Goal: Answer question/provide support: Share knowledge or assist other users

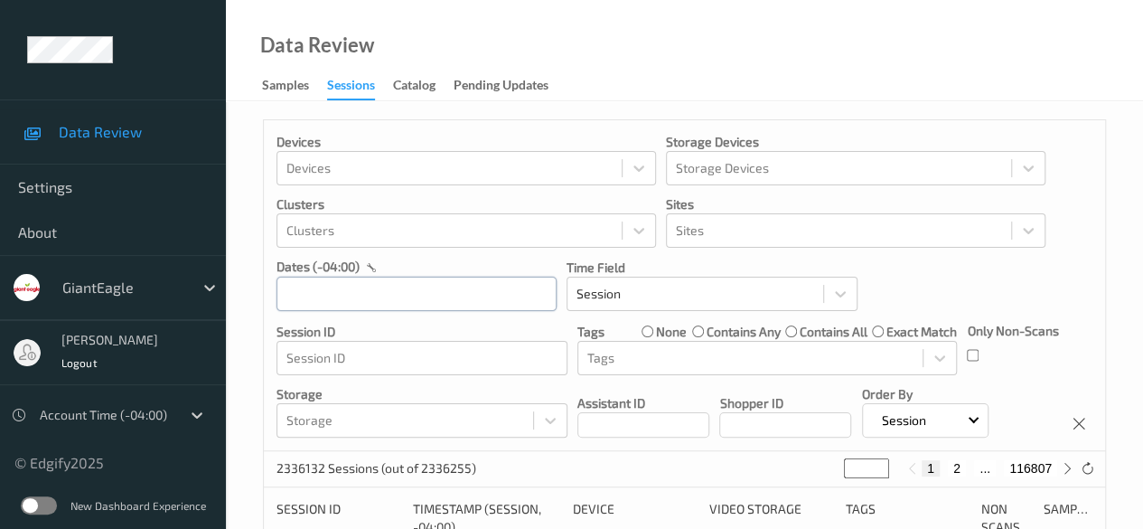
click at [369, 288] on input "text" at bounding box center [416, 293] width 280 height 34
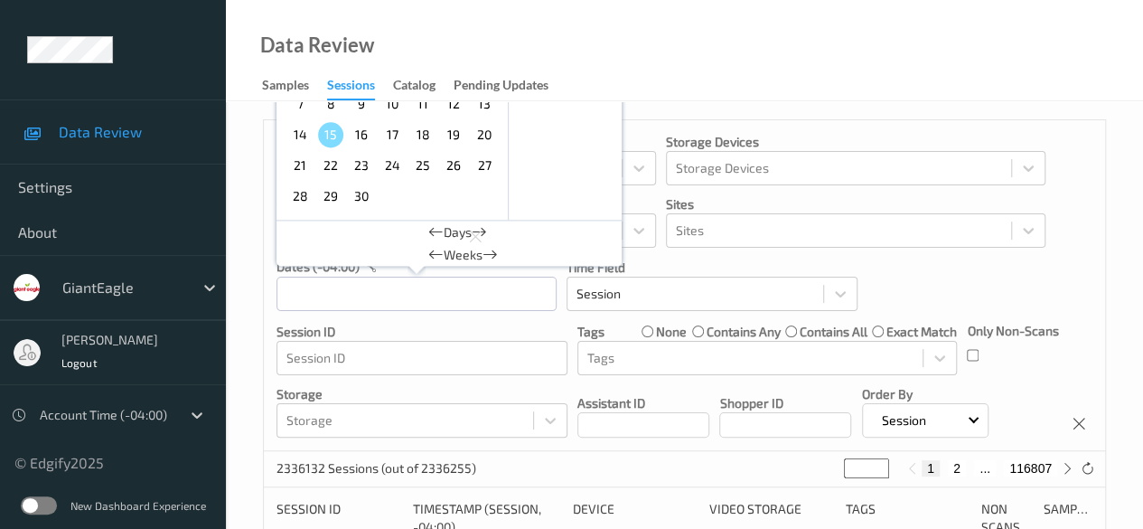
click at [463, 110] on span "12" at bounding box center [453, 103] width 25 height 25
type input "[DATE] 00:00 -> [DATE] 23:59"
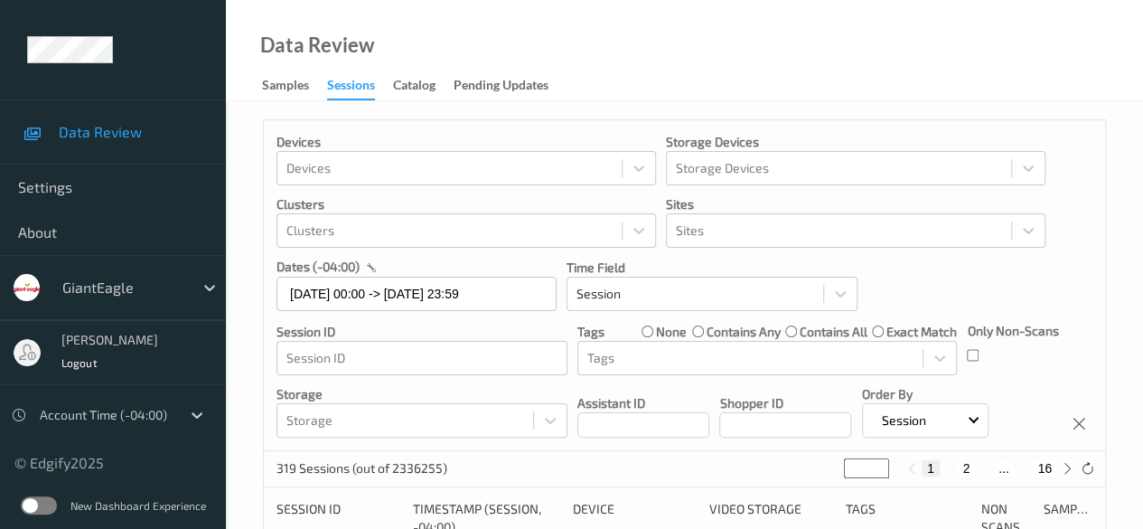
click at [922, 469] on div "1 2 ... 16" at bounding box center [990, 468] width 136 height 16
click at [922, 469] on button "2" at bounding box center [966, 468] width 18 height 16
type input "*"
click at [922, 467] on button "3" at bounding box center [984, 468] width 18 height 16
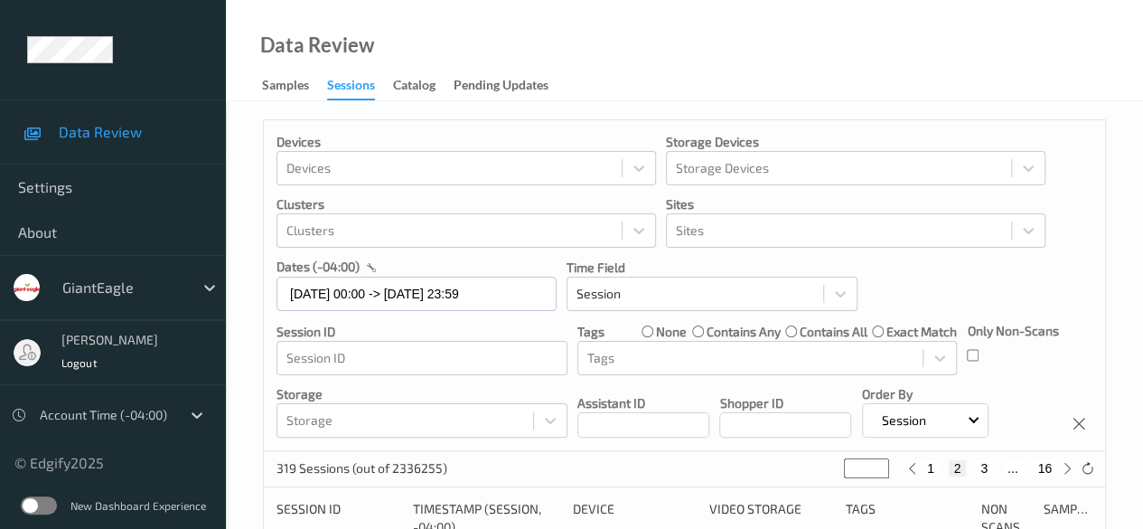
type input "*"
click at [922, 469] on button "4" at bounding box center [995, 468] width 18 height 16
type input "*"
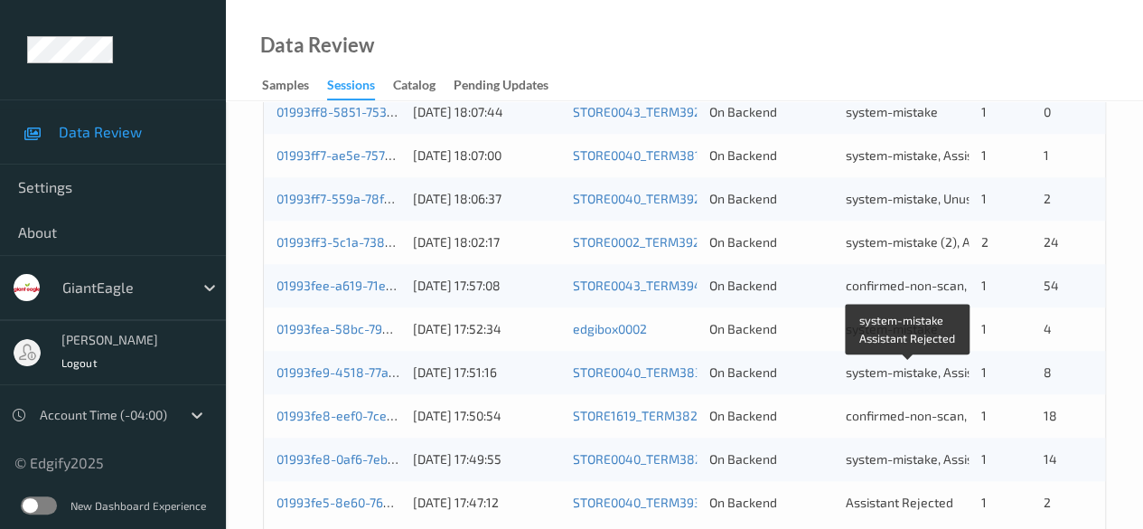
scroll to position [972, 0]
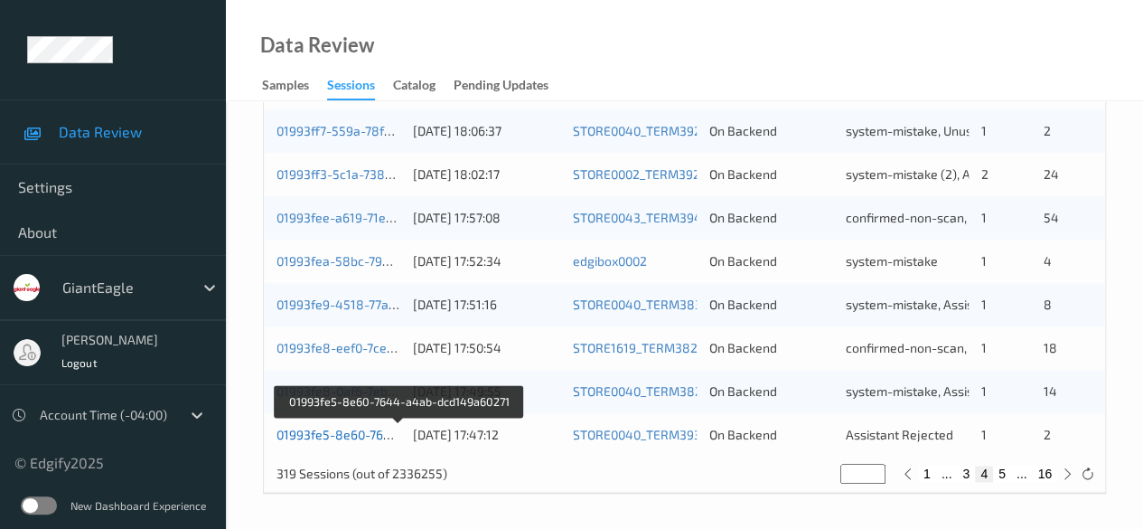
click at [351, 429] on link "01993fe5-8e60-7644-a4ab-dcd149a60271" at bounding box center [399, 433] width 246 height 15
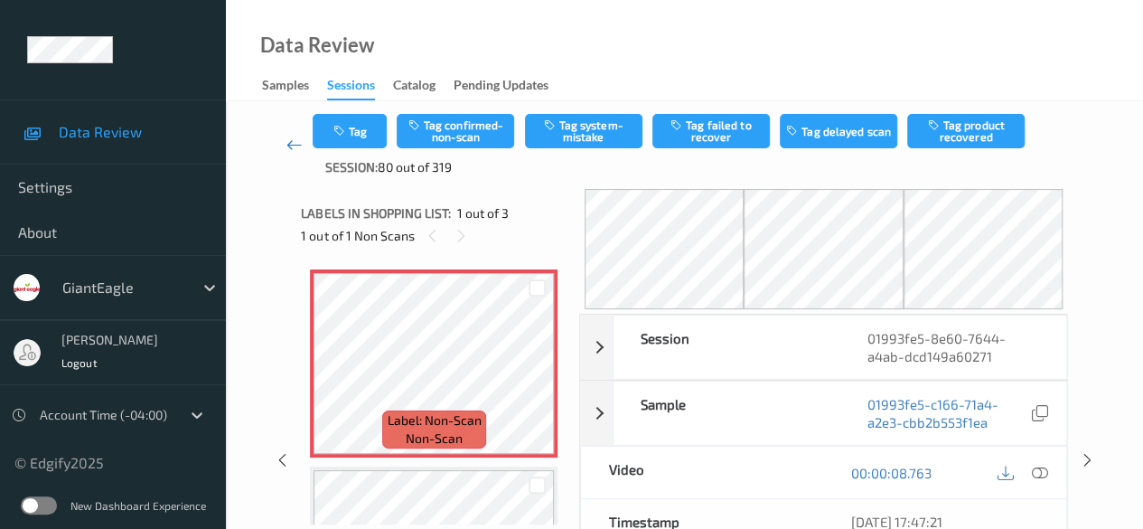
click at [298, 145] on icon at bounding box center [294, 145] width 16 height 18
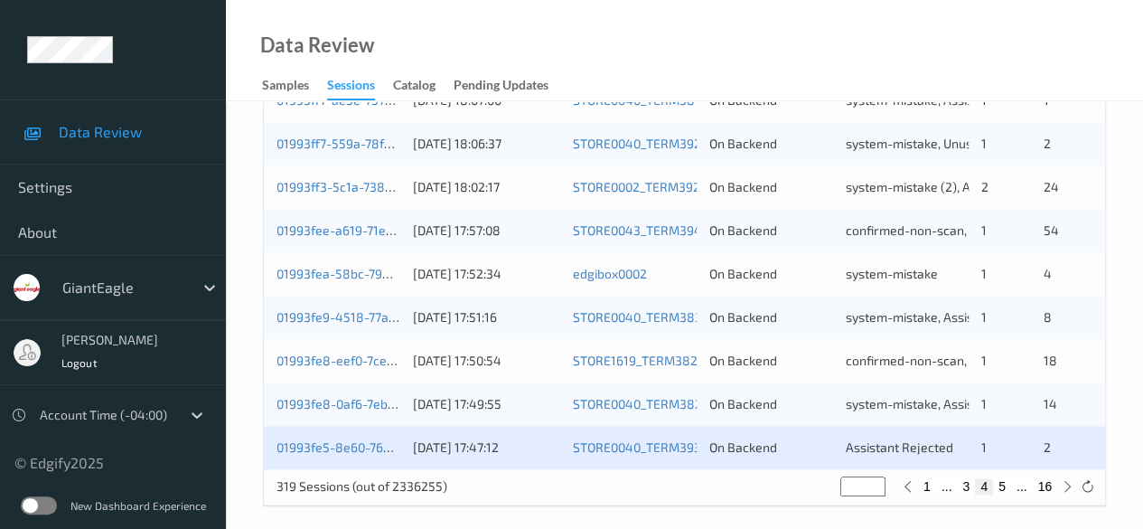
scroll to position [972, 0]
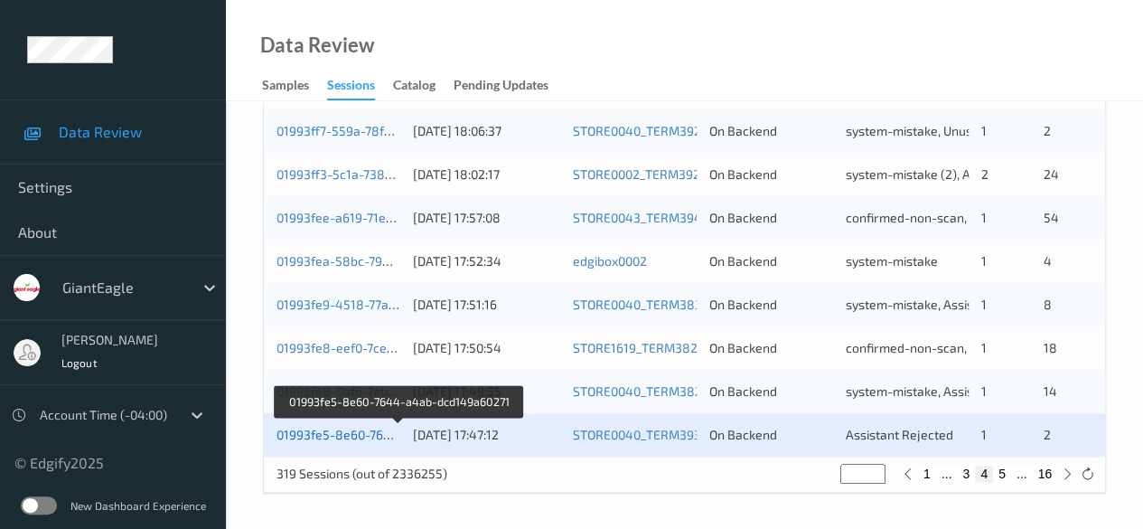
click at [329, 430] on link "01993fe5-8e60-7644-a4ab-dcd149a60271" at bounding box center [399, 433] width 246 height 15
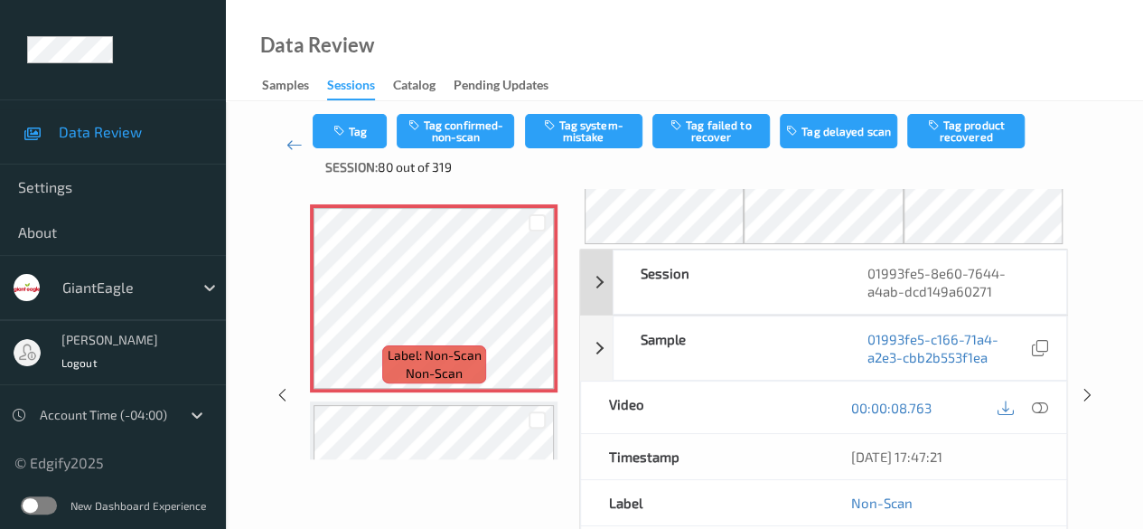
scroll to position [90, 0]
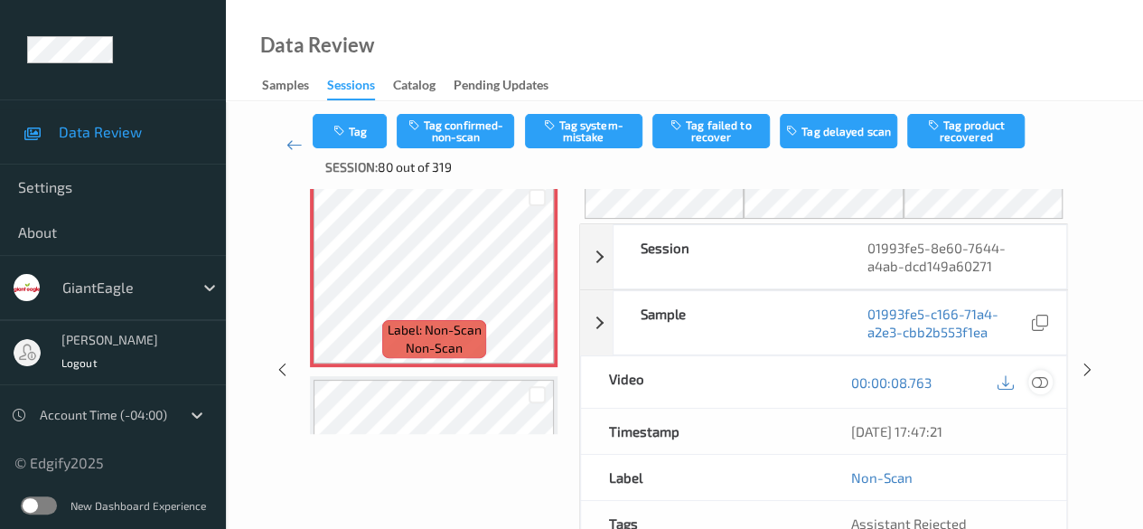
click at [922, 377] on icon at bounding box center [1040, 382] width 16 height 16
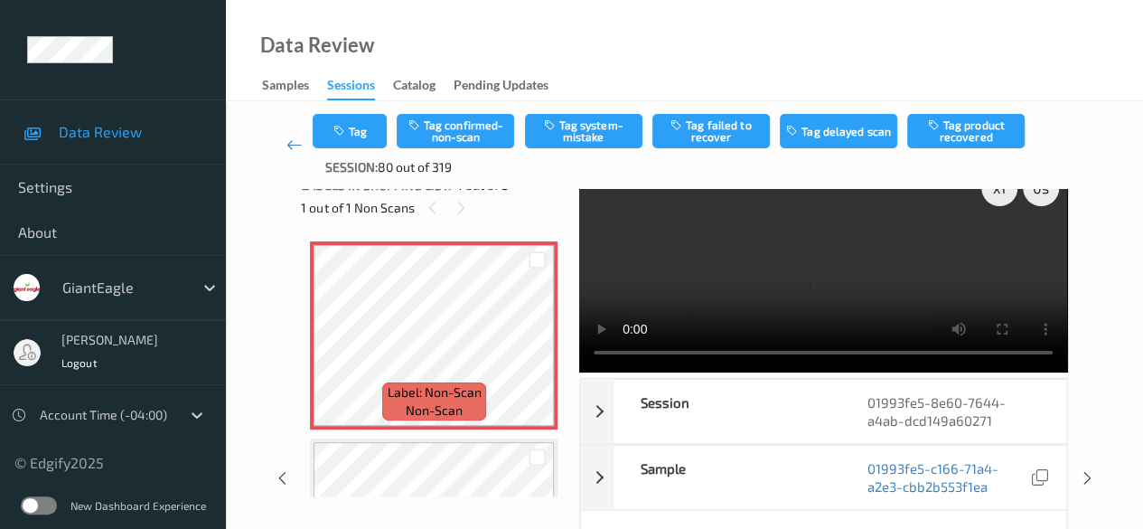
scroll to position [0, 0]
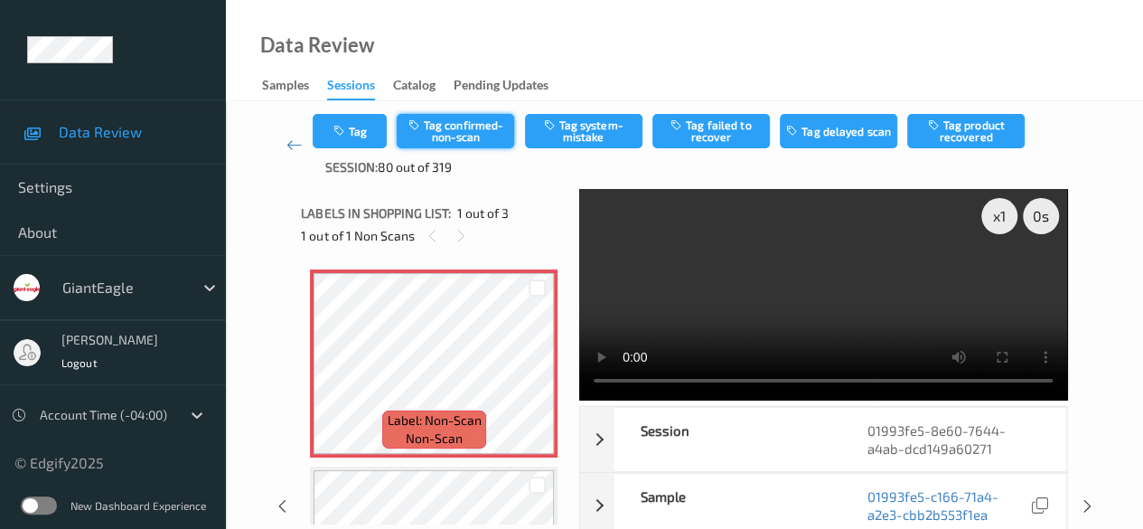
click at [468, 126] on button "Tag confirmed-non-scan" at bounding box center [455, 131] width 117 height 34
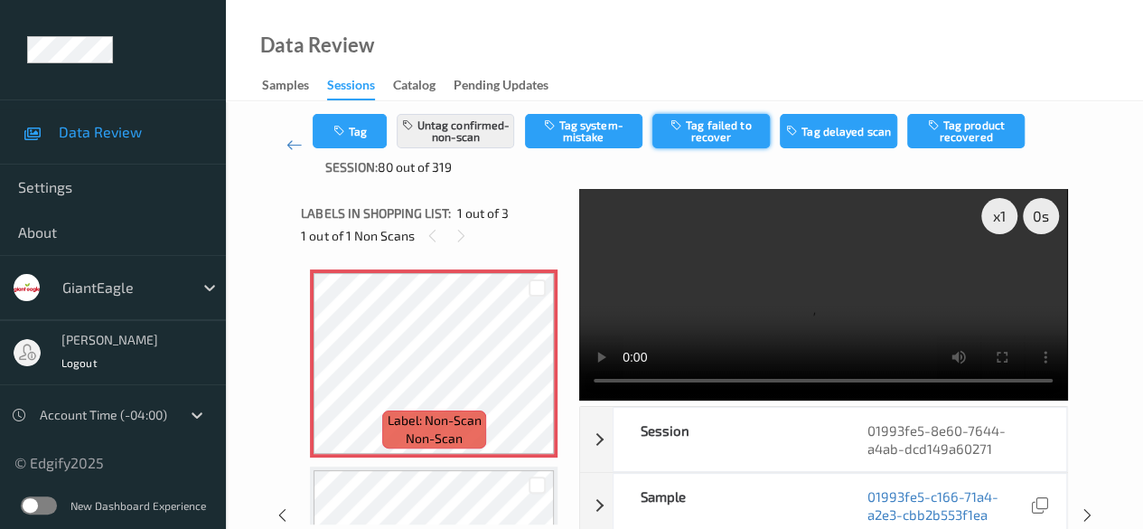
click at [725, 125] on button "Tag failed to recover" at bounding box center [710, 131] width 117 height 34
click at [286, 142] on icon at bounding box center [294, 145] width 16 height 18
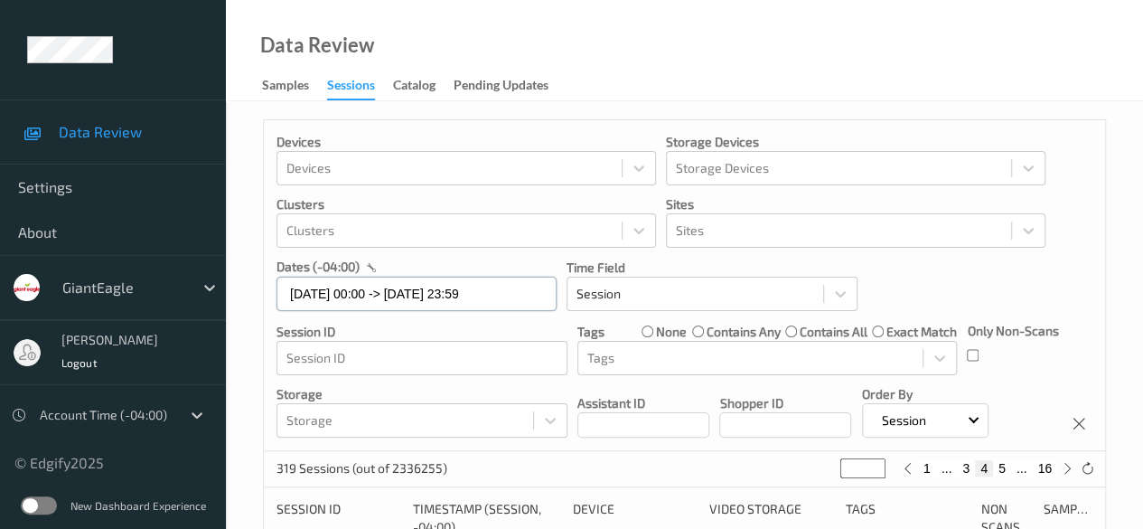
click at [518, 301] on input "[DATE] 00:00 -> [DATE] 23:59" at bounding box center [416, 293] width 280 height 34
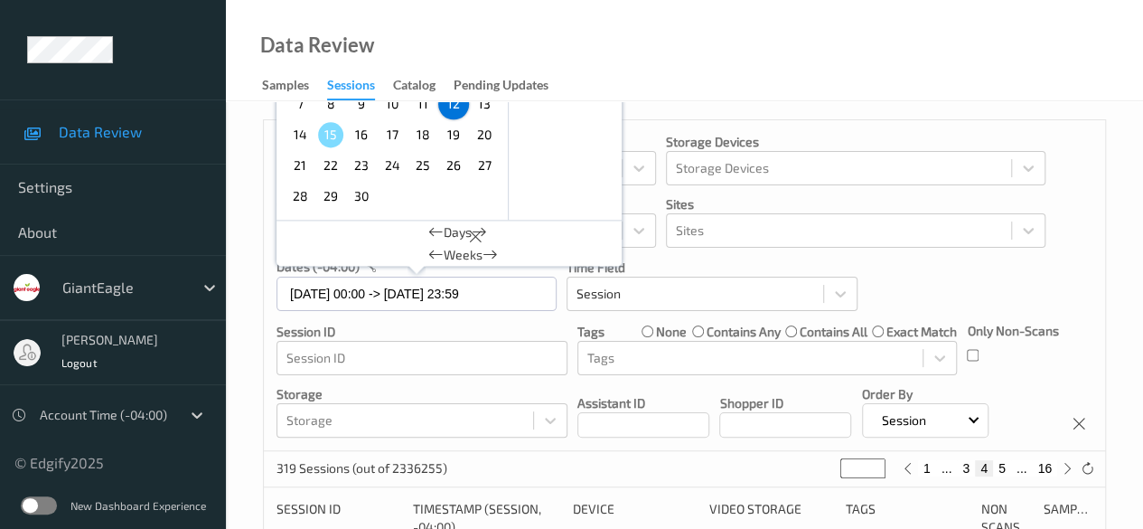
click at [481, 111] on span "13" at bounding box center [484, 103] width 25 height 25
type input "[DATE] 00:00"
type input "*"
click at [481, 111] on span "13" at bounding box center [484, 103] width 25 height 25
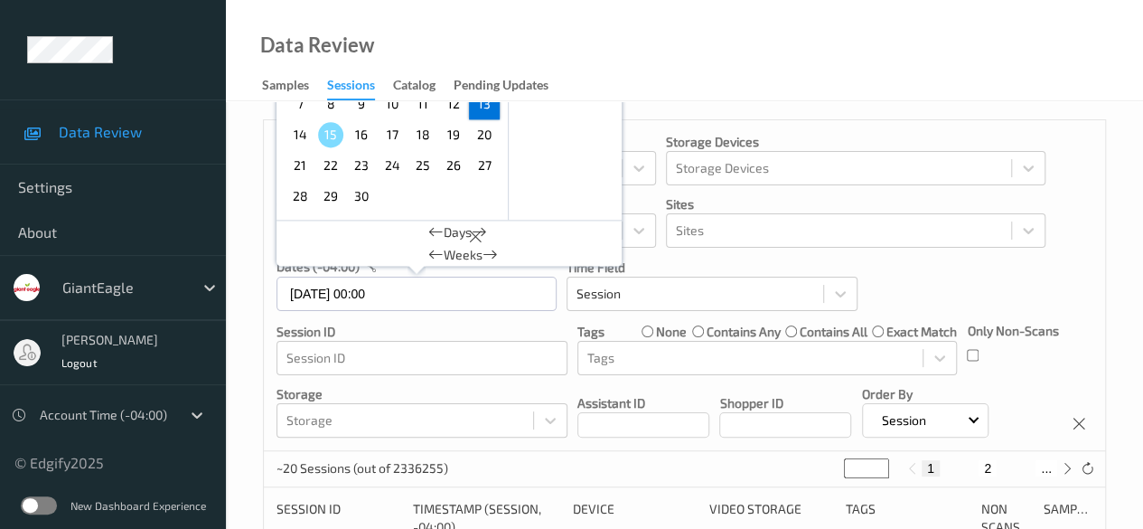
type input "[DATE] 00:00 -> [DATE] 23:59"
click at [922, 440] on div "Devices Devices Storage Devices Storage Devices Clusters Clusters Sites Sites d…" at bounding box center [684, 285] width 841 height 331
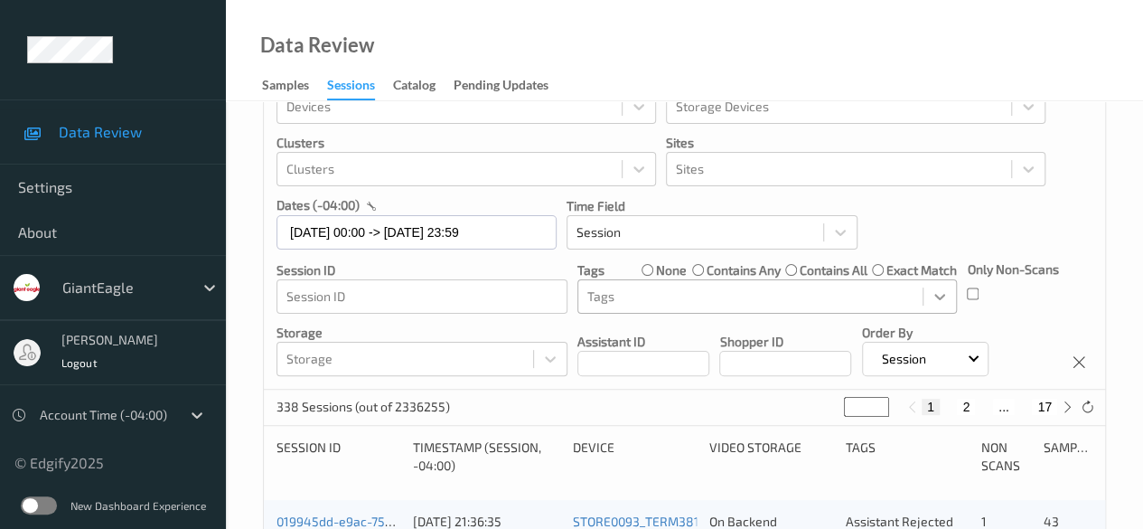
scroll to position [90, 0]
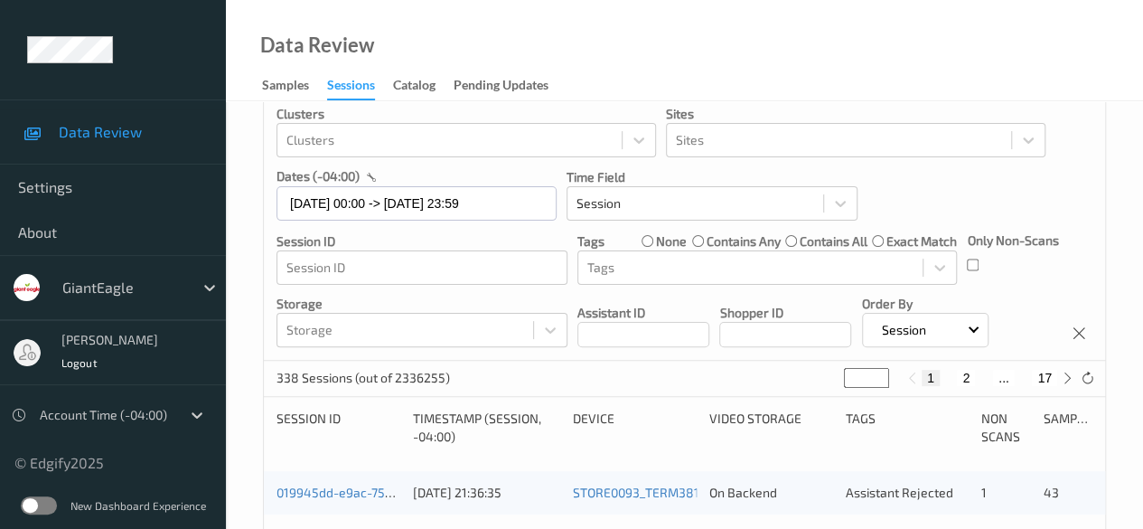
click at [922, 371] on button "17" at bounding box center [1044, 378] width 25 height 16
type input "**"
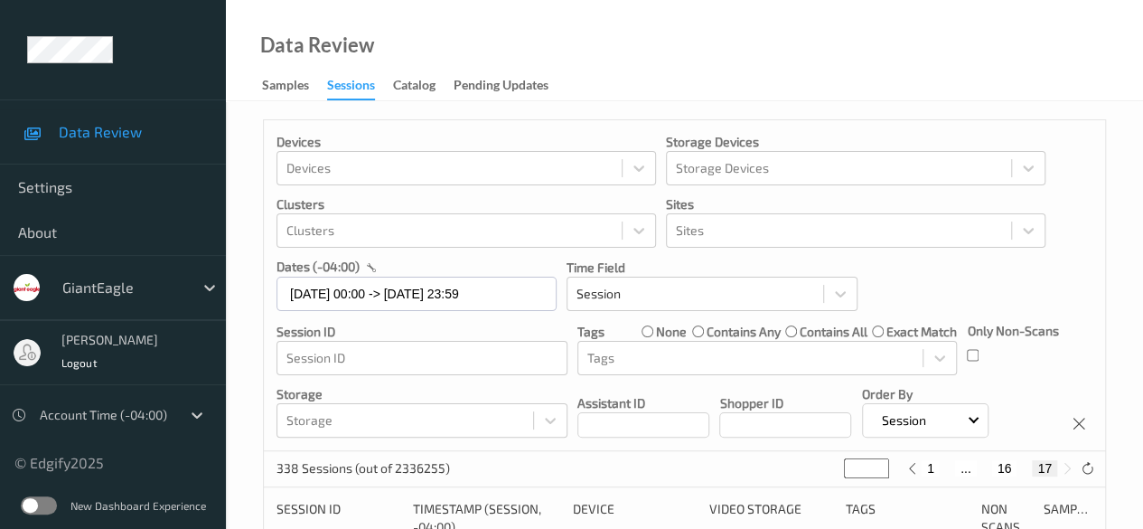
scroll to position [0, 0]
click at [922, 471] on button "16" at bounding box center [1004, 468] width 25 height 16
type input "**"
click at [922, 471] on button "15" at bounding box center [983, 468] width 25 height 16
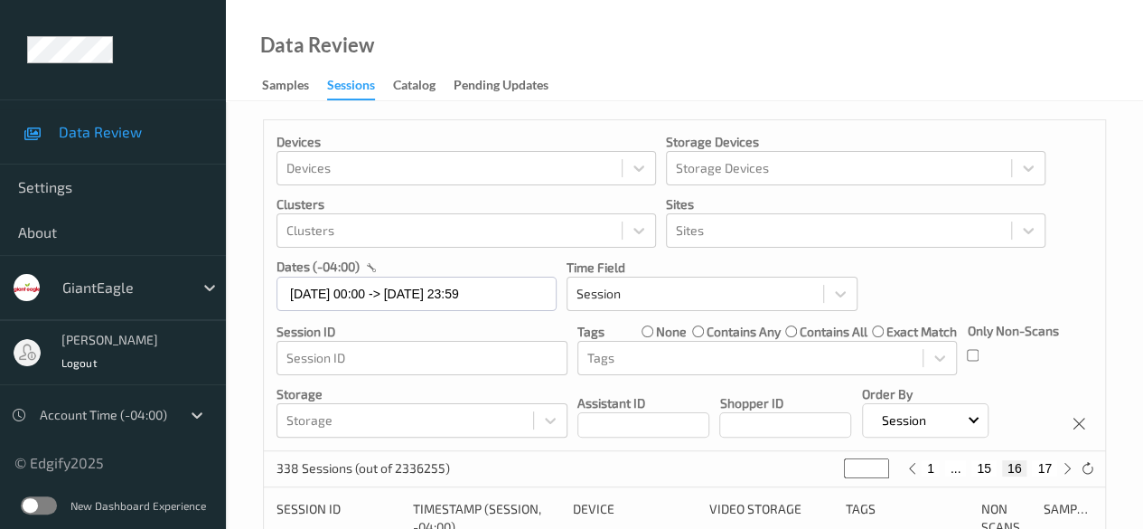
type input "**"
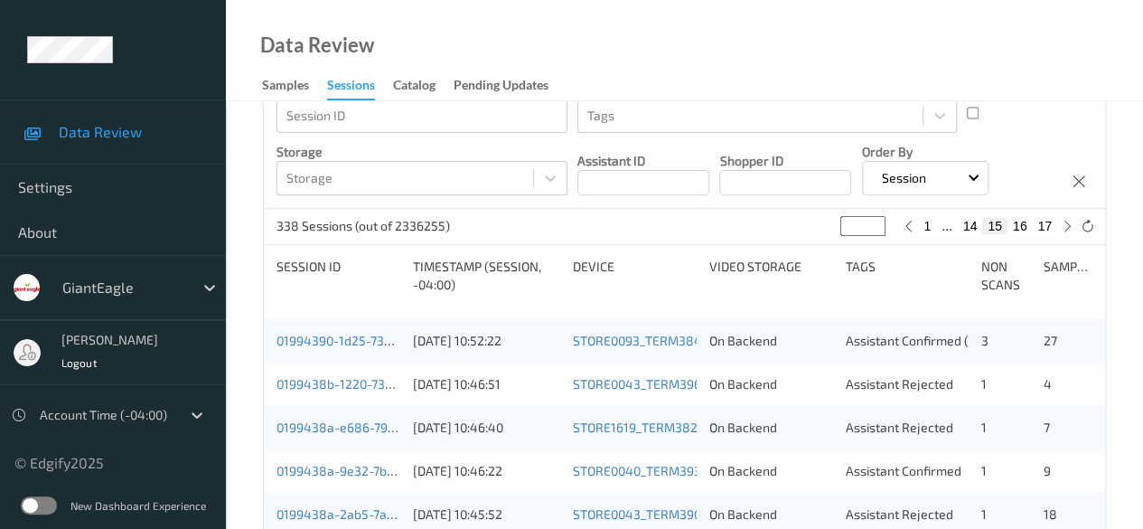
scroll to position [271, 0]
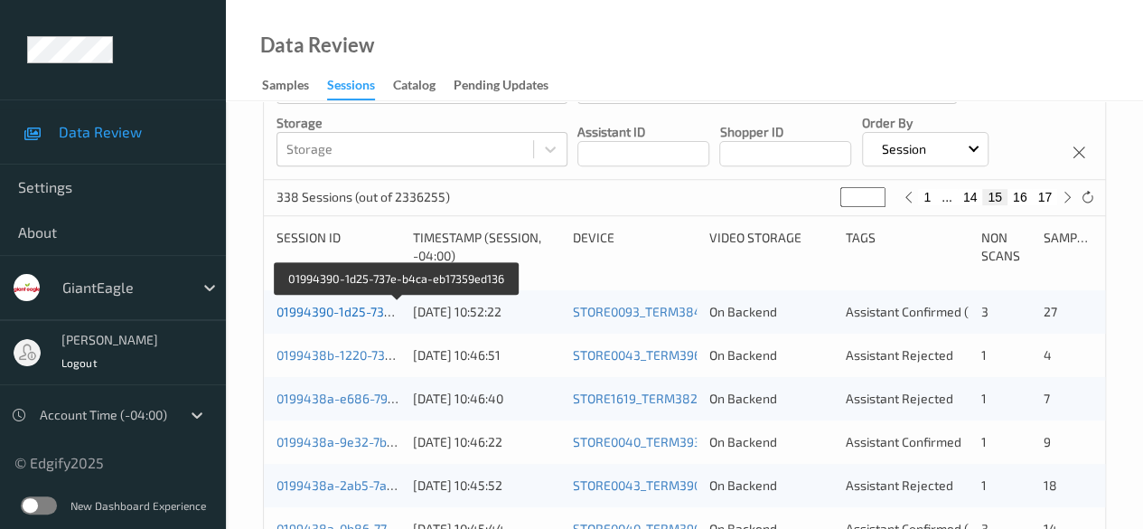
click at [354, 310] on link "01994390-1d25-737e-b4ca-eb17359ed136" at bounding box center [397, 311] width 243 height 15
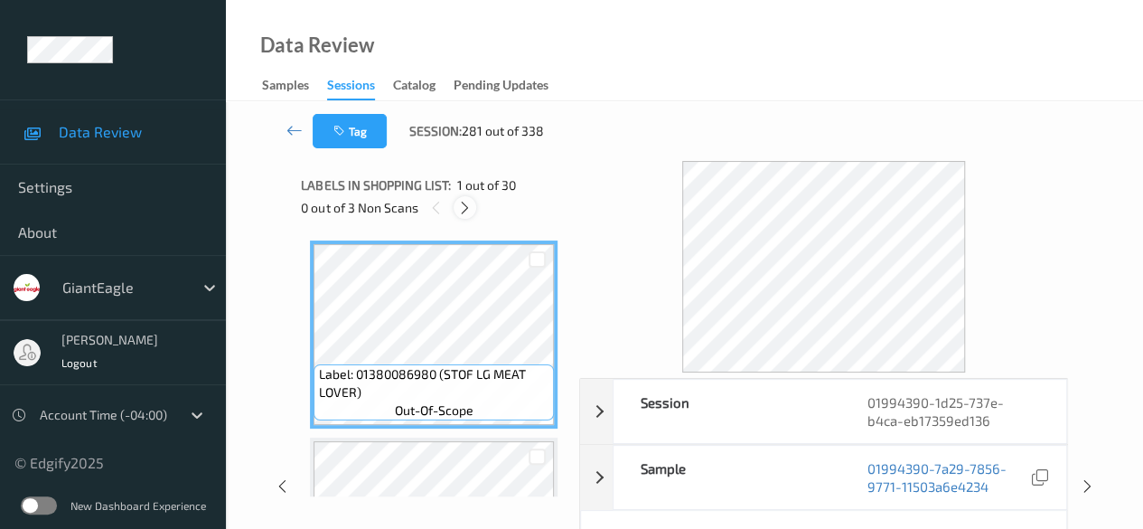
click at [463, 209] on icon at bounding box center [464, 208] width 15 height 16
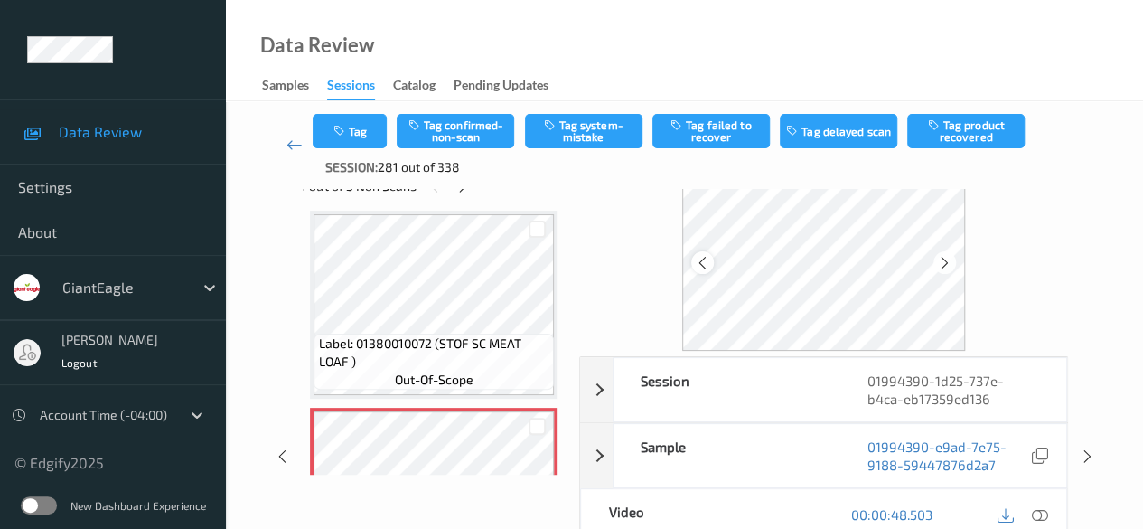
scroll to position [90, 0]
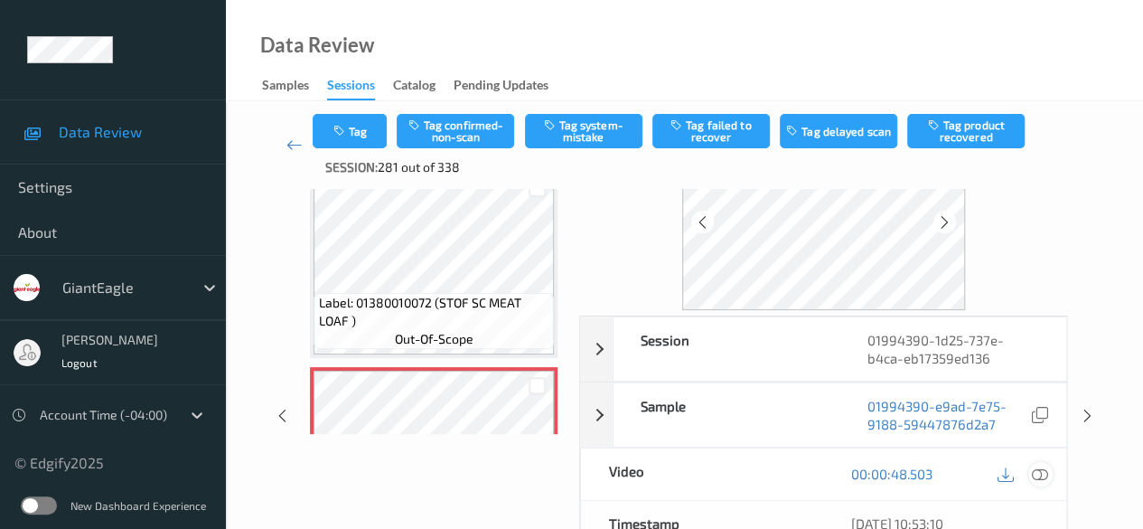
click at [922, 474] on icon at bounding box center [1040, 473] width 16 height 16
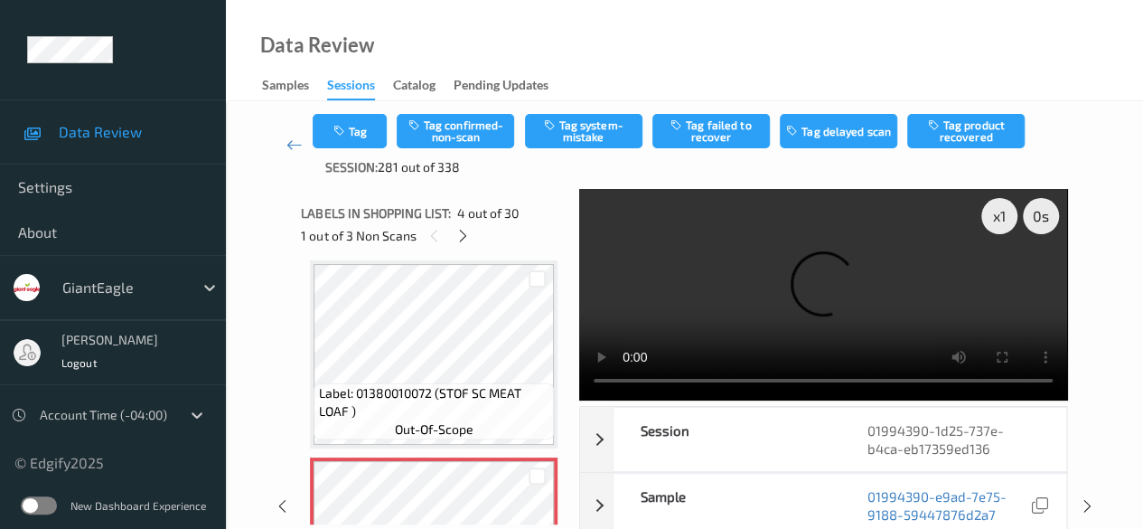
scroll to position [493, 0]
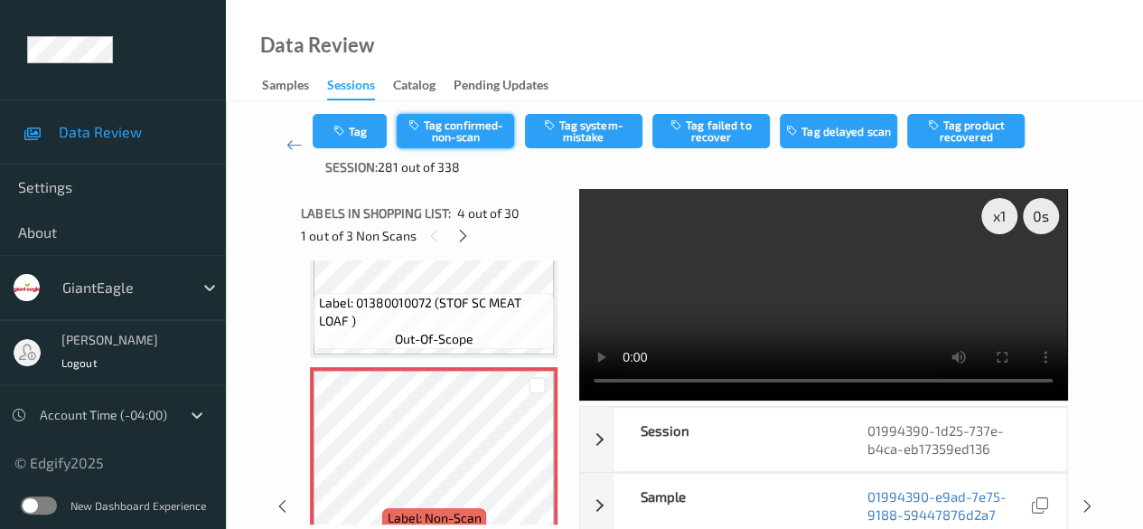
click at [475, 123] on button "Tag confirmed-non-scan" at bounding box center [455, 131] width 117 height 34
click at [463, 234] on icon at bounding box center [462, 236] width 15 height 16
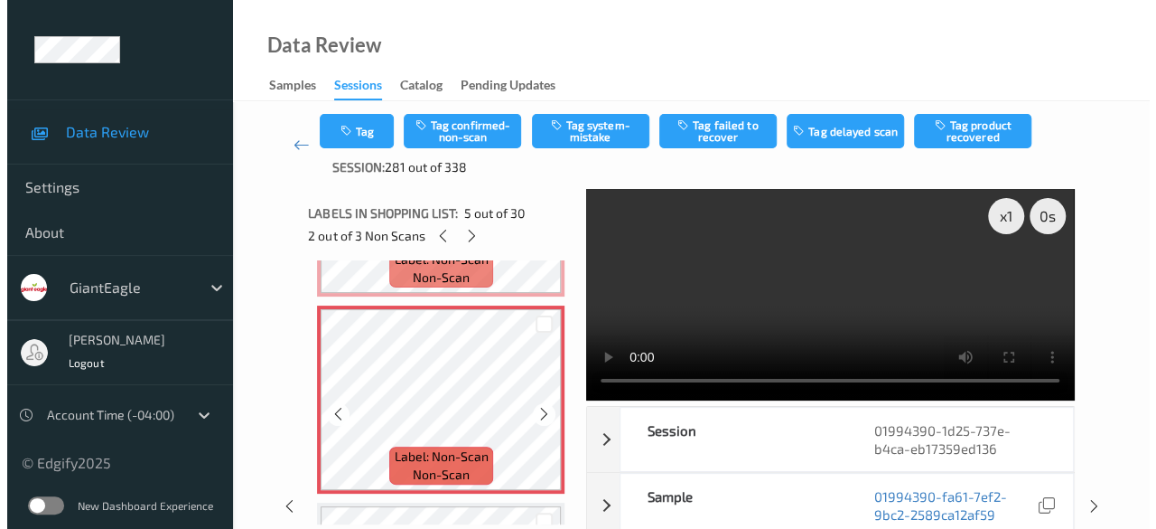
scroll to position [781, 0]
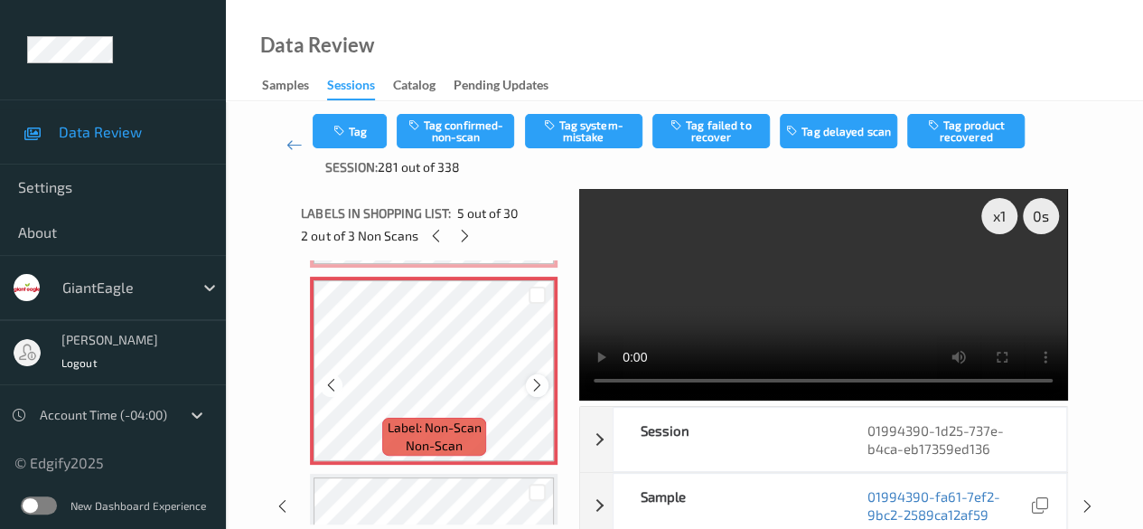
click at [533, 381] on icon at bounding box center [536, 385] width 15 height 16
click at [534, 381] on icon at bounding box center [536, 385] width 15 height 16
click at [583, 138] on button "Tag system-mistake" at bounding box center [583, 131] width 117 height 34
click at [368, 140] on button "Tag" at bounding box center [350, 131] width 74 height 34
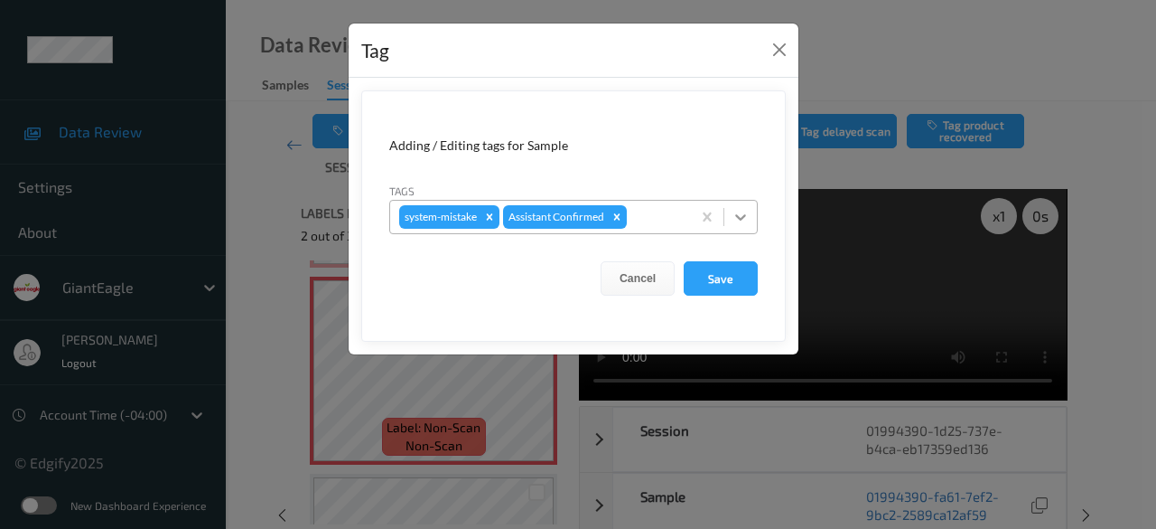
click at [743, 219] on icon at bounding box center [741, 217] width 18 height 18
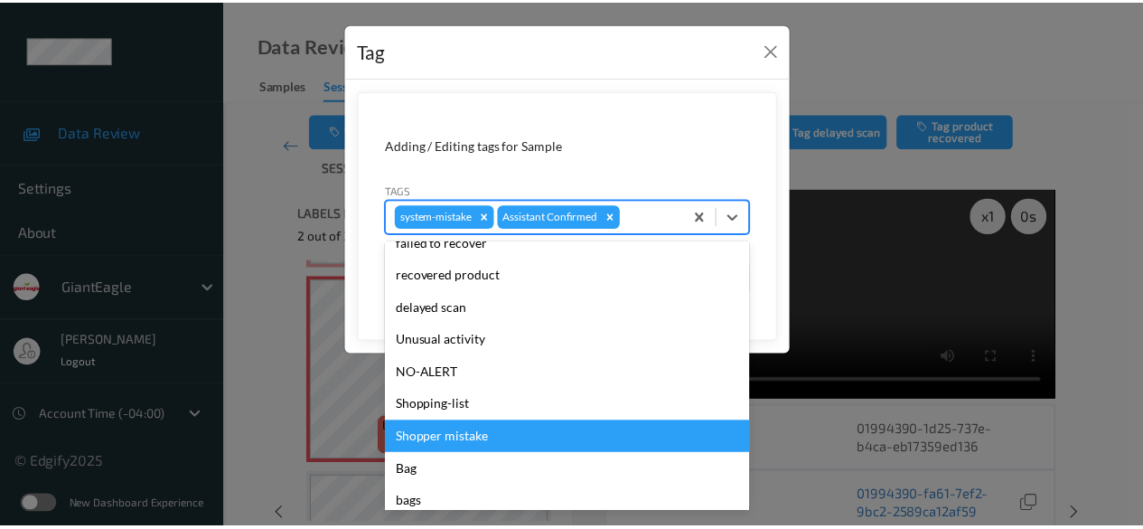
scroll to position [192, 0]
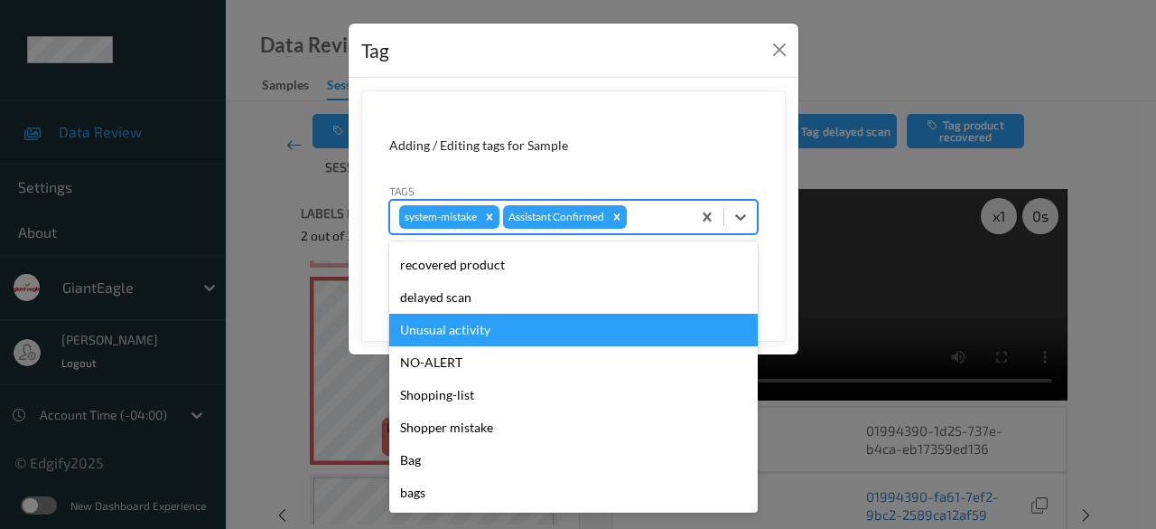
click at [512, 325] on div "Unusual activity" at bounding box center [573, 330] width 369 height 33
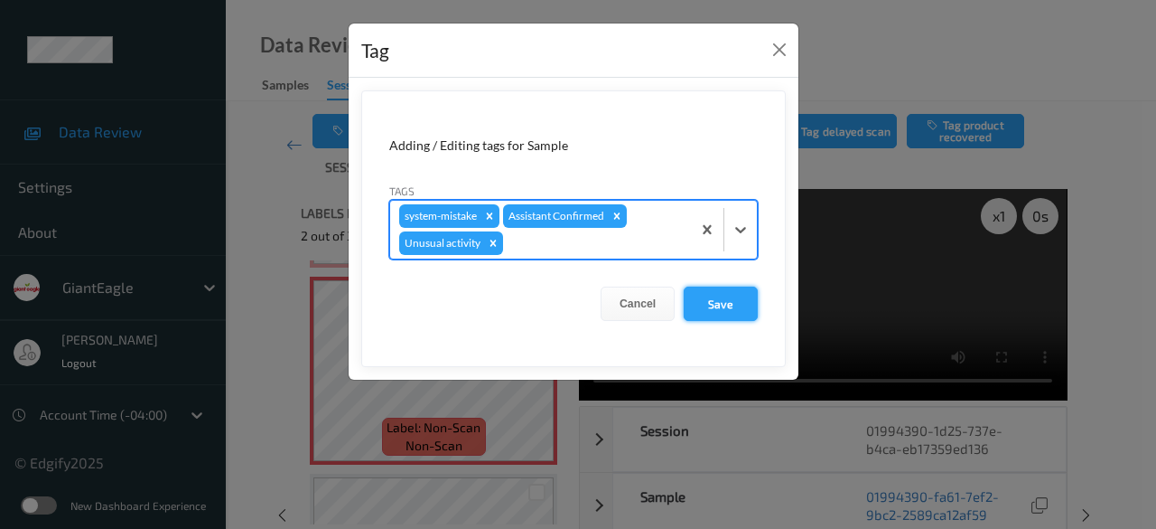
click at [732, 306] on button "Save" at bounding box center [721, 303] width 74 height 34
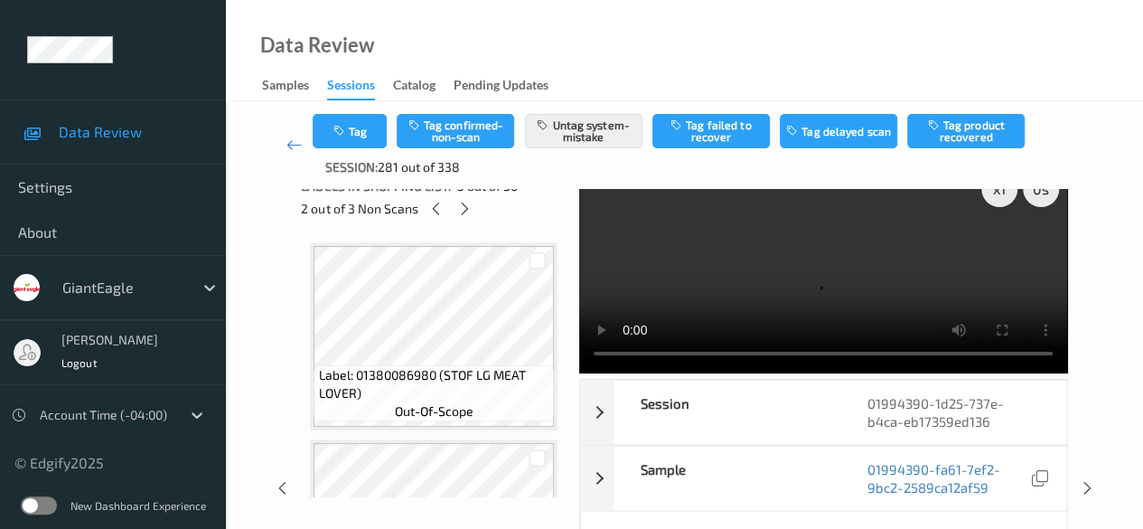
scroll to position [0, 0]
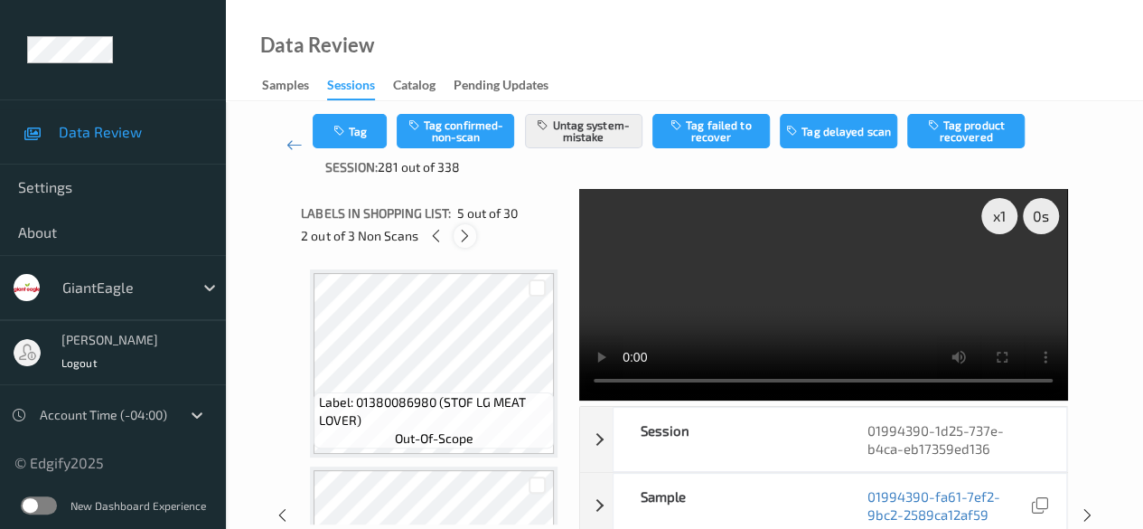
click at [473, 237] on div at bounding box center [465, 235] width 23 height 23
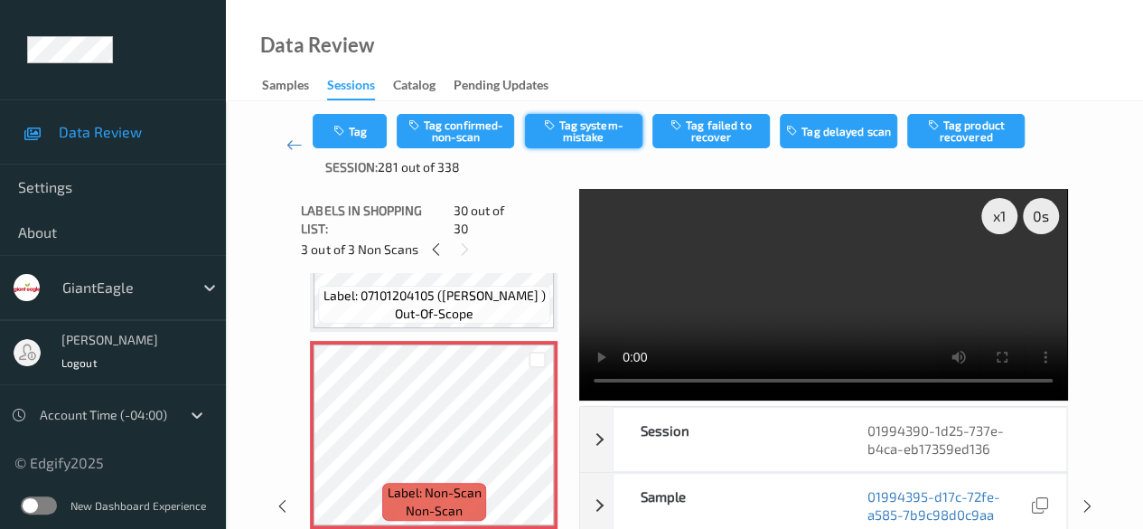
click at [582, 127] on button "Tag system-mistake" at bounding box center [583, 131] width 117 height 34
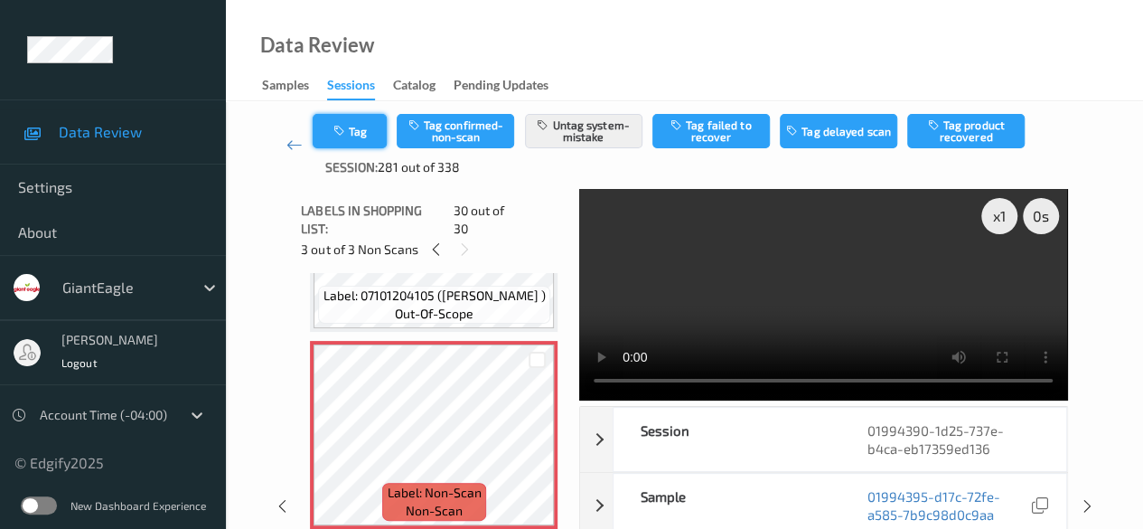
click at [360, 128] on button "Tag" at bounding box center [350, 131] width 74 height 34
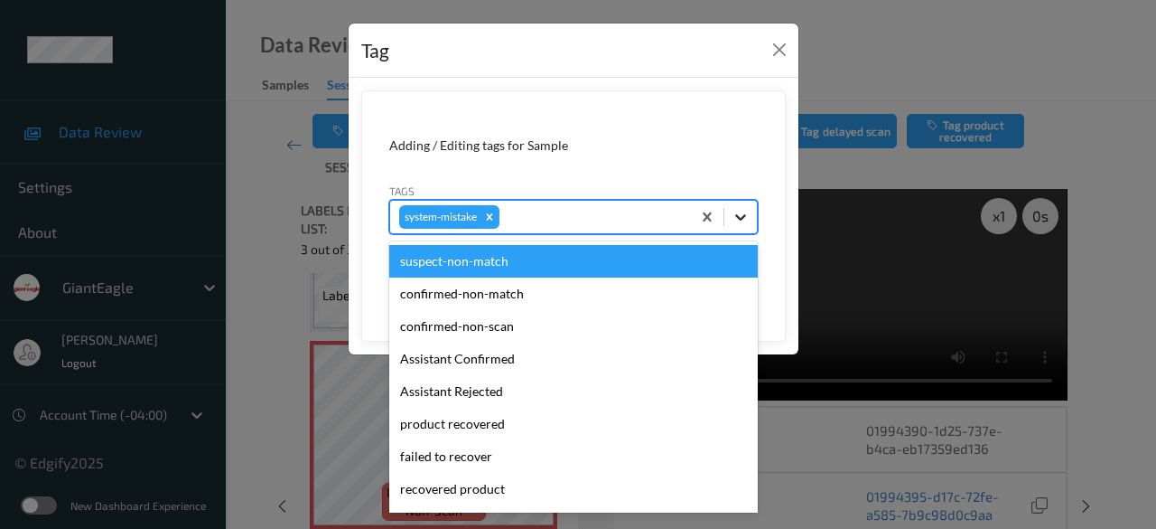
click at [735, 218] on icon at bounding box center [741, 217] width 18 height 18
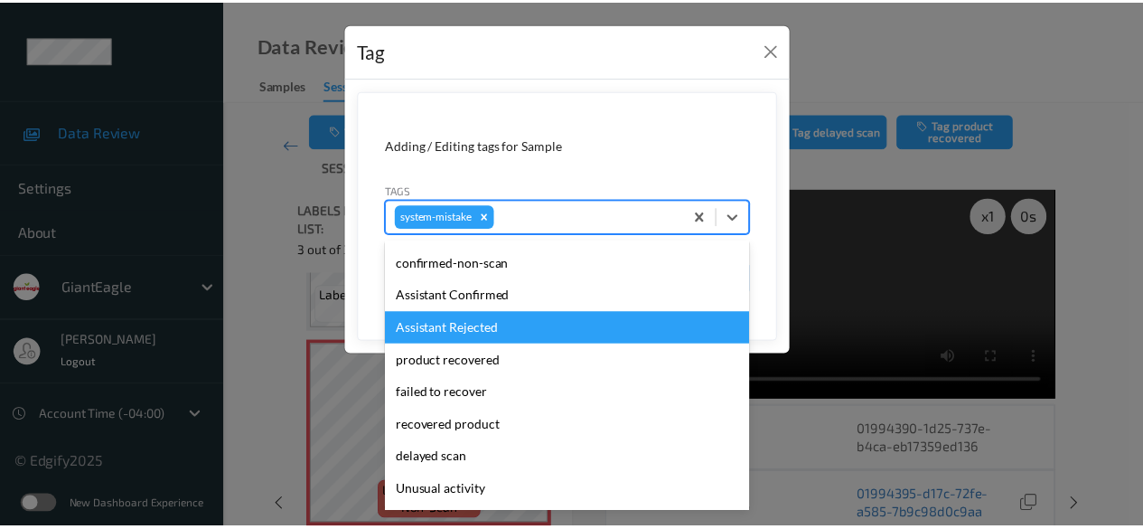
scroll to position [224, 0]
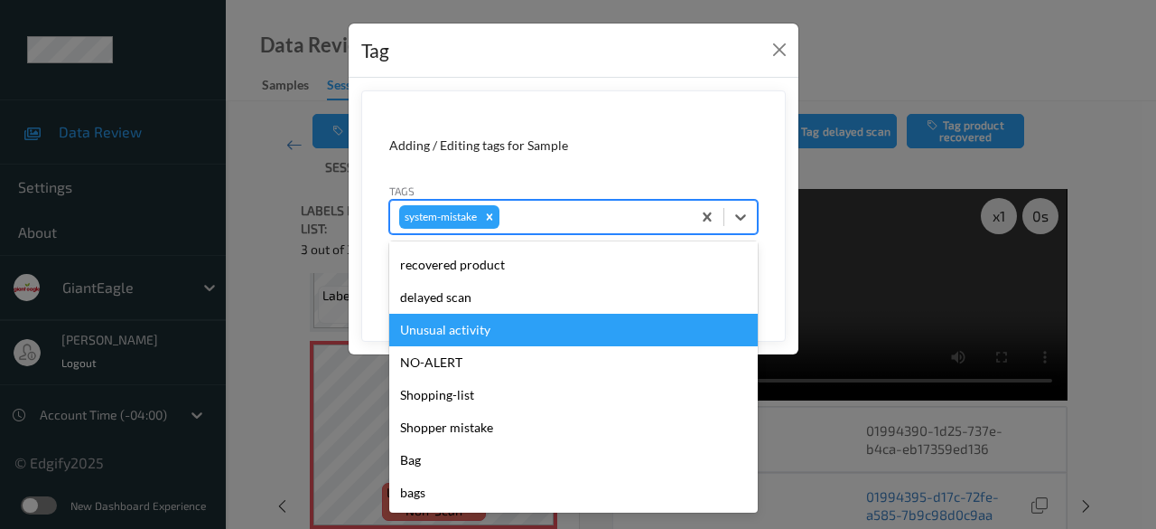
click at [481, 336] on div "Unusual activity" at bounding box center [573, 330] width 369 height 33
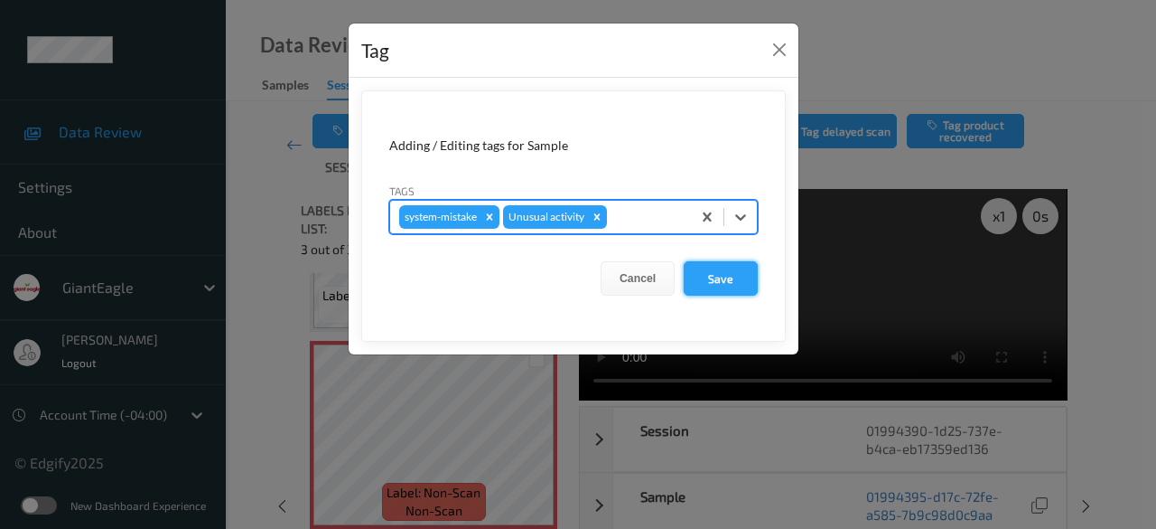
click at [720, 276] on button "Save" at bounding box center [721, 278] width 74 height 34
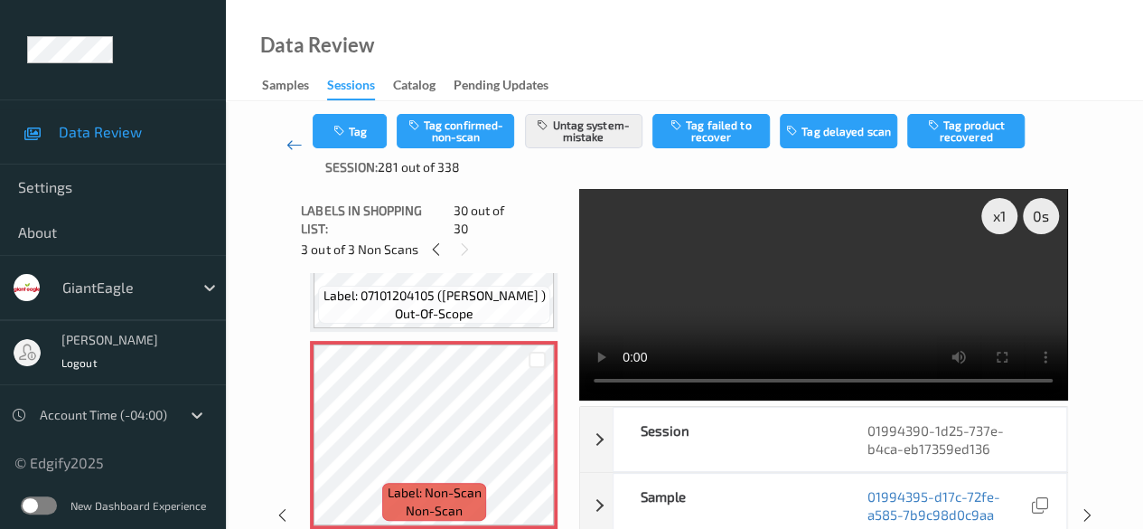
click at [292, 145] on icon at bounding box center [294, 145] width 16 height 18
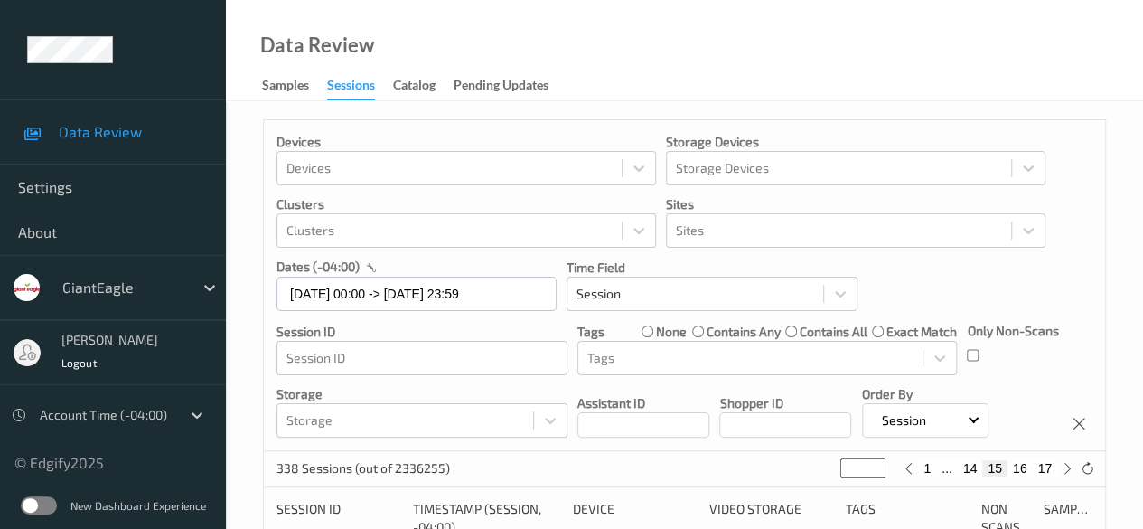
scroll to position [361, 0]
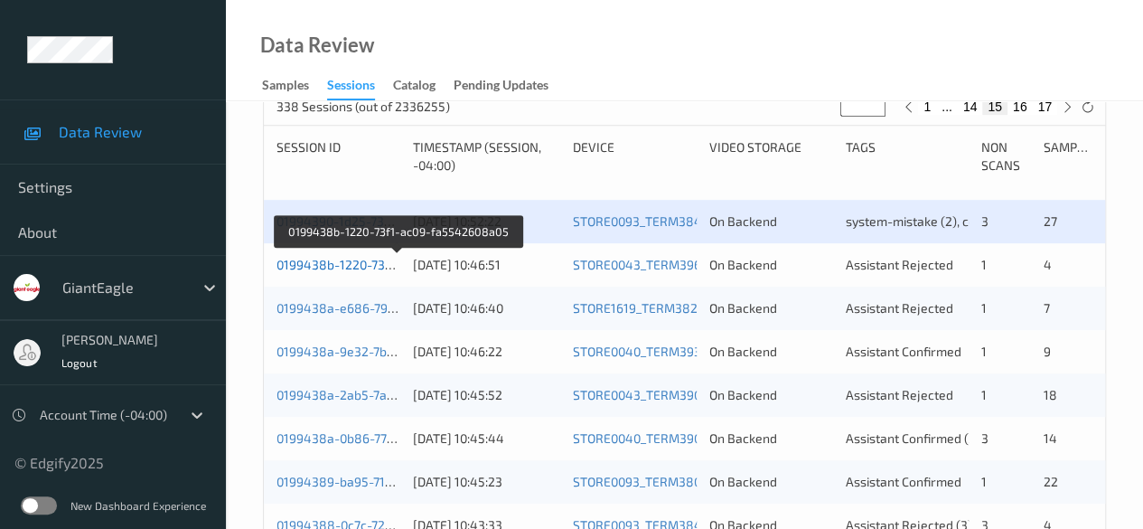
click at [351, 263] on link "0199438b-1220-73f1-ac09-fa5542608a05" at bounding box center [397, 264] width 243 height 15
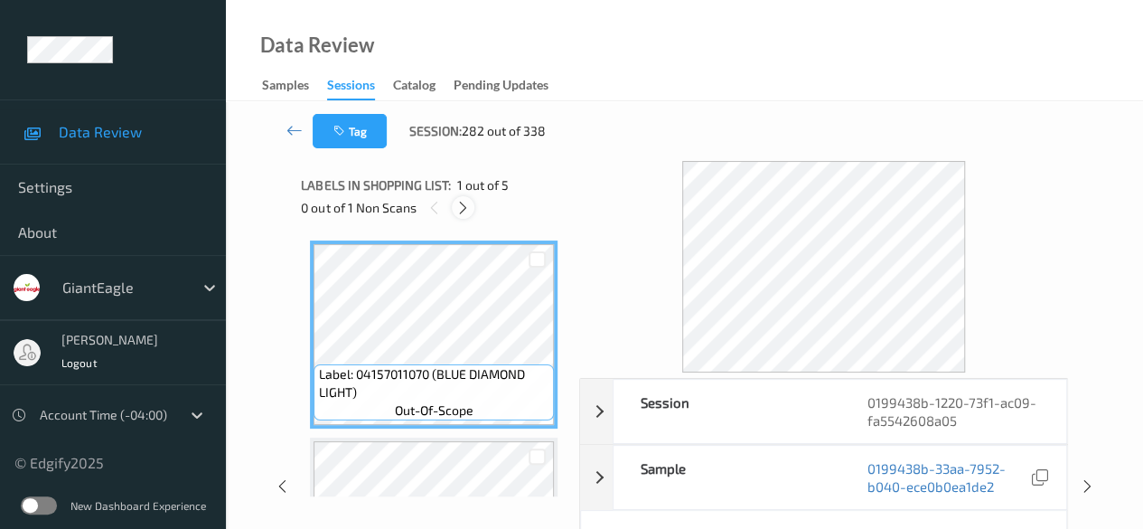
click at [463, 205] on icon at bounding box center [462, 208] width 15 height 16
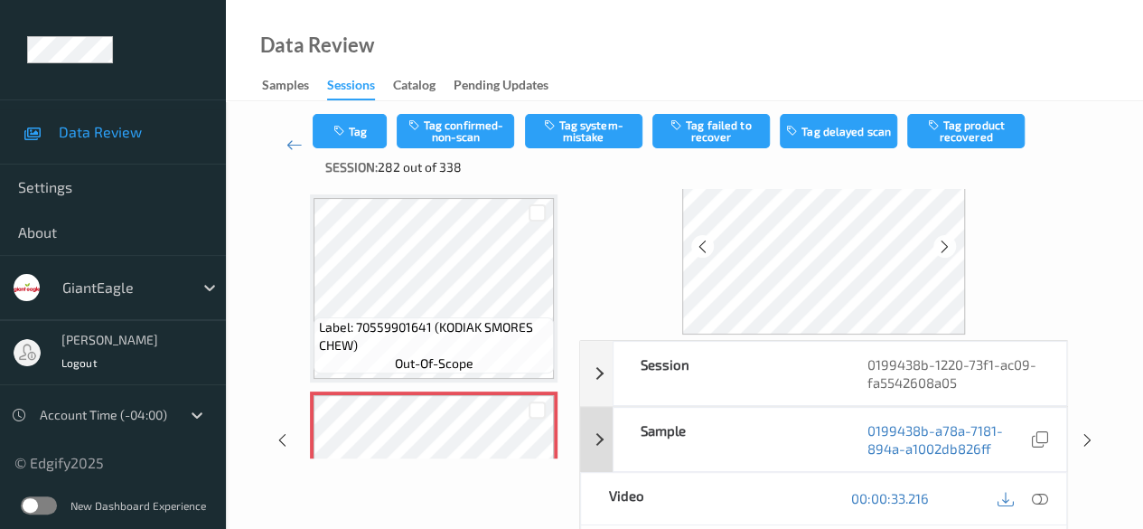
scroll to position [90, 0]
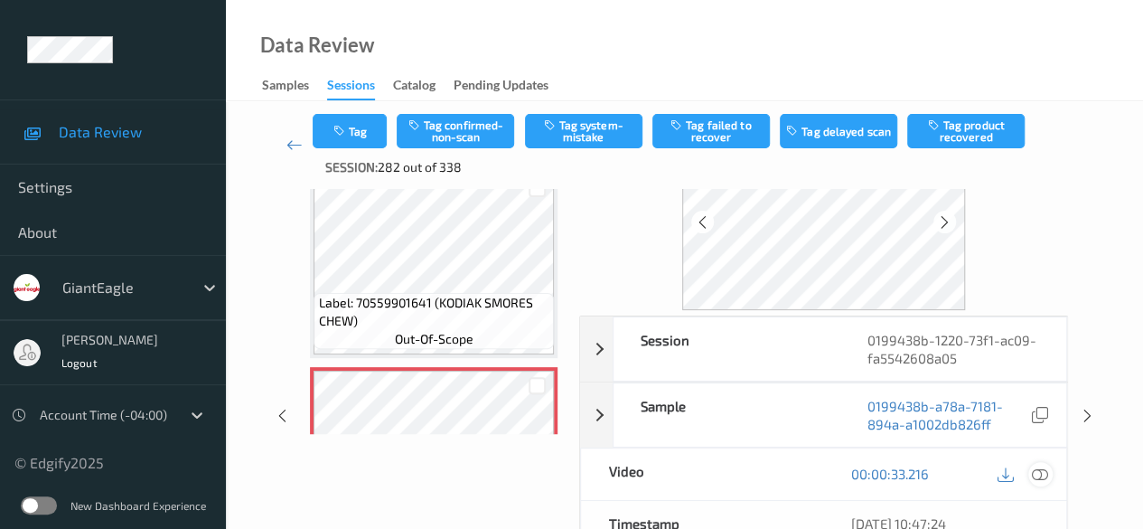
click at [922, 468] on icon at bounding box center [1040, 473] width 16 height 16
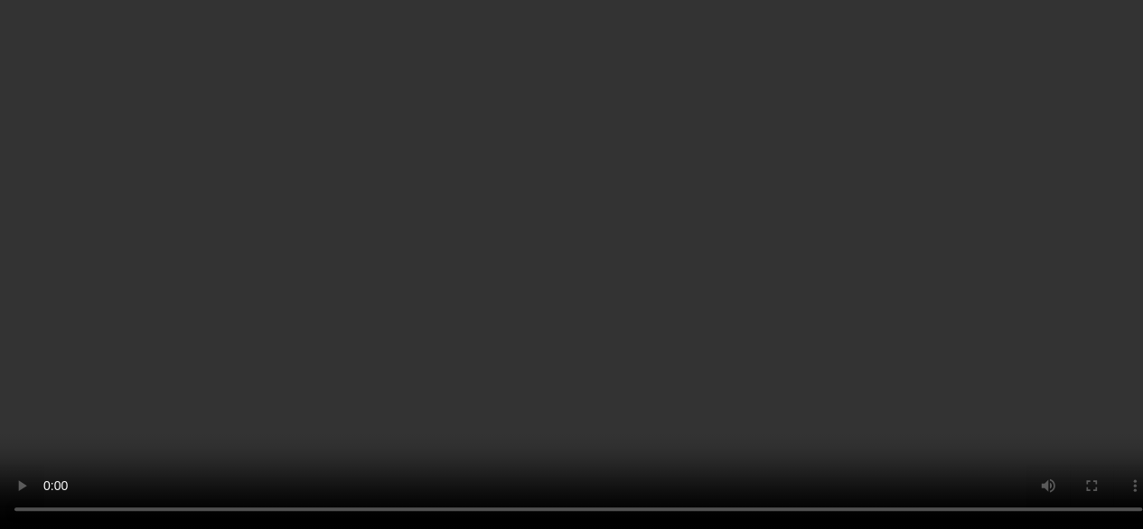
scroll to position [674, 0]
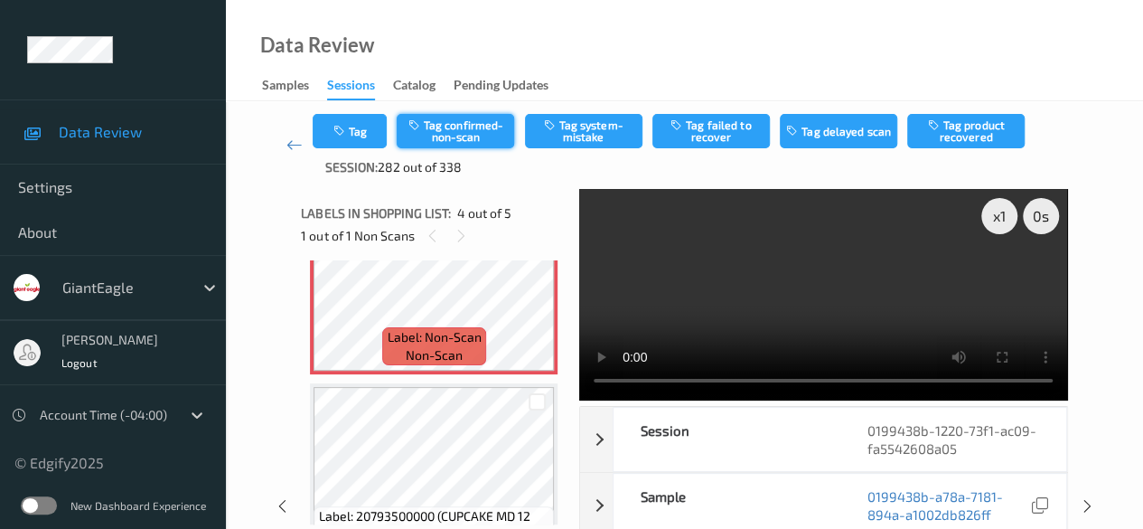
click at [469, 136] on button "Tag confirmed-non-scan" at bounding box center [455, 131] width 117 height 34
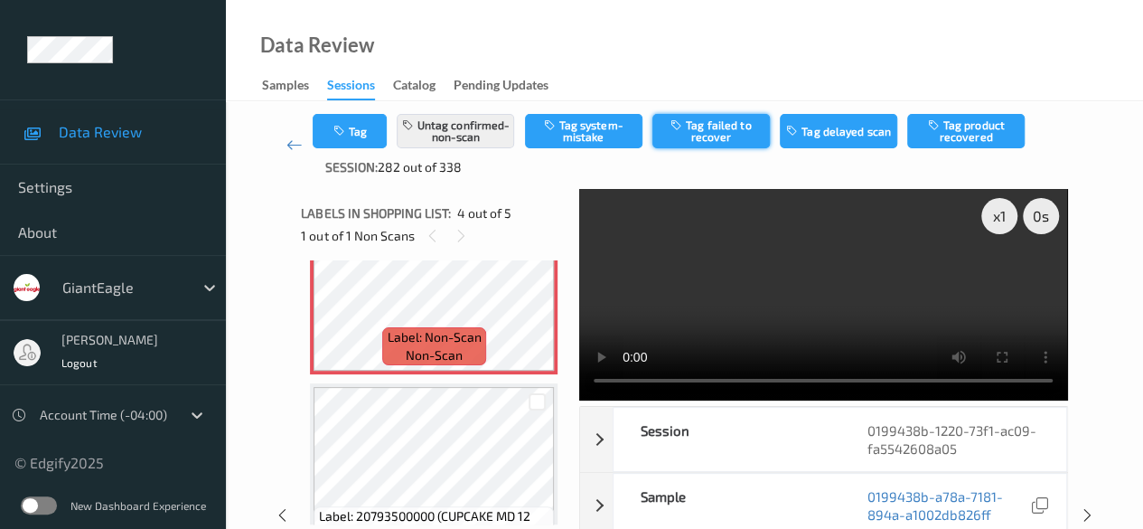
click at [726, 129] on button "Tag failed to recover" at bounding box center [710, 131] width 117 height 34
click at [294, 143] on icon at bounding box center [294, 145] width 16 height 18
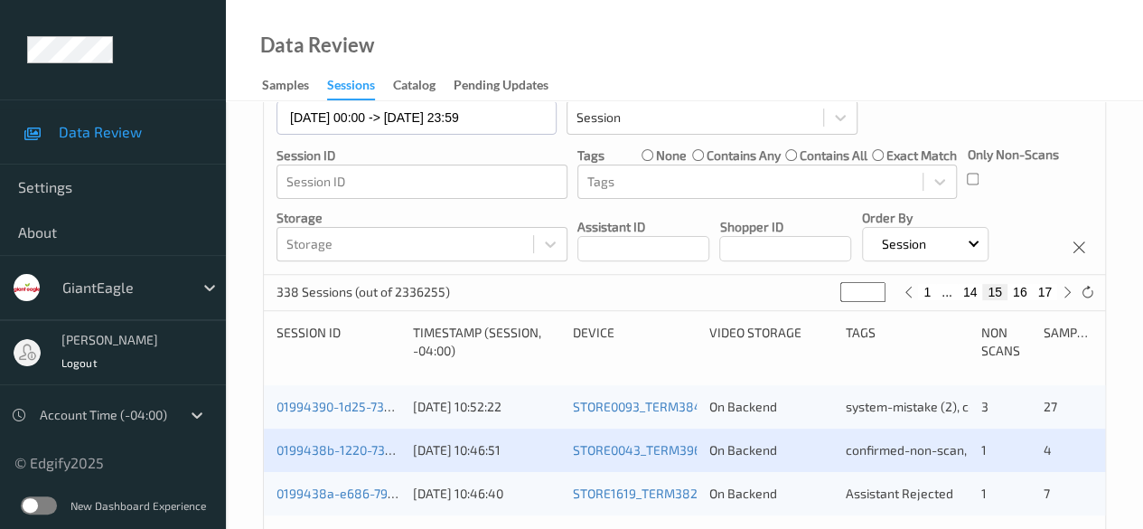
scroll to position [181, 0]
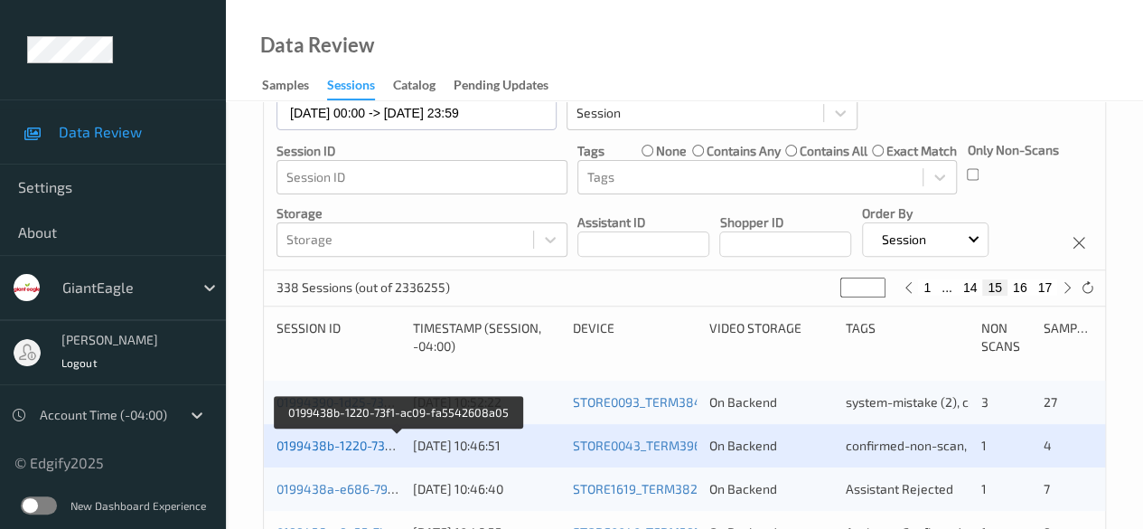
click at [369, 445] on link "0199438b-1220-73f1-ac09-fa5542608a05" at bounding box center [397, 444] width 243 height 15
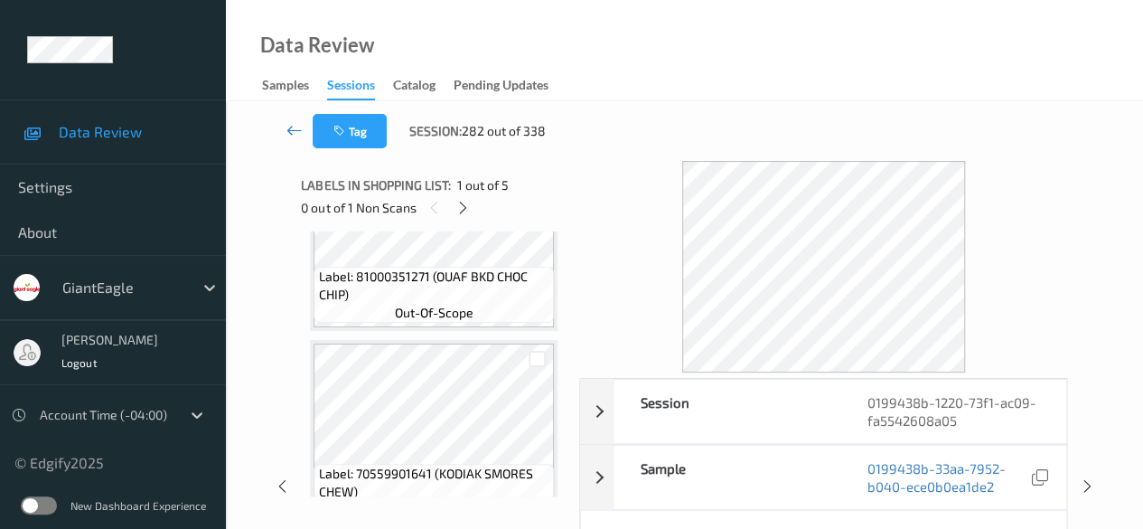
scroll to position [271, 0]
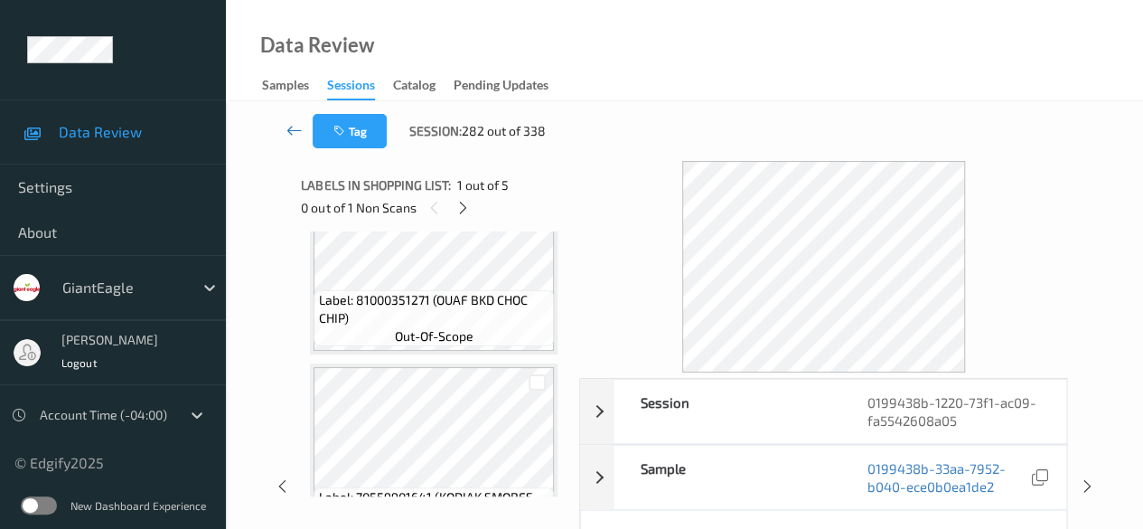
click at [289, 127] on icon at bounding box center [294, 130] width 16 height 18
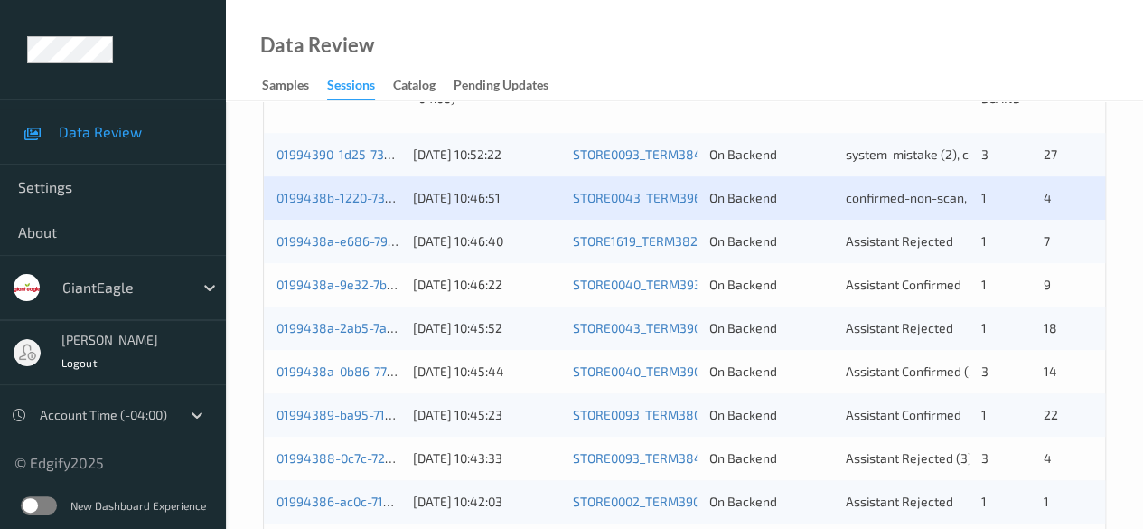
scroll to position [452, 0]
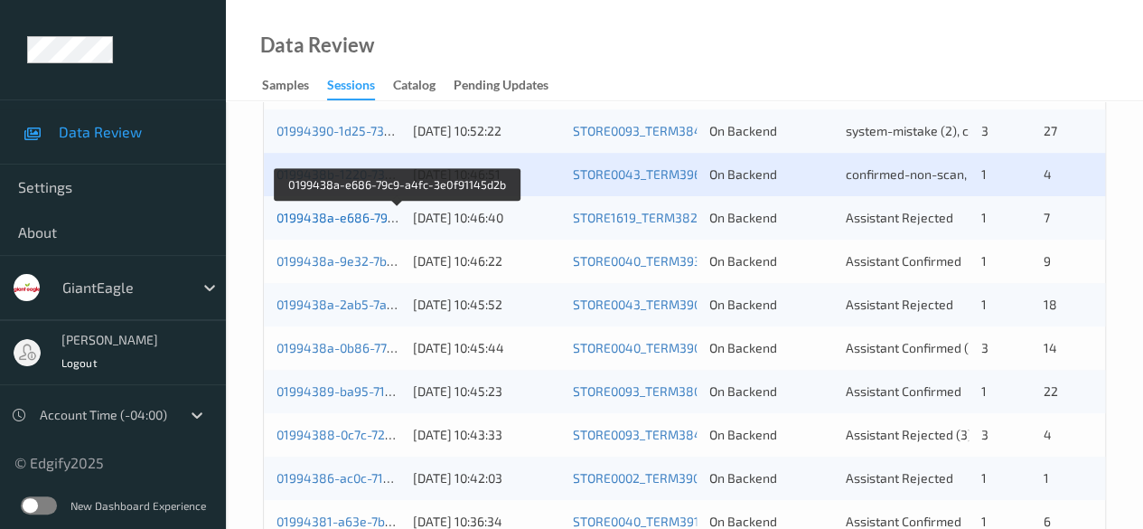
click at [360, 218] on link "0199438a-e686-79c9-a4fc-3e0f91145d2b" at bounding box center [397, 217] width 243 height 15
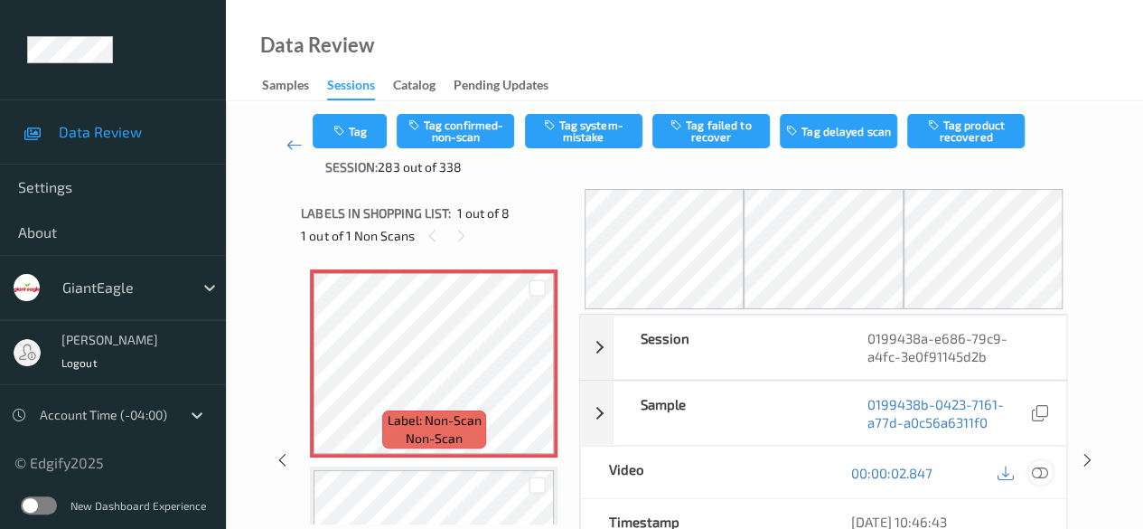
click at [922, 466] on icon at bounding box center [1040, 472] width 16 height 16
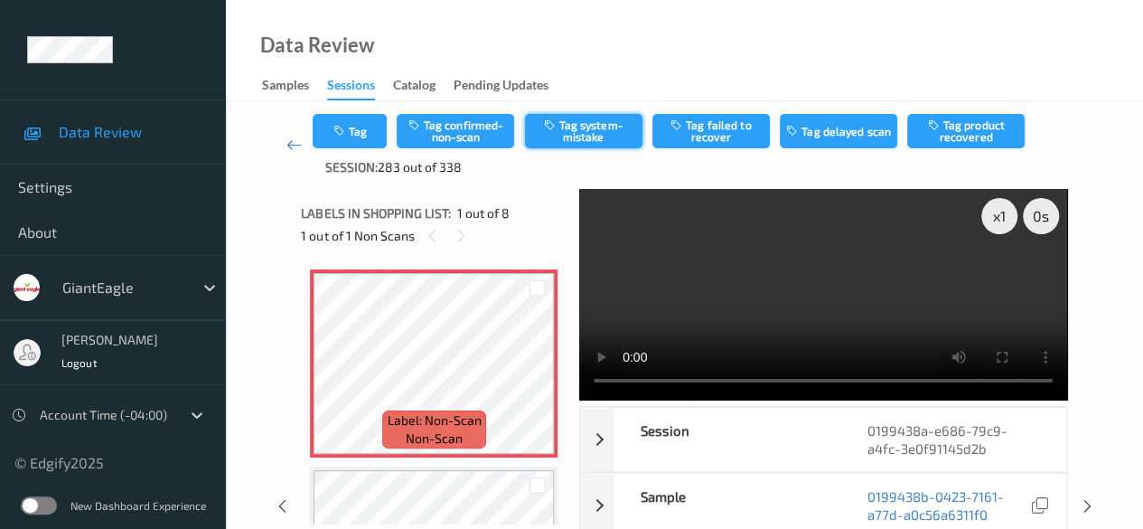
click at [576, 128] on button "Tag system-mistake" at bounding box center [583, 131] width 117 height 34
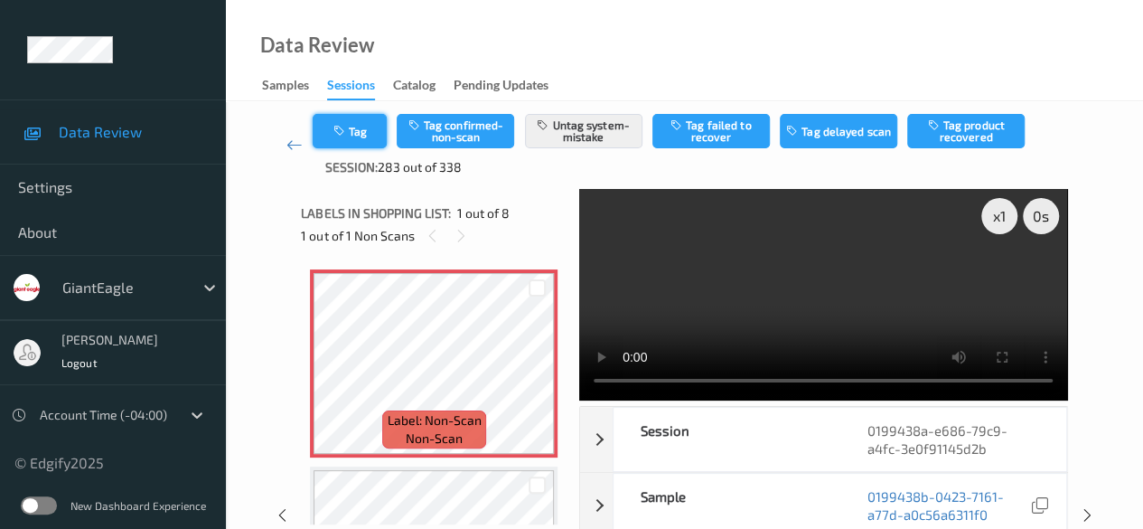
click at [361, 142] on button "Tag" at bounding box center [350, 131] width 74 height 34
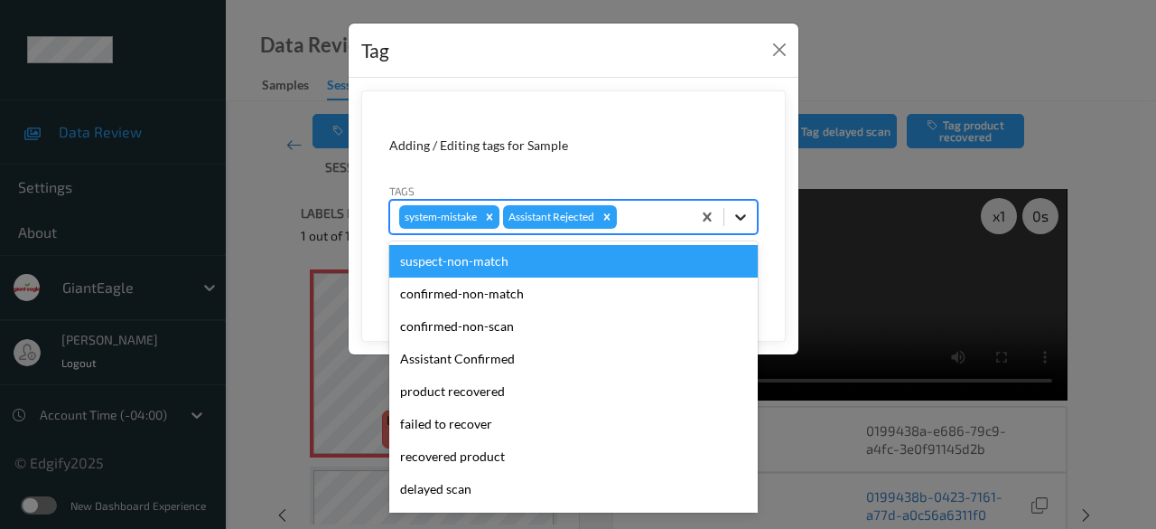
click at [743, 216] on icon at bounding box center [741, 217] width 18 height 18
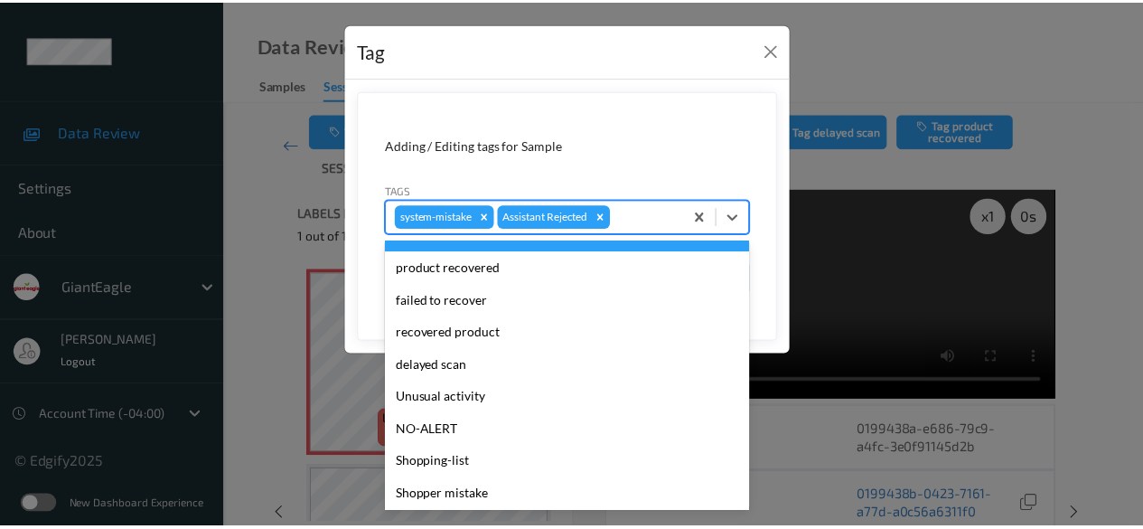
scroll to position [192, 0]
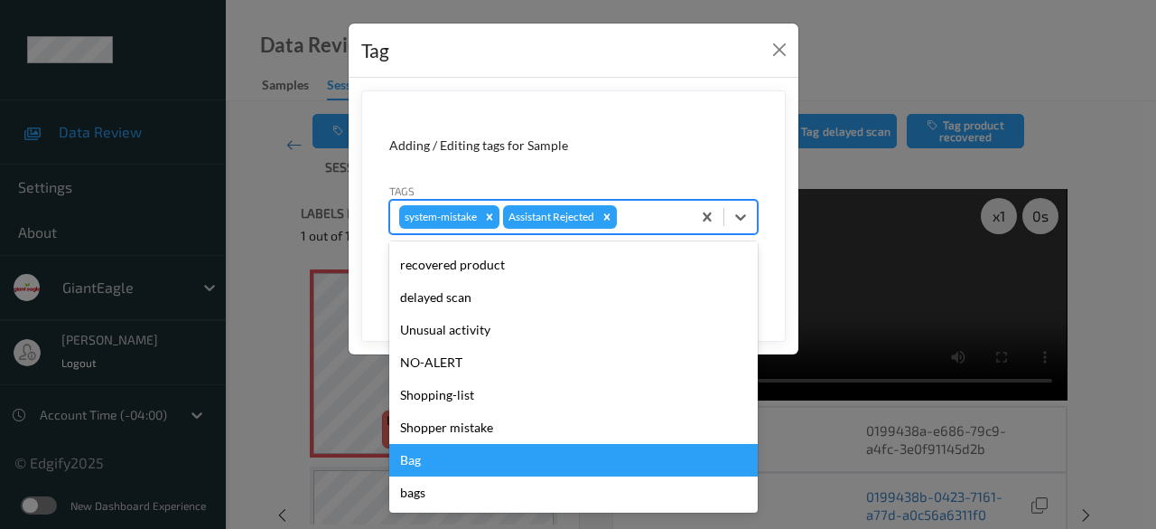
click at [435, 464] on div "Bag" at bounding box center [573, 460] width 369 height 33
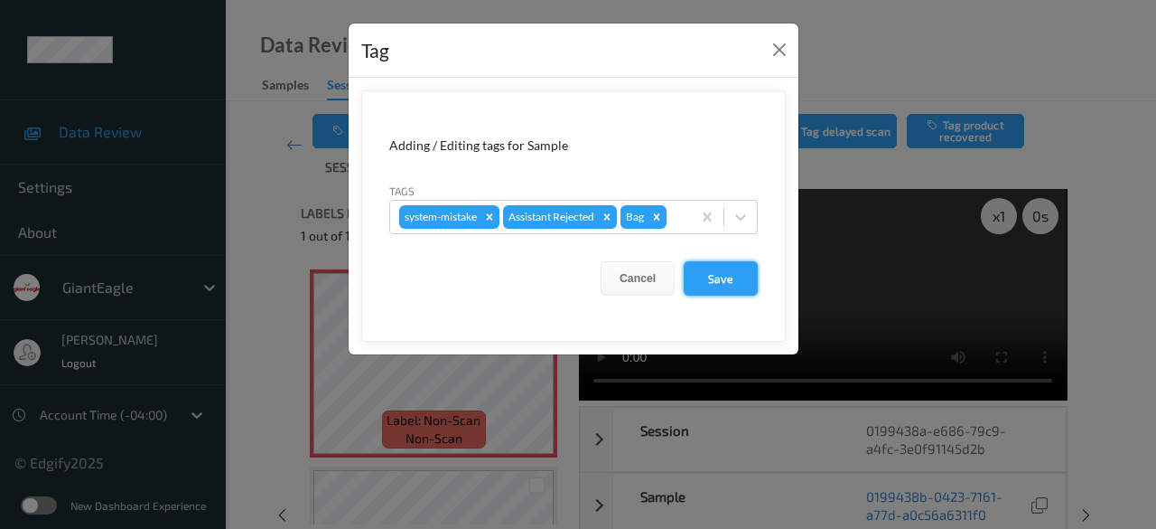
click at [711, 276] on button "Save" at bounding box center [721, 278] width 74 height 34
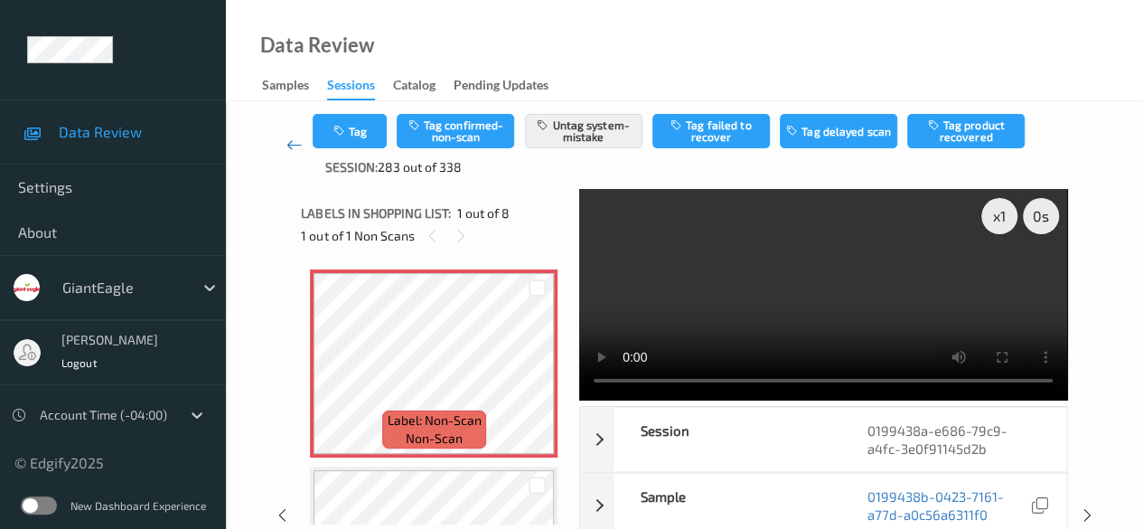
click at [300, 145] on icon at bounding box center [294, 145] width 16 height 18
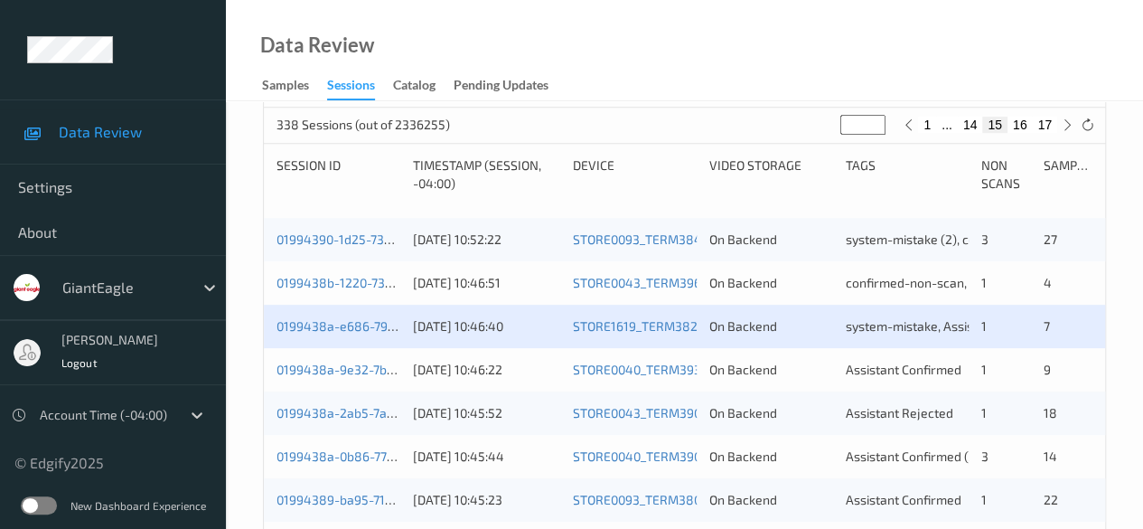
scroll to position [452, 0]
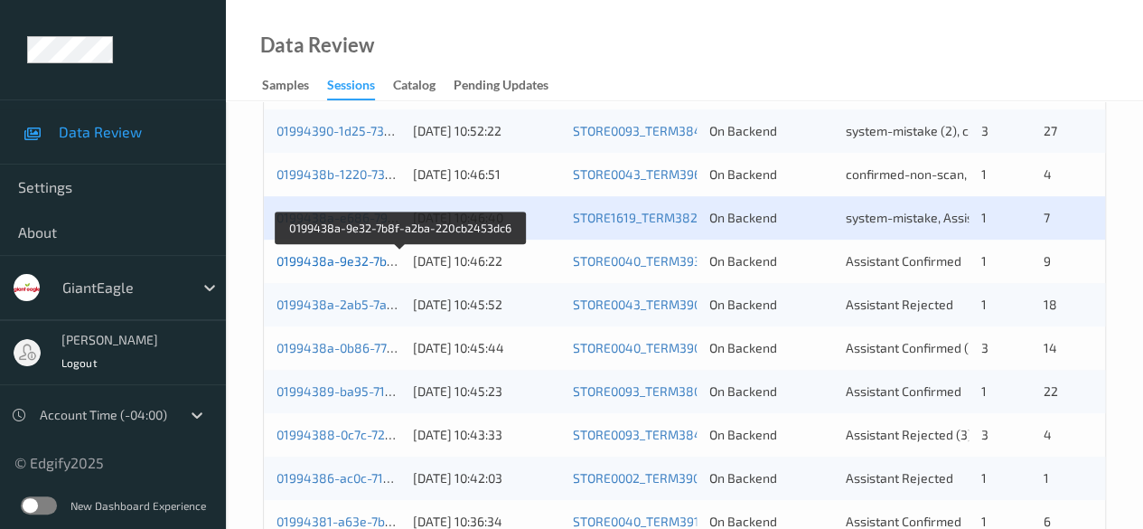
click at [363, 265] on link "0199438a-9e32-7b8f-a2ba-220cb2453dc6" at bounding box center [400, 260] width 248 height 15
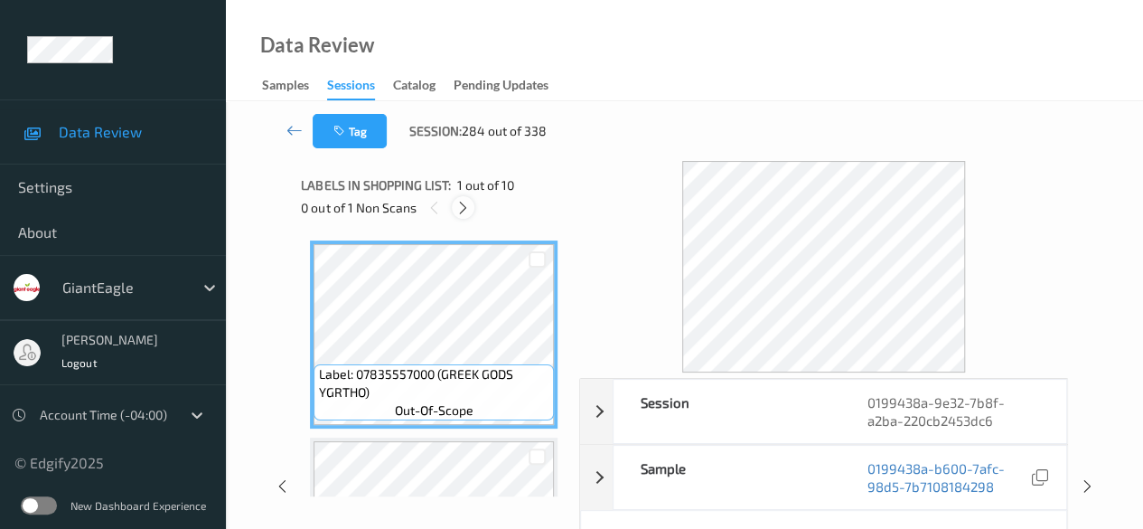
click at [463, 210] on icon at bounding box center [462, 208] width 15 height 16
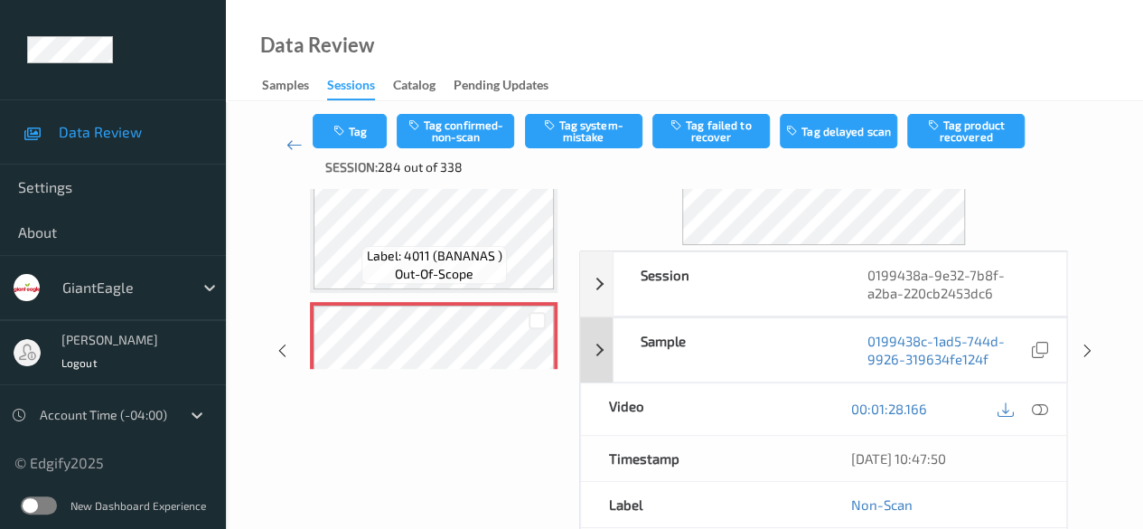
scroll to position [181, 0]
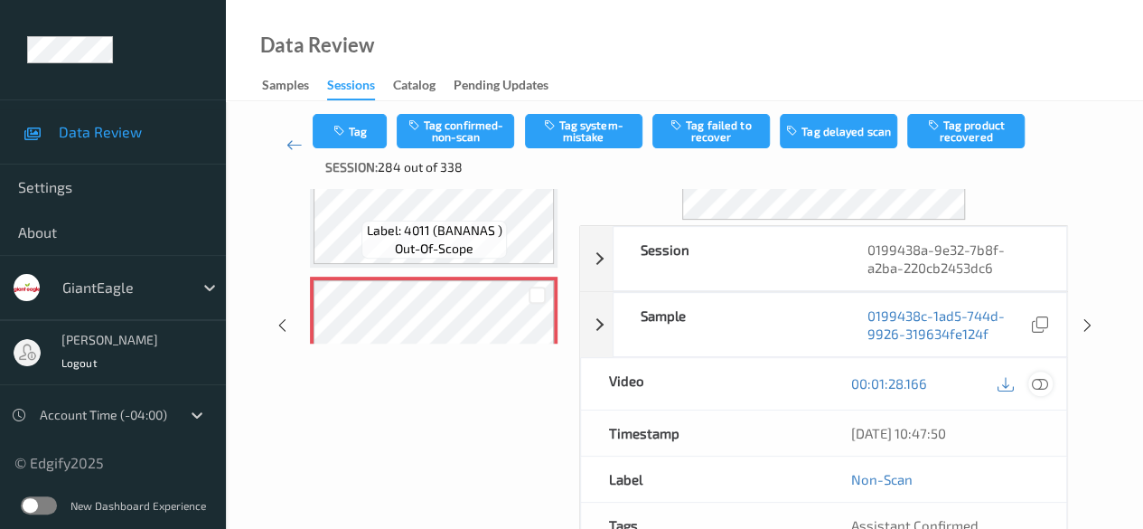
click at [922, 379] on icon at bounding box center [1040, 383] width 16 height 16
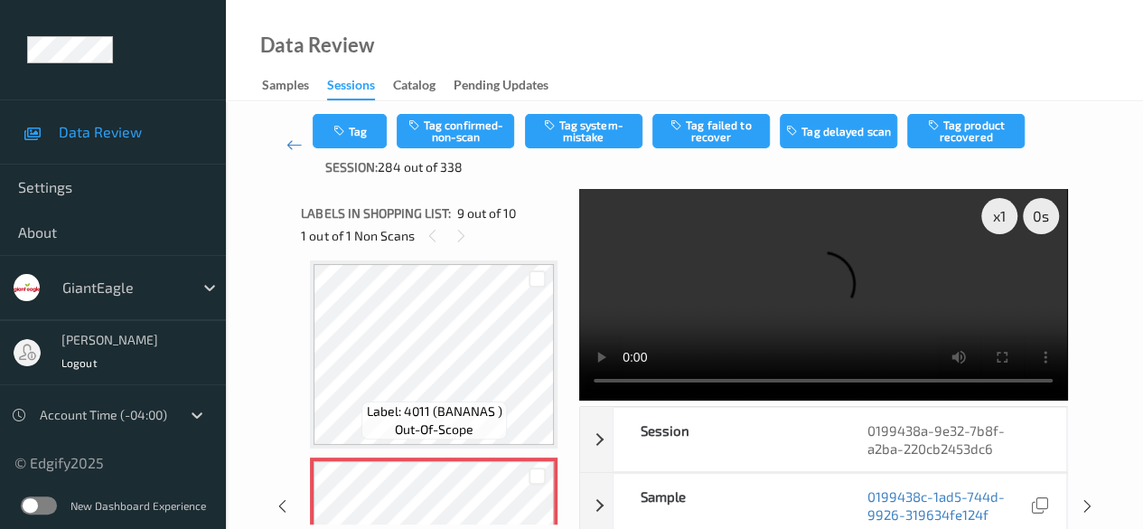
scroll to position [1478, 0]
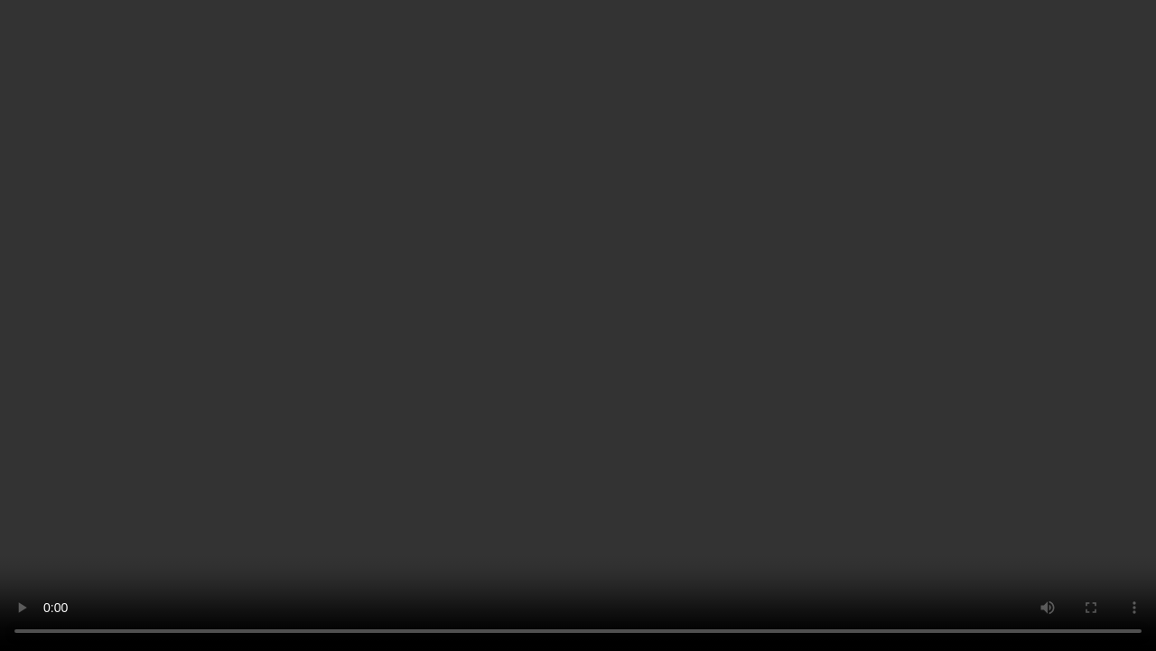
click at [739, 503] on video at bounding box center [578, 325] width 1156 height 651
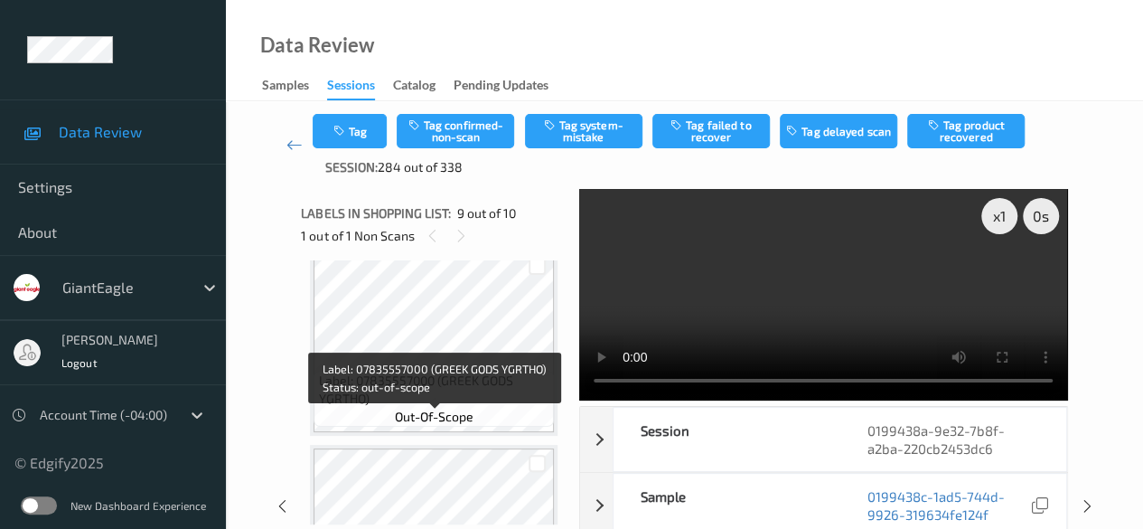
scroll to position [0, 0]
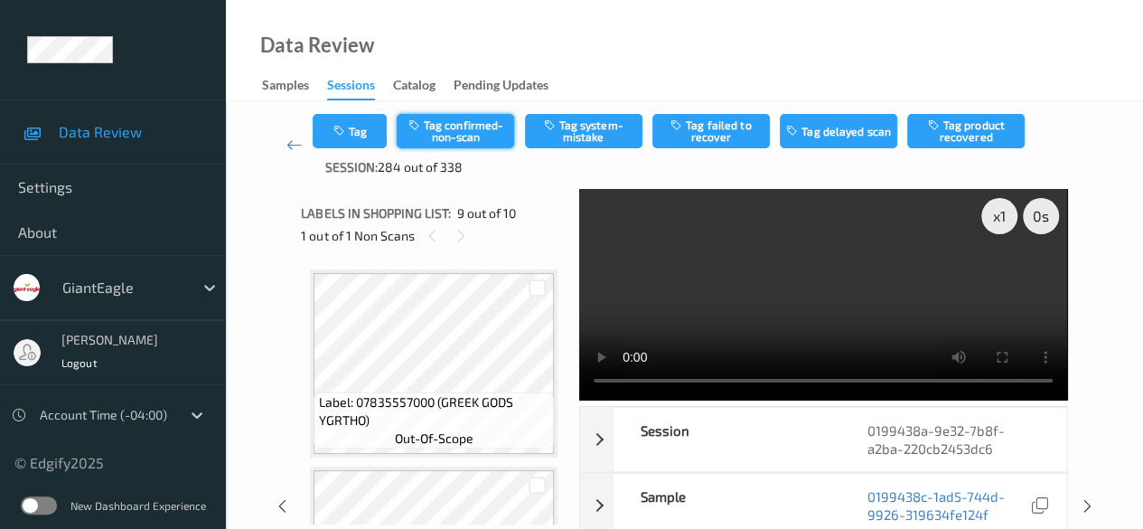
click at [454, 134] on button "Tag confirmed-non-scan" at bounding box center [455, 131] width 117 height 34
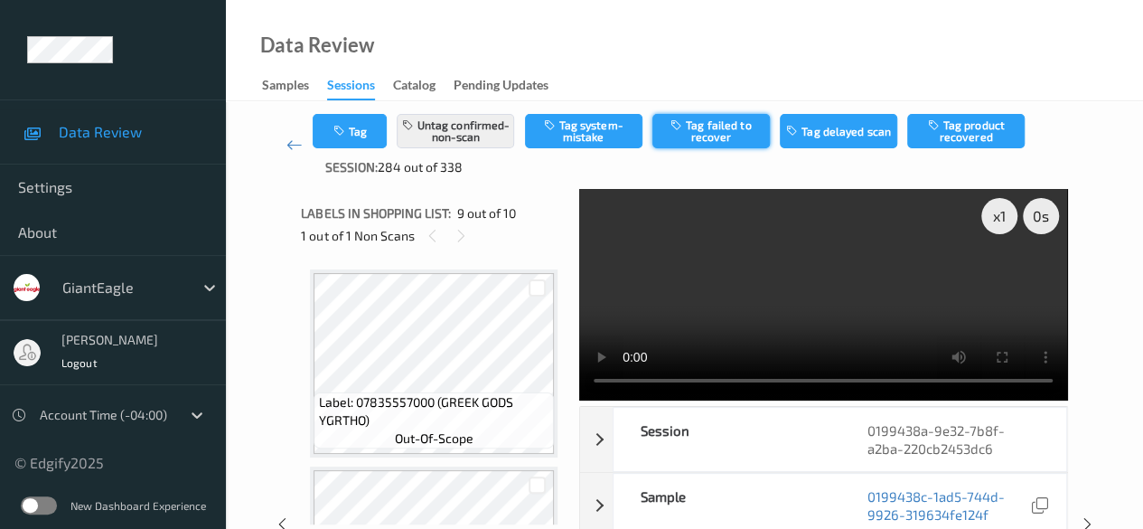
click at [719, 129] on button "Tag failed to recover" at bounding box center [710, 131] width 117 height 34
click at [292, 145] on icon at bounding box center [294, 145] width 16 height 18
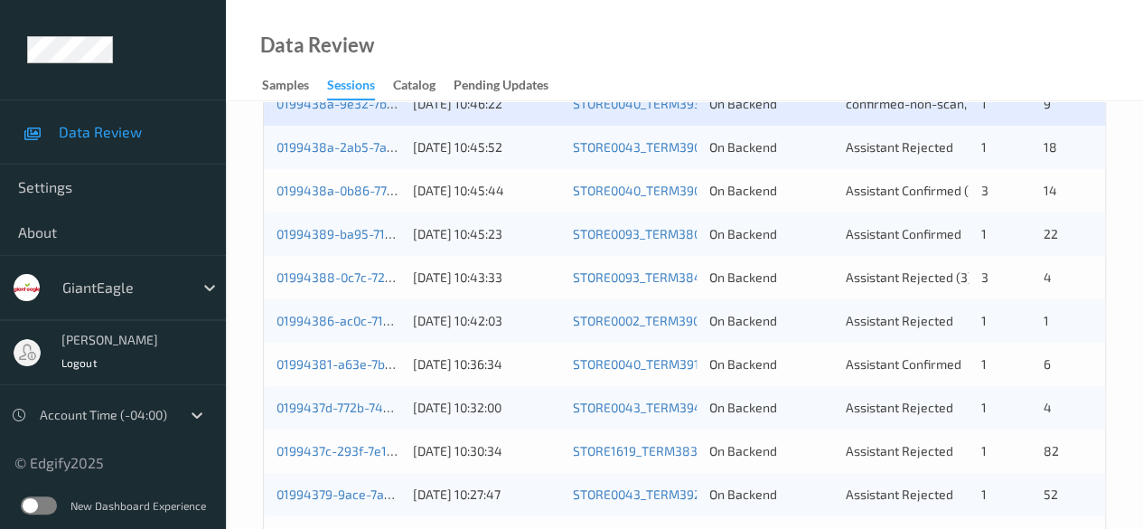
scroll to position [542, 0]
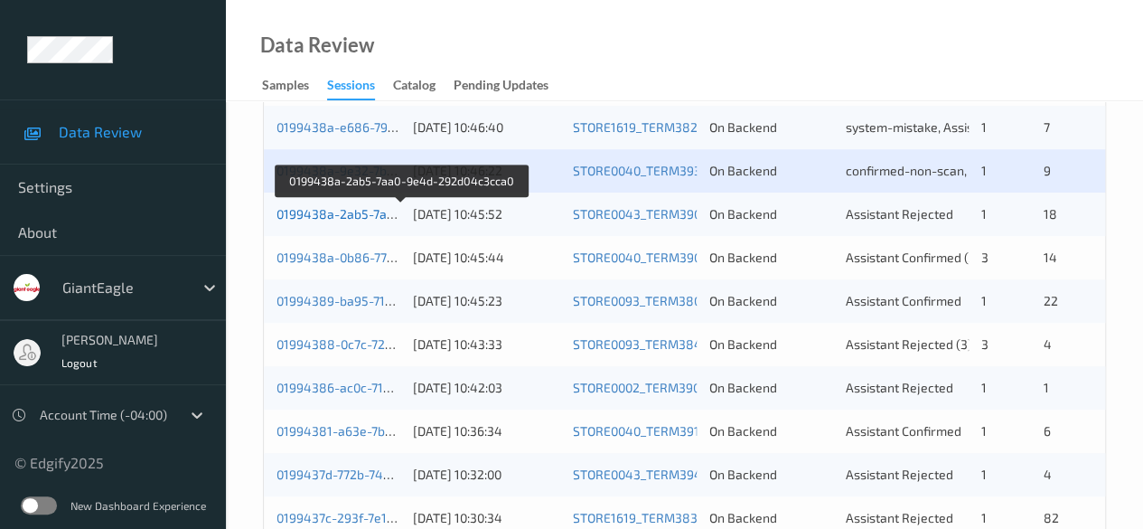
click at [351, 211] on link "0199438a-2ab5-7aa0-9e4d-292d04c3cca0" at bounding box center [401, 213] width 250 height 15
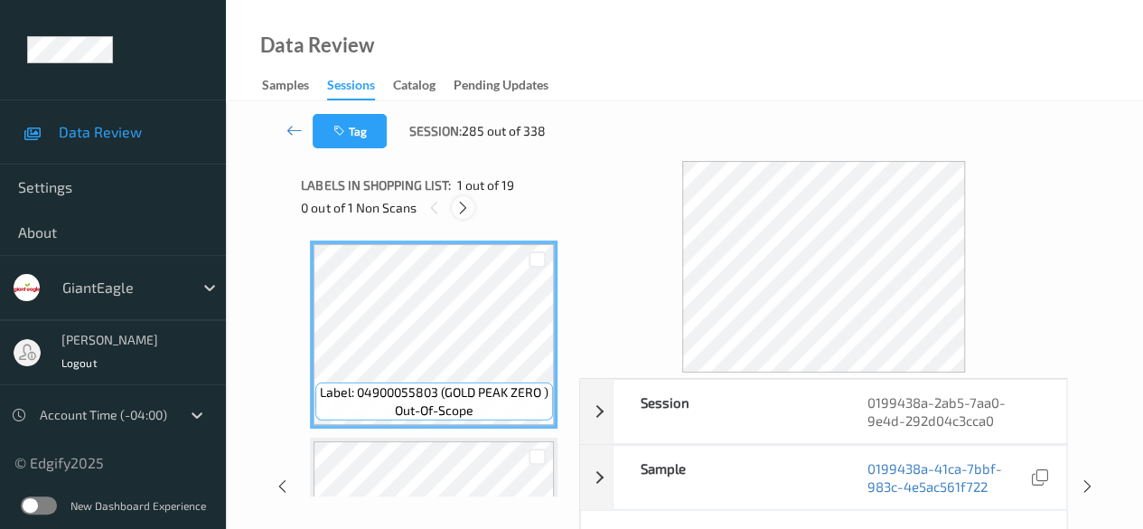
click at [463, 199] on div at bounding box center [463, 207] width 23 height 23
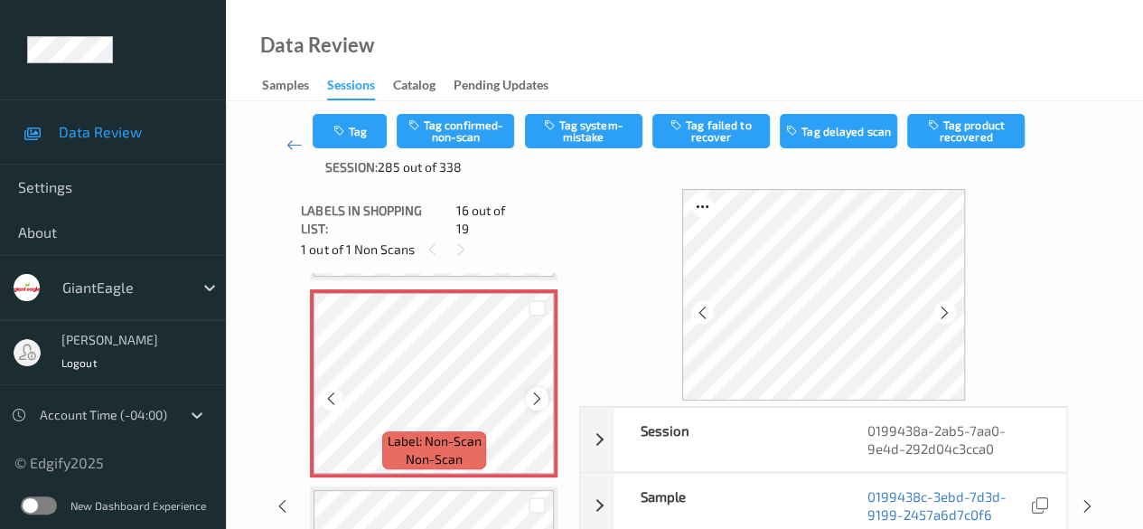
click at [538, 390] on icon at bounding box center [536, 398] width 15 height 16
click at [537, 390] on icon at bounding box center [536, 398] width 15 height 16
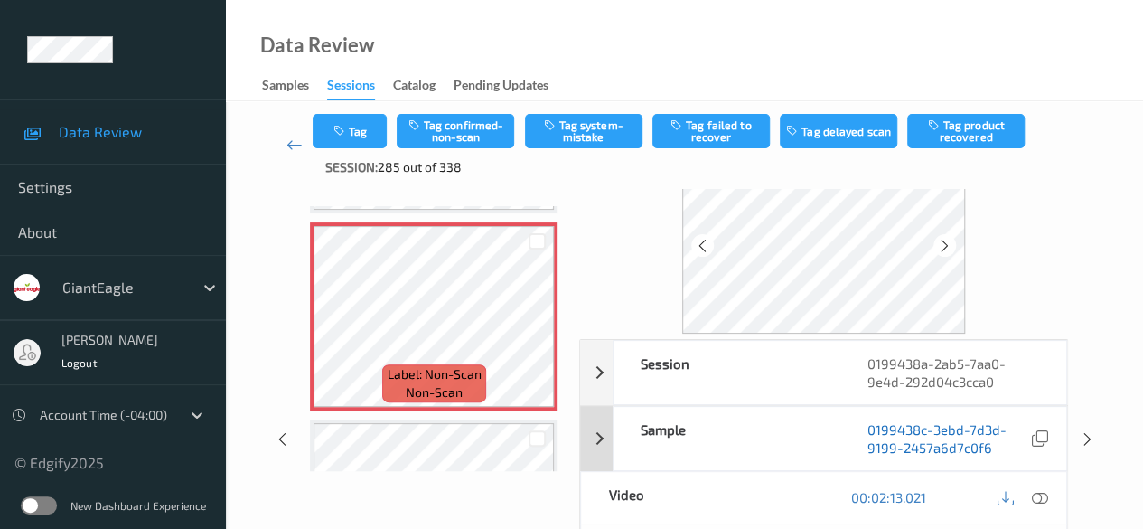
scroll to position [90, 0]
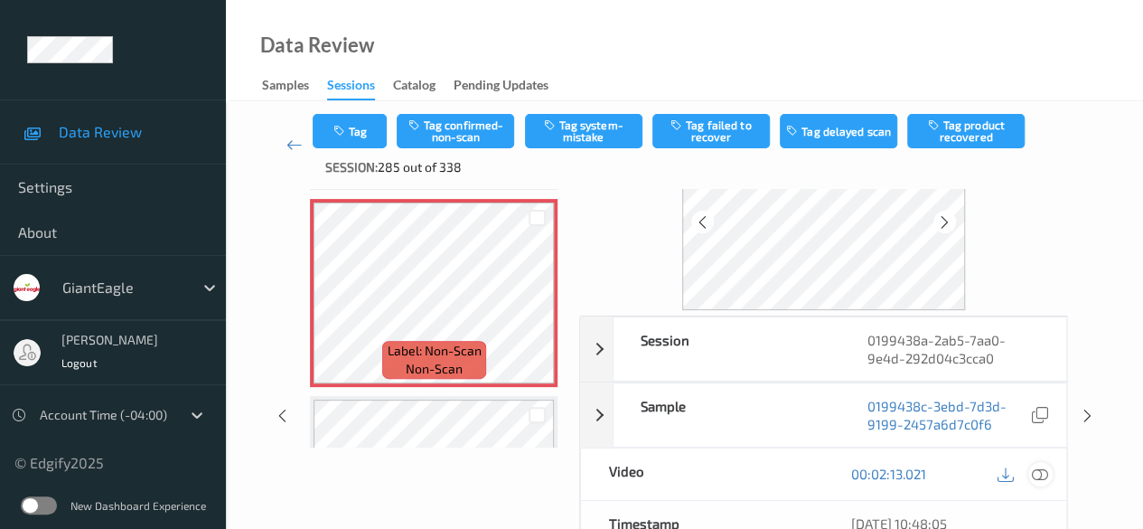
click at [922, 471] on icon at bounding box center [1040, 473] width 16 height 16
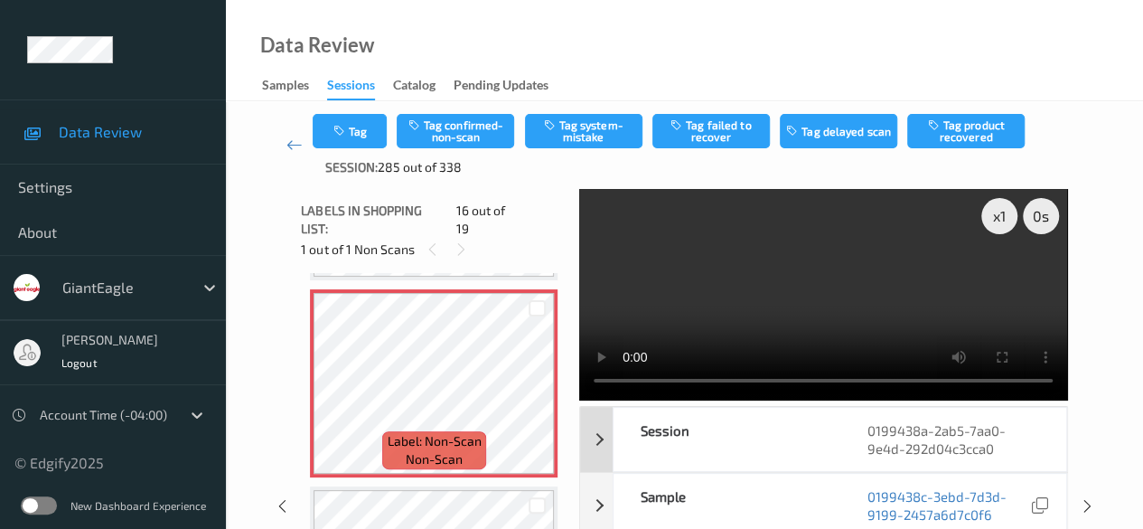
scroll to position [181, 0]
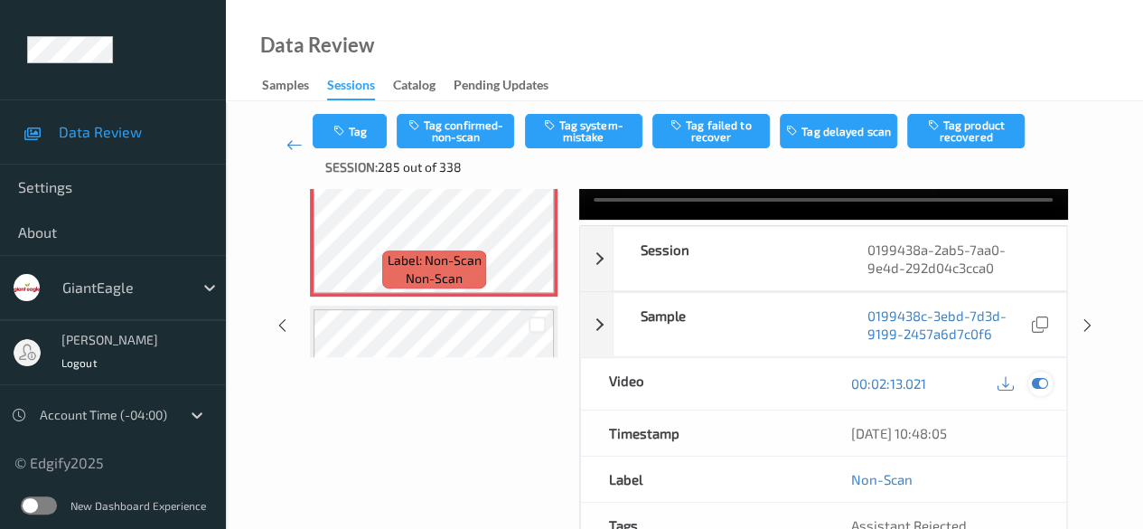
click at [922, 379] on icon at bounding box center [1040, 383] width 16 height 16
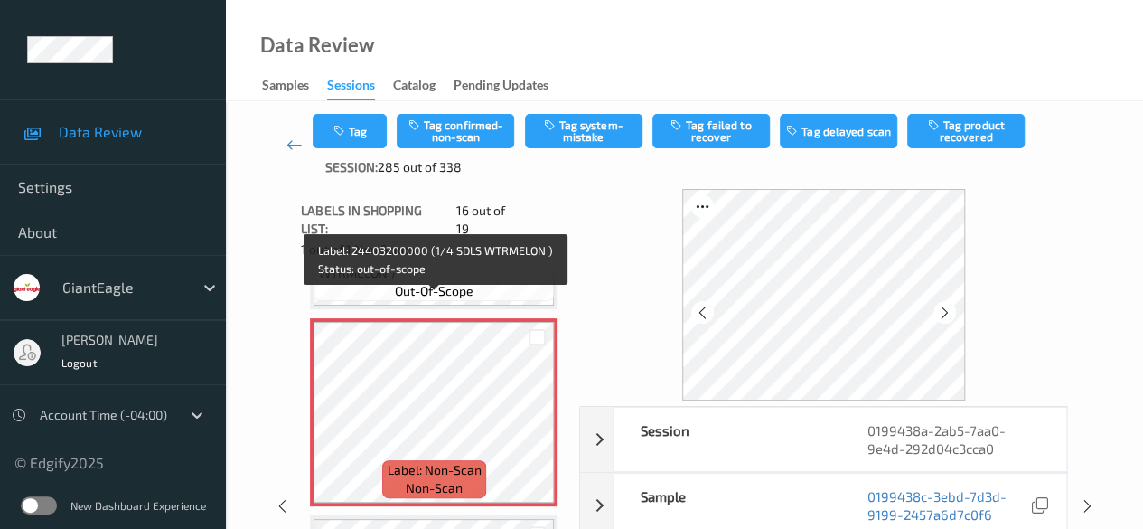
scroll to position [2947, 0]
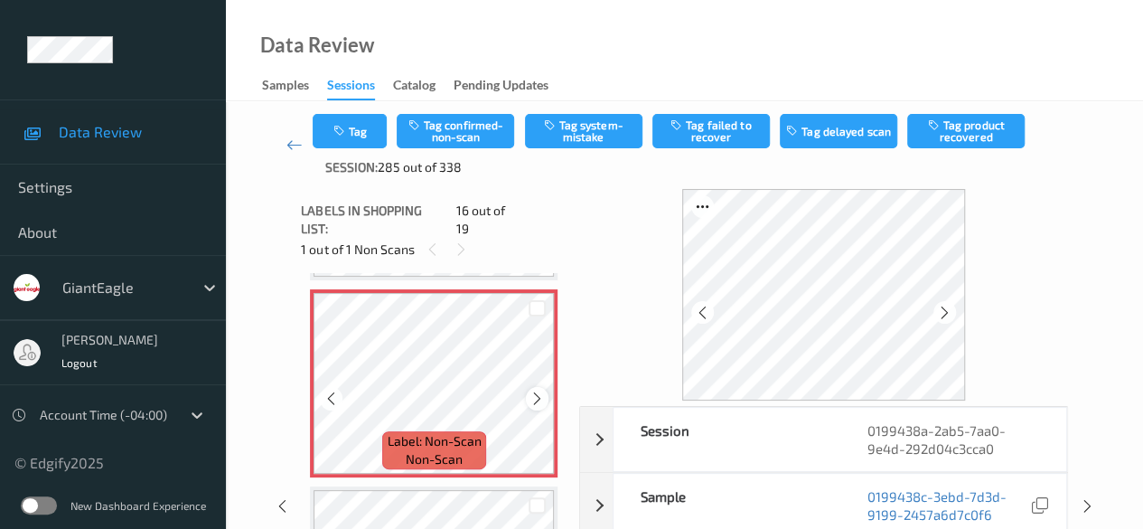
click at [538, 390] on icon at bounding box center [536, 398] width 15 height 16
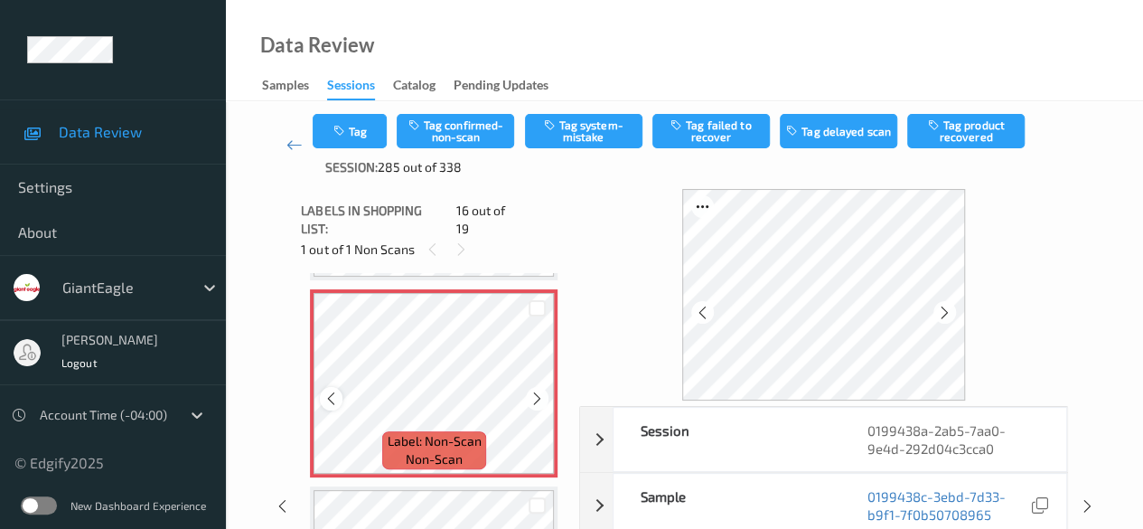
click at [332, 394] on div at bounding box center [331, 398] width 23 height 23
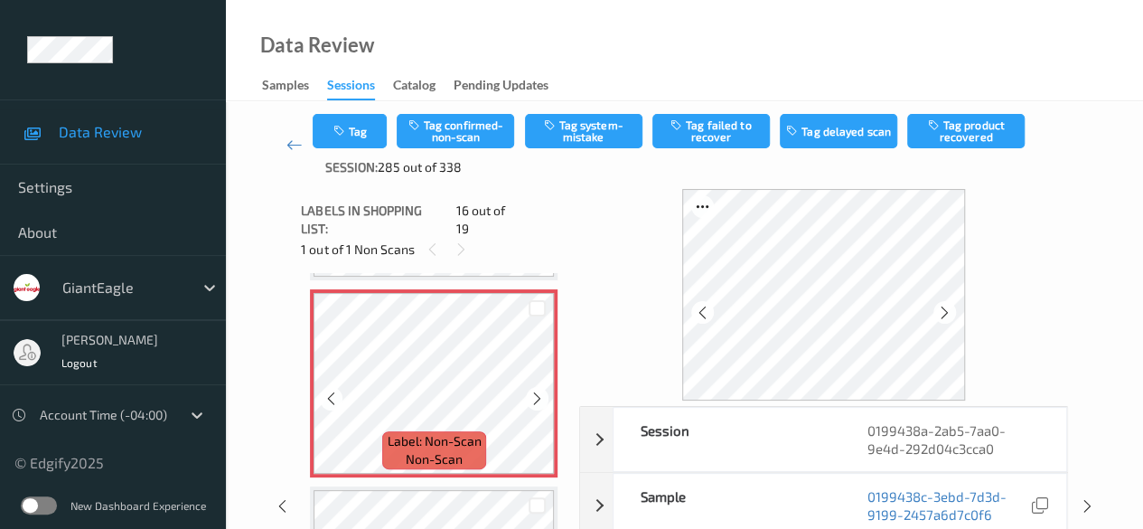
click at [537, 390] on icon at bounding box center [536, 398] width 15 height 16
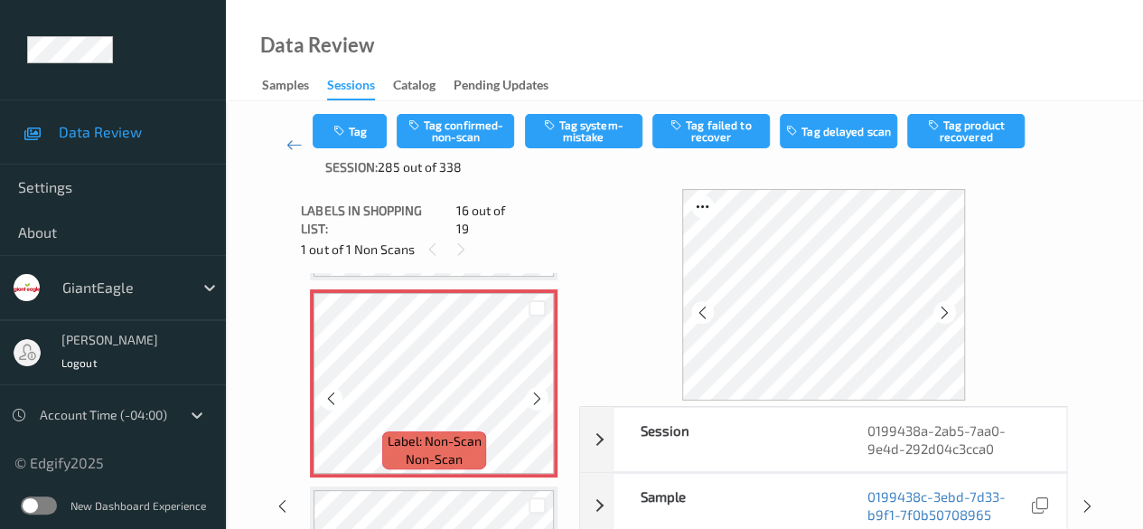
click at [537, 390] on icon at bounding box center [536, 398] width 15 height 16
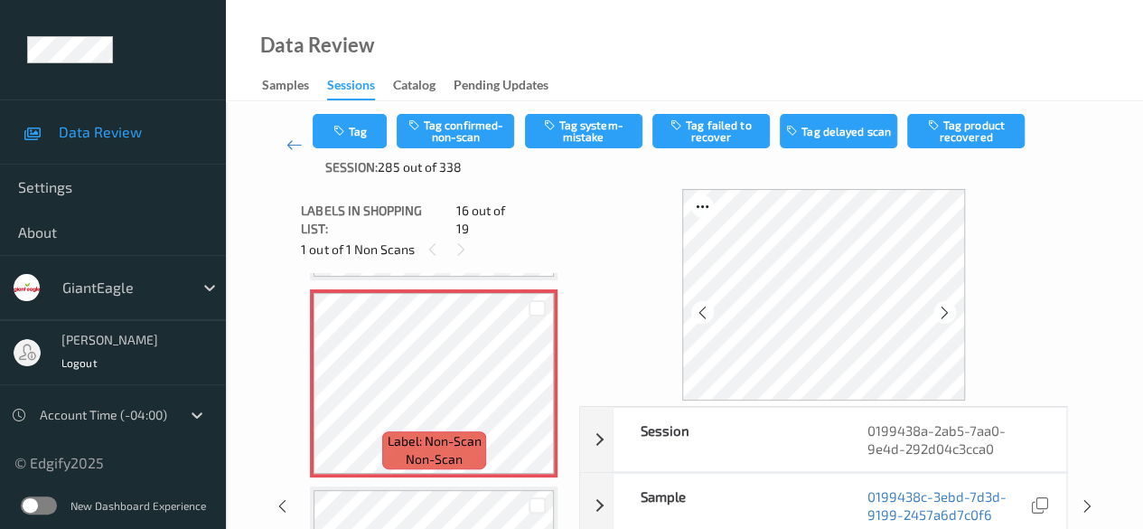
scroll to position [90, 0]
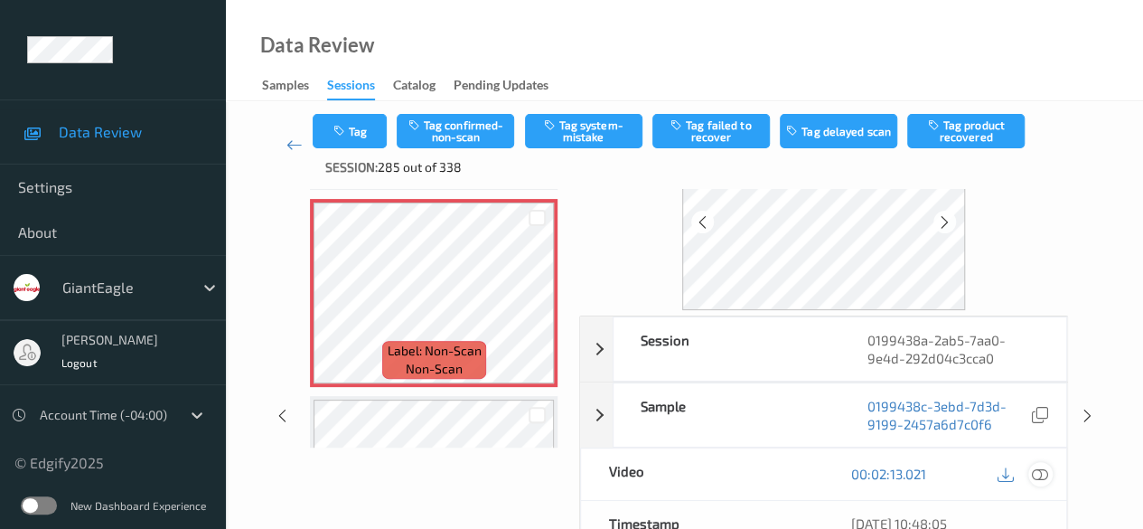
click at [922, 474] on icon at bounding box center [1040, 473] width 16 height 16
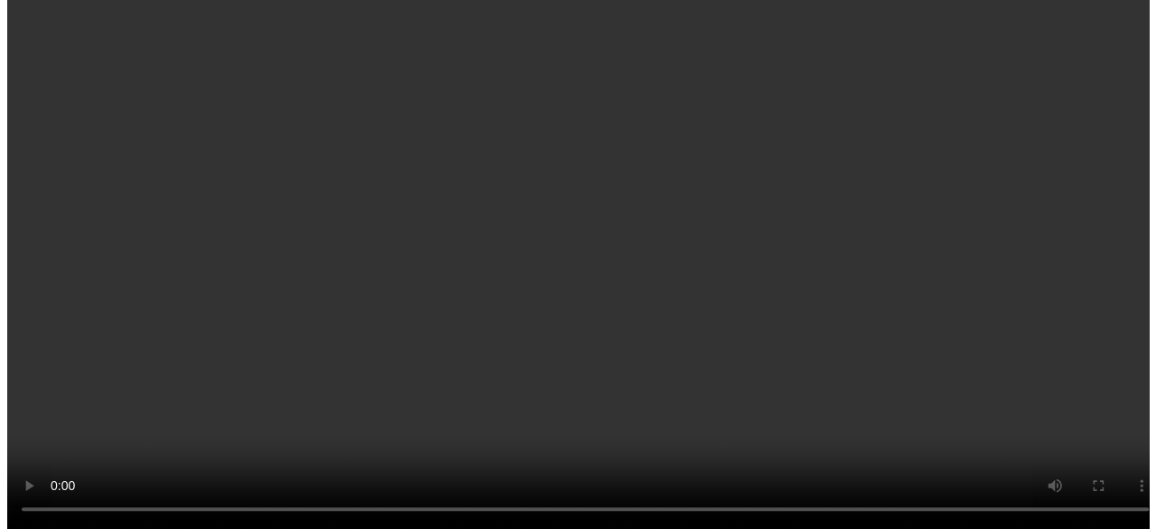
scroll to position [3128, 0]
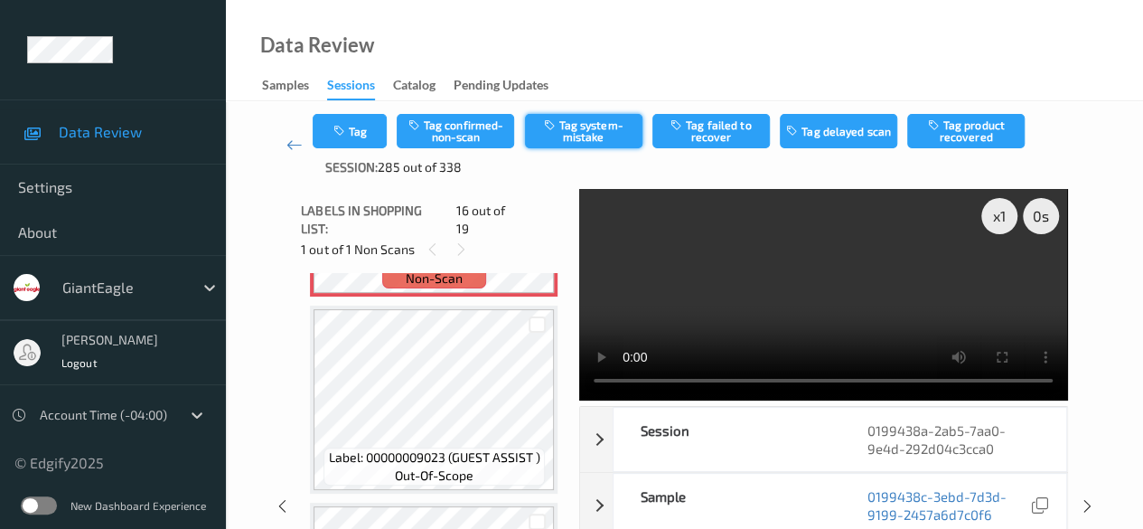
click at [584, 129] on button "Tag system-mistake" at bounding box center [583, 131] width 117 height 34
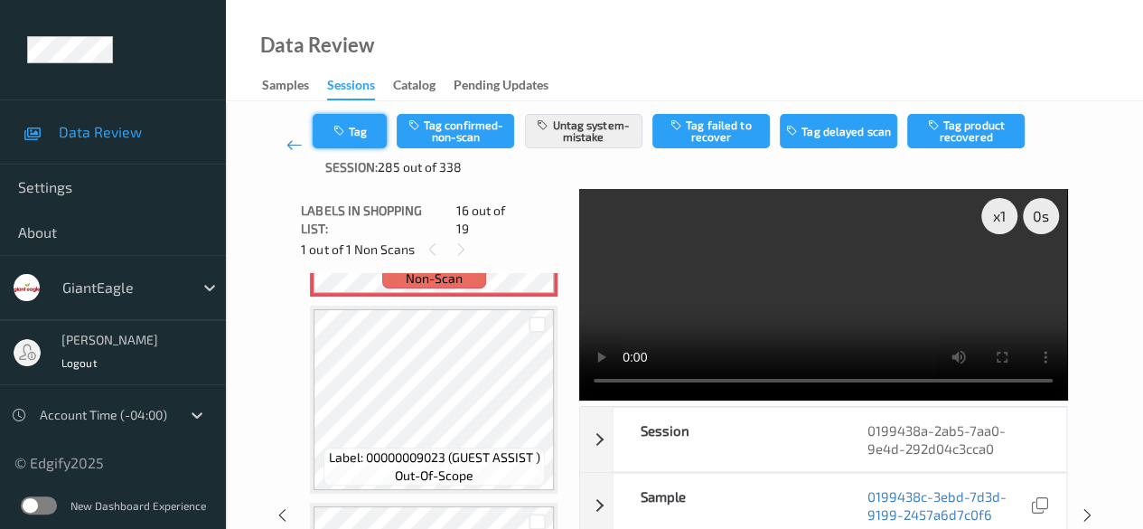
click at [360, 129] on button "Tag" at bounding box center [350, 131] width 74 height 34
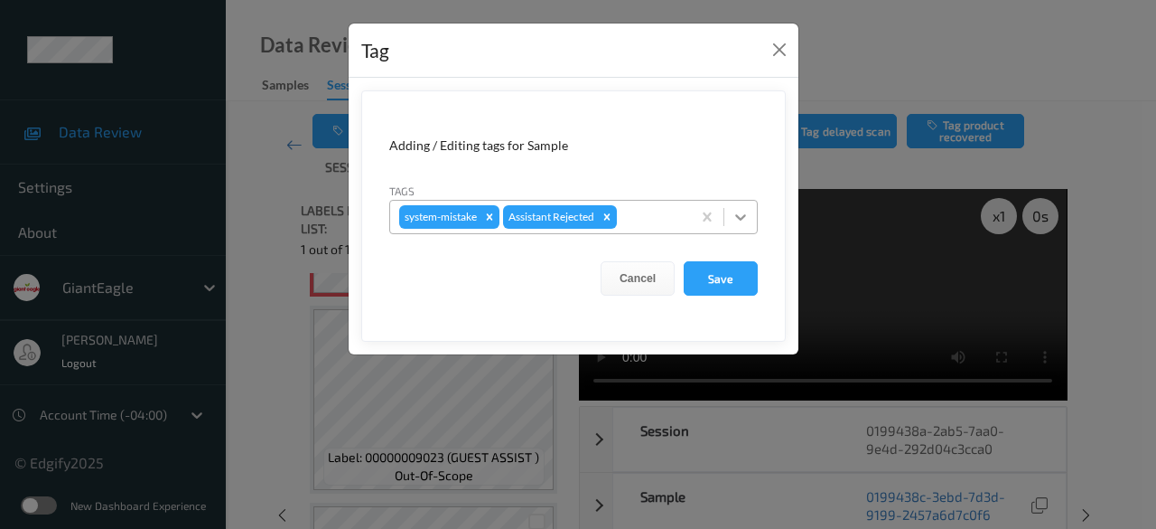
click at [744, 218] on icon at bounding box center [740, 217] width 11 height 6
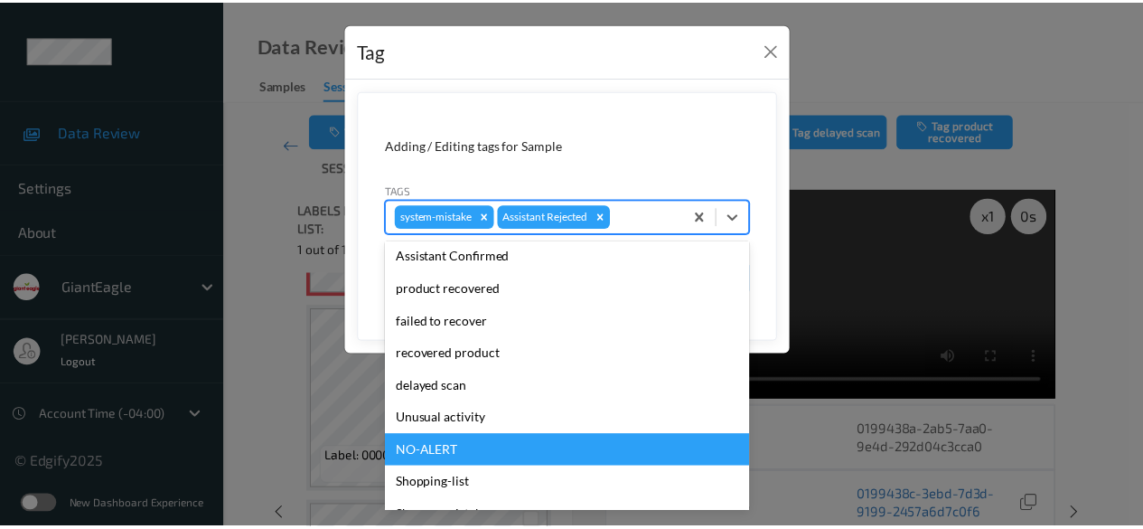
scroll to position [192, 0]
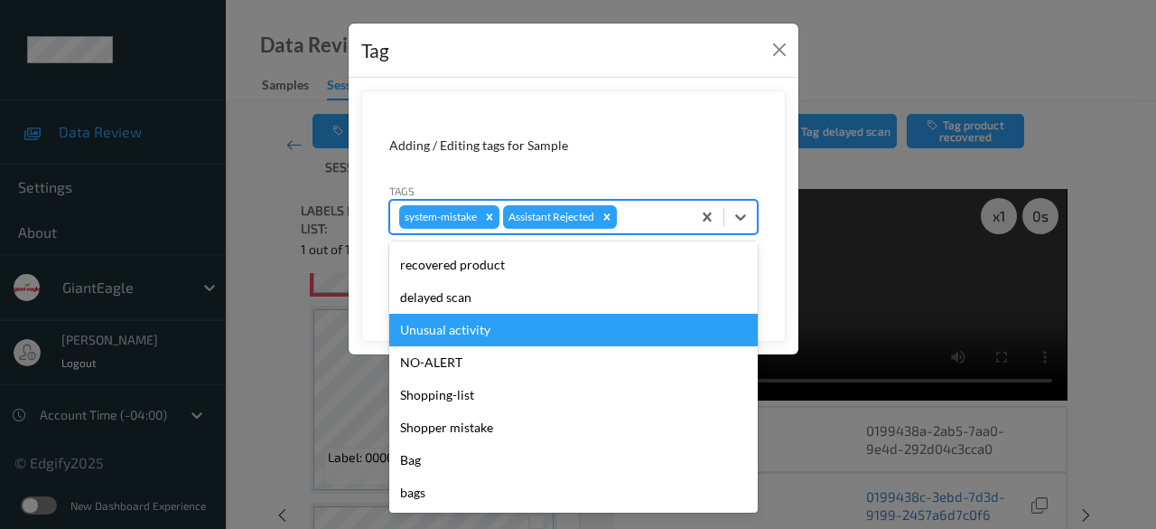
click at [470, 329] on div "Unusual activity" at bounding box center [573, 330] width 369 height 33
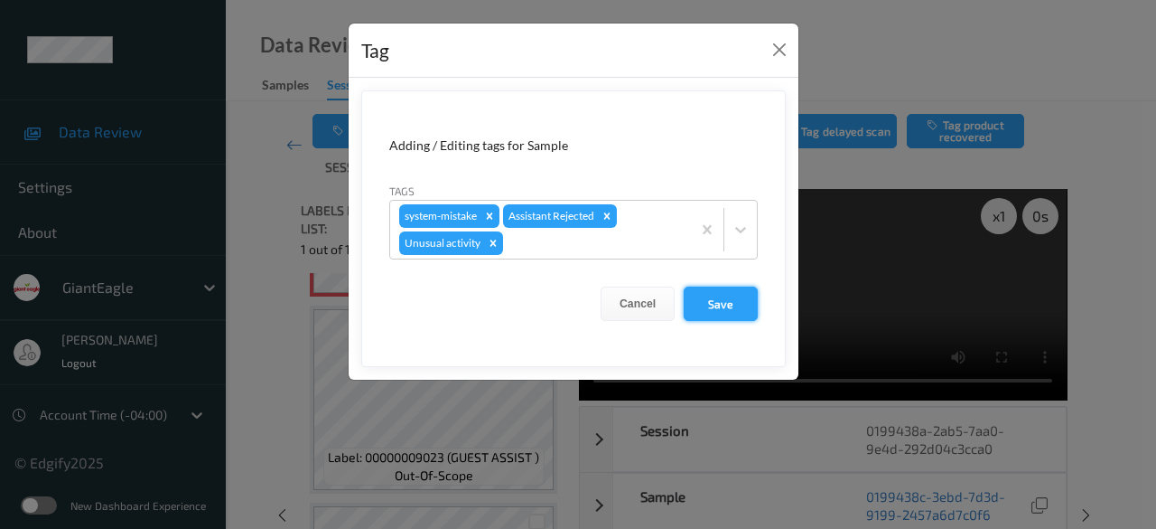
click at [725, 297] on button "Save" at bounding box center [721, 303] width 74 height 34
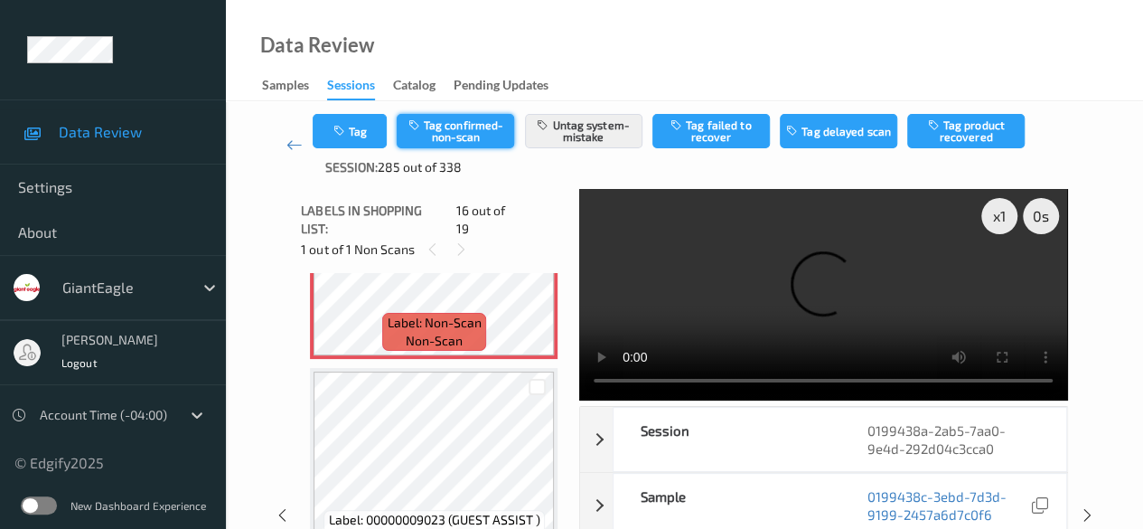
scroll to position [3037, 0]
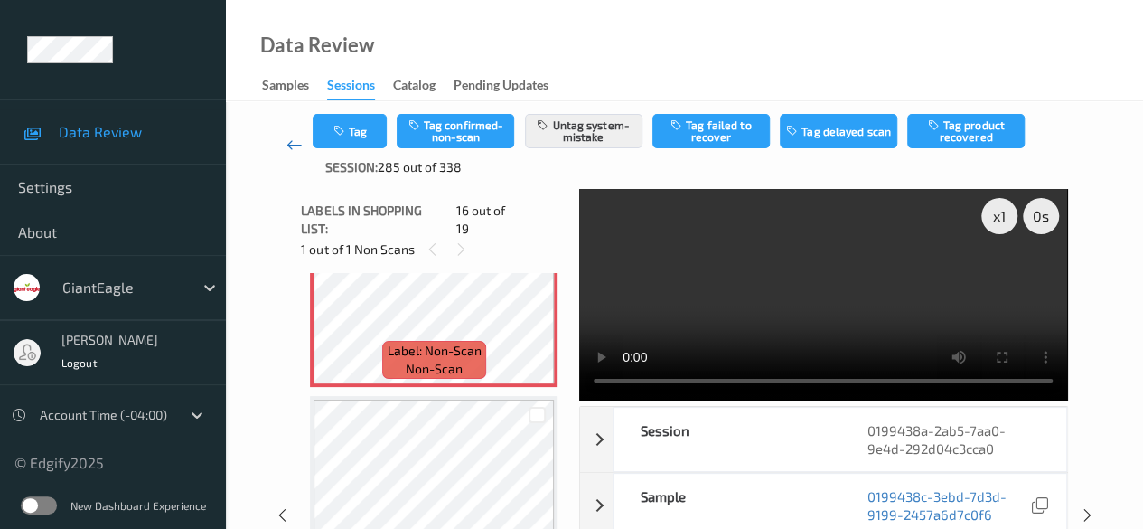
click at [295, 143] on icon at bounding box center [294, 145] width 16 height 18
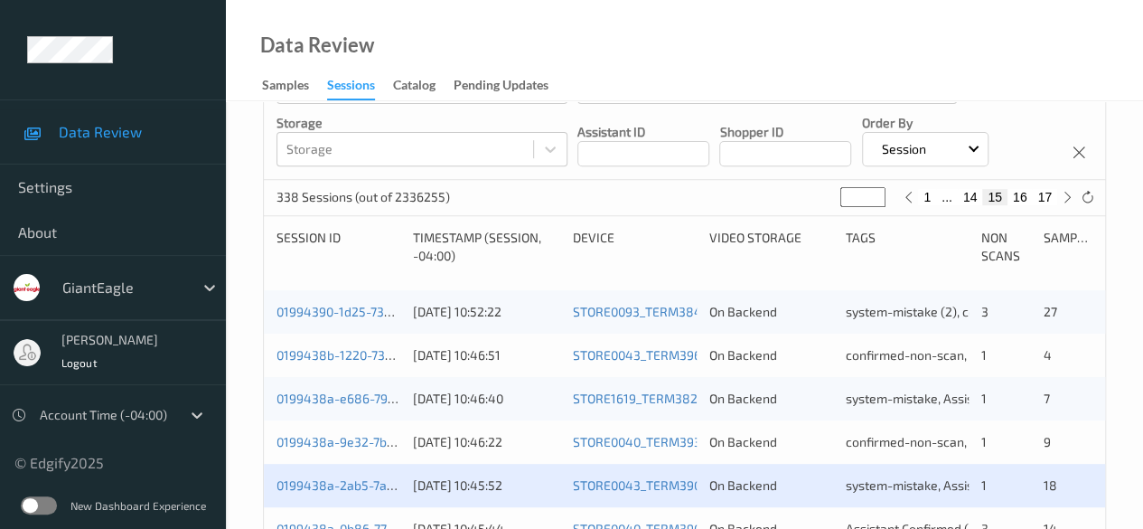
scroll to position [542, 0]
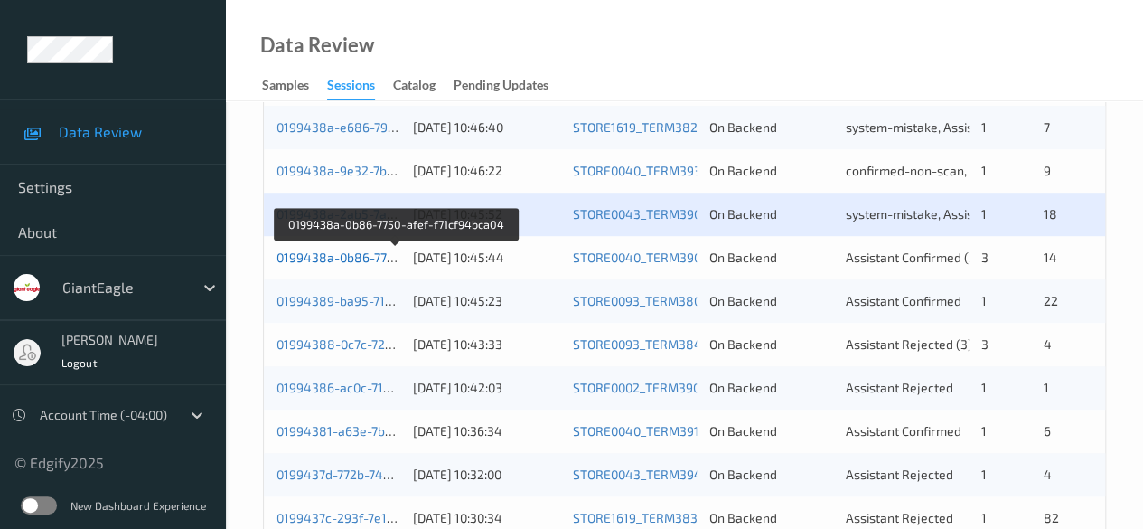
click at [331, 254] on link "0199438a-0b86-7750-afef-f71cf94bca04" at bounding box center [395, 256] width 238 height 15
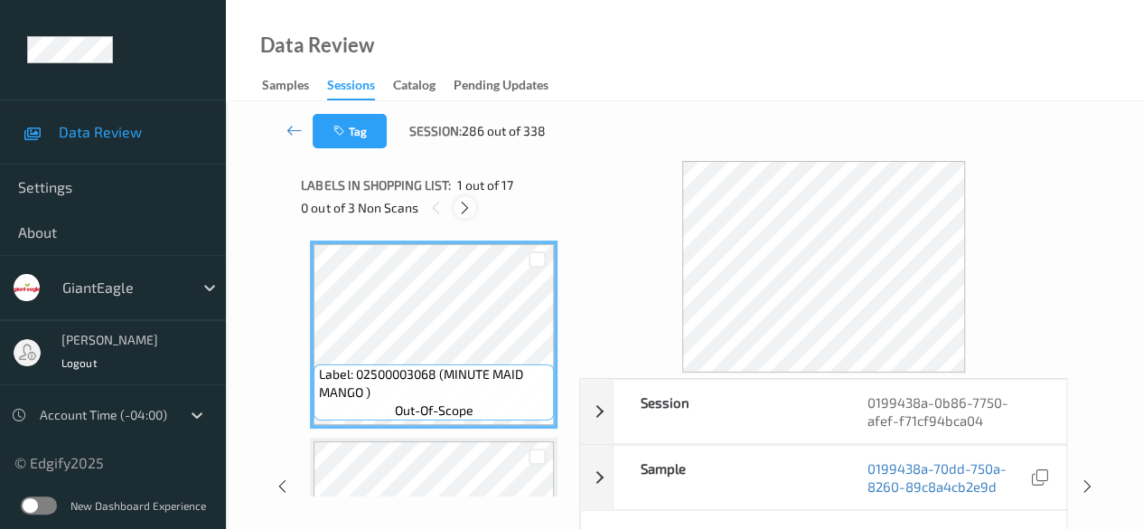
click at [463, 211] on icon at bounding box center [464, 208] width 15 height 16
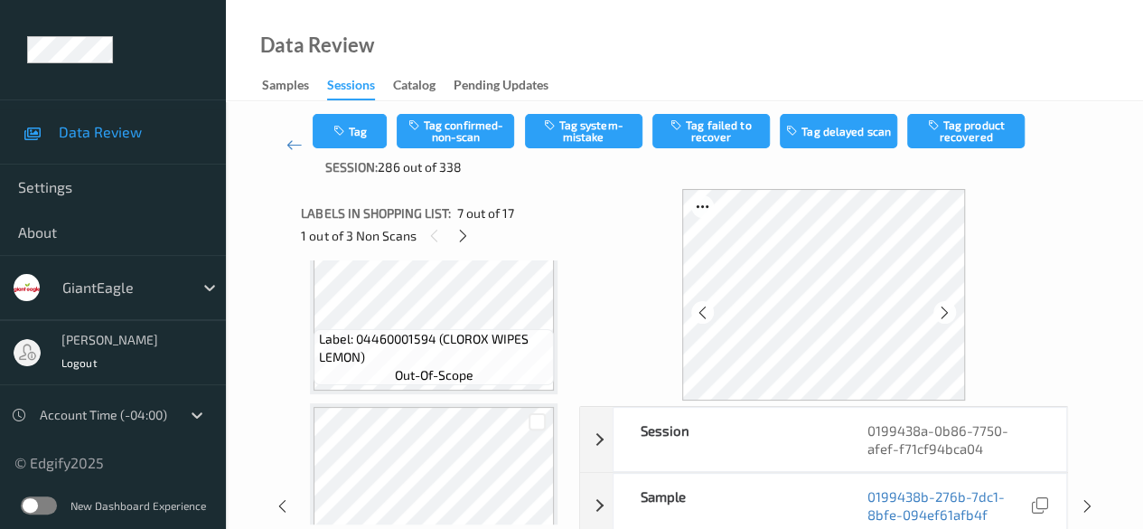
scroll to position [723, 0]
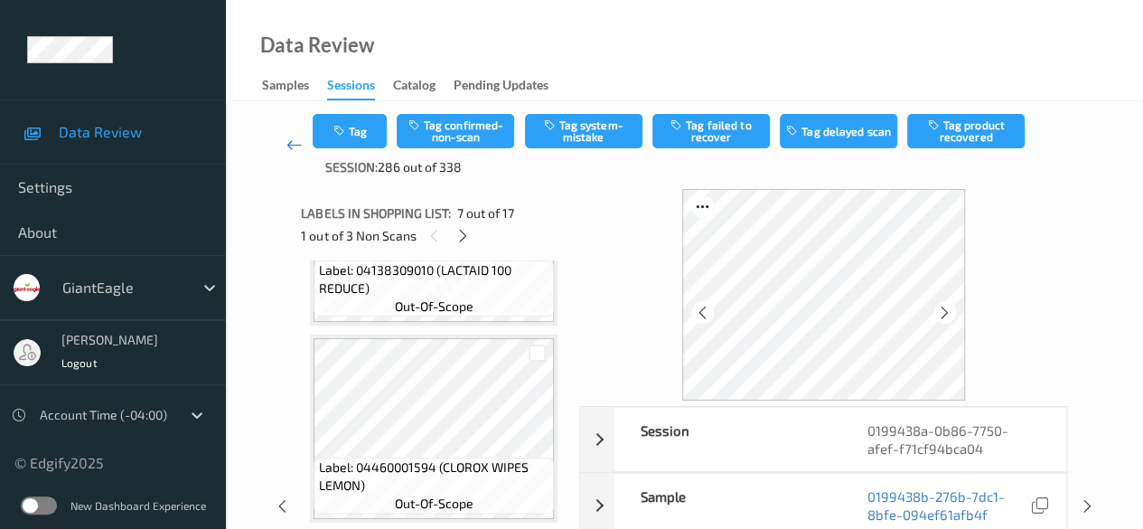
click at [295, 146] on icon at bounding box center [294, 145] width 16 height 18
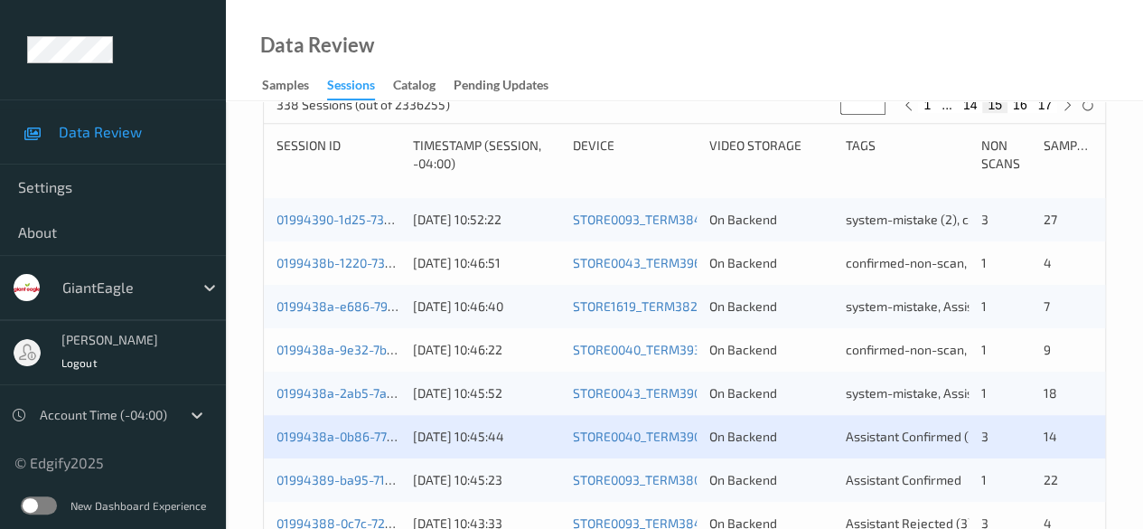
scroll to position [542, 0]
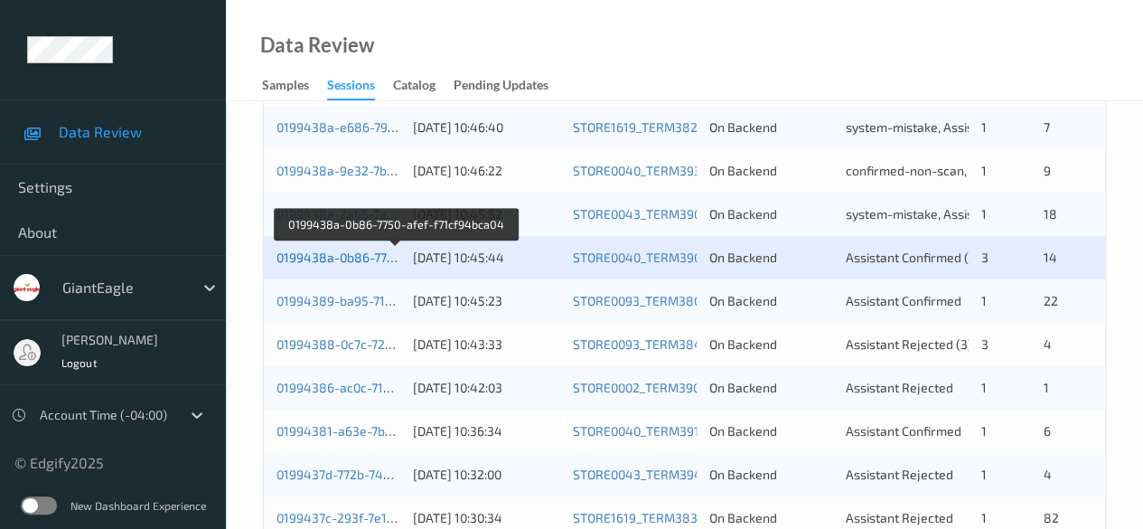
click at [369, 254] on link "0199438a-0b86-7750-afef-f71cf94bca04" at bounding box center [395, 256] width 238 height 15
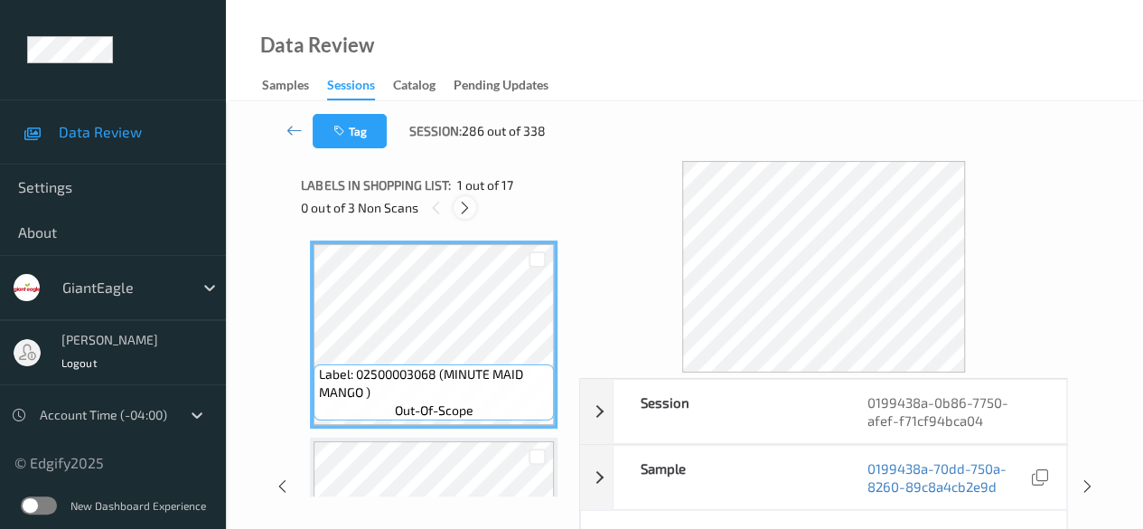
click at [470, 211] on icon at bounding box center [464, 208] width 15 height 16
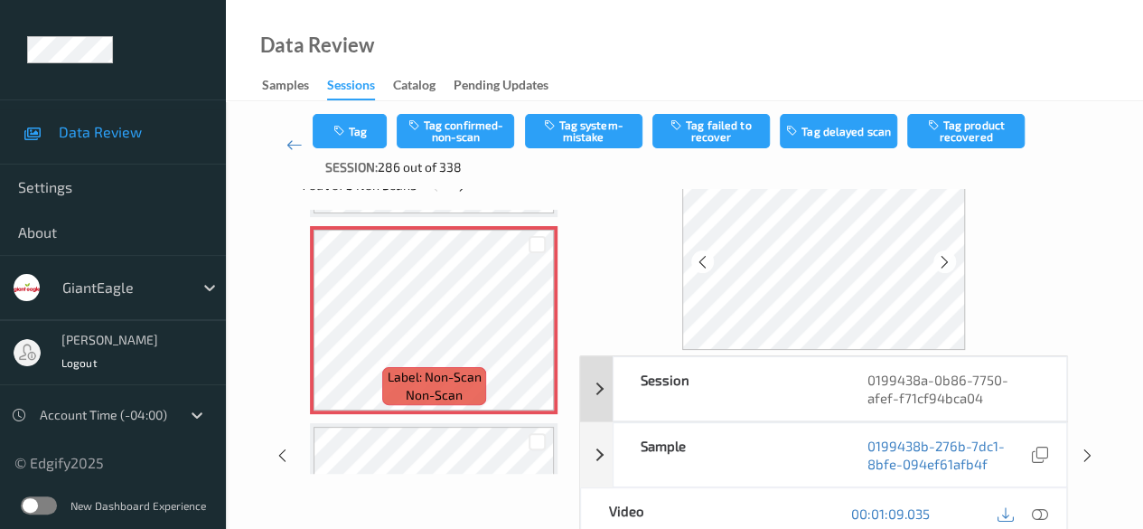
scroll to position [90, 0]
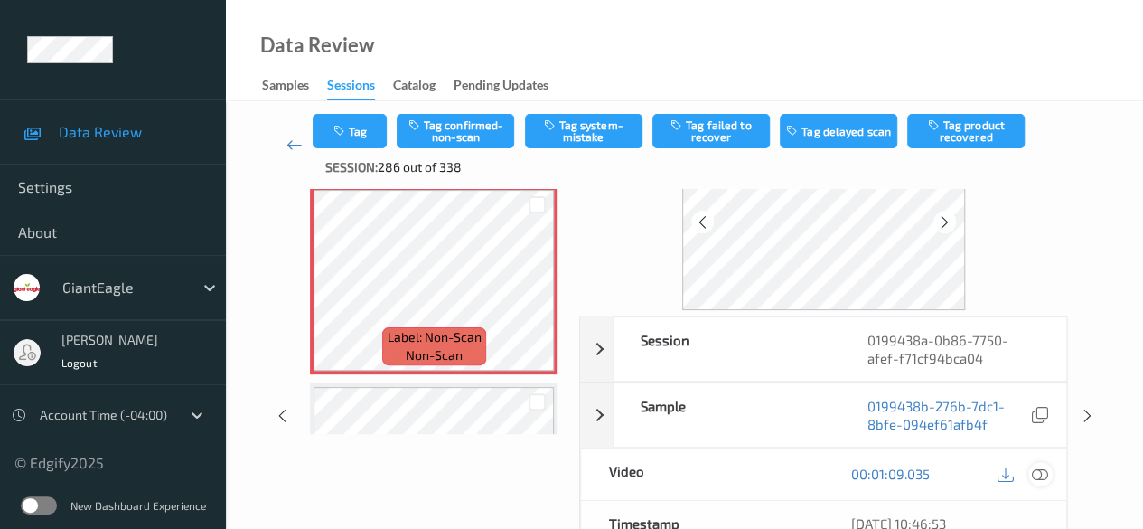
click at [922, 473] on icon at bounding box center [1040, 473] width 16 height 16
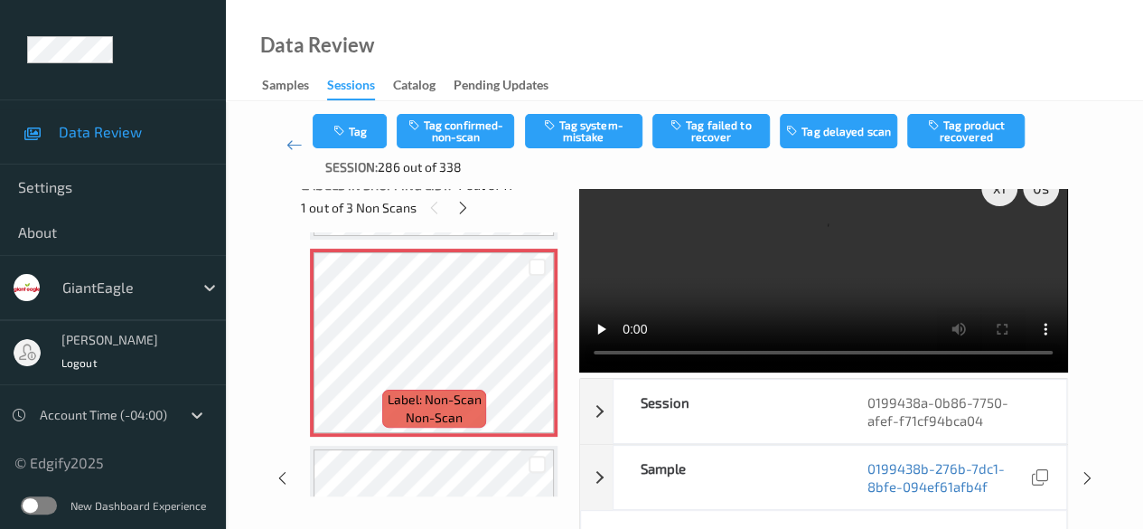
scroll to position [0, 0]
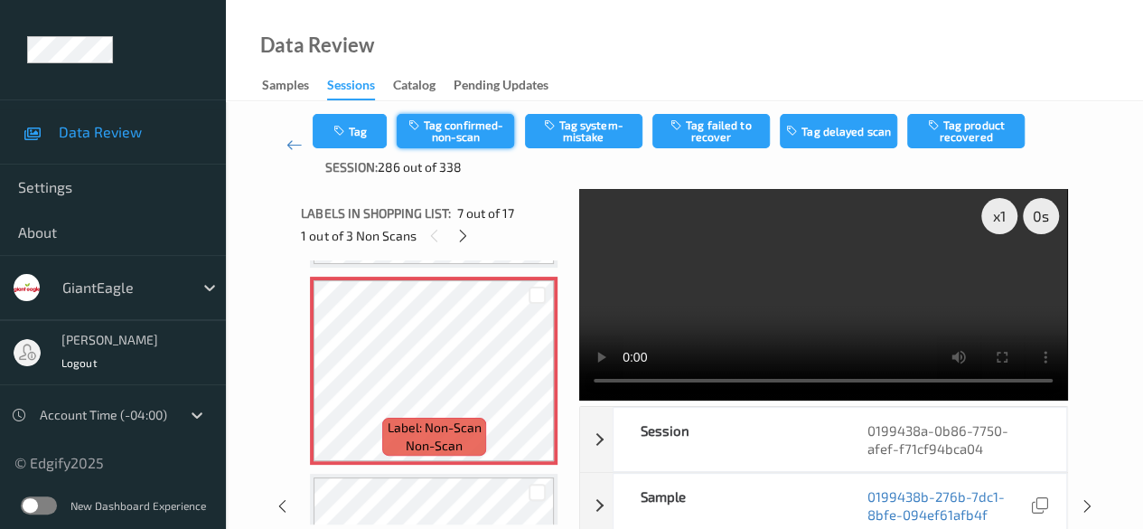
click at [474, 136] on button "Tag confirmed-non-scan" at bounding box center [455, 131] width 117 height 34
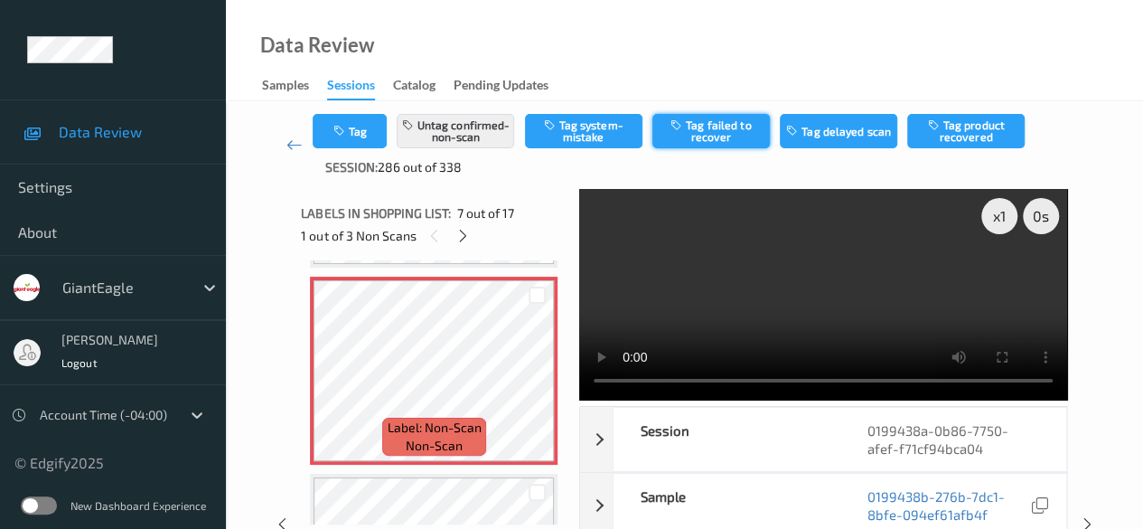
click at [731, 130] on button "Tag failed to recover" at bounding box center [710, 131] width 117 height 34
click at [466, 236] on icon at bounding box center [462, 236] width 15 height 16
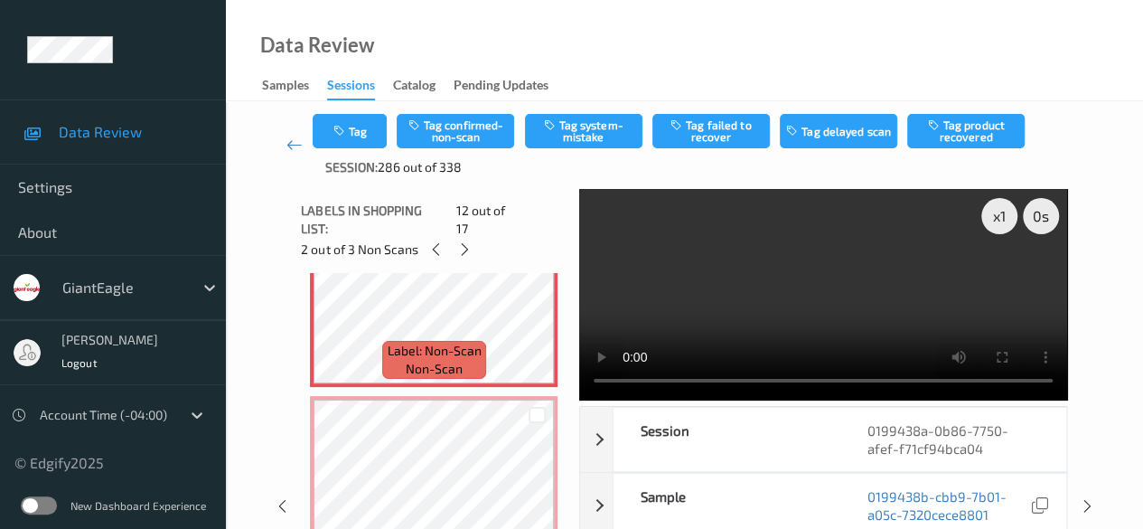
scroll to position [2159, 0]
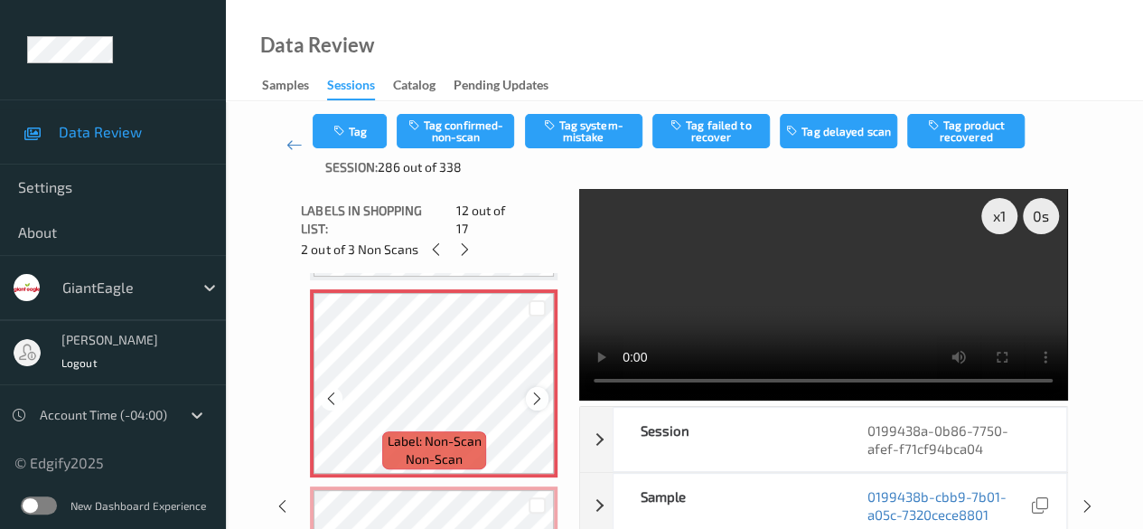
click at [539, 390] on icon at bounding box center [536, 398] width 15 height 16
click at [477, 126] on button "Tag confirmed-non-scan" at bounding box center [455, 131] width 117 height 34
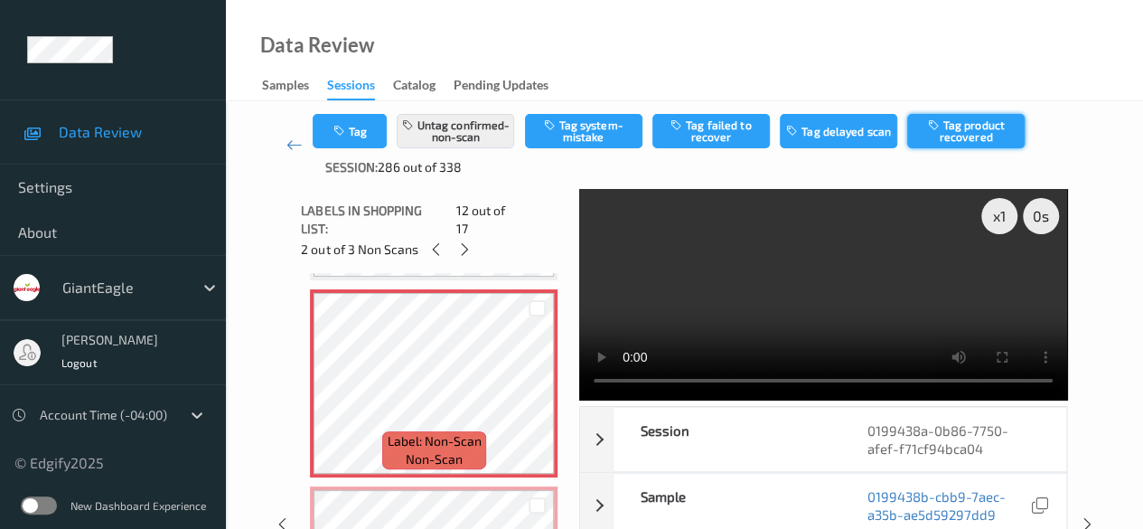
click at [922, 135] on button "Tag product recovered" at bounding box center [965, 131] width 117 height 34
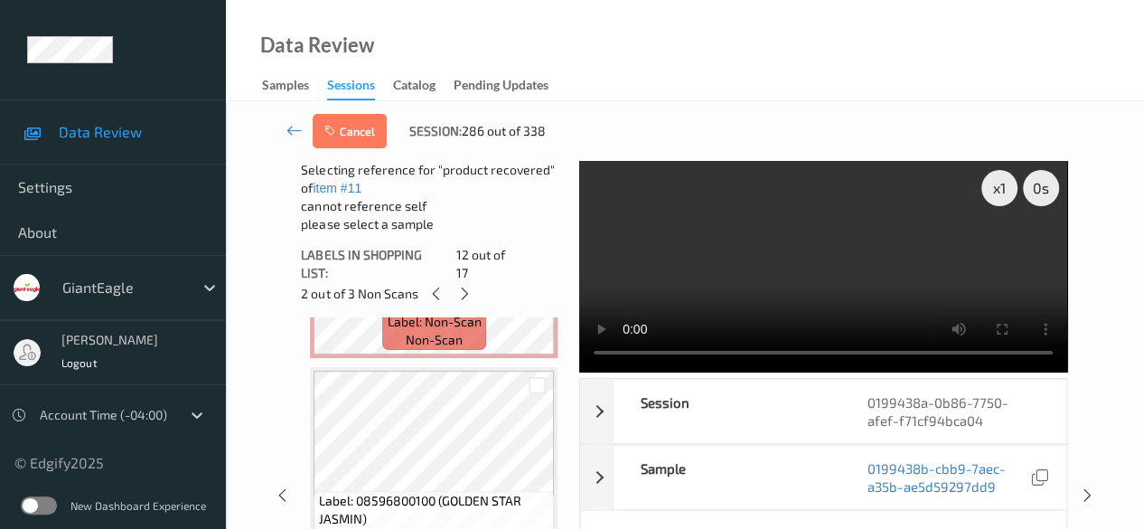
scroll to position [2521, 0]
click at [535, 376] on div at bounding box center [537, 384] width 17 height 17
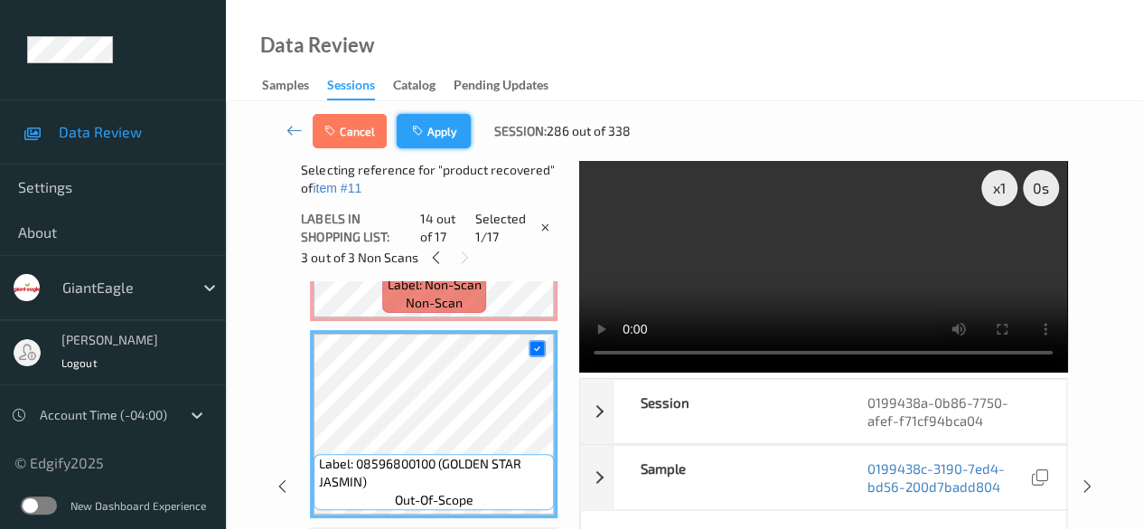
click at [446, 138] on button "Apply" at bounding box center [434, 131] width 74 height 34
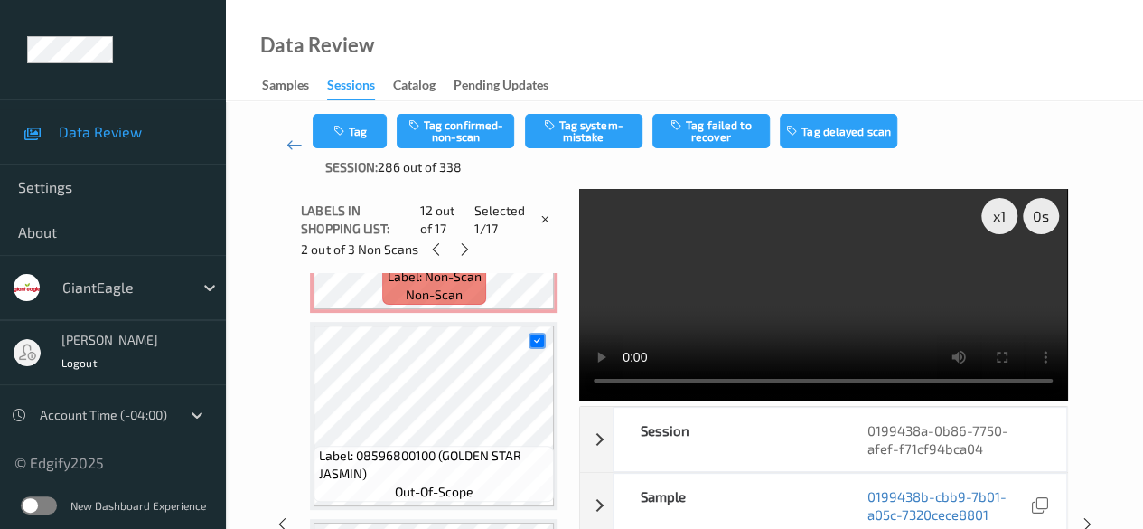
scroll to position [1979, 0]
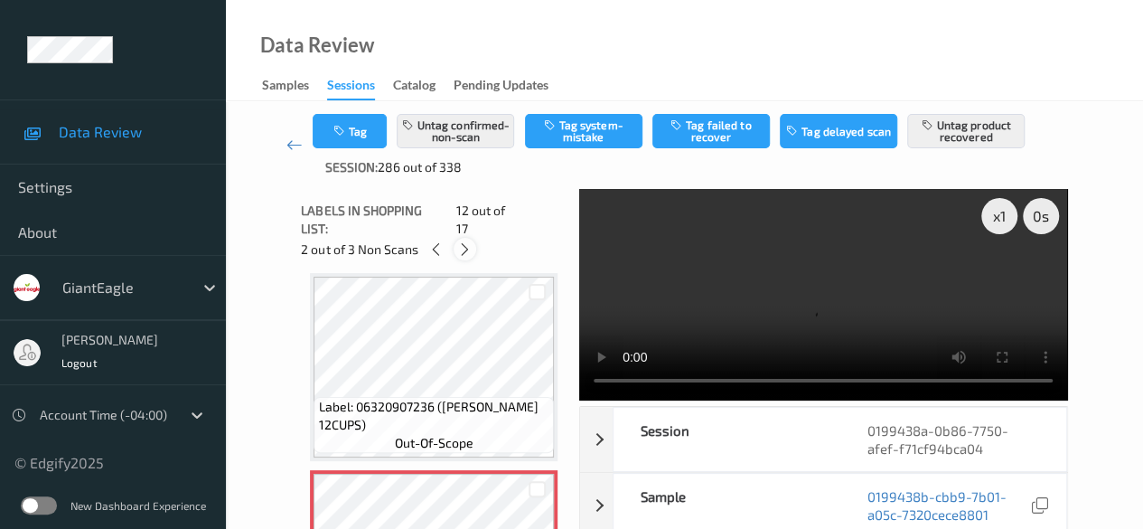
click at [472, 241] on icon at bounding box center [464, 249] width 15 height 16
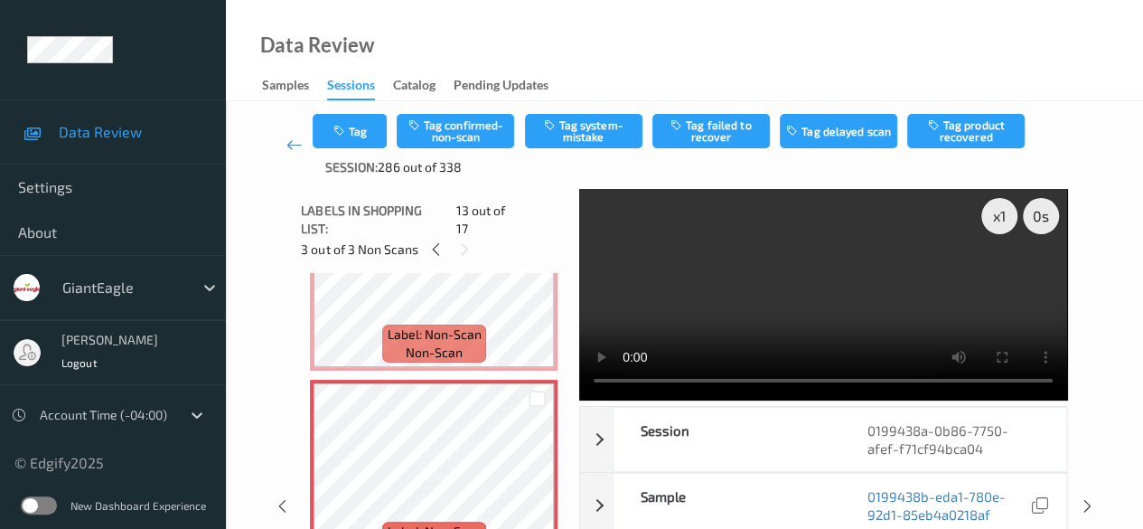
scroll to position [2356, 0]
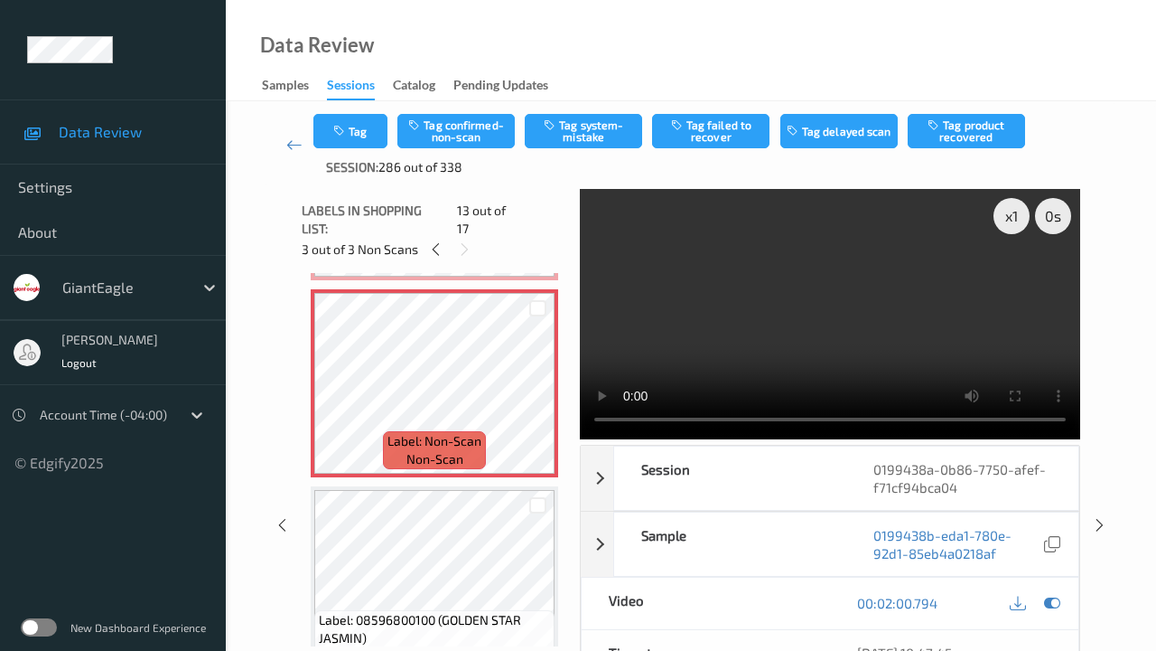
click at [837, 439] on video at bounding box center [830, 314] width 501 height 250
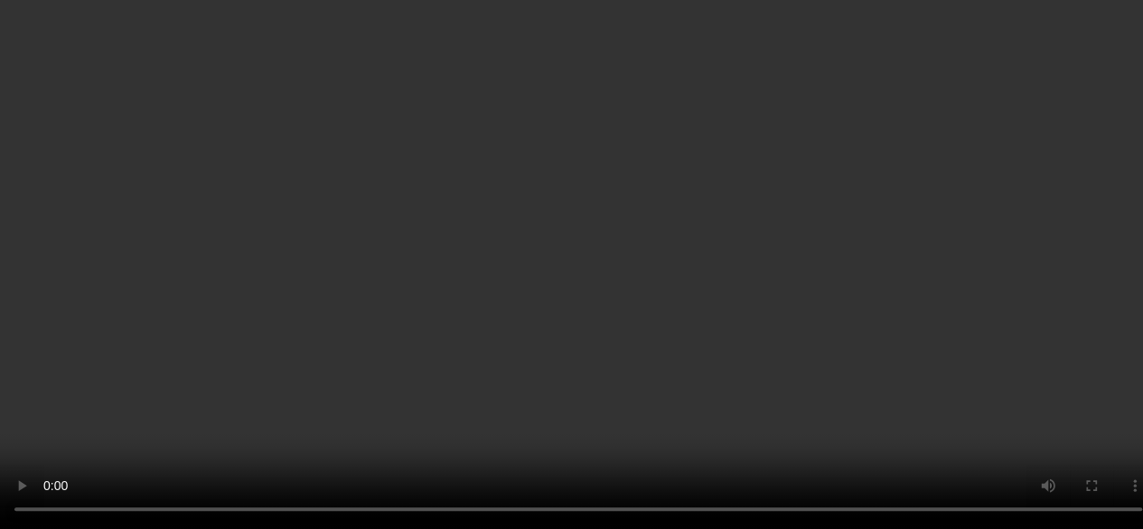
scroll to position [90, 0]
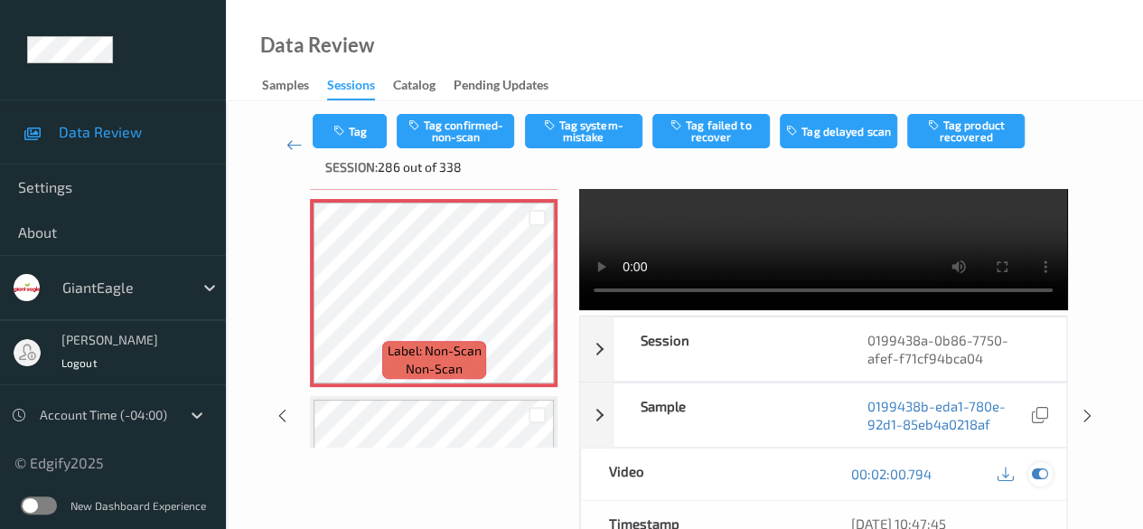
click at [922, 476] on icon at bounding box center [1040, 473] width 16 height 16
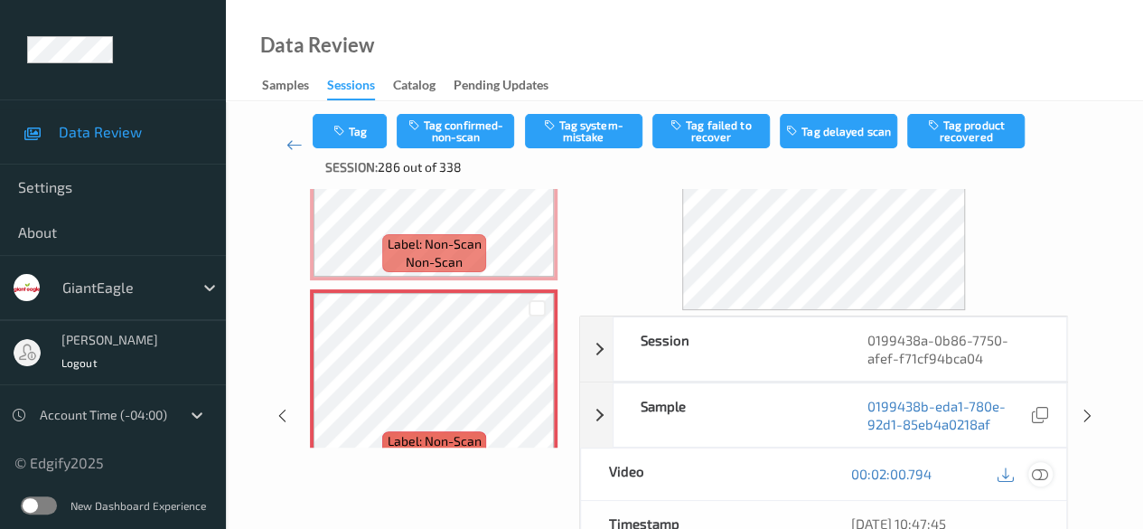
click at [922, 474] on icon at bounding box center [1040, 473] width 16 height 16
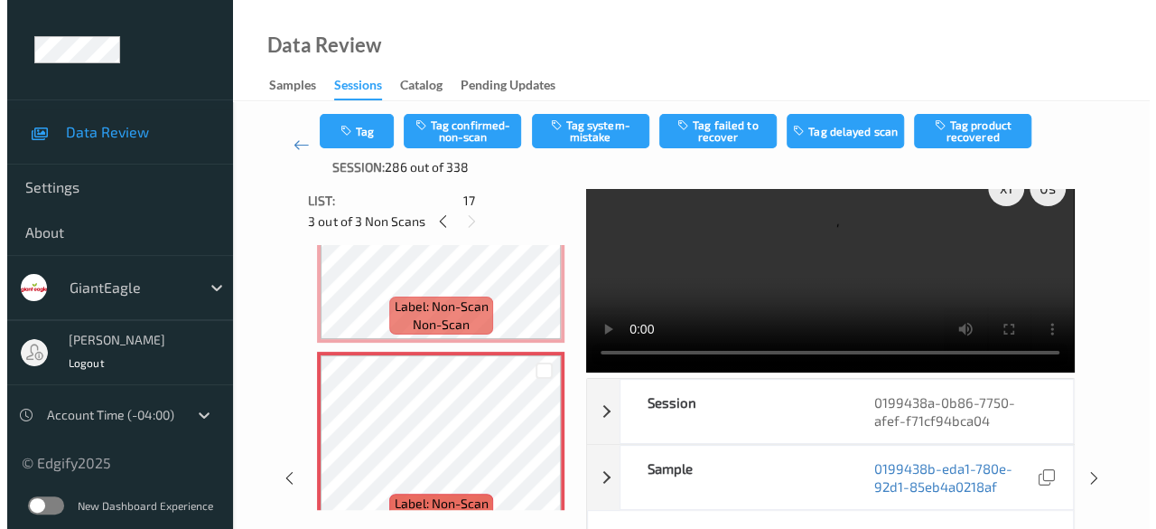
scroll to position [0, 0]
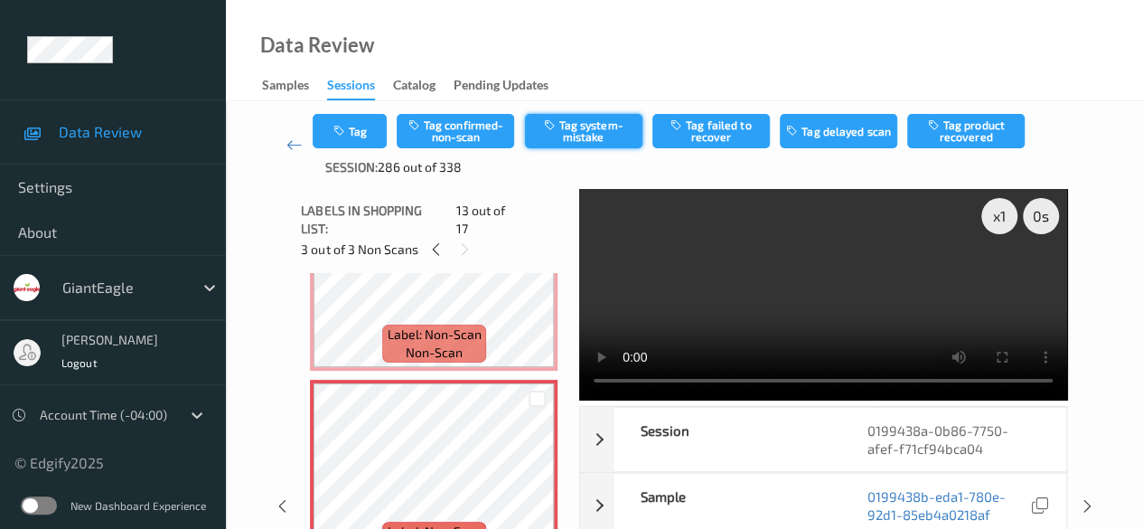
click at [574, 126] on button "Tag system-mistake" at bounding box center [583, 131] width 117 height 34
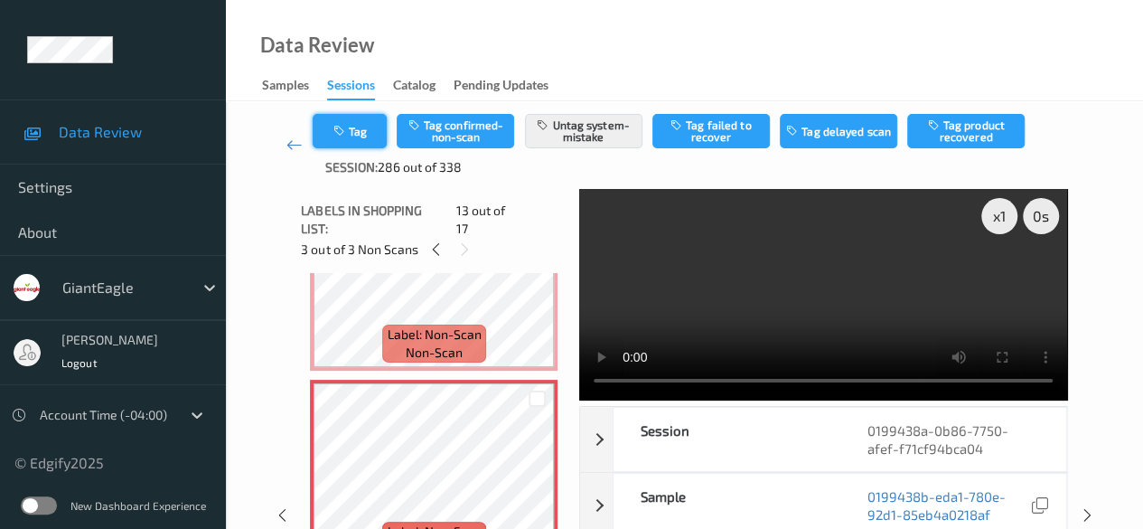
click at [369, 135] on button "Tag" at bounding box center [350, 131] width 74 height 34
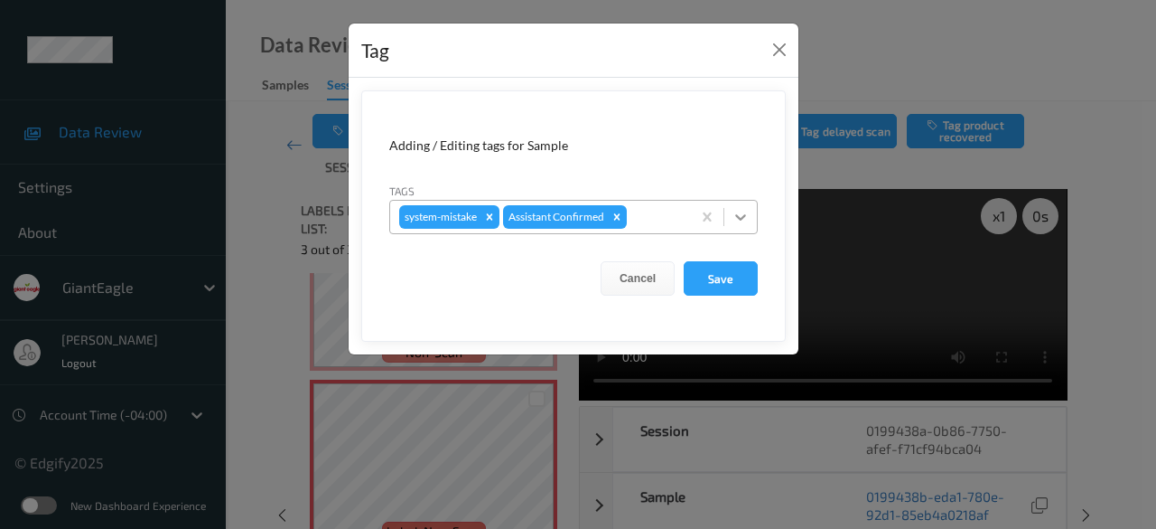
click at [739, 212] on icon at bounding box center [741, 217] width 18 height 18
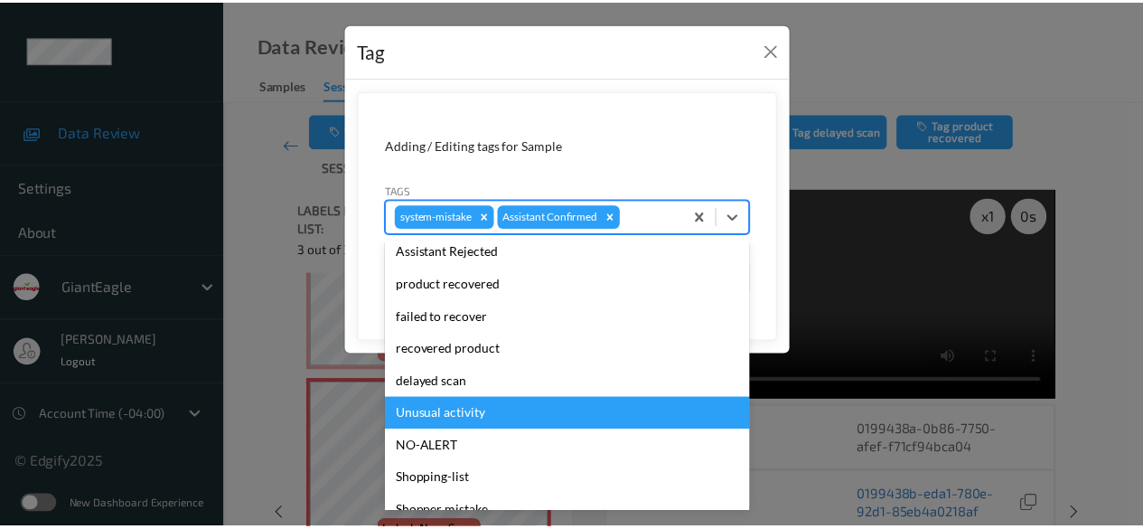
scroll to position [192, 0]
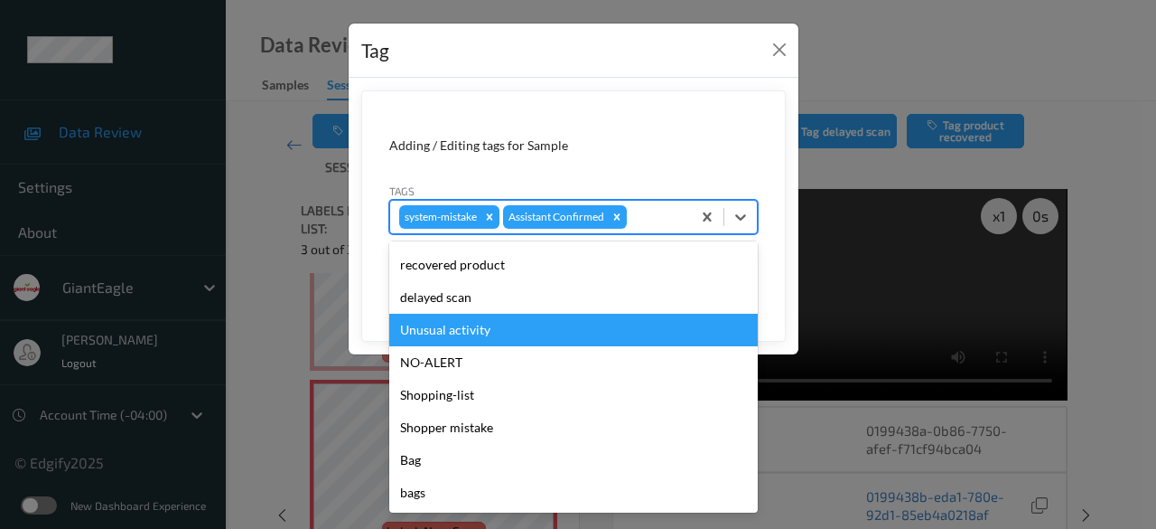
click at [526, 329] on div "Unusual activity" at bounding box center [573, 330] width 369 height 33
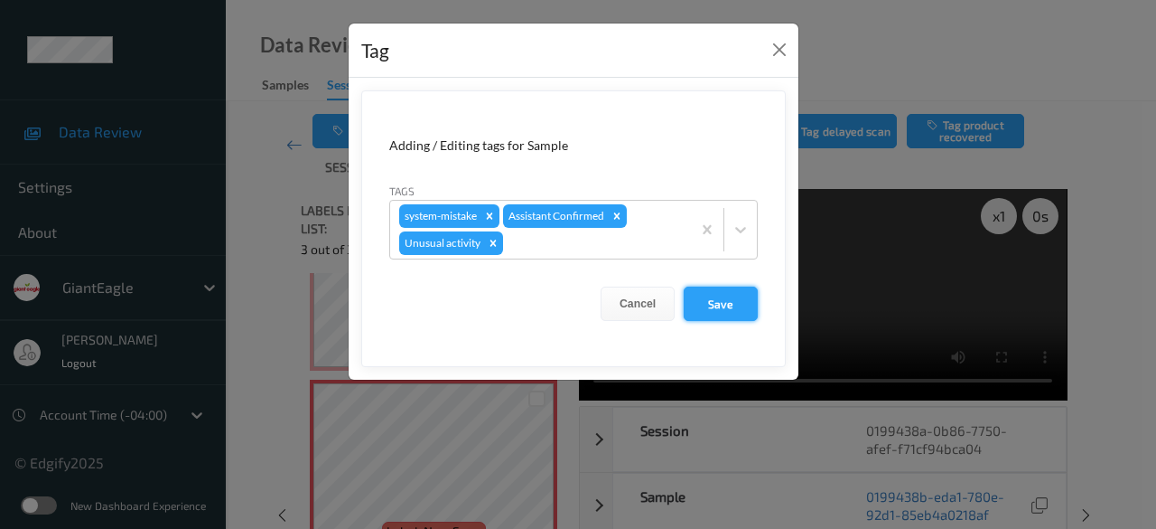
click at [717, 303] on button "Save" at bounding box center [721, 303] width 74 height 34
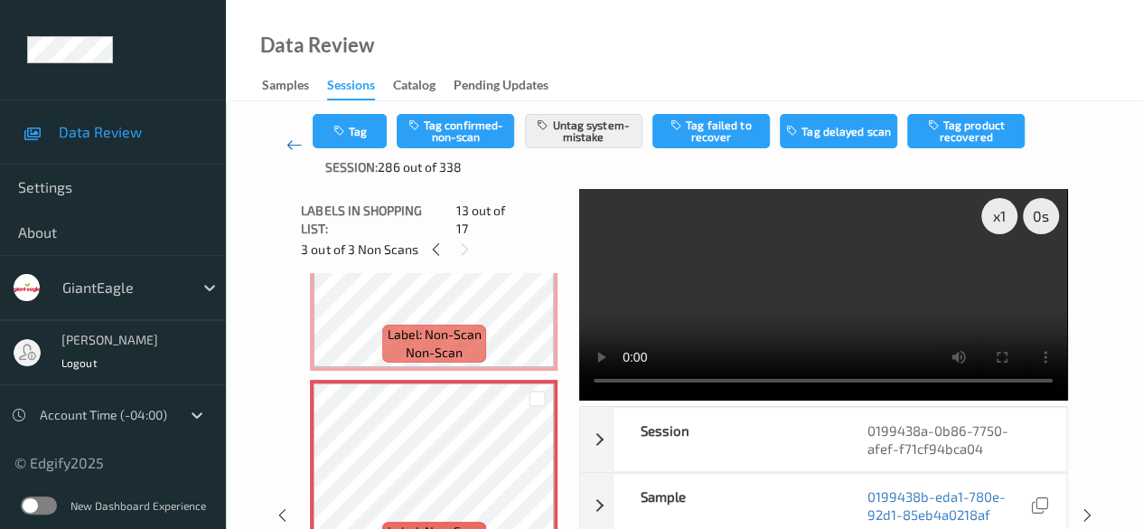
click at [295, 141] on icon at bounding box center [294, 145] width 16 height 18
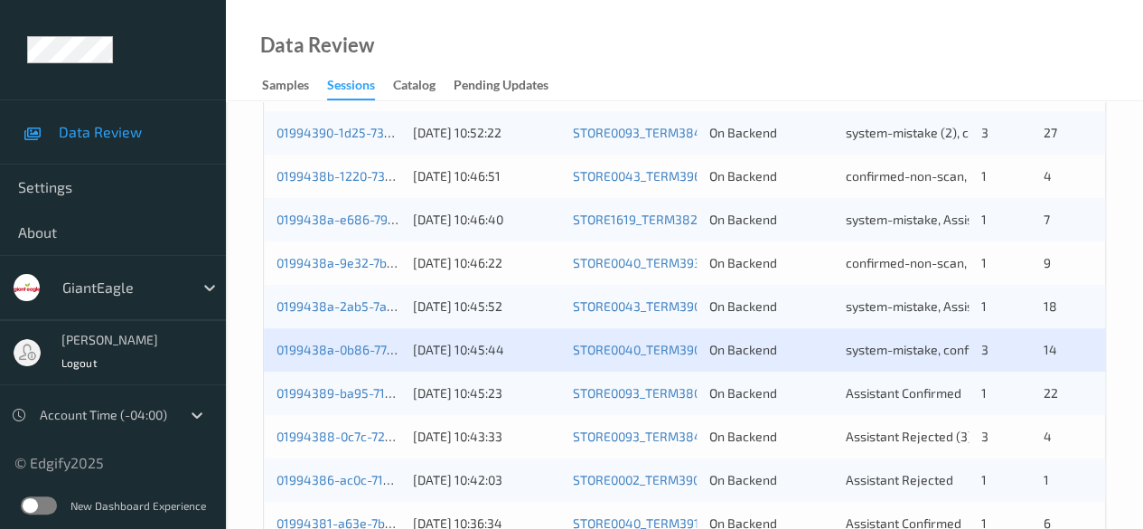
scroll to position [452, 0]
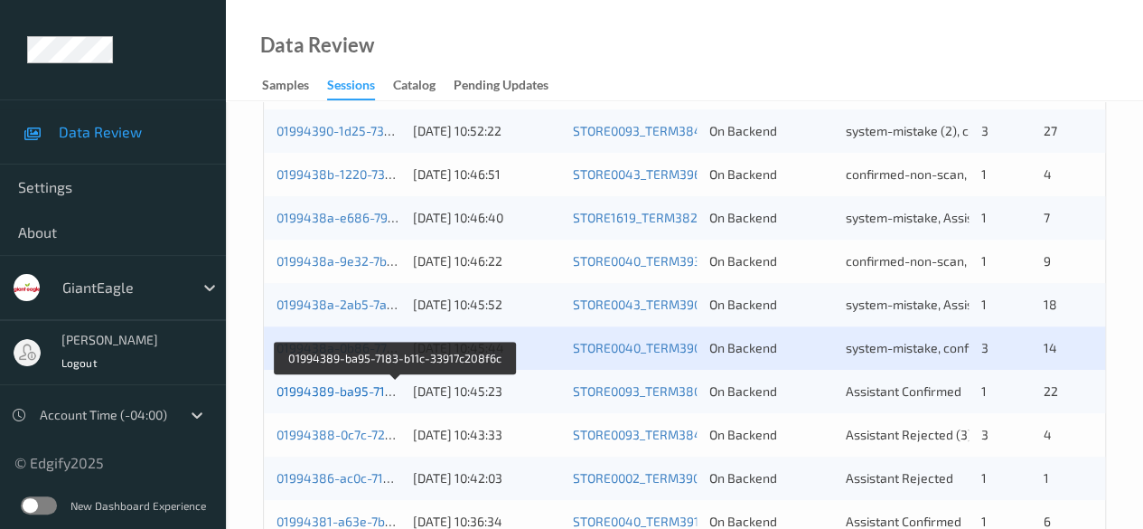
click at [352, 388] on link "01994389-ba95-7183-b11c-33917c208f6c" at bounding box center [395, 390] width 239 height 15
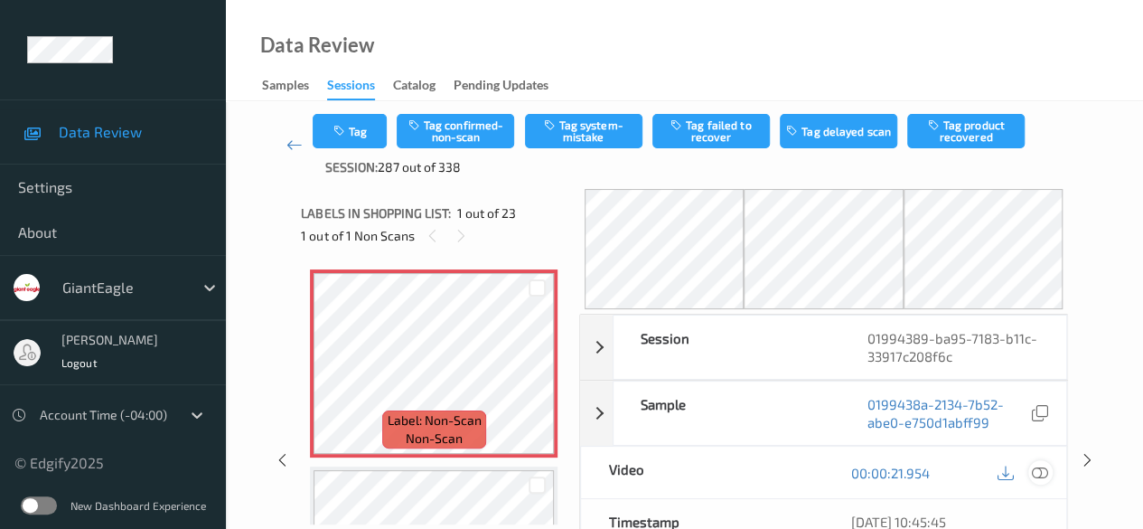
click at [922, 473] on icon at bounding box center [1040, 472] width 16 height 16
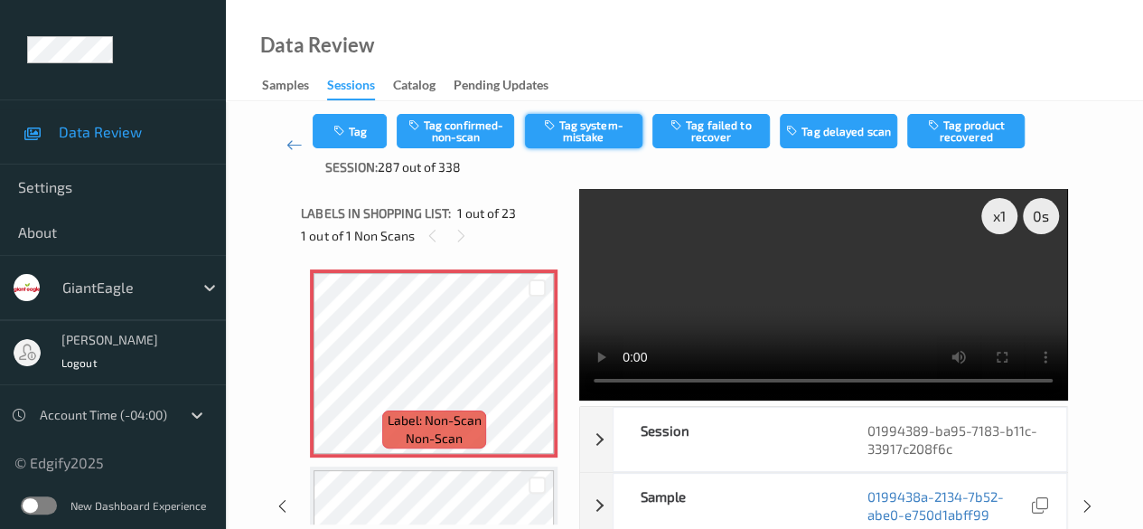
click at [579, 132] on button "Tag system-mistake" at bounding box center [583, 131] width 117 height 34
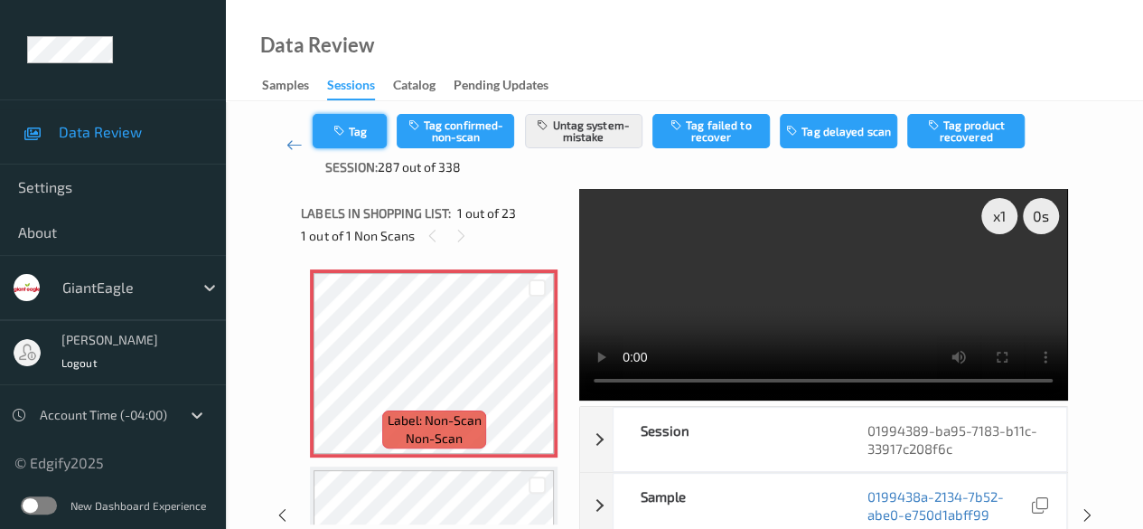
click at [352, 132] on button "Tag" at bounding box center [350, 131] width 74 height 34
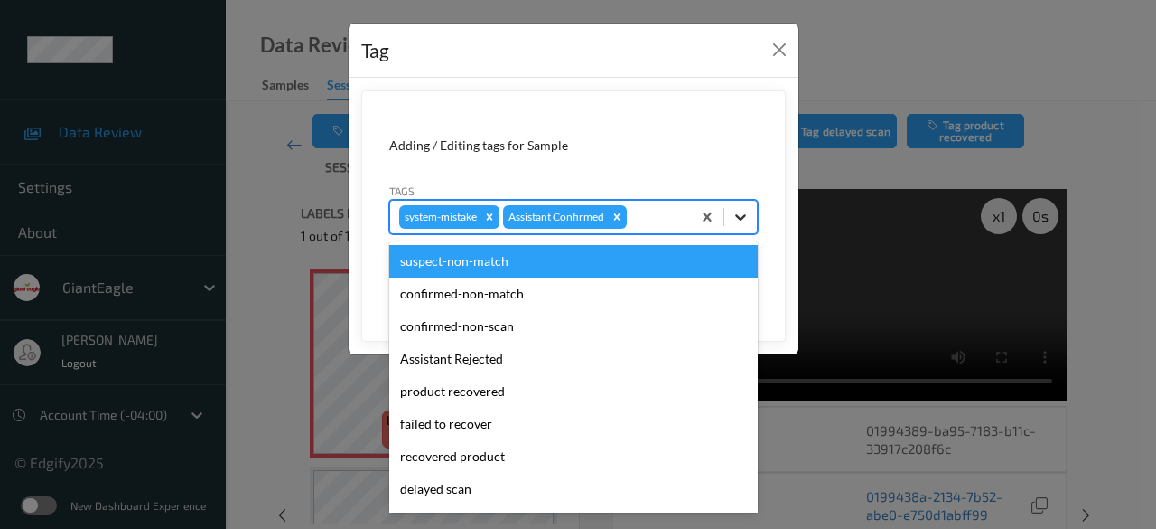
click at [739, 222] on icon at bounding box center [741, 217] width 18 height 18
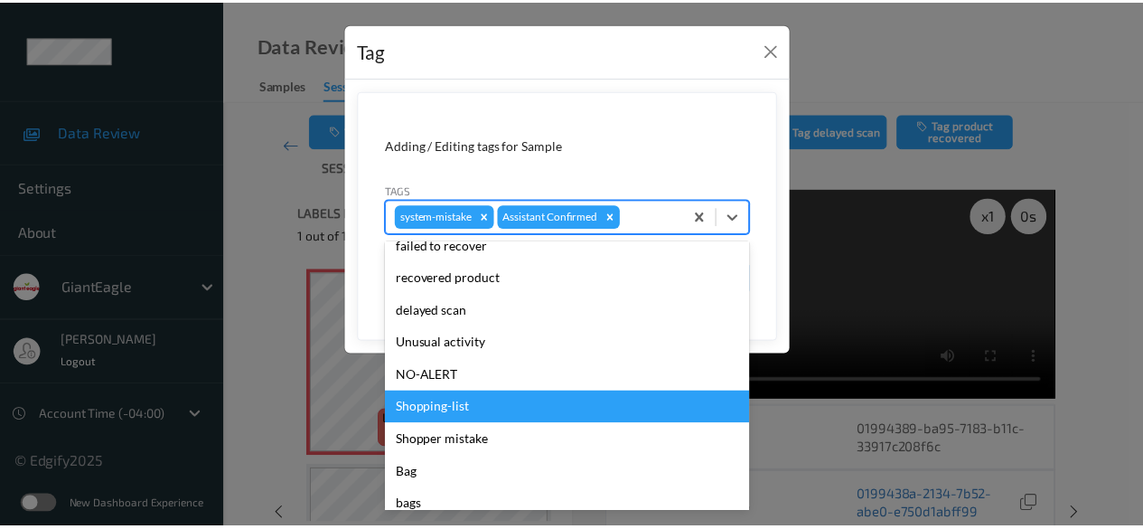
scroll to position [181, 0]
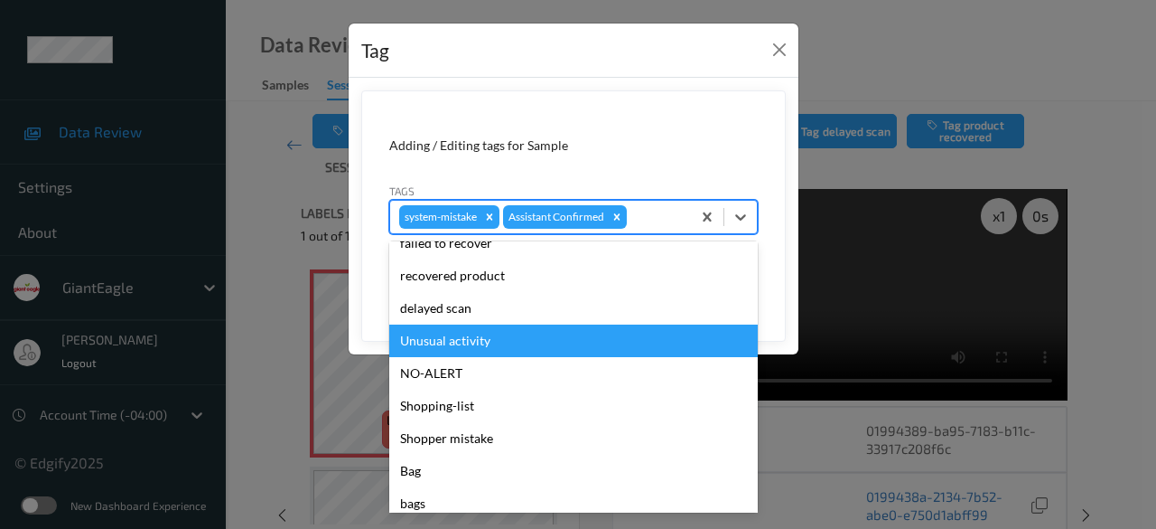
click at [528, 336] on div "Unusual activity" at bounding box center [573, 340] width 369 height 33
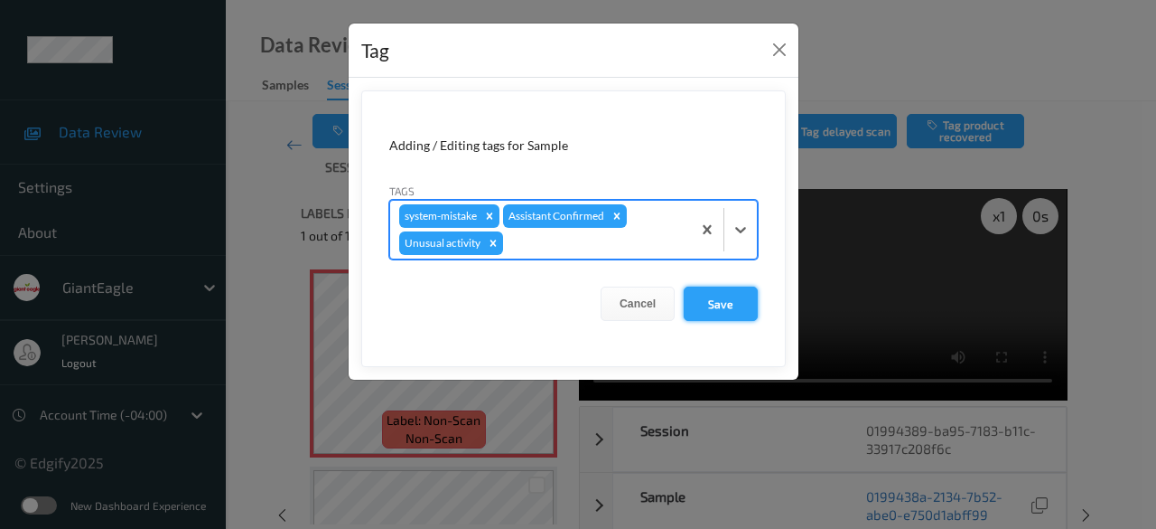
click at [732, 294] on button "Save" at bounding box center [721, 303] width 74 height 34
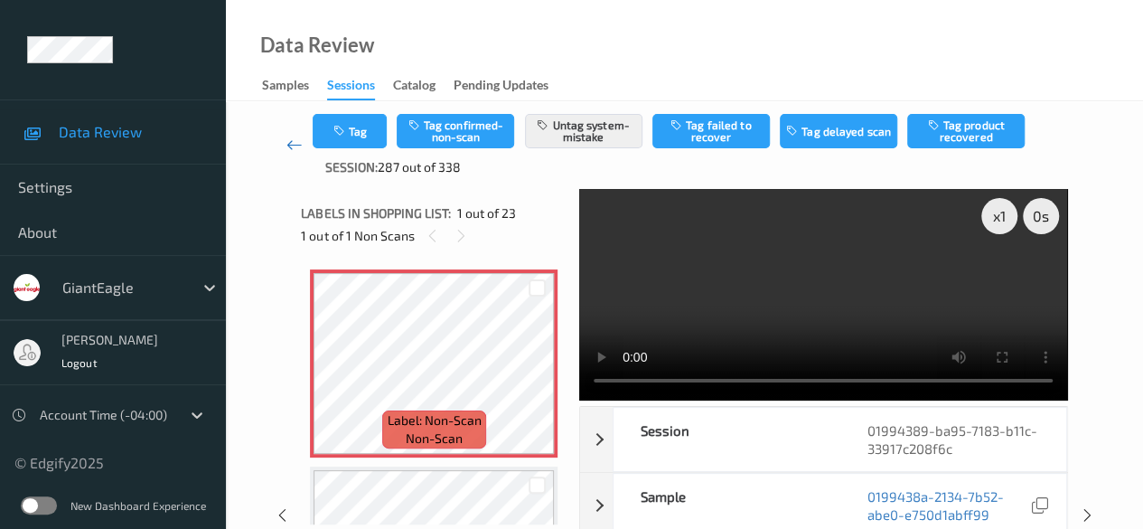
click at [298, 145] on icon at bounding box center [294, 145] width 16 height 18
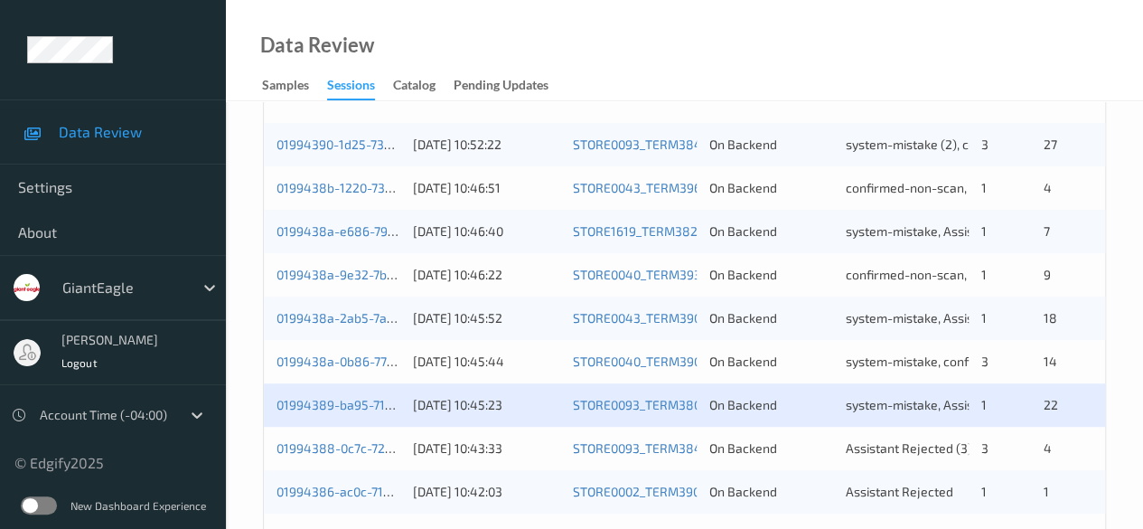
scroll to position [542, 0]
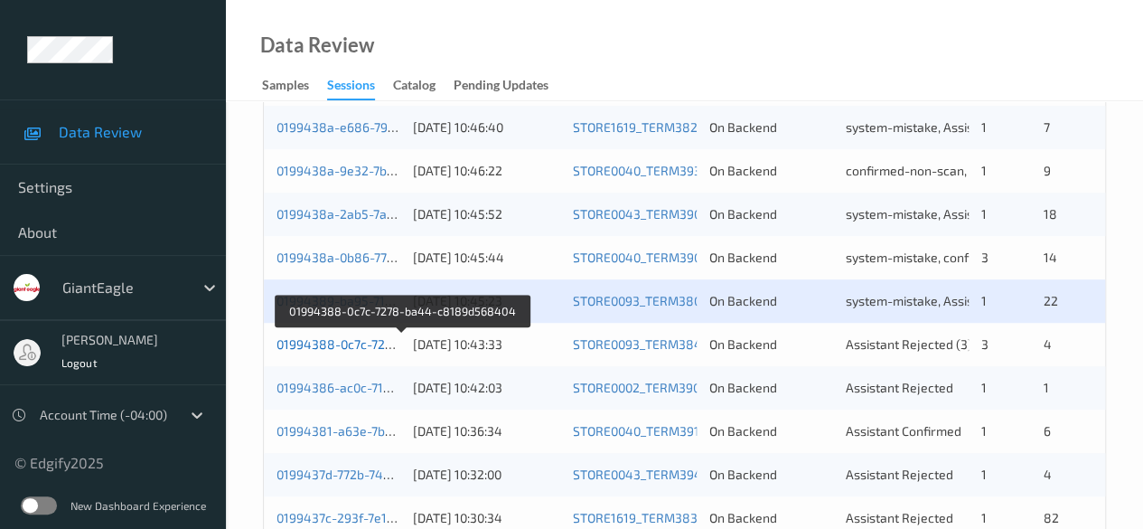
click at [362, 347] on link "01994388-0c7c-7278-ba44-c8189d568404" at bounding box center [402, 343] width 253 height 15
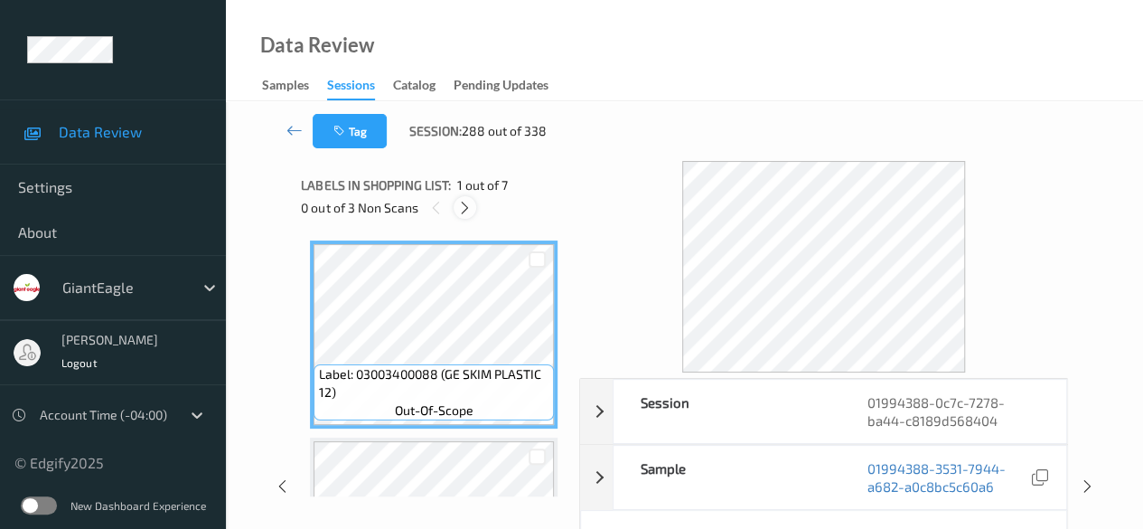
click at [463, 205] on icon at bounding box center [464, 208] width 15 height 16
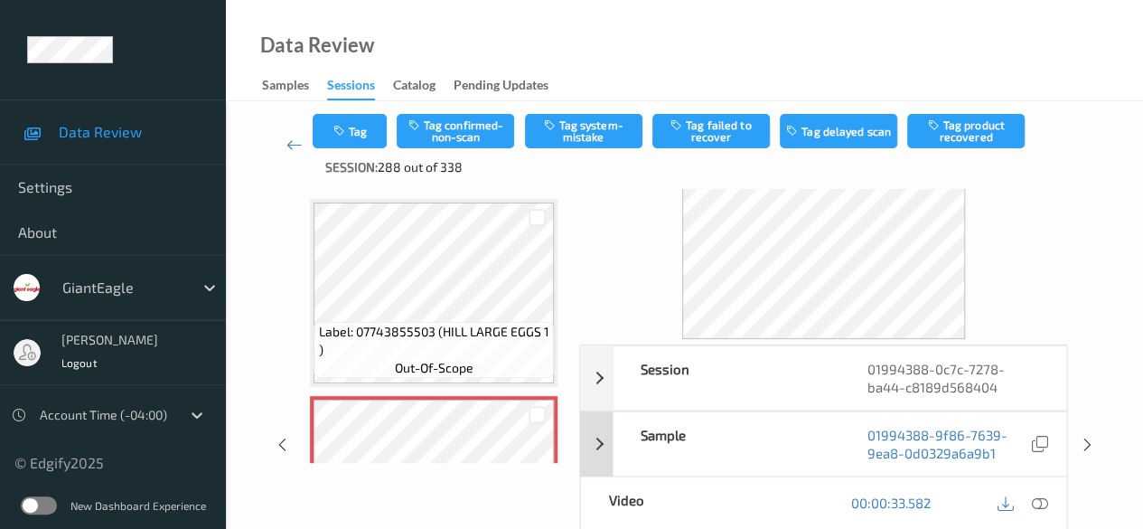
scroll to position [90, 0]
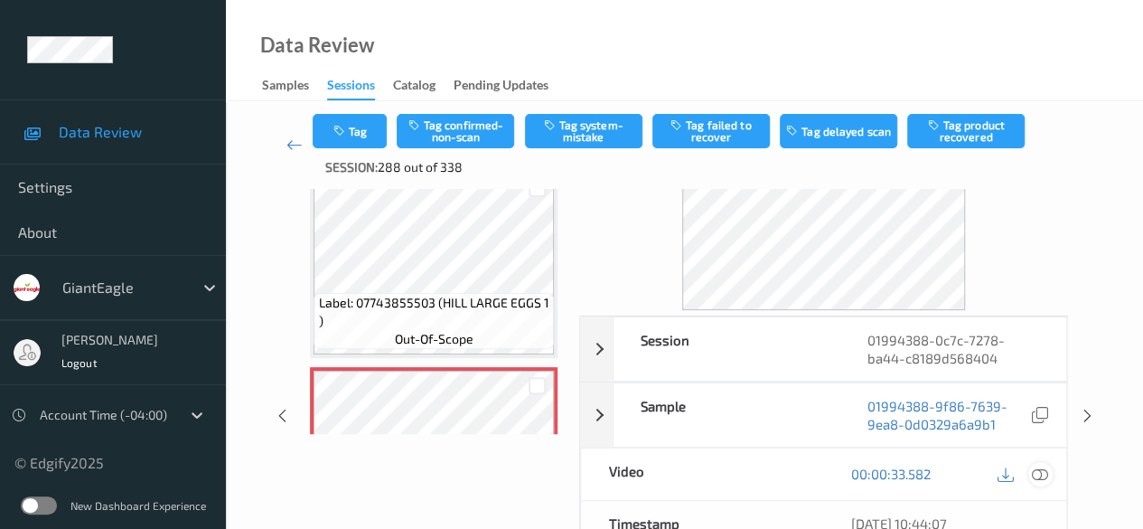
click at [922, 470] on icon at bounding box center [1040, 473] width 16 height 16
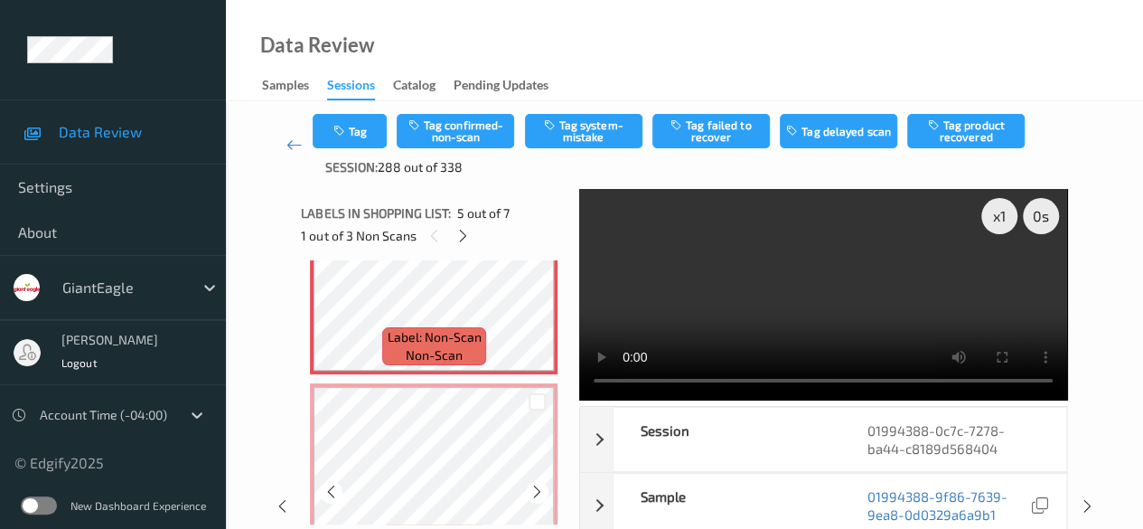
scroll to position [961, 0]
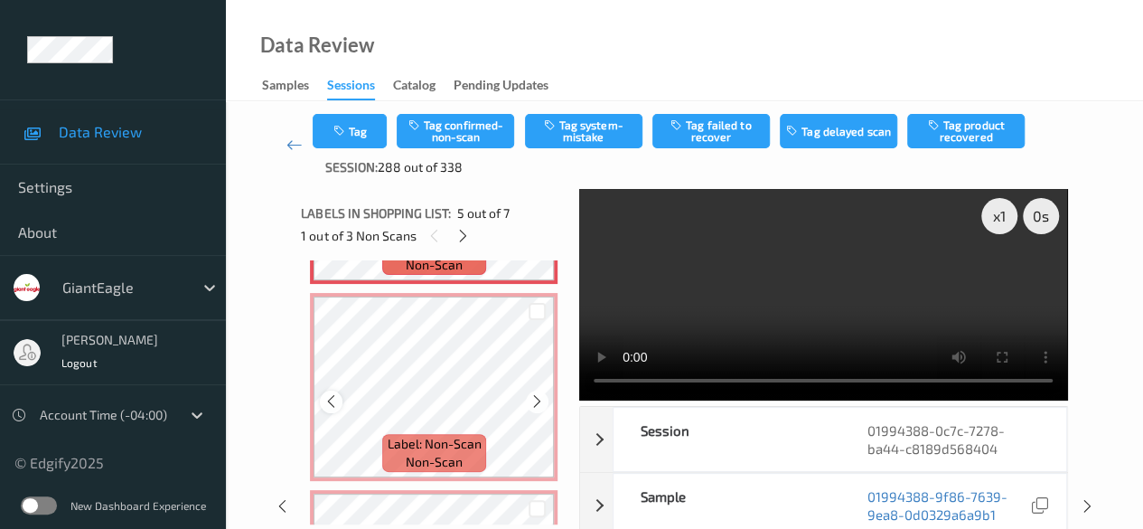
click at [331, 407] on icon at bounding box center [330, 401] width 15 height 16
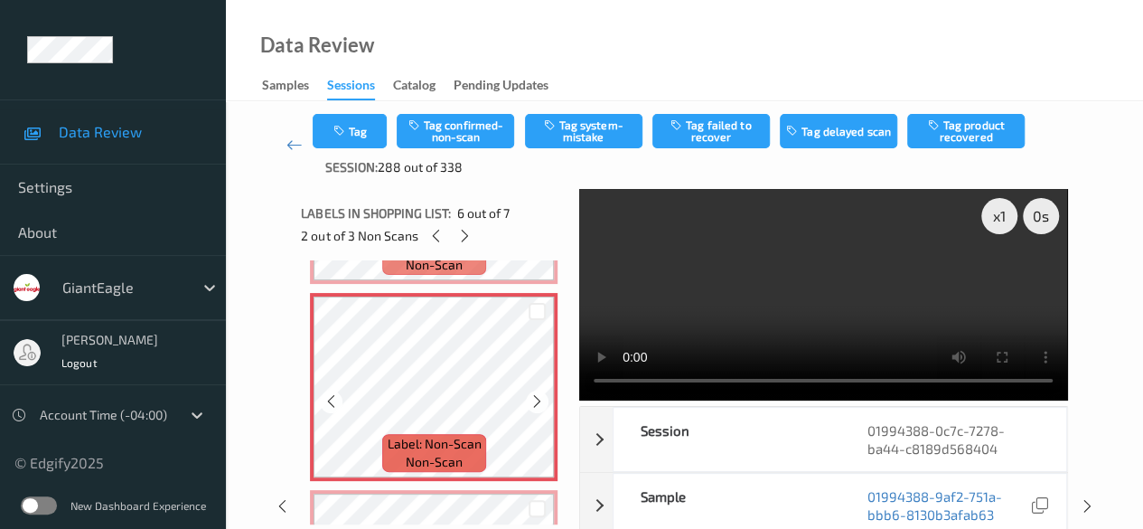
click at [542, 404] on icon at bounding box center [536, 401] width 15 height 16
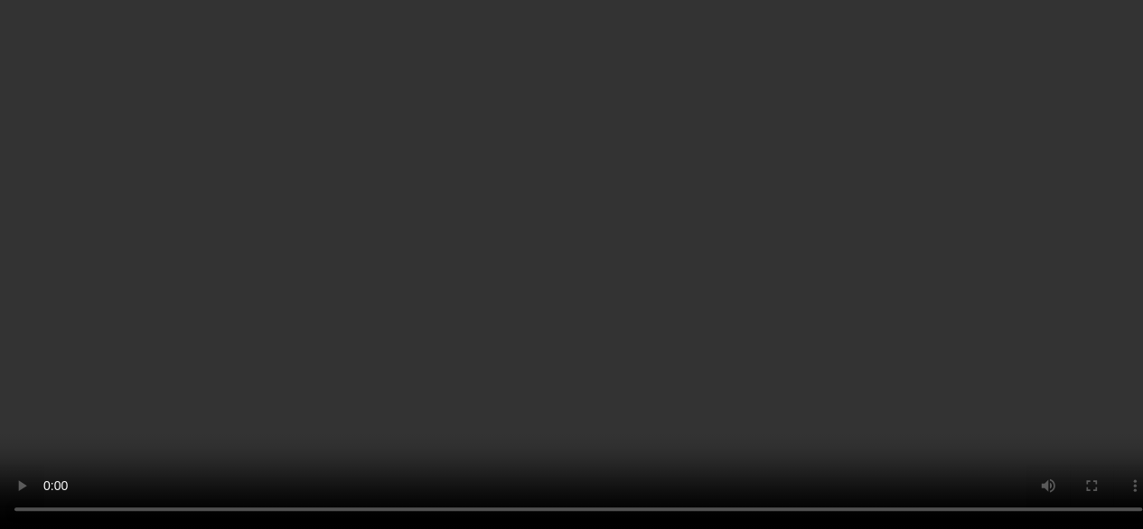
scroll to position [600, 0]
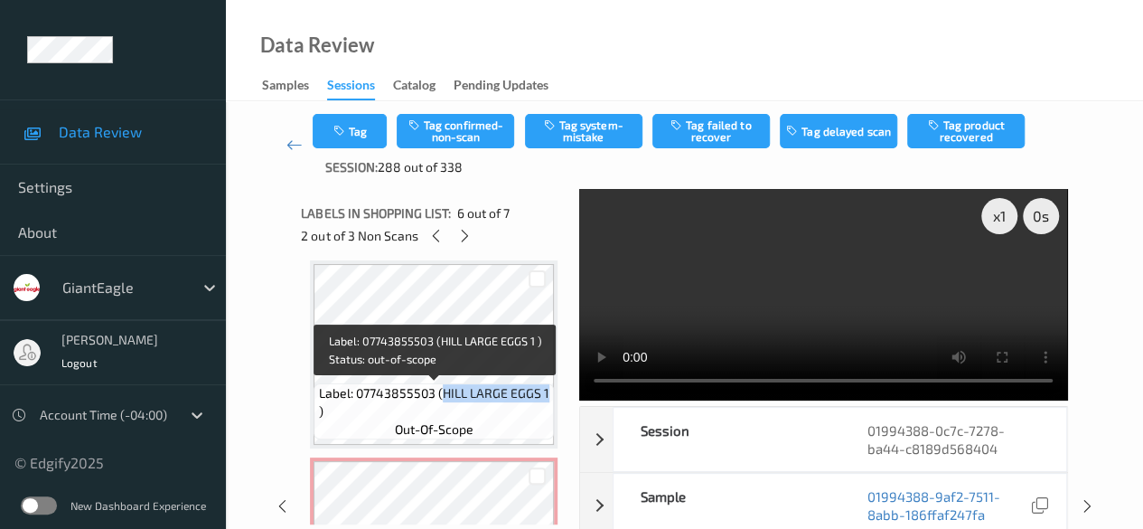
drag, startPoint x: 438, startPoint y: 388, endPoint x: 552, endPoint y: 390, distance: 113.9
click at [552, 390] on div "Label: 07743855503 (HILL LARGE EGGS 1 ) out-of-scope" at bounding box center [434, 411] width 240 height 56
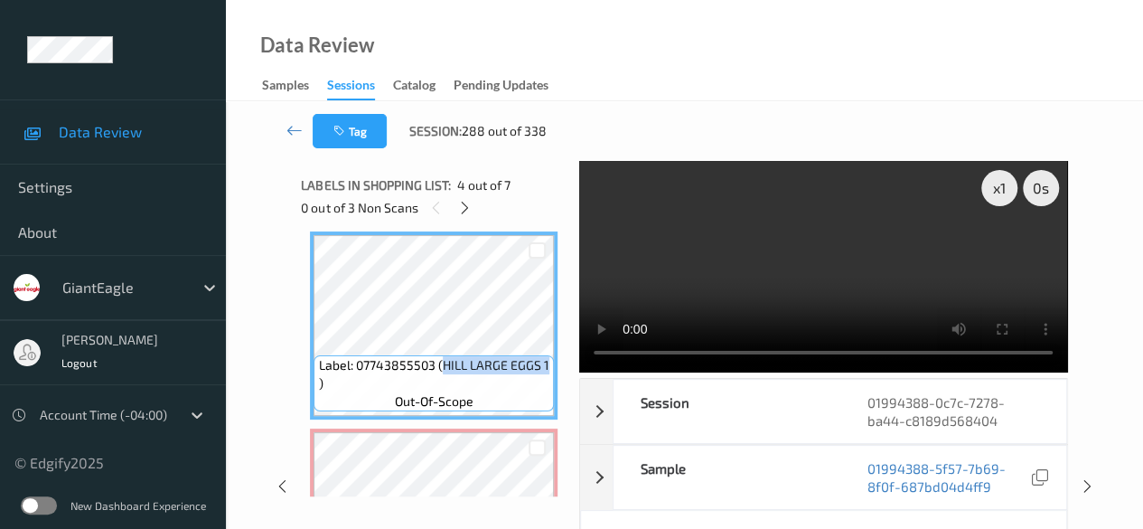
copy span "HILL LARGE EGGS 1"
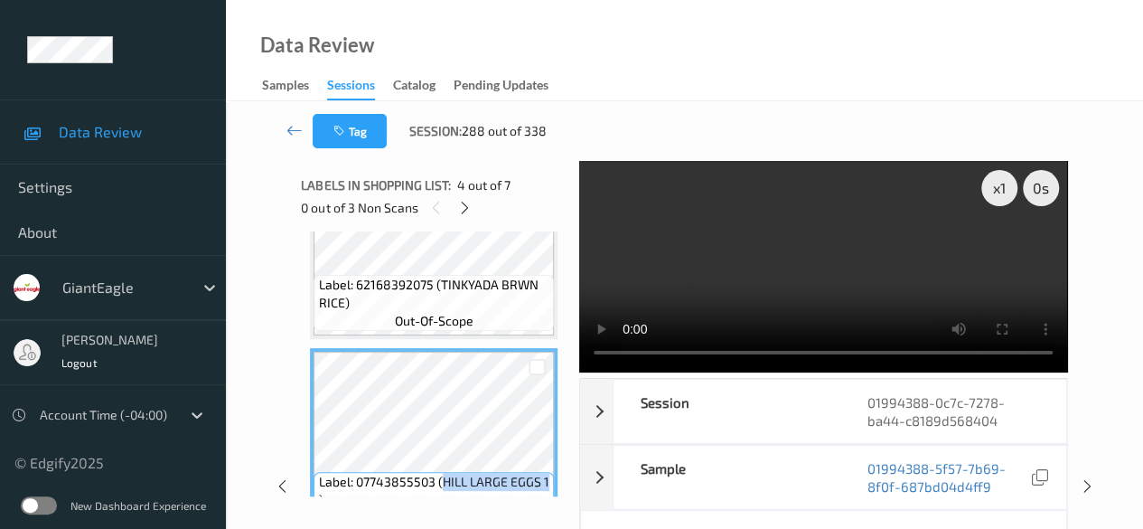
scroll to position [419, 0]
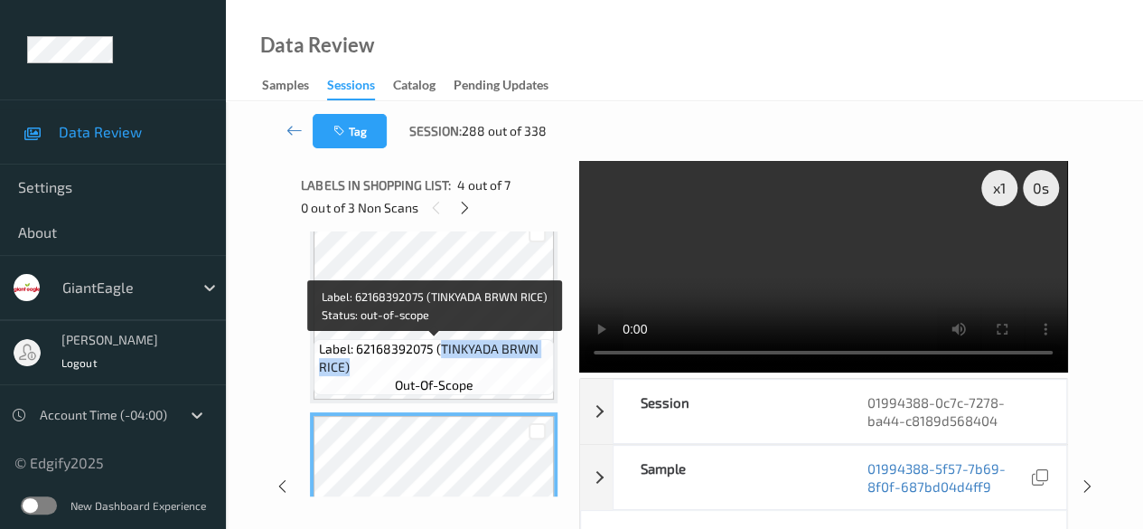
drag, startPoint x: 439, startPoint y: 349, endPoint x: 542, endPoint y: 360, distance: 103.7
click at [542, 360] on span "Label: 62168392075 (TINKYADA BRWN RICE)" at bounding box center [434, 358] width 231 height 36
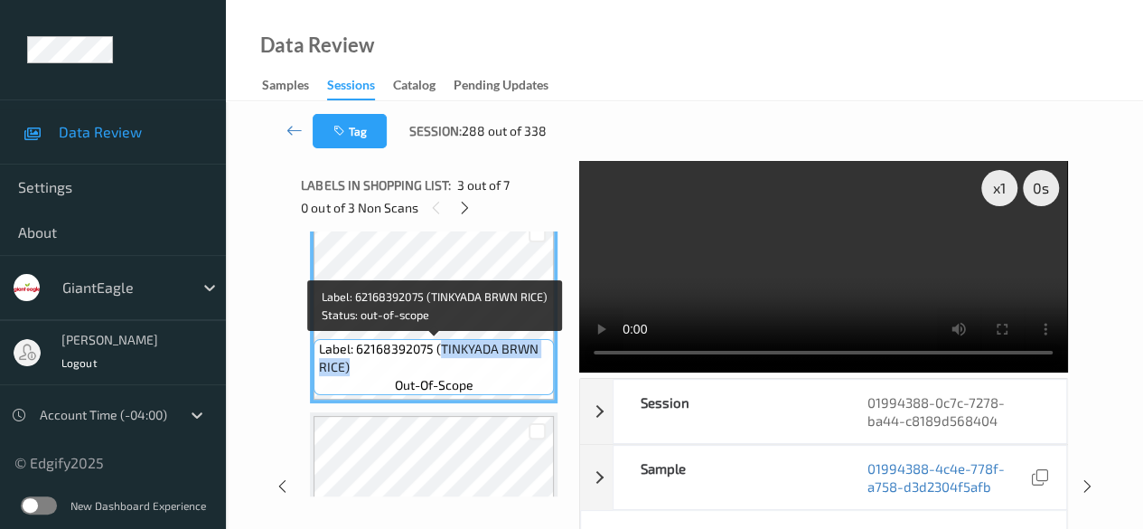
copy span "TINKYADA BRWN RICE)"
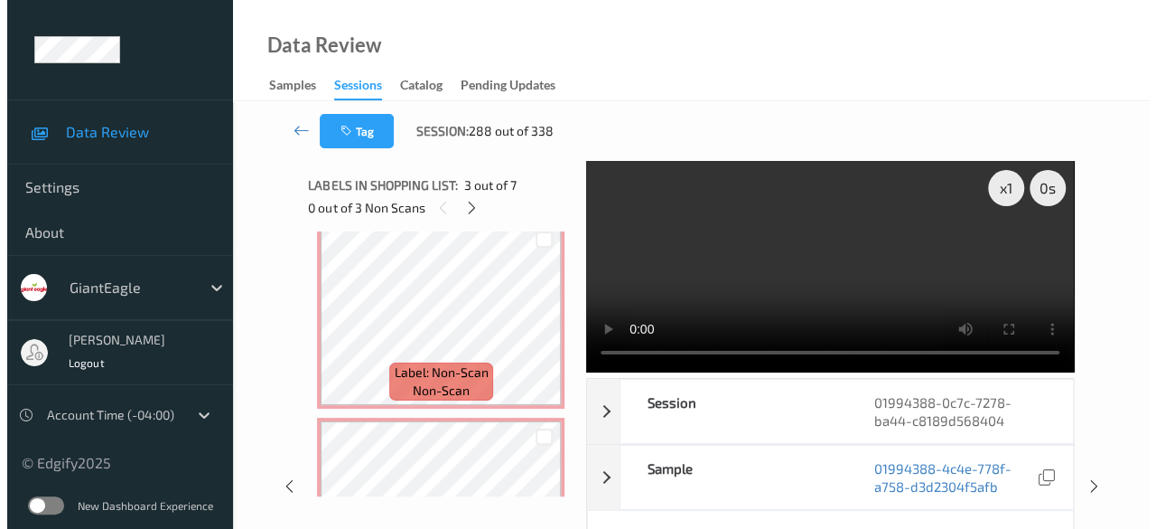
scroll to position [813, 0]
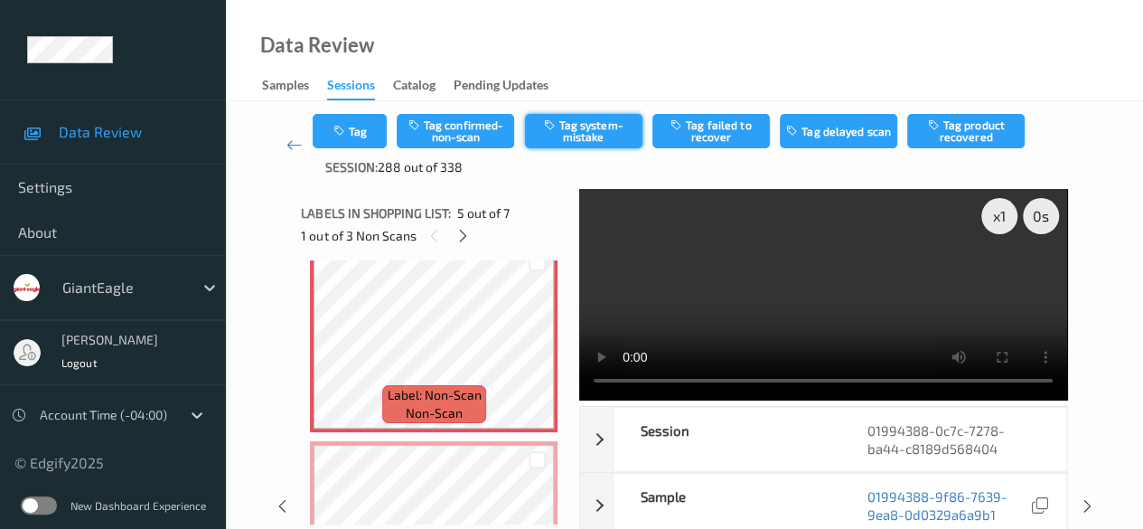
click at [559, 118] on button "Tag system-mistake" at bounding box center [583, 131] width 117 height 34
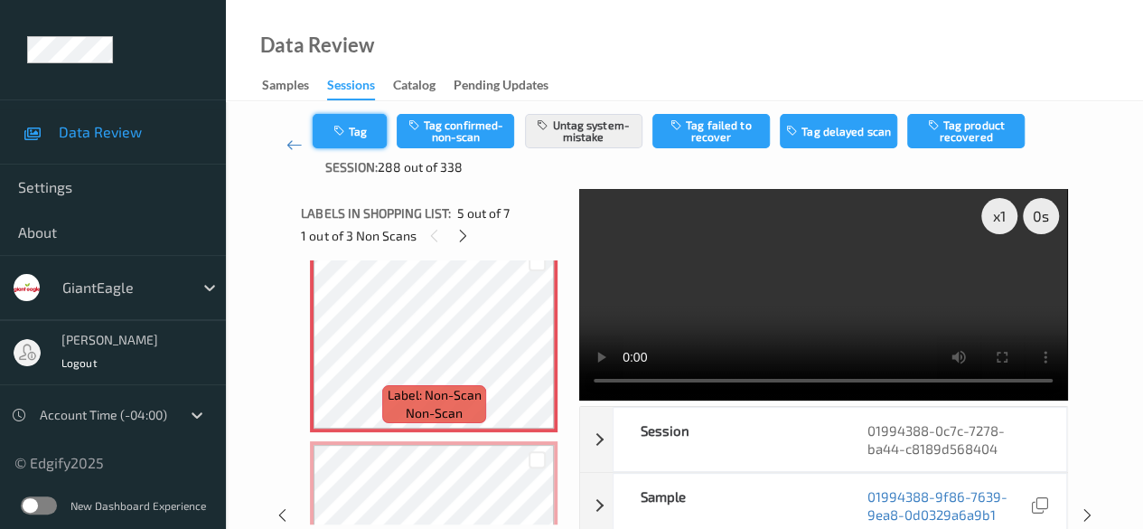
click at [381, 132] on button "Tag" at bounding box center [350, 131] width 74 height 34
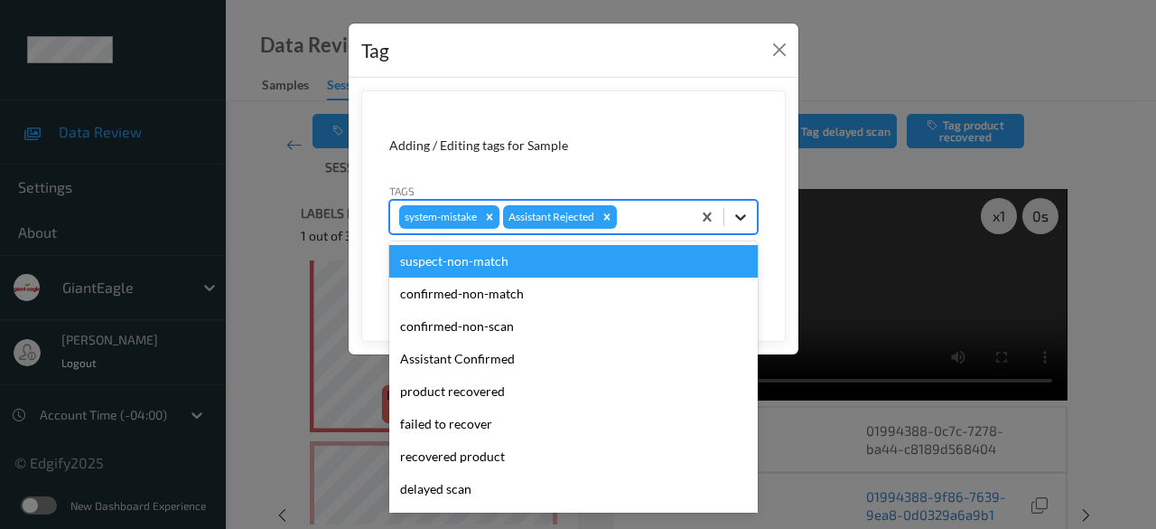
click at [746, 214] on icon at bounding box center [740, 217] width 11 height 6
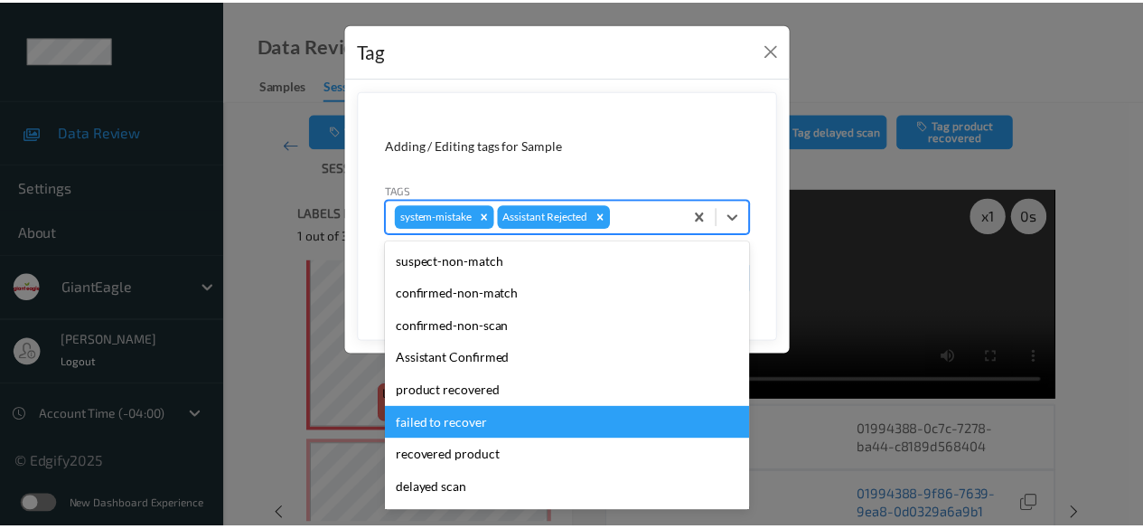
scroll to position [181, 0]
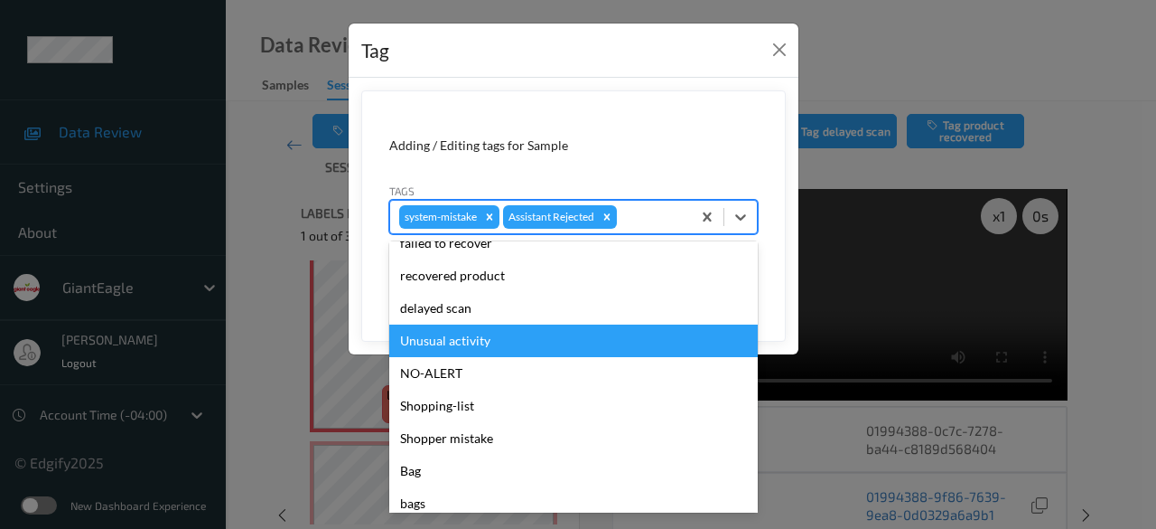
click at [490, 344] on div "Unusual activity" at bounding box center [573, 340] width 369 height 33
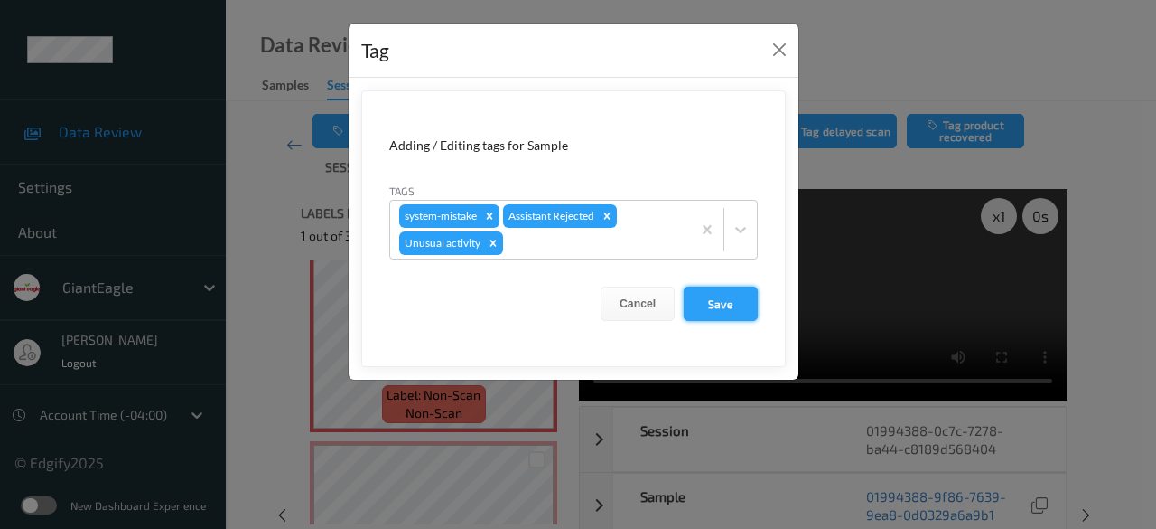
click at [711, 306] on button "Save" at bounding box center [721, 303] width 74 height 34
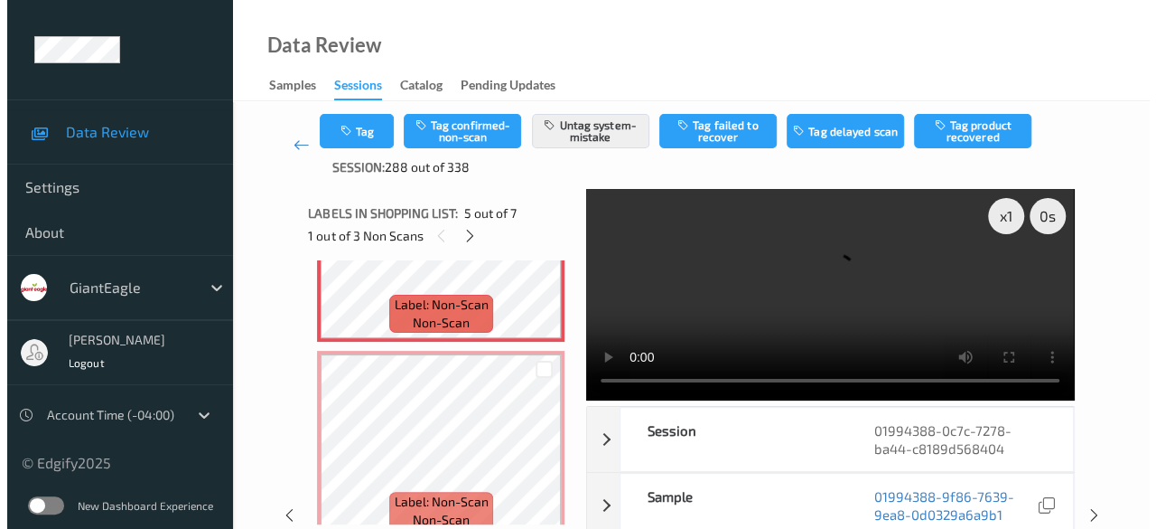
scroll to position [994, 0]
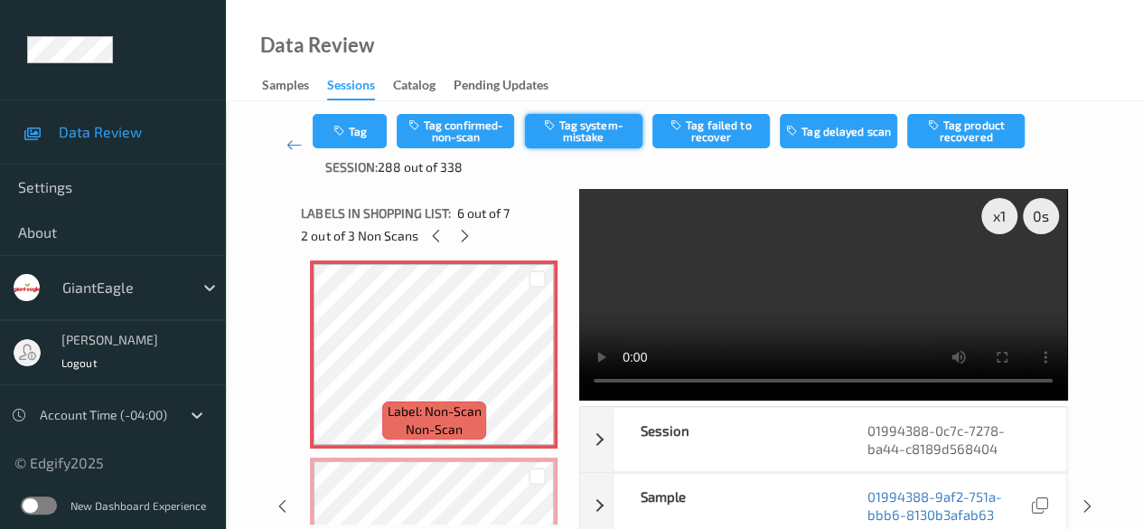
click at [584, 132] on button "Tag system-mistake" at bounding box center [583, 131] width 117 height 34
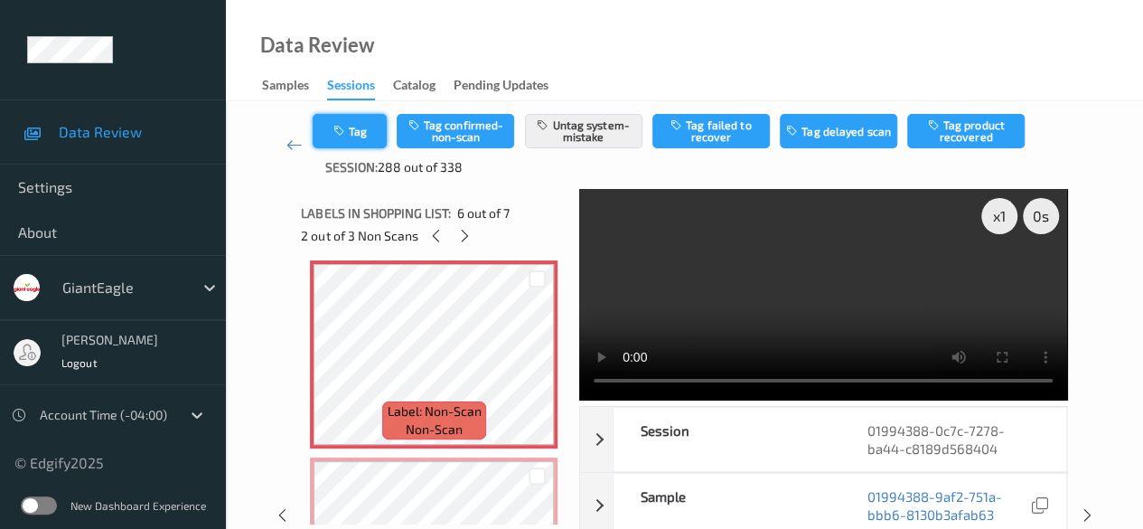
click at [375, 130] on button "Tag" at bounding box center [350, 131] width 74 height 34
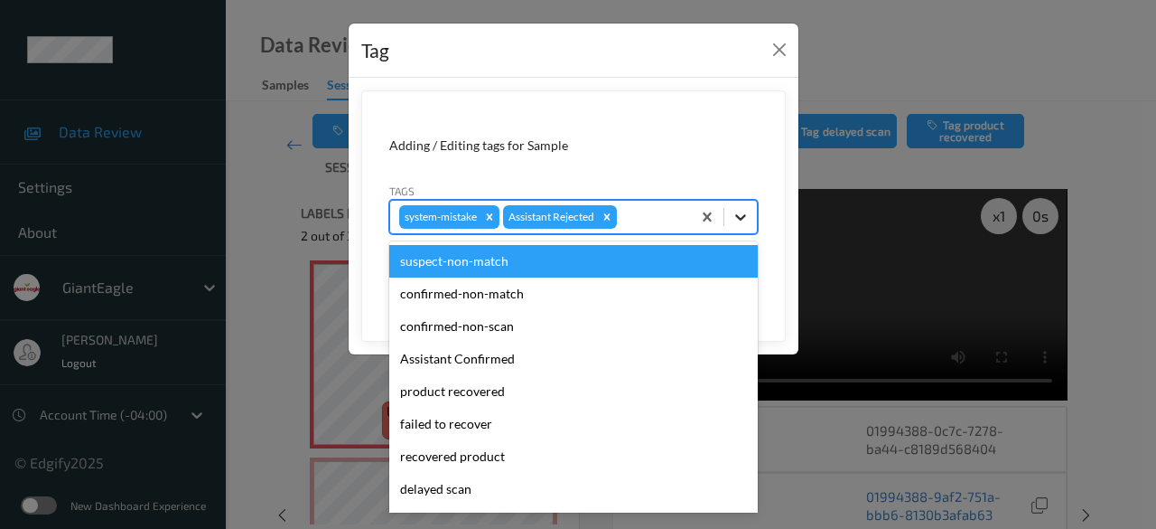
click at [742, 218] on icon at bounding box center [740, 217] width 11 height 6
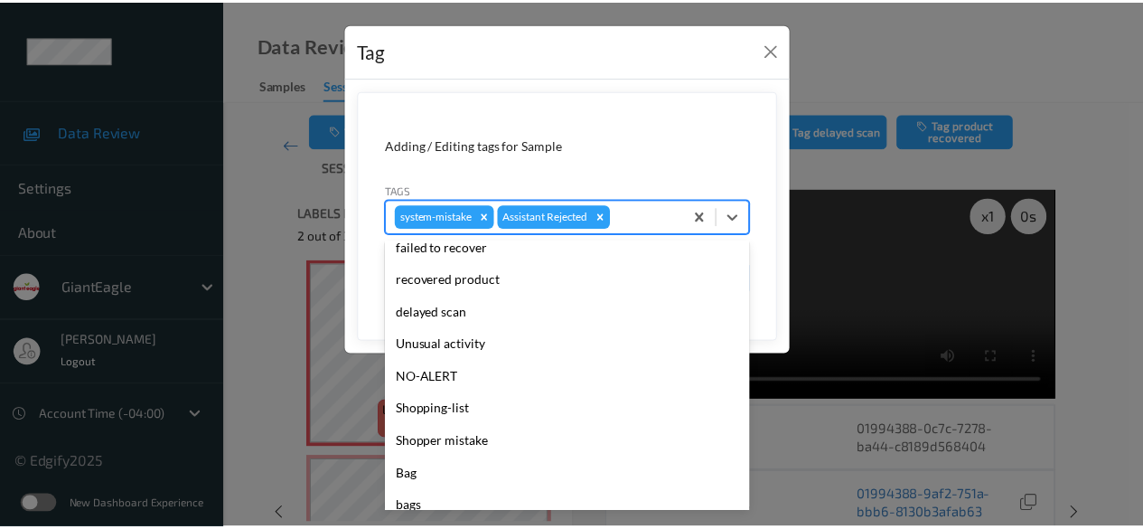
scroll to position [181, 0]
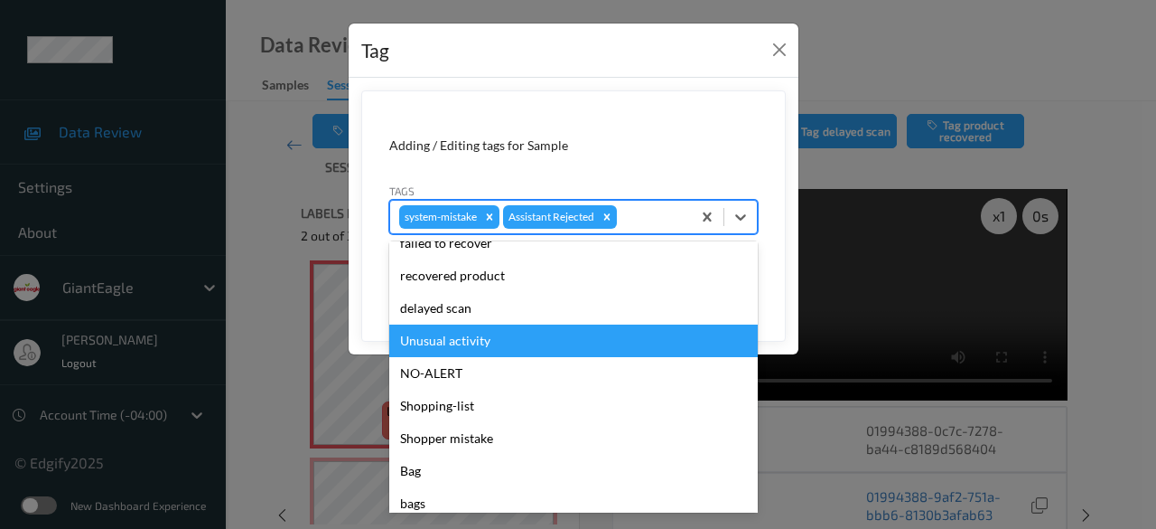
click at [524, 347] on div "Unusual activity" at bounding box center [573, 340] width 369 height 33
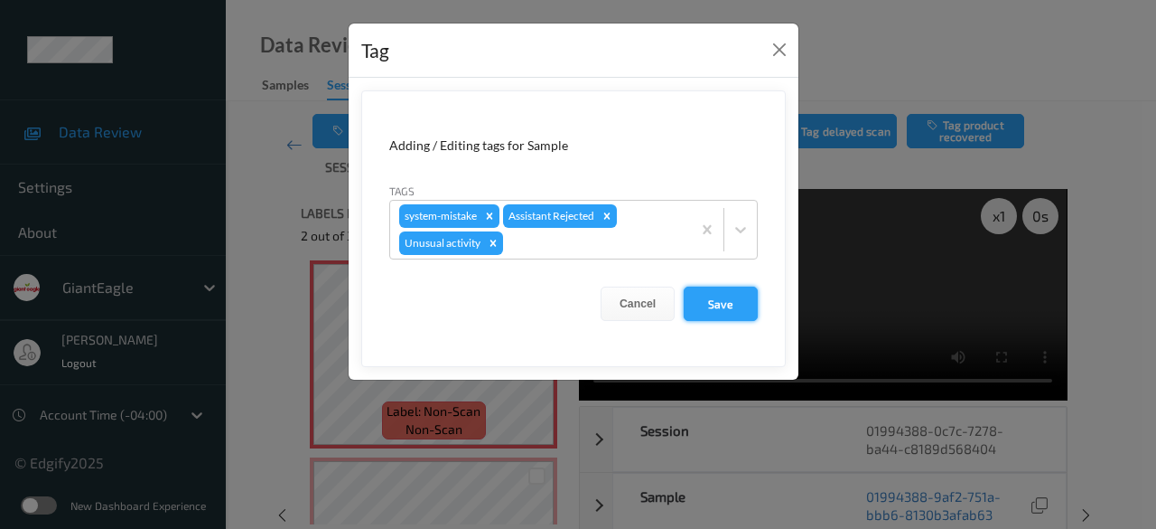
click at [723, 306] on button "Save" at bounding box center [721, 303] width 74 height 34
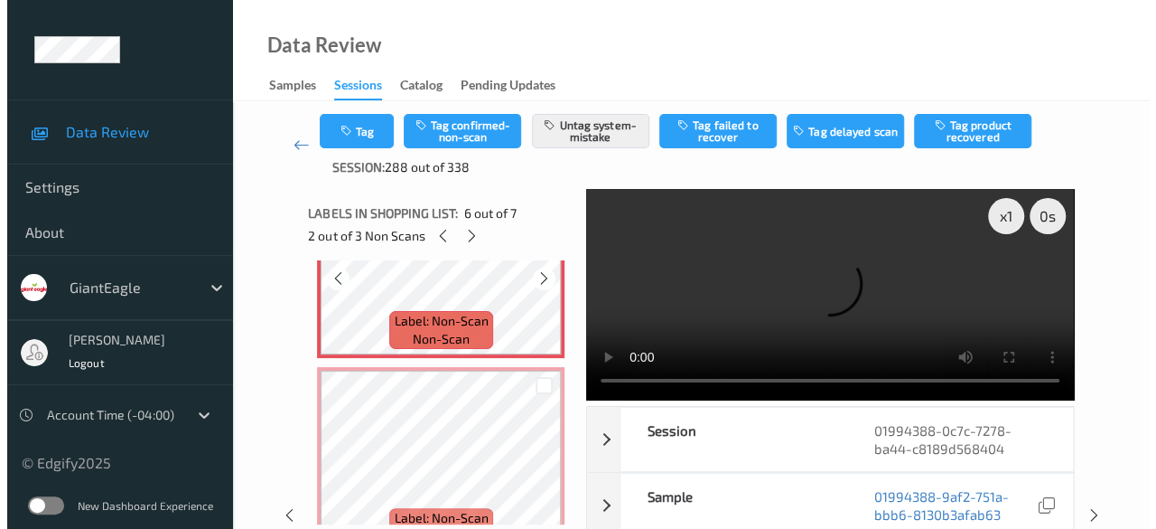
scroll to position [1123, 0]
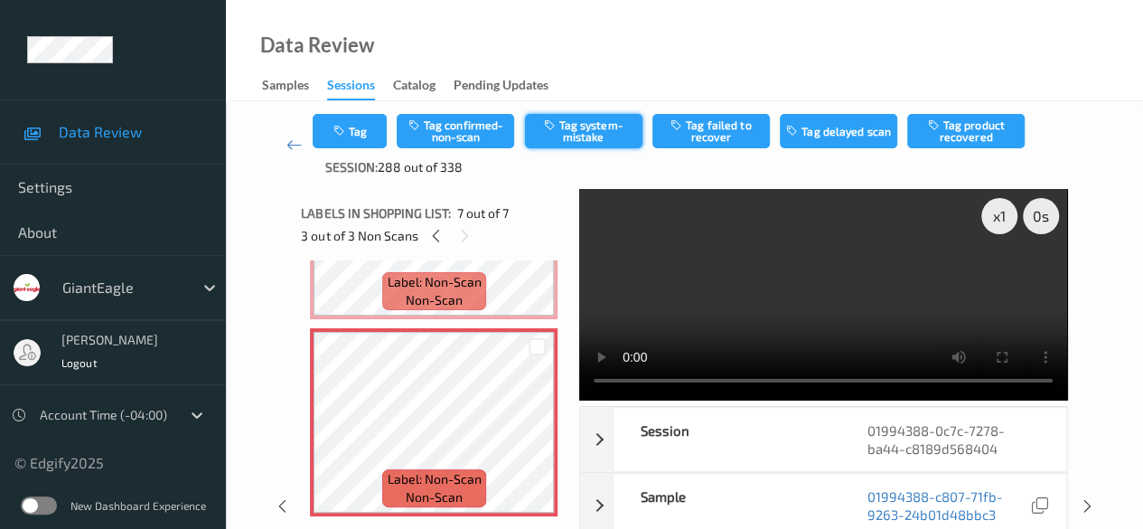
click at [594, 128] on button "Tag system-mistake" at bounding box center [583, 131] width 117 height 34
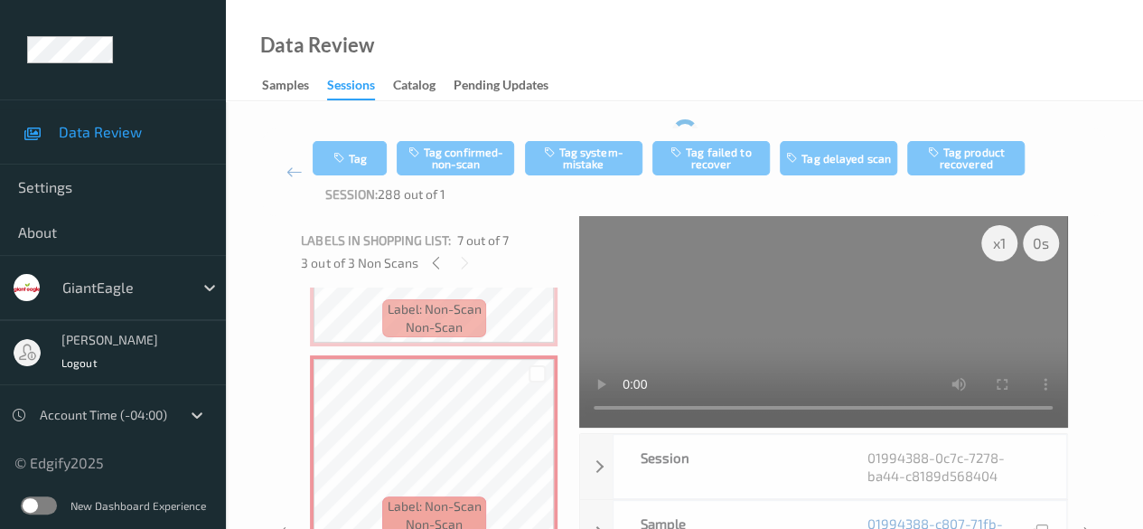
click at [368, 134] on div "Tag Tag confirmed-non-scan Tag system-mistake Tag failed to recover Tag delayed…" at bounding box center [684, 172] width 843 height 88
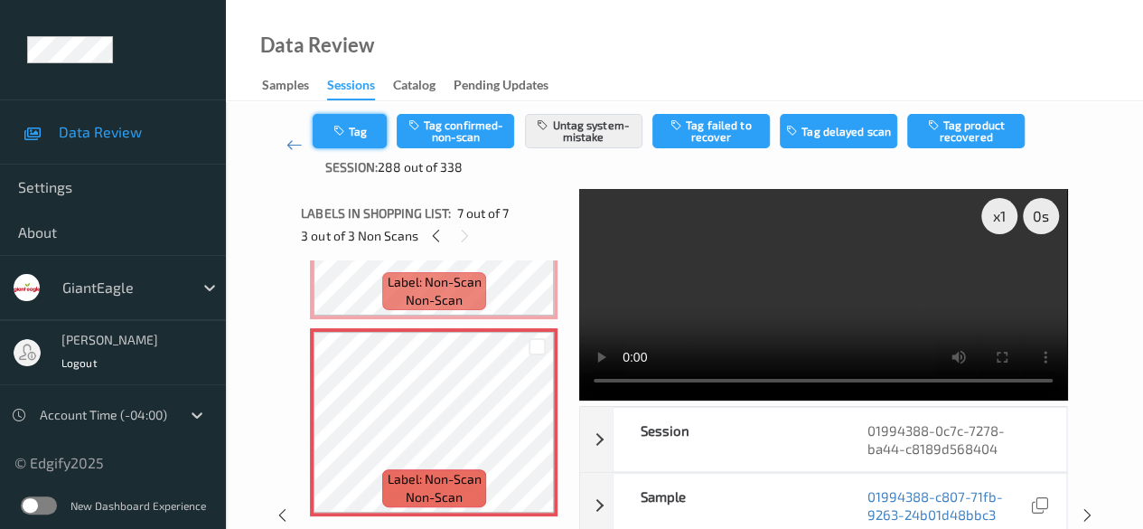
click at [374, 136] on button "Tag" at bounding box center [350, 131] width 74 height 34
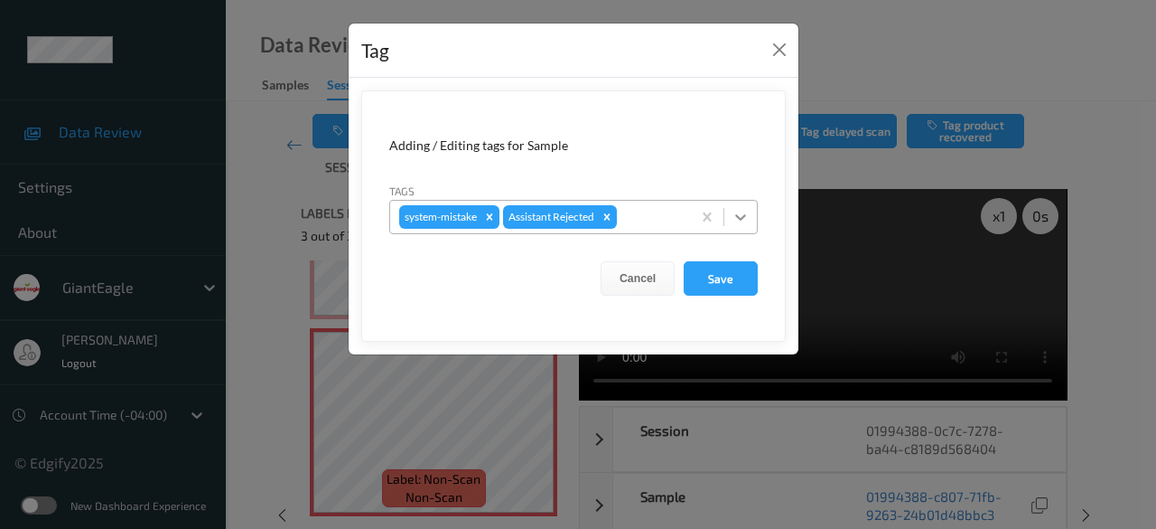
click at [738, 219] on icon at bounding box center [741, 217] width 18 height 18
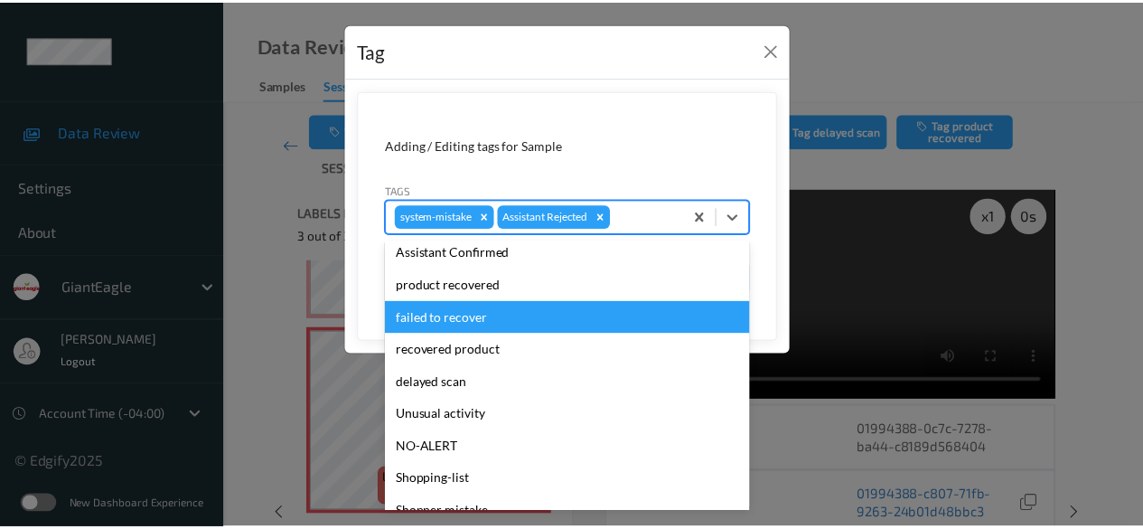
scroll to position [192, 0]
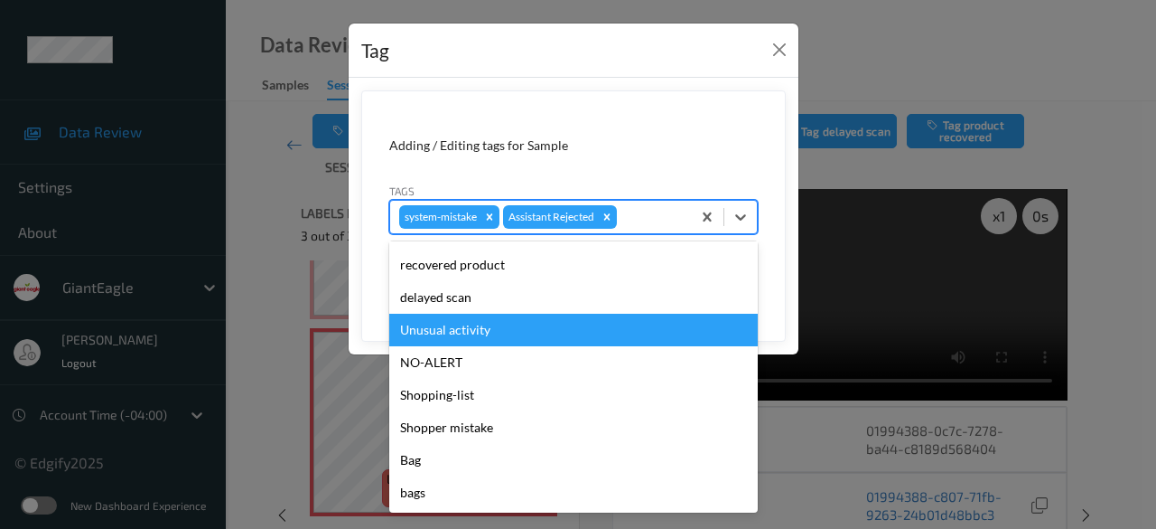
click at [497, 330] on div "Unusual activity" at bounding box center [573, 330] width 369 height 33
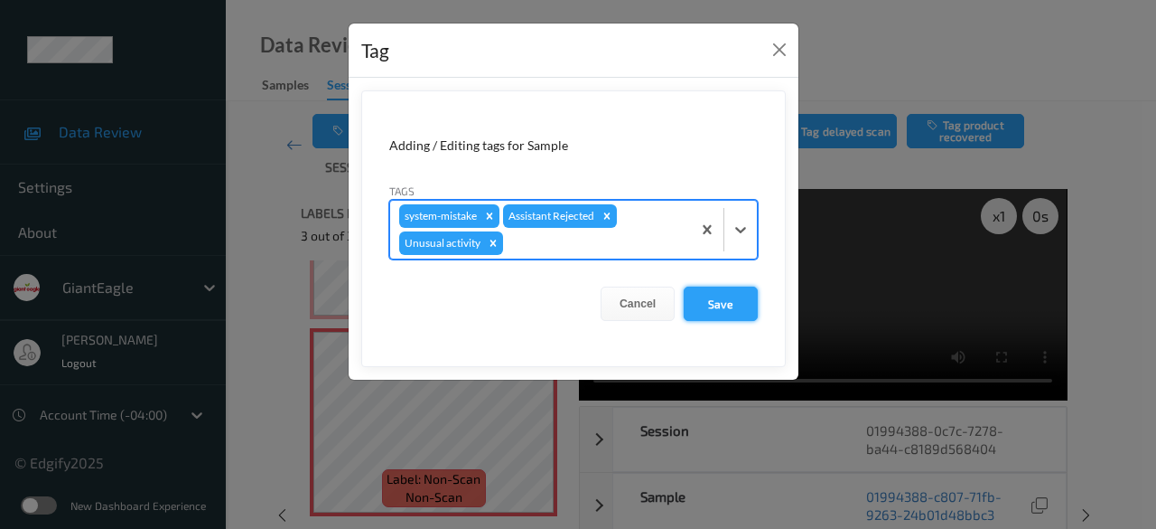
click at [730, 295] on button "Save" at bounding box center [721, 303] width 74 height 34
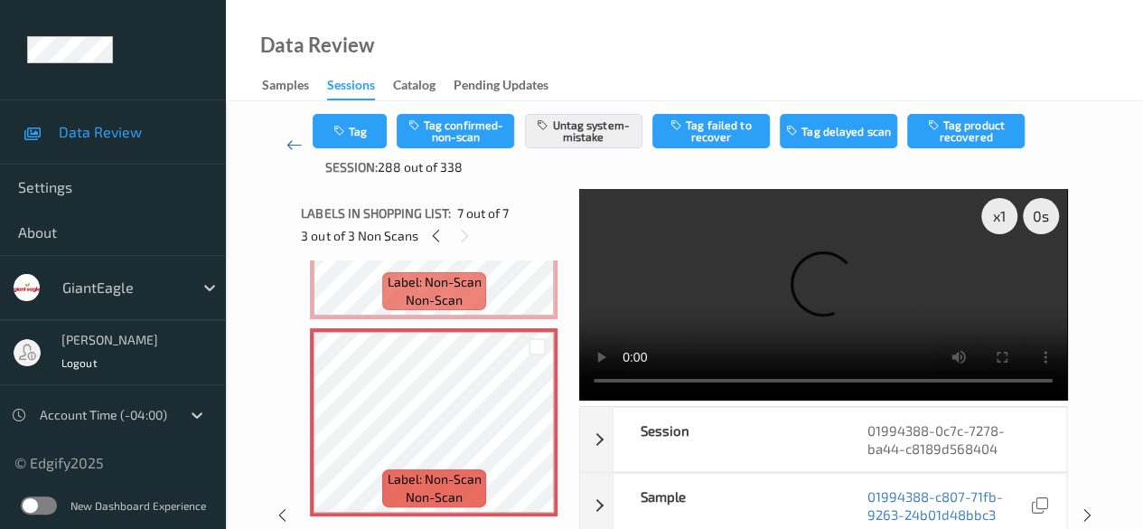
click at [295, 142] on icon at bounding box center [294, 145] width 16 height 18
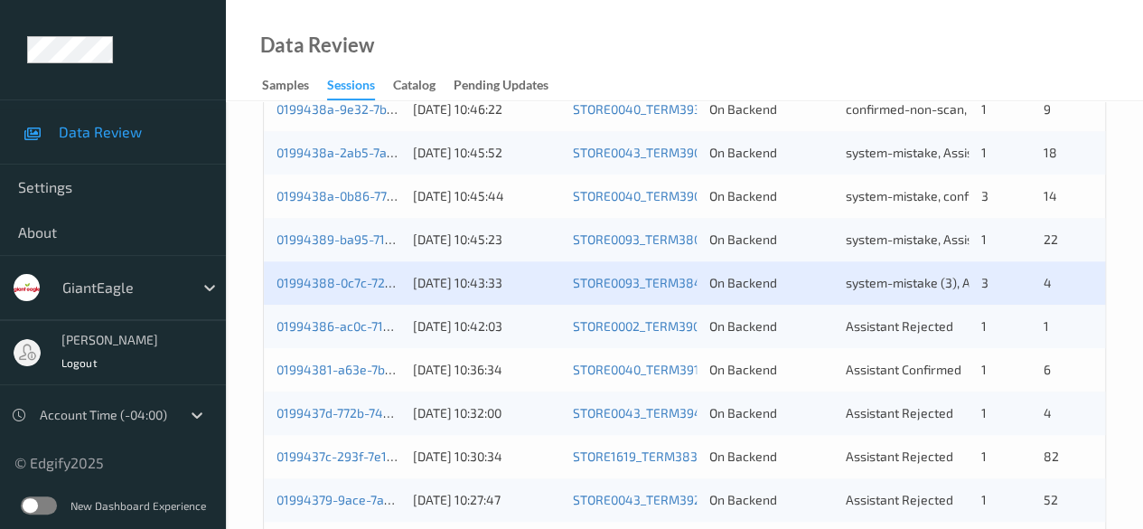
scroll to position [632, 0]
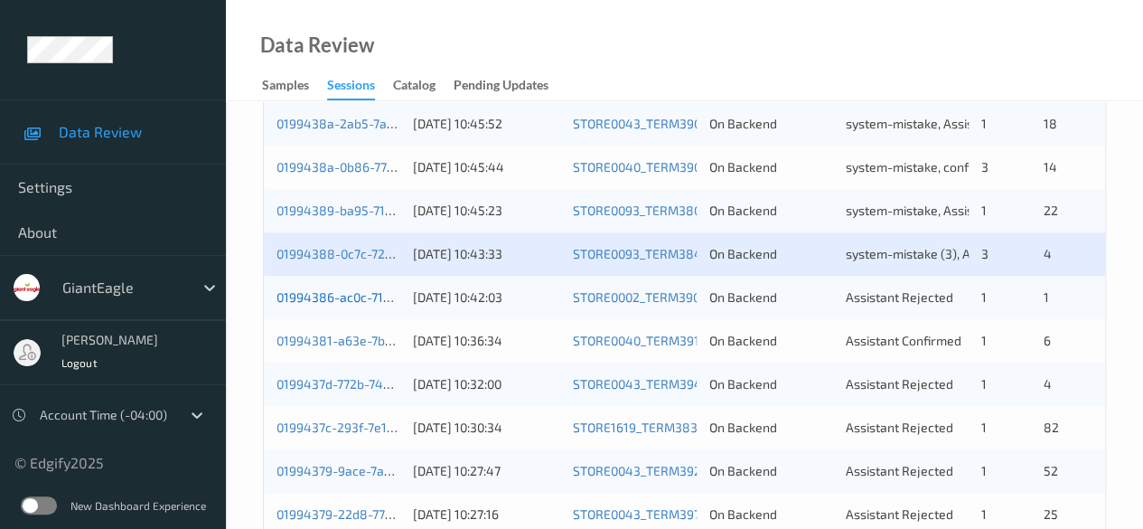
click at [340, 299] on link "01994386-ac0c-7149-9553-e16f72a8871c" at bounding box center [396, 296] width 241 height 15
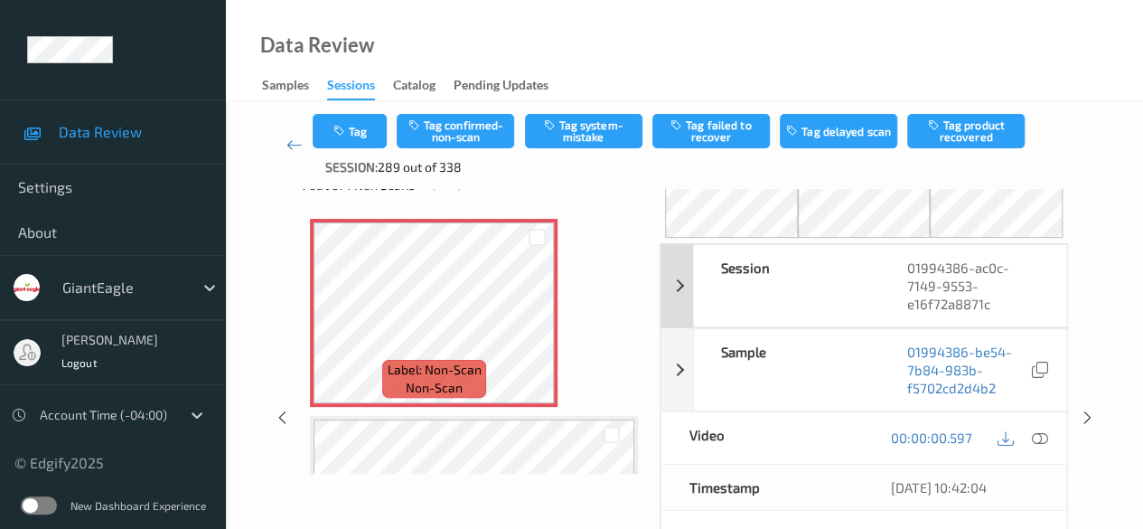
scroll to position [90, 0]
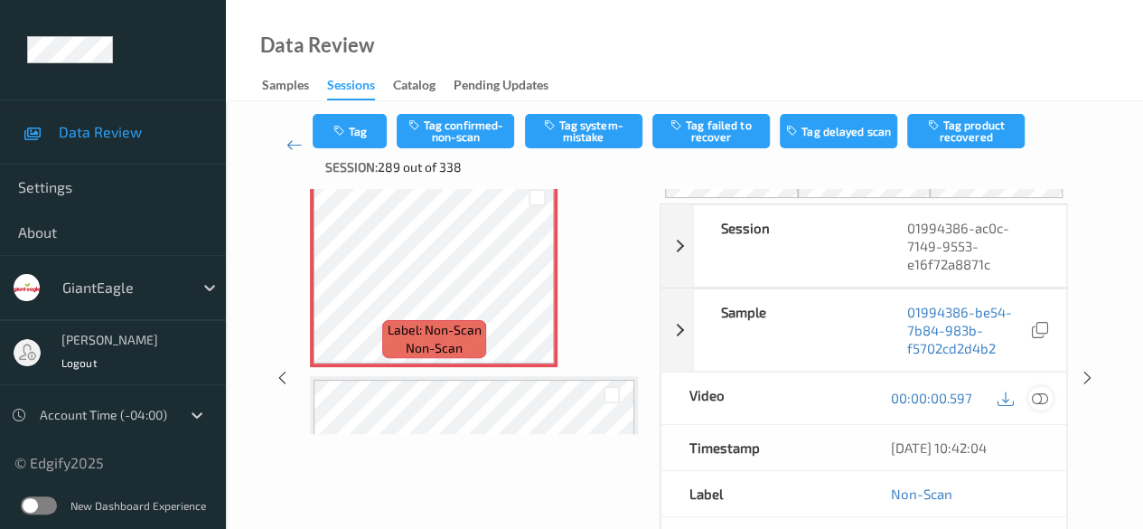
click at [922, 398] on icon at bounding box center [1040, 397] width 16 height 16
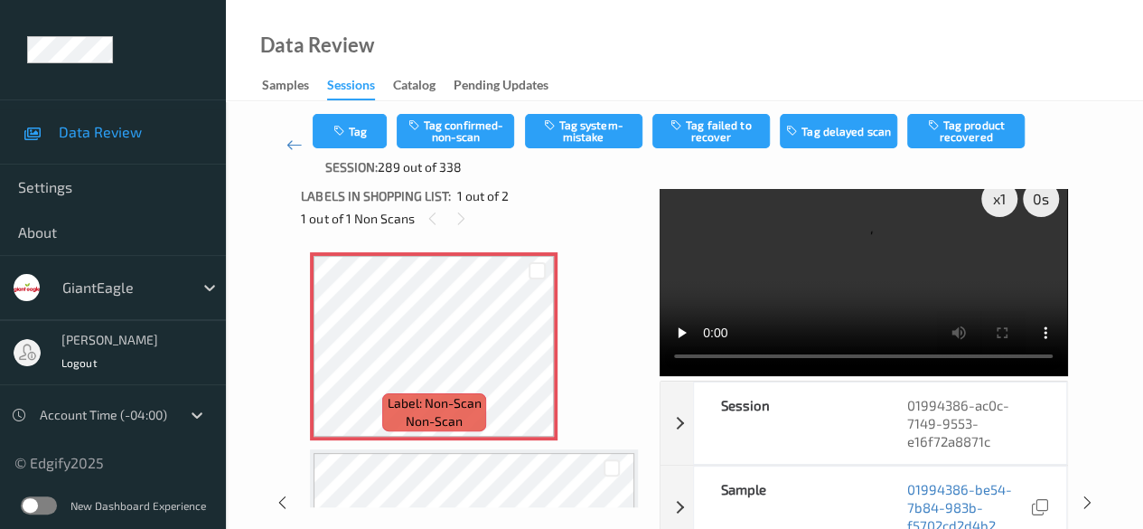
scroll to position [0, 0]
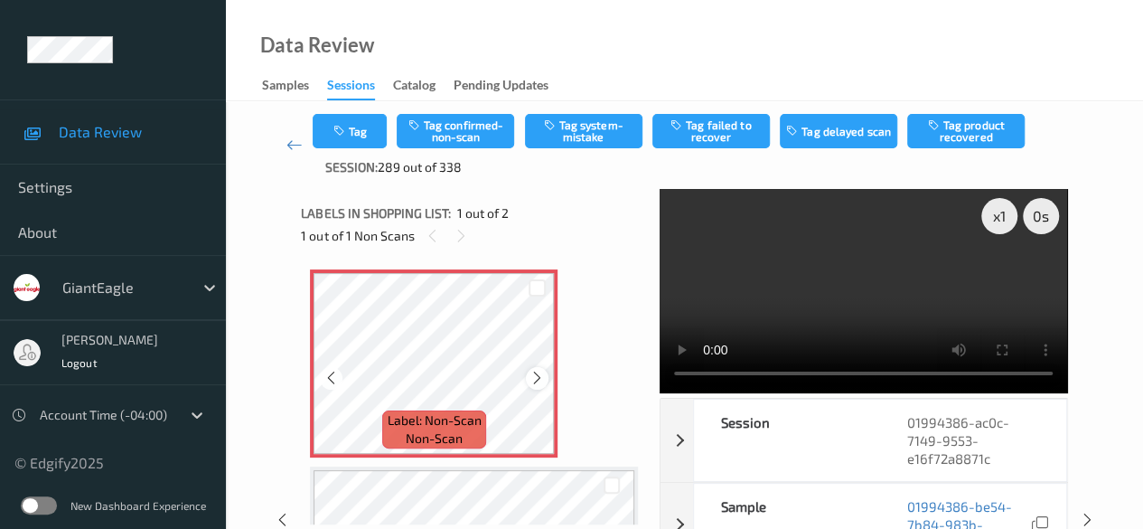
click at [542, 371] on icon at bounding box center [536, 378] width 15 height 16
click at [538, 378] on icon at bounding box center [536, 378] width 15 height 16
click at [535, 380] on icon at bounding box center [536, 378] width 15 height 16
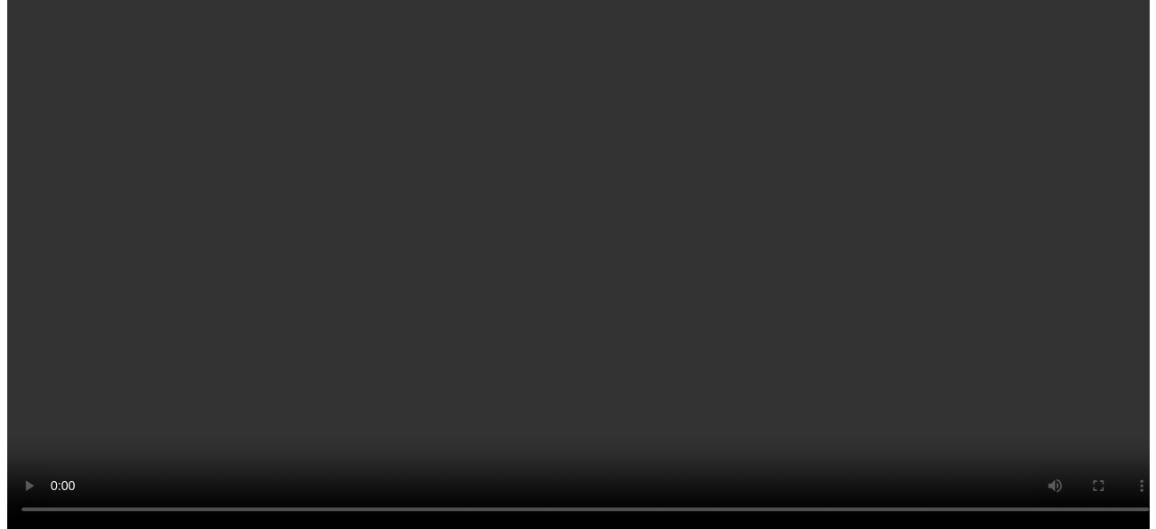
scroll to position [138, 0]
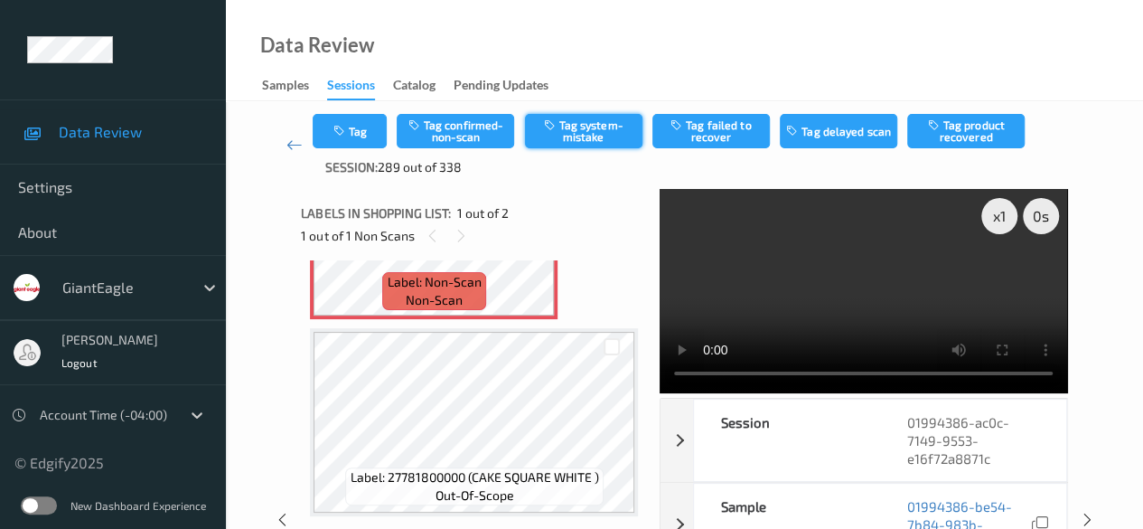
click at [591, 136] on button "Tag system-mistake" at bounding box center [583, 131] width 117 height 34
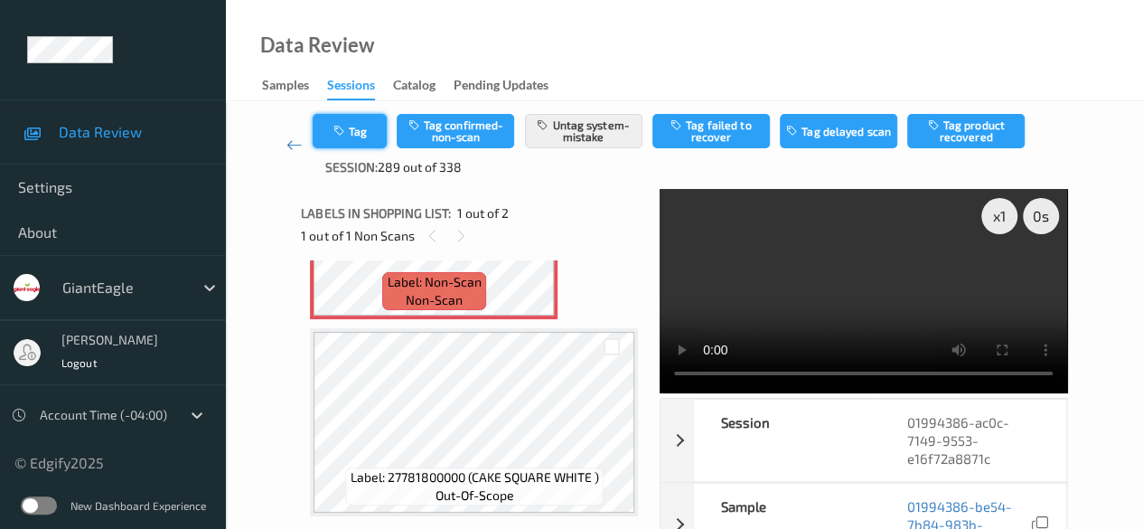
click at [354, 121] on button "Tag" at bounding box center [350, 131] width 74 height 34
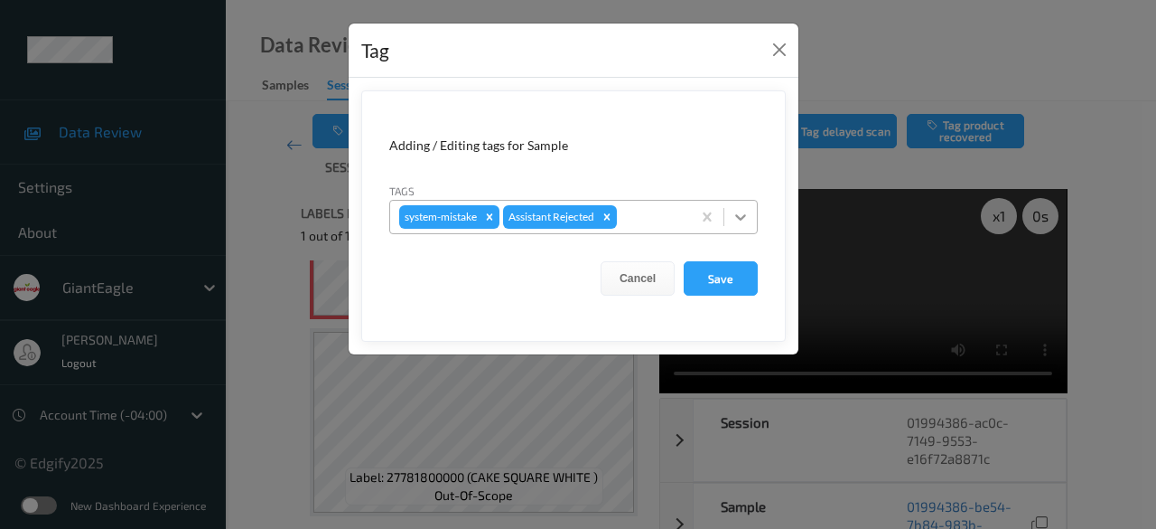
click at [738, 214] on icon at bounding box center [740, 217] width 11 height 6
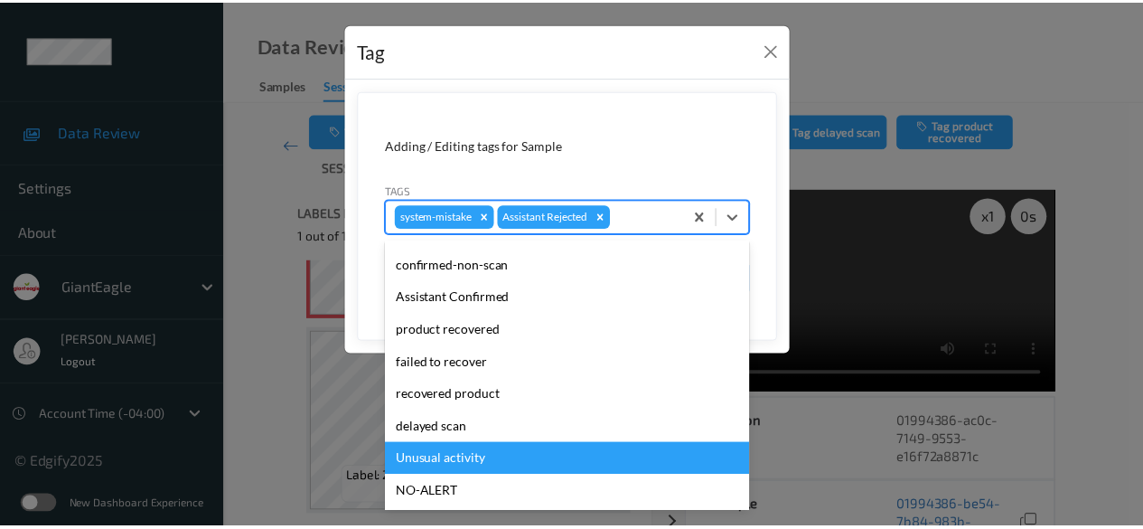
scroll to position [90, 0]
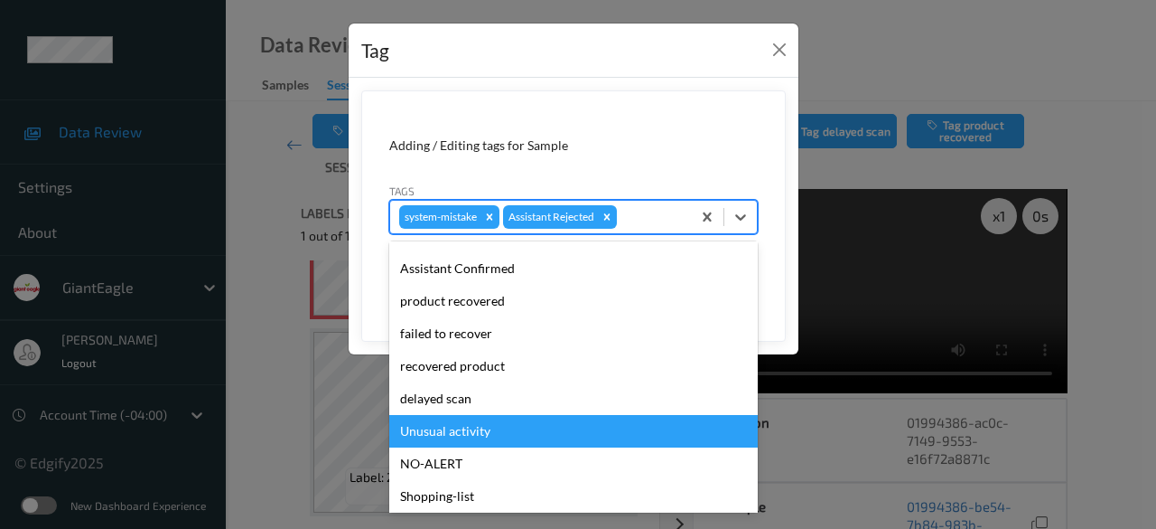
click at [544, 435] on div "Unusual activity" at bounding box center [573, 431] width 369 height 33
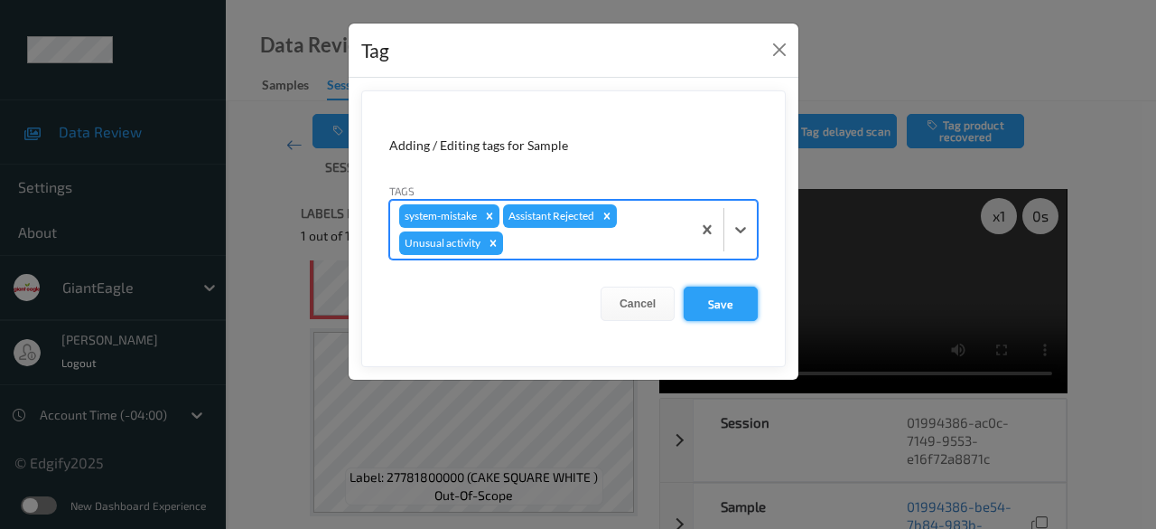
click at [712, 298] on button "Save" at bounding box center [721, 303] width 74 height 34
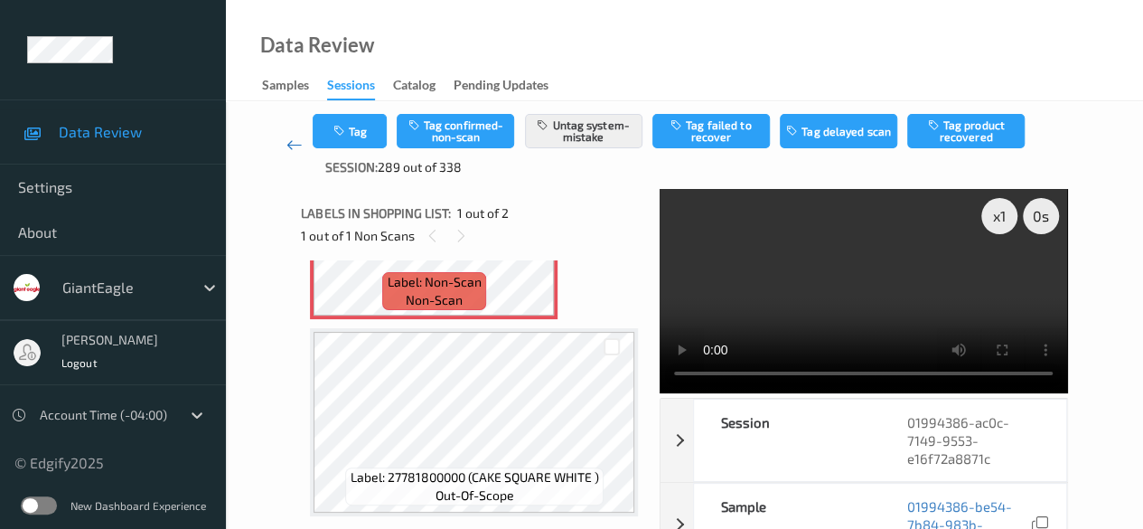
click at [298, 145] on icon at bounding box center [294, 145] width 16 height 18
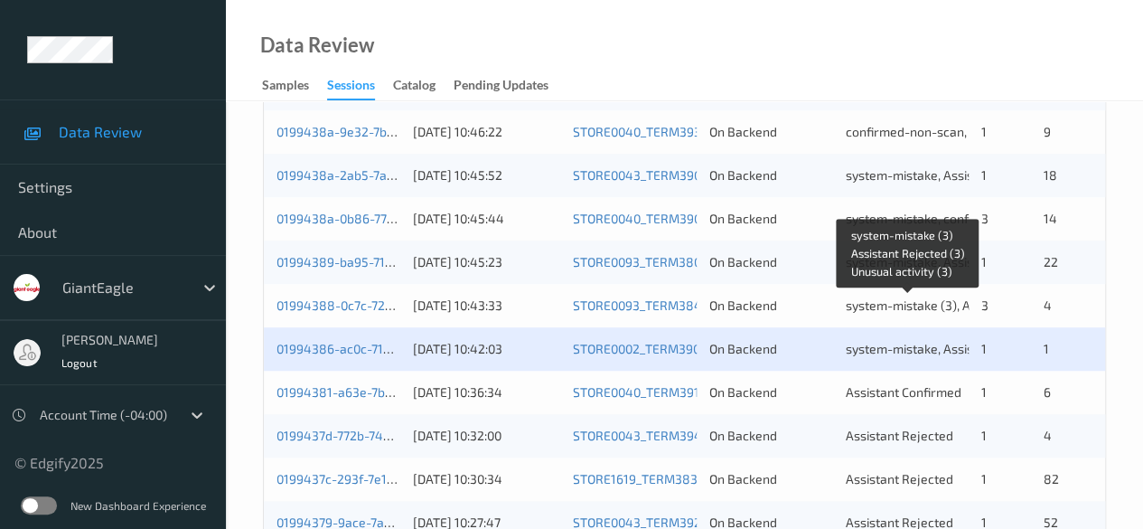
scroll to position [632, 0]
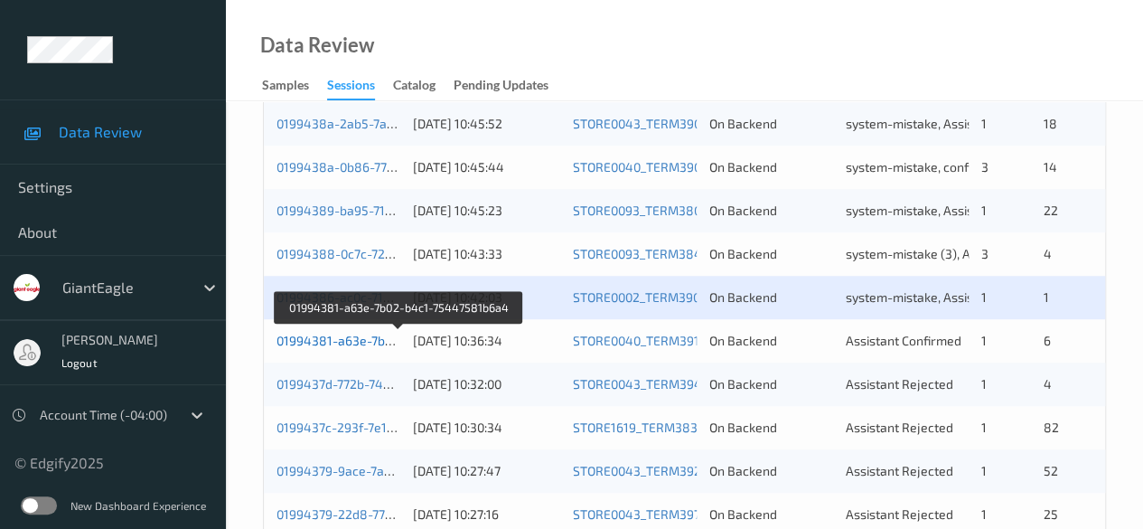
click at [342, 337] on link "01994381-a63e-7b02-b4c1-75447581b6a4" at bounding box center [399, 339] width 247 height 15
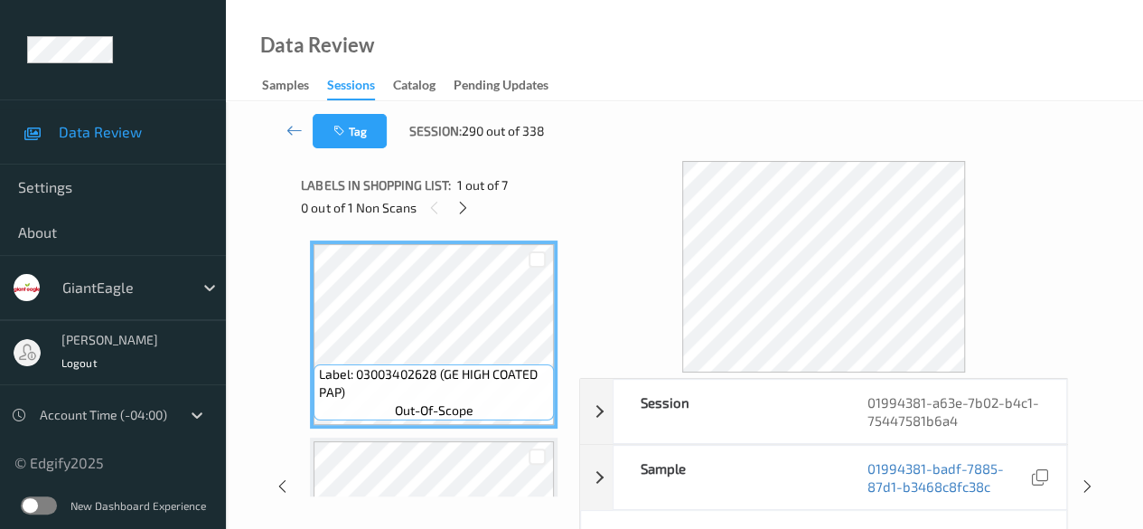
click at [464, 238] on div "Labels in shopping list: 1 out of 7 0 out of 1 Non Scans Label: 03003402628 (GE…" at bounding box center [434, 486] width 266 height 651
click at [467, 212] on icon at bounding box center [462, 208] width 15 height 16
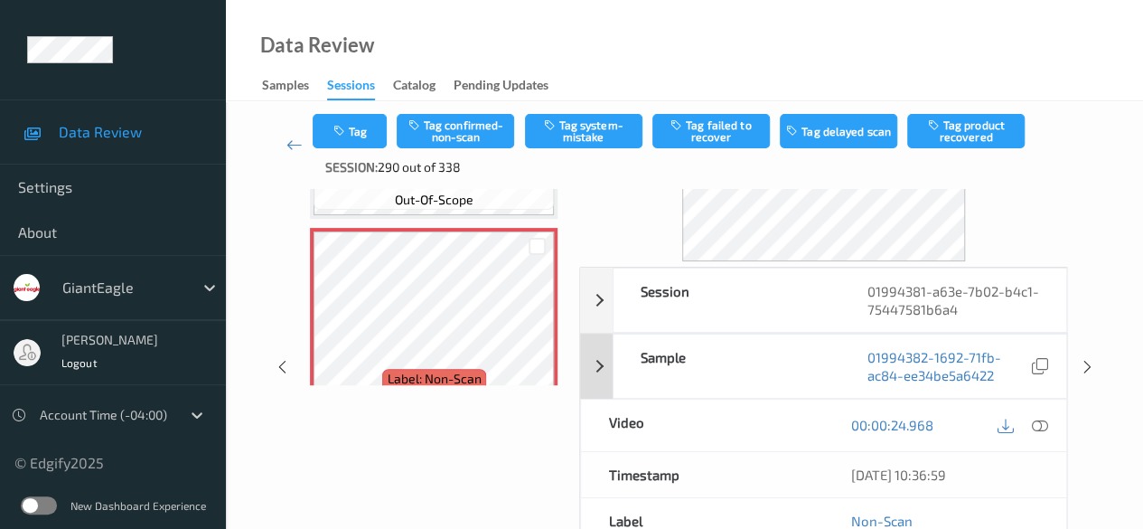
scroll to position [181, 0]
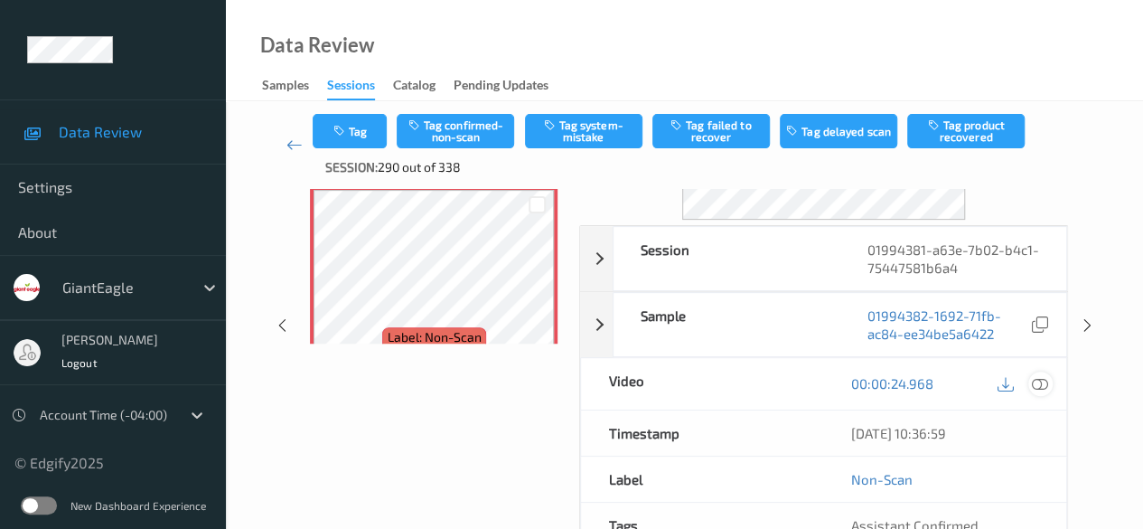
click at [922, 388] on icon at bounding box center [1040, 383] width 16 height 16
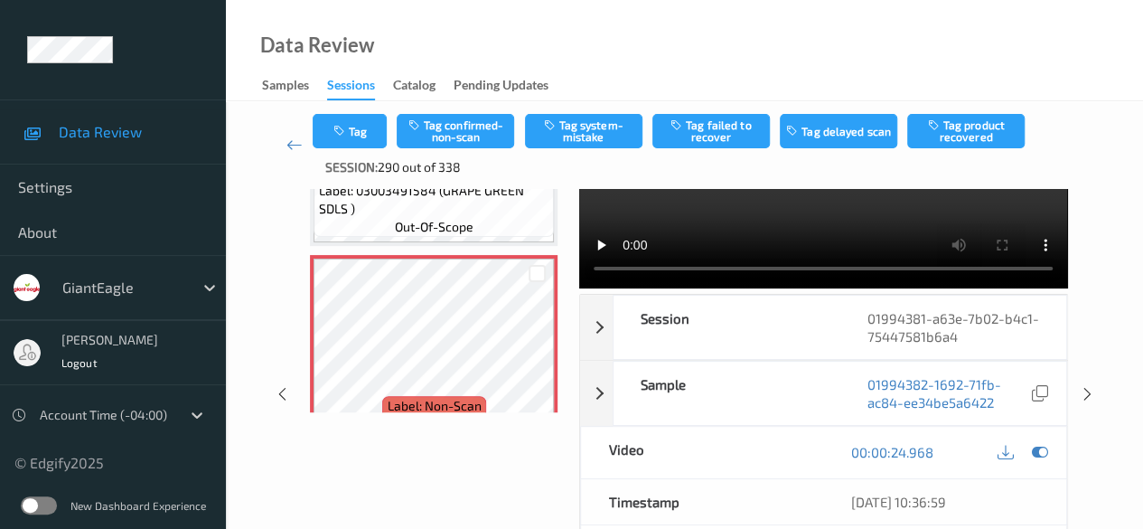
scroll to position [0, 0]
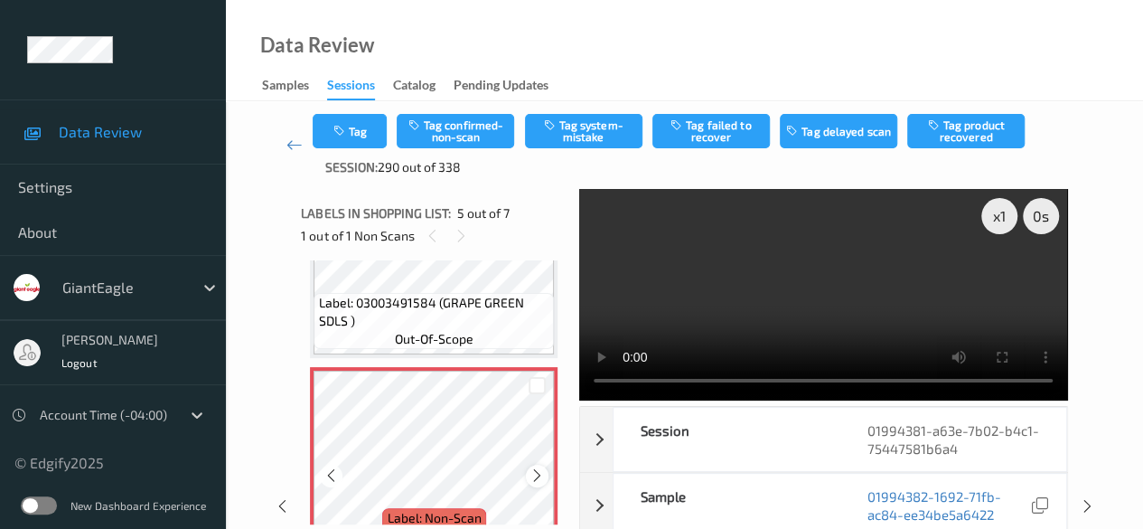
click at [535, 472] on icon at bounding box center [536, 475] width 15 height 16
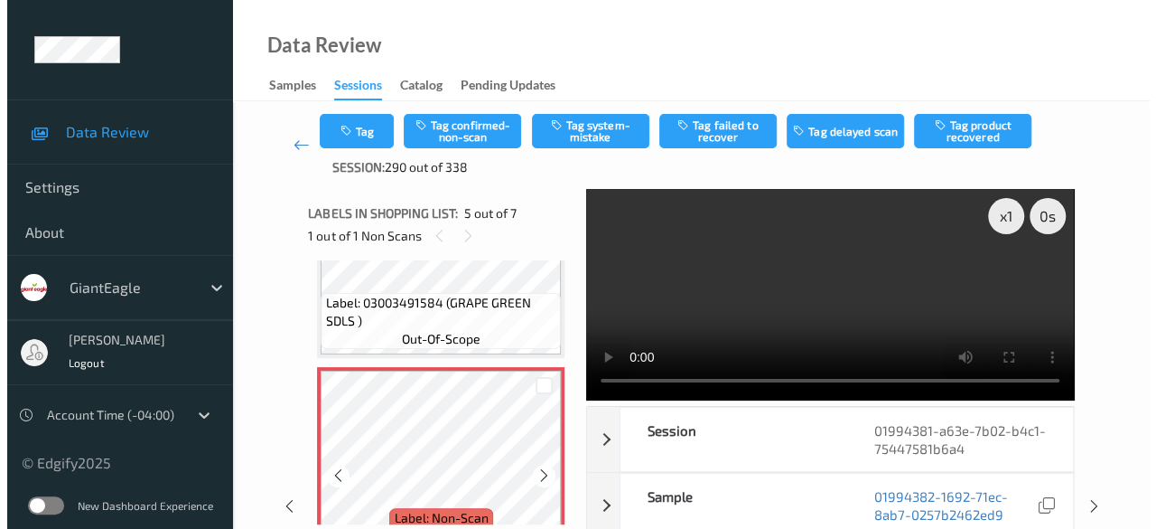
scroll to position [781, 0]
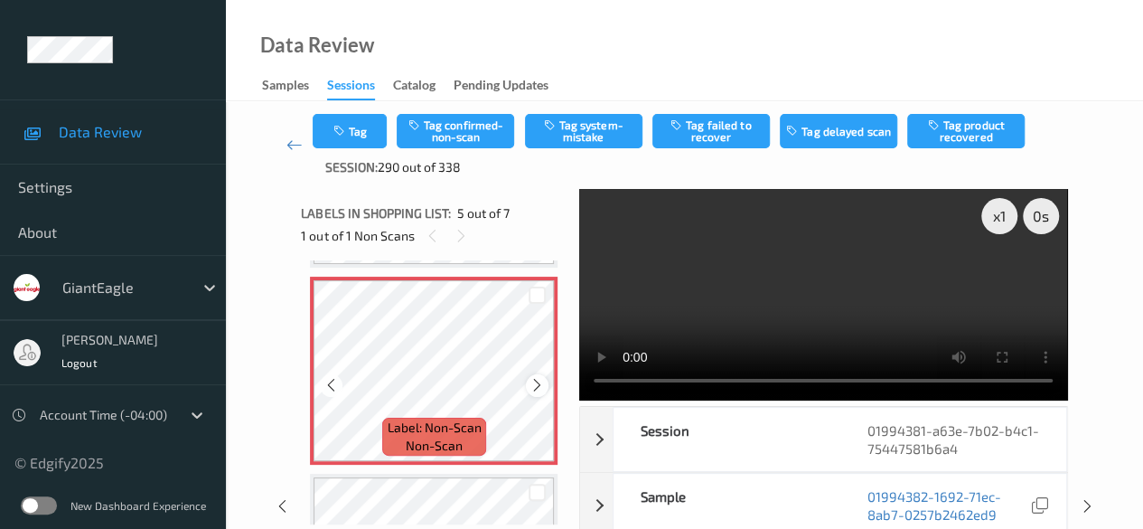
click at [542, 384] on icon at bounding box center [536, 385] width 15 height 16
click at [589, 122] on button "Tag system-mistake" at bounding box center [583, 131] width 117 height 34
click at [360, 135] on button "Tag" at bounding box center [350, 131] width 74 height 34
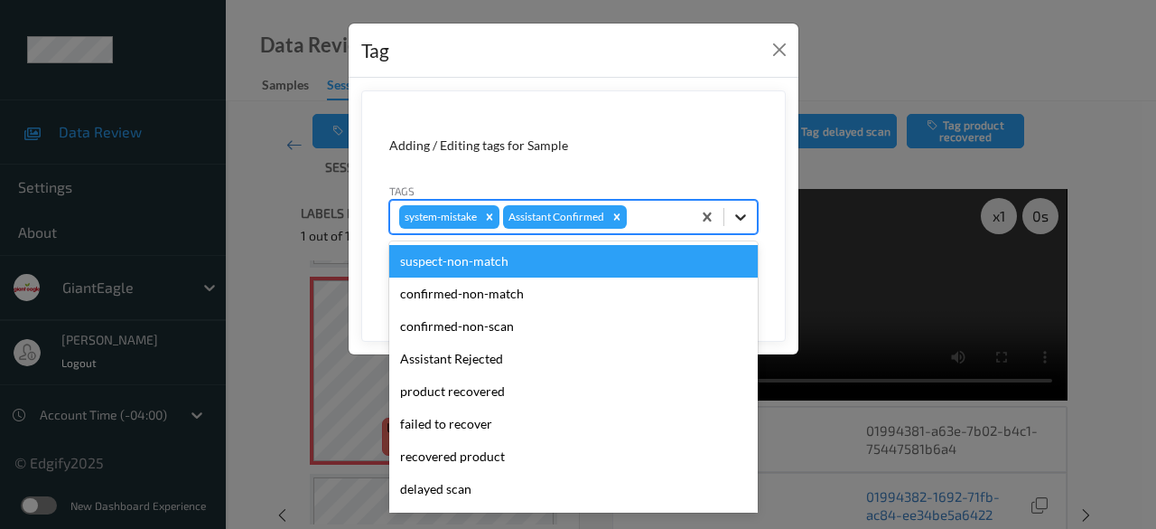
click at [743, 224] on icon at bounding box center [741, 217] width 18 height 18
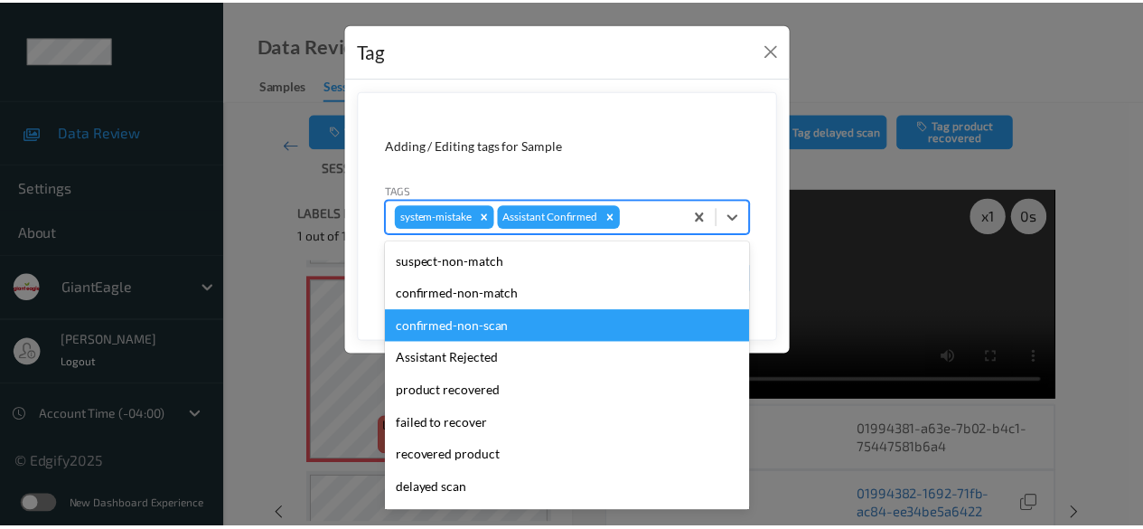
scroll to position [181, 0]
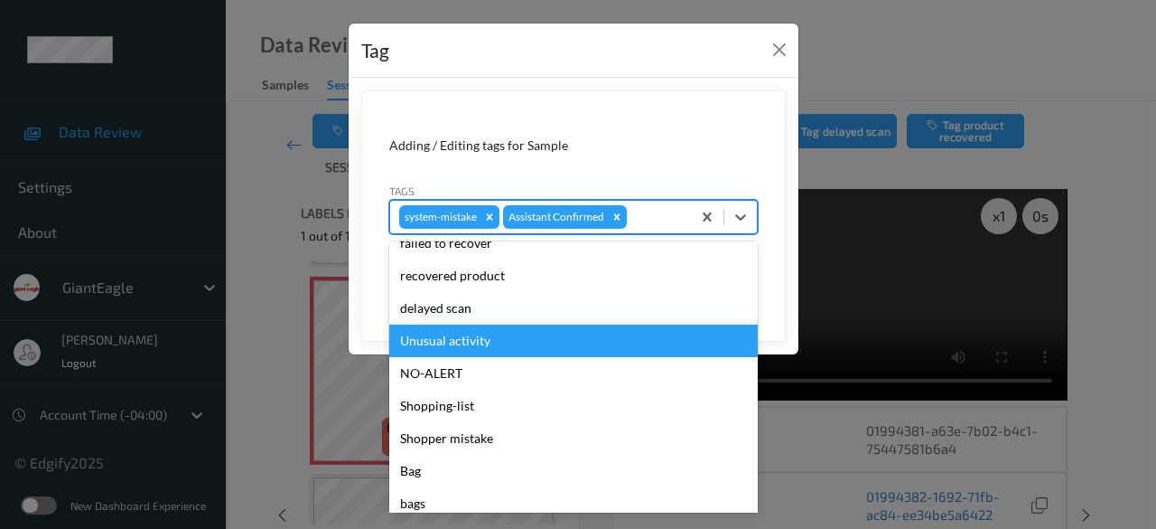
click at [515, 337] on div "Unusual activity" at bounding box center [573, 340] width 369 height 33
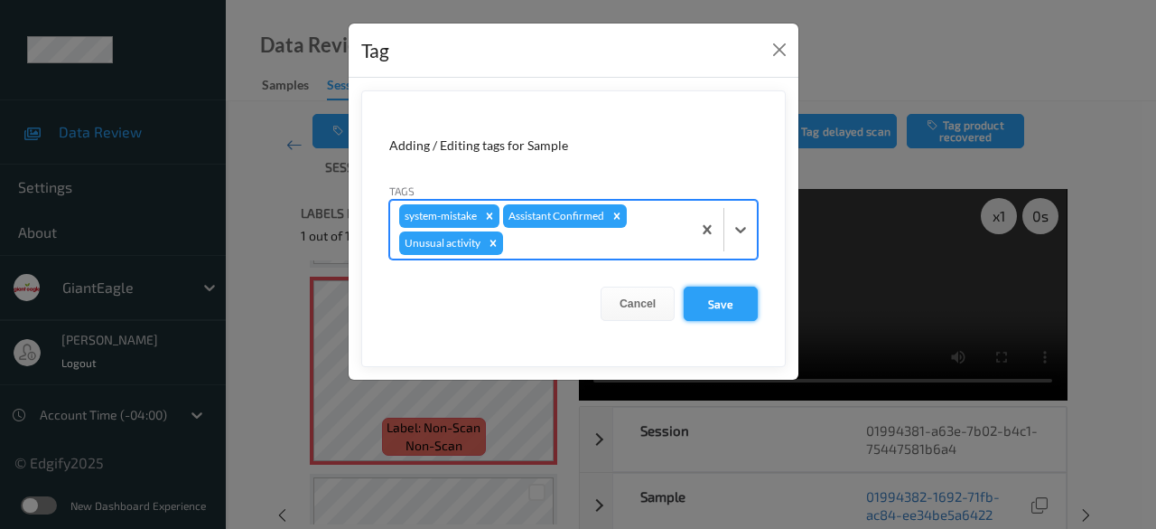
click at [743, 296] on button "Save" at bounding box center [721, 303] width 74 height 34
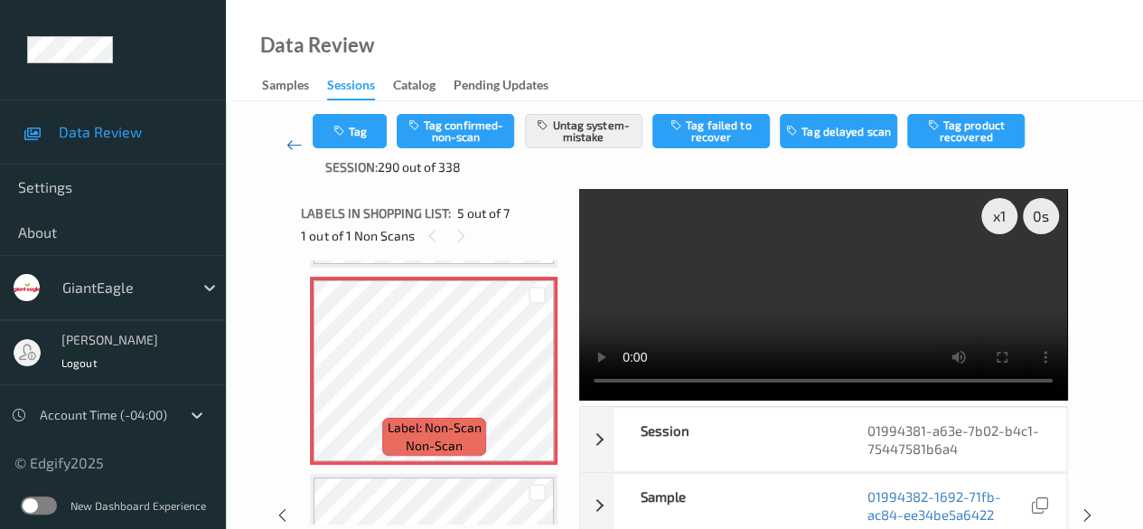
click at [295, 145] on icon at bounding box center [294, 145] width 16 height 18
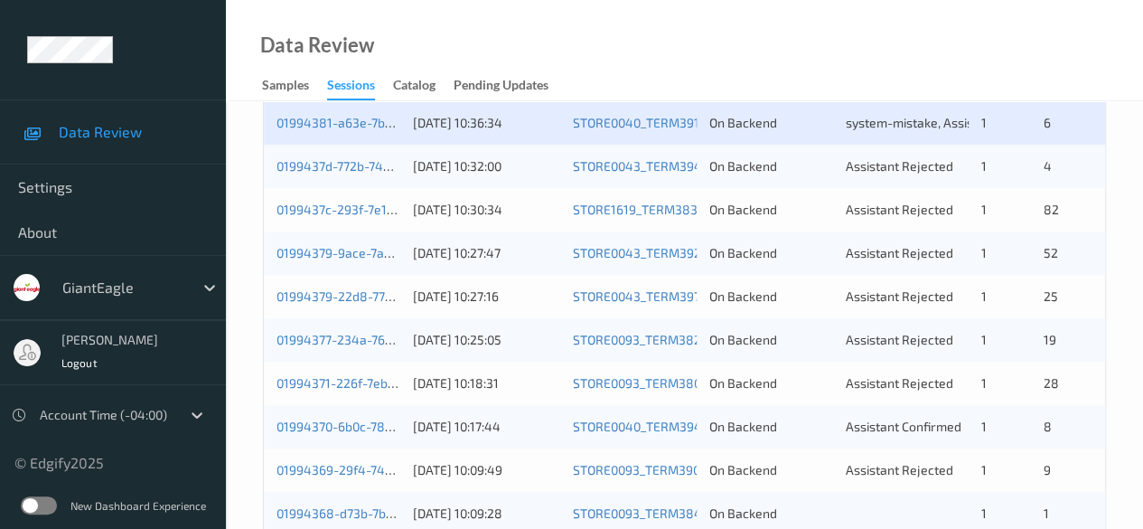
scroll to position [813, 0]
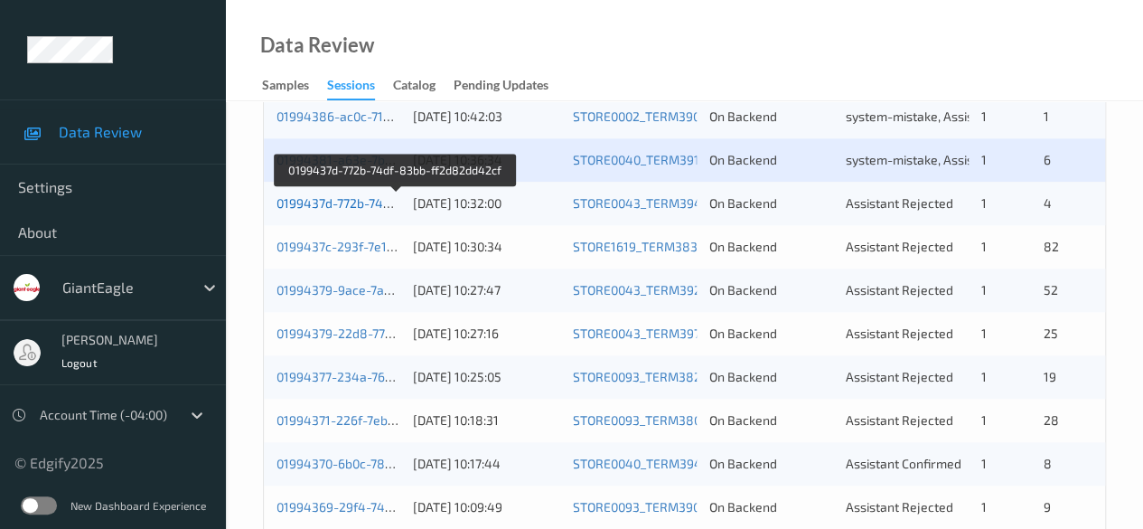
click at [347, 201] on link "0199437d-772b-74df-83bb-ff2d82dd42cf" at bounding box center [395, 202] width 239 height 15
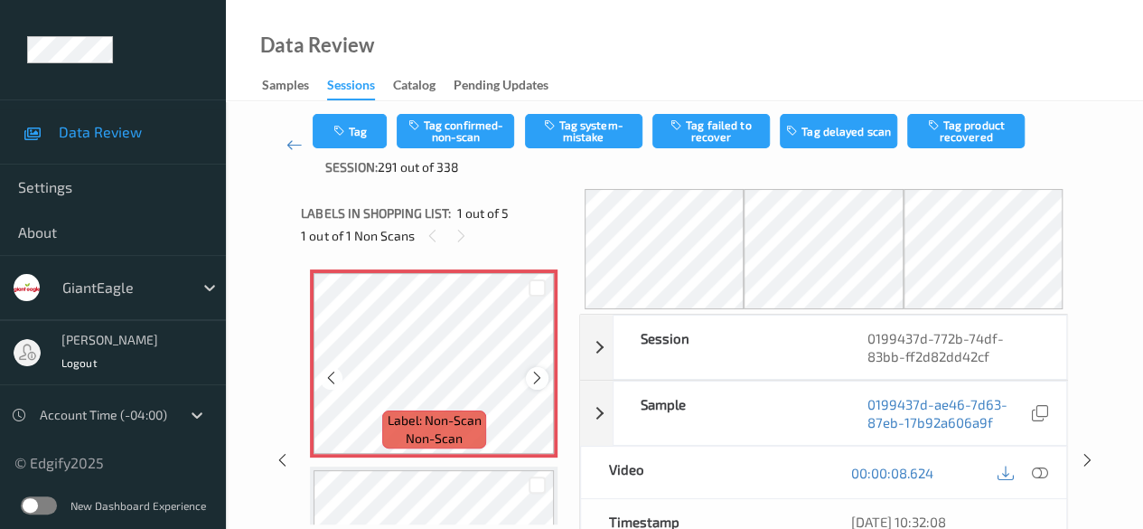
click at [536, 379] on icon at bounding box center [536, 378] width 15 height 16
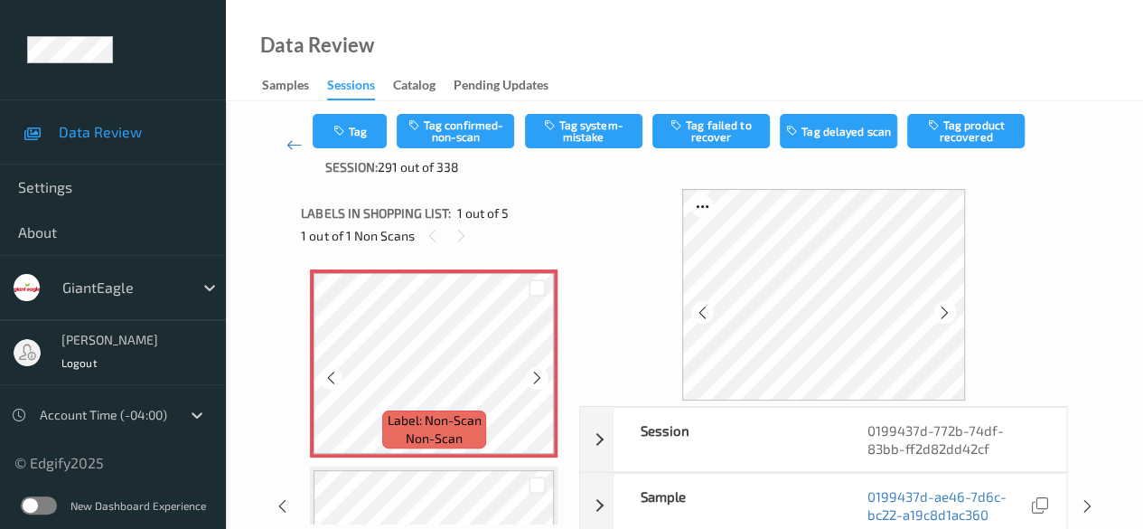
click at [536, 379] on icon at bounding box center [536, 378] width 15 height 16
click at [538, 386] on div at bounding box center [537, 378] width 23 height 23
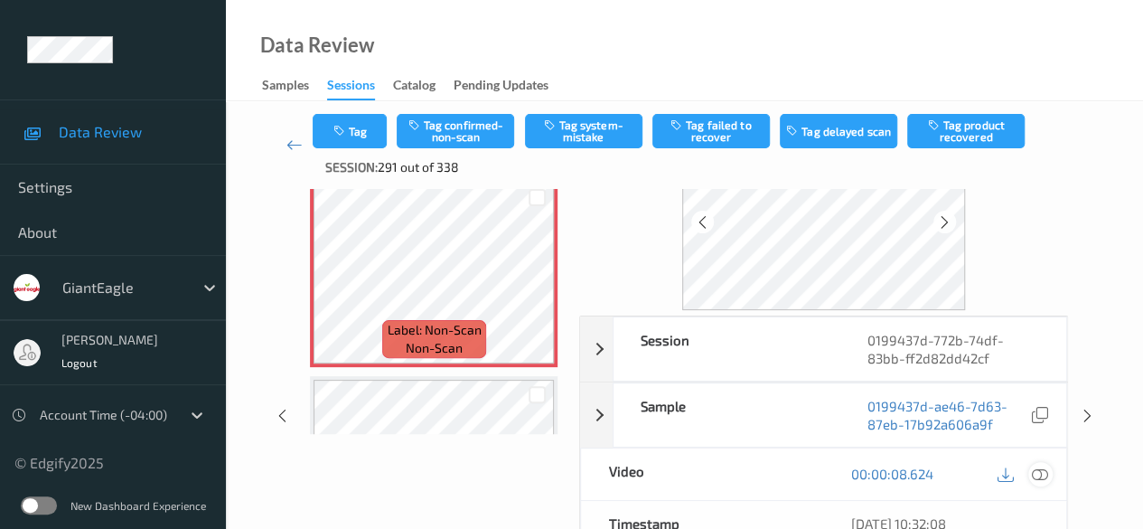
click at [922, 470] on icon at bounding box center [1040, 473] width 16 height 16
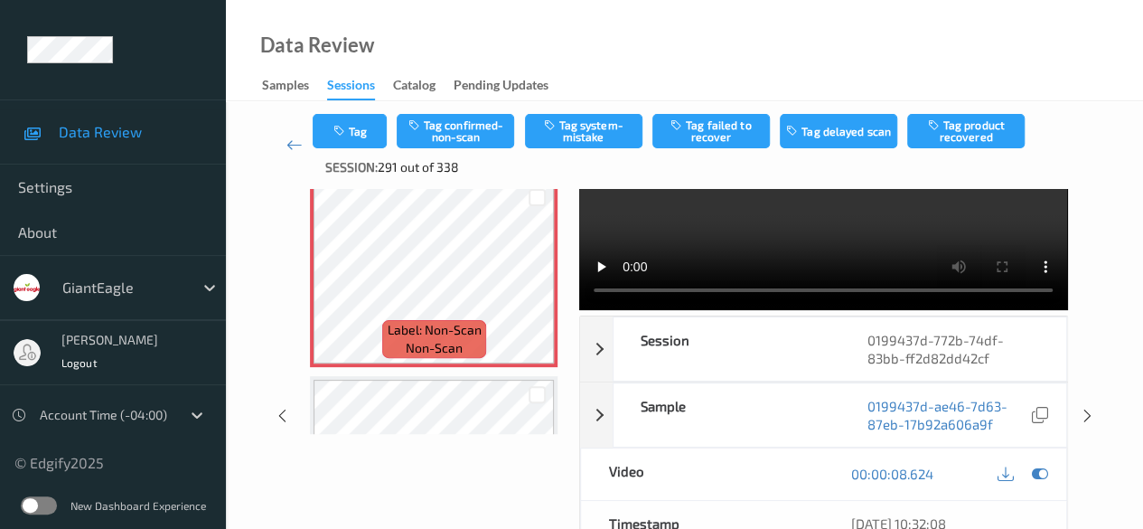
scroll to position [0, 0]
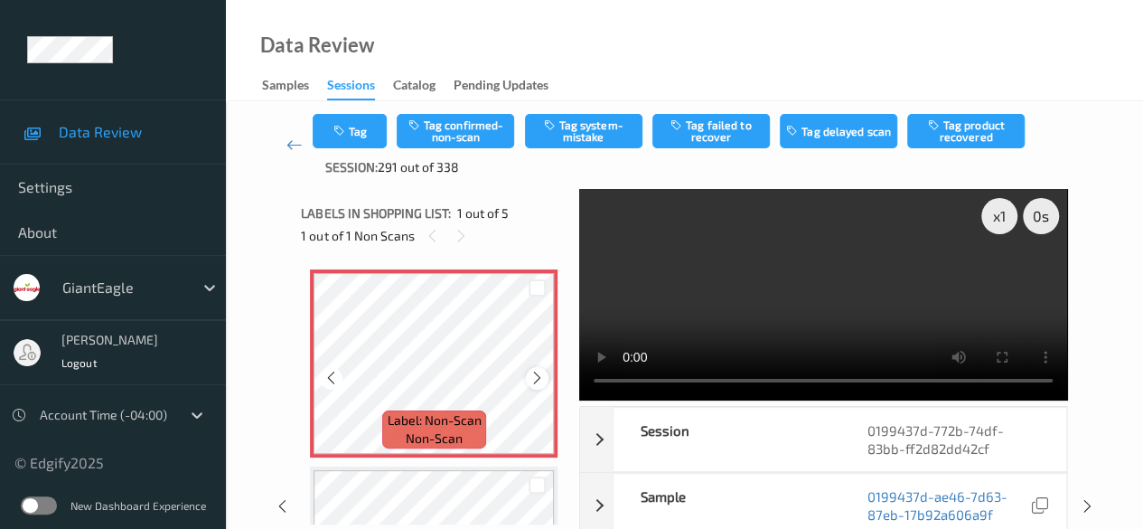
click at [541, 379] on icon at bounding box center [536, 378] width 15 height 16
click at [533, 378] on icon at bounding box center [536, 378] width 15 height 16
click at [460, 126] on button "Tag confirmed-non-scan" at bounding box center [455, 131] width 117 height 34
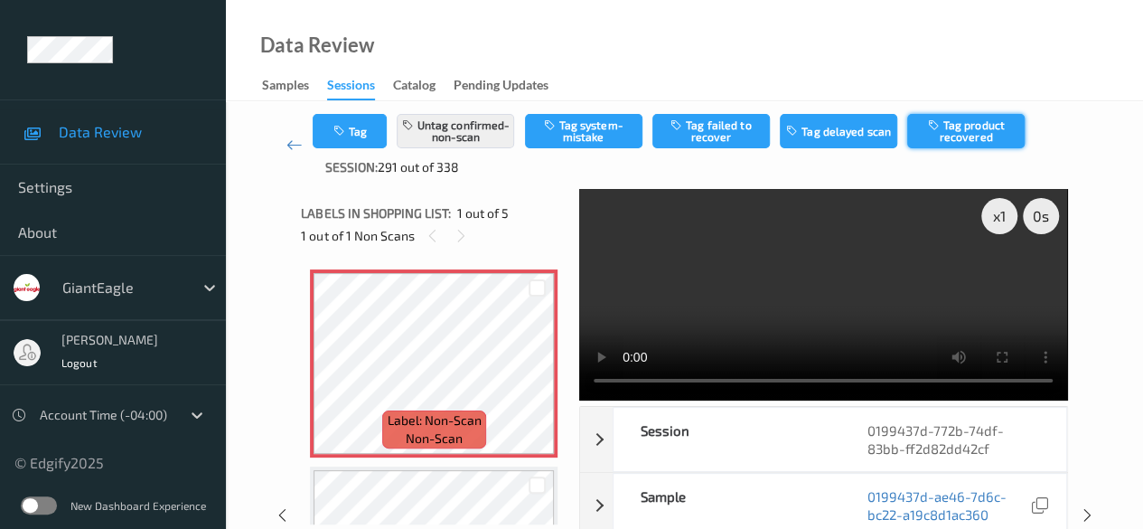
click at [922, 142] on button "Tag product recovered" at bounding box center [965, 131] width 117 height 34
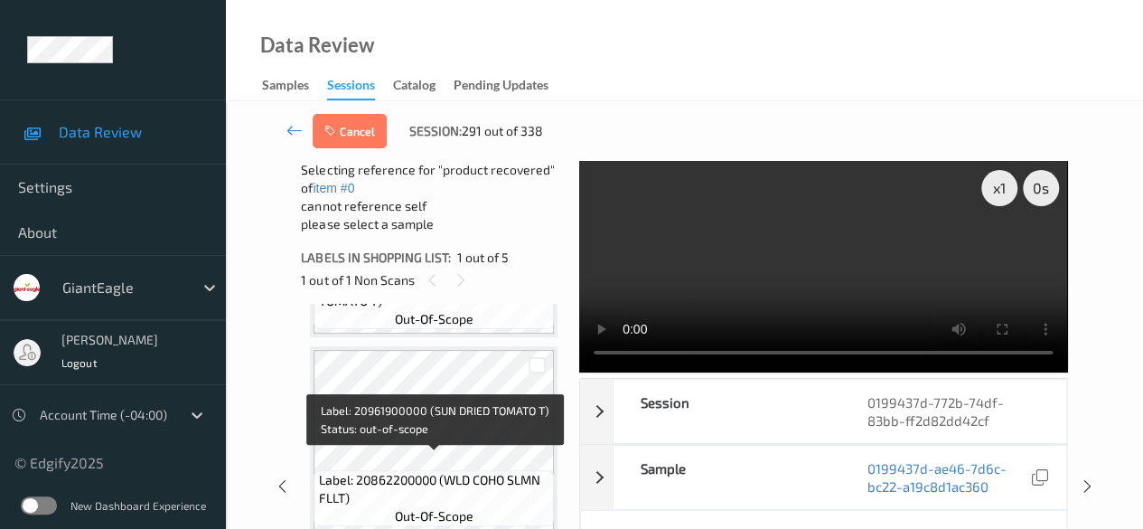
scroll to position [361, 0]
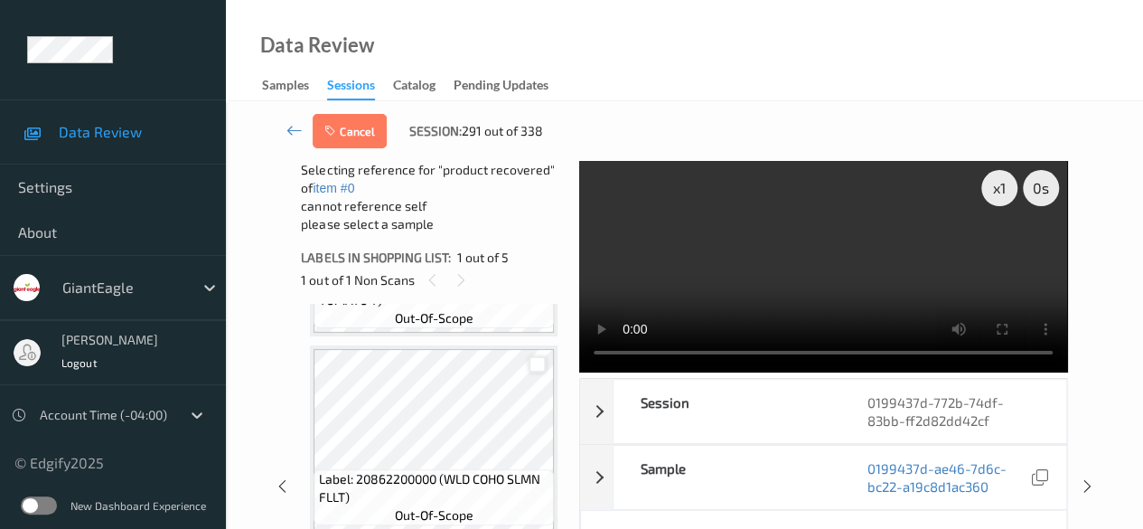
click at [539, 365] on div at bounding box center [537, 364] width 17 height 17
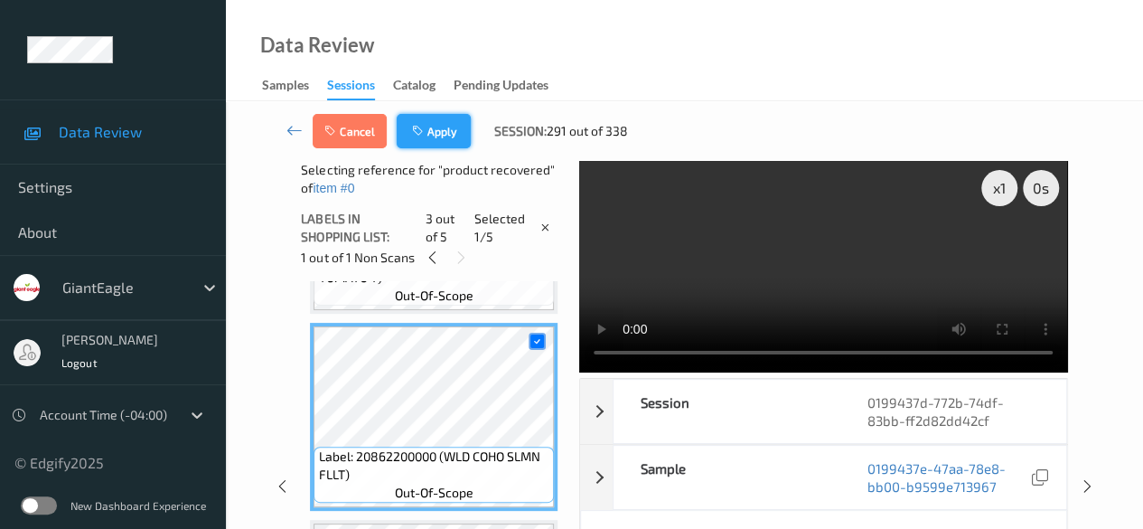
click at [426, 133] on button "Apply" at bounding box center [434, 131] width 74 height 34
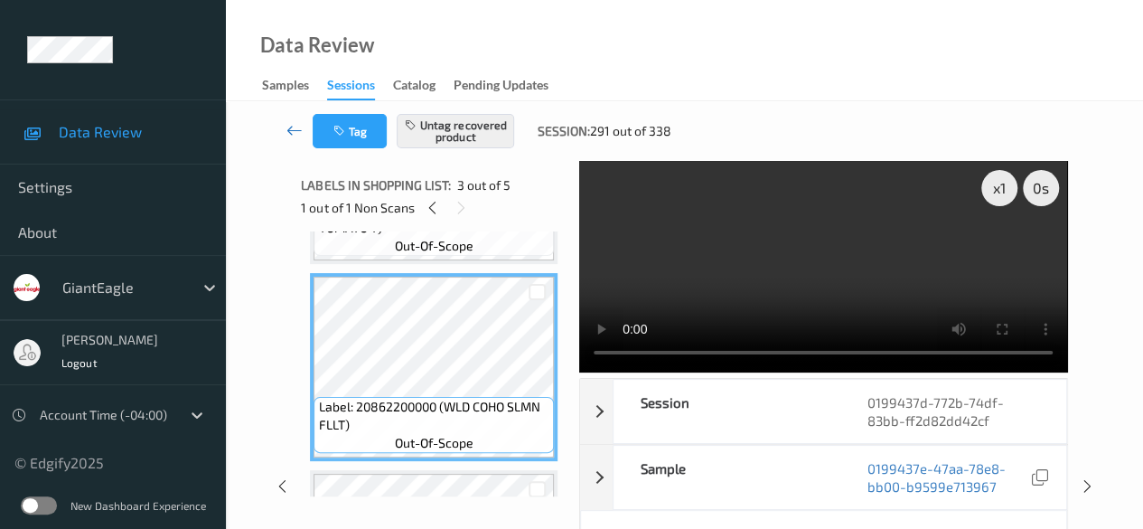
click at [289, 125] on icon at bounding box center [294, 130] width 16 height 18
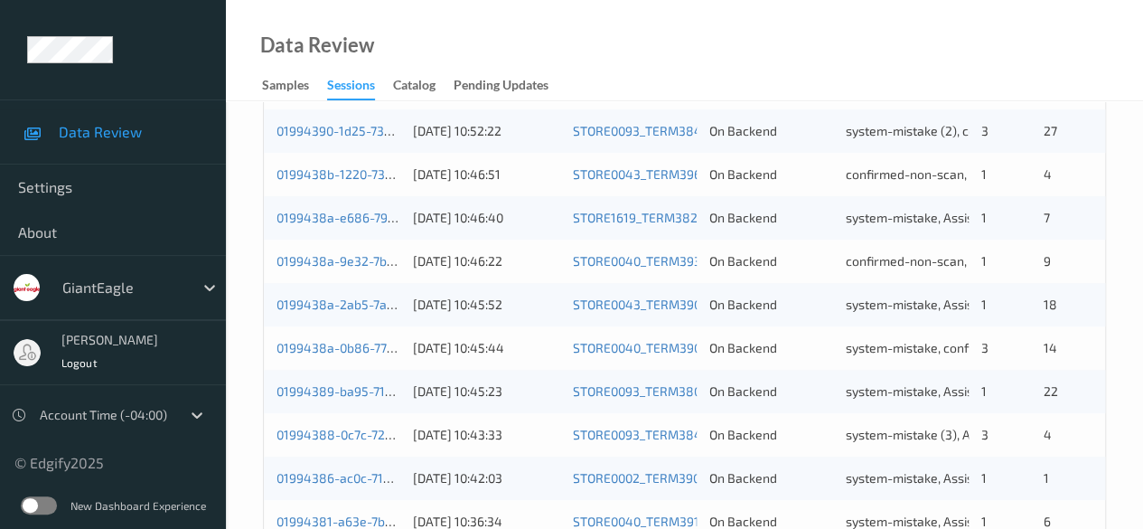
scroll to position [542, 0]
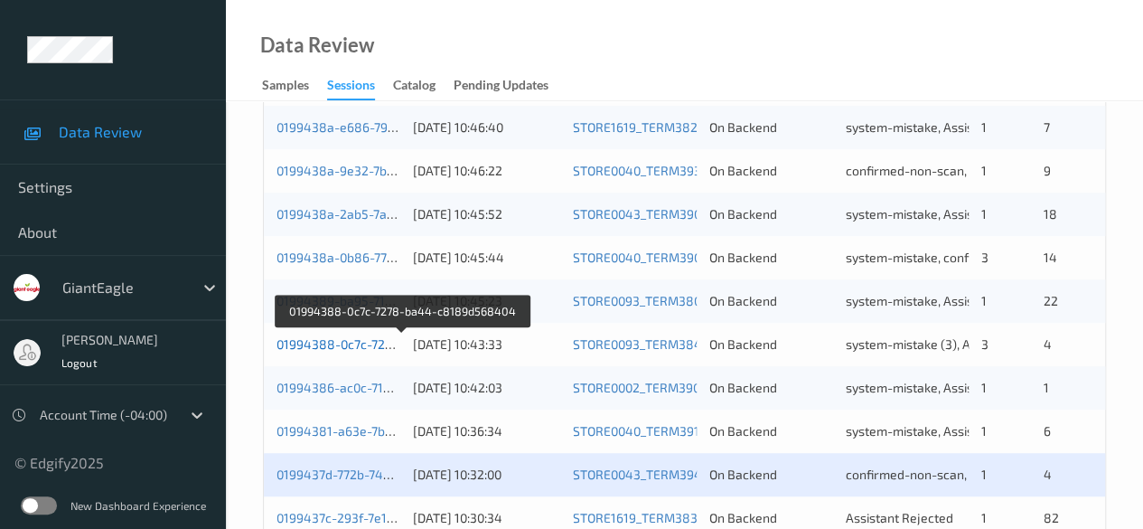
click at [352, 343] on link "01994388-0c7c-7278-ba44-c8189d568404" at bounding box center [402, 343] width 253 height 15
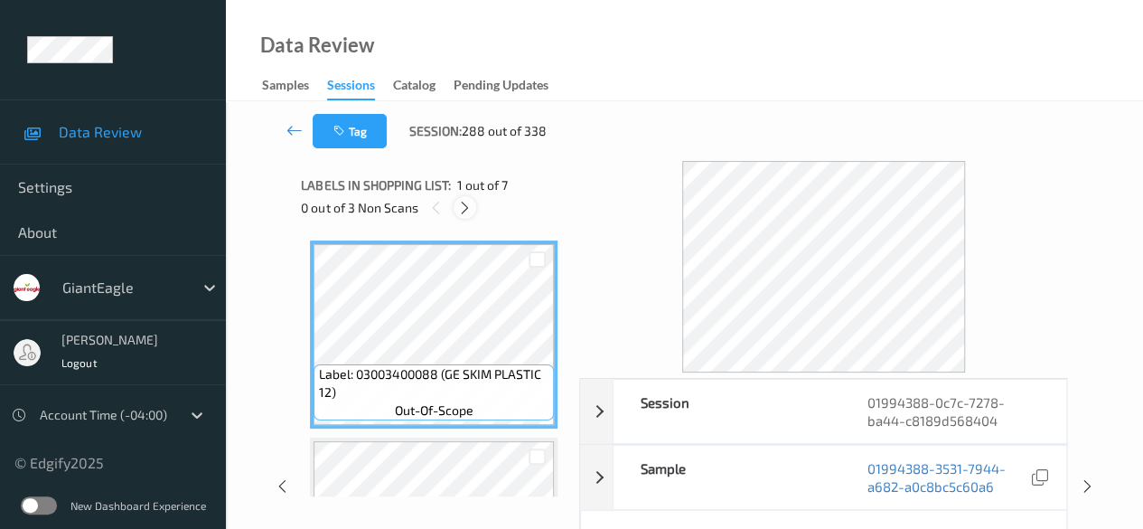
click at [463, 207] on icon at bounding box center [464, 208] width 15 height 16
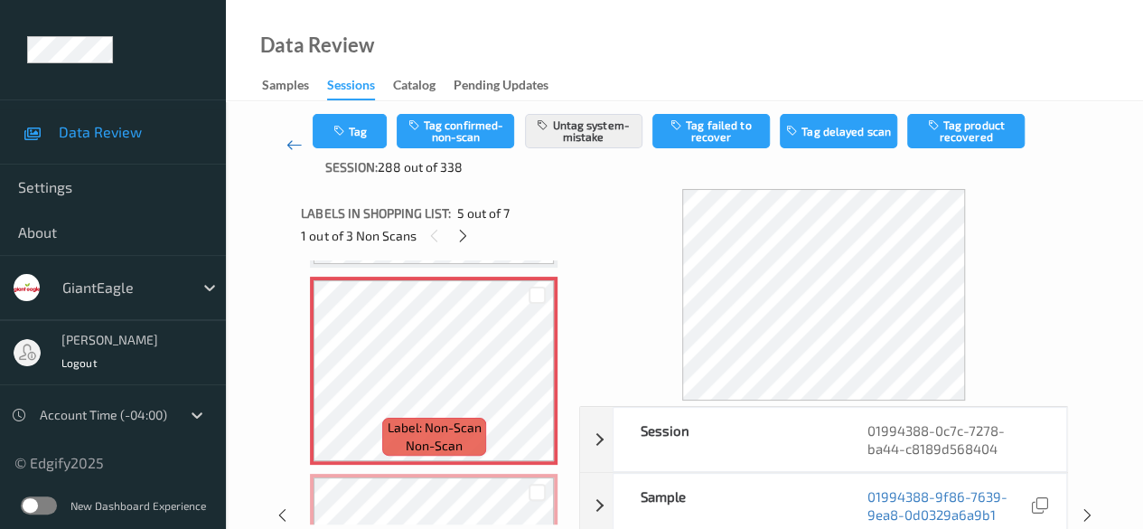
click at [287, 141] on icon at bounding box center [294, 145] width 16 height 18
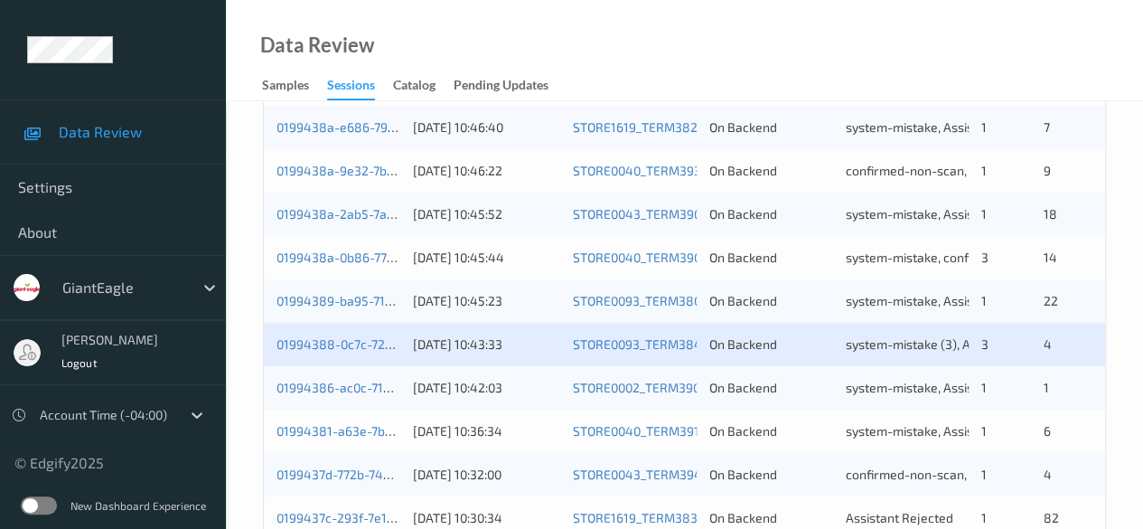
scroll to position [723, 0]
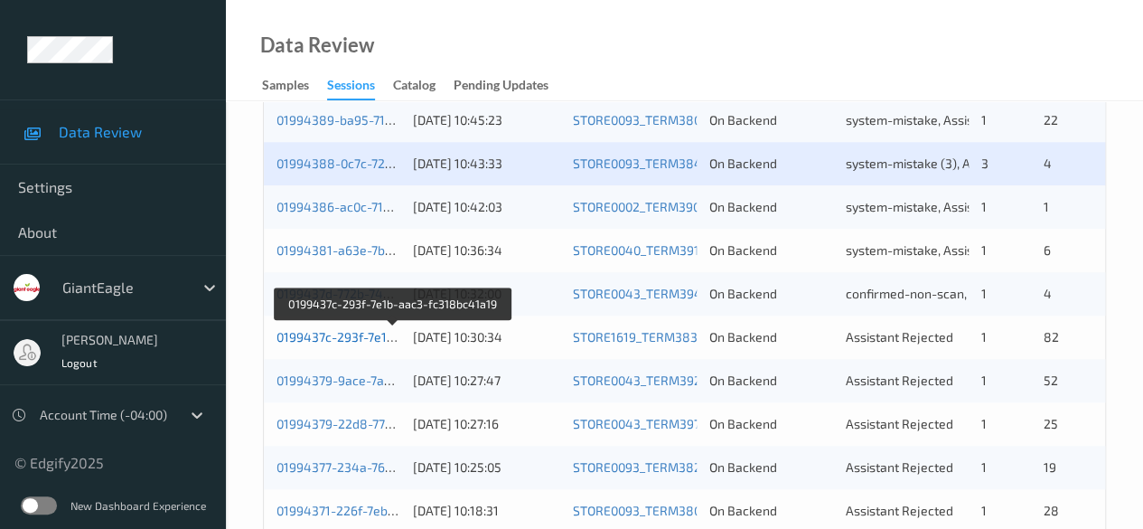
click at [339, 336] on link "0199437c-293f-7e1b-aac3-fc318bc41a19" at bounding box center [393, 336] width 235 height 15
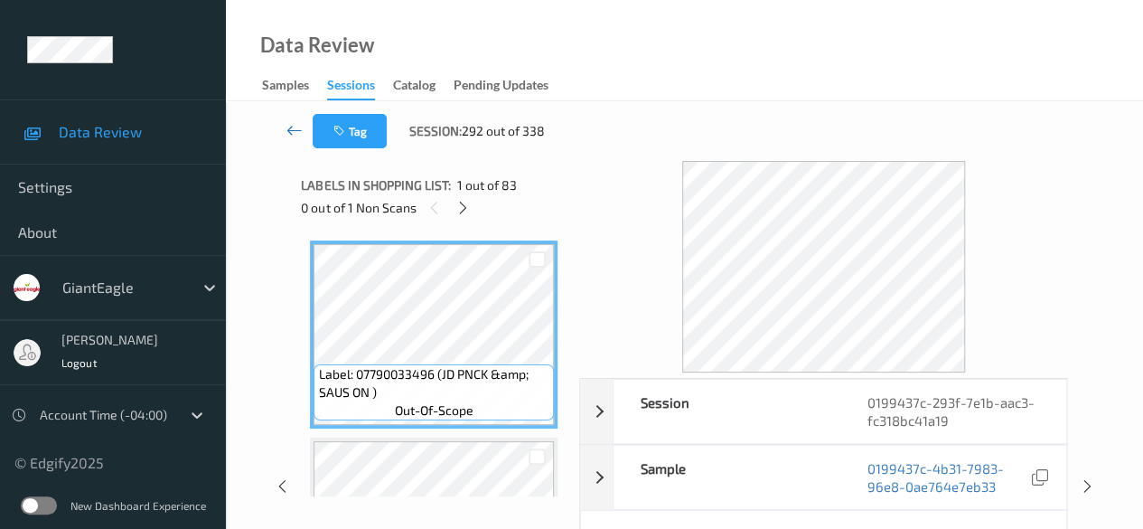
click at [295, 132] on icon at bounding box center [294, 130] width 16 height 18
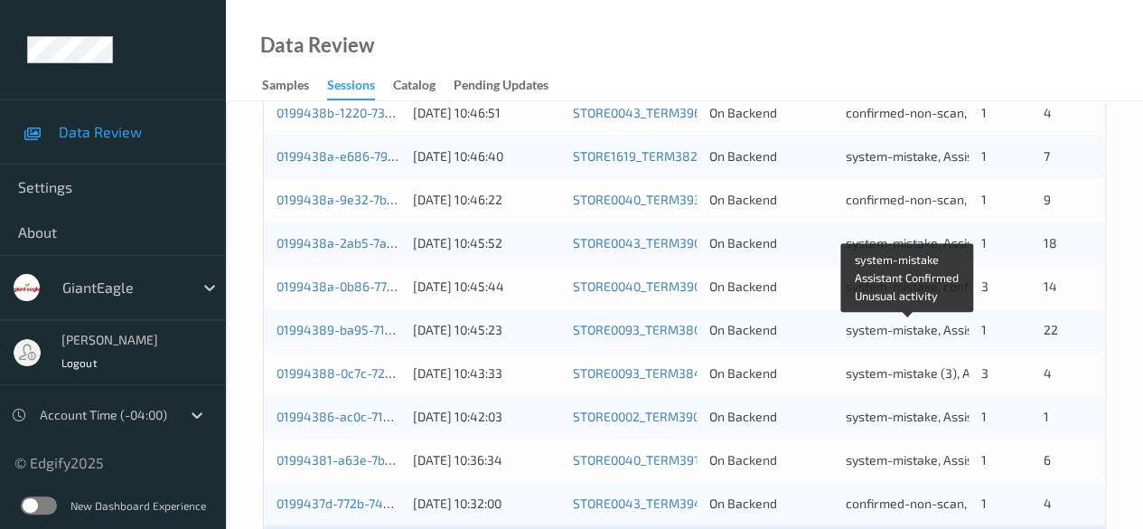
scroll to position [542, 0]
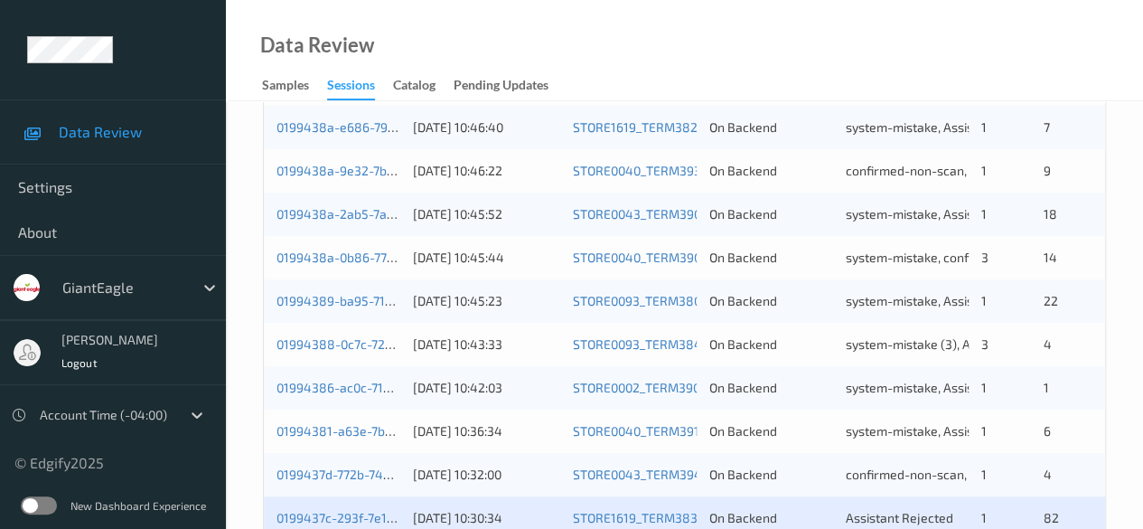
click at [379, 263] on div "0199438a-0b86-7750-afef-f71cf94bca04" at bounding box center [338, 257] width 124 height 18
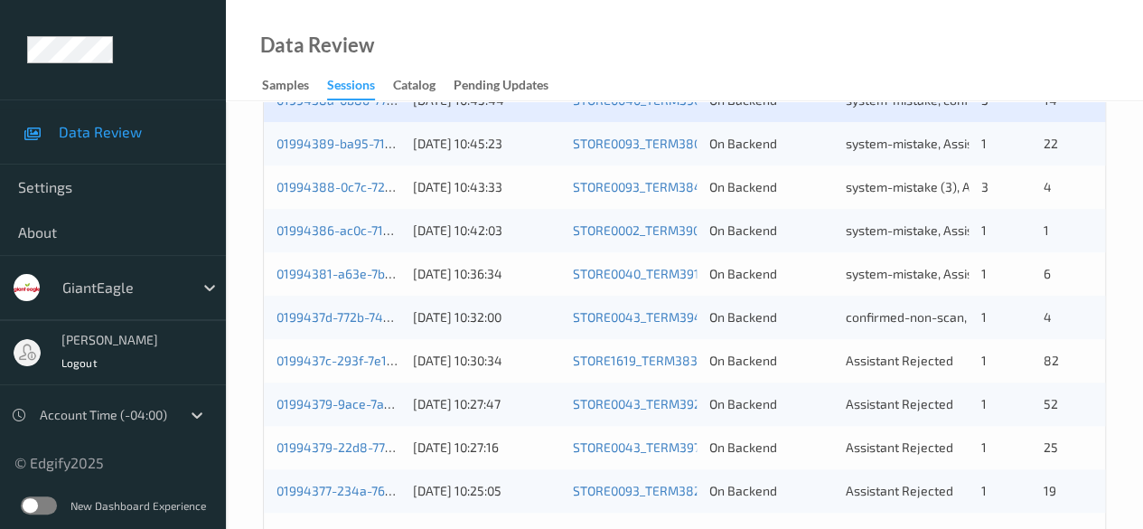
scroll to position [813, 0]
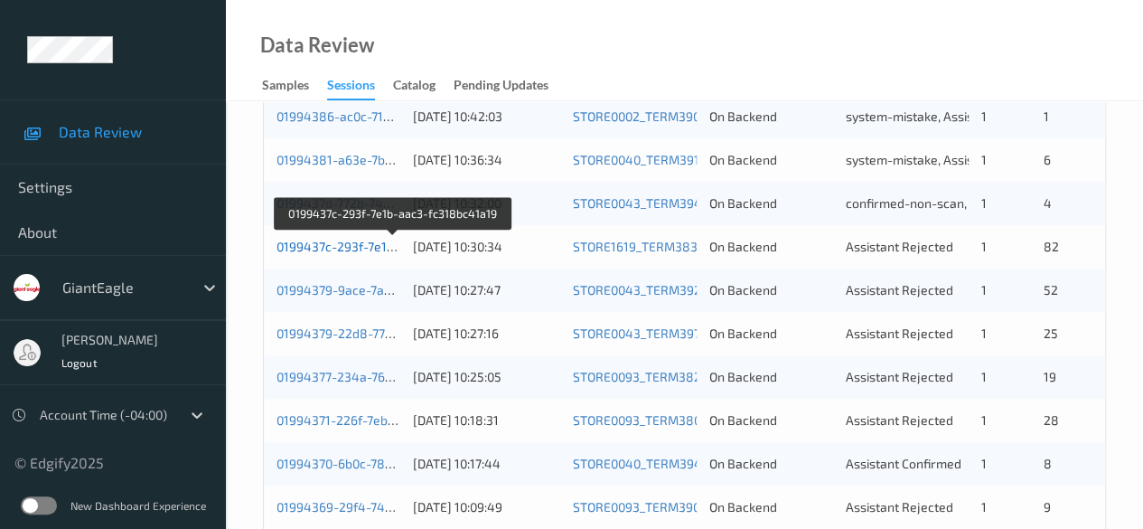
click at [328, 247] on link "0199437c-293f-7e1b-aac3-fc318bc41a19" at bounding box center [393, 246] width 235 height 15
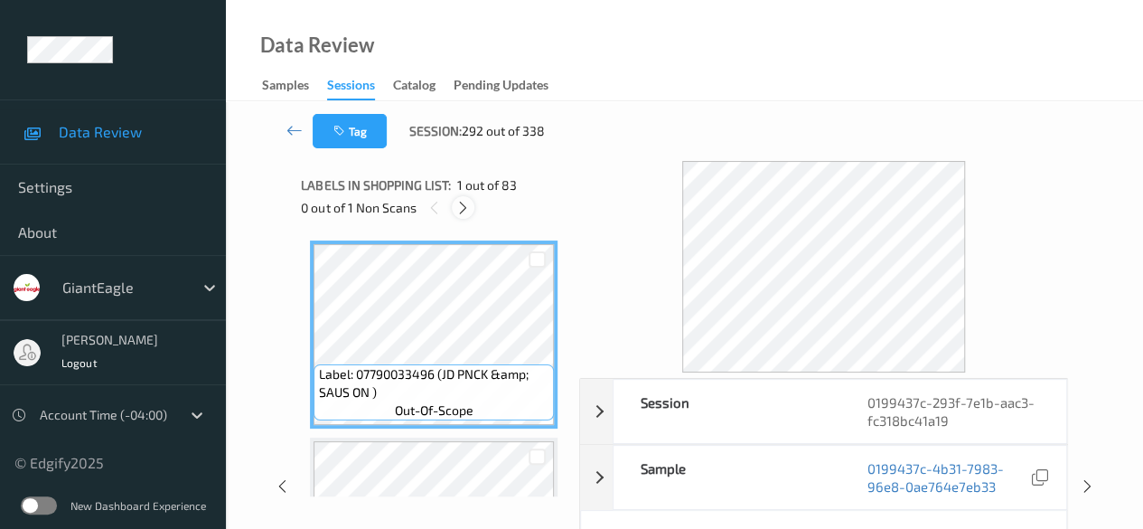
click at [463, 216] on div at bounding box center [463, 207] width 23 height 23
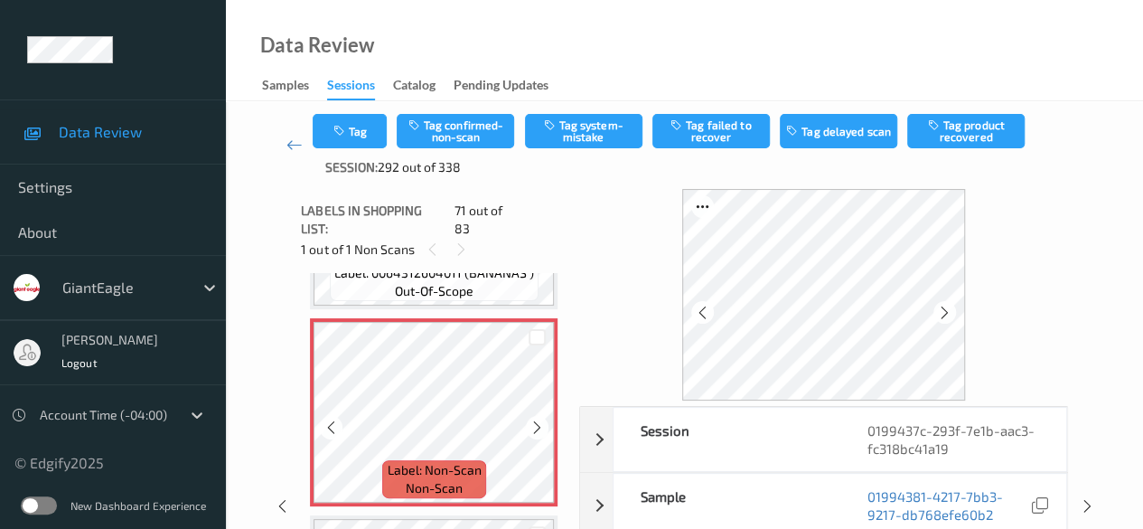
scroll to position [13780, 0]
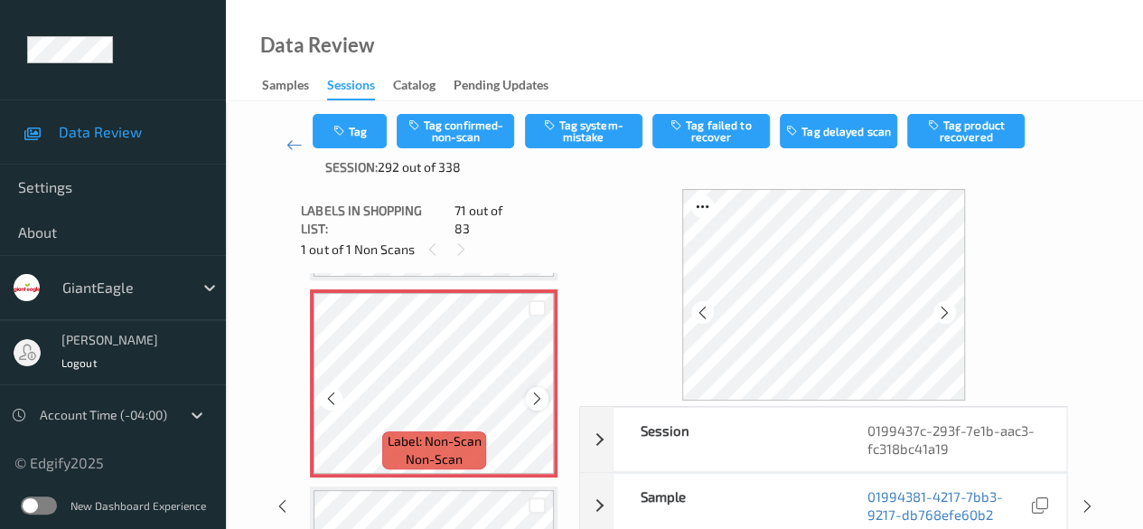
click at [538, 390] on icon at bounding box center [536, 398] width 15 height 16
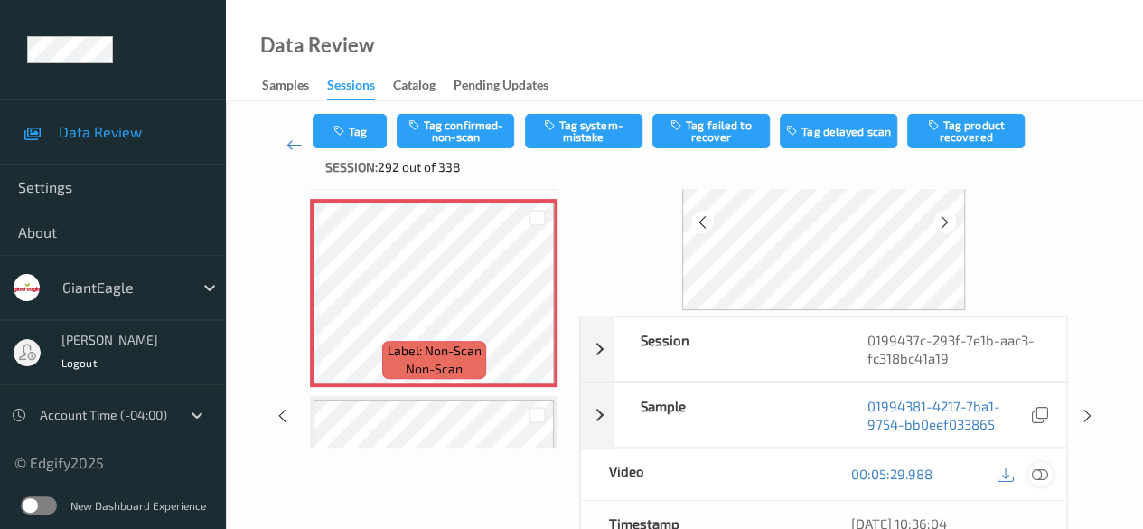
click at [922, 473] on icon at bounding box center [1040, 473] width 16 height 16
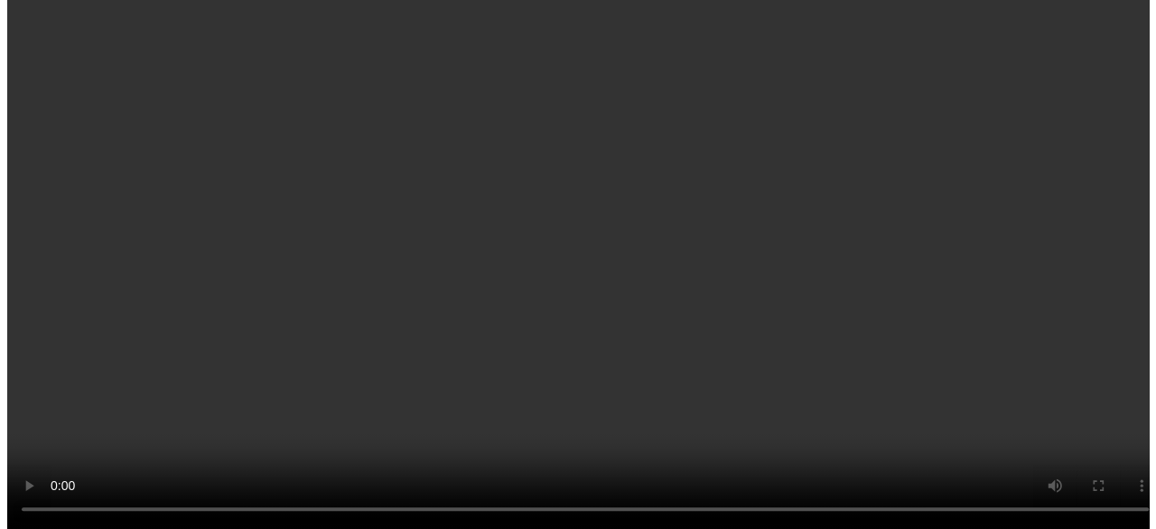
scroll to position [13870, 0]
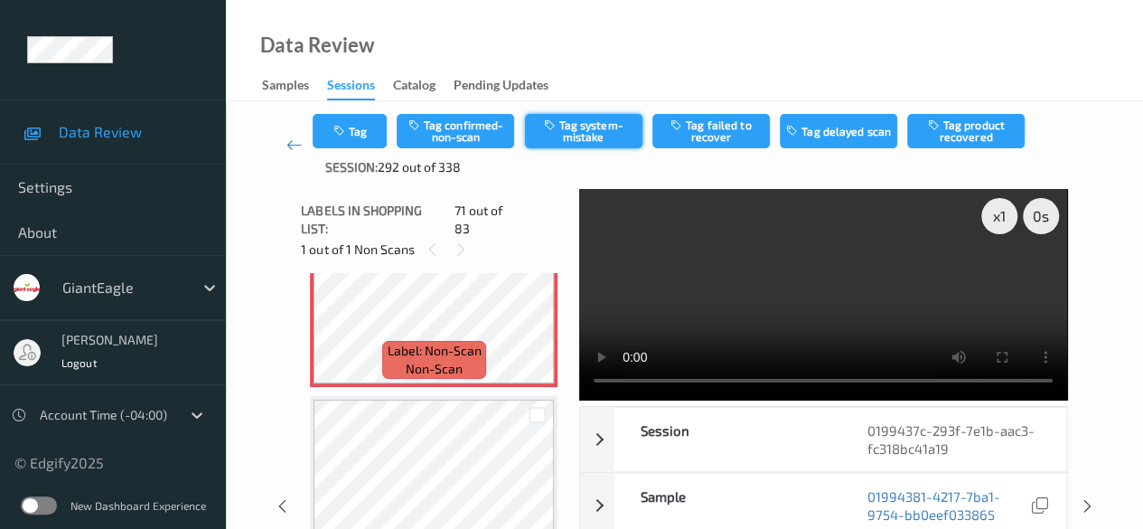
click at [597, 127] on button "Tag system-mistake" at bounding box center [583, 131] width 117 height 34
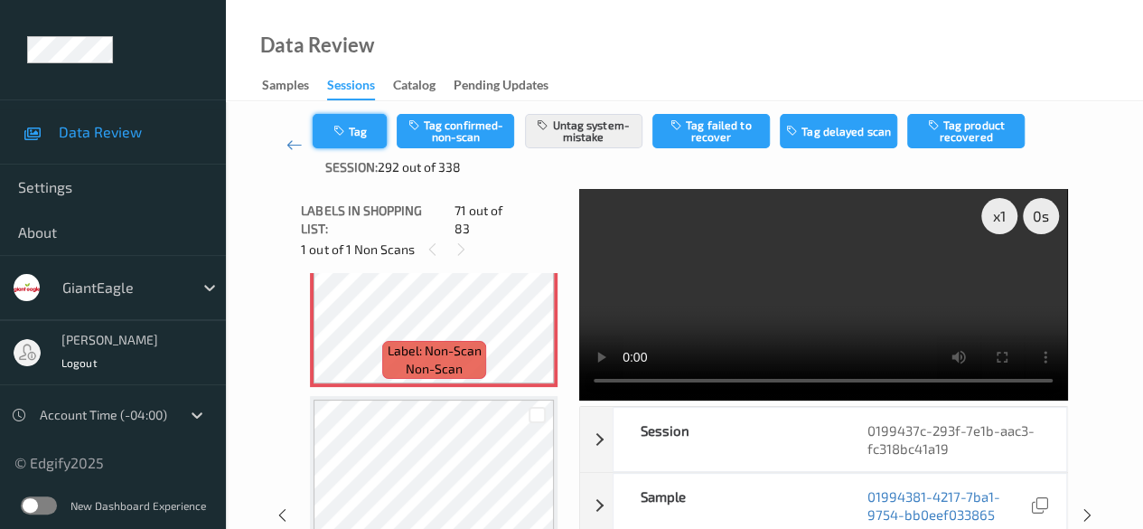
click at [356, 140] on button "Tag" at bounding box center [350, 131] width 74 height 34
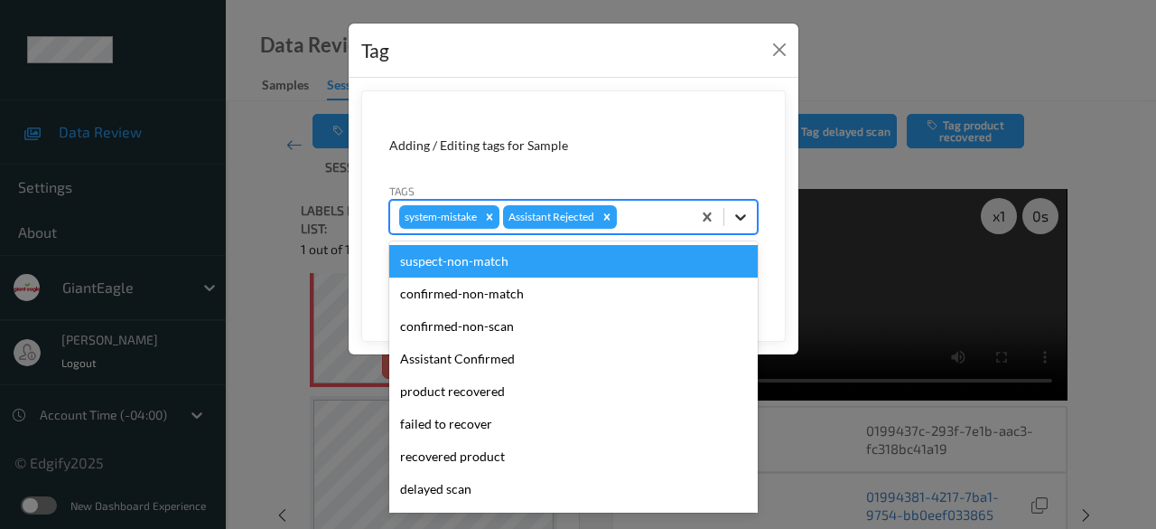
click at [747, 216] on icon at bounding box center [741, 217] width 18 height 18
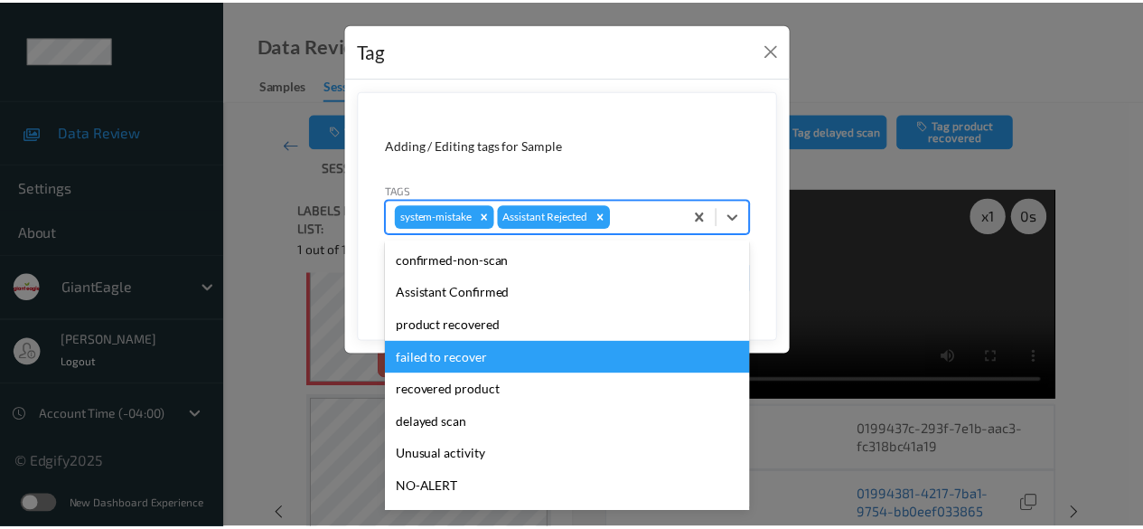
scroll to position [90, 0]
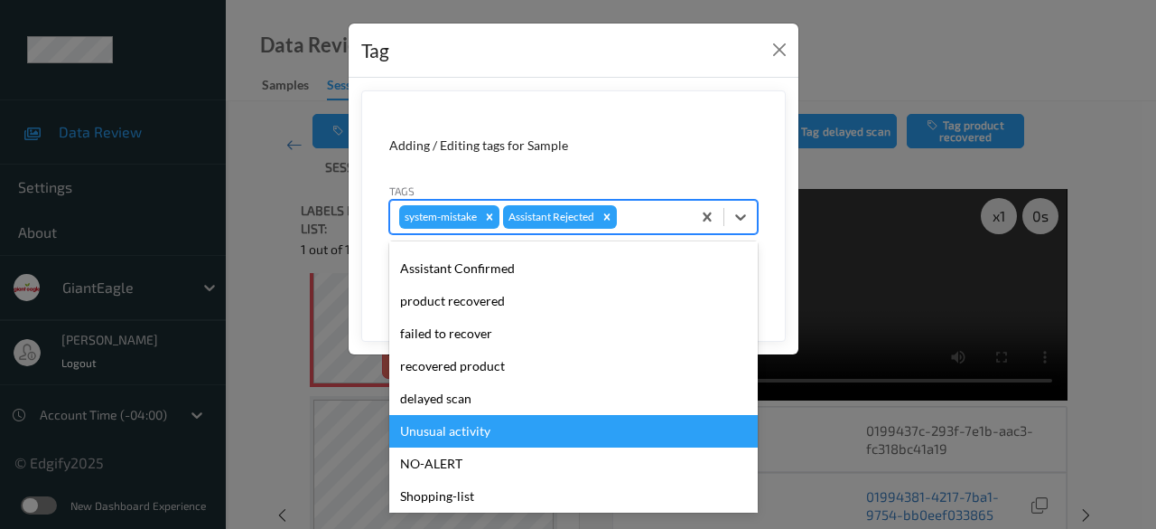
click at [505, 436] on div "Unusual activity" at bounding box center [573, 431] width 369 height 33
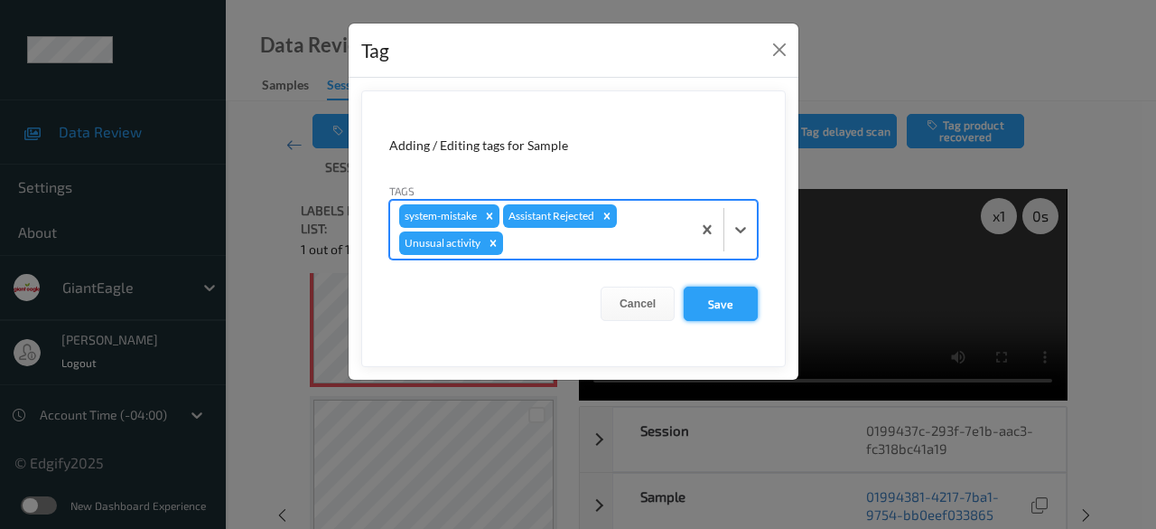
click at [734, 303] on button "Save" at bounding box center [721, 303] width 74 height 34
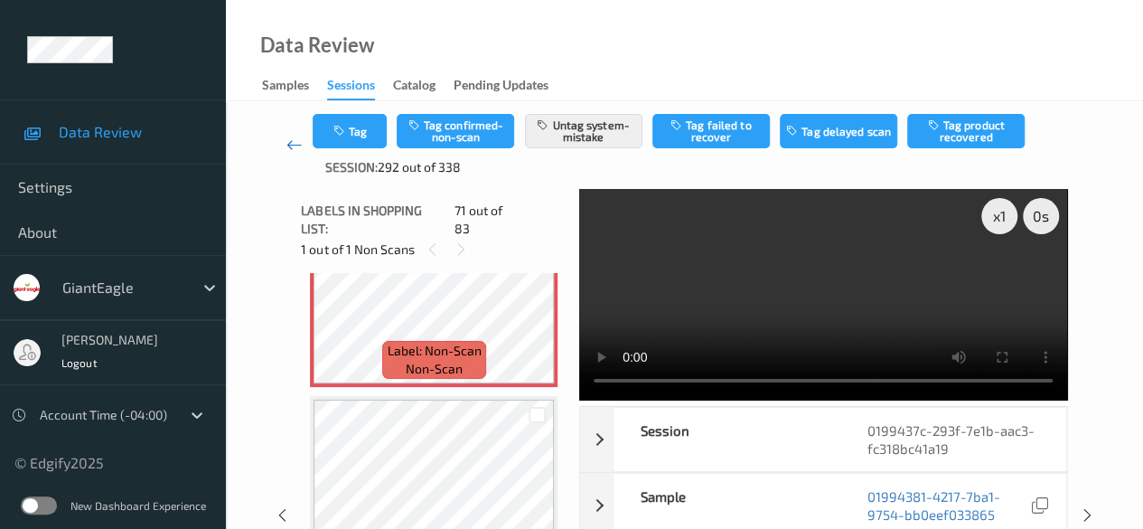
click at [293, 149] on icon at bounding box center [294, 145] width 16 height 18
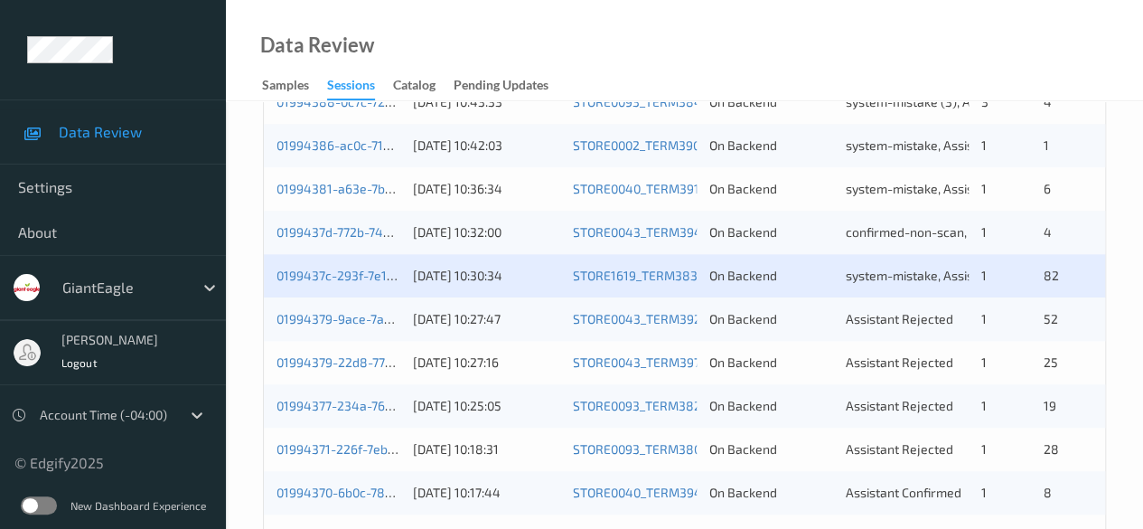
scroll to position [813, 0]
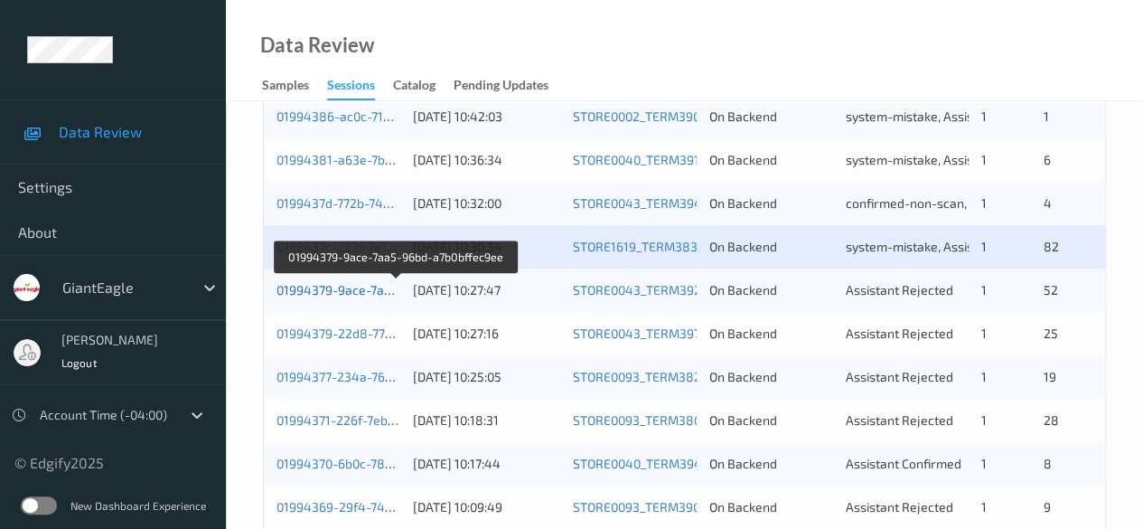
click at [371, 285] on link "01994379-9ace-7aa5-96bd-a7b0bffec9ee" at bounding box center [396, 289] width 241 height 15
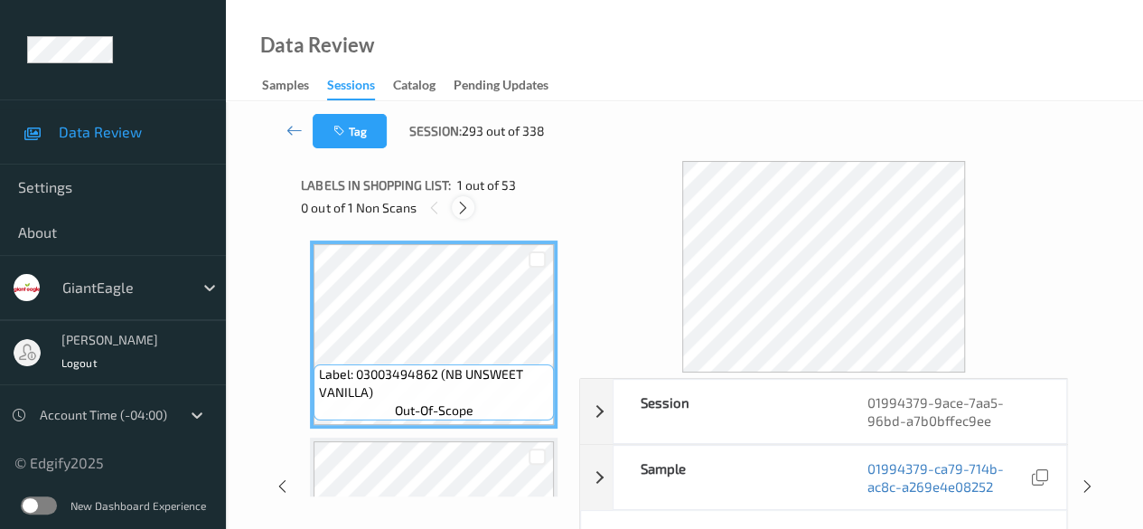
click at [468, 214] on icon at bounding box center [462, 208] width 15 height 16
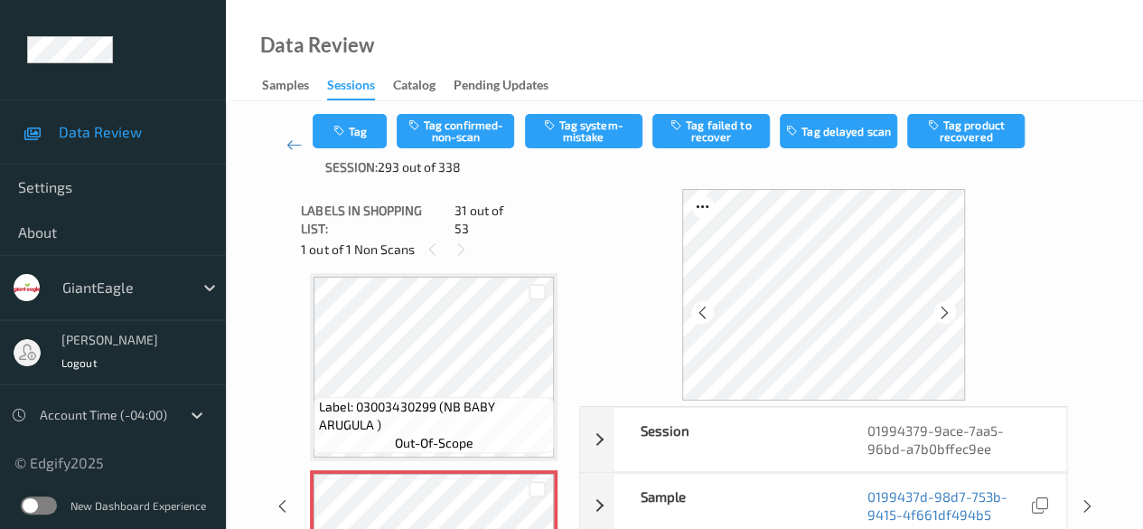
scroll to position [90, 0]
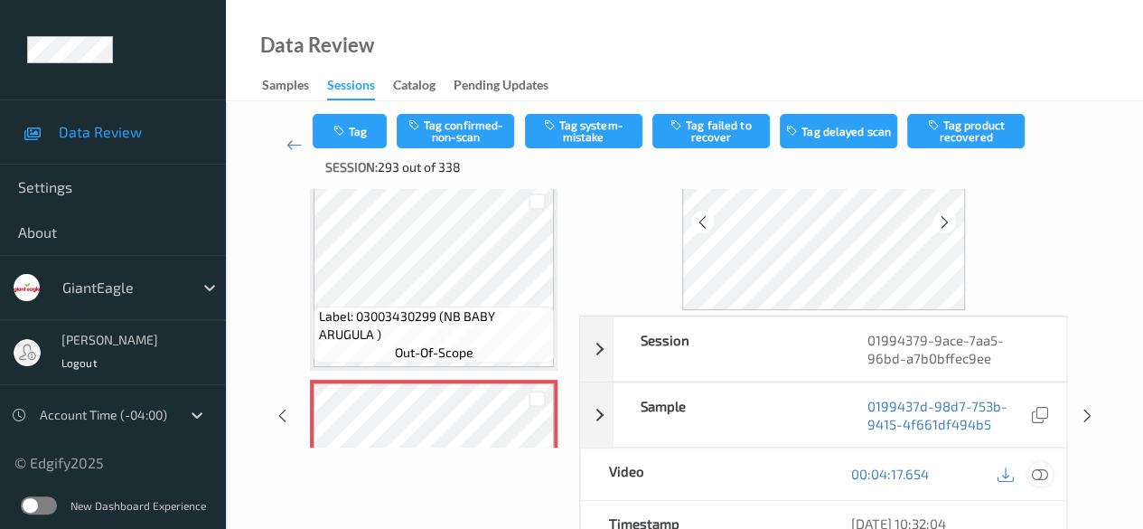
click at [922, 472] on icon at bounding box center [1040, 473] width 16 height 16
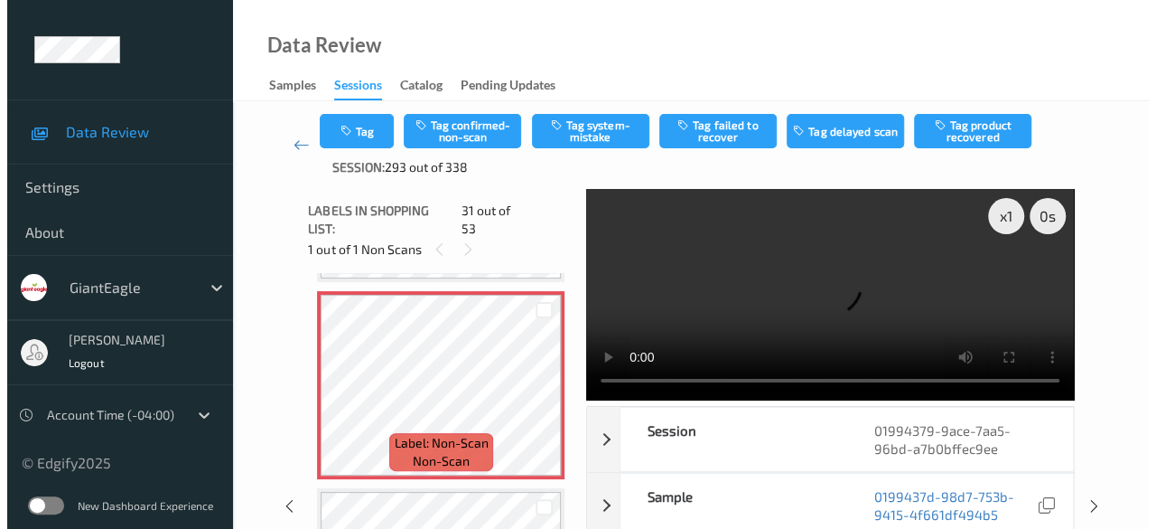
scroll to position [5902, 0]
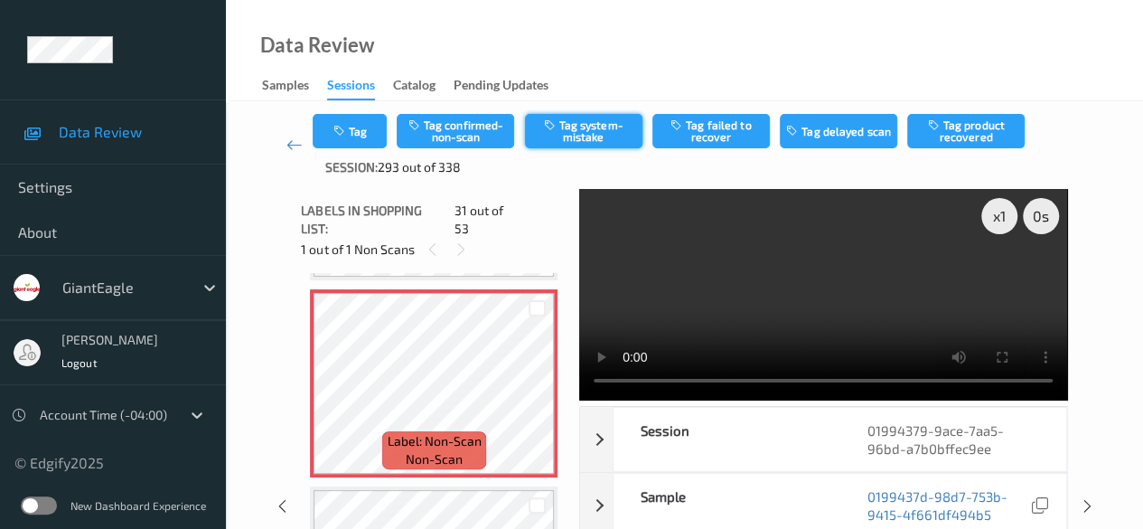
click at [568, 123] on button "Tag system-mistake" at bounding box center [583, 131] width 117 height 34
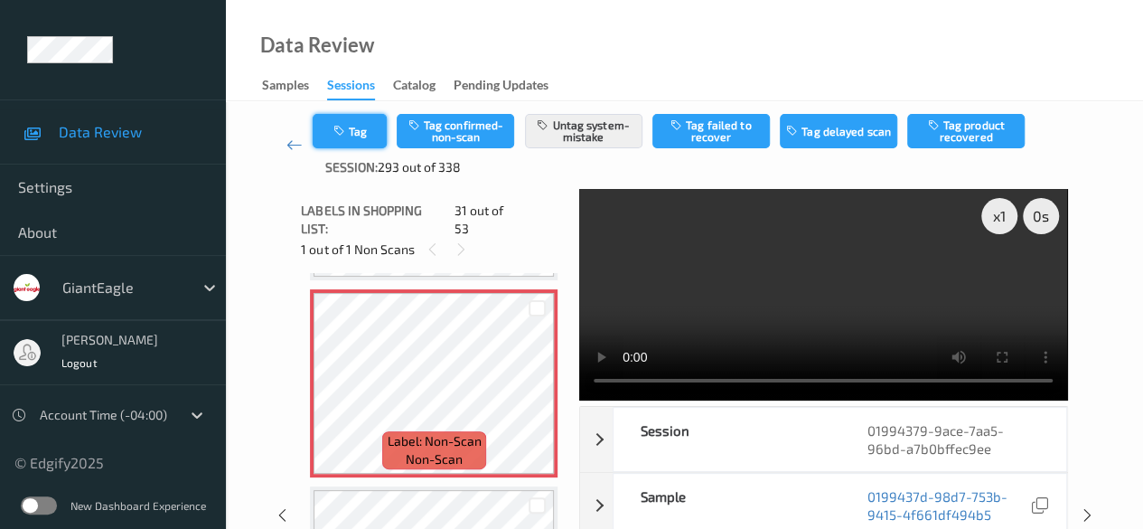
click at [353, 131] on button "Tag" at bounding box center [350, 131] width 74 height 34
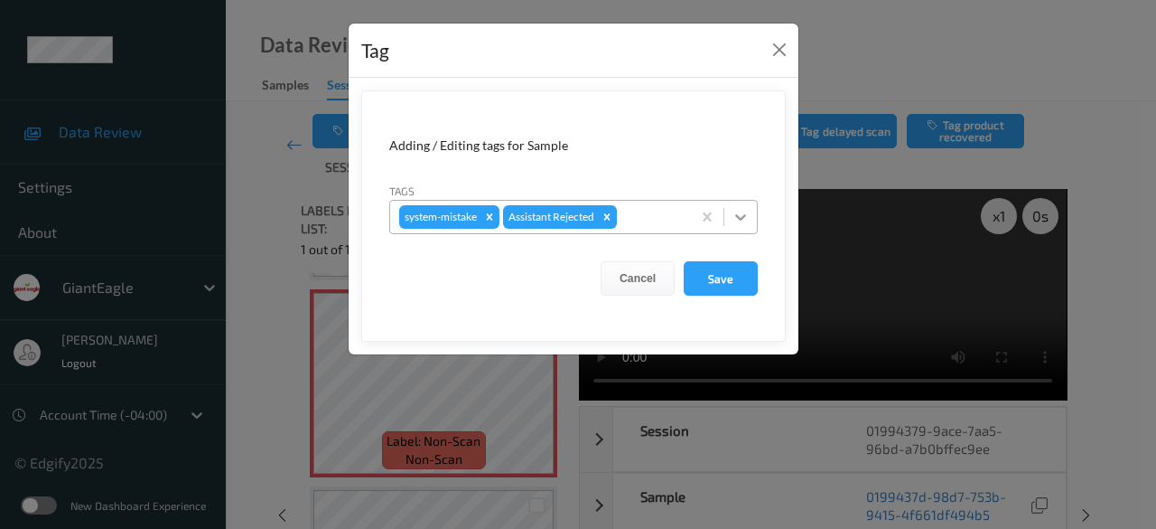
click at [739, 222] on icon at bounding box center [741, 217] width 18 height 18
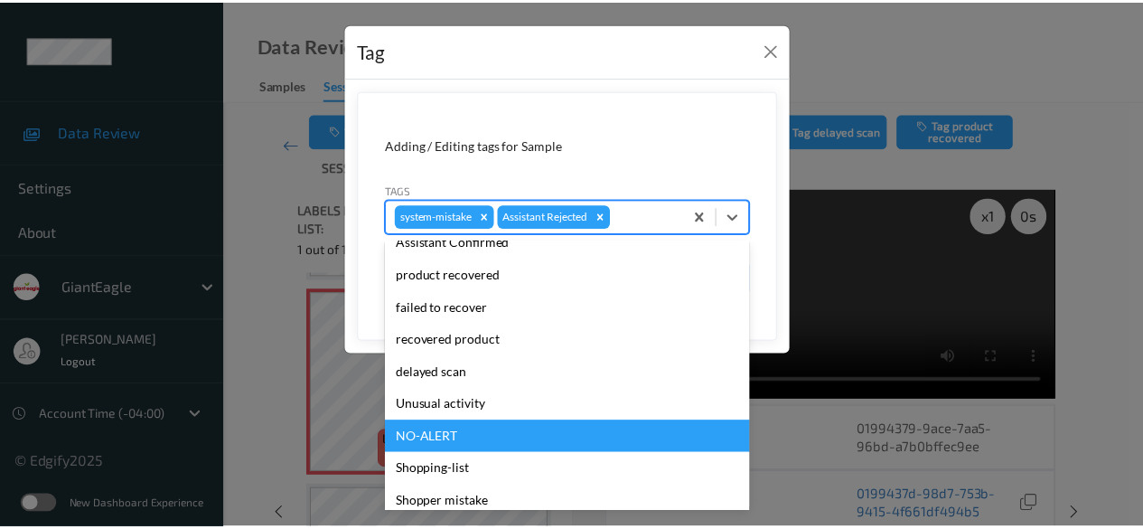
scroll to position [181, 0]
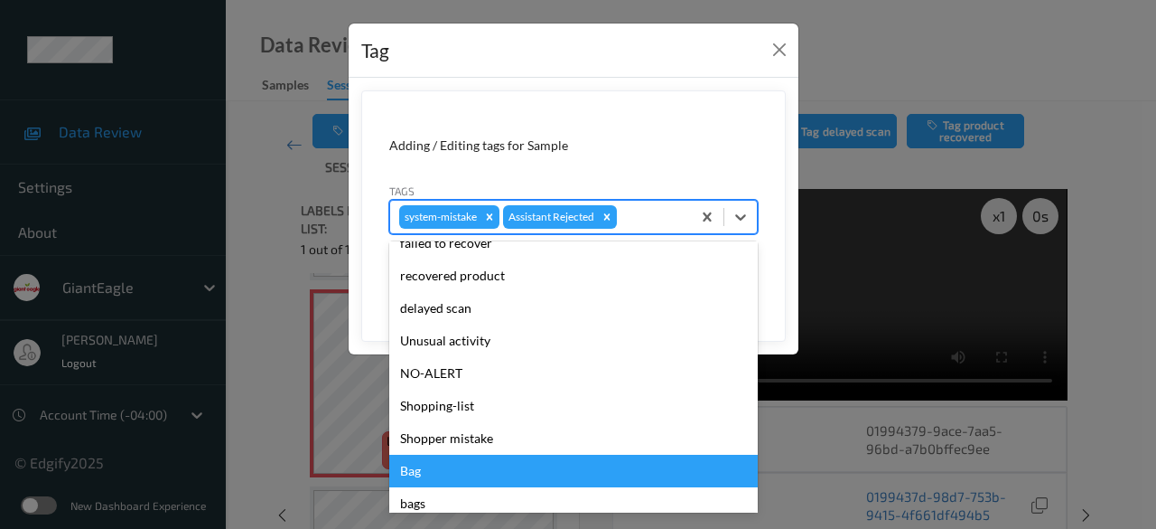
click at [461, 466] on div "Bag" at bounding box center [573, 470] width 369 height 33
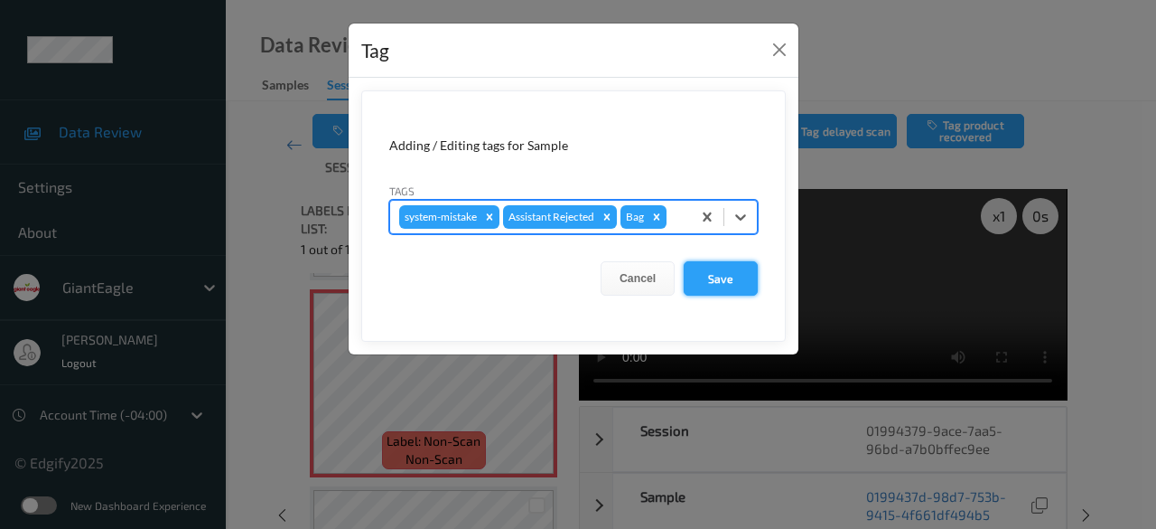
click at [718, 277] on button "Save" at bounding box center [721, 278] width 74 height 34
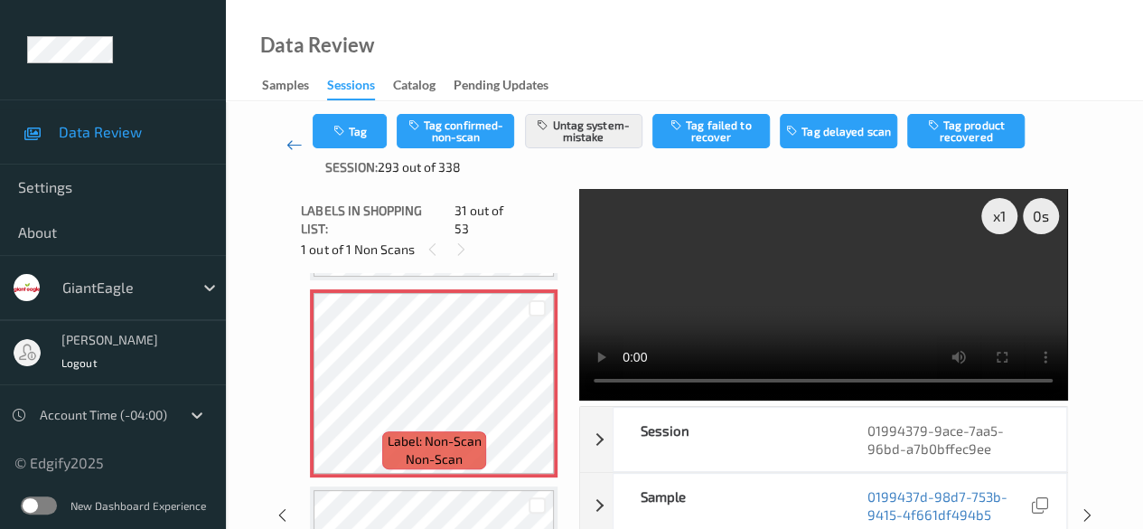
click at [292, 142] on icon at bounding box center [294, 145] width 16 height 18
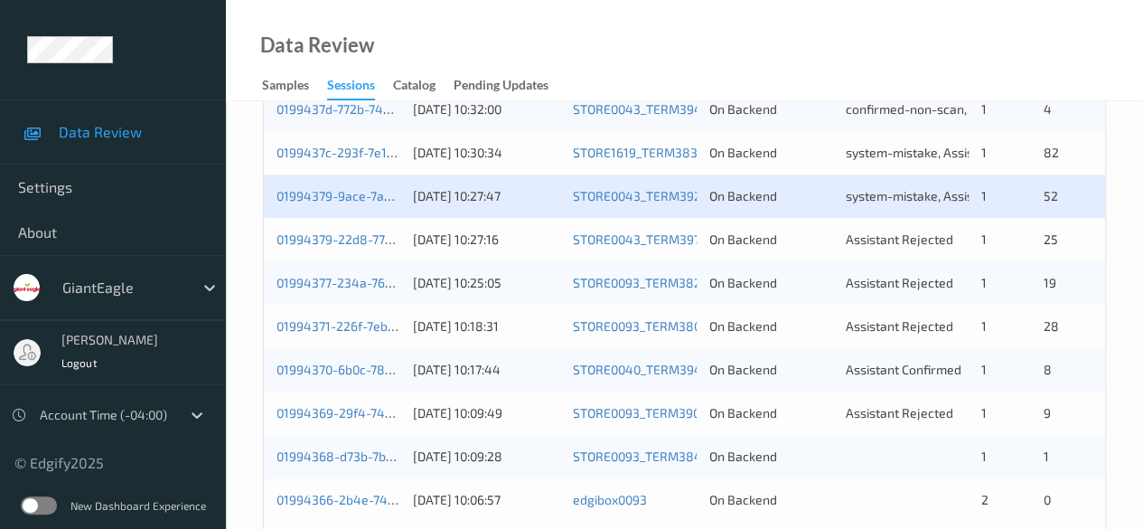
scroll to position [972, 0]
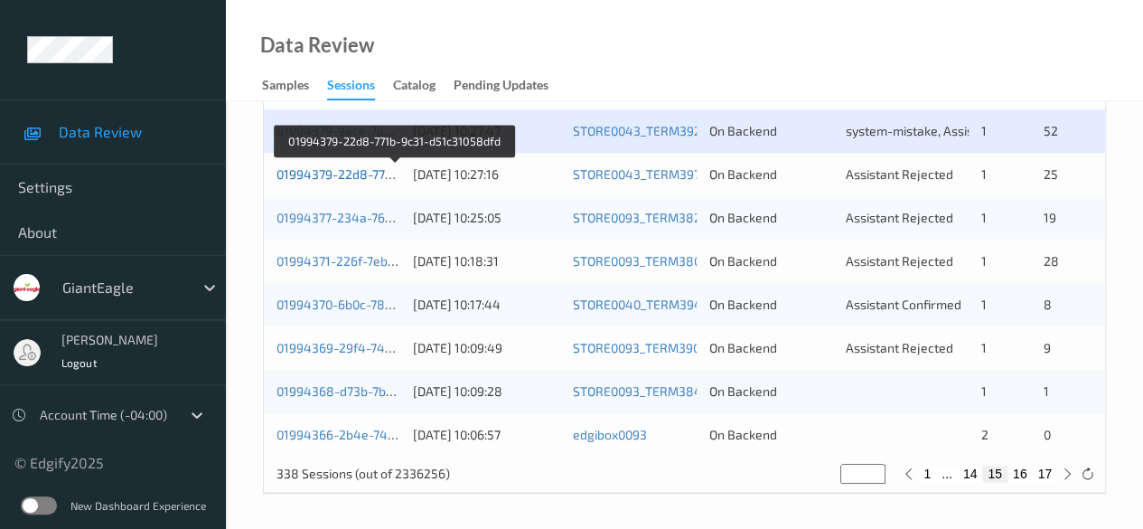
click at [361, 176] on link "01994379-22d8-771b-9c31-d51c31058dfd" at bounding box center [395, 173] width 239 height 15
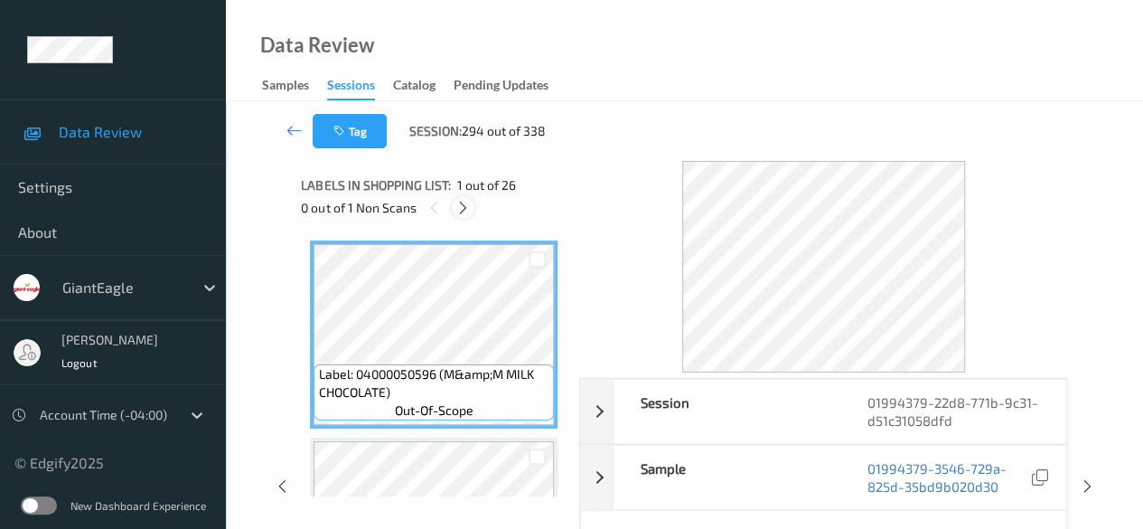
click at [465, 214] on icon at bounding box center [462, 208] width 15 height 16
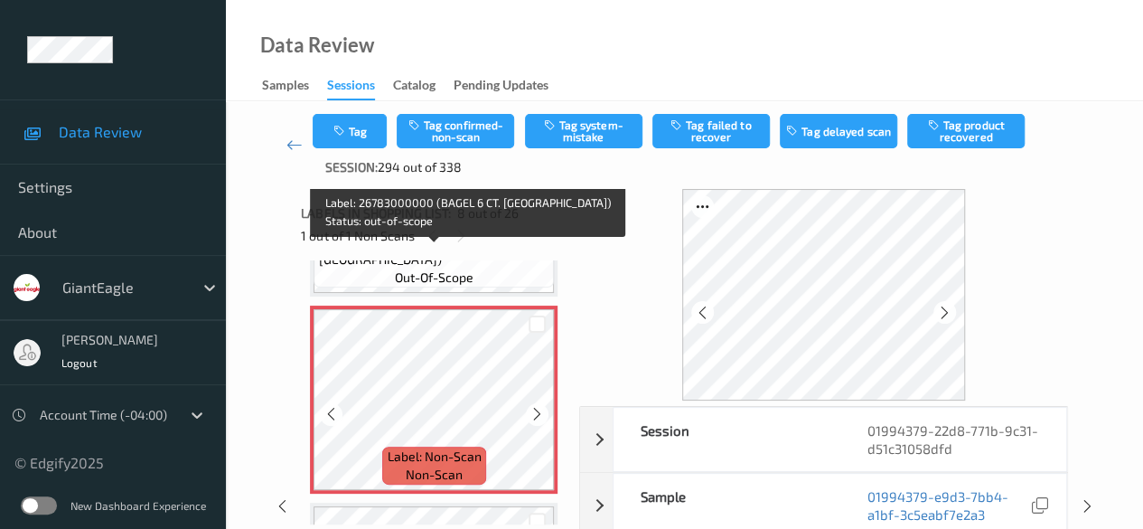
scroll to position [1371, 0]
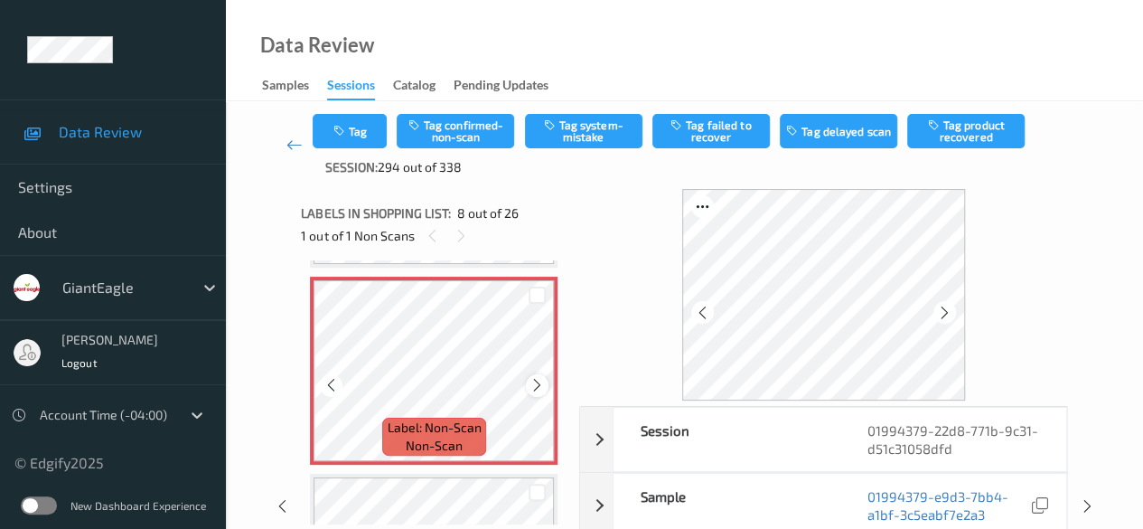
click at [533, 385] on icon at bounding box center [536, 385] width 15 height 16
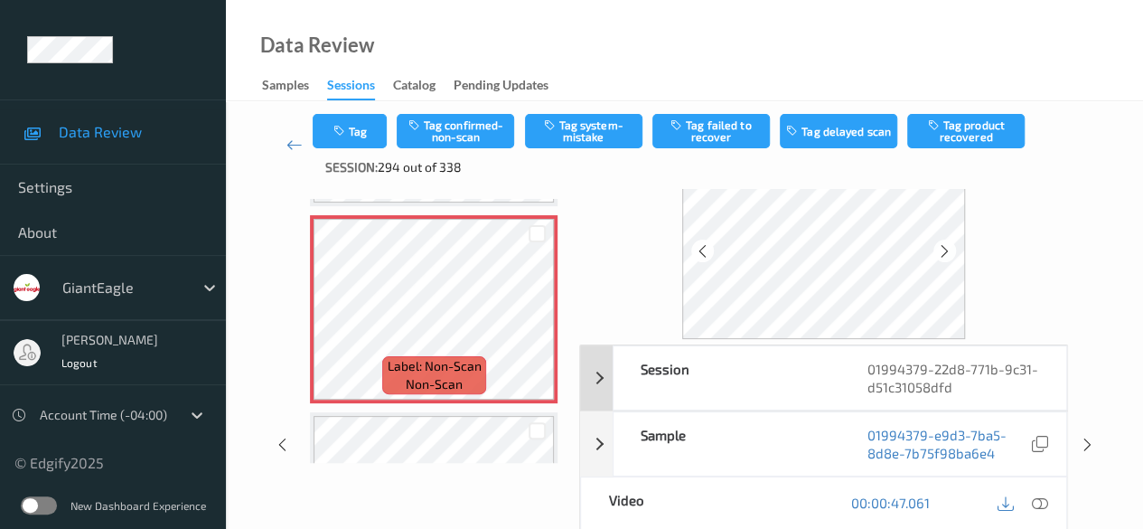
scroll to position [90, 0]
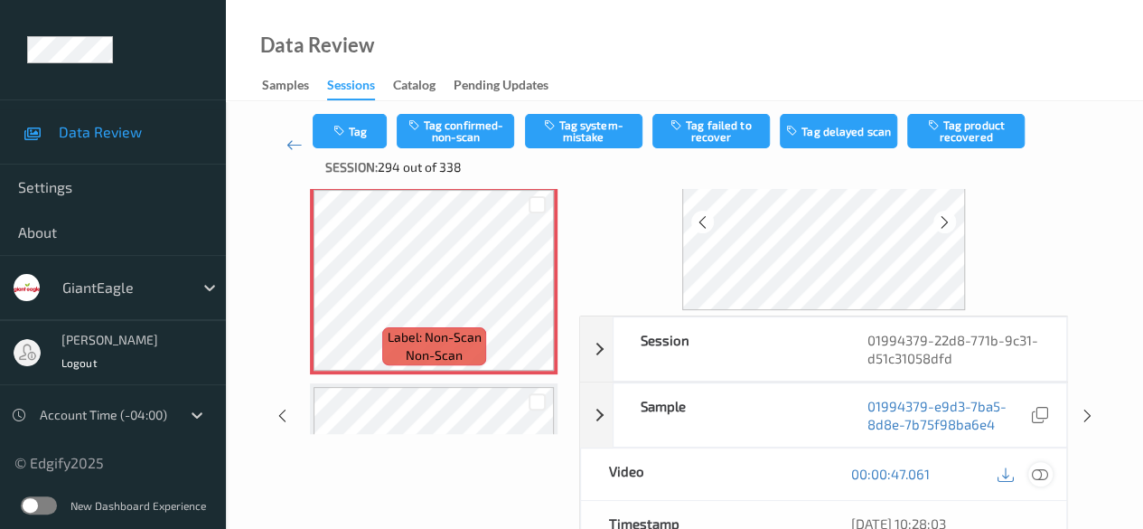
click at [922, 473] on icon at bounding box center [1040, 473] width 16 height 16
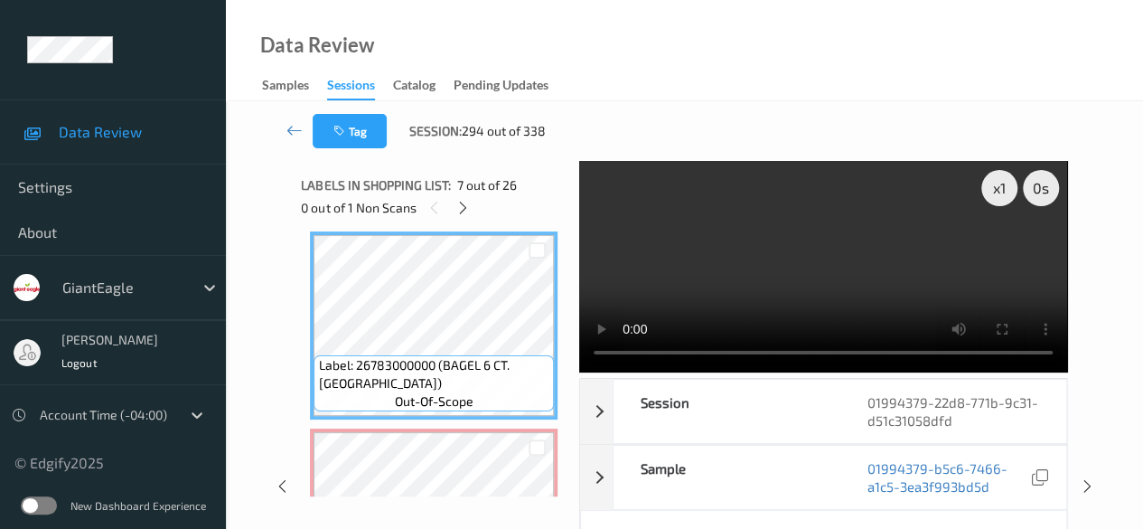
scroll to position [1281, 0]
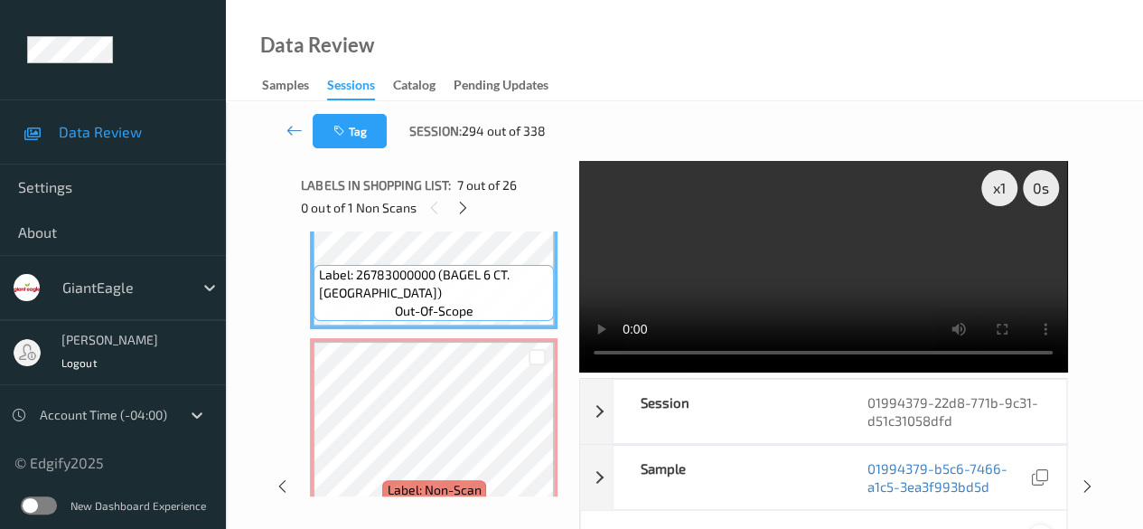
click at [922, 503] on icon at bounding box center [1040, 536] width 16 height 16
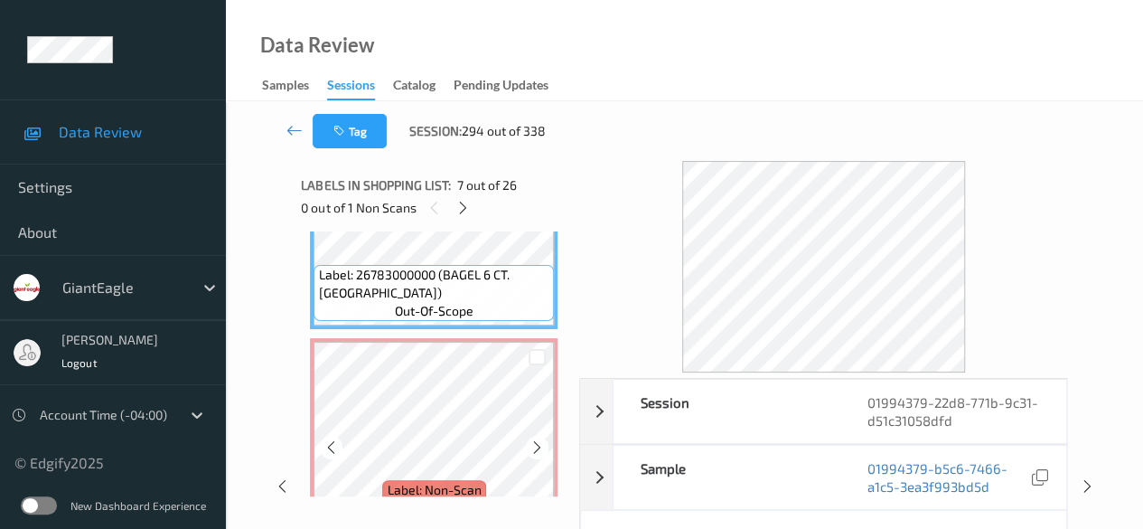
scroll to position [1371, 0]
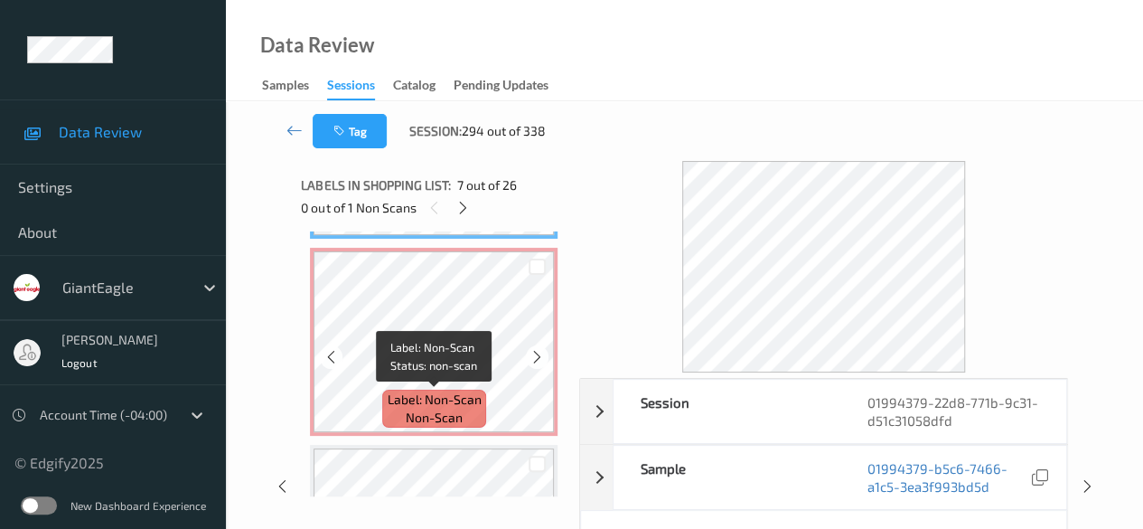
click at [477, 390] on span "Label: Non-Scan" at bounding box center [434, 399] width 94 height 18
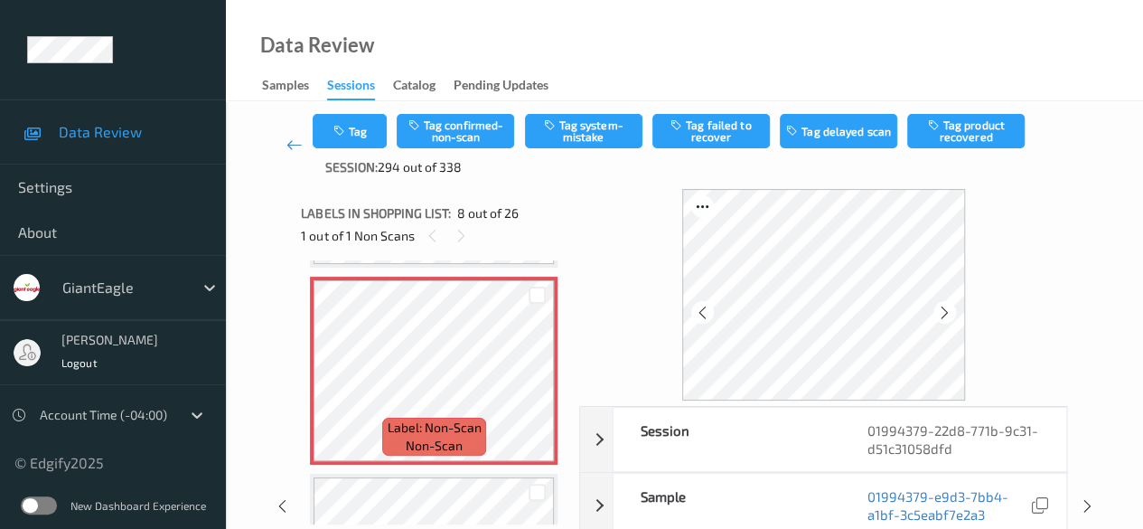
scroll to position [90, 0]
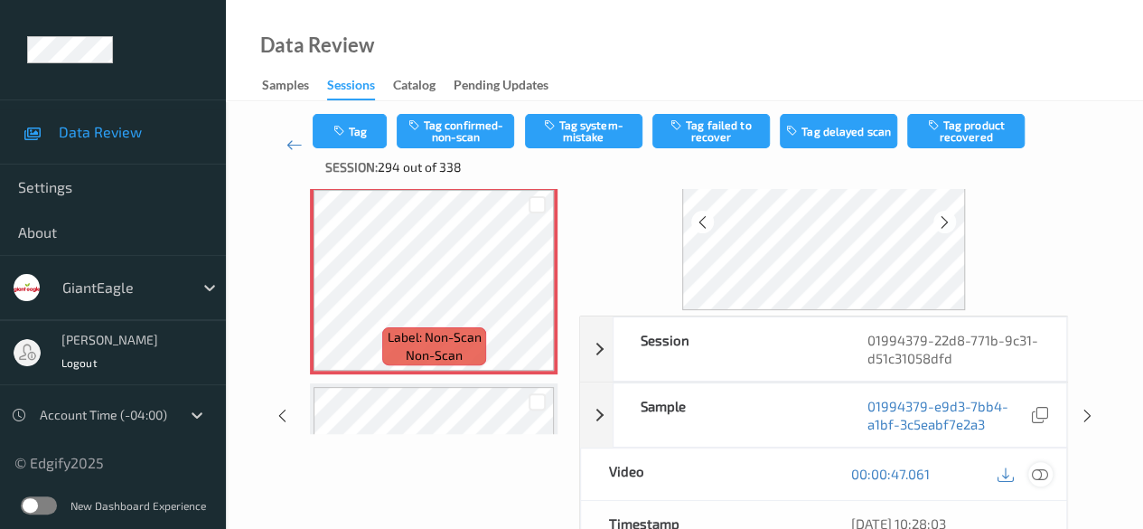
click at [922, 474] on icon at bounding box center [1040, 473] width 16 height 16
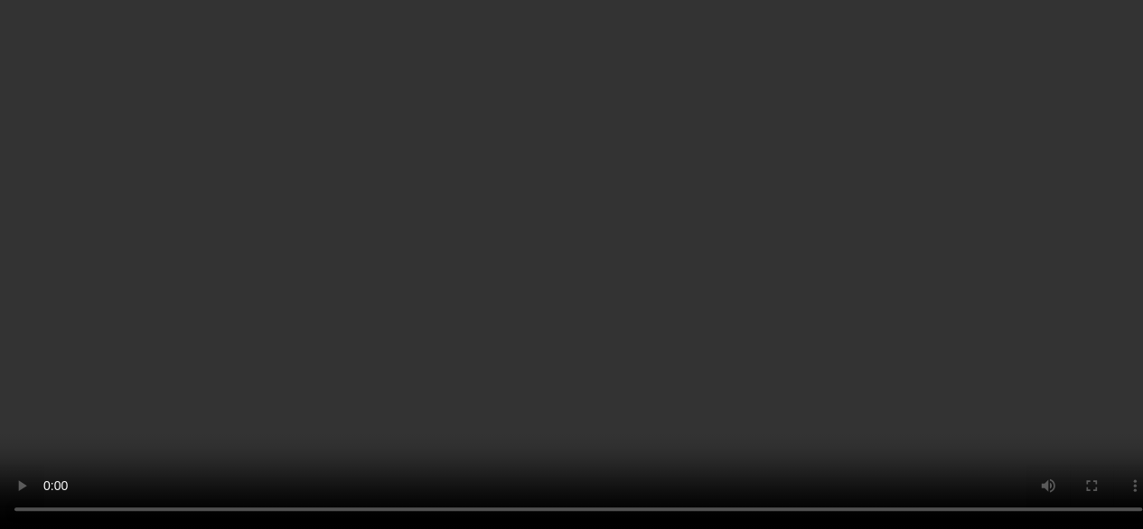
scroll to position [1626, 0]
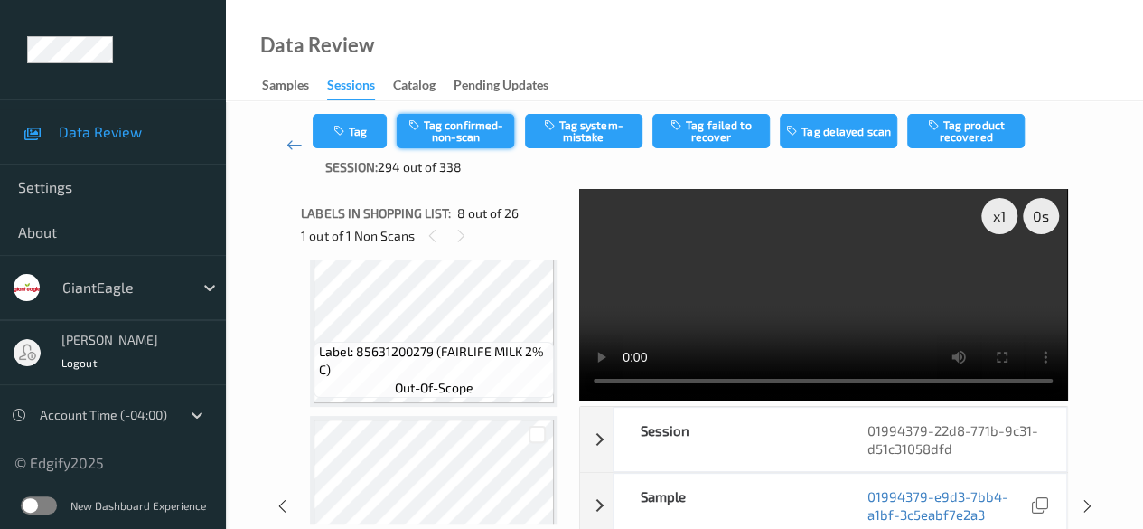
click at [476, 136] on button "Tag confirmed-non-scan" at bounding box center [455, 131] width 117 height 34
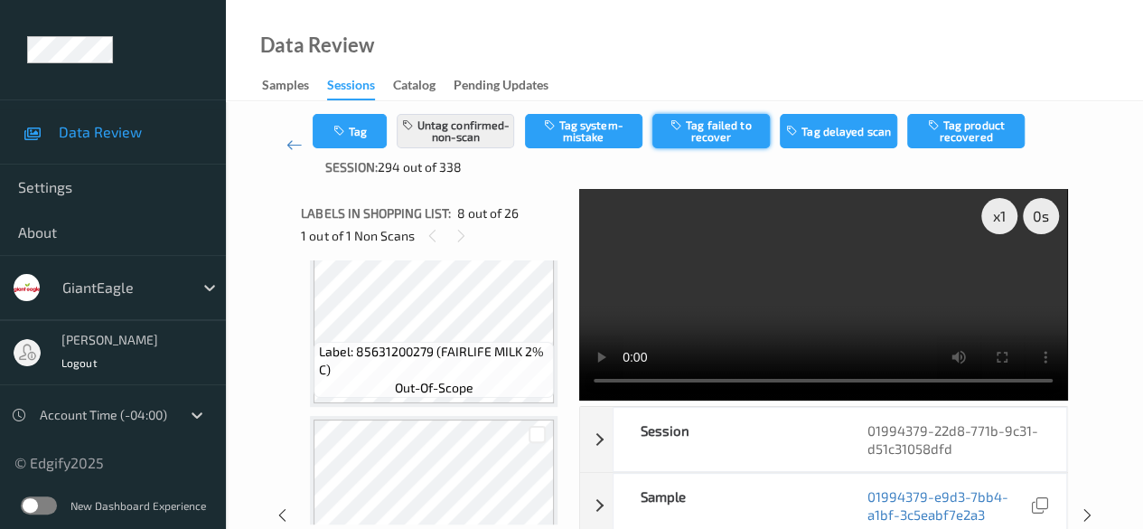
click at [731, 130] on button "Tag failed to recover" at bounding box center [710, 131] width 117 height 34
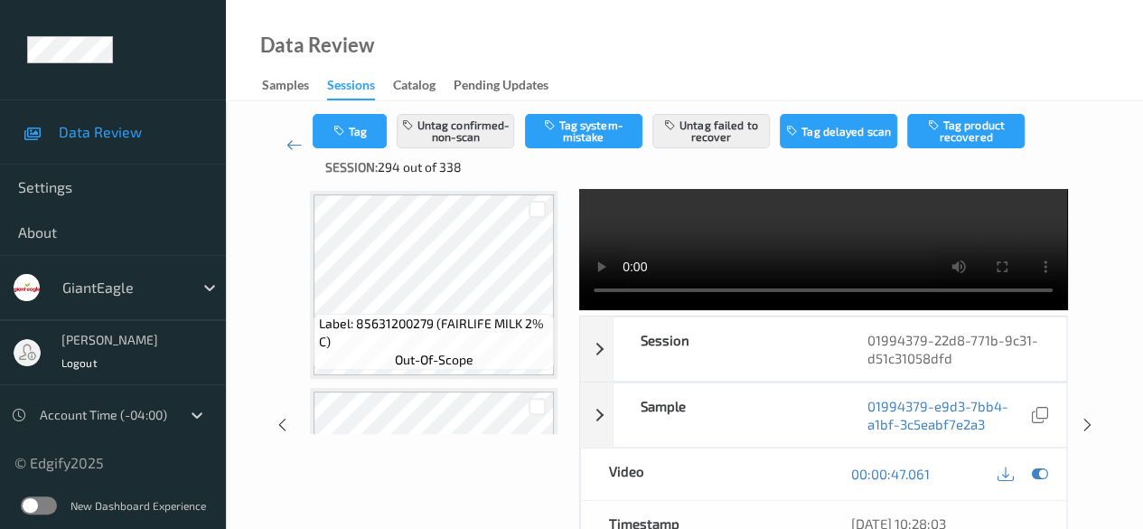
scroll to position [1536, 0]
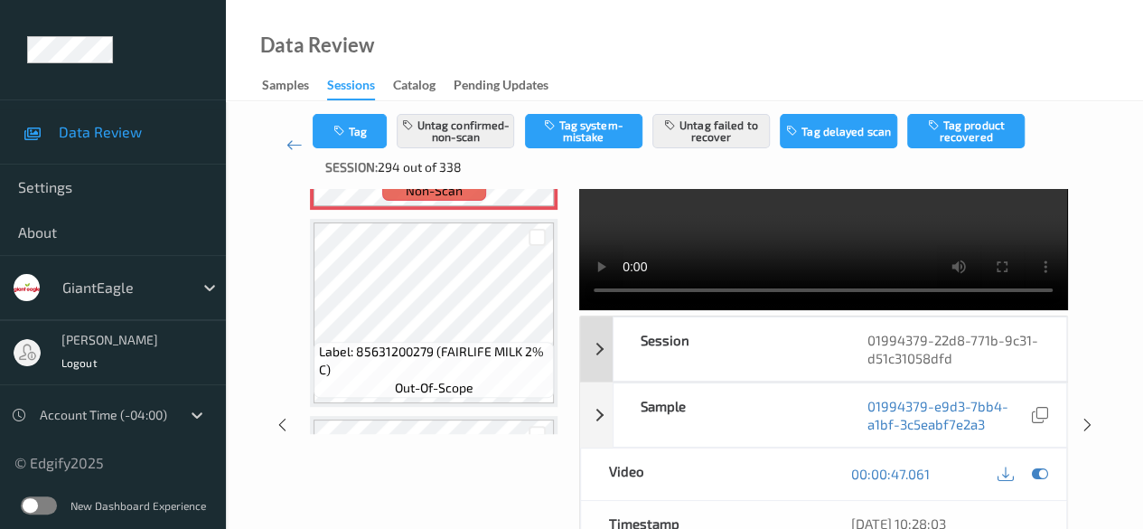
click at [922, 465] on icon at bounding box center [1040, 473] width 16 height 16
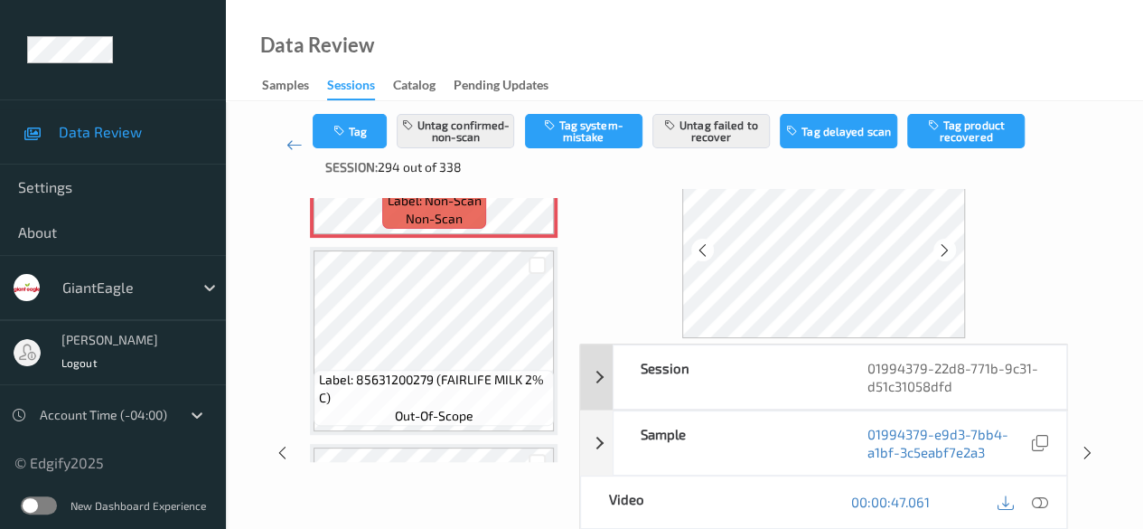
scroll to position [90, 0]
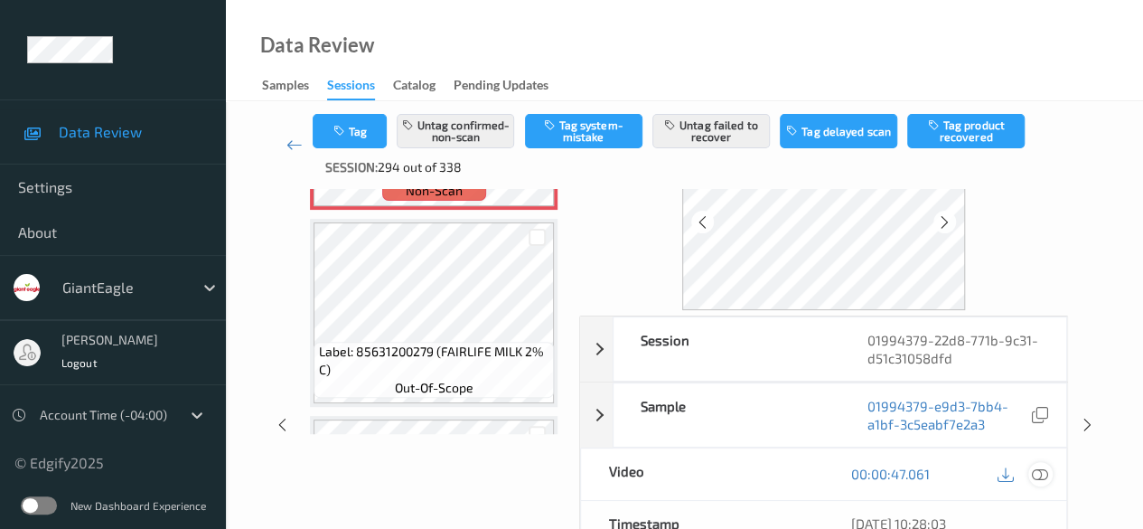
click at [922, 468] on icon at bounding box center [1040, 473] width 16 height 16
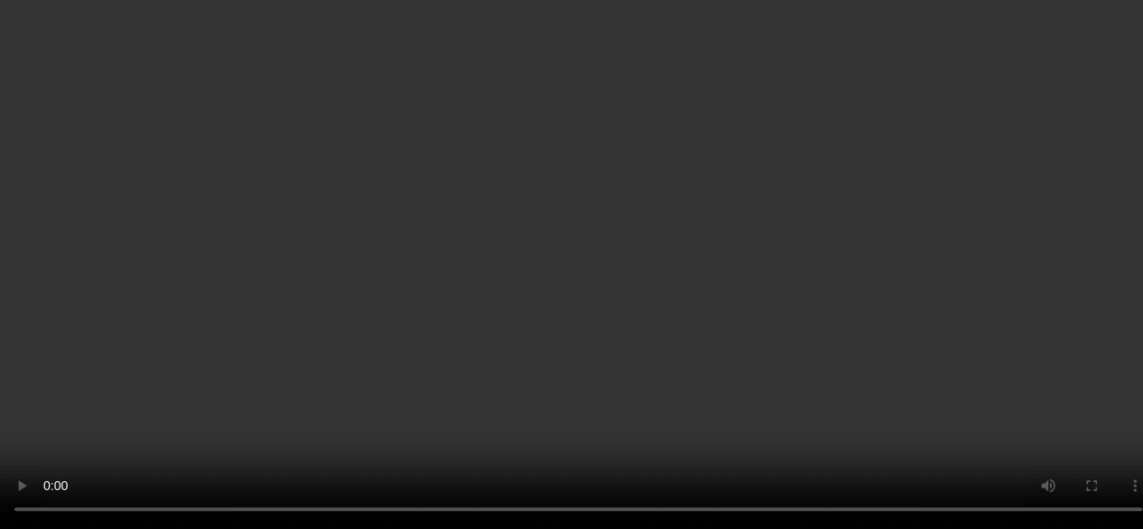
scroll to position [1175, 0]
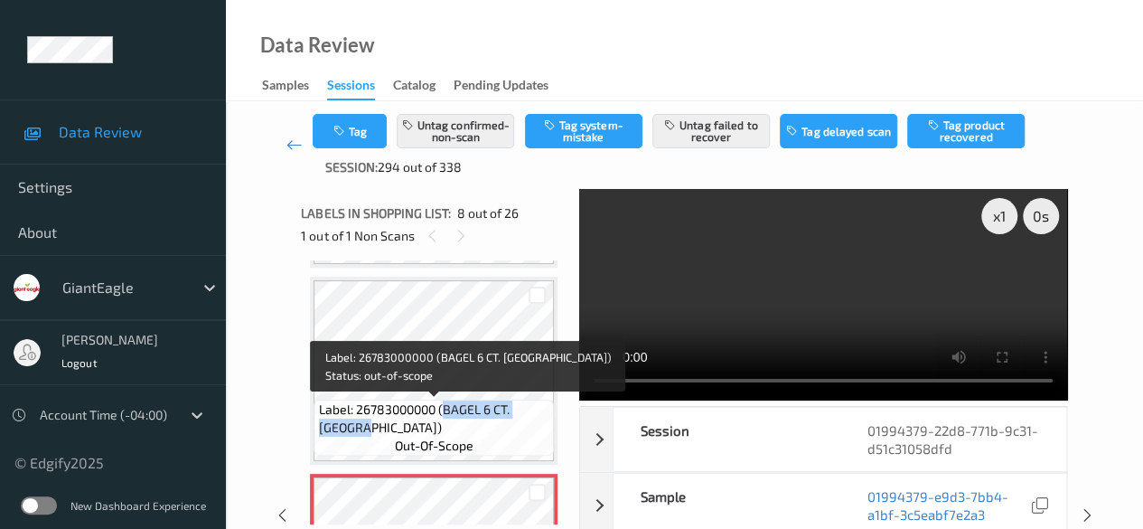
drag, startPoint x: 443, startPoint y: 406, endPoint x: 519, endPoint y: 430, distance: 79.7
click at [519, 430] on span "Label: 26783000000 (BAGEL 6 CT. [GEOGRAPHIC_DATA])" at bounding box center [434, 418] width 231 height 36
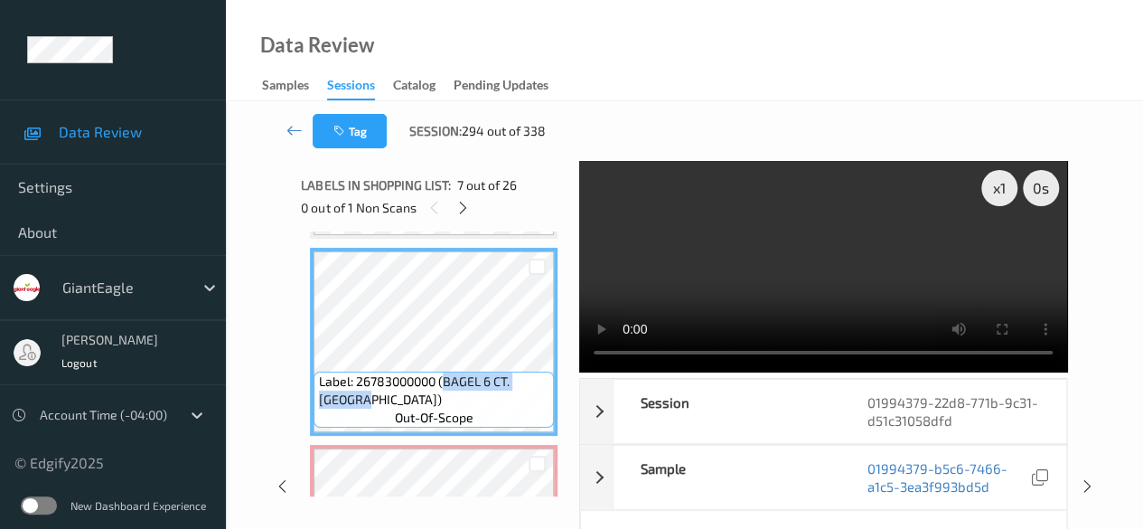
copy span "BAGEL 6 CT. [GEOGRAPHIC_DATA])"
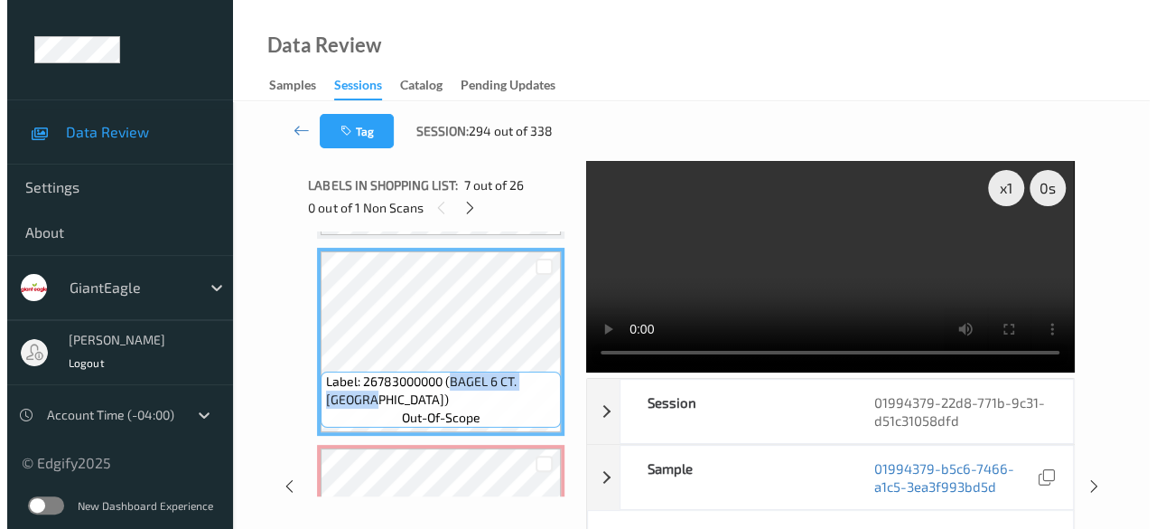
scroll to position [1265, 0]
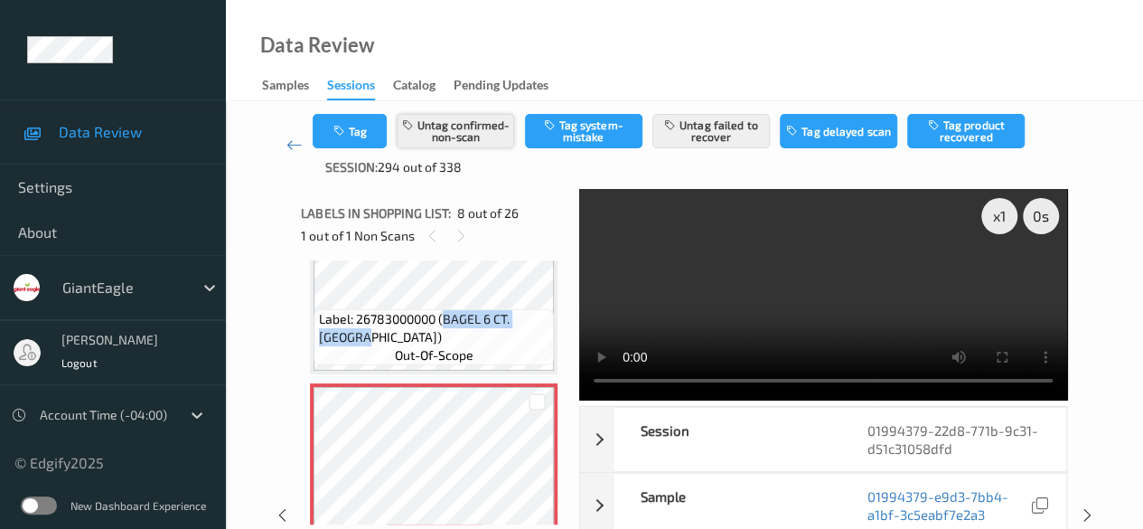
click at [469, 127] on button "Untag confirmed-non-scan" at bounding box center [455, 131] width 117 height 34
click at [739, 140] on button "Untag failed to recover" at bounding box center [710, 131] width 117 height 34
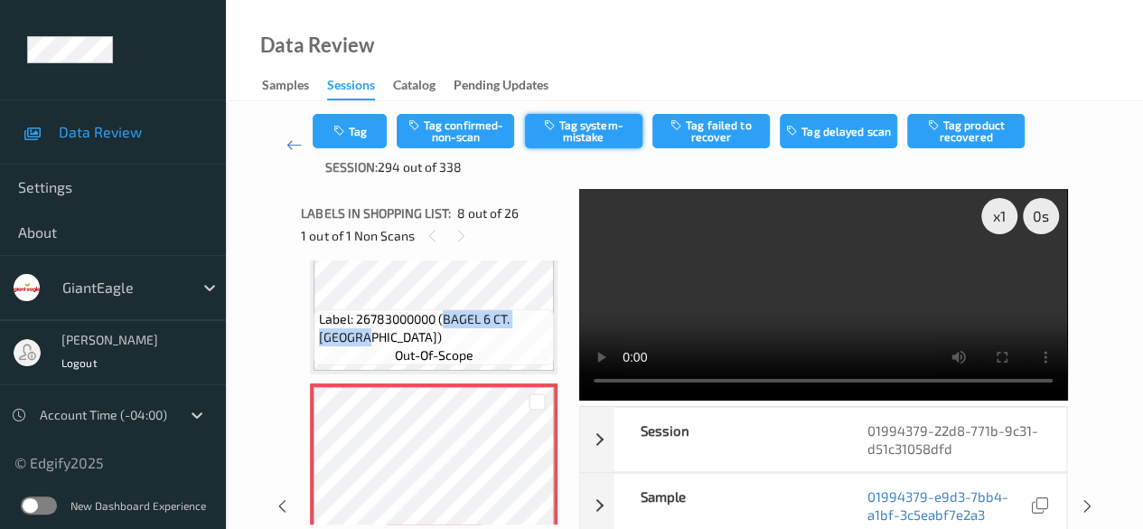
click at [591, 128] on button "Tag system-mistake" at bounding box center [583, 131] width 117 height 34
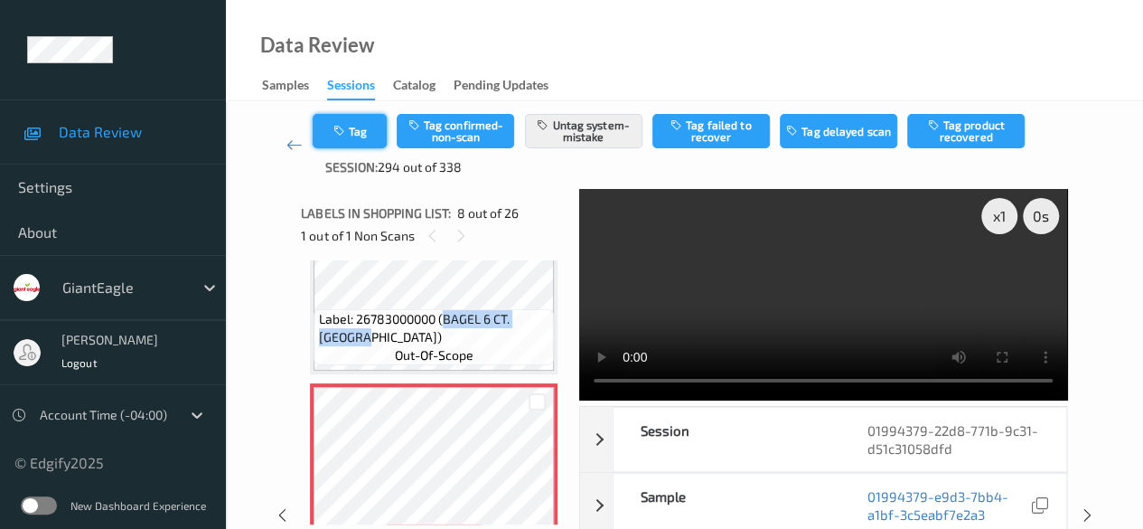
click at [370, 136] on button "Tag" at bounding box center [350, 131] width 74 height 34
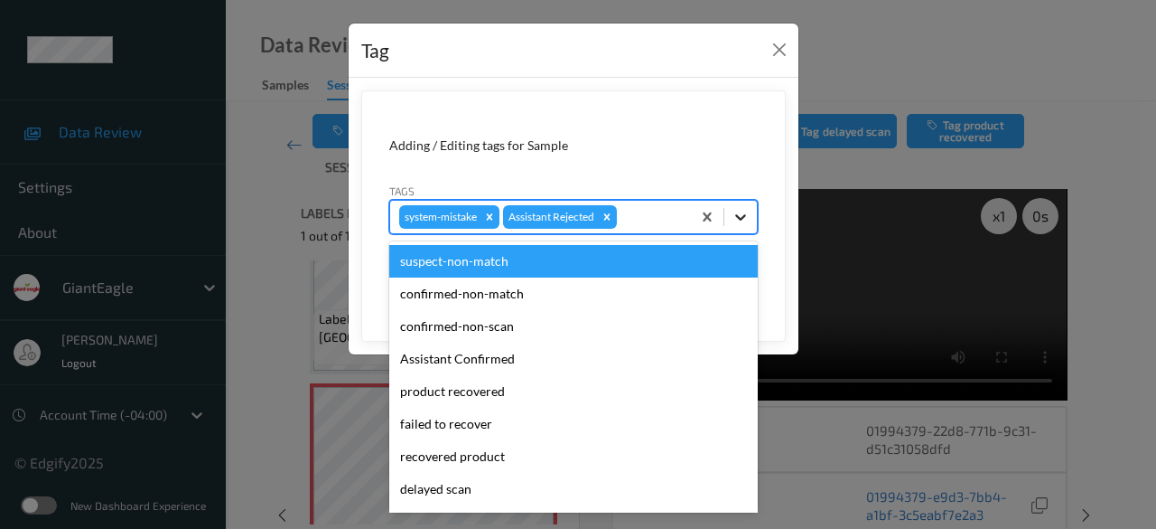
click at [739, 215] on icon at bounding box center [740, 217] width 11 height 6
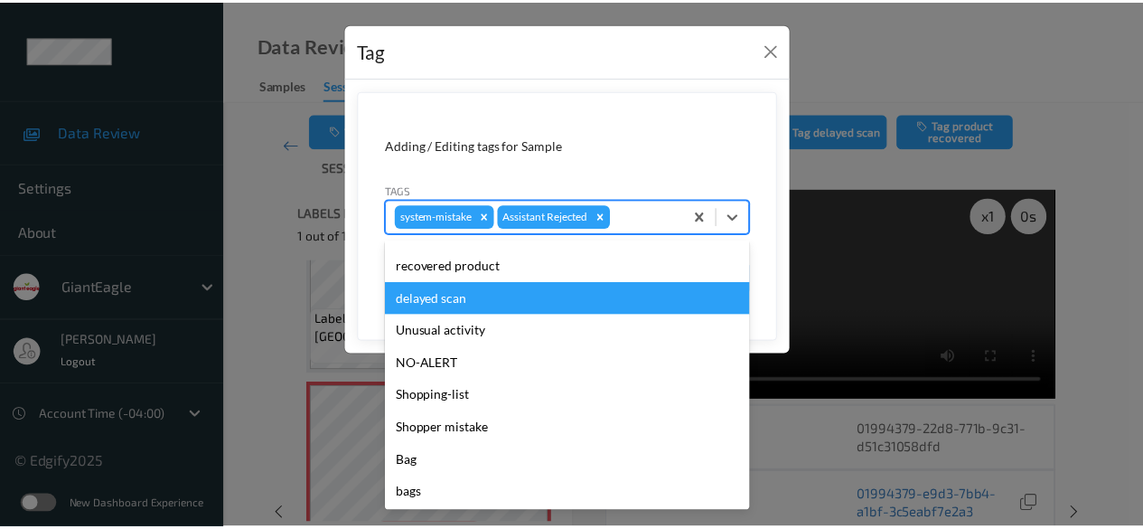
scroll to position [192, 0]
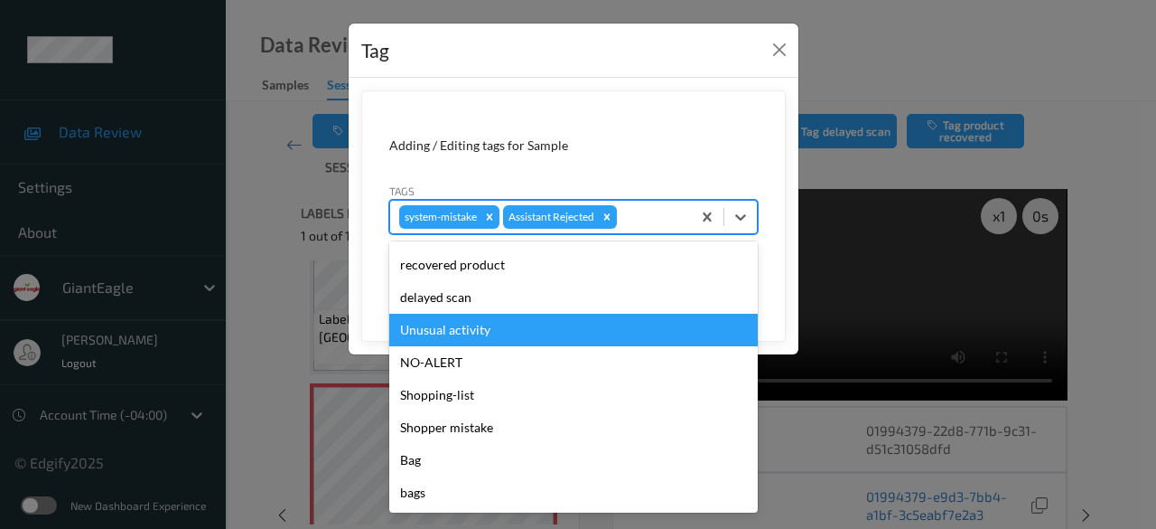
click at [491, 332] on div "Unusual activity" at bounding box center [573, 330] width 369 height 33
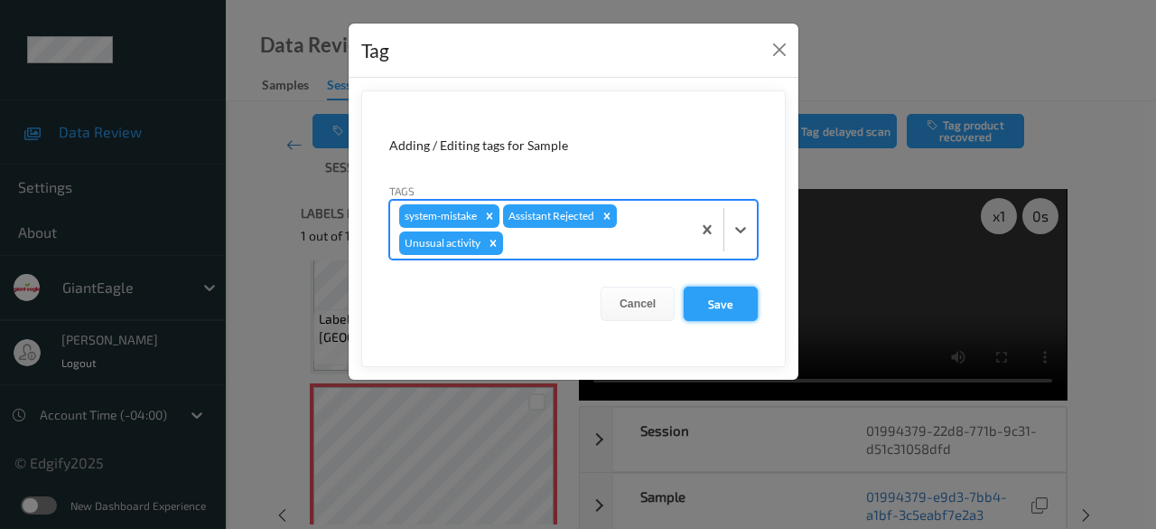
click at [726, 297] on button "Save" at bounding box center [721, 303] width 74 height 34
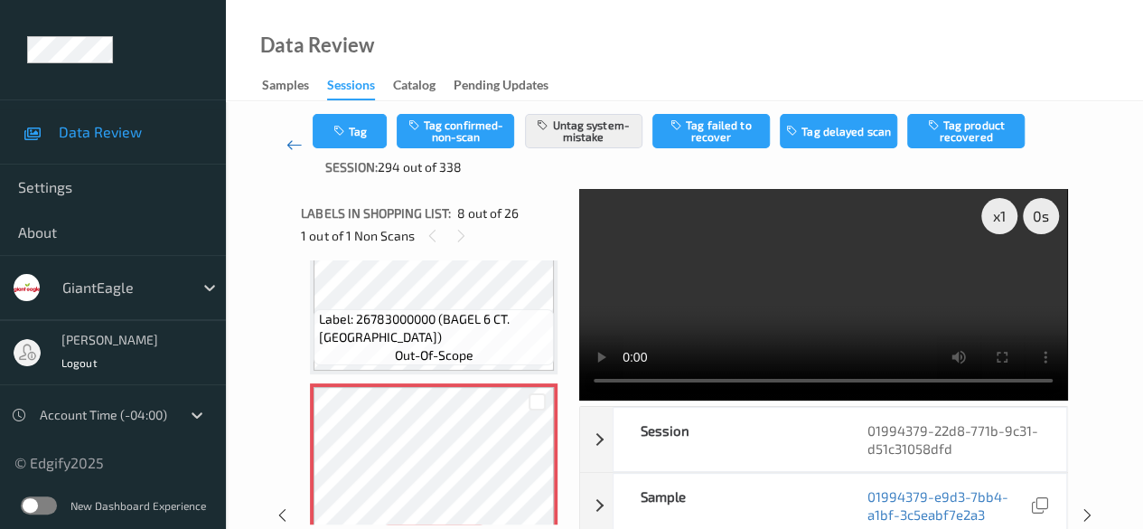
click at [293, 142] on icon at bounding box center [294, 145] width 16 height 18
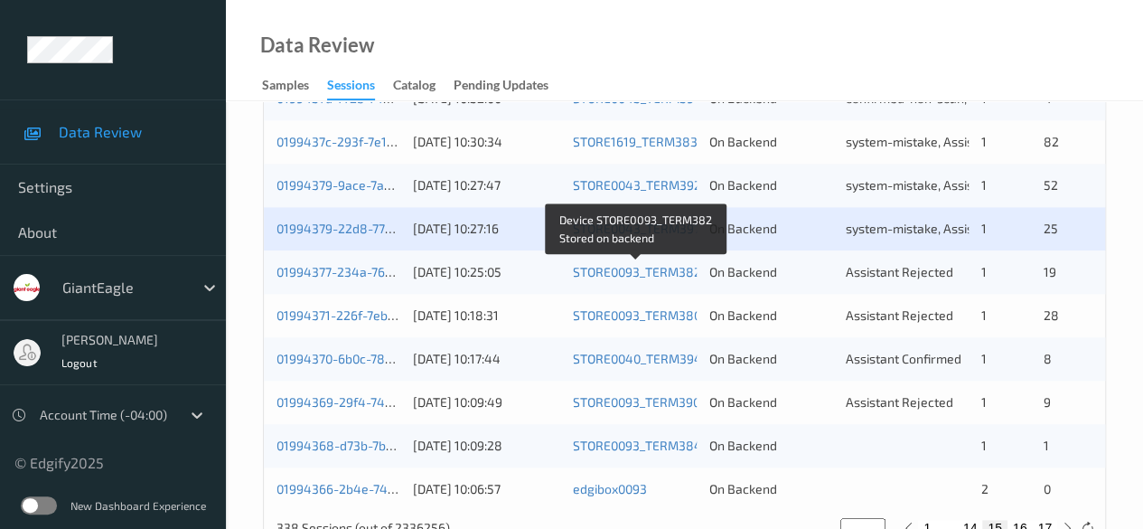
scroll to position [972, 0]
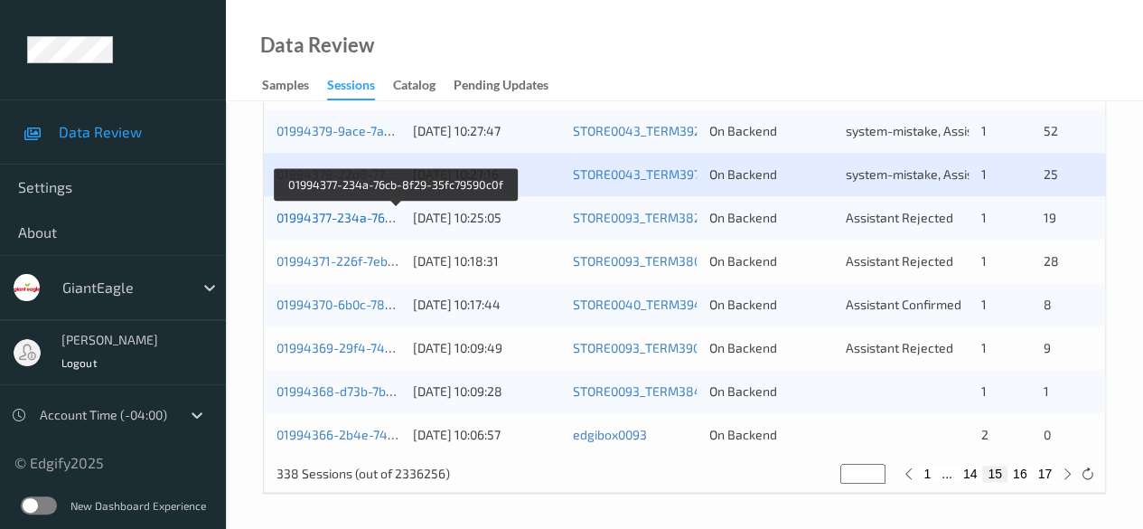
click at [326, 216] on link "01994377-234a-76cb-8f29-35fc79590c0f" at bounding box center [395, 217] width 239 height 15
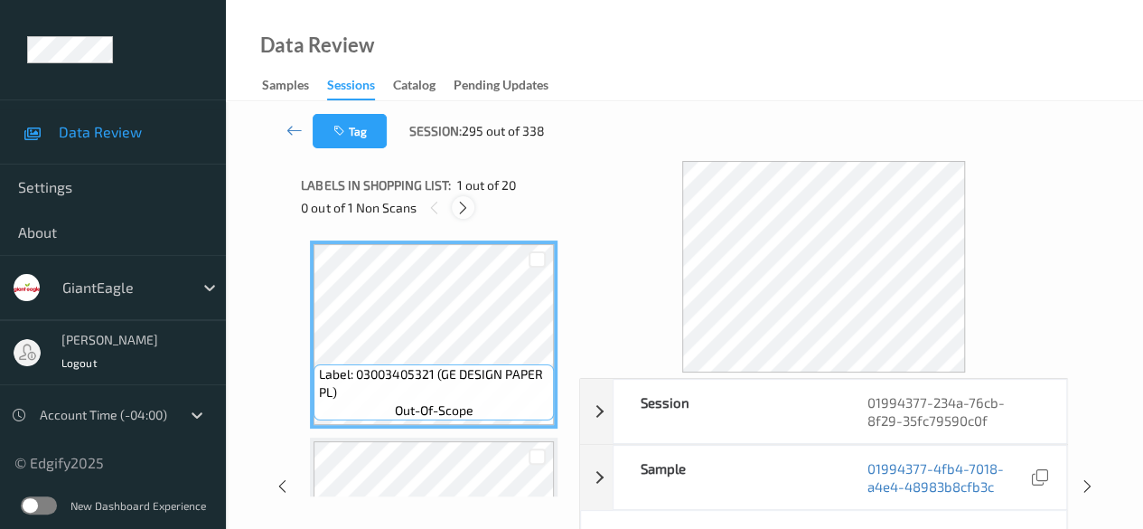
click at [455, 207] on icon at bounding box center [462, 208] width 15 height 16
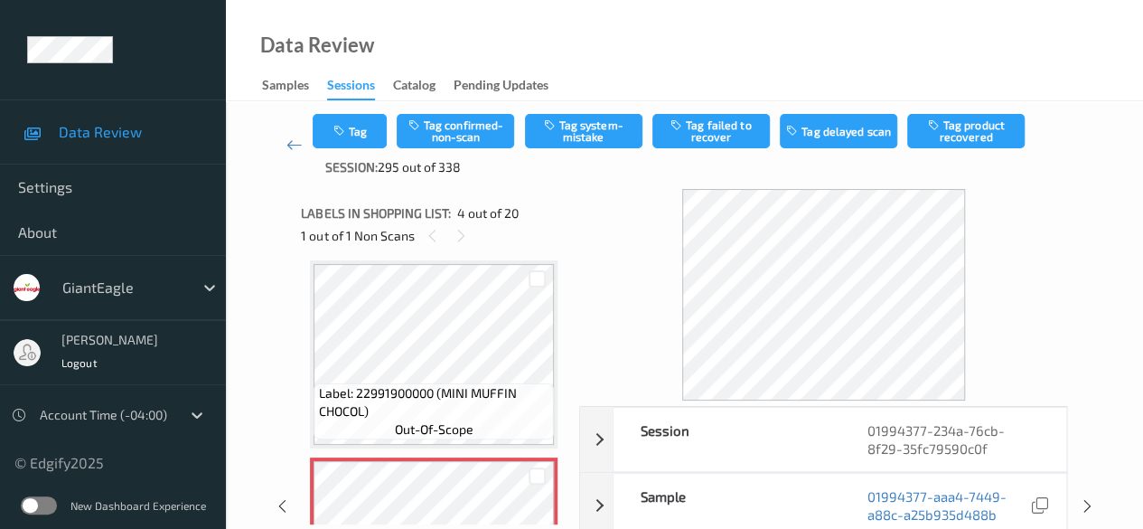
scroll to position [90, 0]
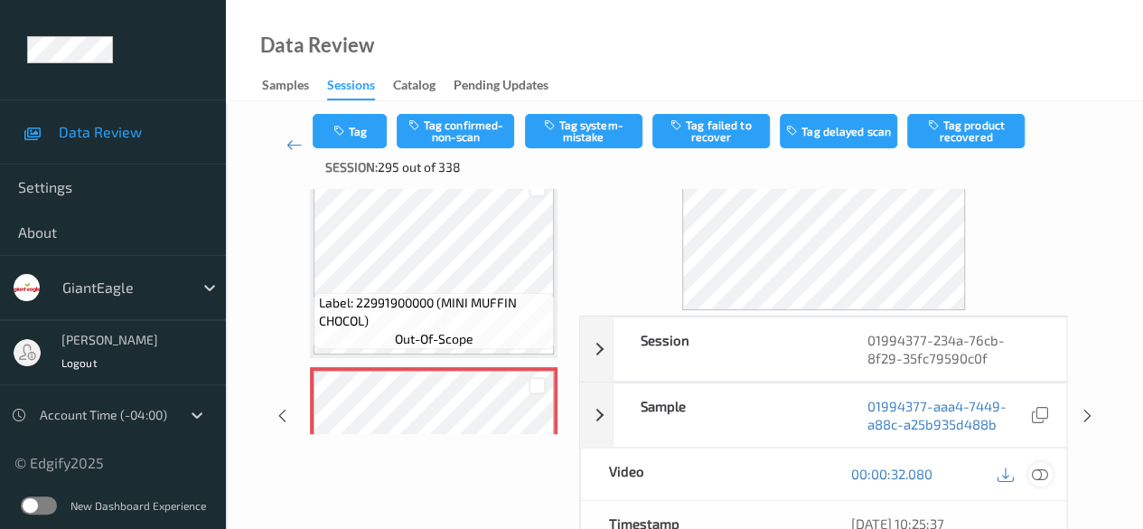
click at [922, 469] on div at bounding box center [1040, 474] width 24 height 24
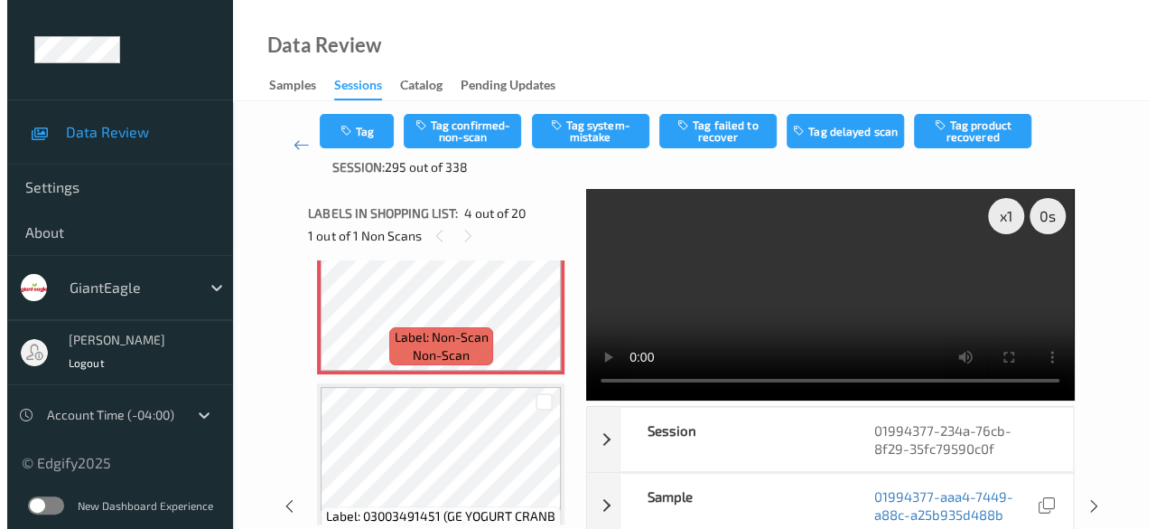
scroll to position [584, 0]
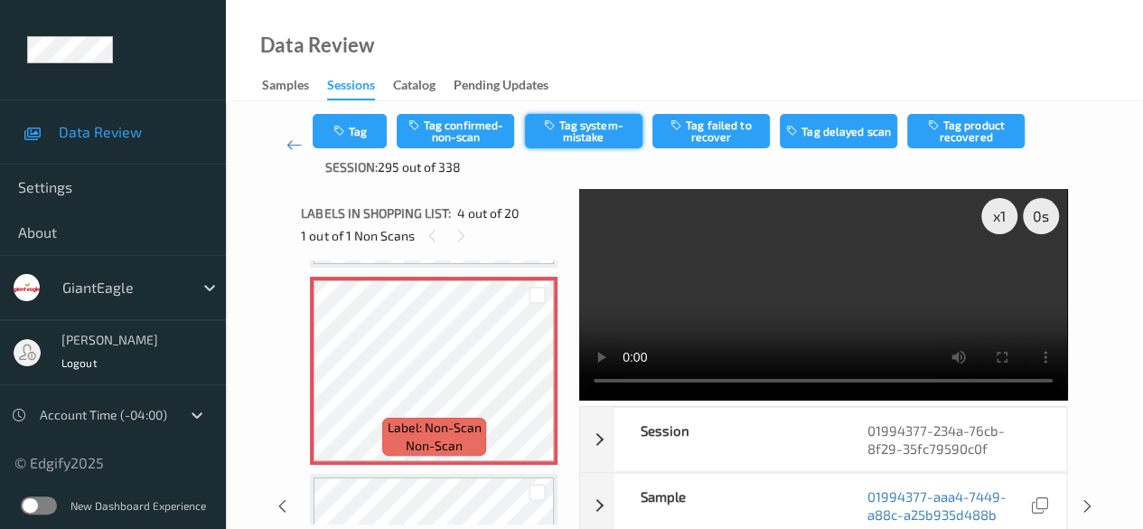
click at [589, 136] on button "Tag system-mistake" at bounding box center [583, 131] width 117 height 34
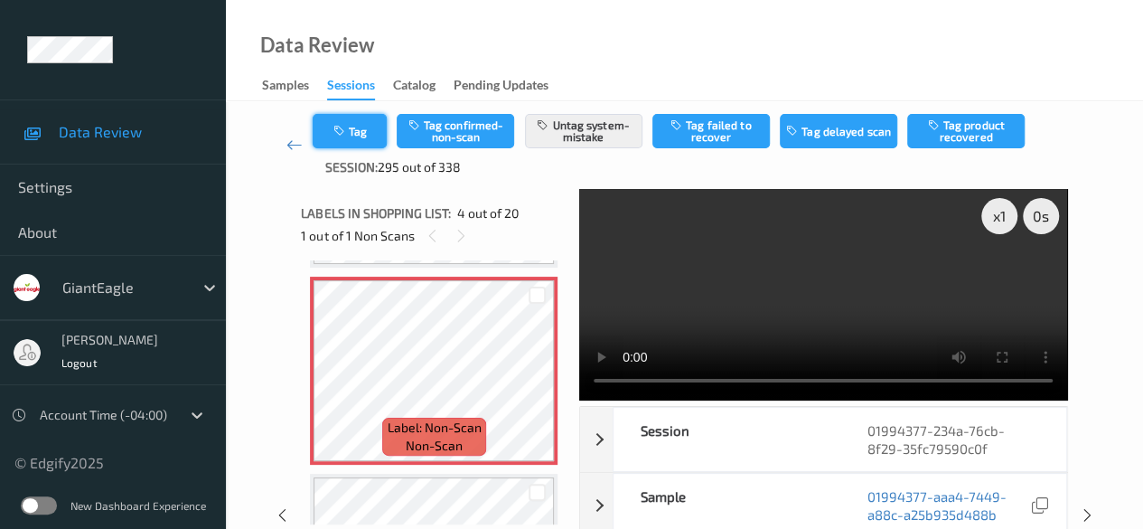
click at [369, 132] on button "Tag" at bounding box center [350, 131] width 74 height 34
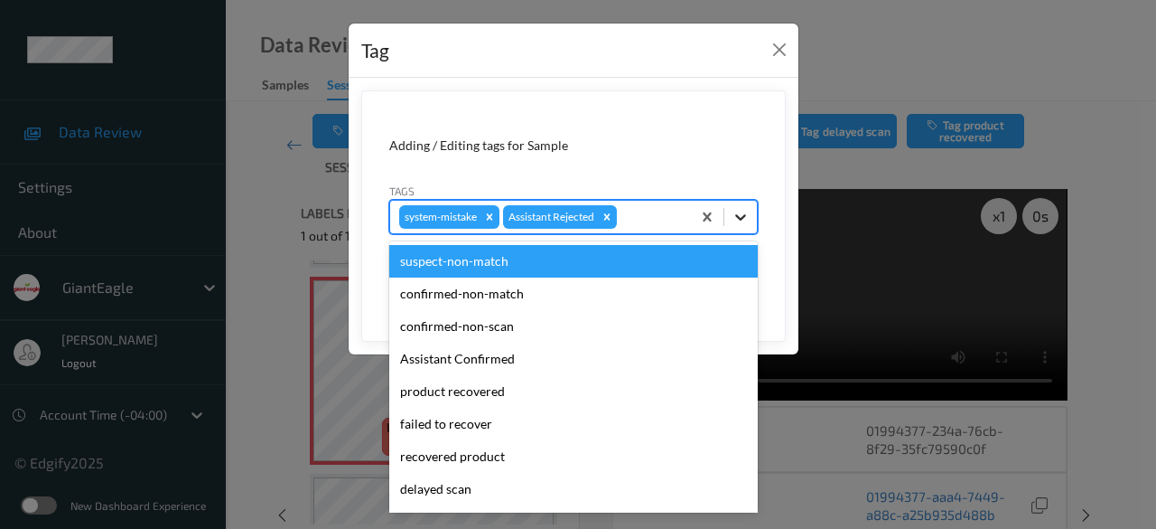
click at [748, 217] on icon at bounding box center [741, 217] width 18 height 18
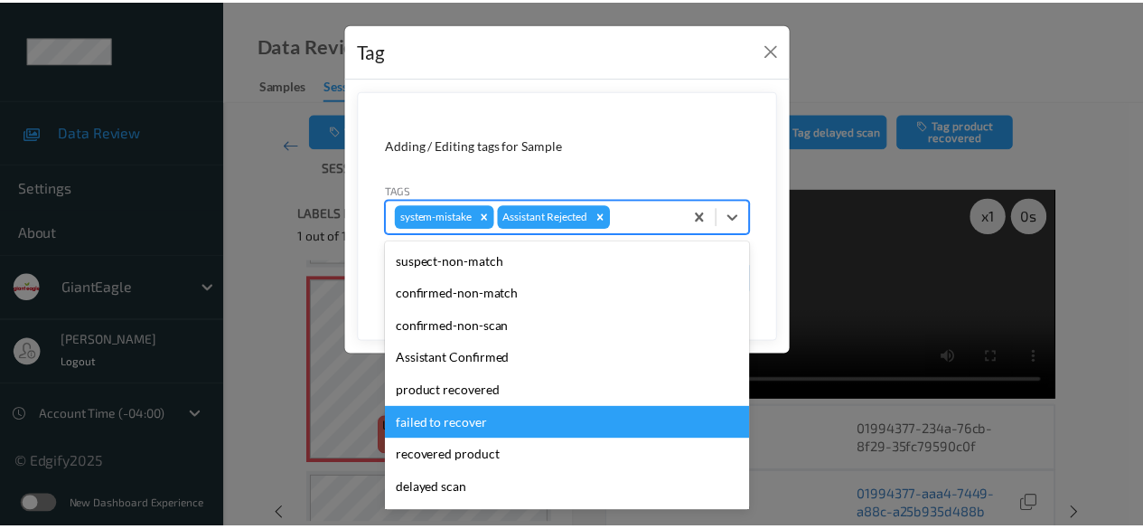
scroll to position [181, 0]
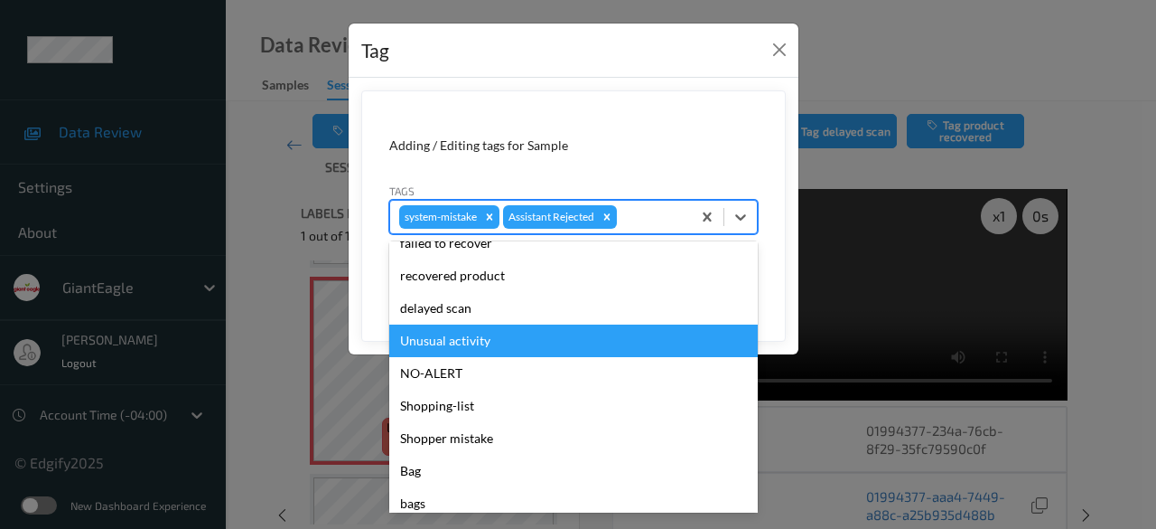
click at [510, 333] on div "Unusual activity" at bounding box center [573, 340] width 369 height 33
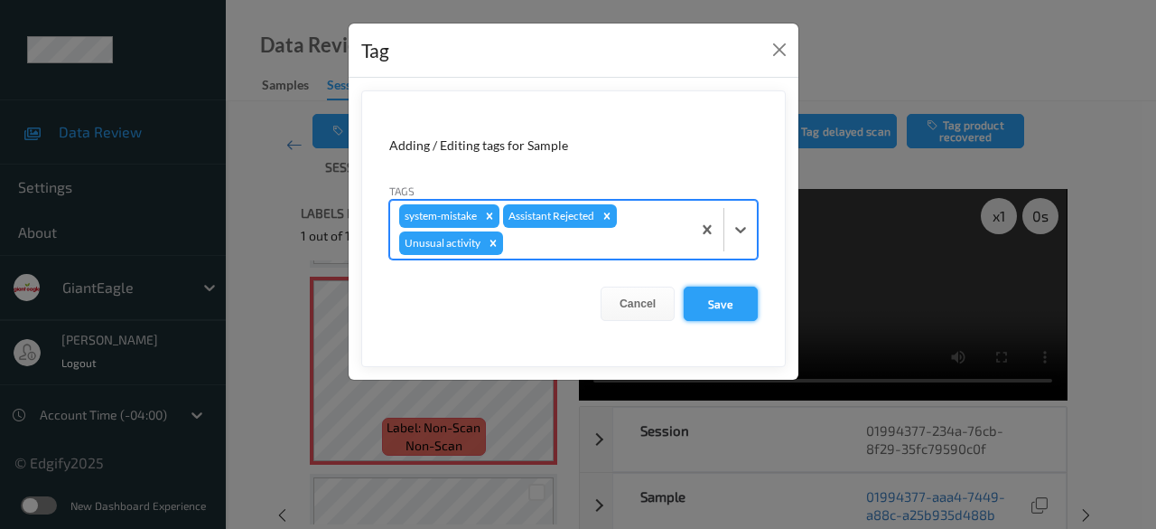
click at [733, 310] on button "Save" at bounding box center [721, 303] width 74 height 34
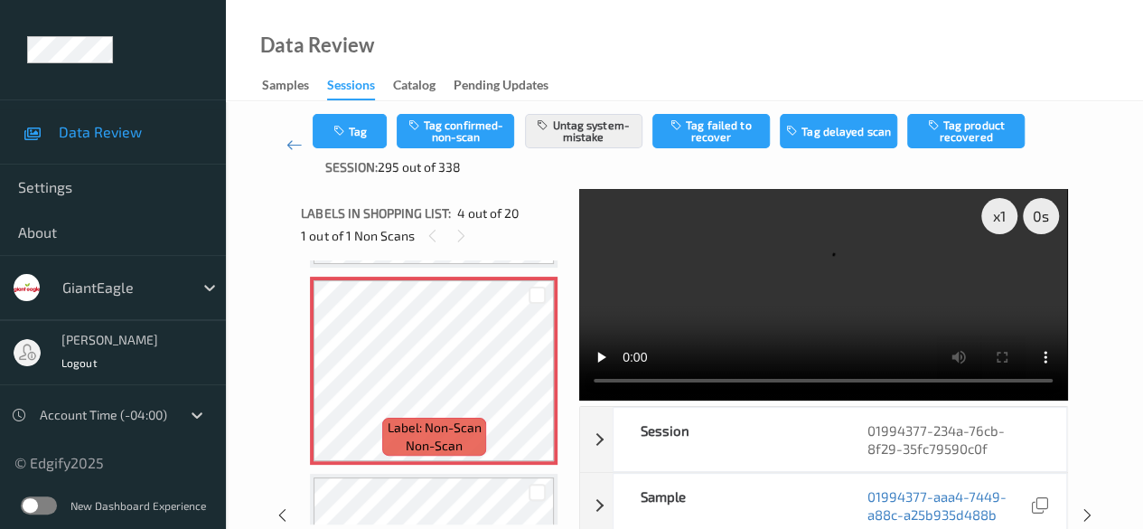
scroll to position [674, 0]
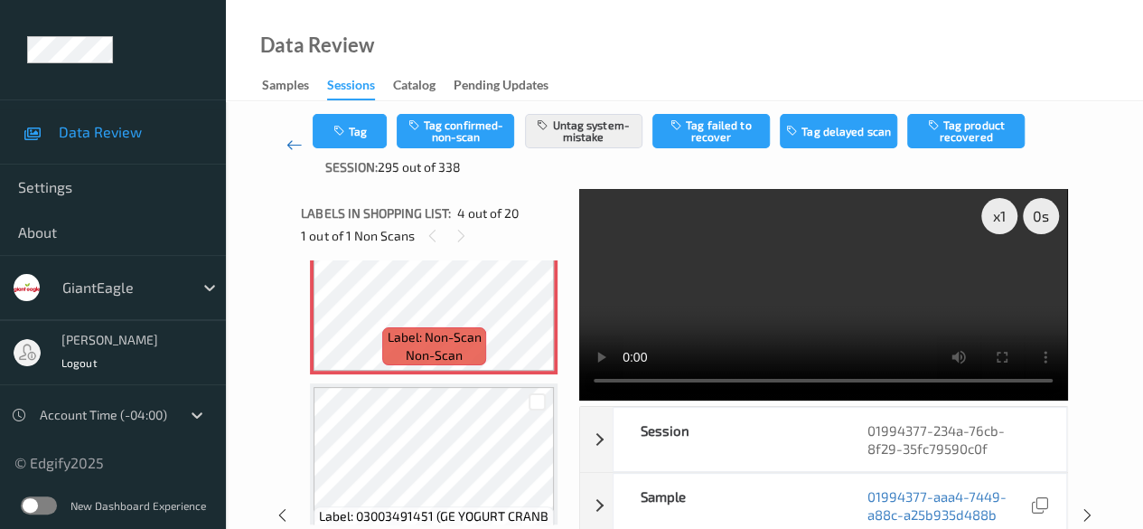
click at [287, 145] on icon at bounding box center [294, 145] width 16 height 18
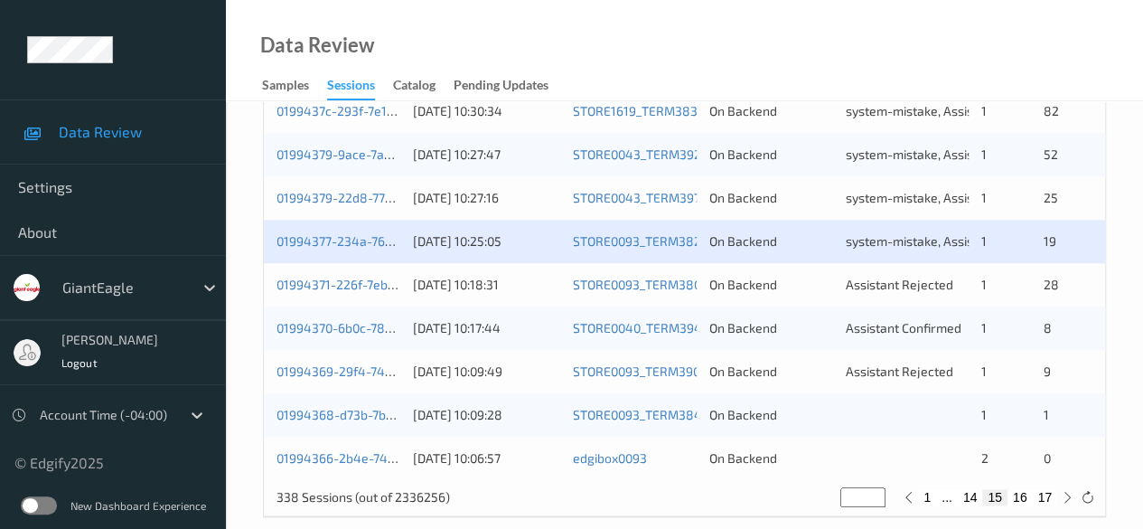
scroll to position [972, 0]
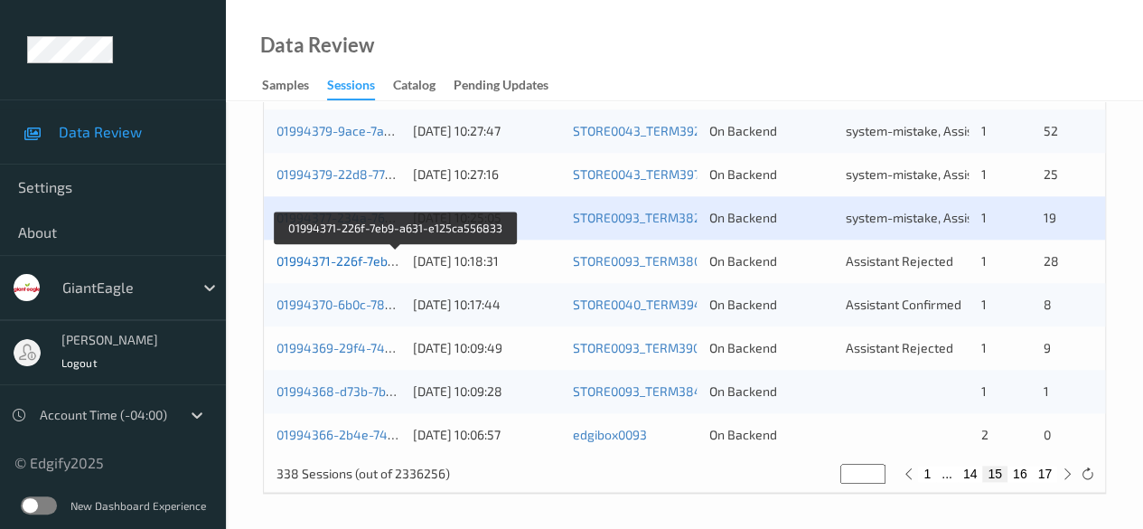
click at [352, 259] on link "01994371-226f-7eb9-a631-e125ca556833" at bounding box center [396, 260] width 241 height 15
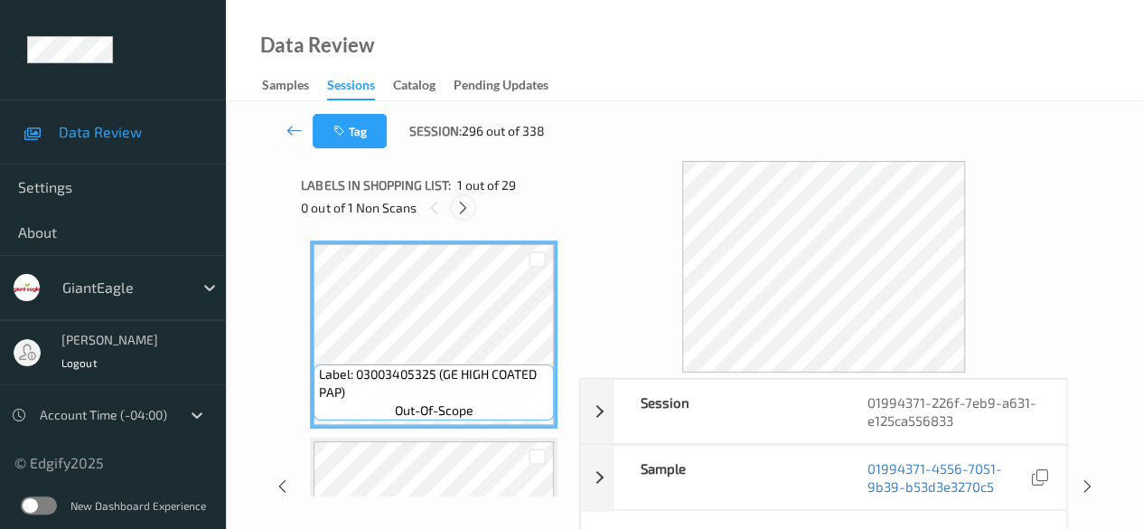
click at [466, 208] on icon at bounding box center [462, 208] width 15 height 16
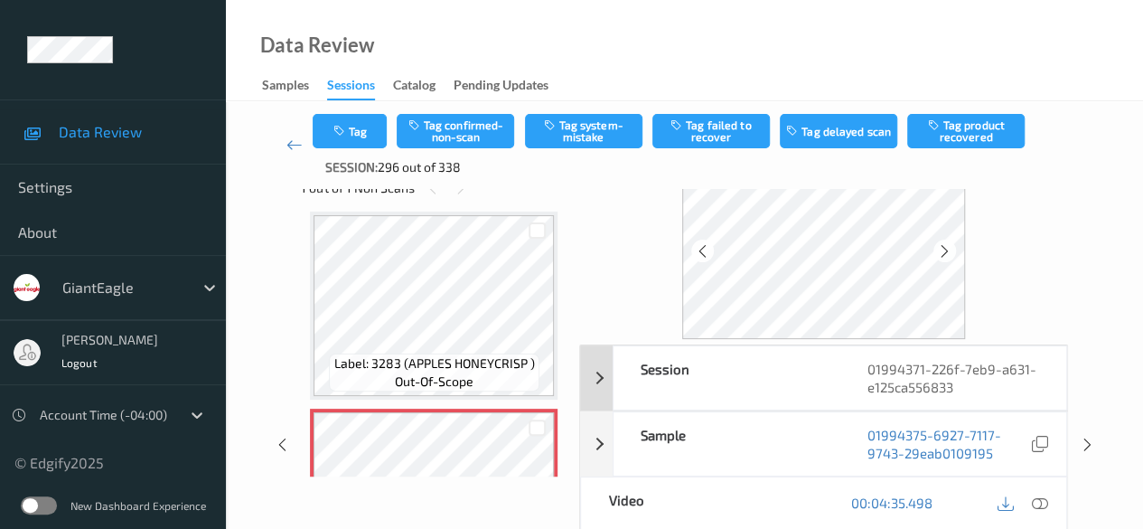
scroll to position [90, 0]
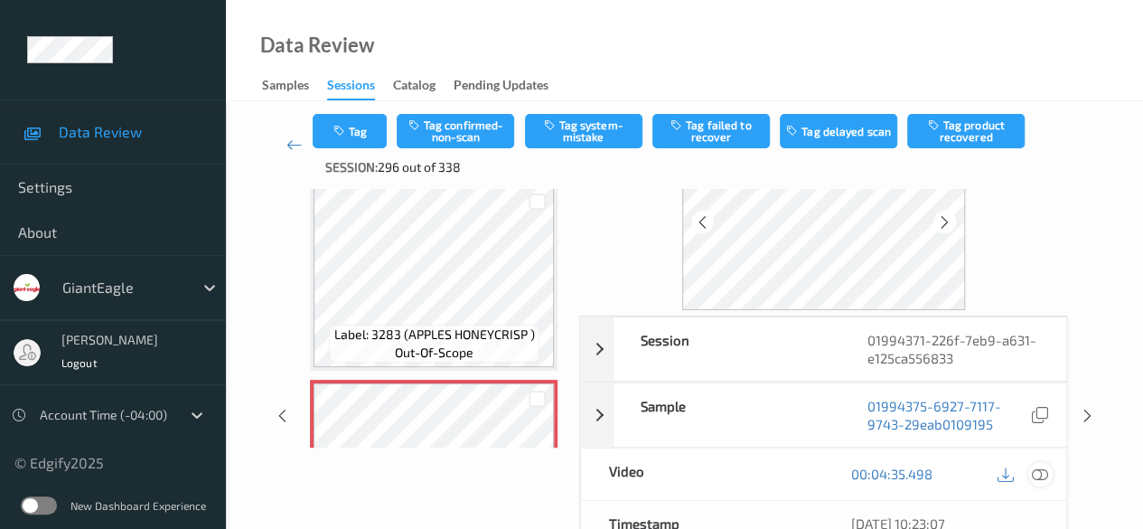
click at [922, 465] on icon at bounding box center [1040, 473] width 16 height 16
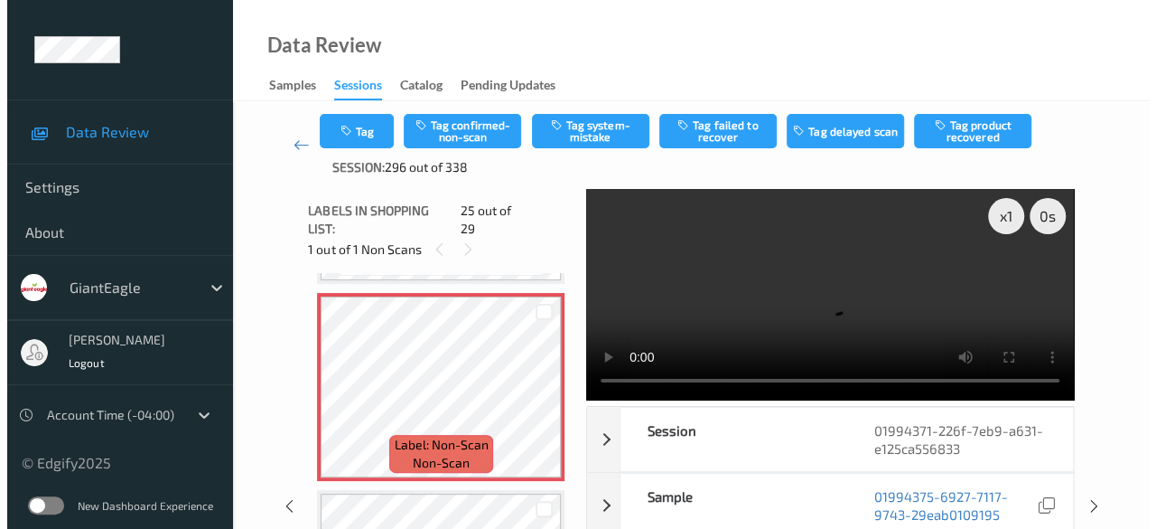
scroll to position [4720, 0]
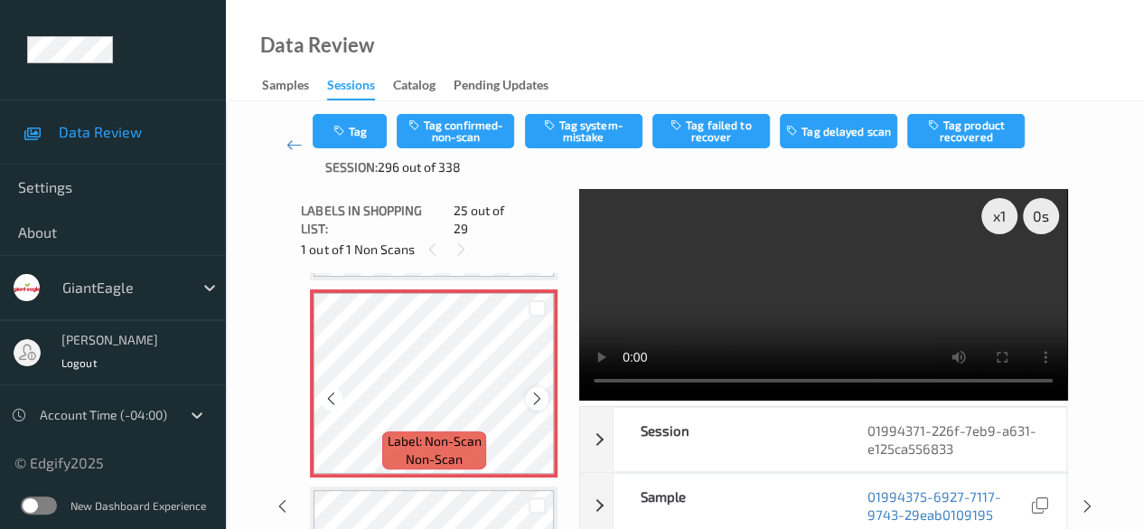
click at [538, 390] on icon at bounding box center [536, 398] width 15 height 16
click at [576, 122] on button "Tag system-mistake" at bounding box center [583, 131] width 117 height 34
click at [359, 145] on button "Tag" at bounding box center [350, 131] width 74 height 34
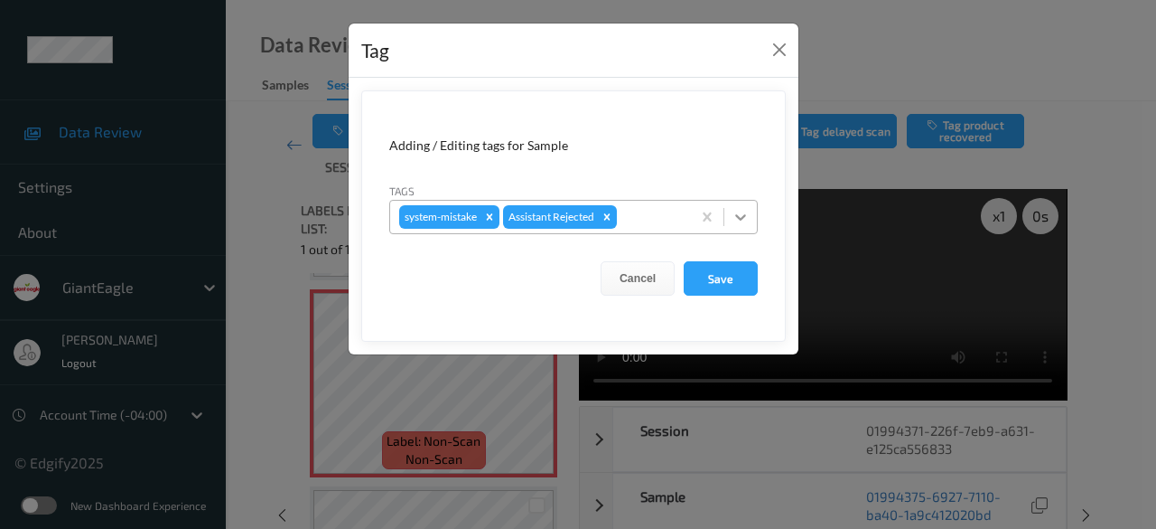
click at [739, 215] on icon at bounding box center [740, 217] width 11 height 6
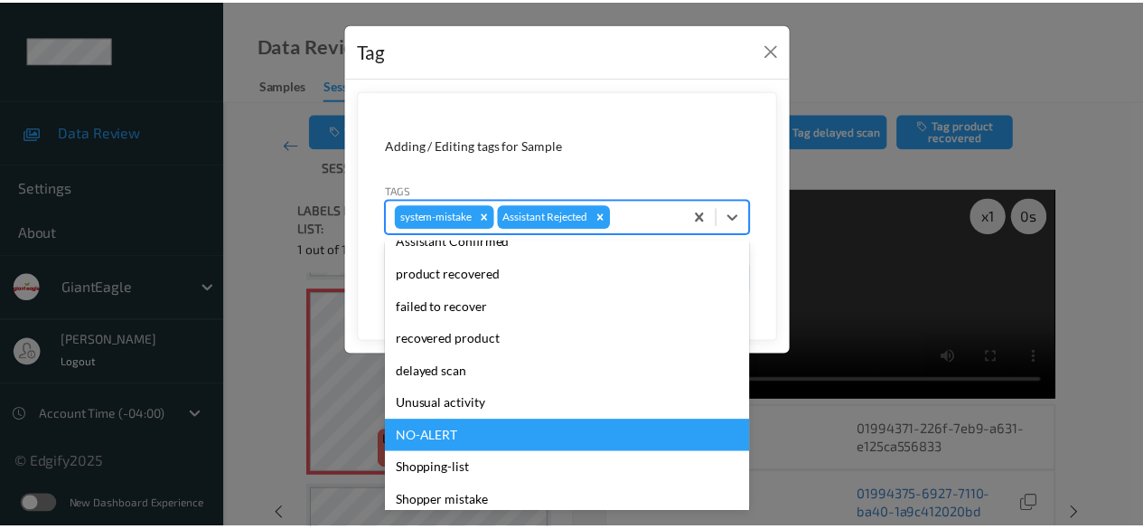
scroll to position [192, 0]
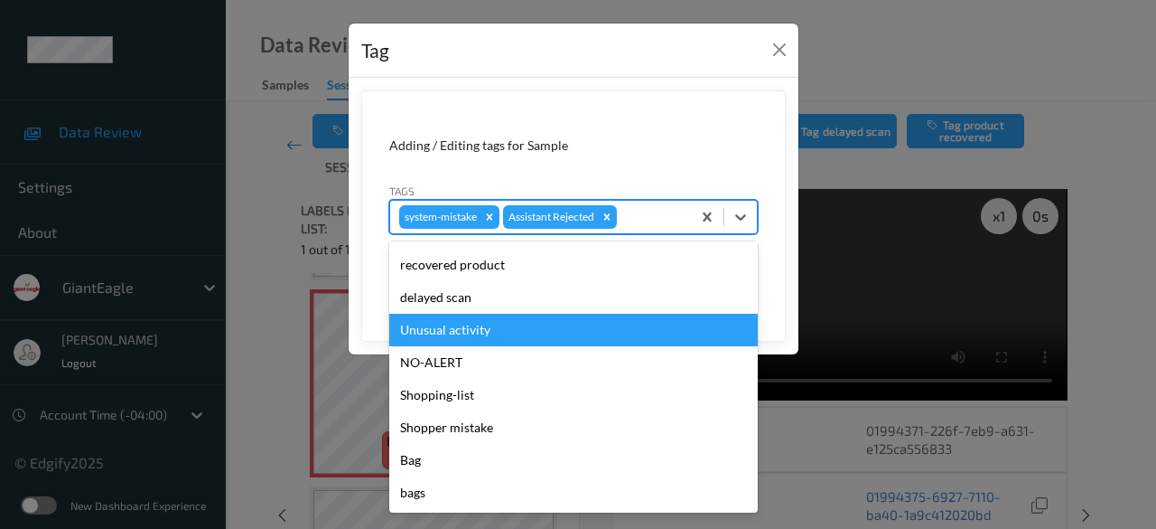
click at [484, 335] on div "Unusual activity" at bounding box center [573, 330] width 369 height 33
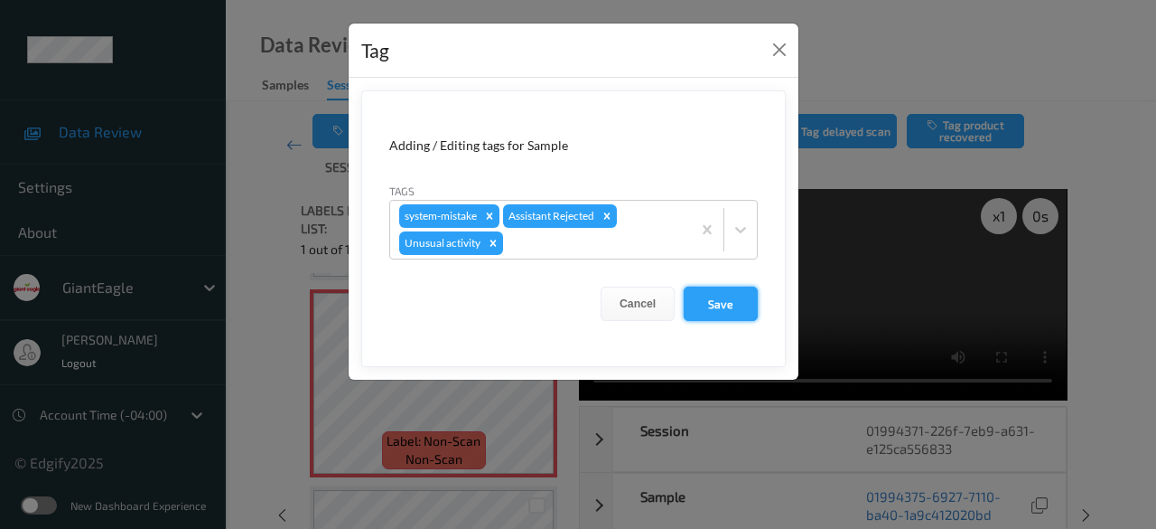
click at [743, 301] on button "Save" at bounding box center [721, 303] width 74 height 34
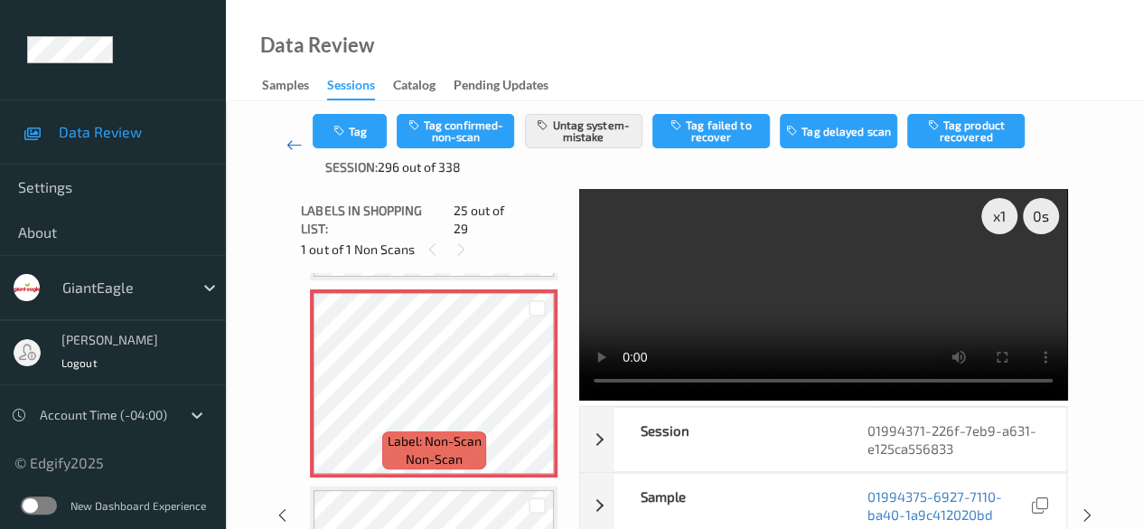
click at [289, 142] on icon at bounding box center [294, 145] width 16 height 18
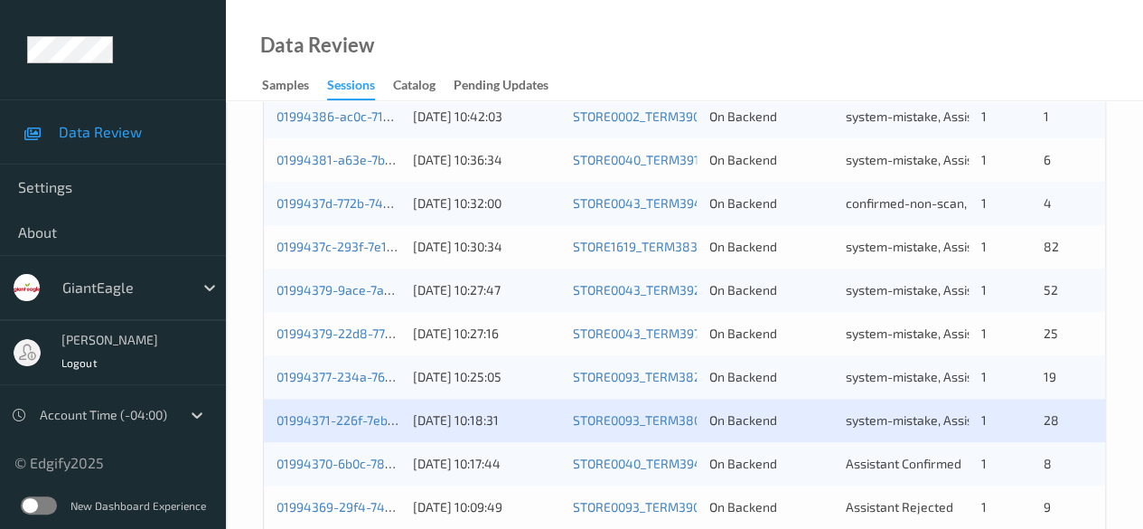
scroll to position [972, 0]
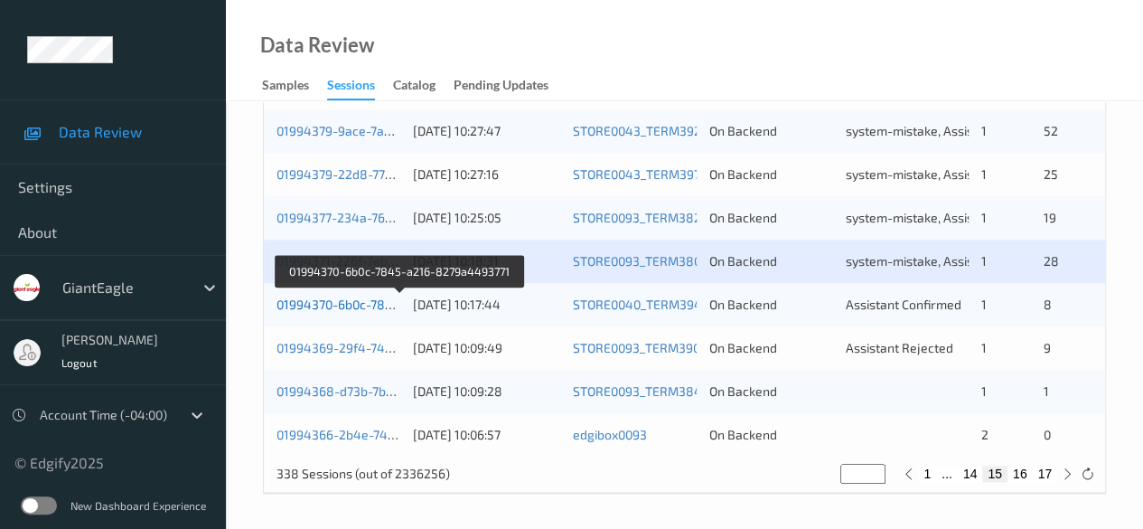
click at [335, 301] on link "01994370-6b0c-7845-a216-8279a4493771" at bounding box center [399, 303] width 247 height 15
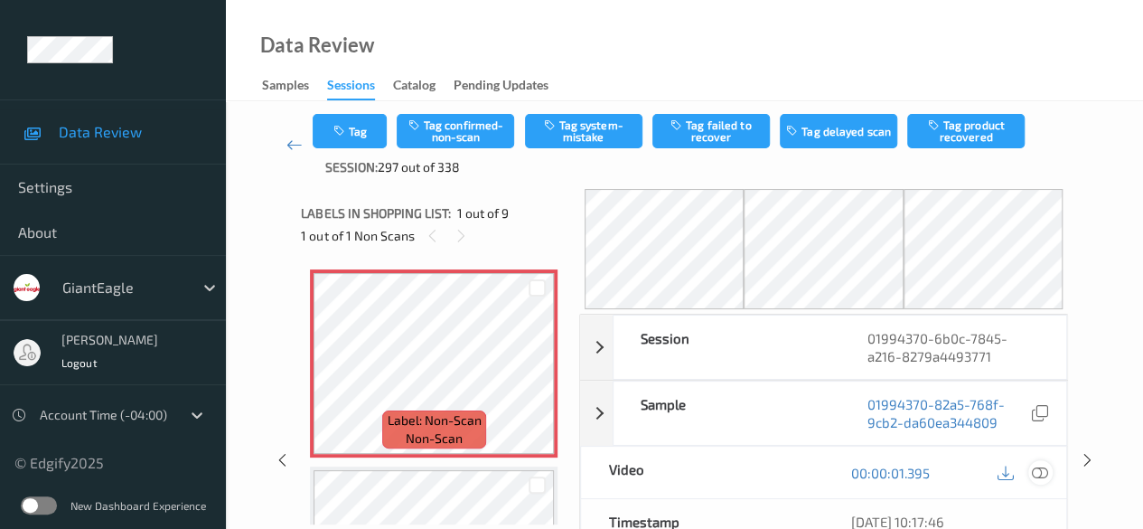
click at [922, 464] on icon at bounding box center [1040, 472] width 16 height 16
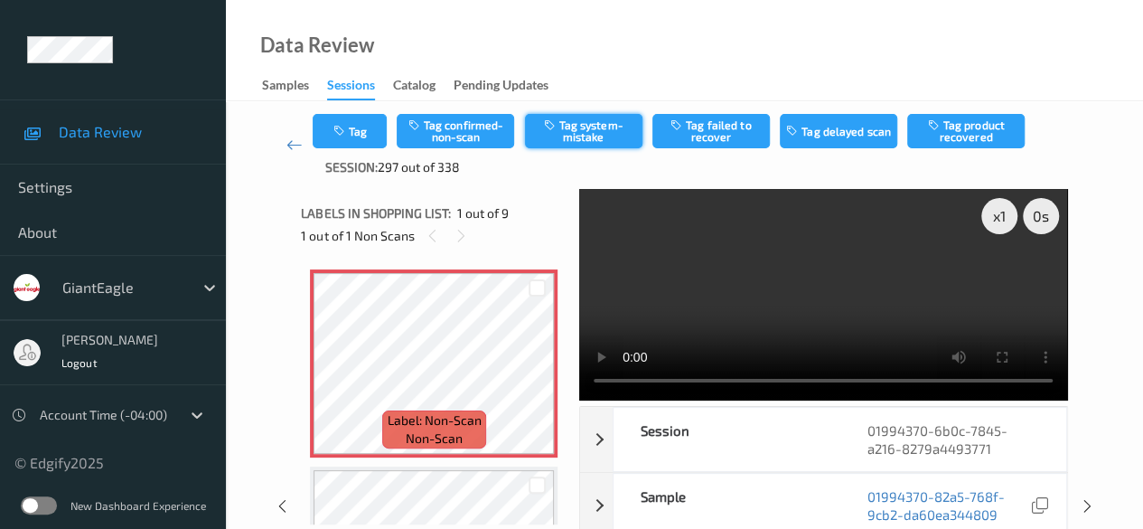
click at [576, 126] on button "Tag system-mistake" at bounding box center [583, 131] width 117 height 34
click at [293, 145] on icon at bounding box center [294, 145] width 16 height 18
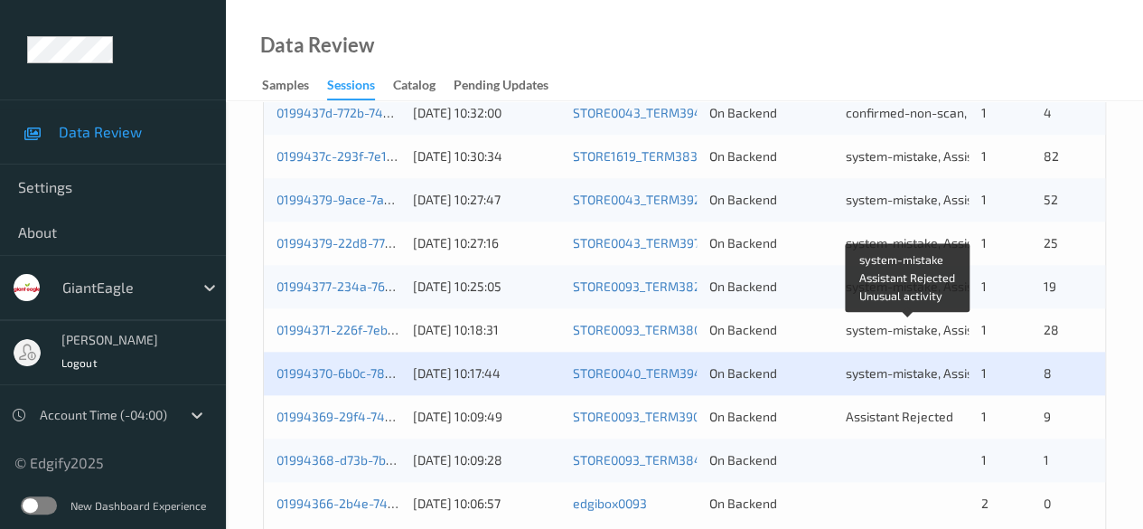
scroll to position [972, 0]
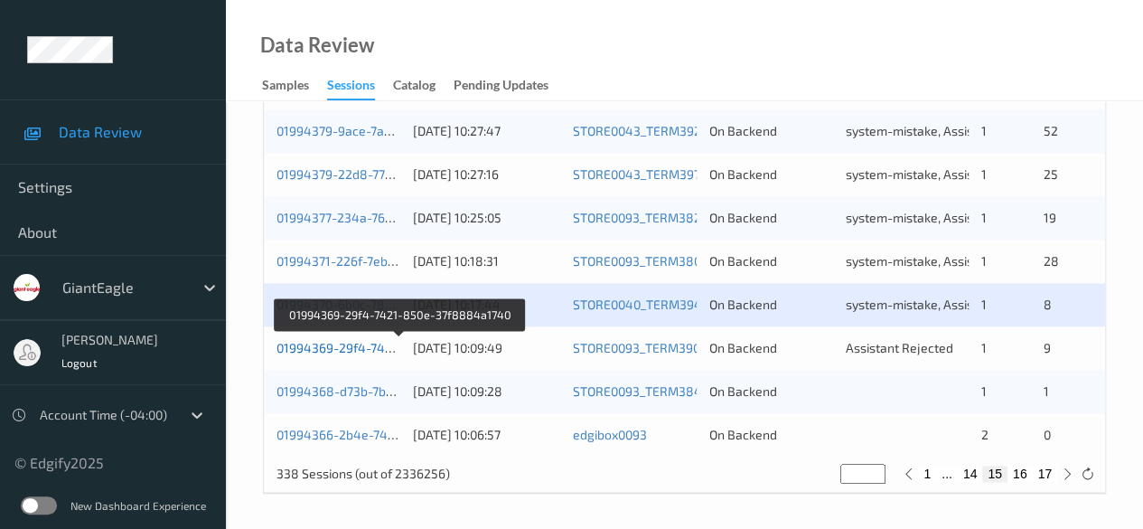
click at [369, 351] on link "01994369-29f4-7421-850e-37f8884a1740" at bounding box center [399, 347] width 247 height 15
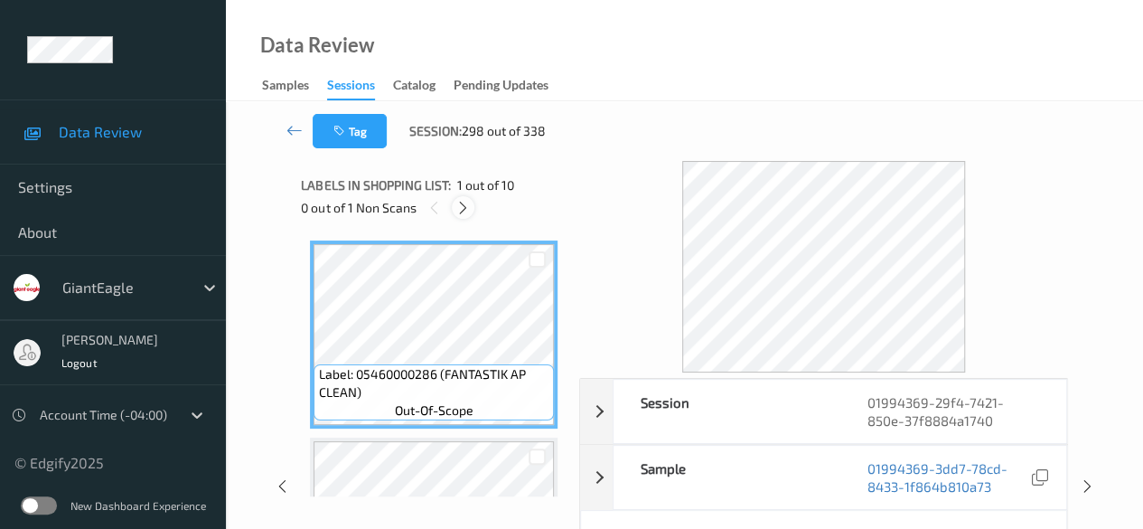
click at [464, 207] on icon at bounding box center [462, 208] width 15 height 16
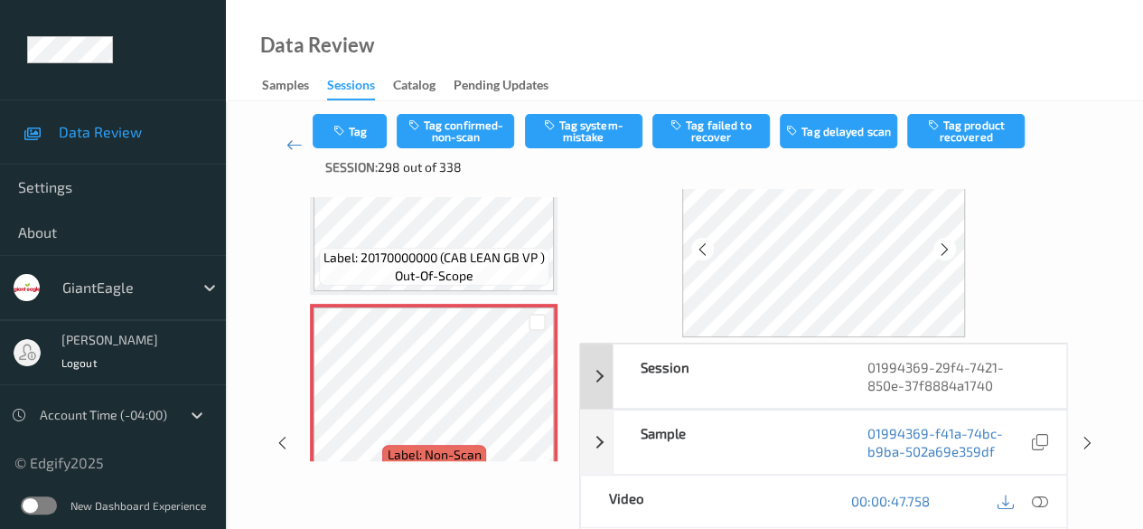
scroll to position [90, 0]
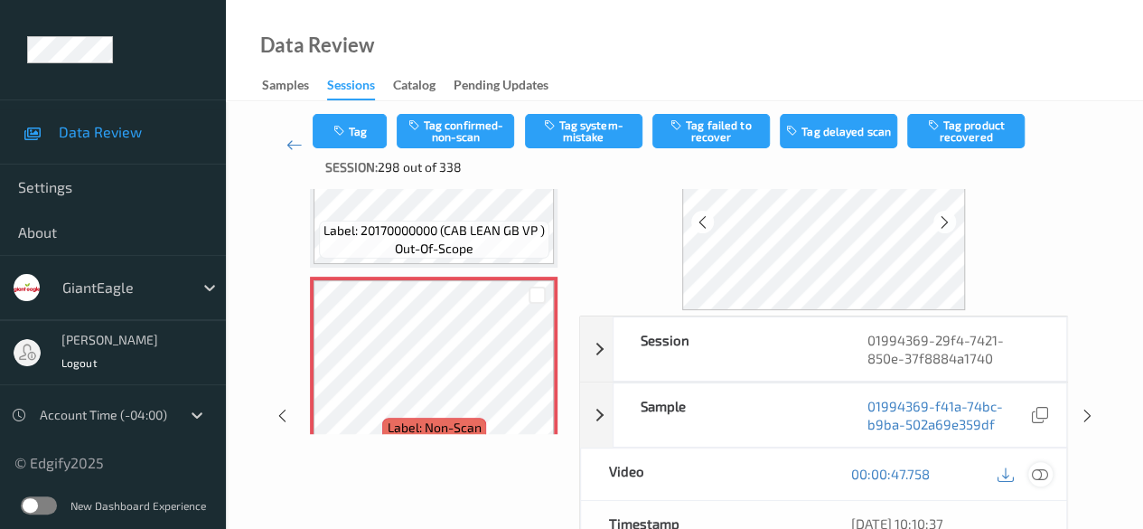
click at [922, 471] on icon at bounding box center [1040, 473] width 16 height 16
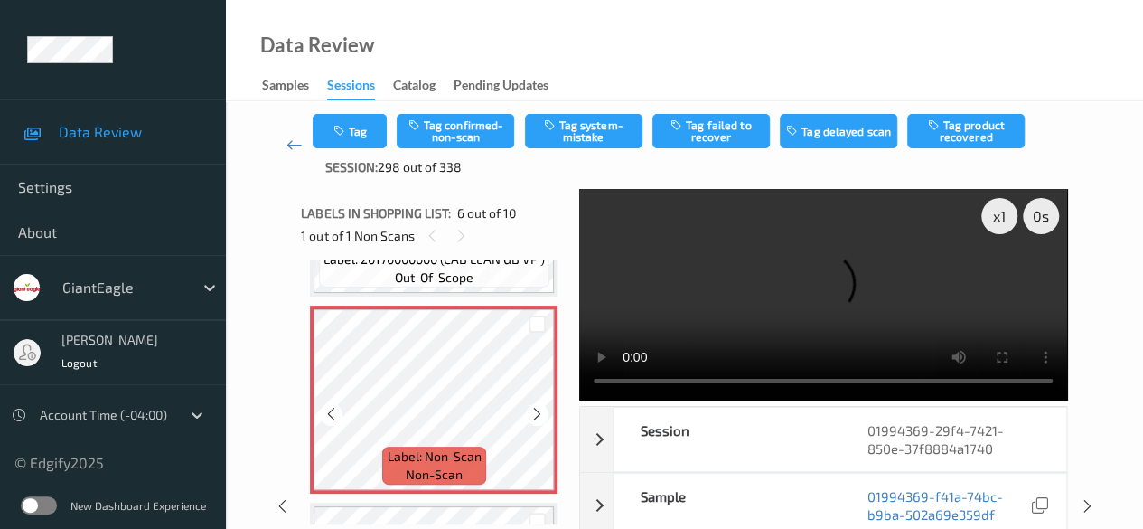
scroll to position [978, 0]
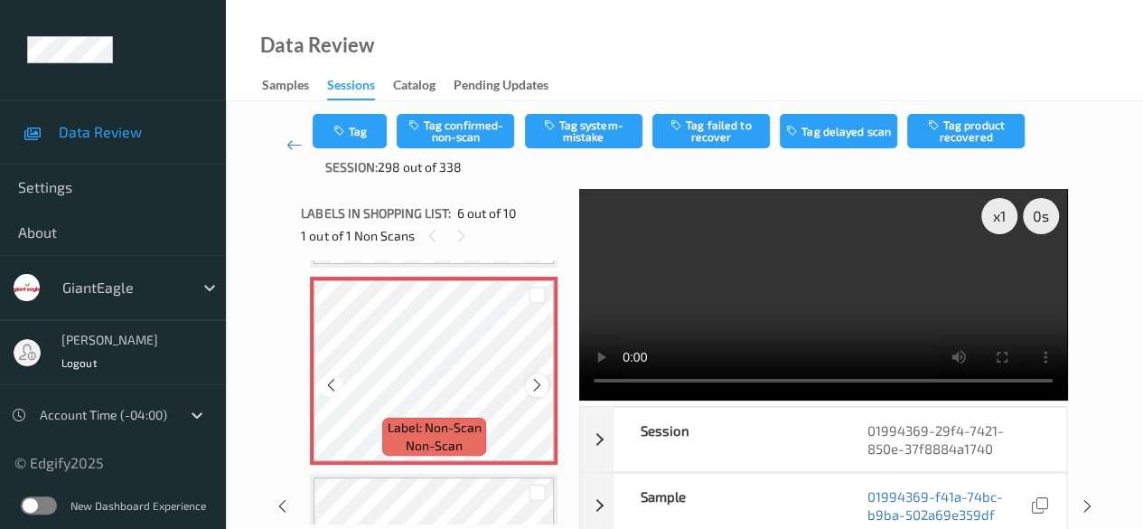
click at [532, 384] on icon at bounding box center [536, 385] width 15 height 16
click at [533, 384] on icon at bounding box center [536, 385] width 15 height 16
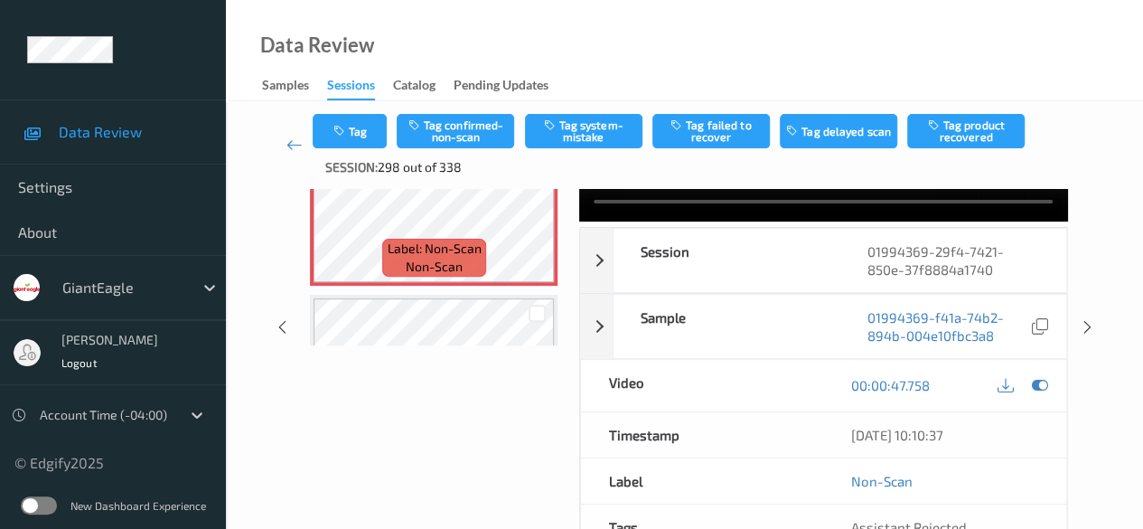
scroll to position [181, 0]
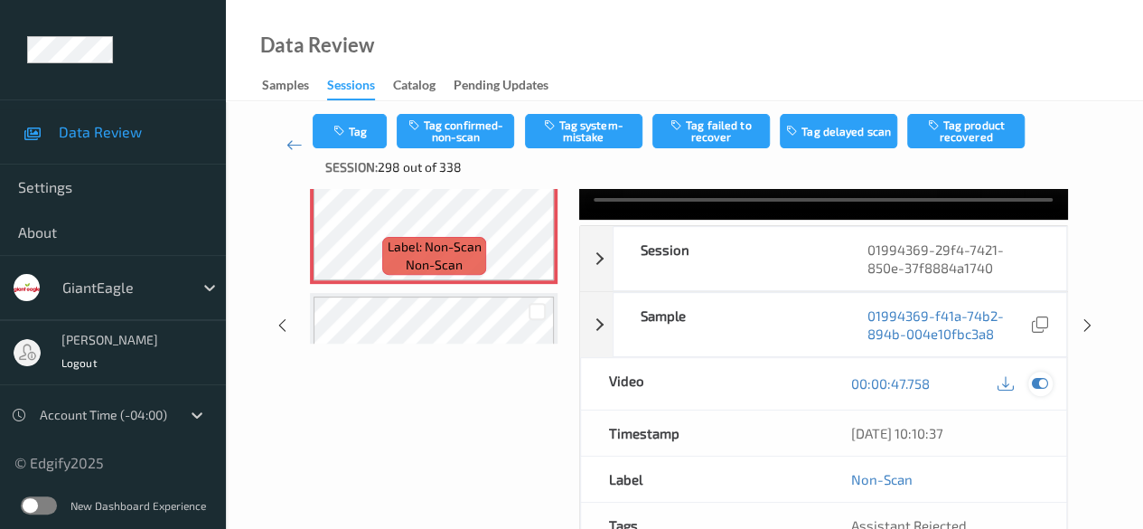
click at [922, 385] on icon at bounding box center [1040, 383] width 16 height 16
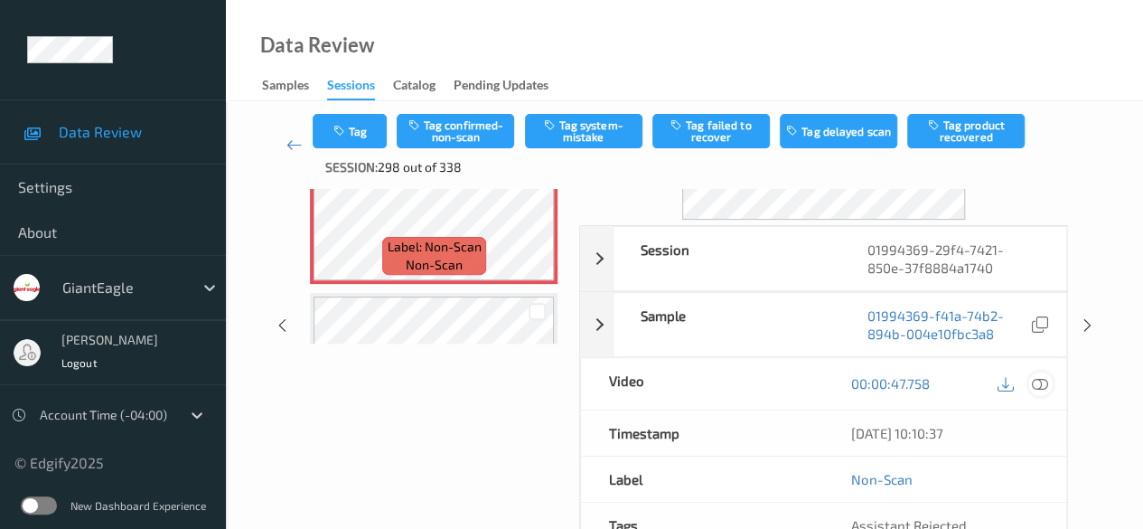
click at [922, 385] on icon at bounding box center [1040, 383] width 16 height 16
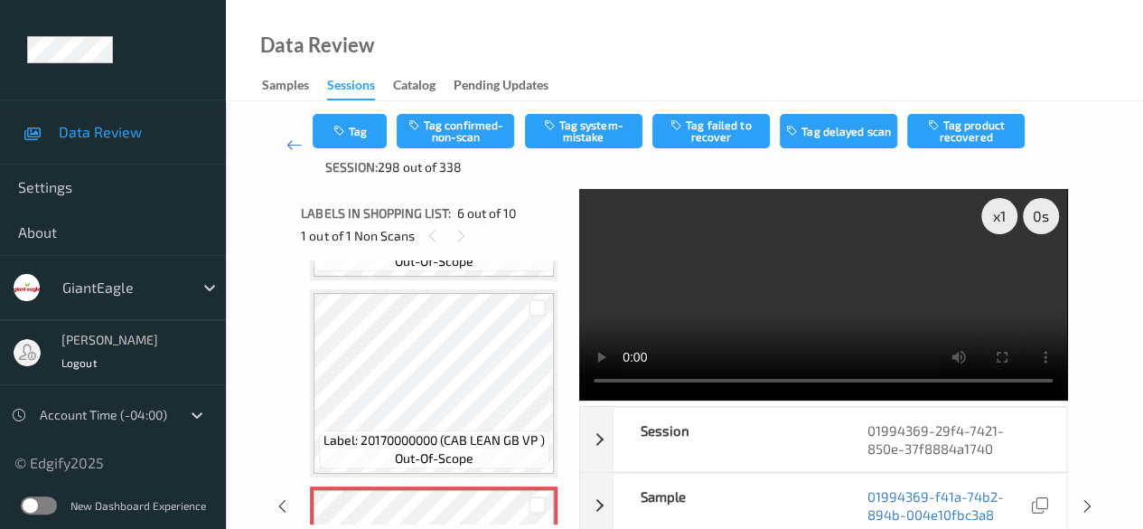
scroll to position [797, 0]
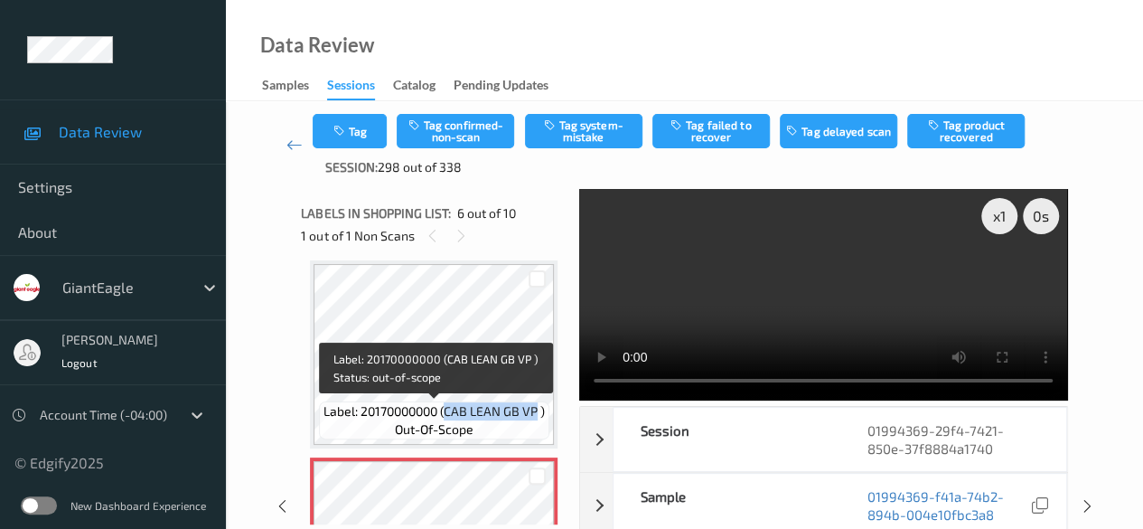
drag, startPoint x: 445, startPoint y: 411, endPoint x: 538, endPoint y: 409, distance: 93.1
click at [538, 409] on span "Label: 20170000000 (CAB LEAN GB VP )" at bounding box center [433, 411] width 221 height 18
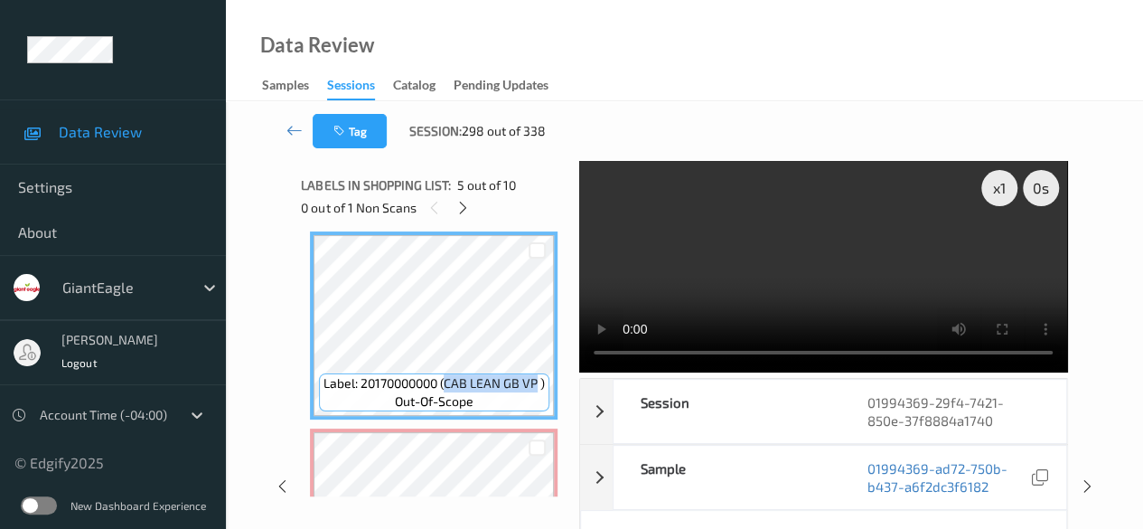
copy span "CAB LEAN GB VP"
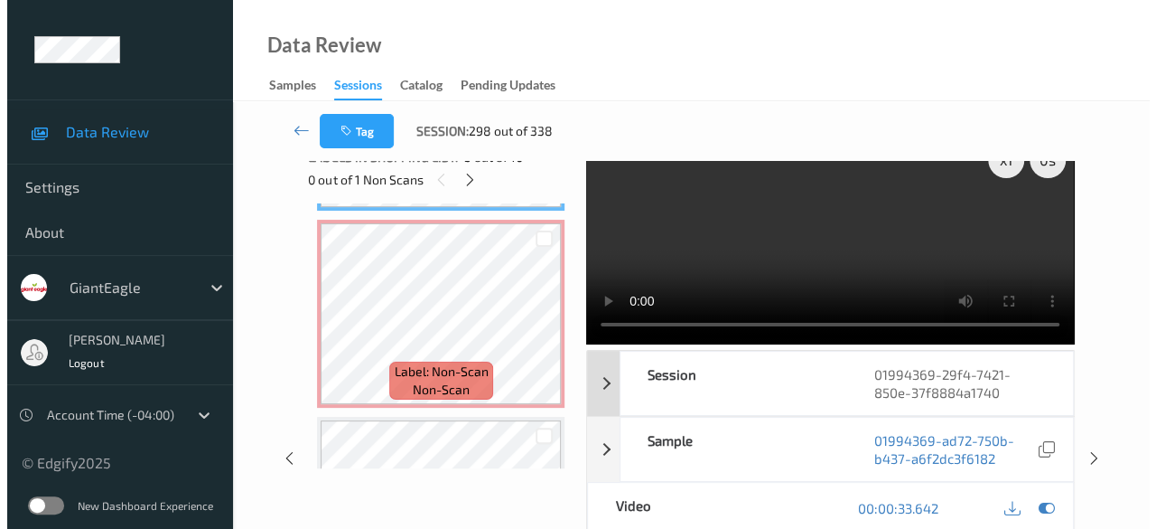
scroll to position [0, 0]
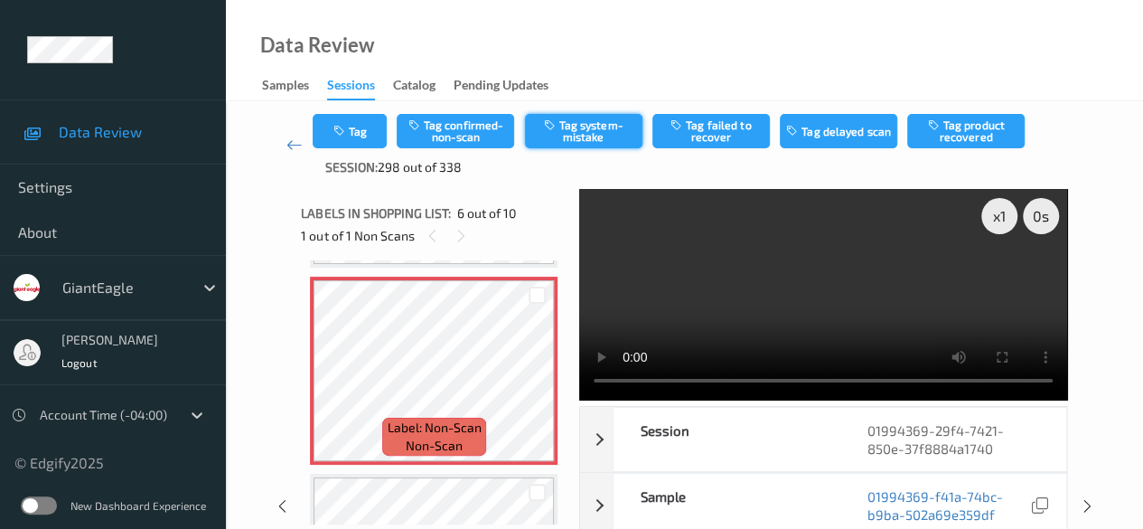
click at [594, 127] on button "Tag system-mistake" at bounding box center [583, 131] width 117 height 34
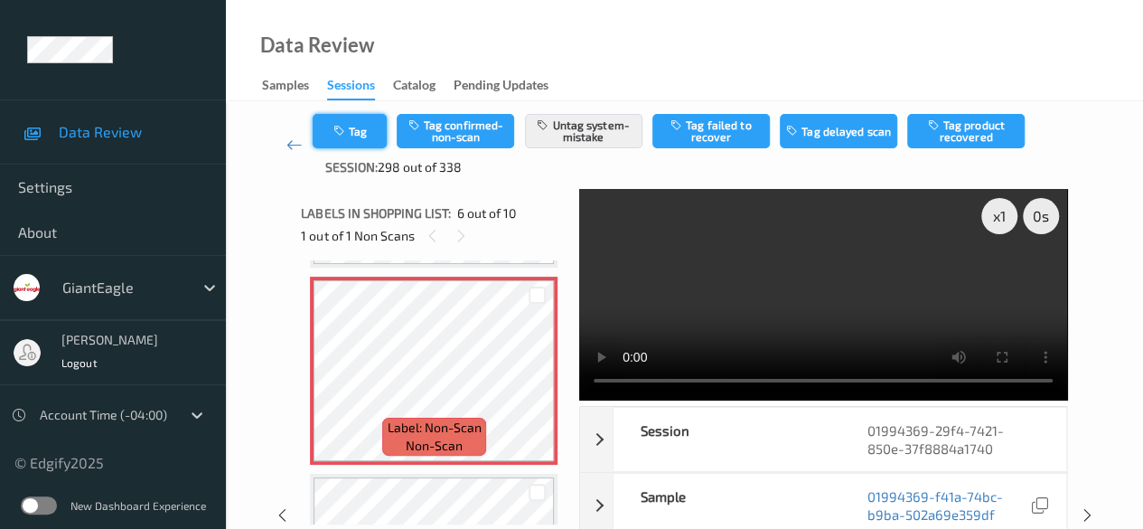
click at [366, 138] on button "Tag" at bounding box center [350, 131] width 74 height 34
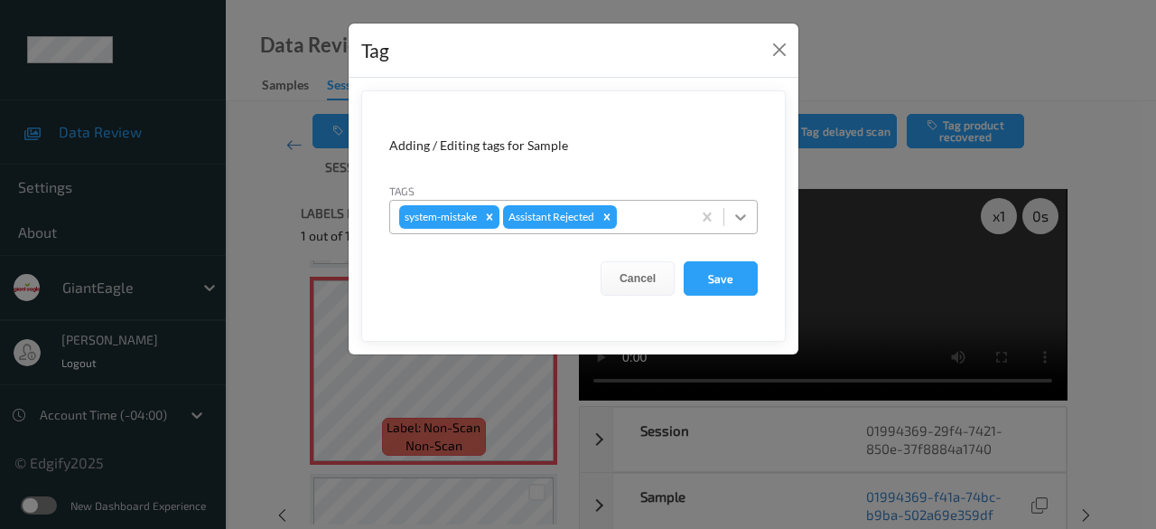
click at [744, 218] on icon at bounding box center [741, 217] width 18 height 18
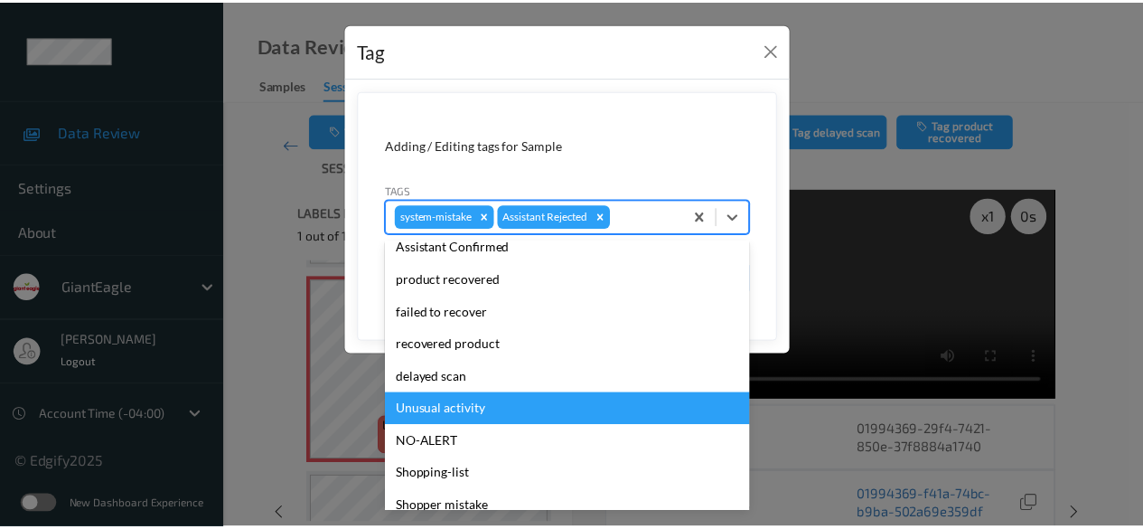
scroll to position [192, 0]
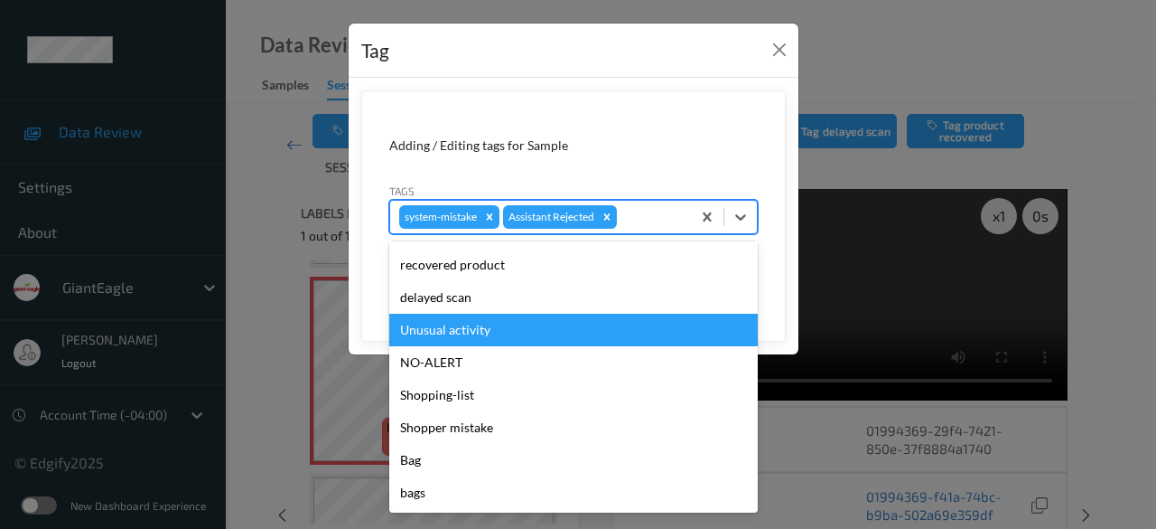
click at [505, 333] on div "Unusual activity" at bounding box center [573, 330] width 369 height 33
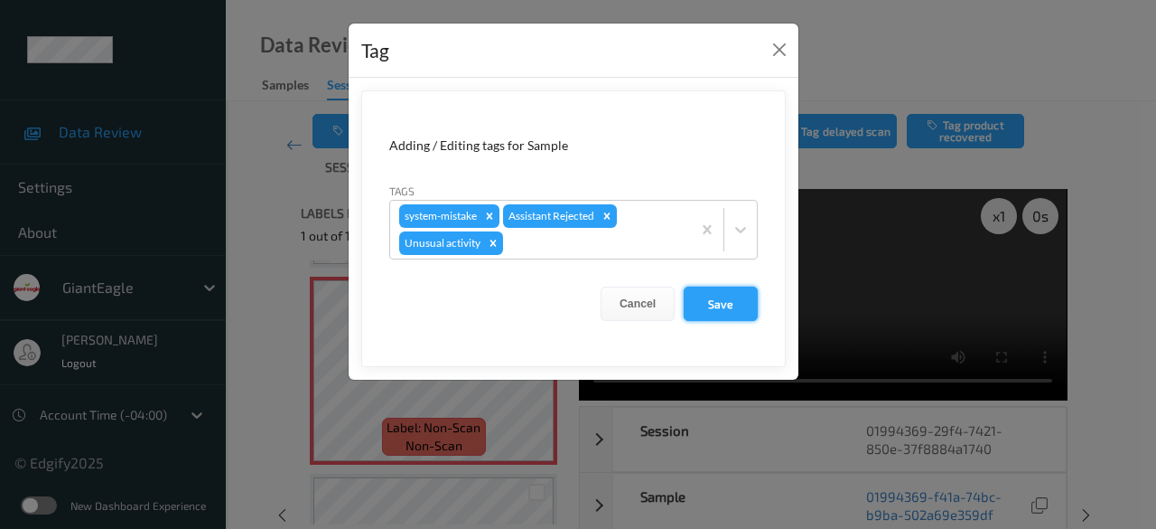
click at [720, 297] on button "Save" at bounding box center [721, 303] width 74 height 34
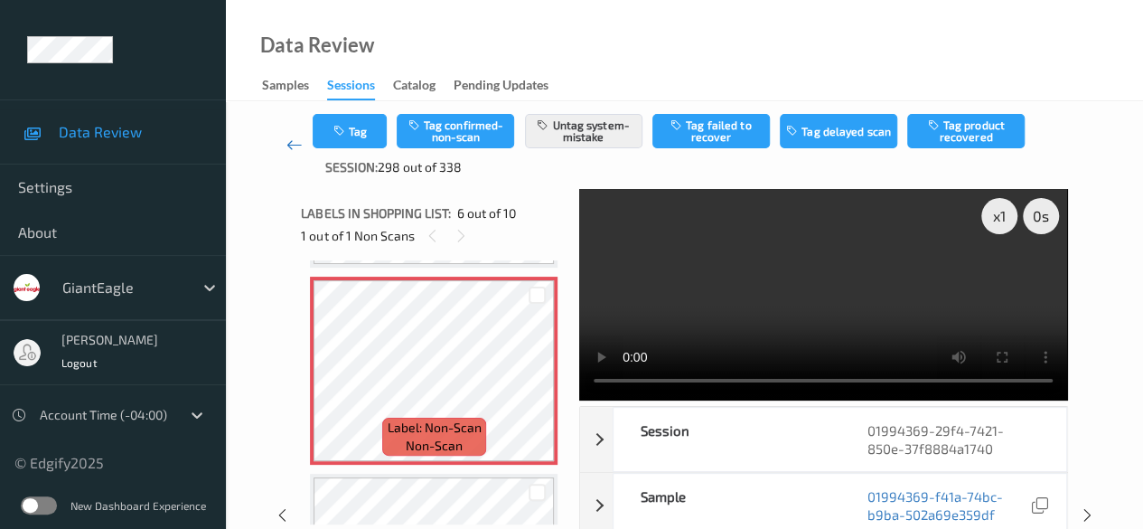
click at [290, 146] on icon at bounding box center [294, 145] width 16 height 18
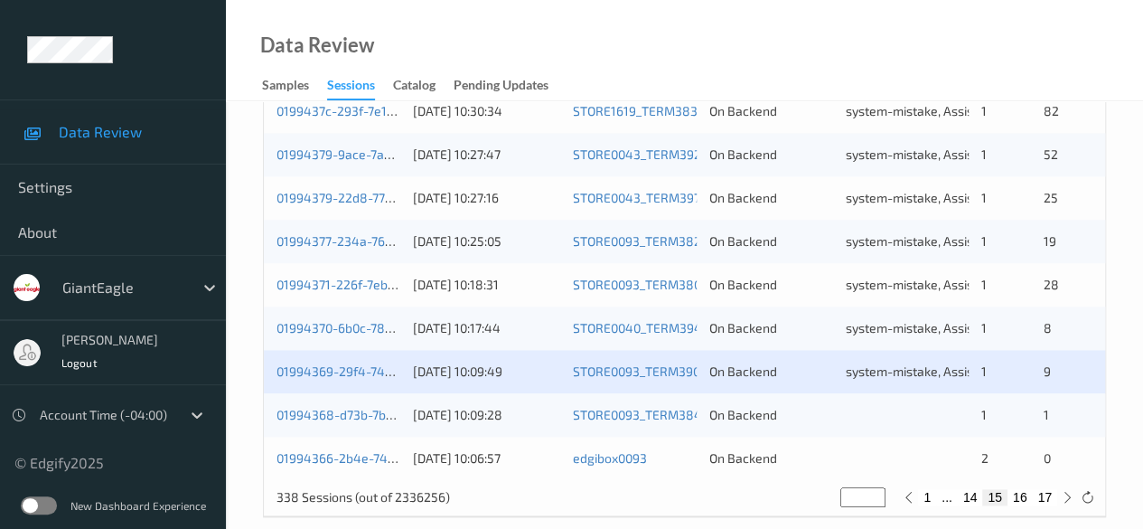
scroll to position [972, 0]
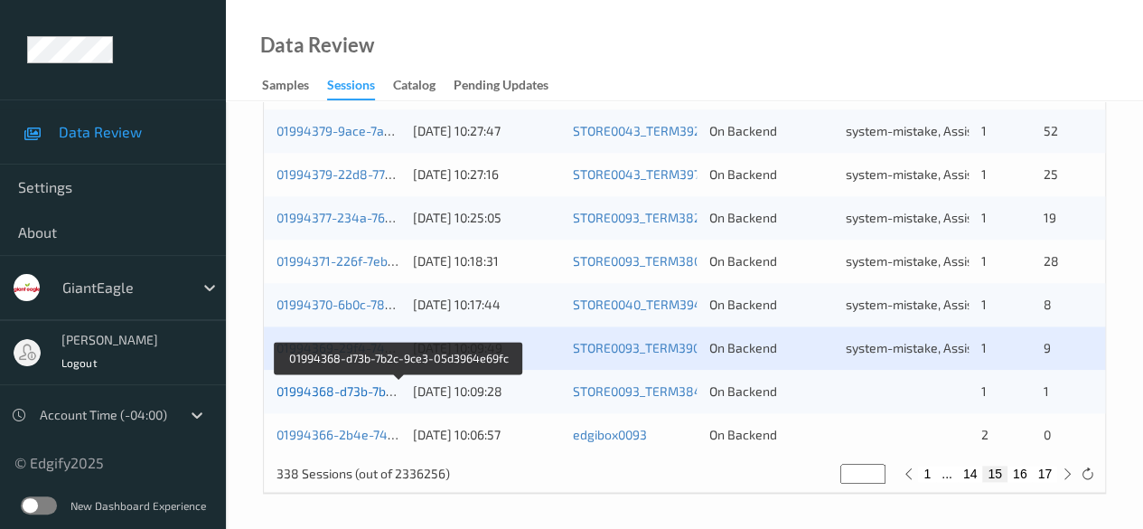
click at [318, 391] on link "01994368-d73b-7b2c-9ce3-05d3964e69fc" at bounding box center [399, 390] width 246 height 15
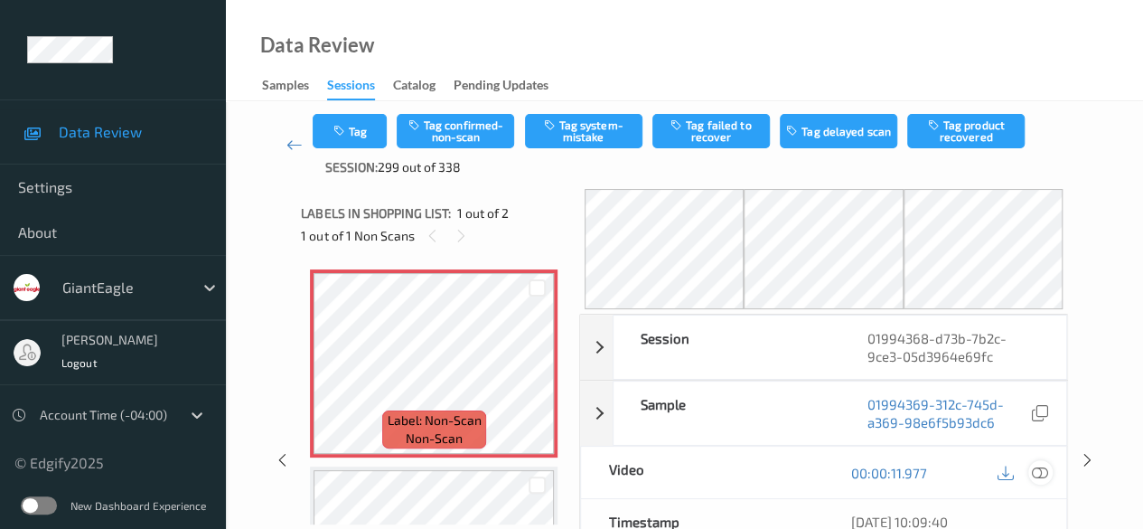
click at [922, 477] on icon at bounding box center [1040, 472] width 16 height 16
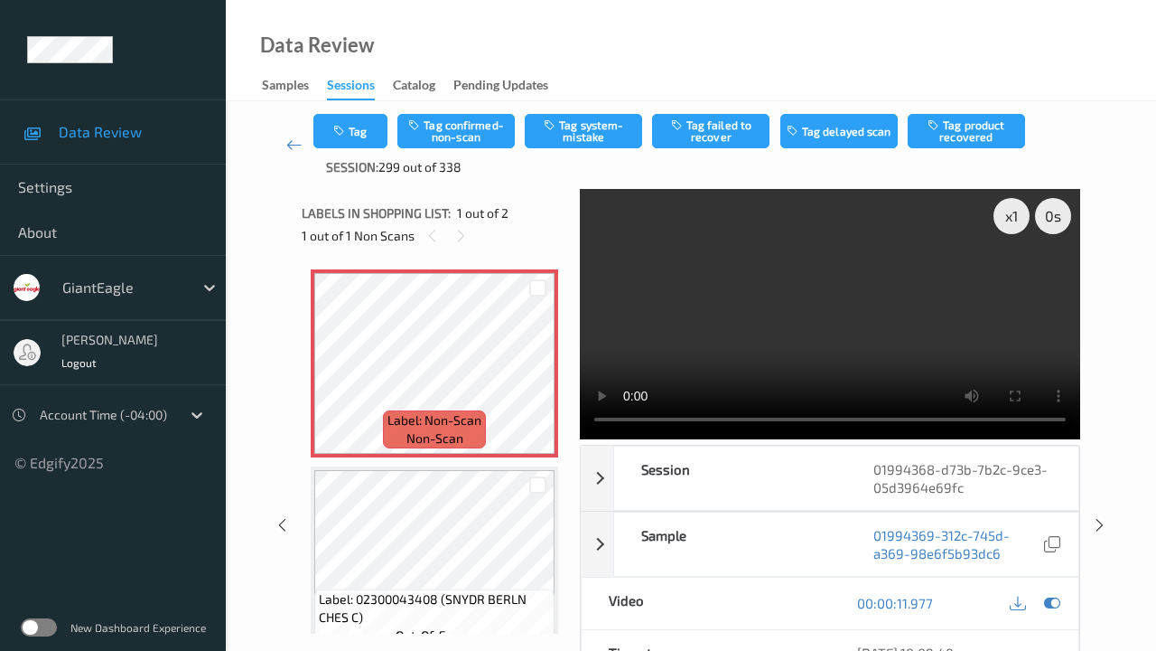
click at [580, 439] on video at bounding box center [830, 314] width 501 height 250
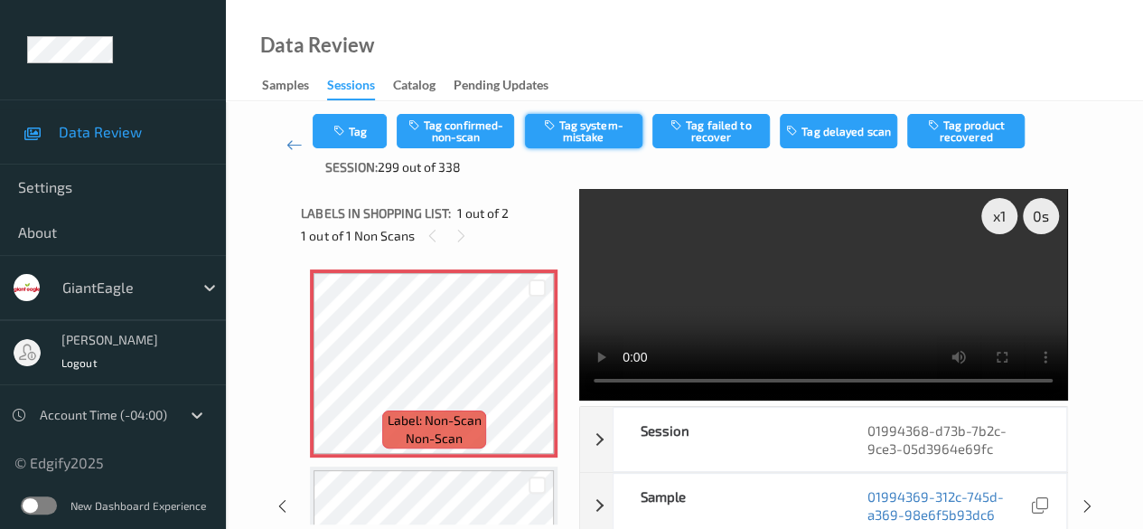
click at [584, 128] on button "Tag system-mistake" at bounding box center [583, 131] width 117 height 34
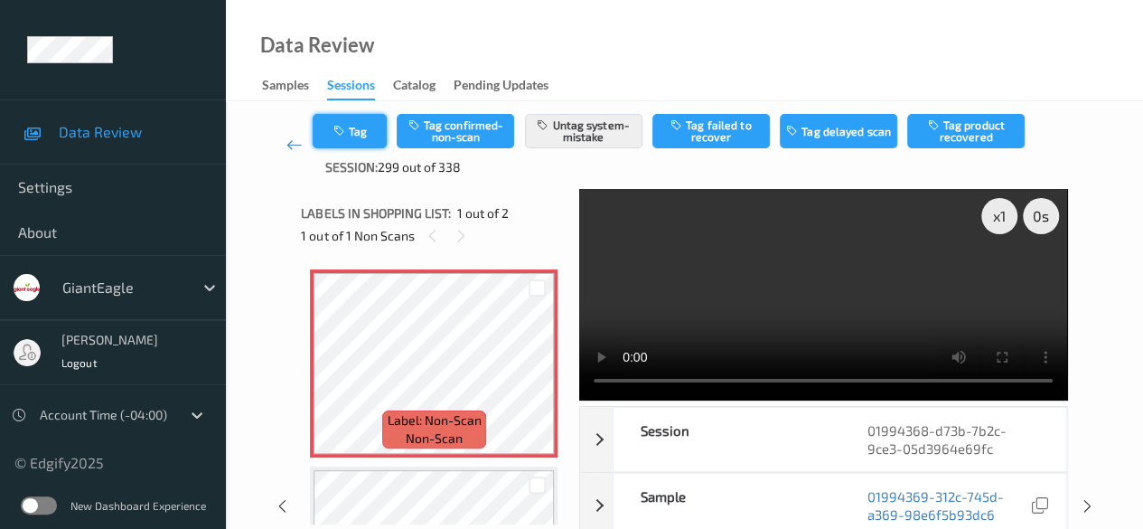
click at [376, 127] on button "Tag" at bounding box center [350, 131] width 74 height 34
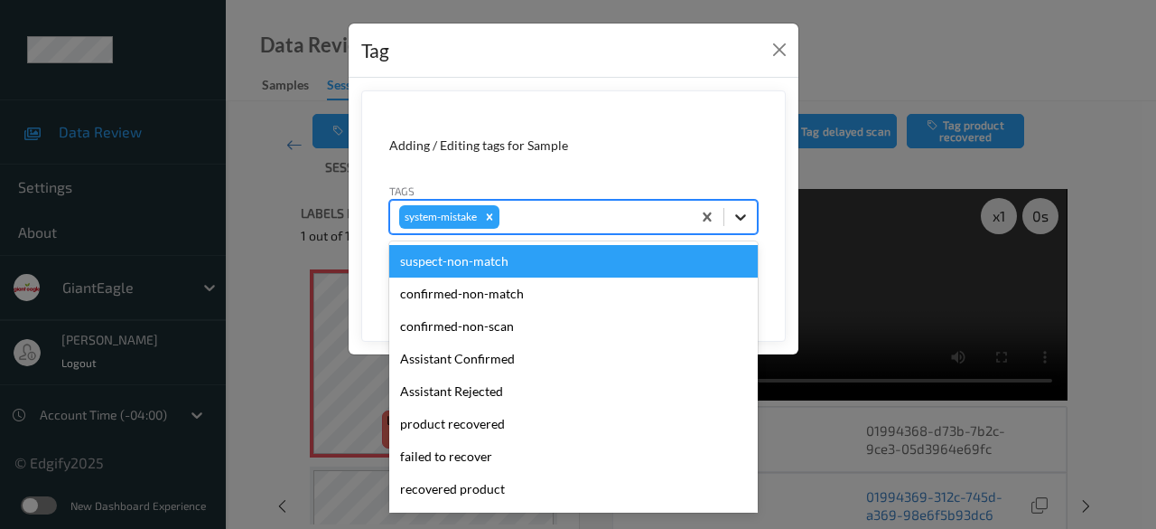
click at [735, 221] on icon at bounding box center [741, 217] width 18 height 18
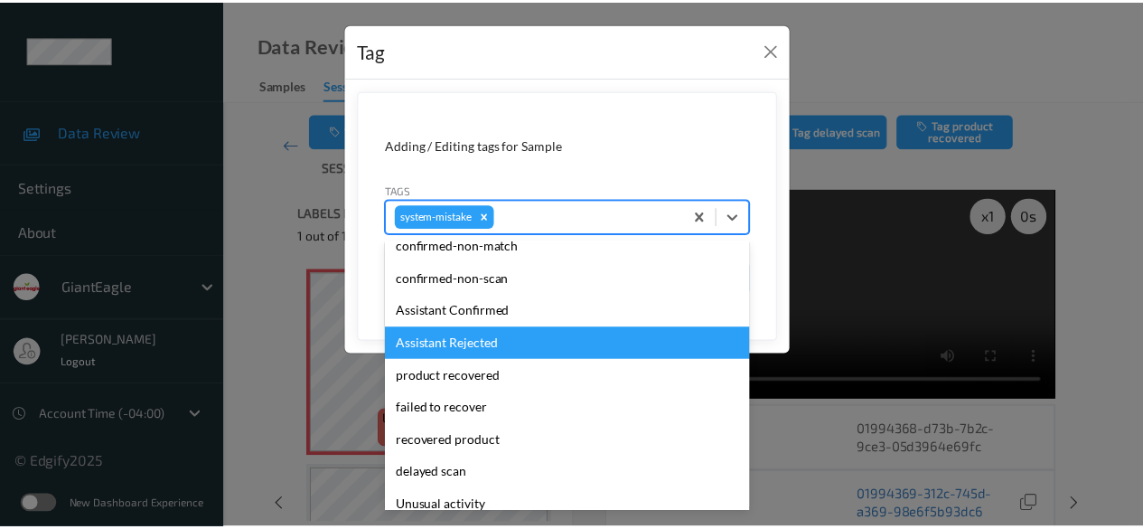
scroll to position [224, 0]
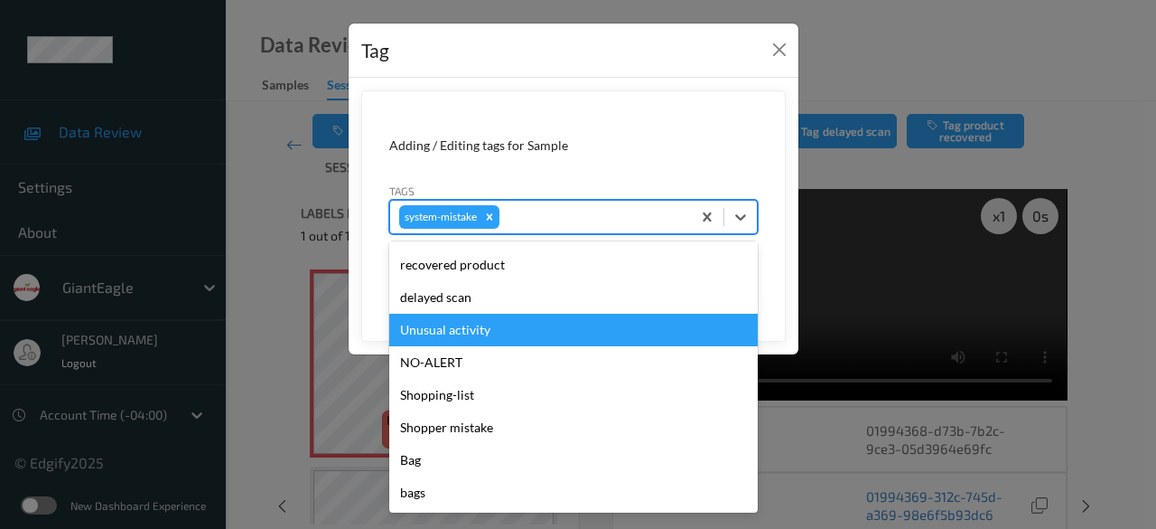
click at [482, 336] on div "Unusual activity" at bounding box center [573, 330] width 369 height 33
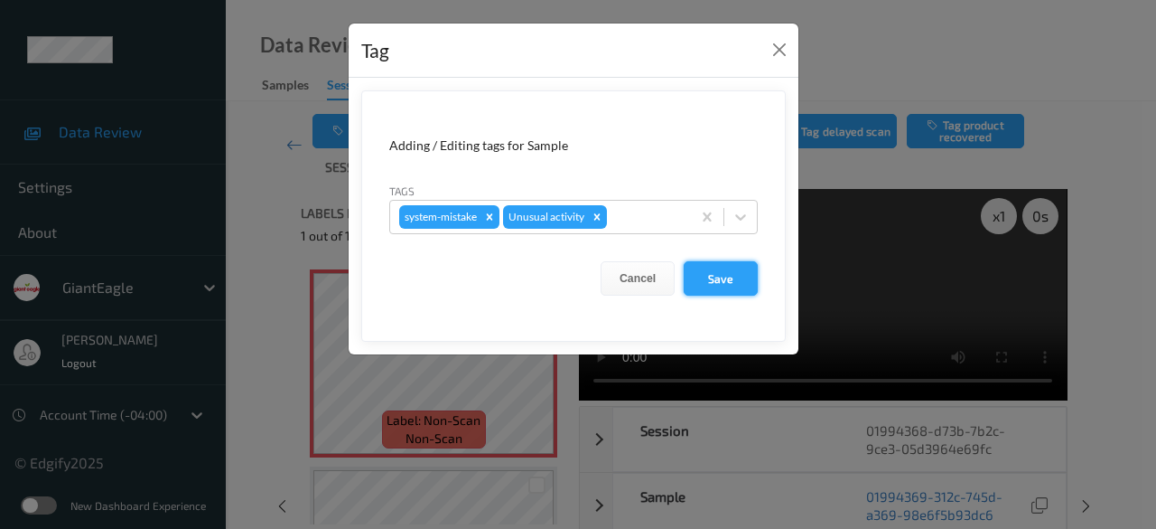
click at [719, 283] on button "Save" at bounding box center [721, 278] width 74 height 34
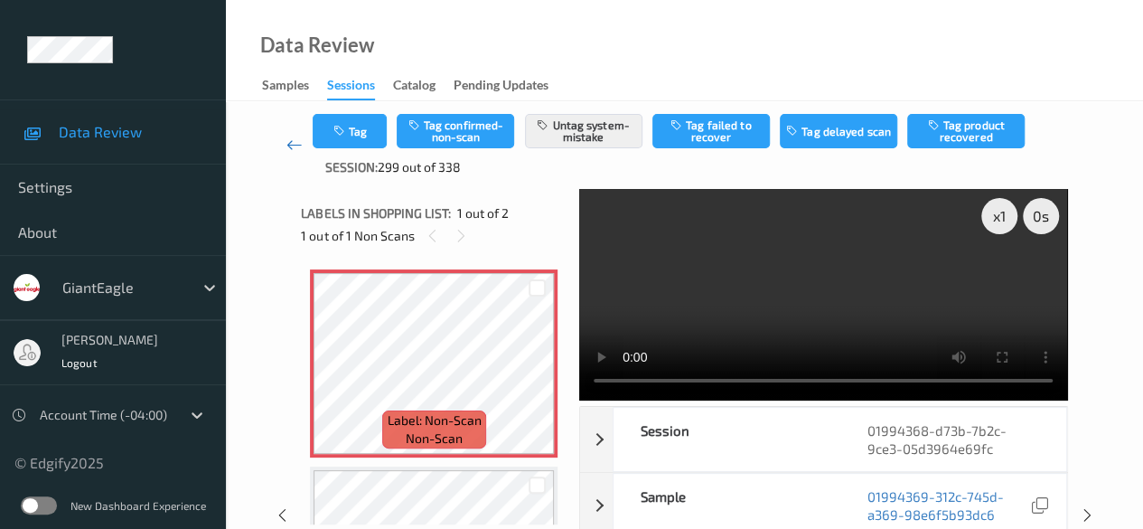
click at [289, 151] on icon at bounding box center [294, 145] width 16 height 18
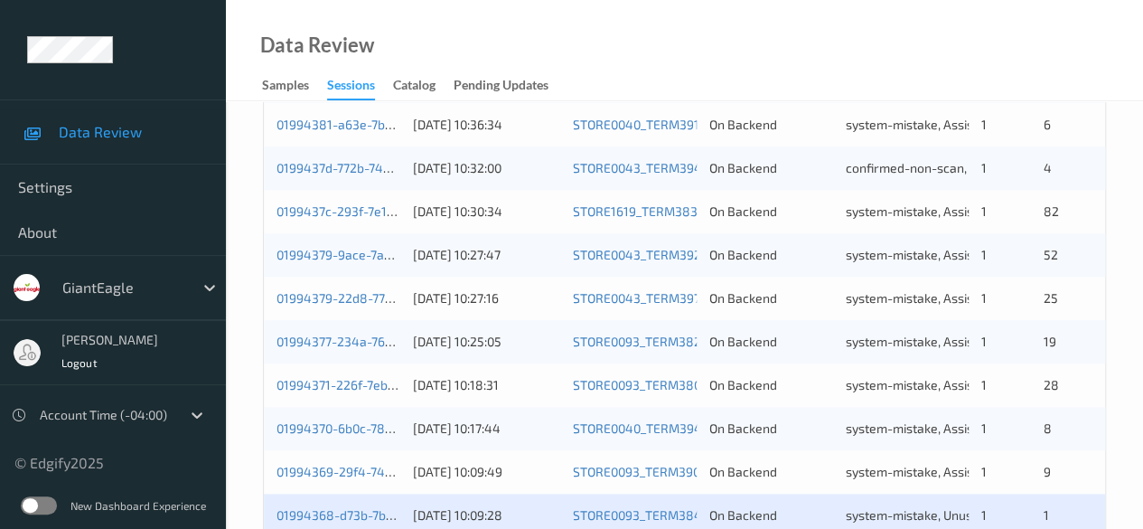
scroll to position [972, 0]
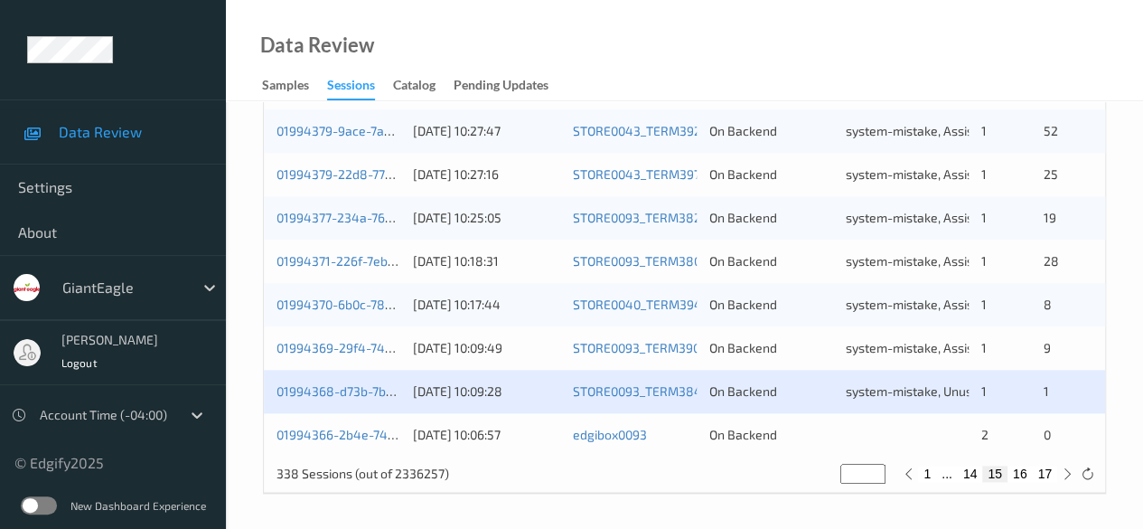
click at [349, 441] on div "01994366-2b4e-74e3-8066-3975d969d5d7" at bounding box center [338, 435] width 124 height 18
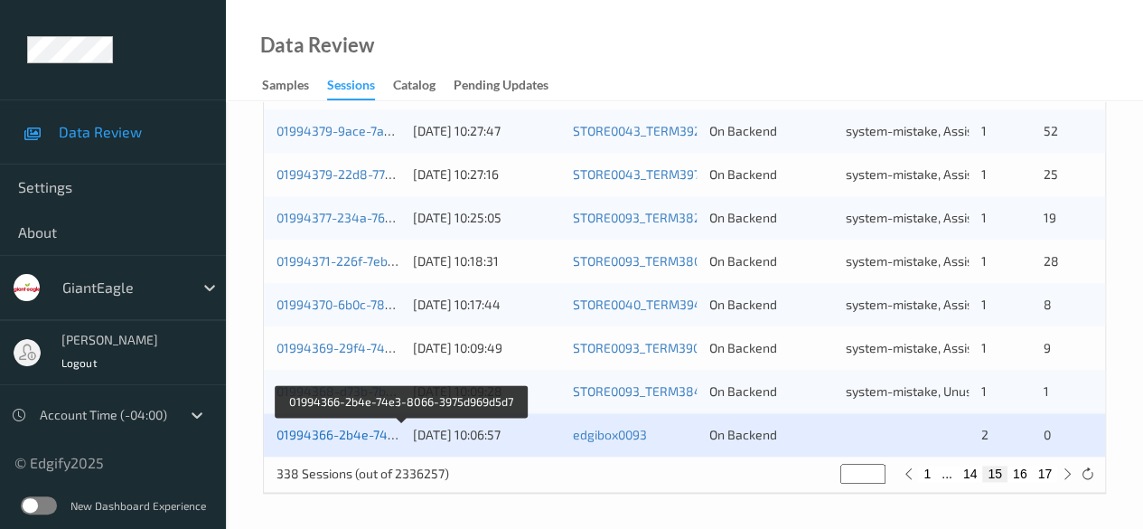
click at [332, 438] on link "01994366-2b4e-74e3-8066-3975d969d5d7" at bounding box center [401, 433] width 251 height 15
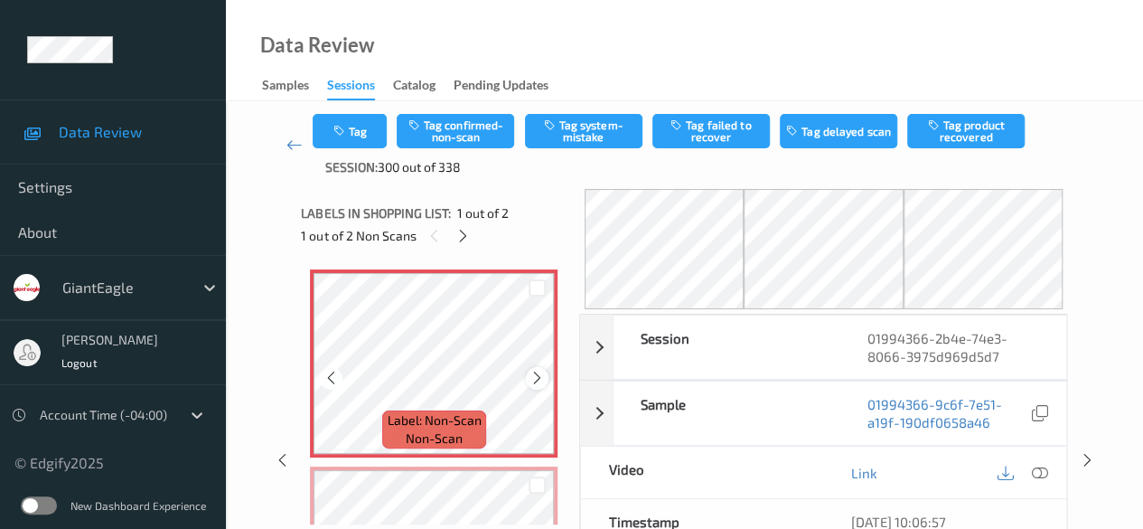
click at [529, 380] on icon at bounding box center [536, 378] width 15 height 16
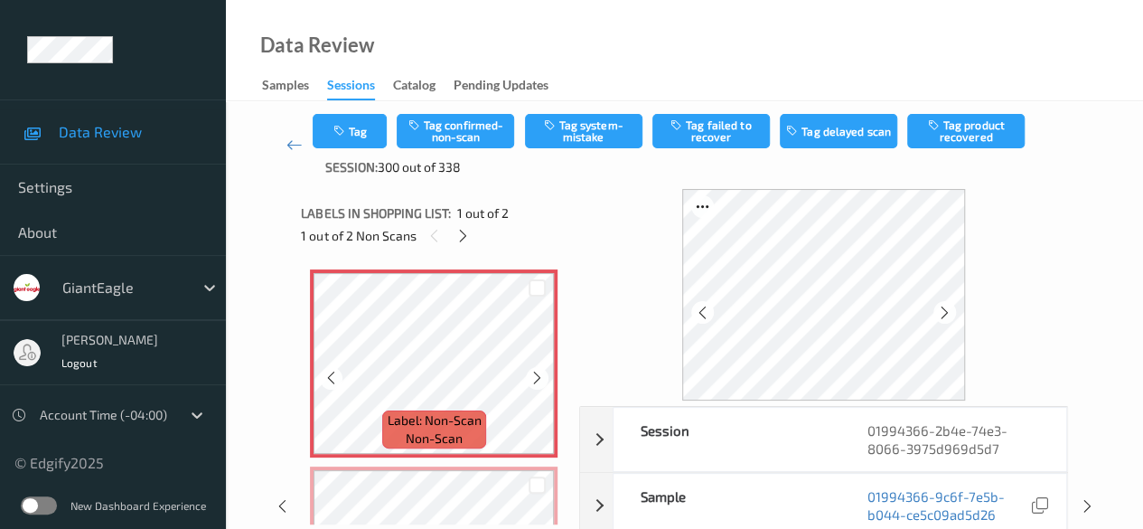
click at [529, 380] on icon at bounding box center [536, 378] width 15 height 16
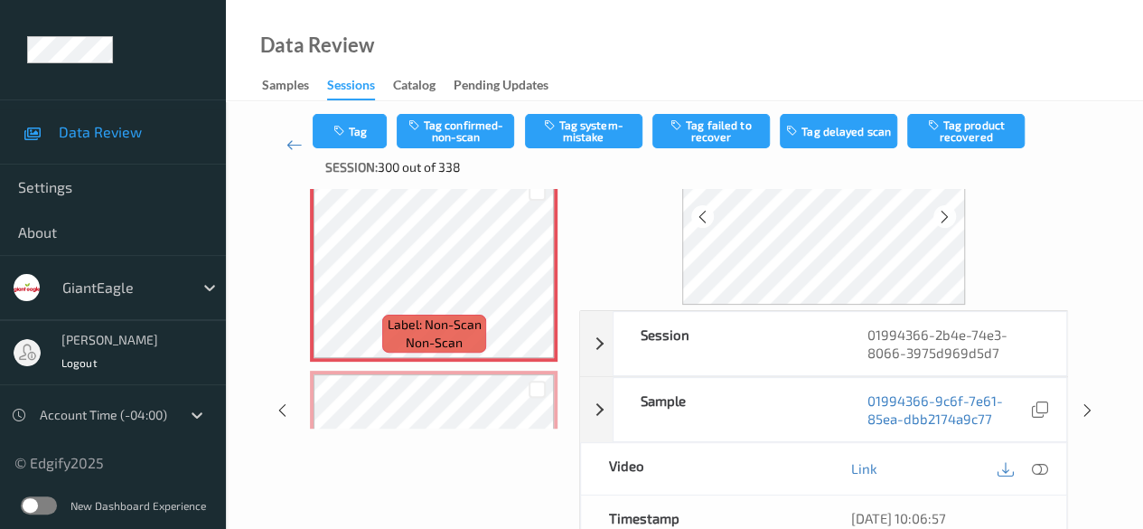
scroll to position [181, 0]
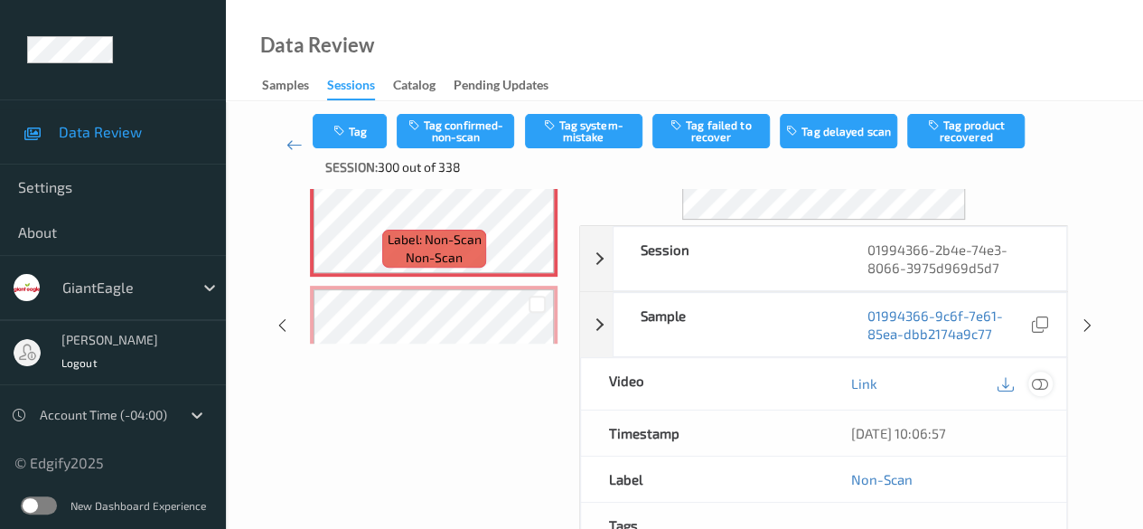
click at [922, 384] on icon at bounding box center [1040, 383] width 16 height 16
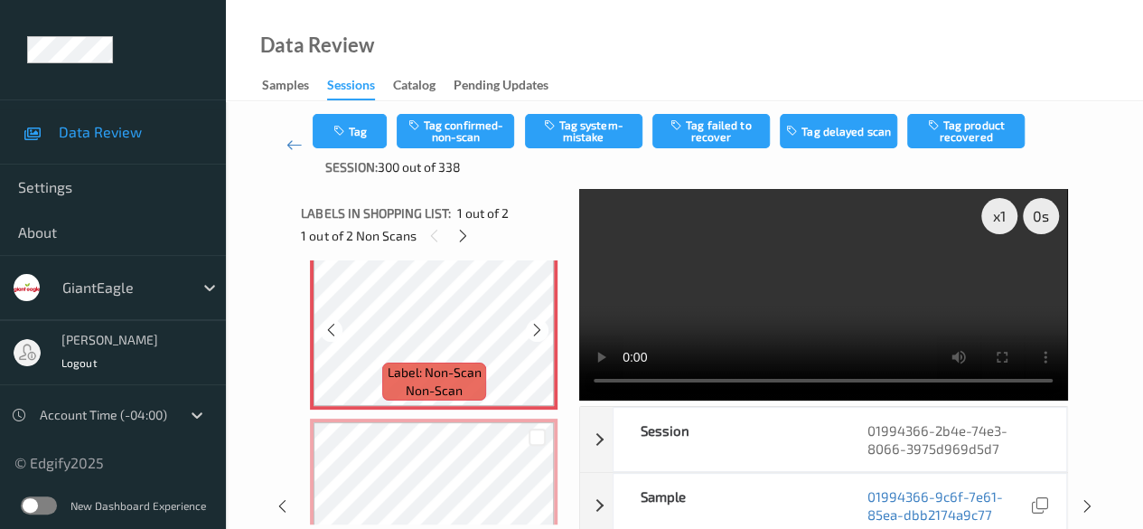
scroll to position [0, 0]
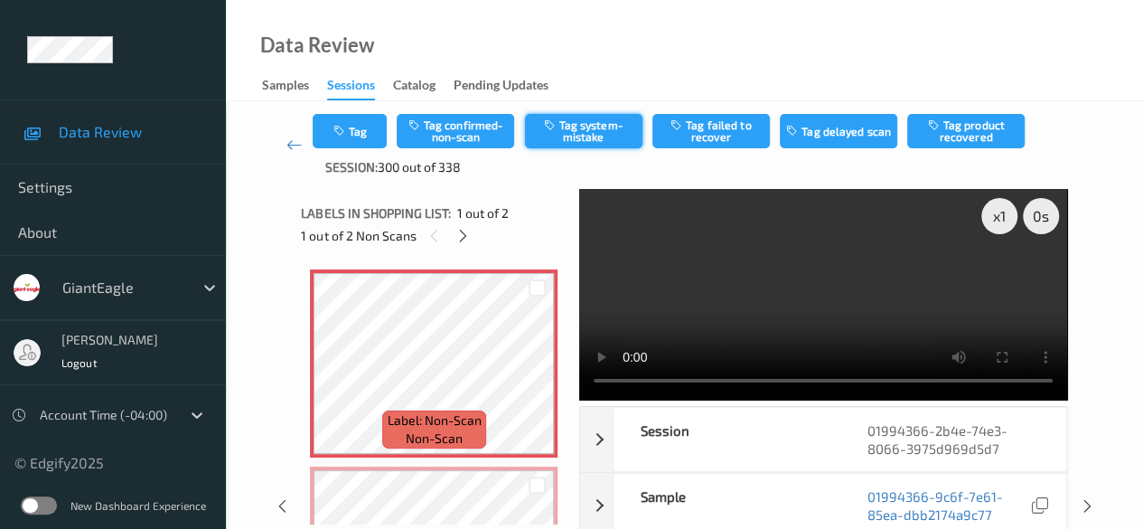
click at [594, 133] on button "Tag system-mistake" at bounding box center [583, 131] width 117 height 34
click at [464, 239] on icon at bounding box center [462, 236] width 15 height 16
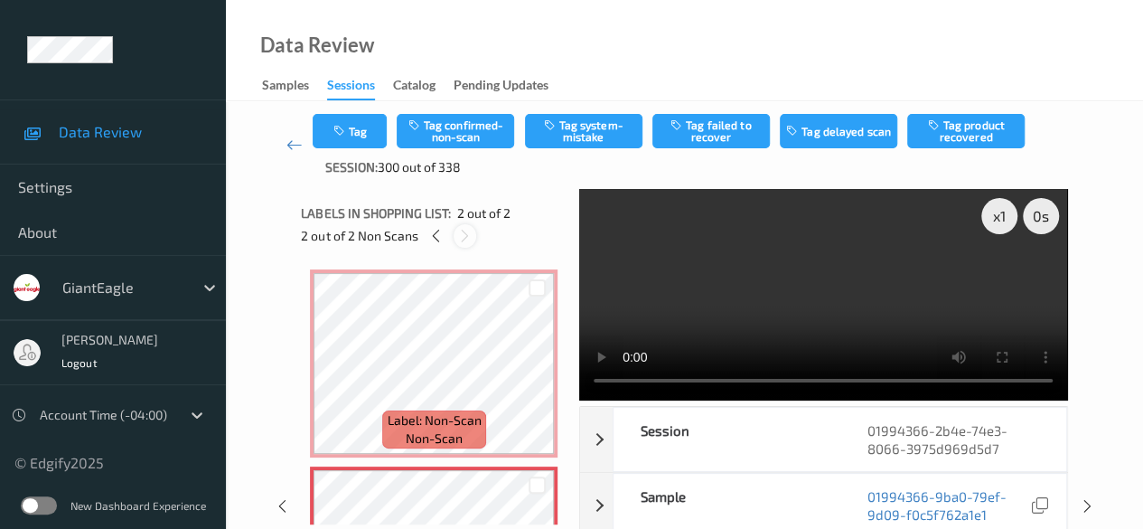
scroll to position [9, 0]
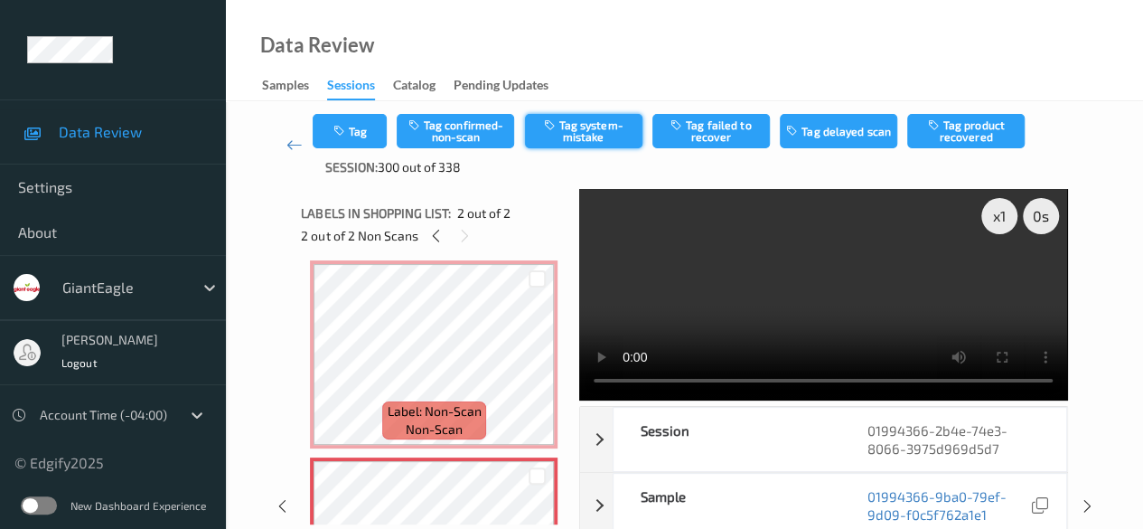
click at [584, 136] on button "Tag system-mistake" at bounding box center [583, 131] width 117 height 34
click at [292, 142] on icon at bounding box center [294, 145] width 16 height 18
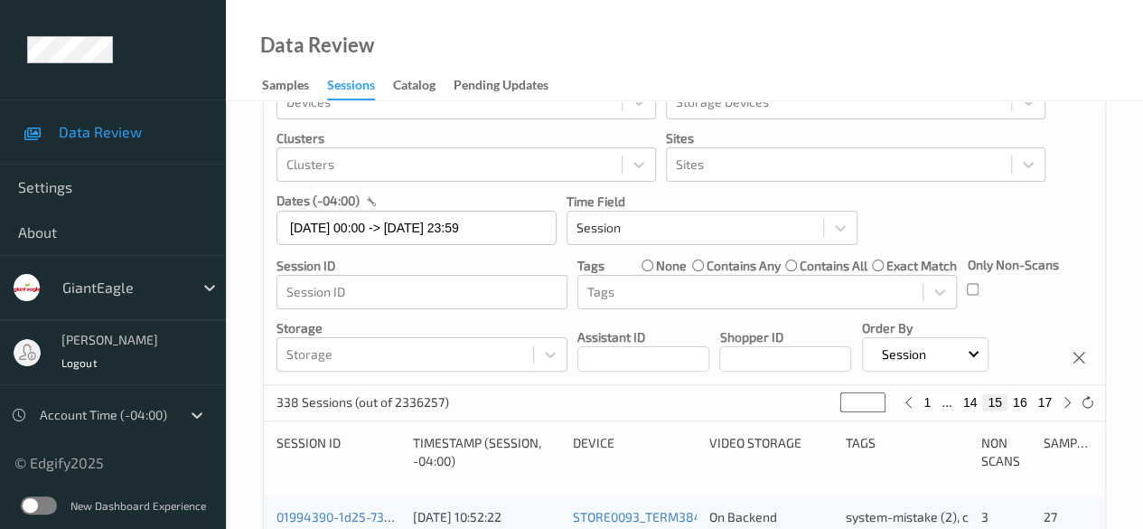
scroll to position [90, 0]
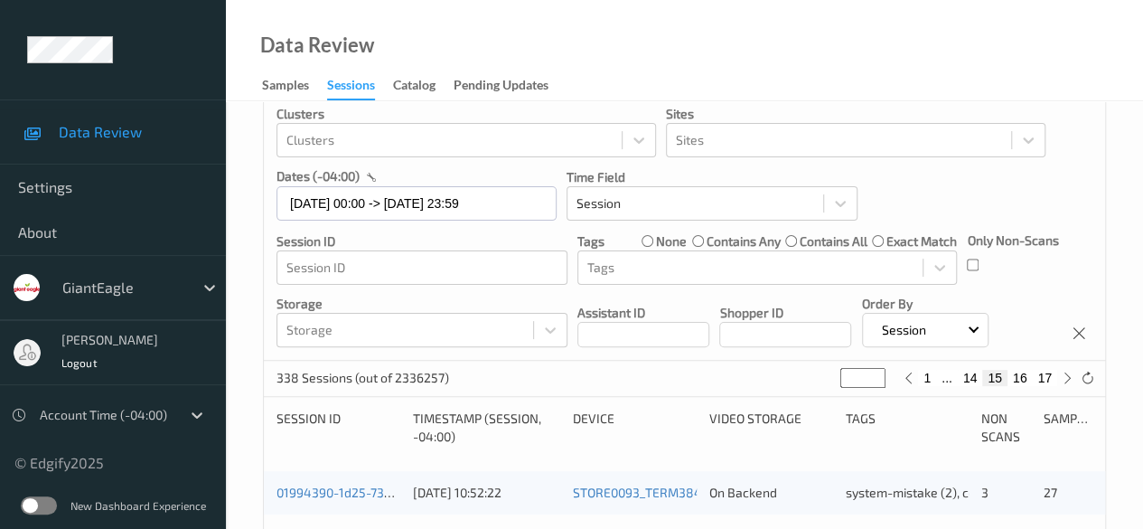
click at [922, 382] on button "14" at bounding box center [970, 378] width 25 height 16
type input "**"
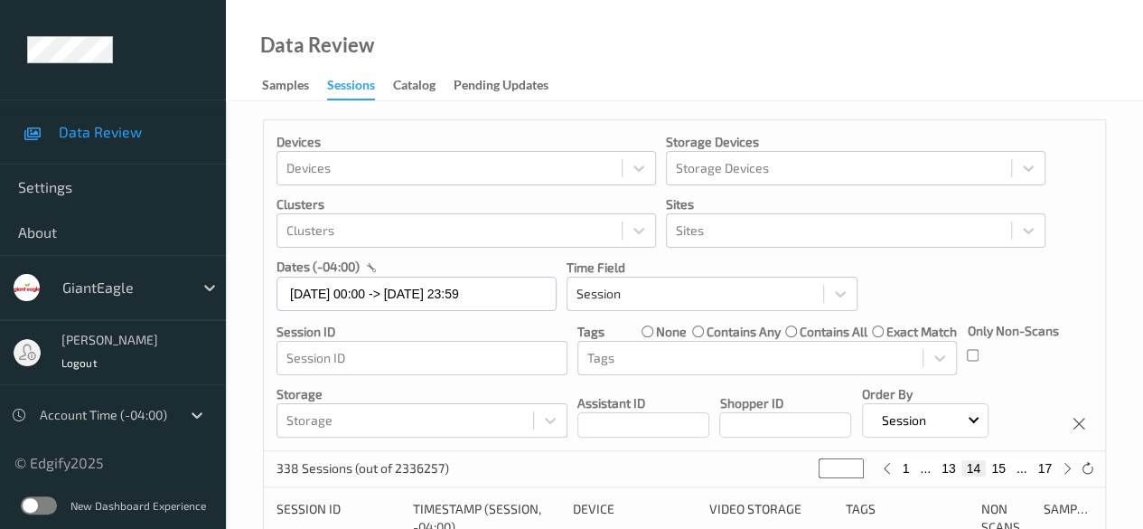
click at [922, 471] on button "13" at bounding box center [948, 468] width 25 height 16
type input "**"
click at [922, 471] on button "12" at bounding box center [948, 468] width 25 height 16
type input "**"
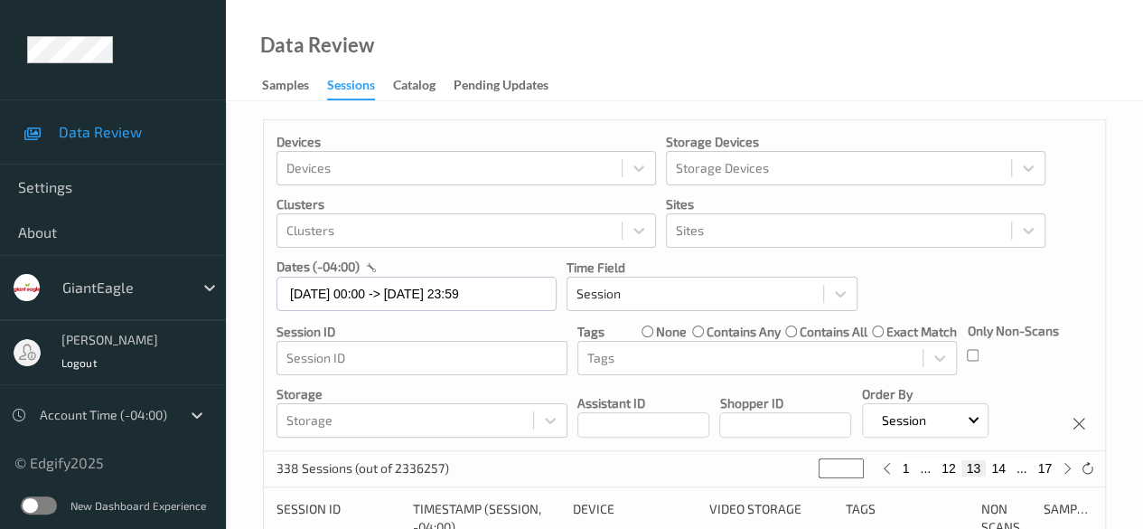
type input "**"
click at [922, 471] on button "11" at bounding box center [948, 468] width 25 height 16
type input "**"
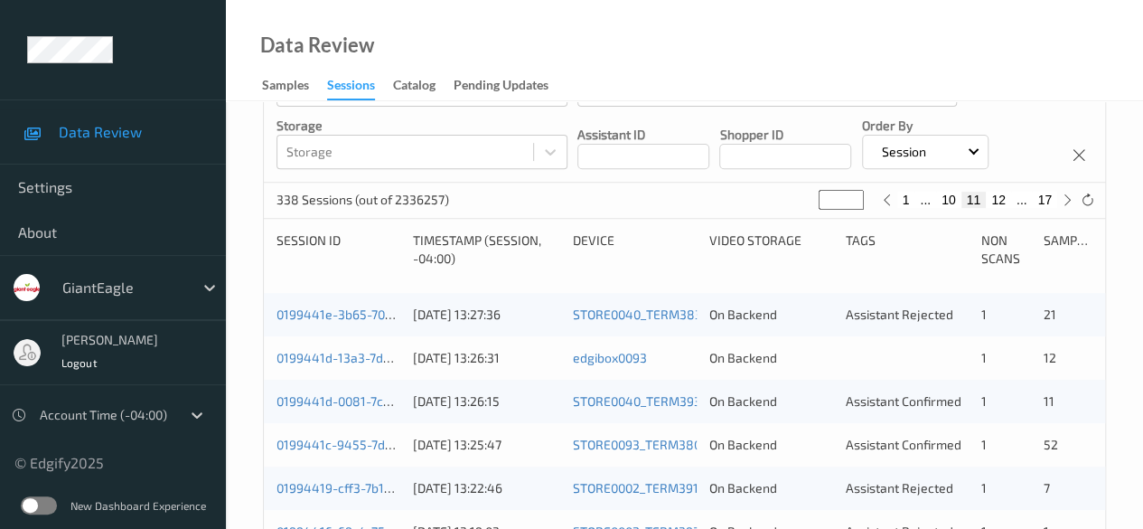
scroll to position [271, 0]
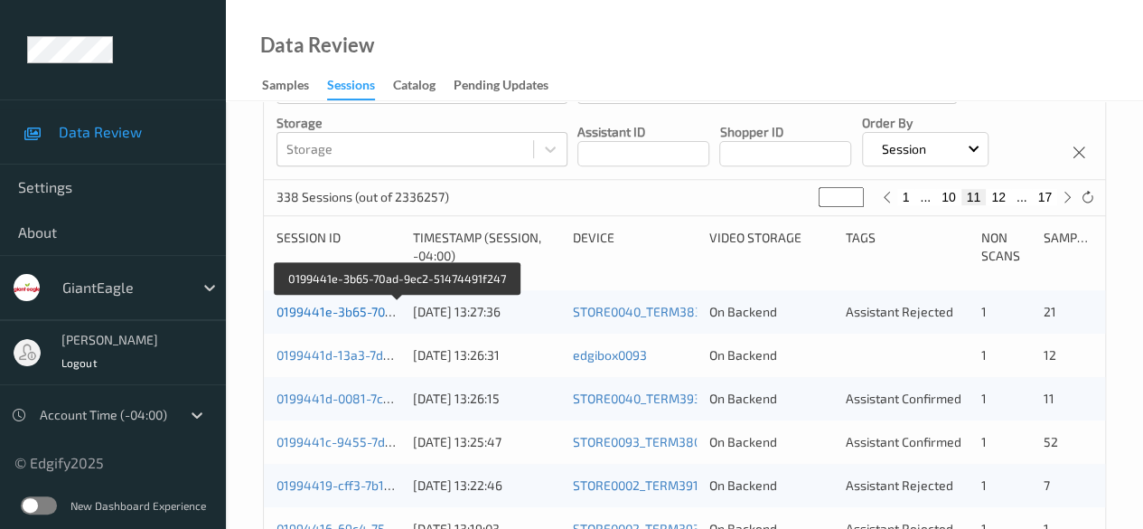
click at [354, 315] on link "0199441e-3b65-70ad-9ec2-51474491f247" at bounding box center [398, 311] width 244 height 15
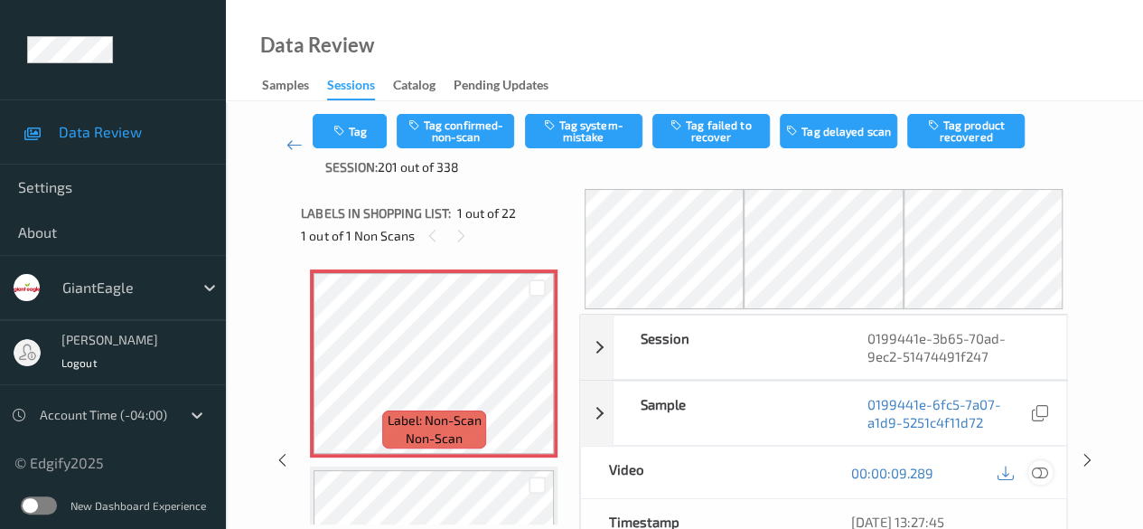
click at [922, 467] on icon at bounding box center [1040, 472] width 16 height 16
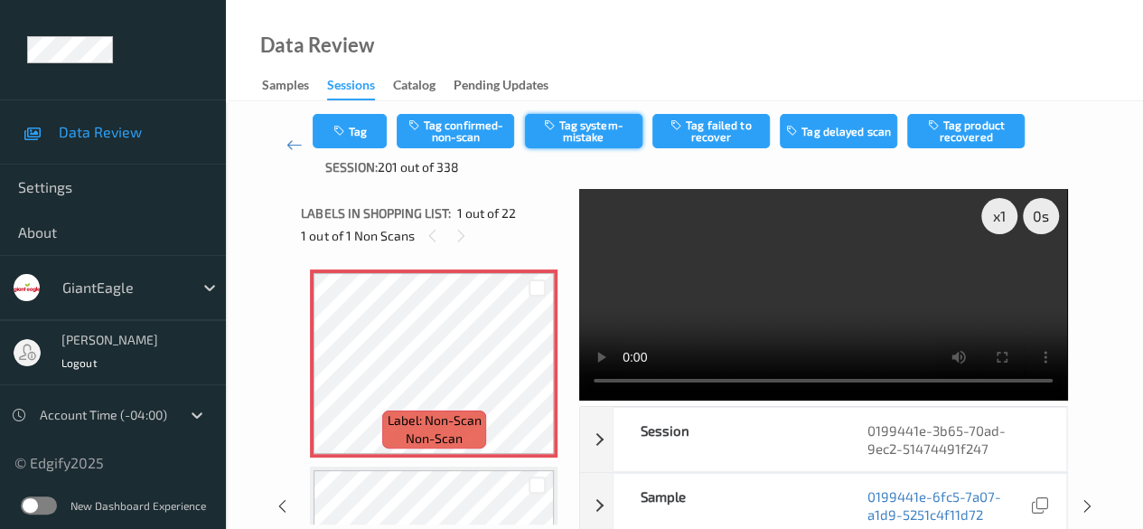
click at [568, 133] on button "Tag system-mistake" at bounding box center [583, 131] width 117 height 34
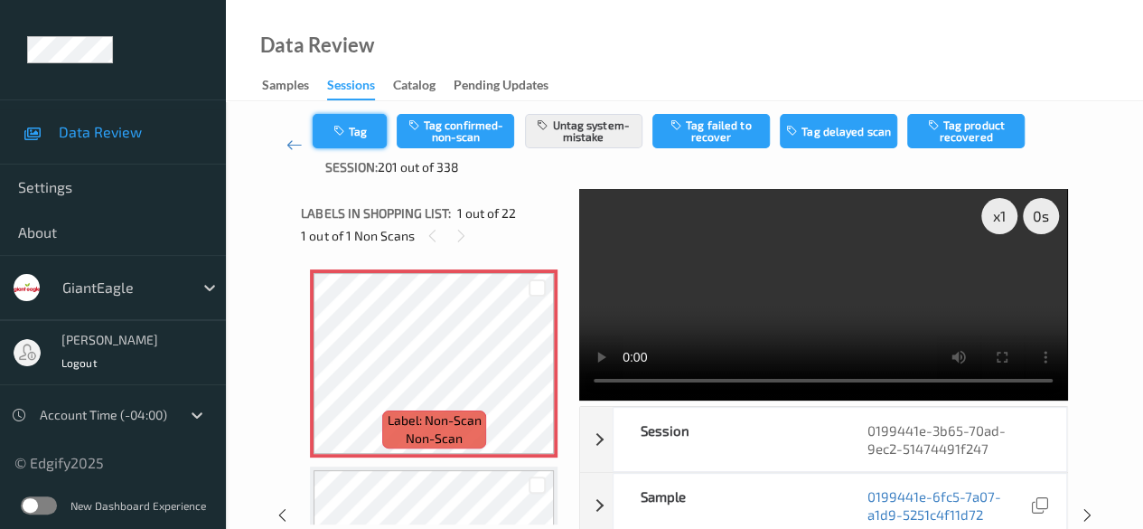
click at [367, 142] on button "Tag" at bounding box center [350, 131] width 74 height 34
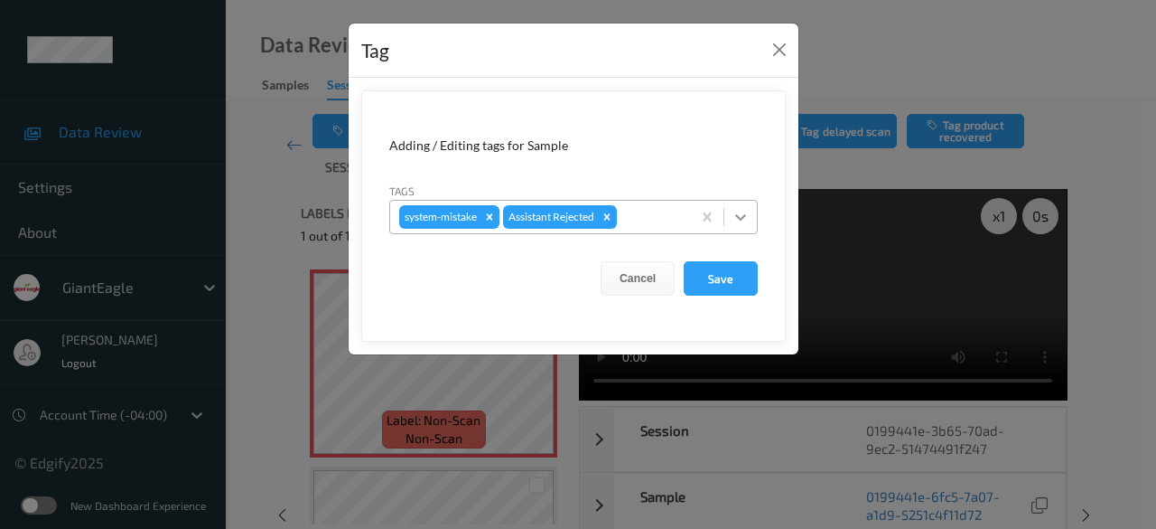
click at [741, 220] on icon at bounding box center [741, 217] width 18 height 18
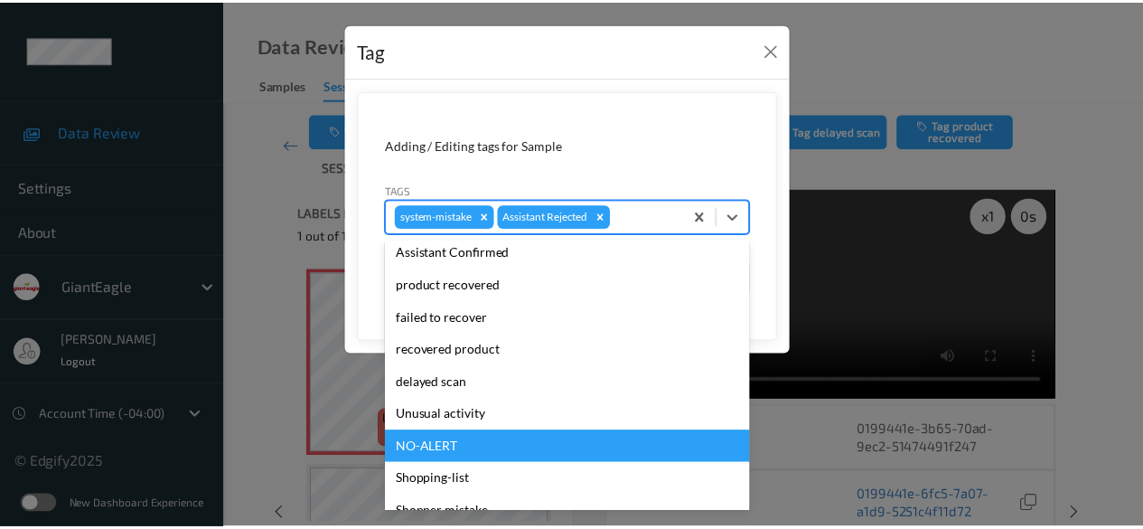
scroll to position [192, 0]
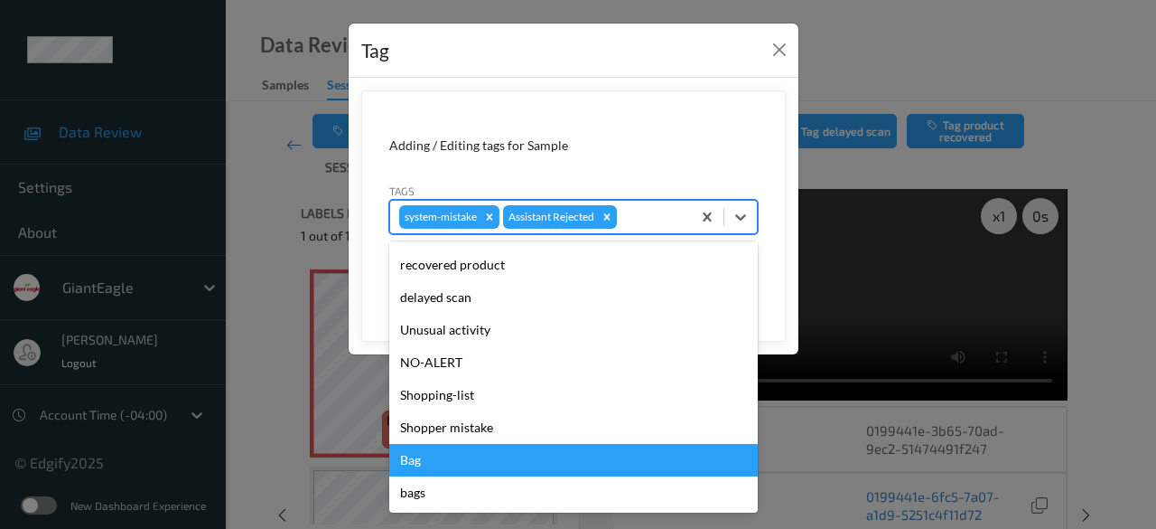
click at [515, 457] on div "Bag" at bounding box center [573, 460] width 369 height 33
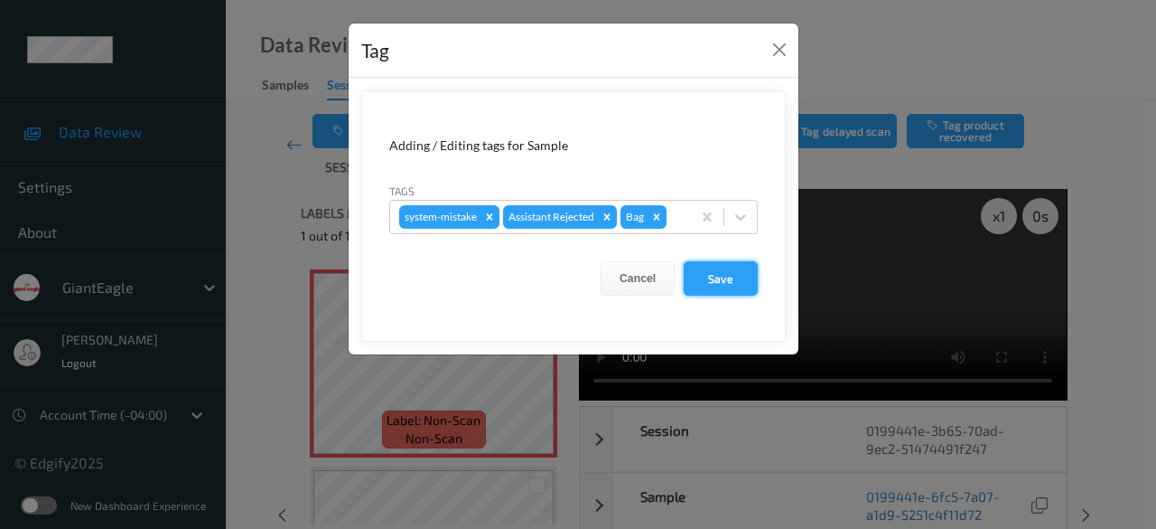
click at [714, 280] on button "Save" at bounding box center [721, 278] width 74 height 34
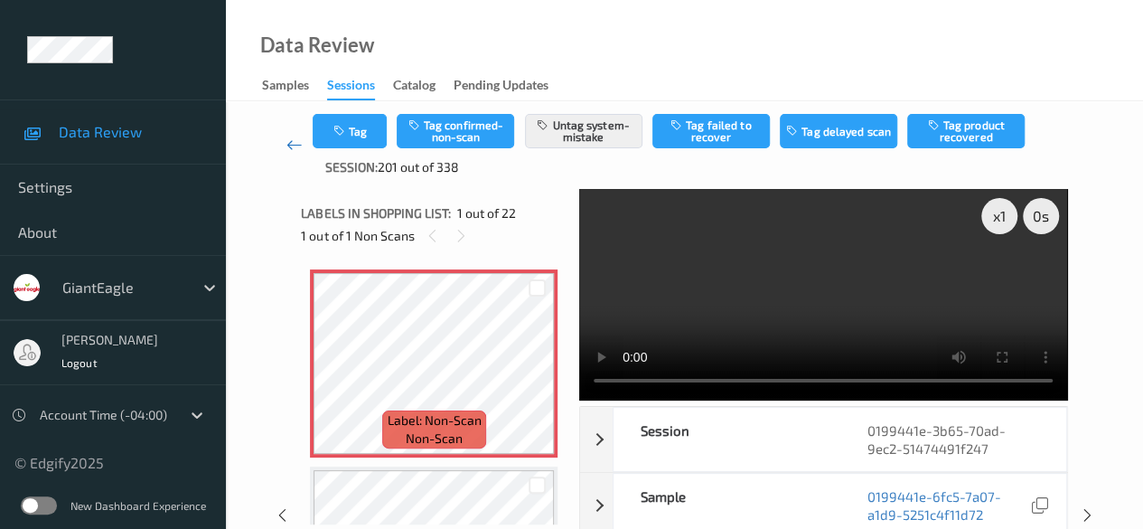
click at [291, 149] on icon at bounding box center [294, 145] width 16 height 18
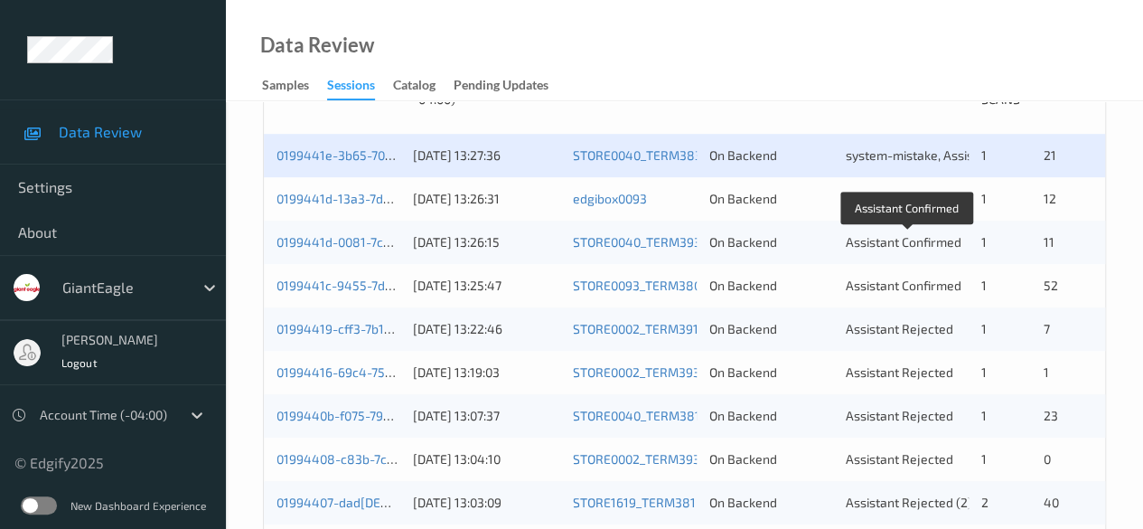
scroll to position [452, 0]
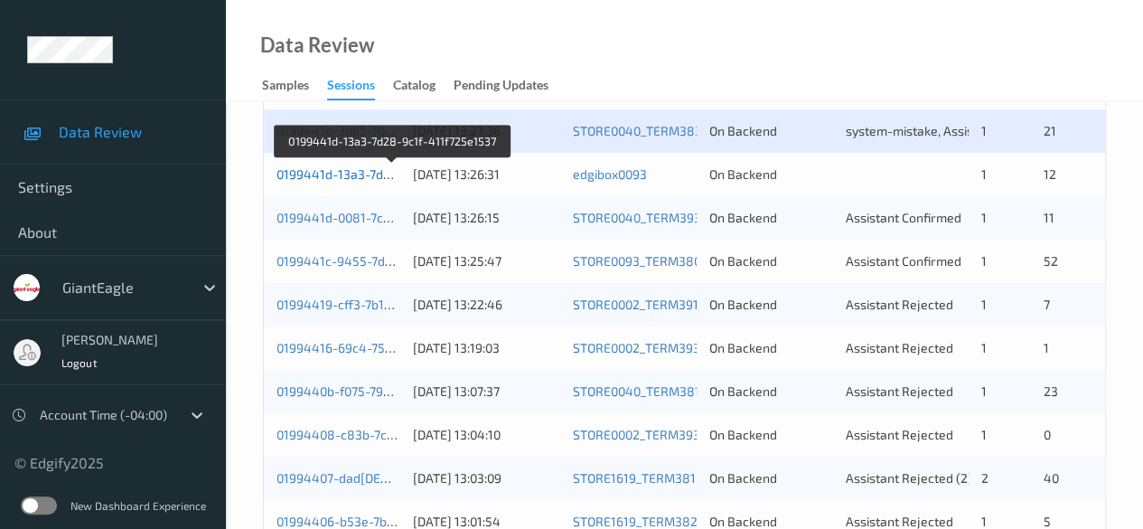
click at [364, 173] on link "0199441d-13a3-7d28-9c1f-411f725e1537" at bounding box center [393, 173] width 234 height 15
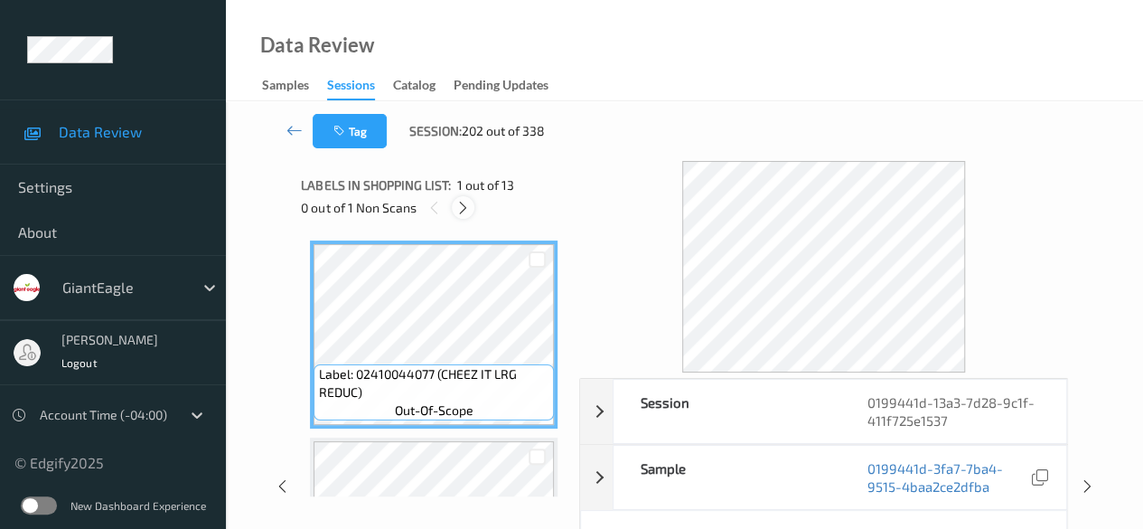
click at [461, 211] on icon at bounding box center [462, 208] width 15 height 16
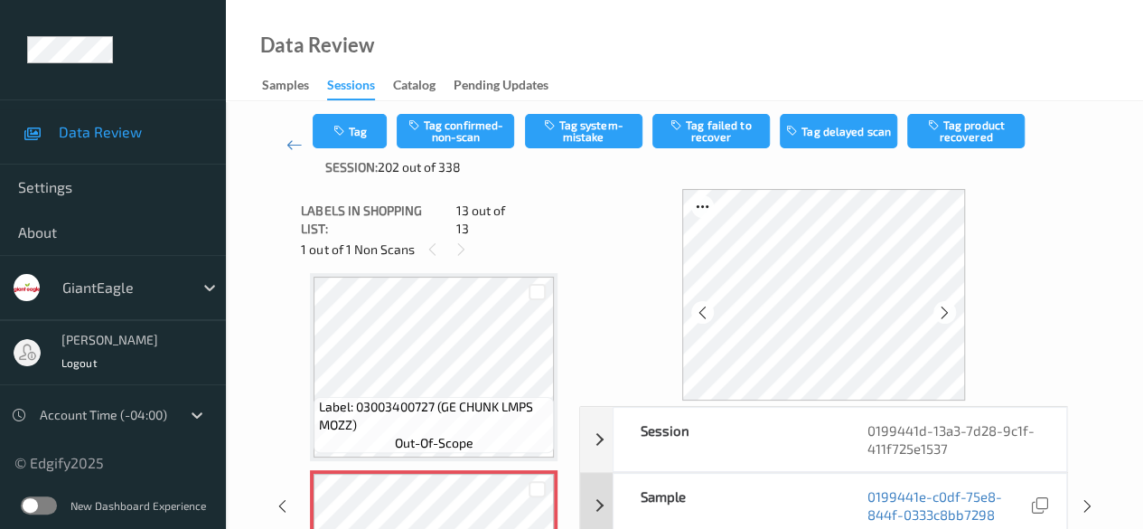
scroll to position [90, 0]
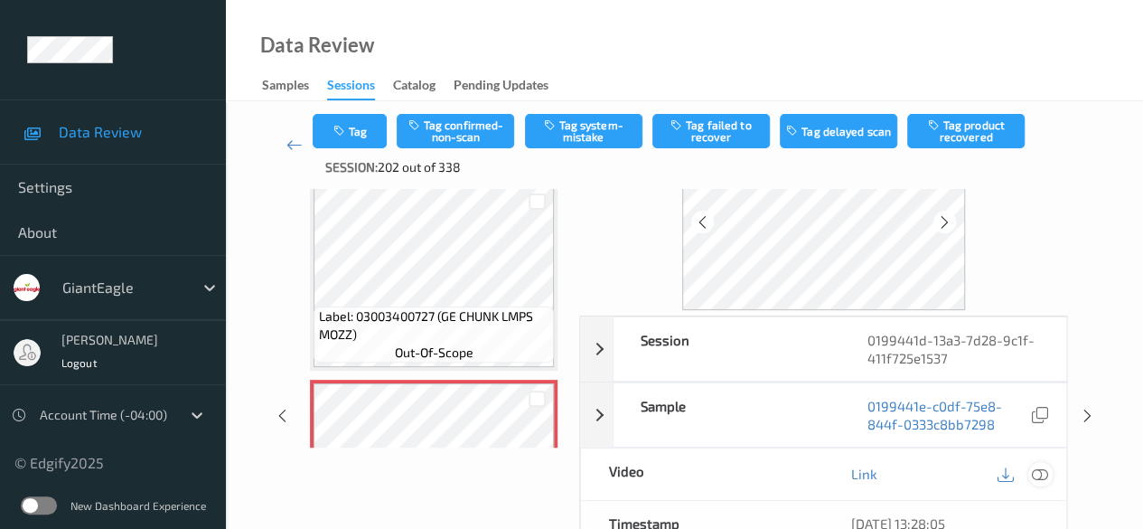
click at [922, 473] on icon at bounding box center [1040, 473] width 16 height 16
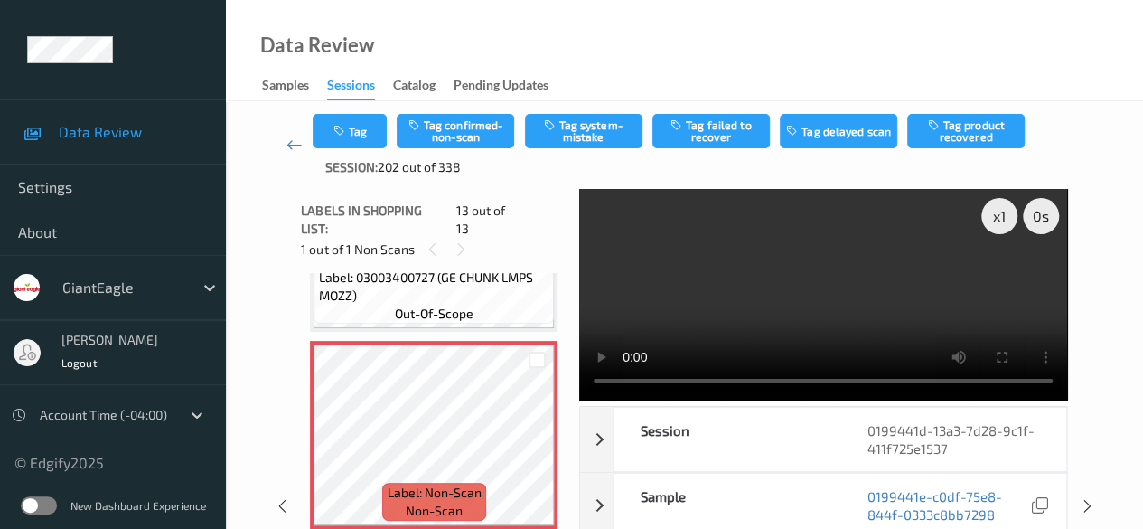
scroll to position [2195, 0]
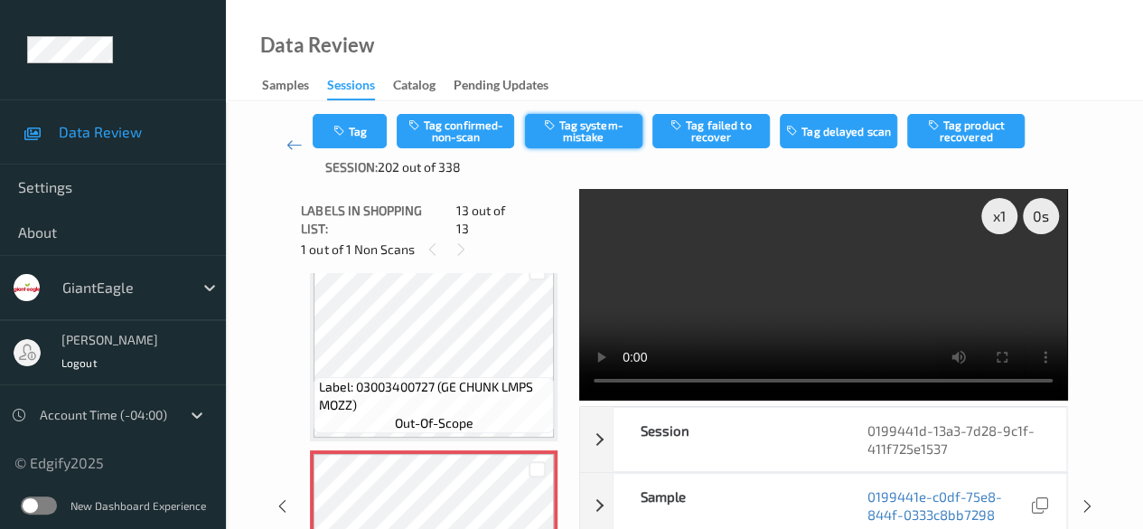
click at [576, 131] on button "Tag system-mistake" at bounding box center [583, 131] width 117 height 34
click at [288, 140] on icon at bounding box center [294, 145] width 16 height 18
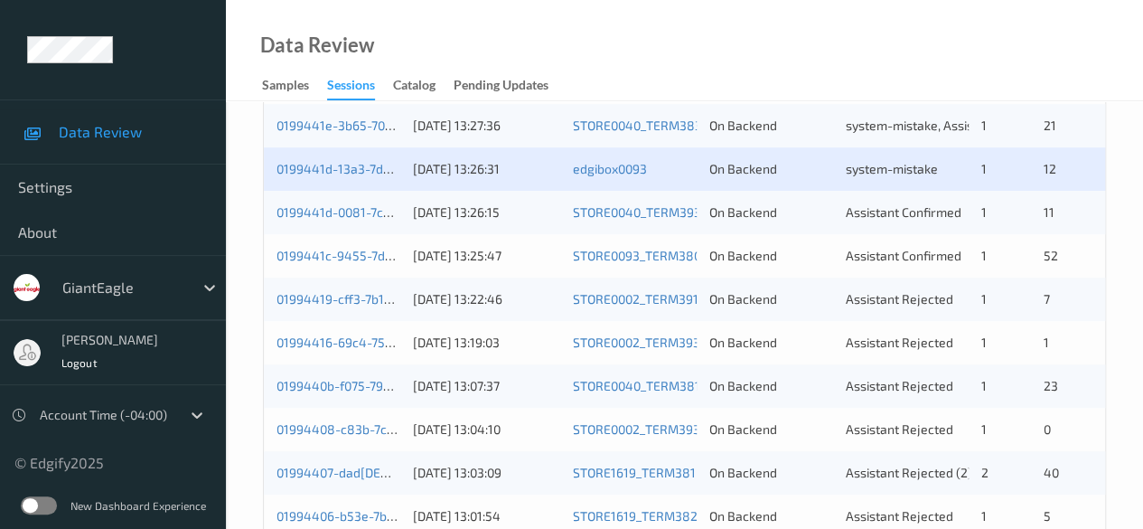
scroll to position [430, 0]
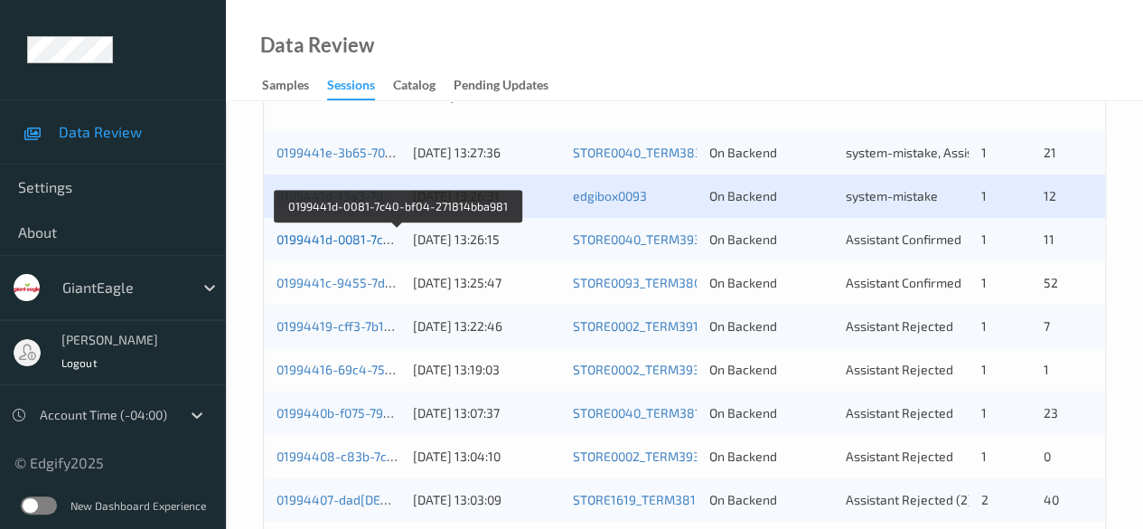
click at [338, 239] on link "0199441d-0081-7c40-bf04-271814bba981" at bounding box center [397, 238] width 243 height 15
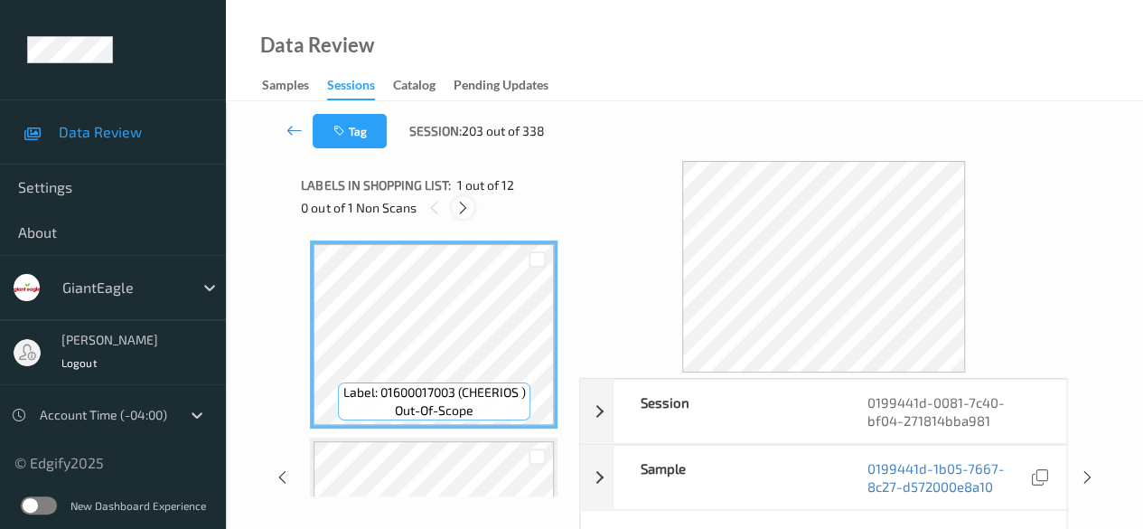
click at [464, 204] on icon at bounding box center [462, 208] width 15 height 16
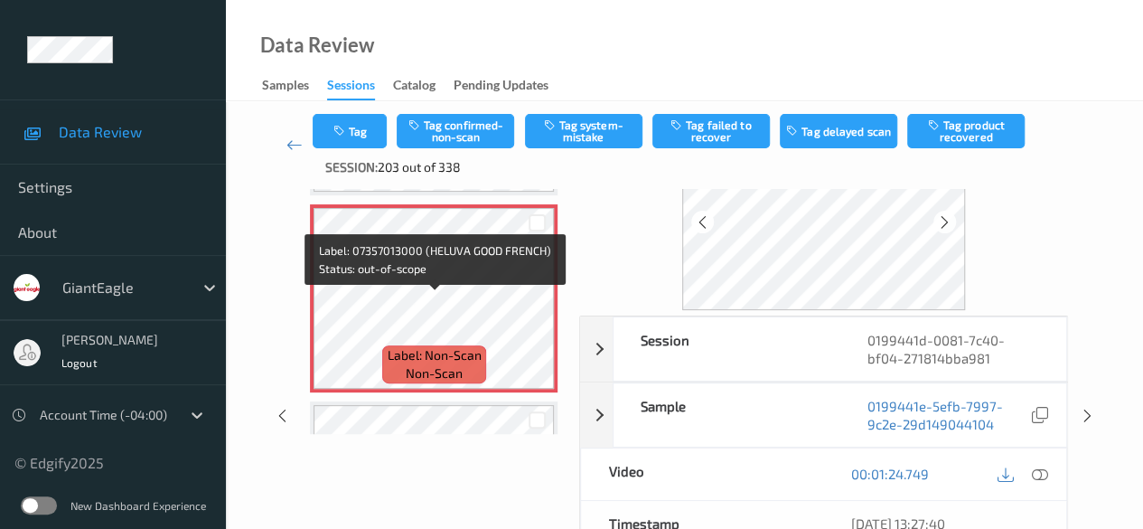
scroll to position [1568, 0]
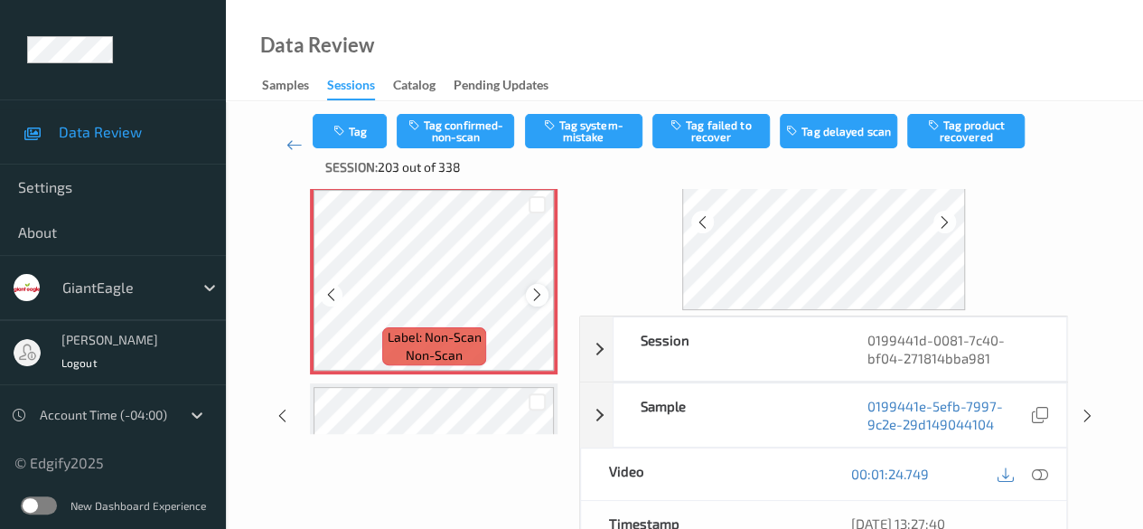
click at [538, 299] on icon at bounding box center [536, 294] width 15 height 16
click at [922, 469] on icon at bounding box center [1040, 473] width 16 height 16
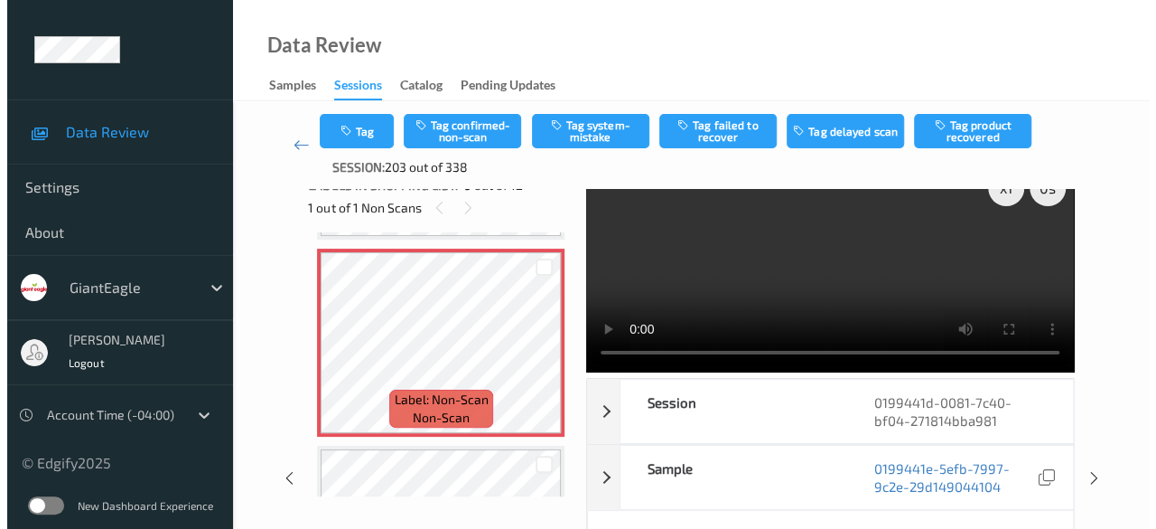
scroll to position [0, 0]
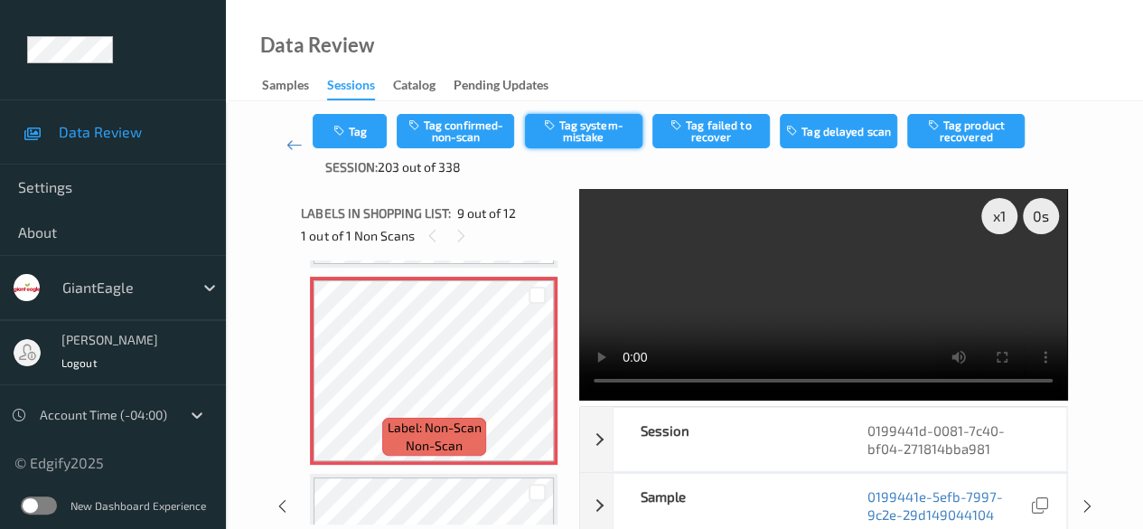
click at [582, 137] on button "Tag system-mistake" at bounding box center [583, 131] width 117 height 34
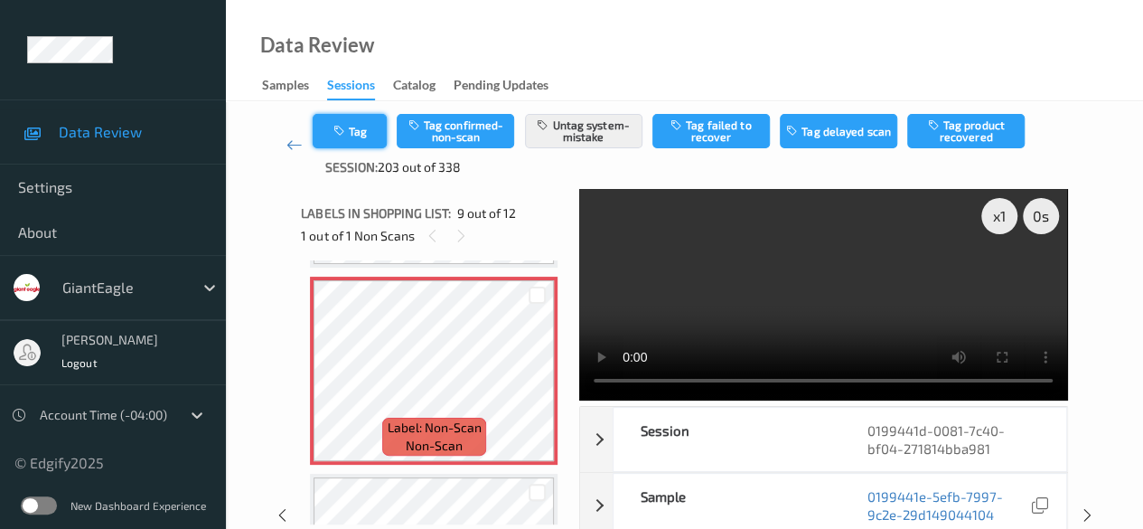
click at [369, 129] on button "Tag" at bounding box center [350, 131] width 74 height 34
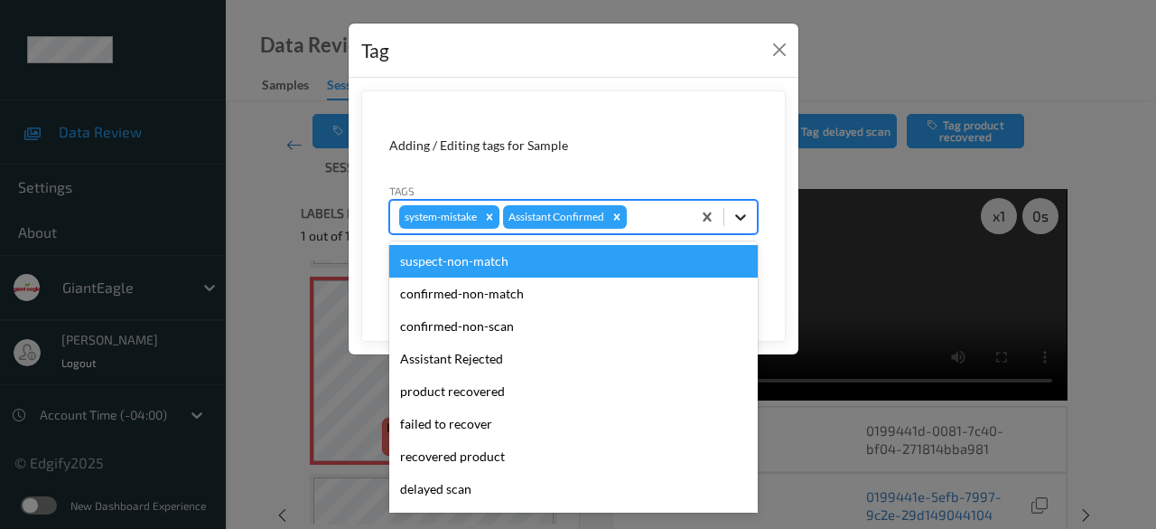
click at [739, 218] on icon at bounding box center [741, 217] width 18 height 18
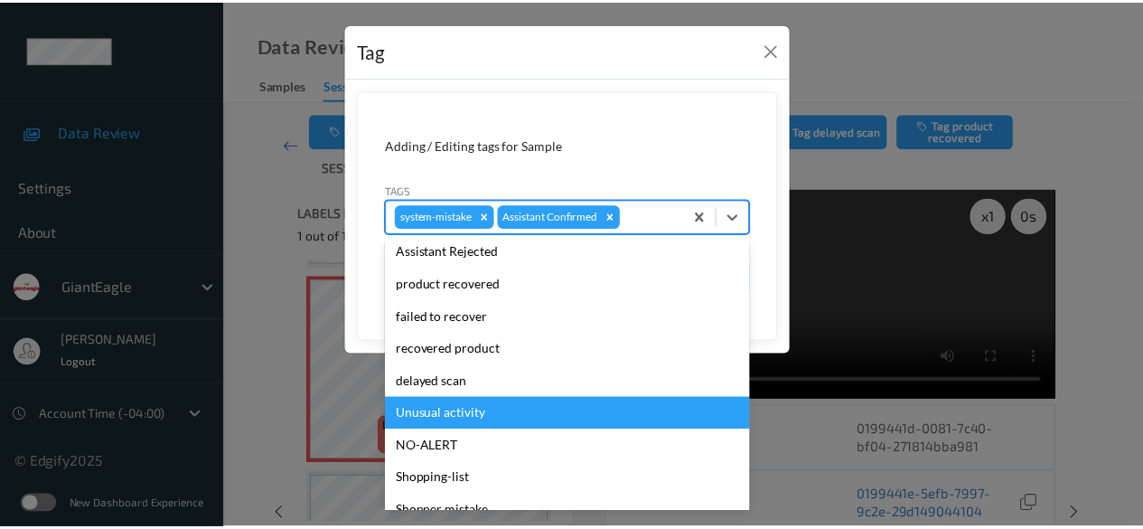
scroll to position [192, 0]
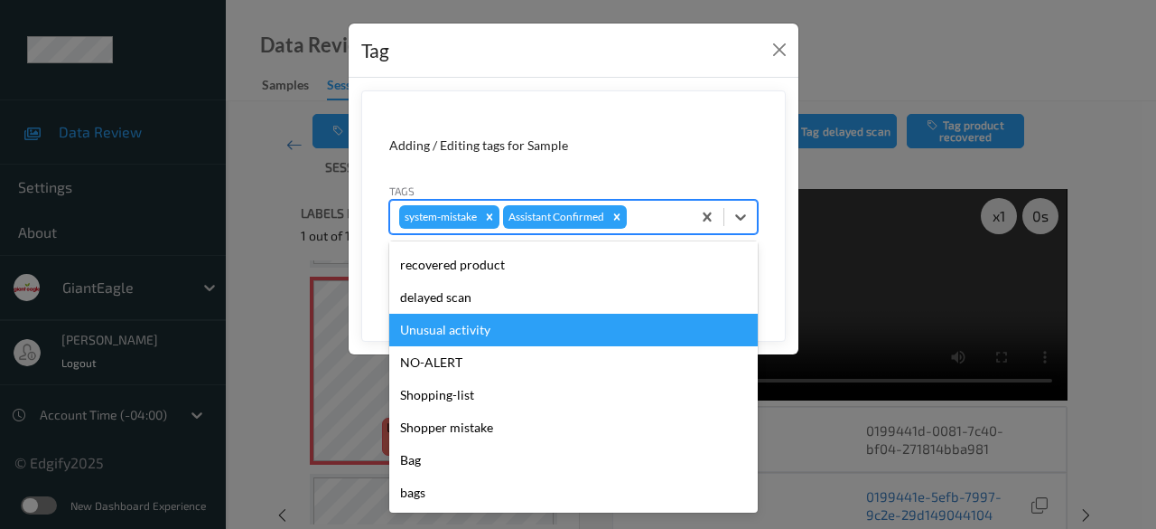
click at [499, 330] on div "Unusual activity" at bounding box center [573, 330] width 369 height 33
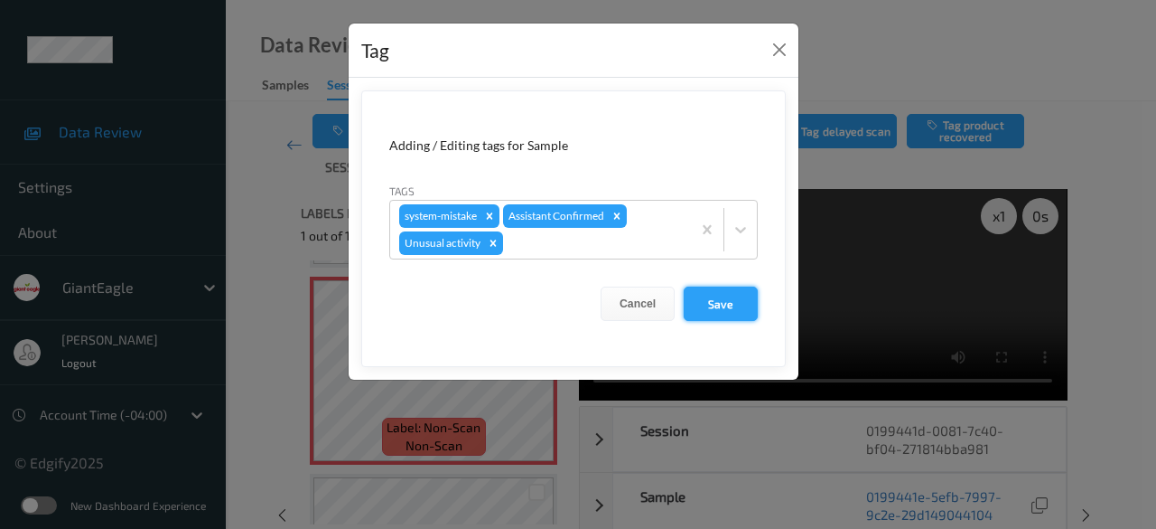
click at [732, 306] on button "Save" at bounding box center [721, 303] width 74 height 34
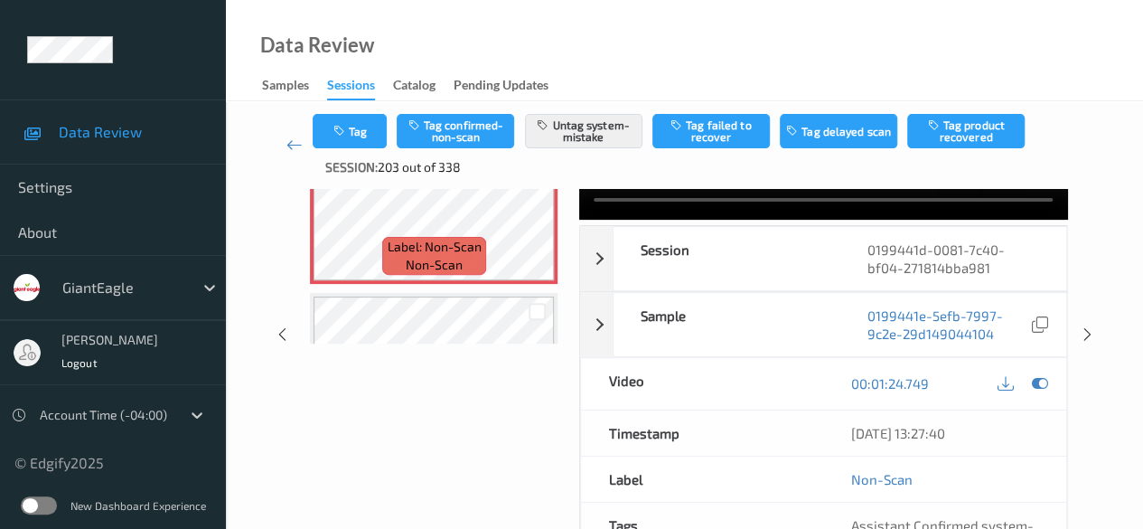
scroll to position [0, 0]
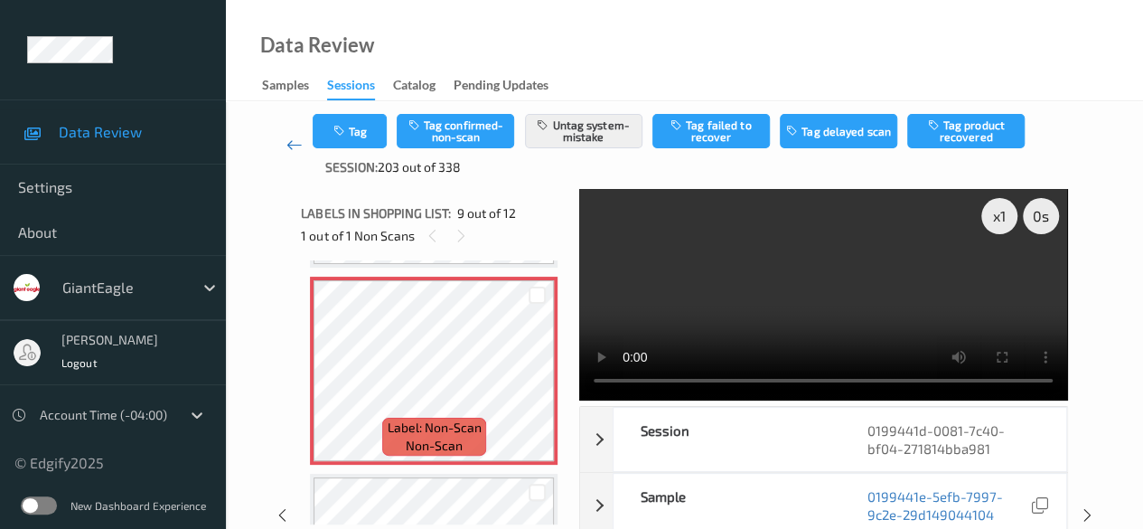
click at [293, 145] on icon at bounding box center [294, 145] width 16 height 18
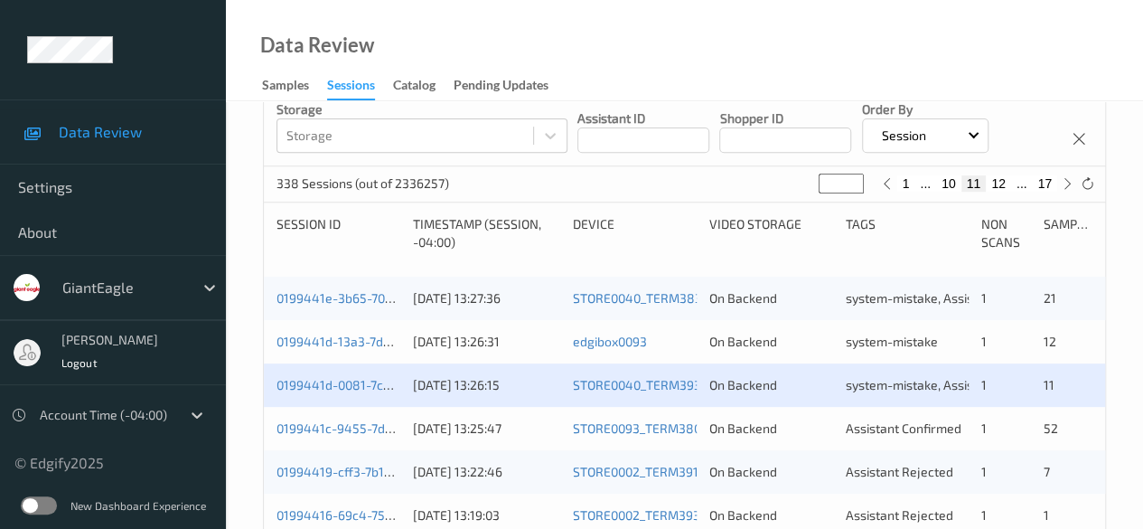
scroll to position [361, 0]
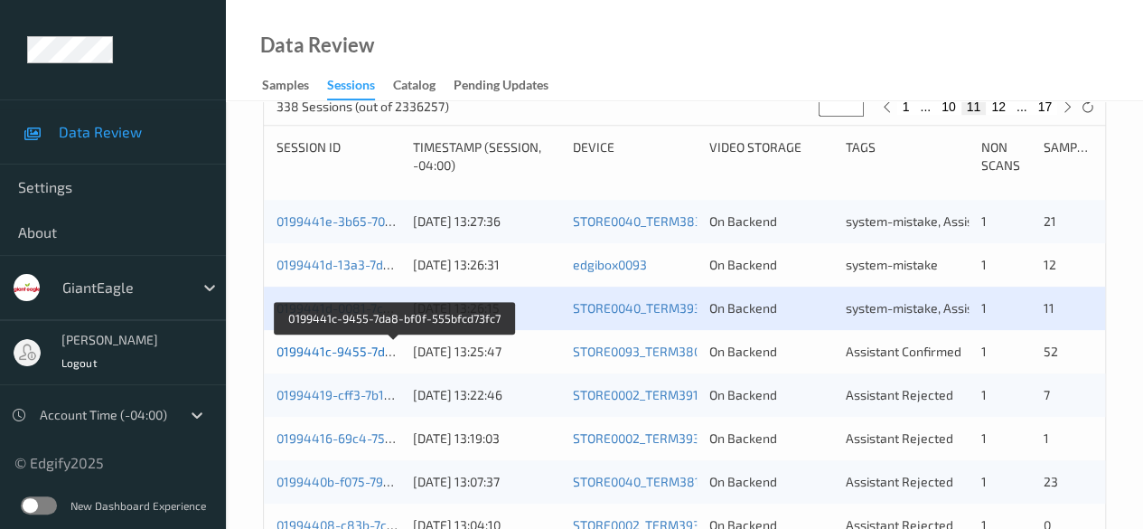
click at [354, 348] on link "0199441c-9455-7da8-bf0f-555bfcd73fc7" at bounding box center [394, 350] width 236 height 15
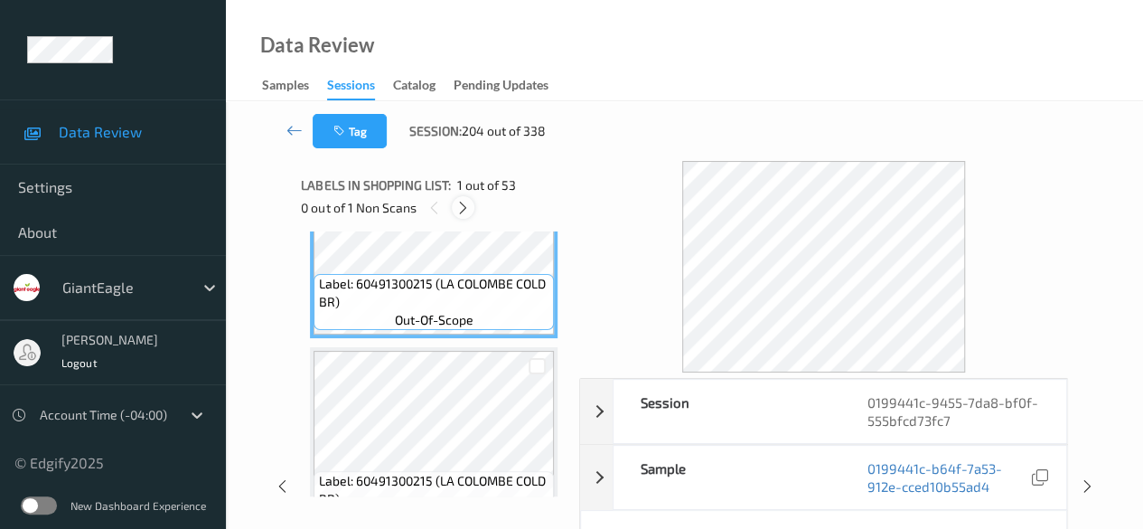
click at [466, 214] on icon at bounding box center [462, 208] width 15 height 16
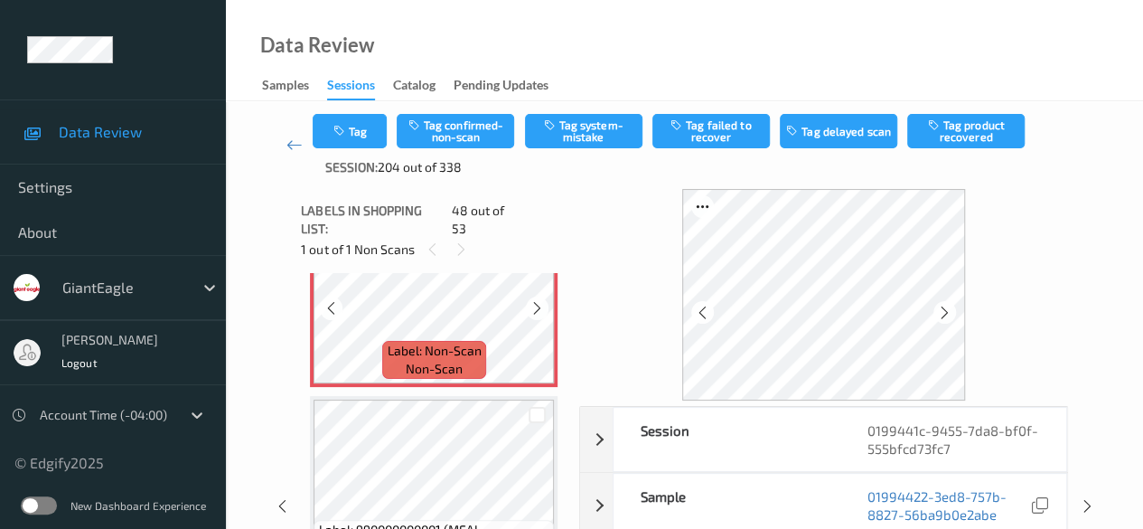
scroll to position [9250, 0]
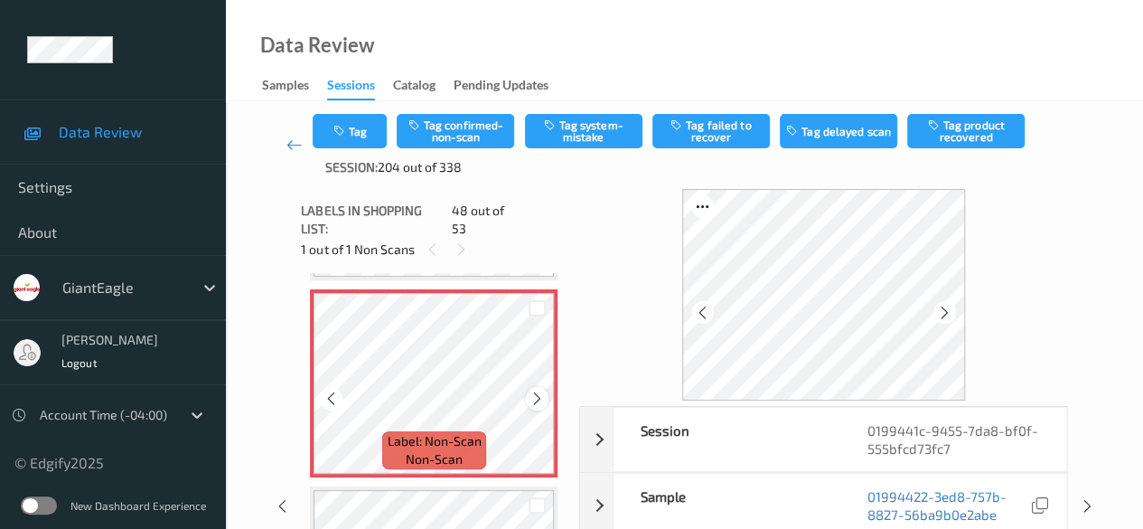
click at [537, 390] on icon at bounding box center [536, 398] width 15 height 16
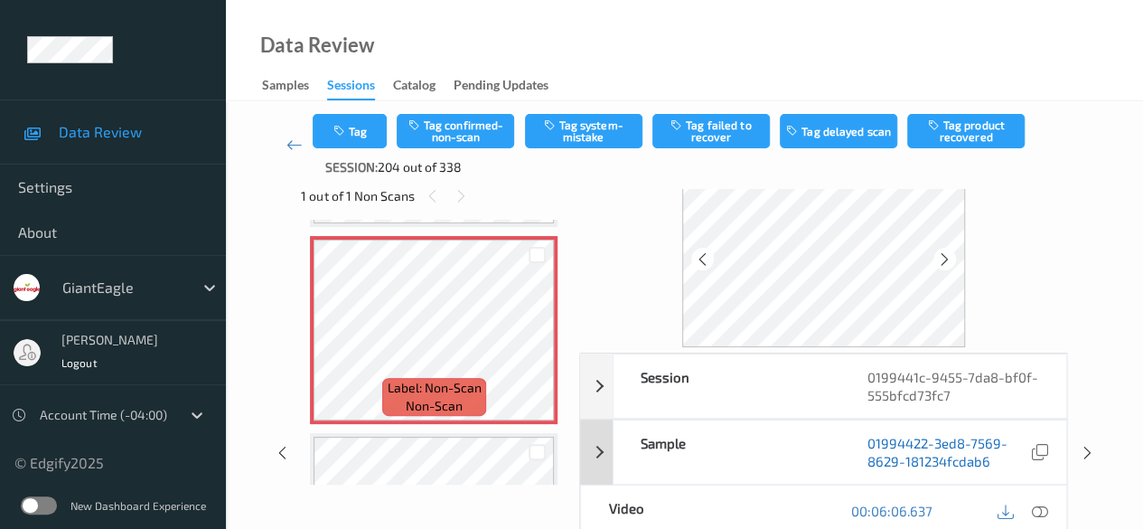
scroll to position [90, 0]
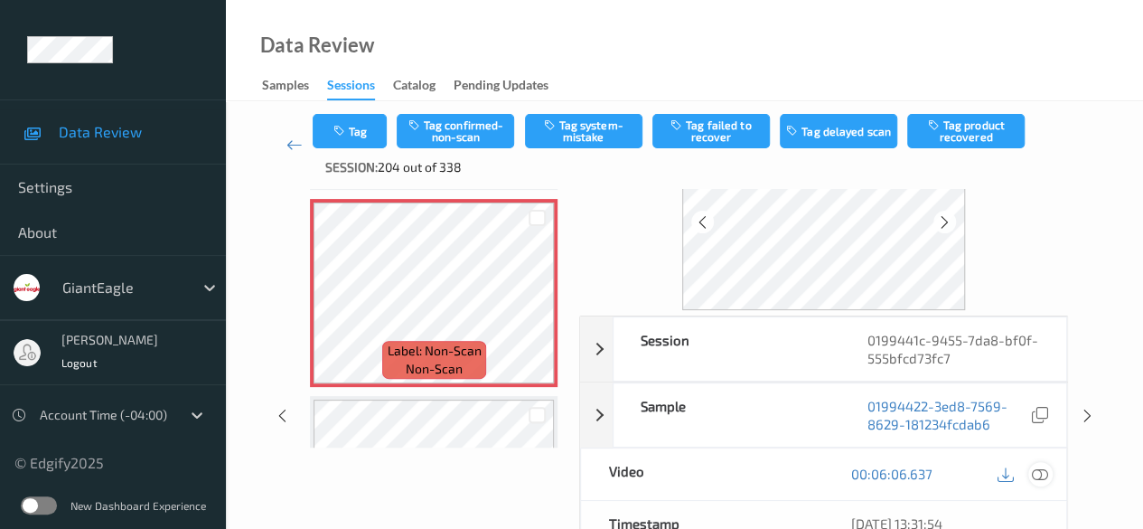
click at [922, 468] on icon at bounding box center [1040, 473] width 16 height 16
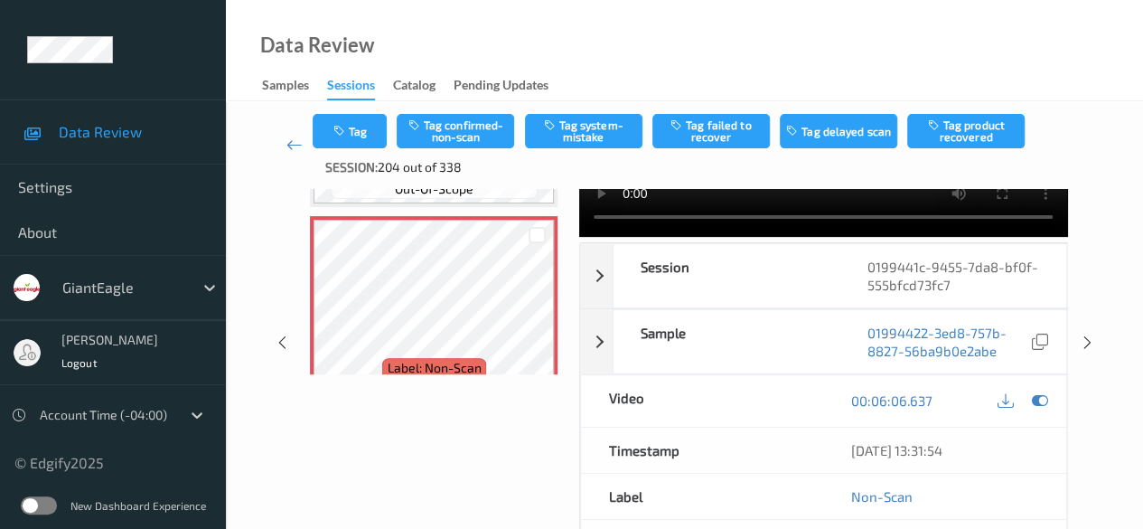
scroll to position [181, 0]
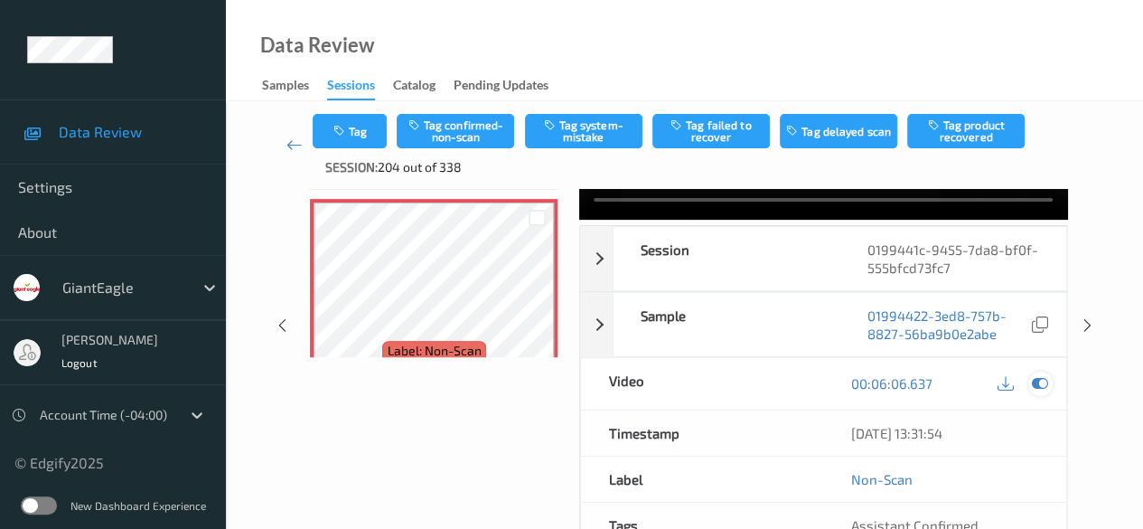
click at [922, 382] on icon at bounding box center [1040, 383] width 16 height 16
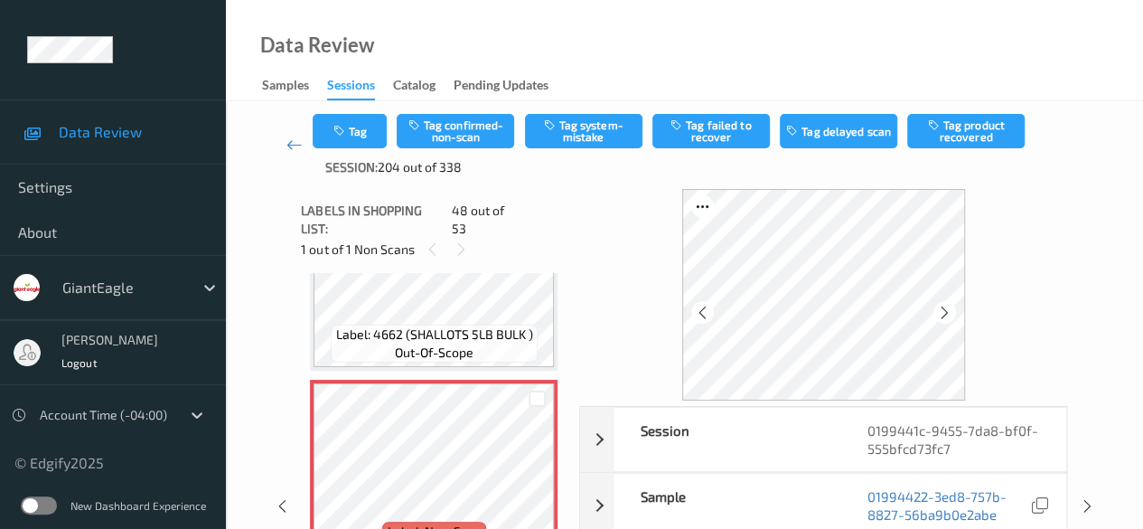
scroll to position [90, 0]
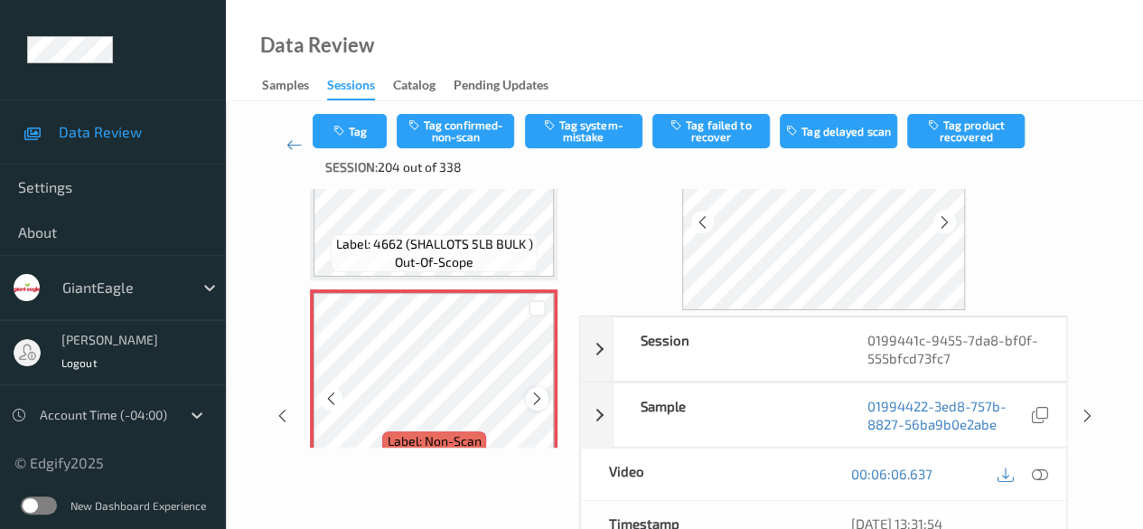
click at [528, 387] on div at bounding box center [537, 398] width 23 height 23
click at [922, 472] on icon at bounding box center [1040, 473] width 16 height 16
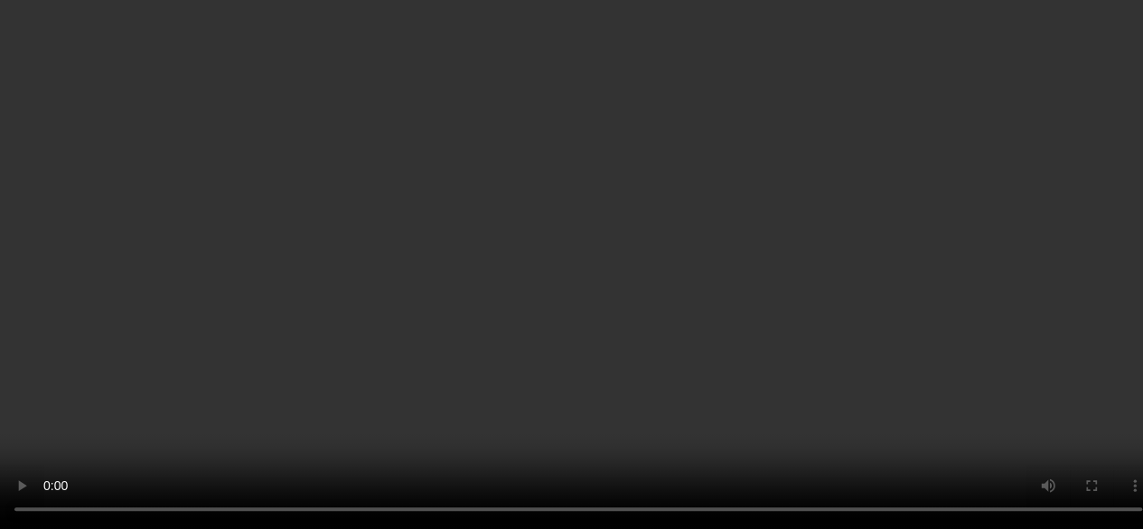
scroll to position [9430, 0]
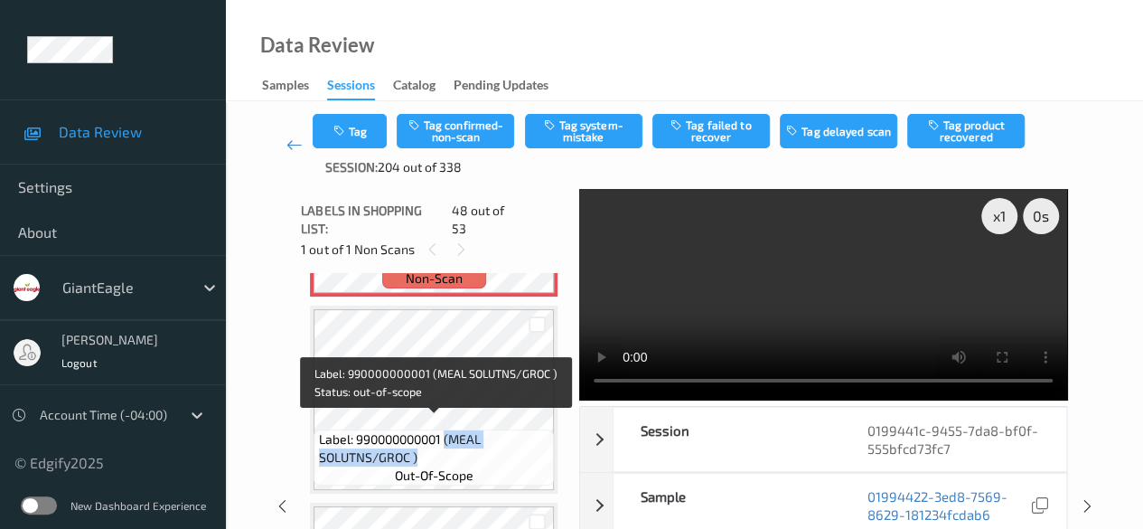
drag, startPoint x: 447, startPoint y: 426, endPoint x: 510, endPoint y: 444, distance: 64.9
click at [510, 444] on span "Label: 990000000001 (MEAL SOLUTNS/GROC )" at bounding box center [434, 448] width 231 height 36
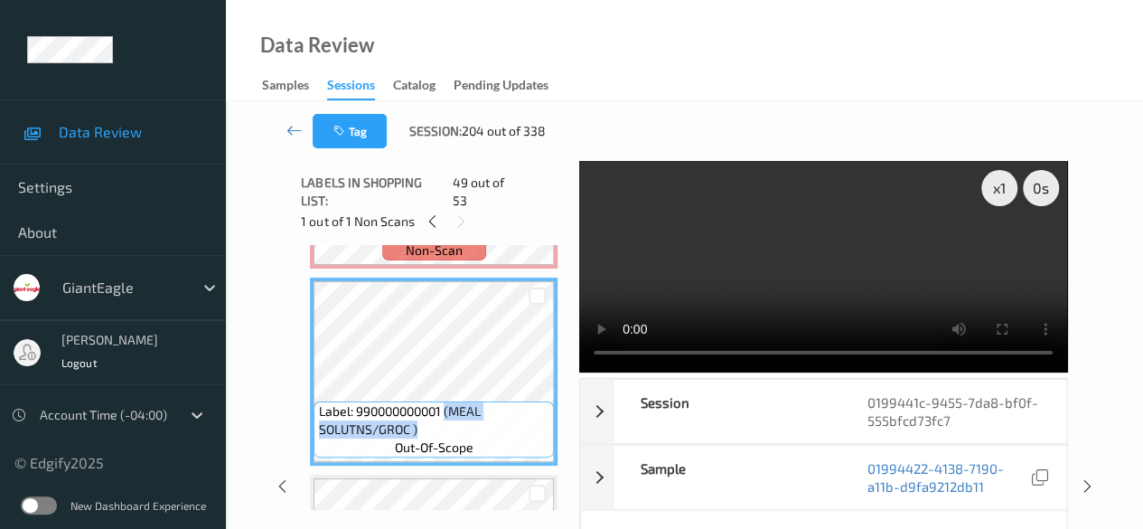
copy span "(MEAL SOLUTNS/GROC )"
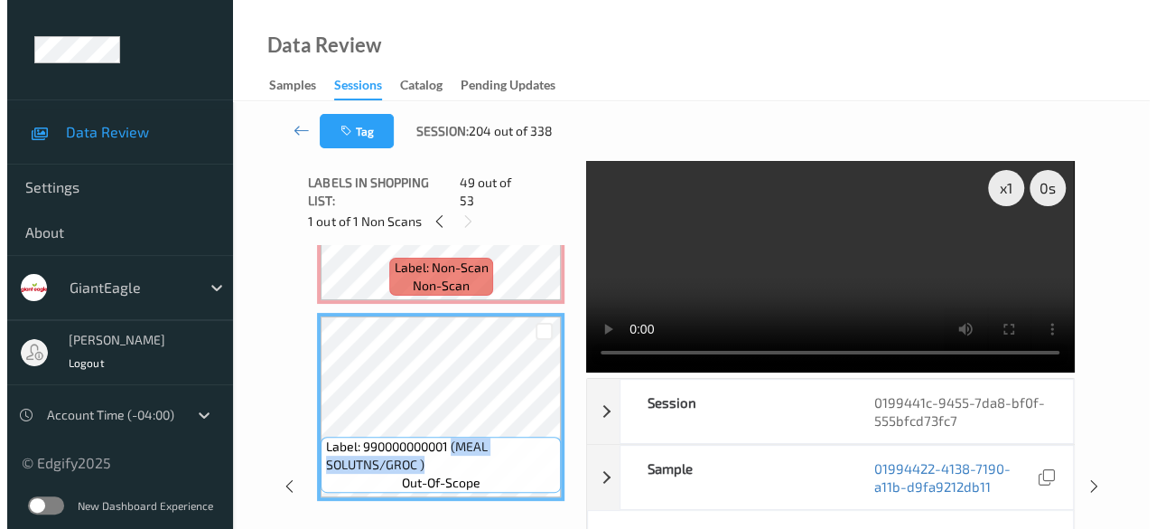
scroll to position [9340, 0]
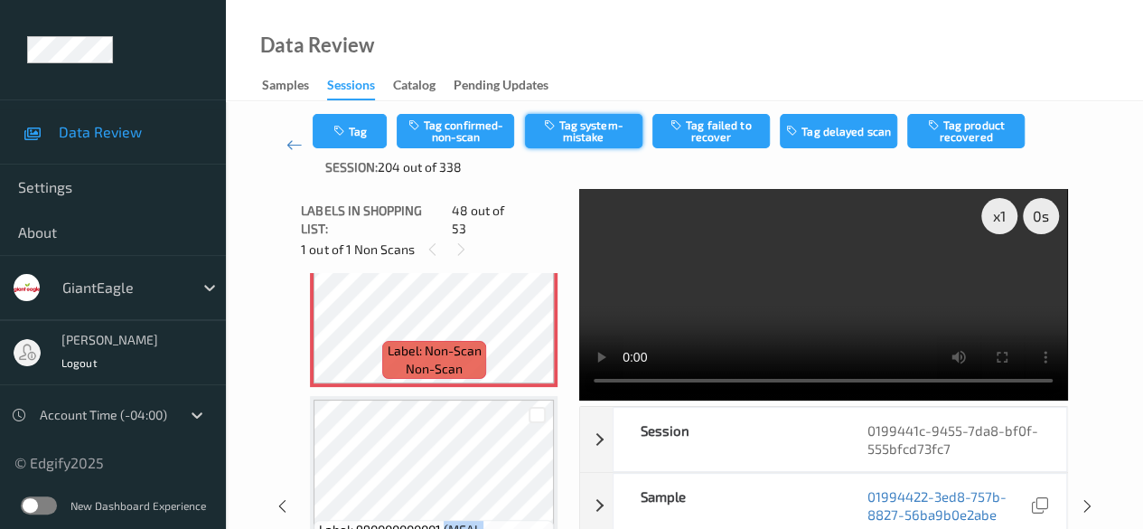
click at [571, 129] on button "Tag system-mistake" at bounding box center [583, 131] width 117 height 34
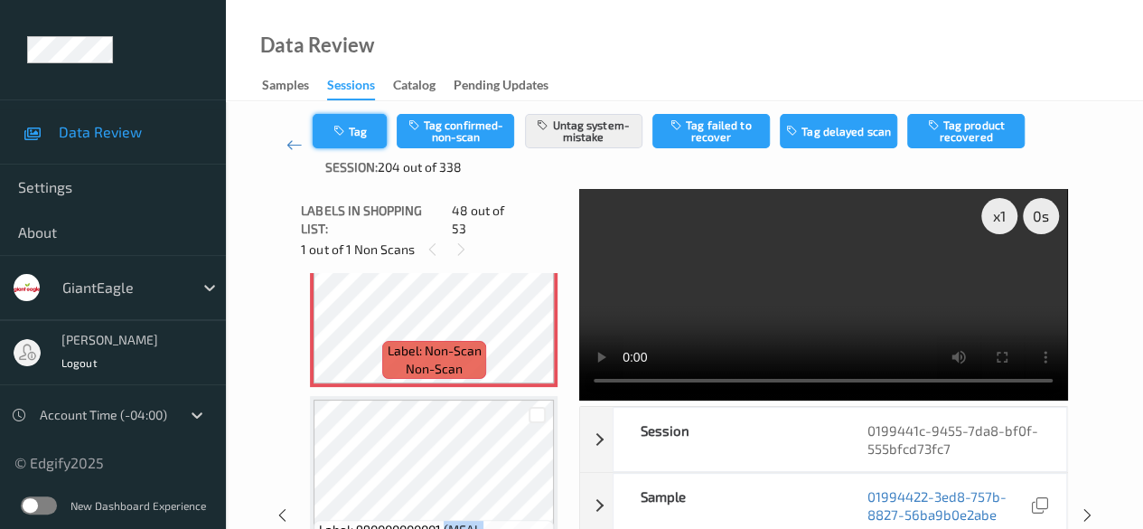
click at [344, 126] on icon "button" at bounding box center [339, 131] width 15 height 13
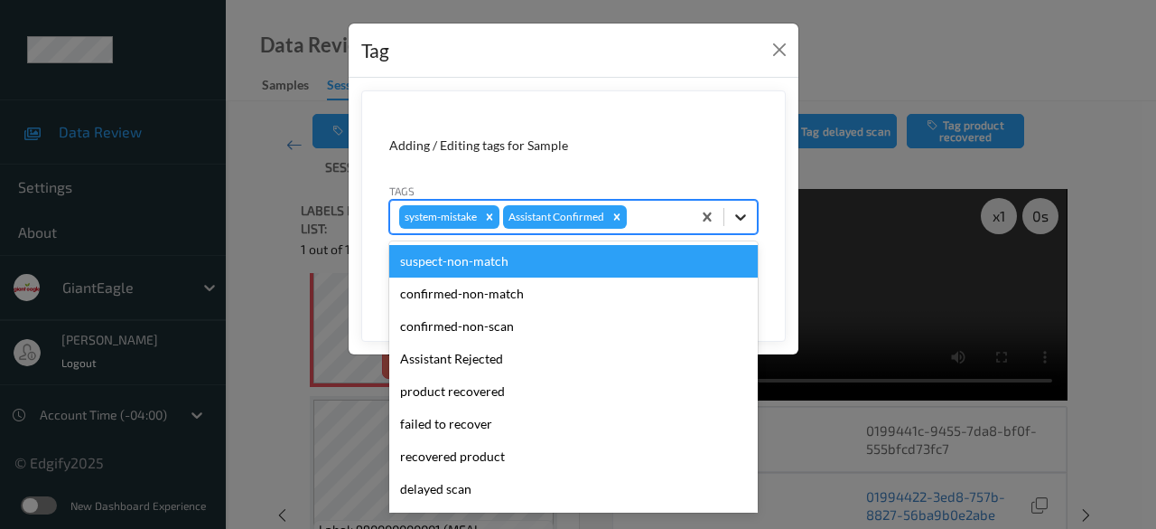
click at [742, 218] on icon at bounding box center [740, 217] width 11 height 6
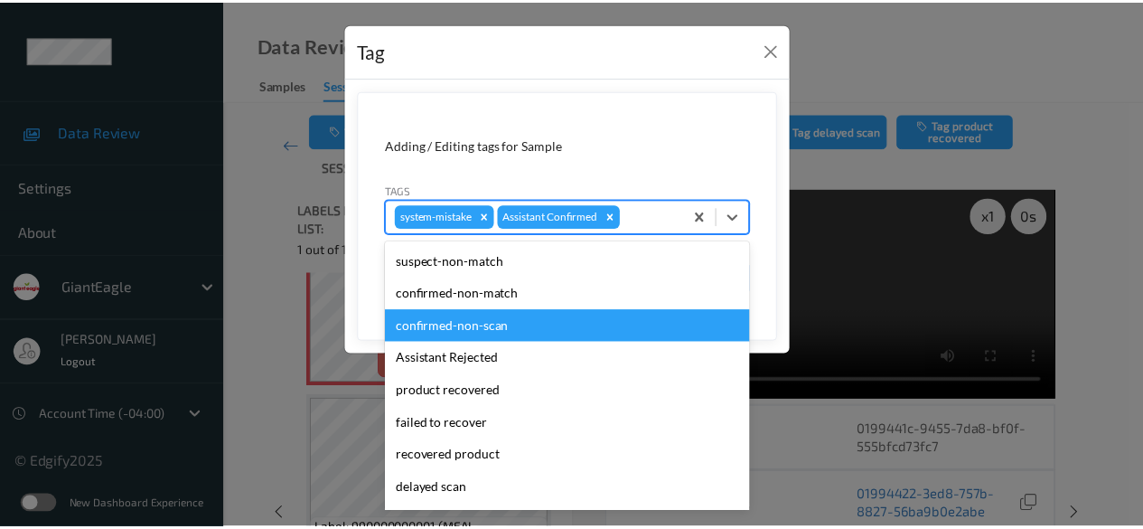
scroll to position [90, 0]
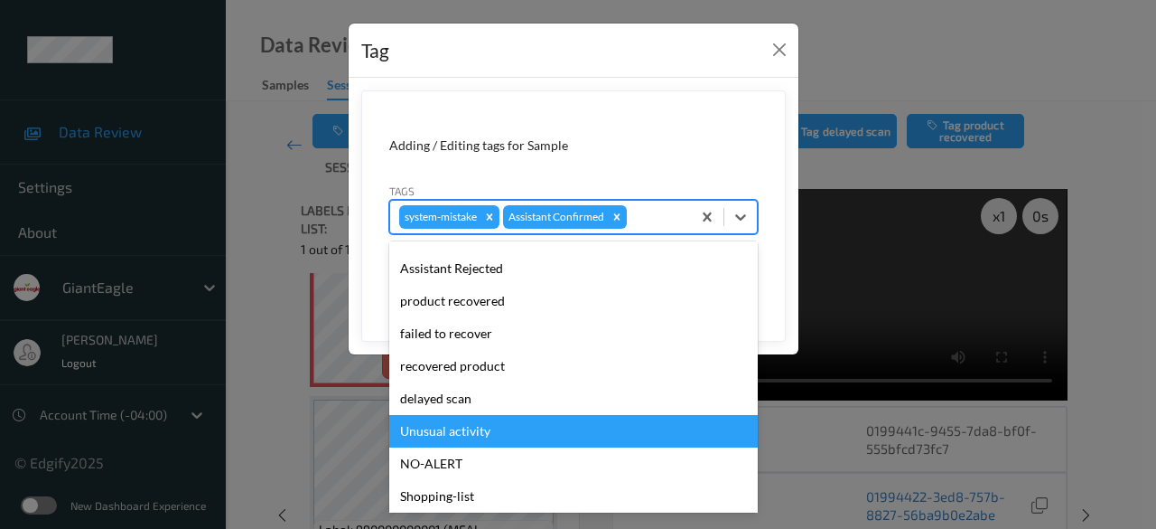
click at [517, 430] on div "Unusual activity" at bounding box center [573, 431] width 369 height 33
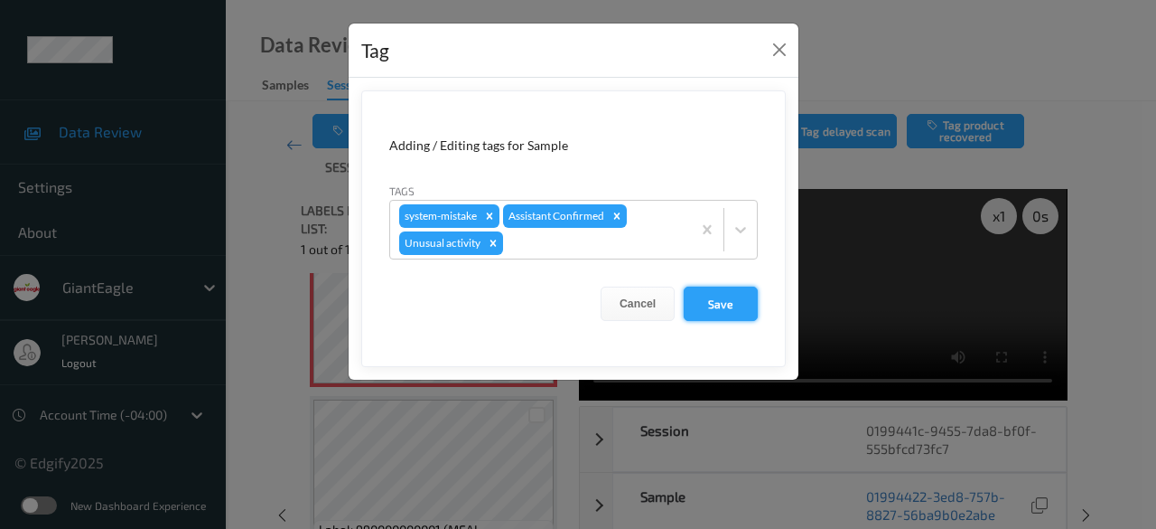
click at [701, 293] on button "Save" at bounding box center [721, 303] width 74 height 34
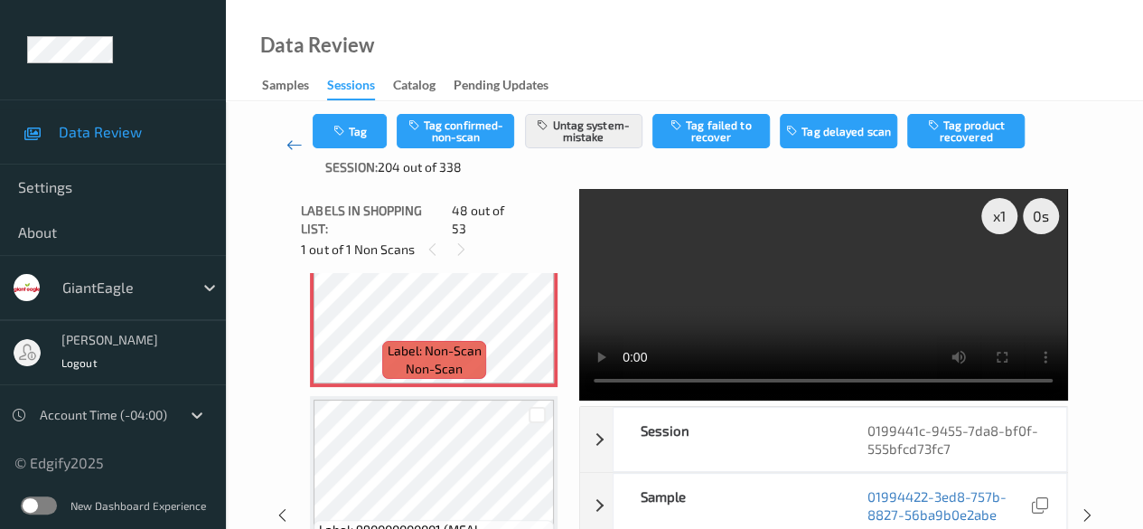
click at [295, 145] on icon at bounding box center [294, 145] width 16 height 18
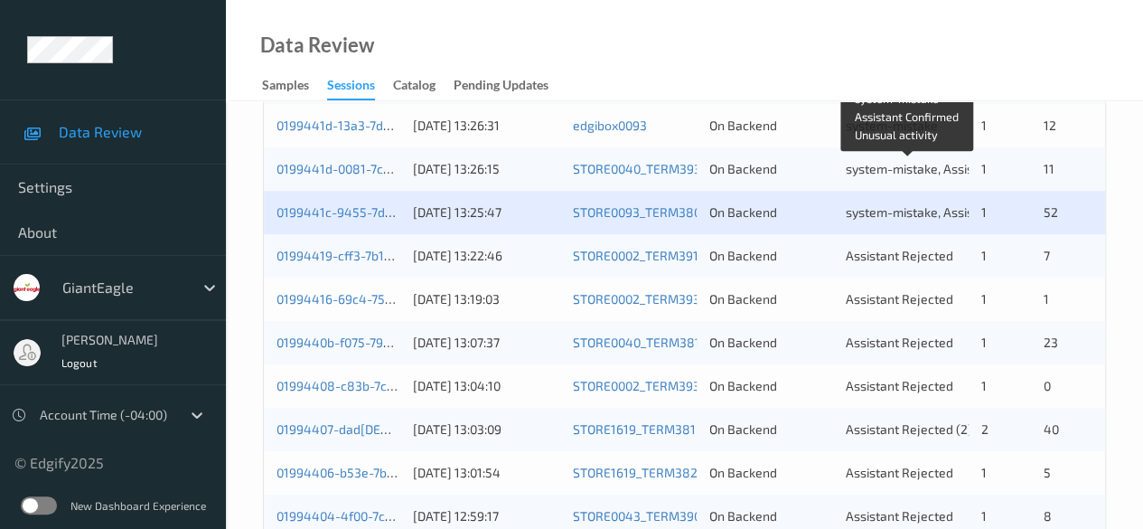
scroll to position [542, 0]
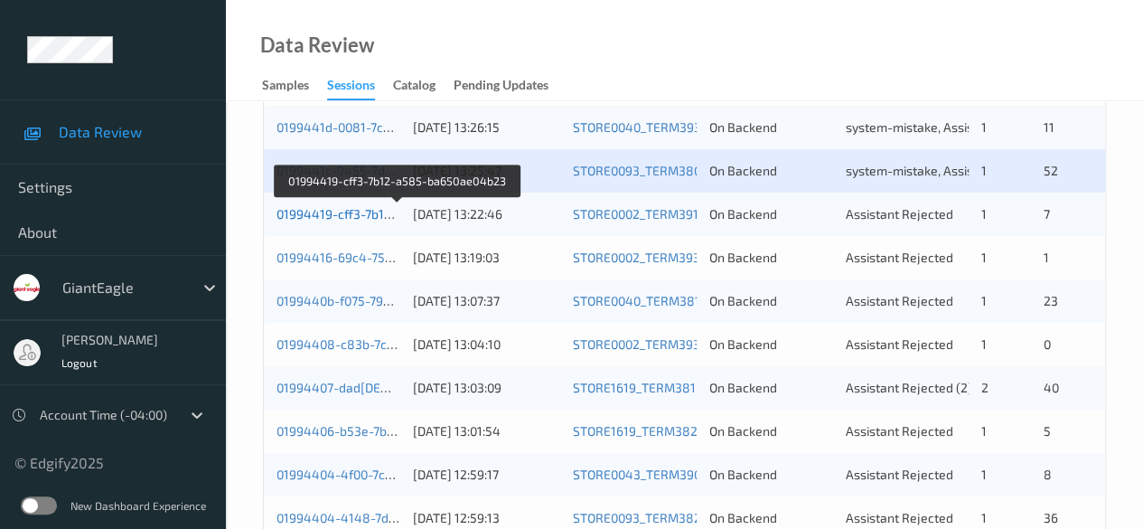
click at [366, 215] on link "01994419-cff3-7b12-a585-ba650ae04b23" at bounding box center [397, 213] width 243 height 15
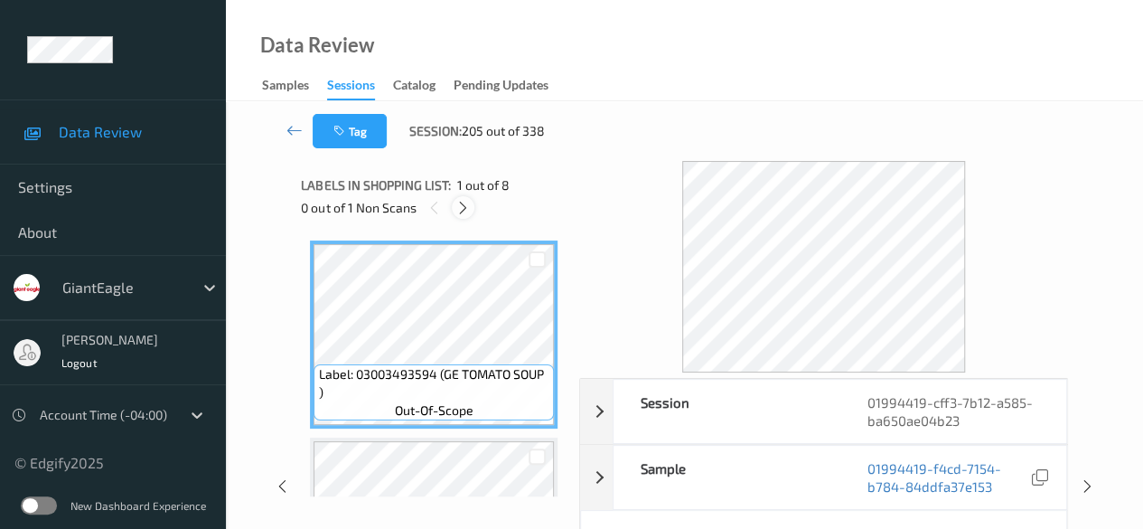
click at [460, 205] on icon at bounding box center [462, 208] width 15 height 16
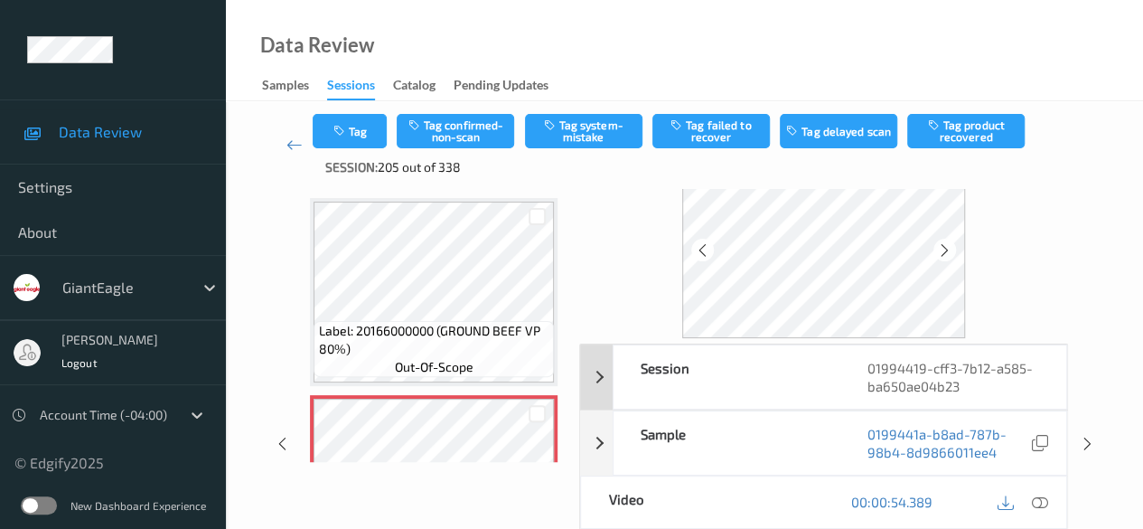
scroll to position [90, 0]
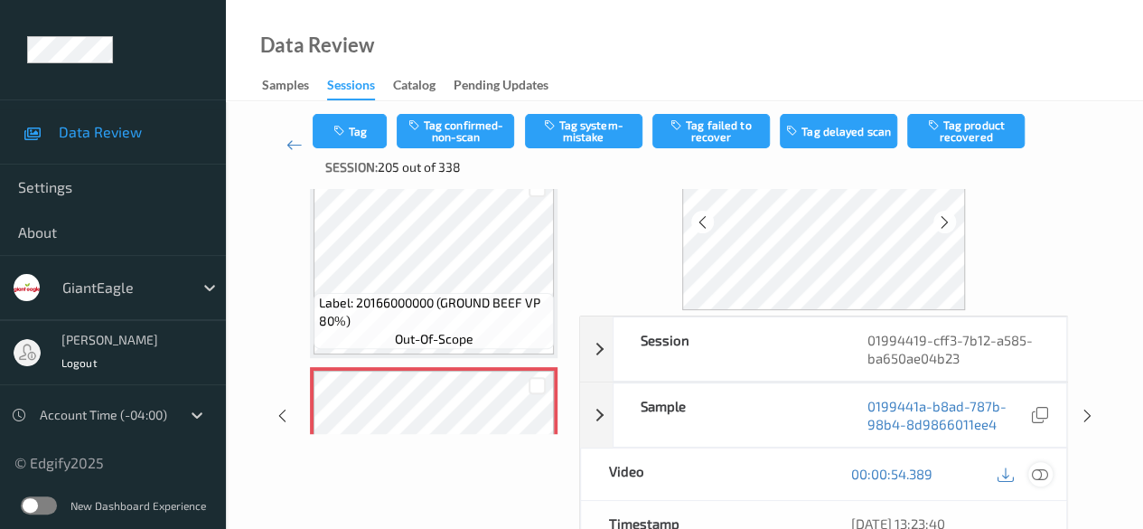
click at [922, 465] on icon at bounding box center [1040, 473] width 16 height 16
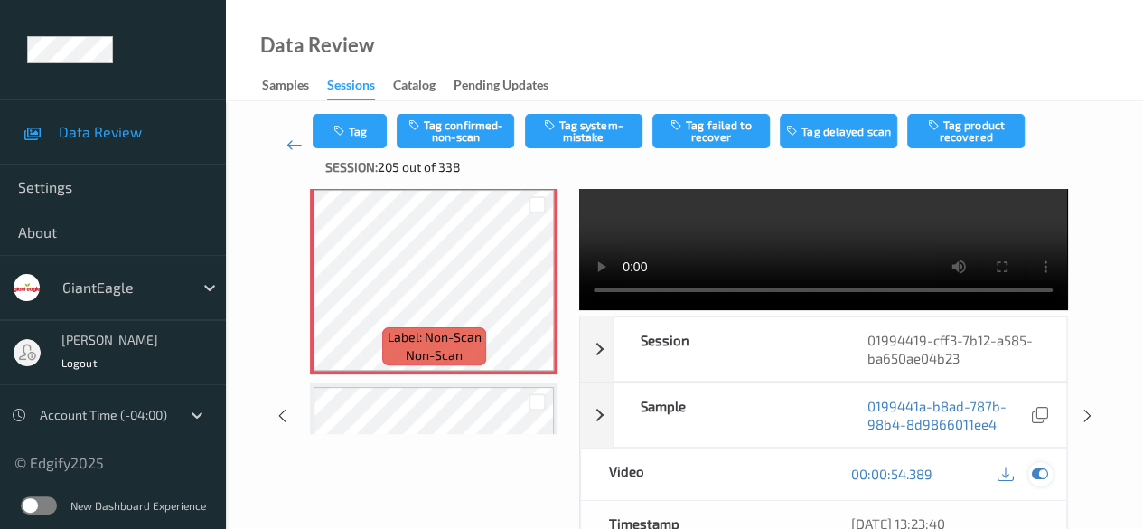
click at [922, 470] on icon at bounding box center [1040, 473] width 16 height 16
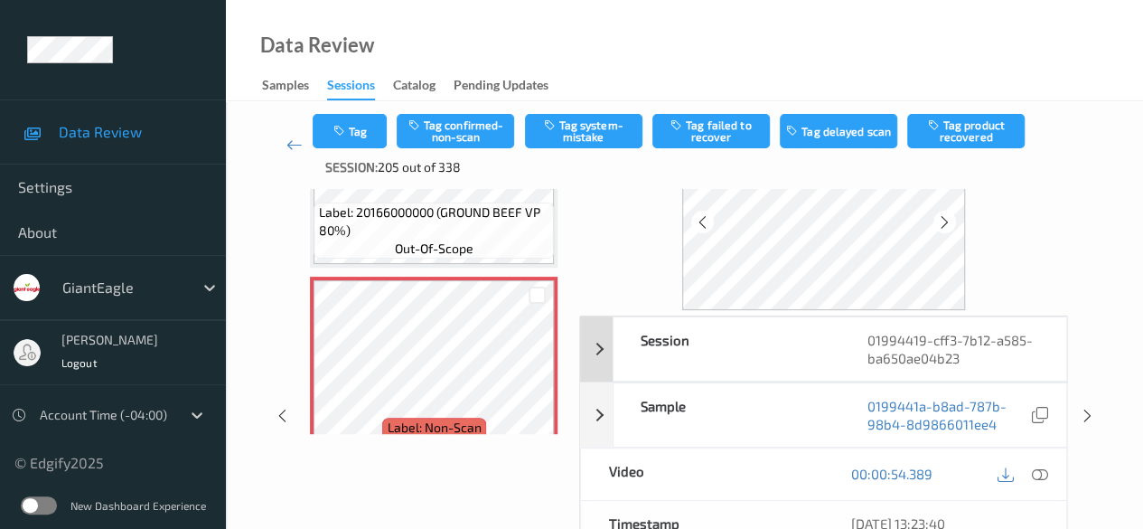
scroll to position [0, 0]
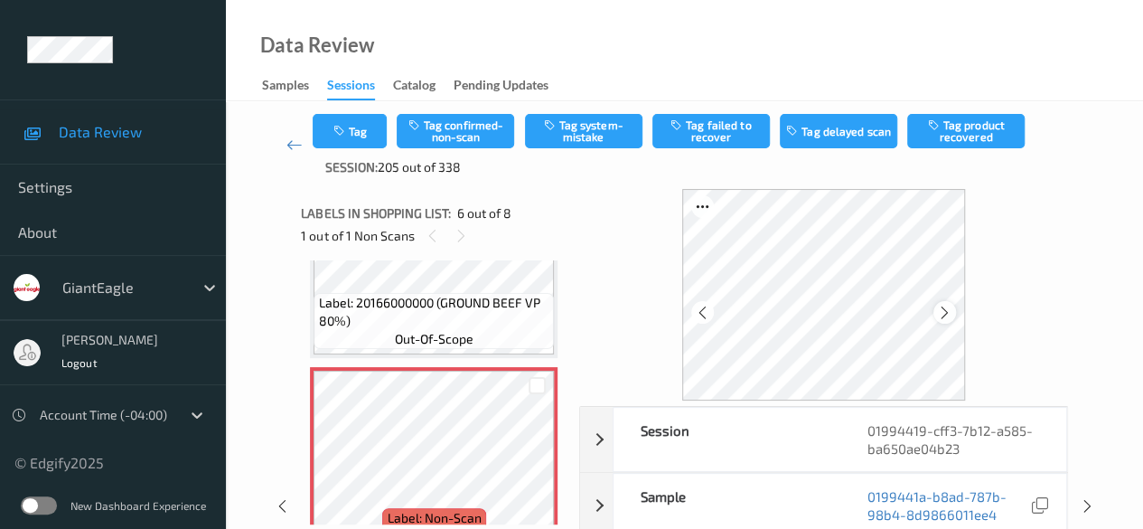
click at [922, 315] on icon at bounding box center [944, 312] width 15 height 16
click at [922, 312] on icon at bounding box center [944, 312] width 15 height 16
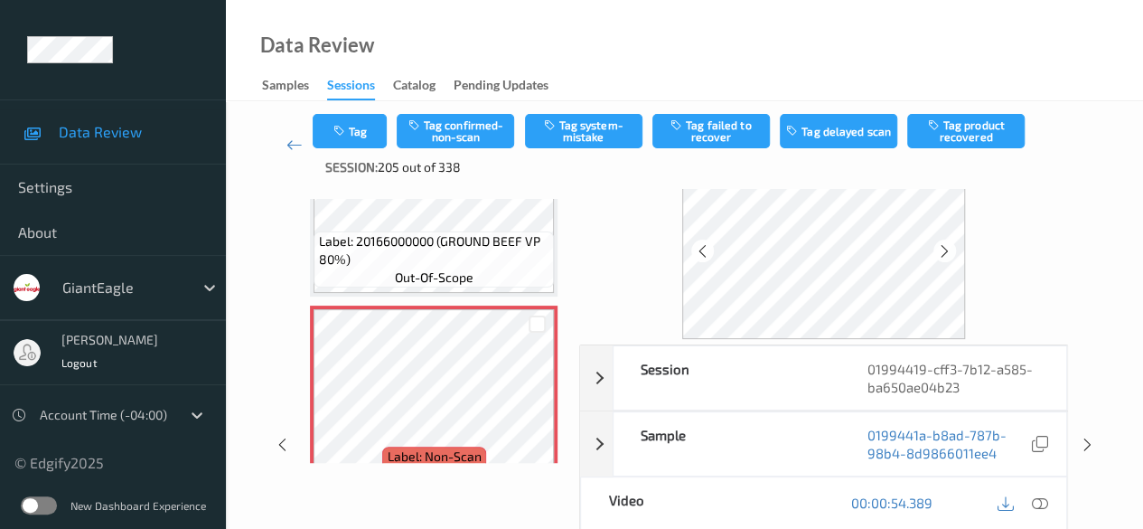
scroll to position [90, 0]
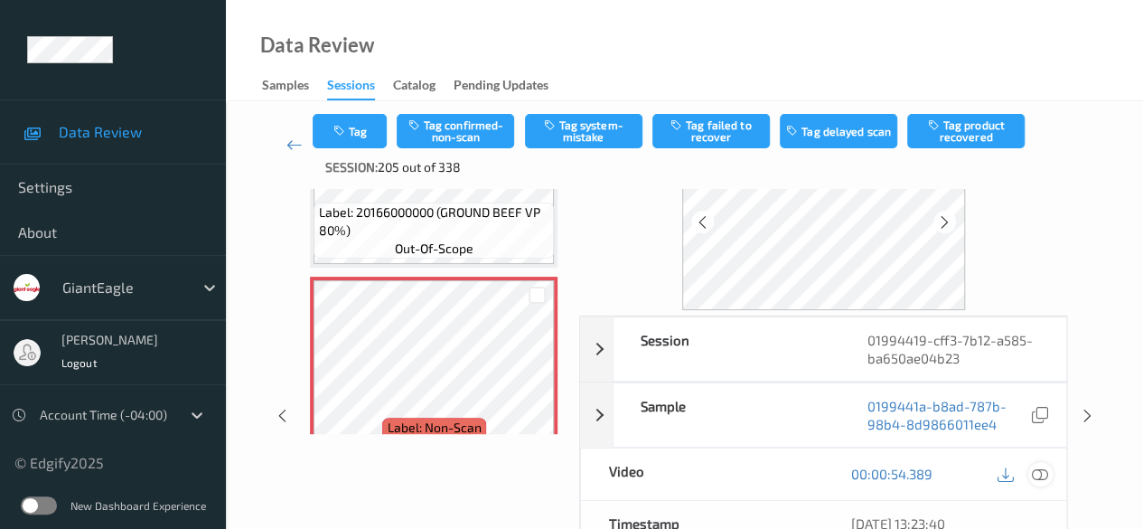
click at [922, 472] on div at bounding box center [1040, 474] width 24 height 24
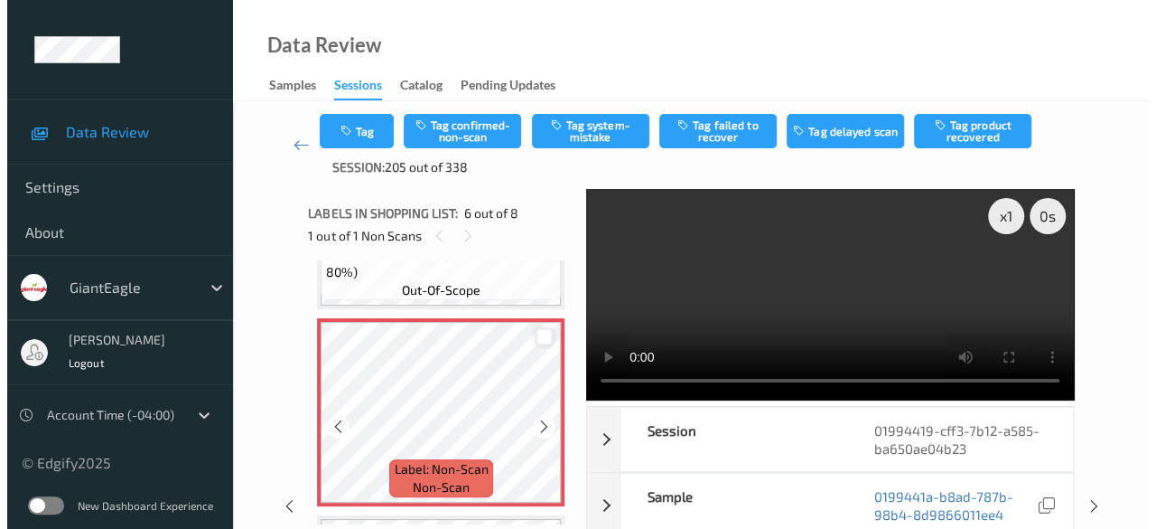
scroll to position [978, 0]
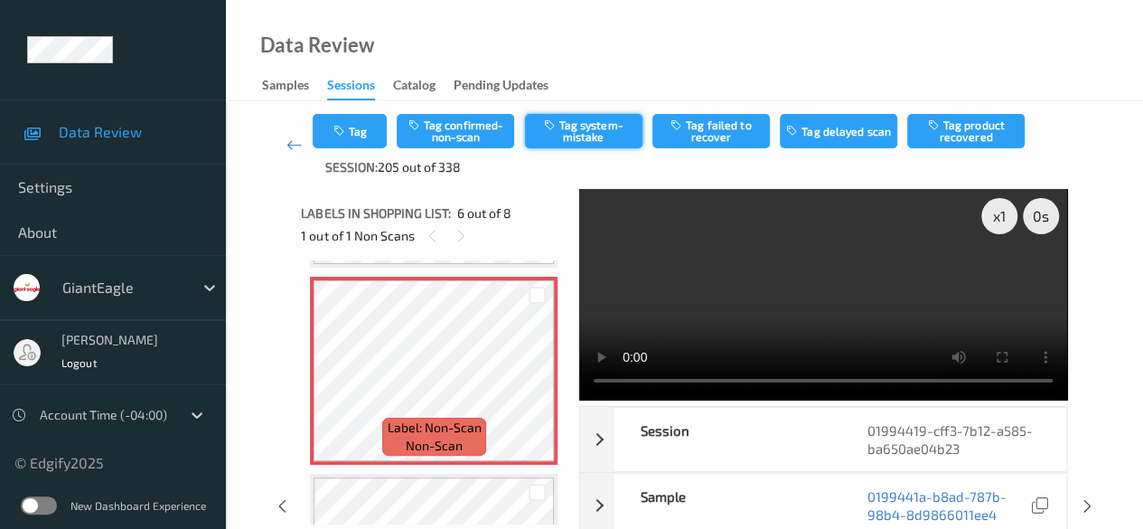
click at [597, 135] on button "Tag system-mistake" at bounding box center [583, 131] width 117 height 34
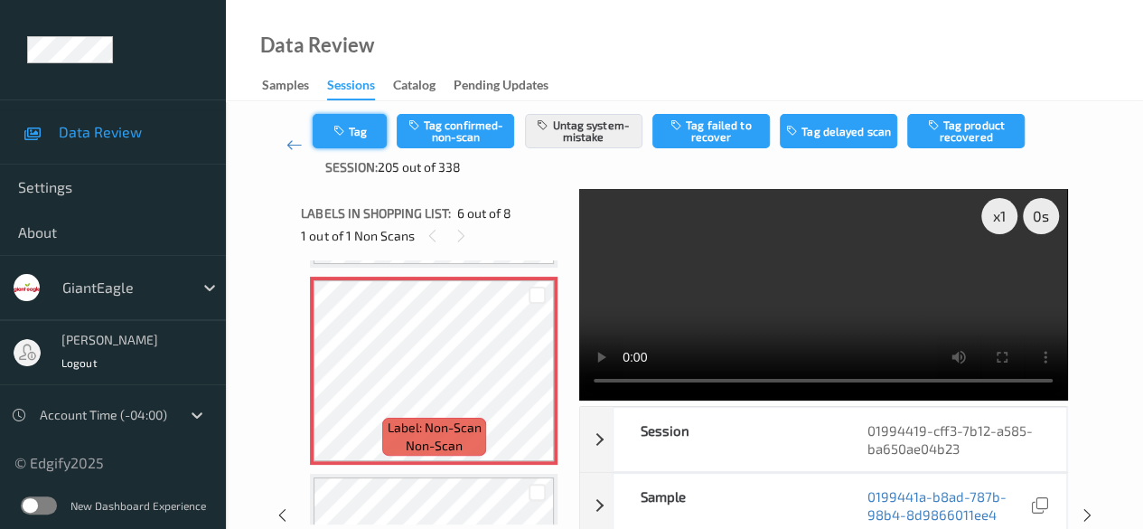
click at [367, 138] on button "Tag" at bounding box center [350, 131] width 74 height 34
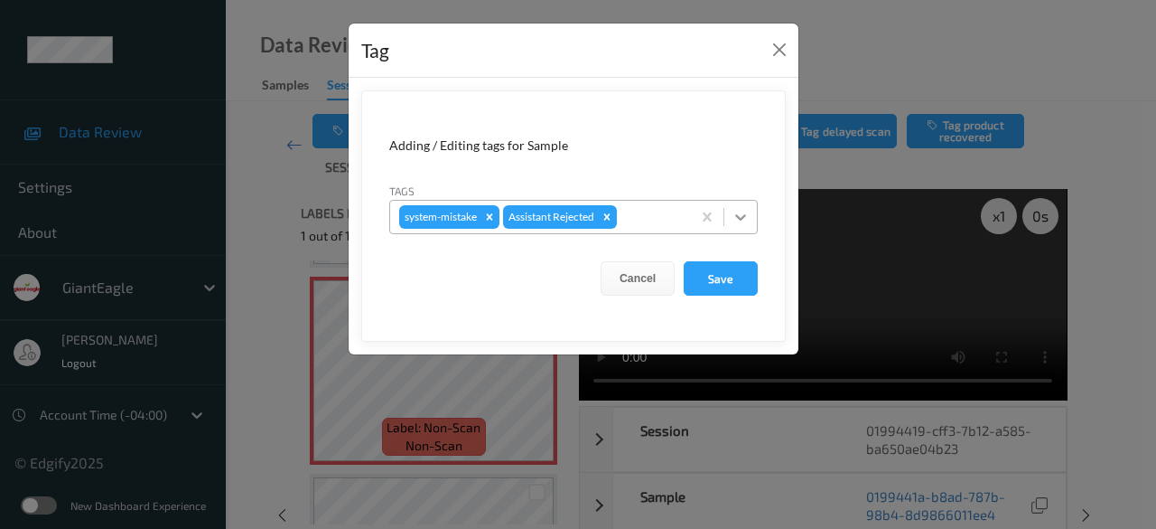
click at [748, 219] on icon at bounding box center [741, 217] width 18 height 18
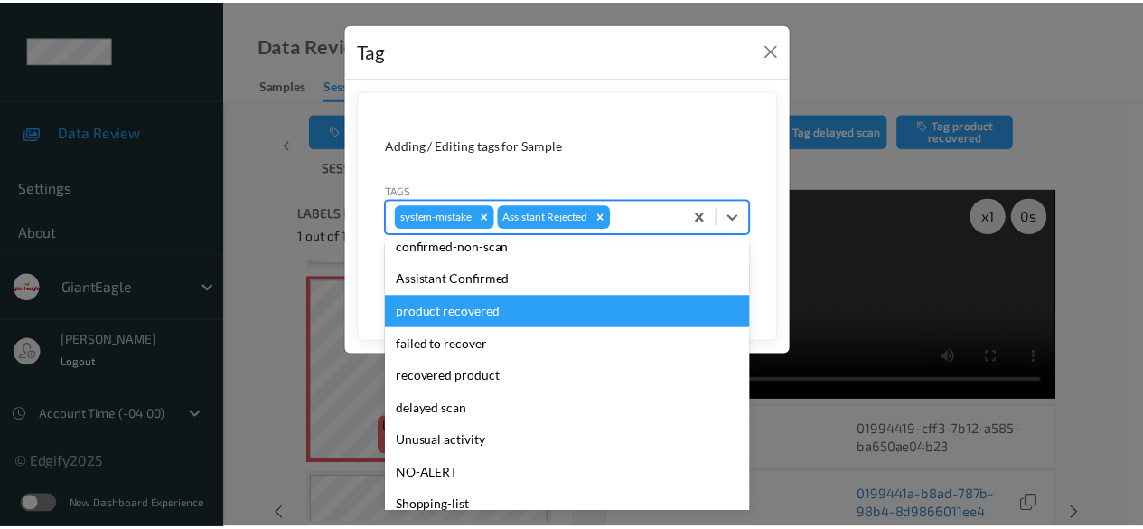
scroll to position [90, 0]
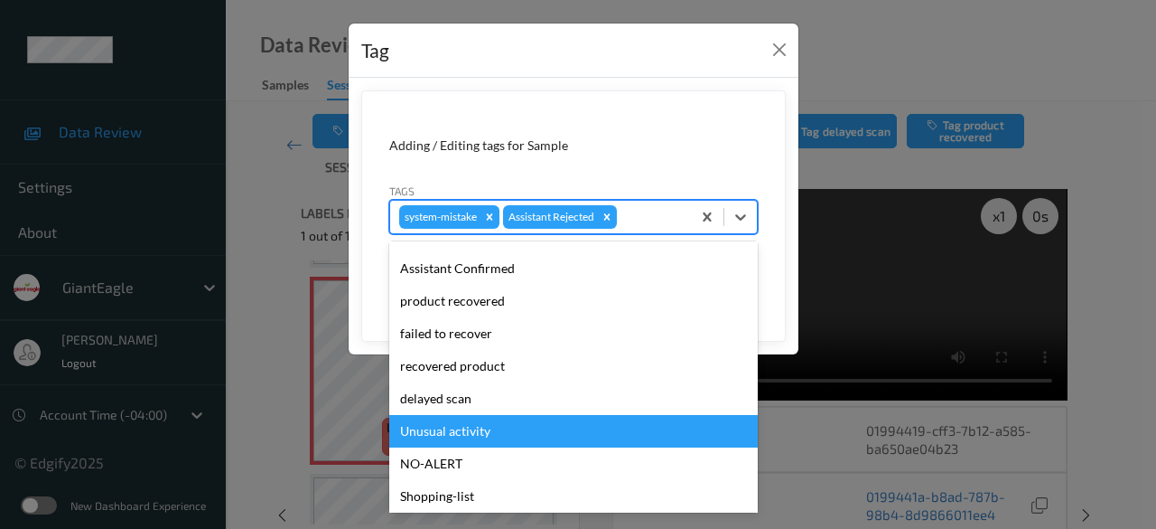
click at [529, 429] on div "Unusual activity" at bounding box center [573, 431] width 369 height 33
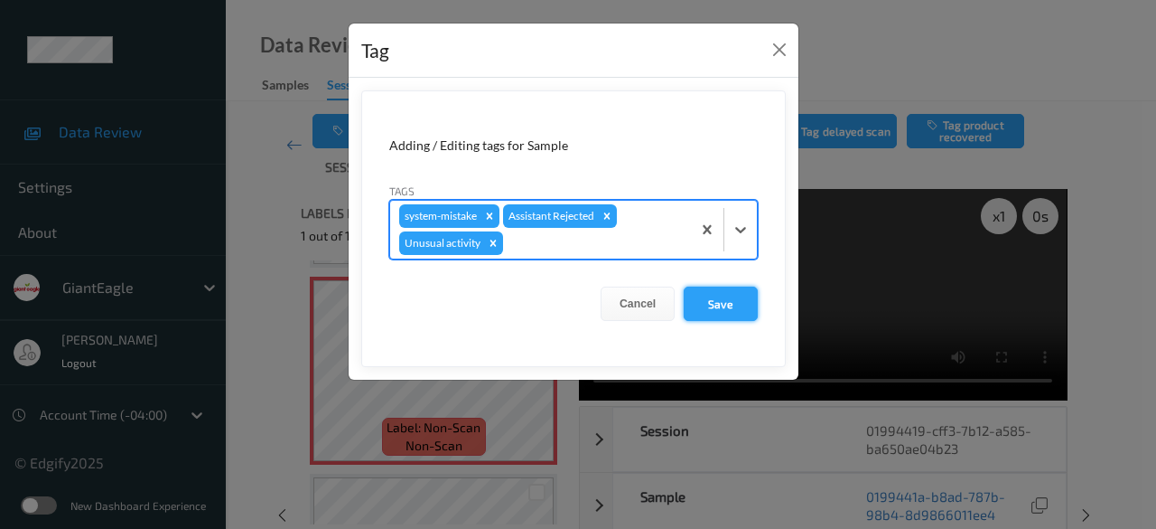
click at [727, 312] on button "Save" at bounding box center [721, 303] width 74 height 34
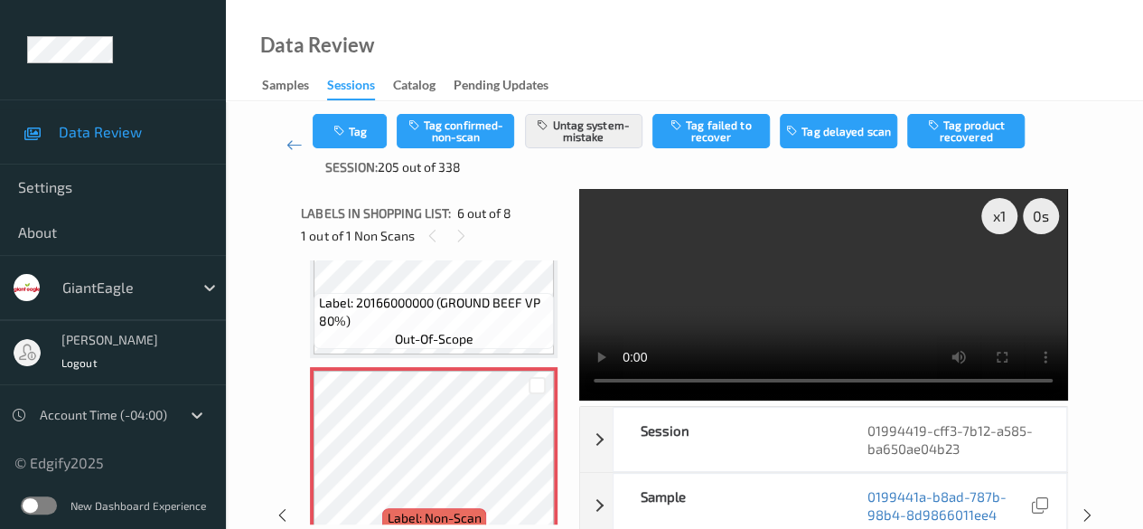
scroll to position [1068, 0]
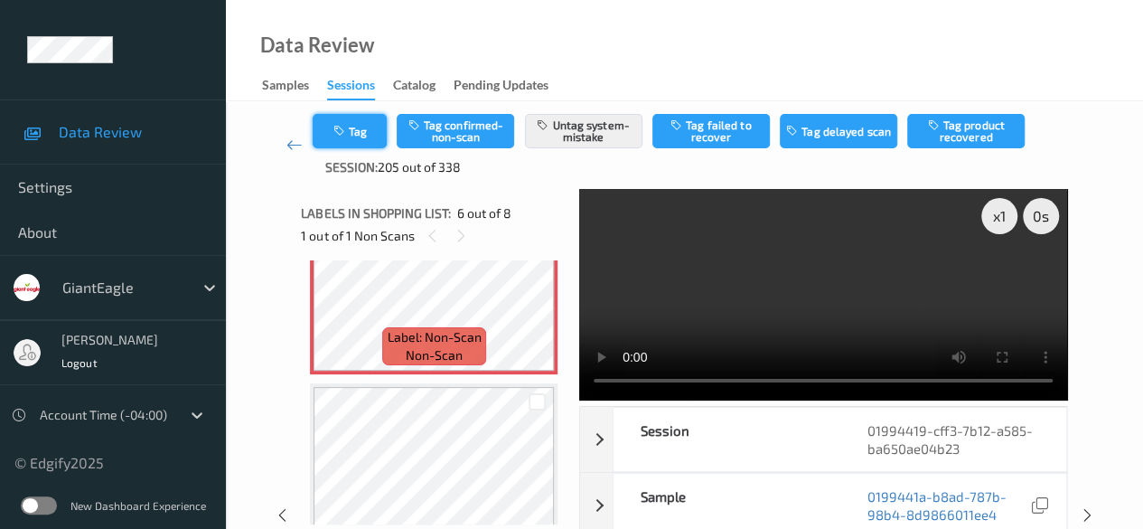
click at [372, 139] on button "Tag" at bounding box center [350, 131] width 74 height 34
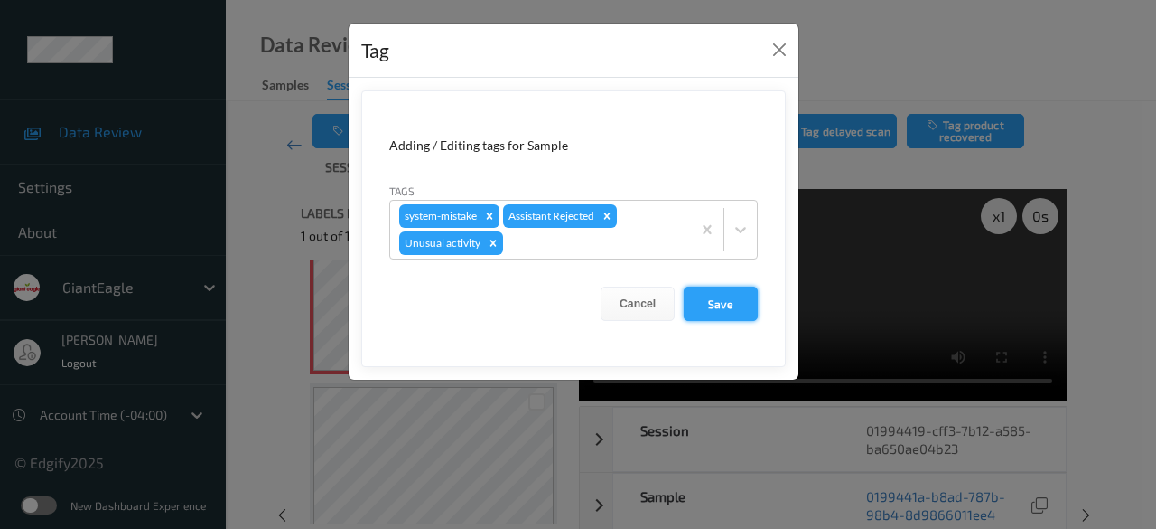
click at [727, 302] on button "Save" at bounding box center [721, 303] width 74 height 34
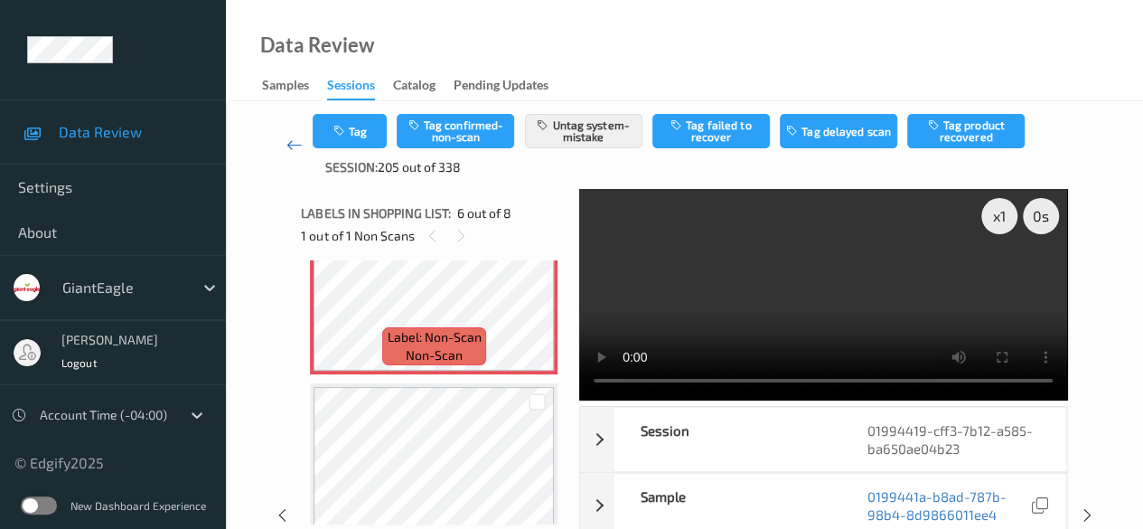
click at [301, 146] on icon at bounding box center [294, 145] width 16 height 18
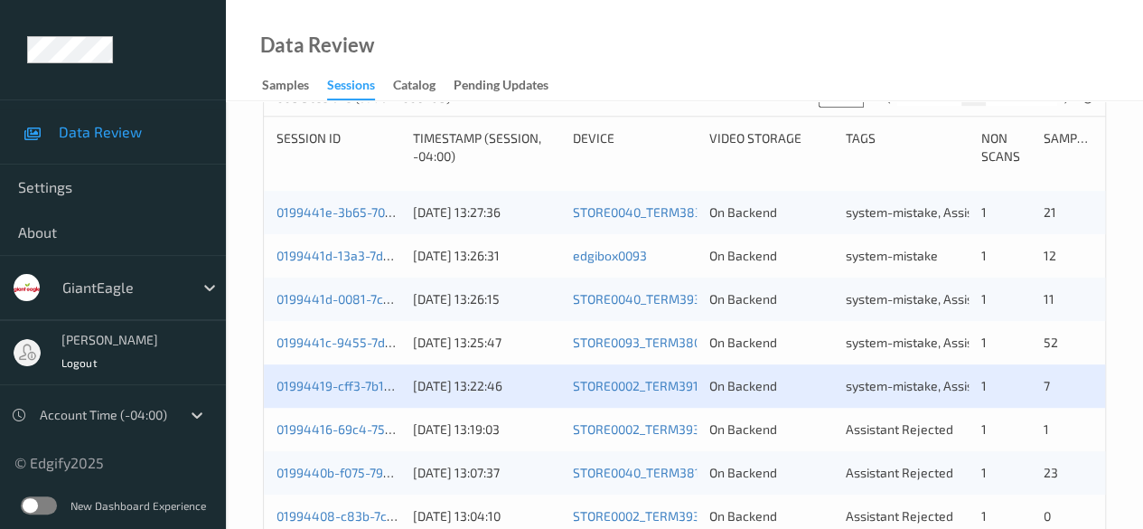
scroll to position [452, 0]
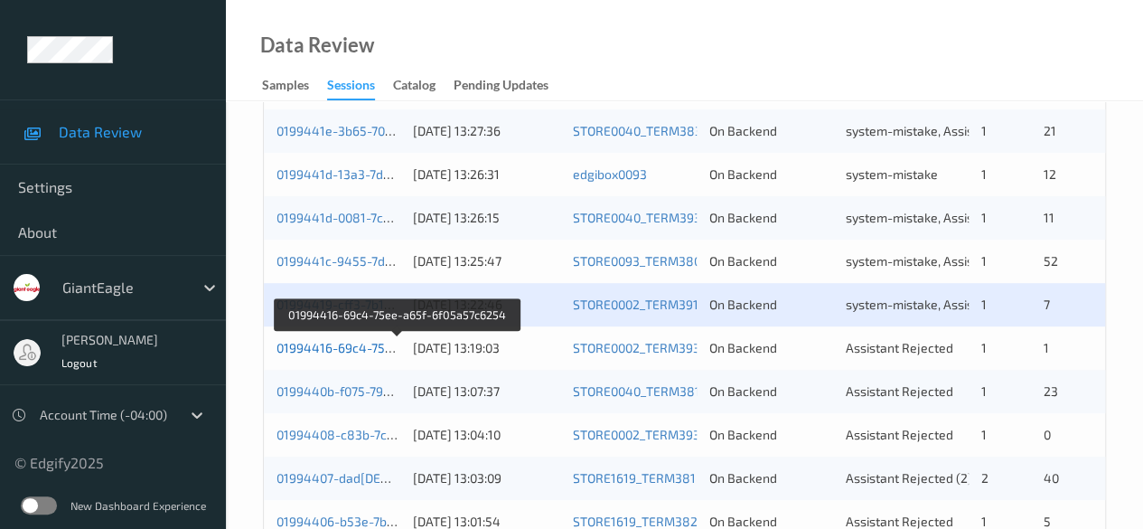
click at [351, 346] on link "01994416-69c4-75ee-a65f-6f05a57c6254" at bounding box center [397, 347] width 243 height 15
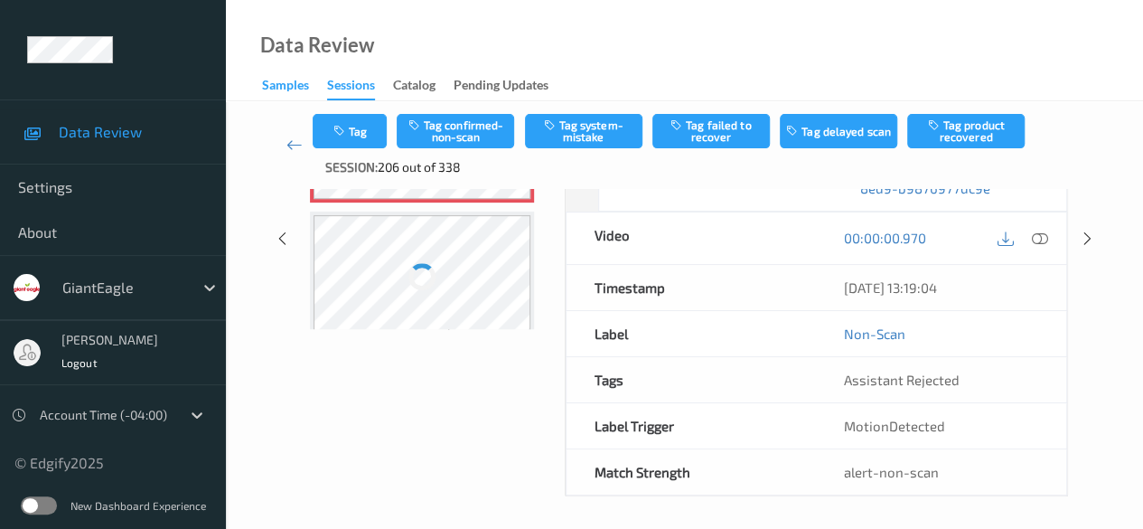
scroll to position [250, 0]
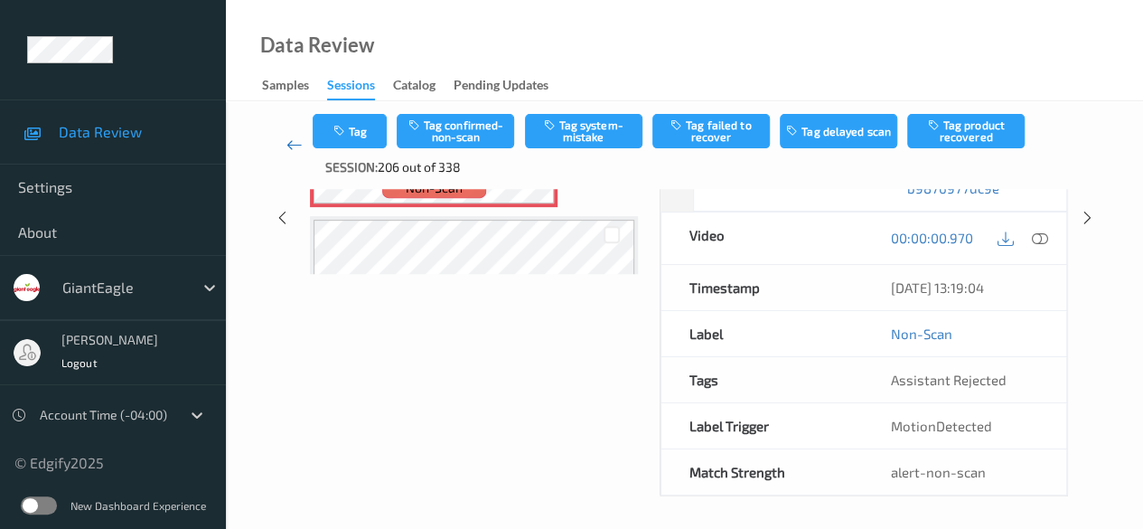
click at [290, 148] on icon at bounding box center [294, 145] width 16 height 18
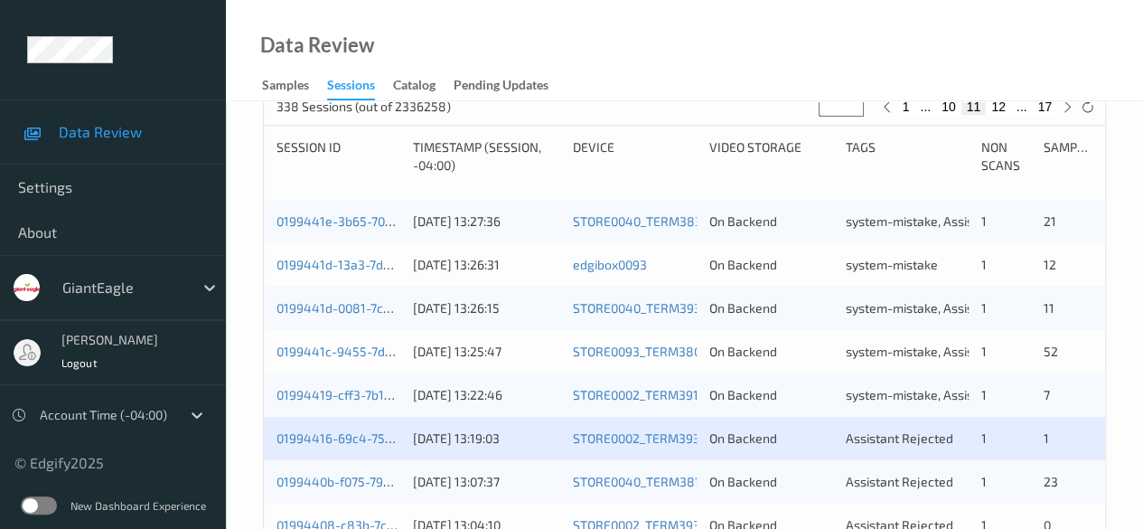
scroll to position [452, 0]
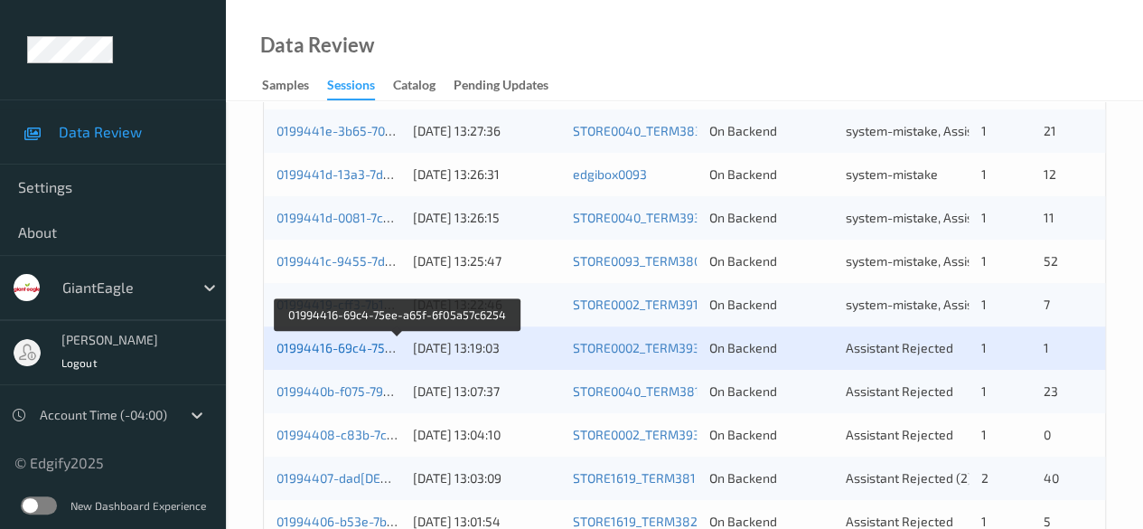
click at [342, 348] on link "01994416-69c4-75ee-a65f-6f05a57c6254" at bounding box center [397, 347] width 243 height 15
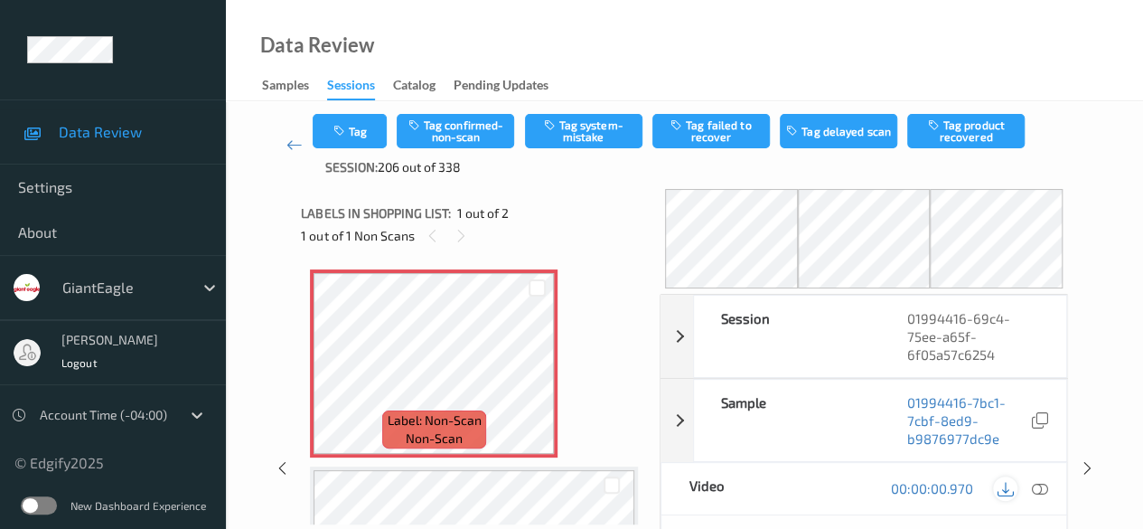
drag, startPoint x: 1034, startPoint y: 486, endPoint x: 1012, endPoint y: 512, distance: 34.0
click at [922, 486] on icon at bounding box center [1040, 488] width 16 height 16
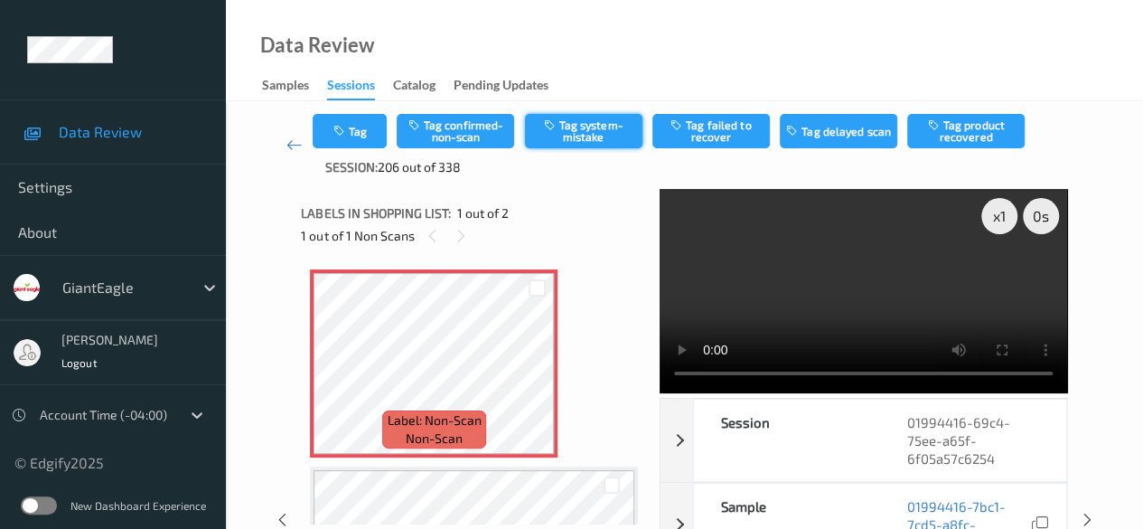
click at [579, 138] on button "Tag system-mistake" at bounding box center [583, 131] width 117 height 34
click at [295, 149] on icon at bounding box center [294, 145] width 16 height 18
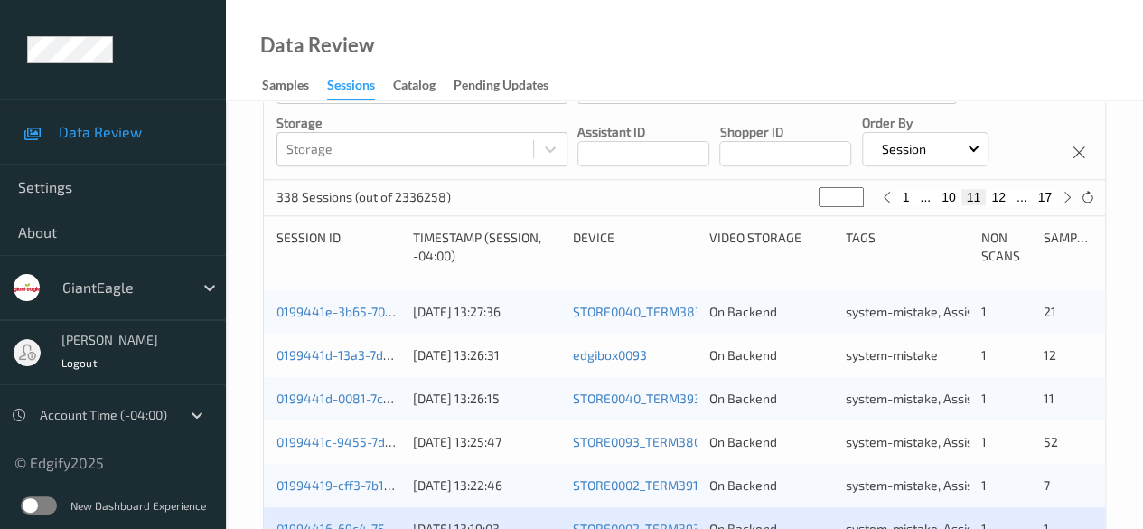
scroll to position [542, 0]
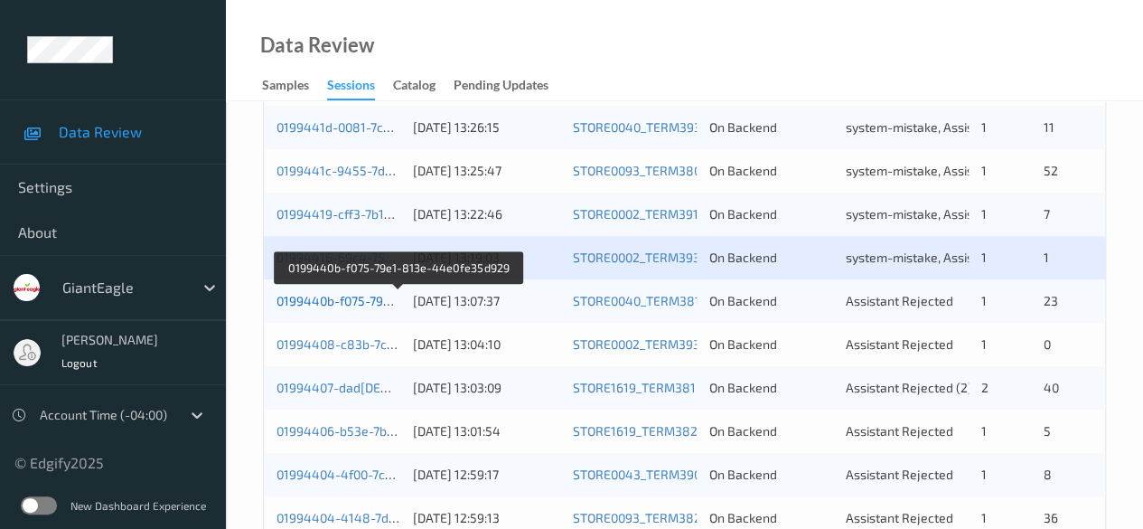
click at [332, 294] on link "0199440b-f075-79e1-813e-44e0fe35d929" at bounding box center [398, 300] width 244 height 15
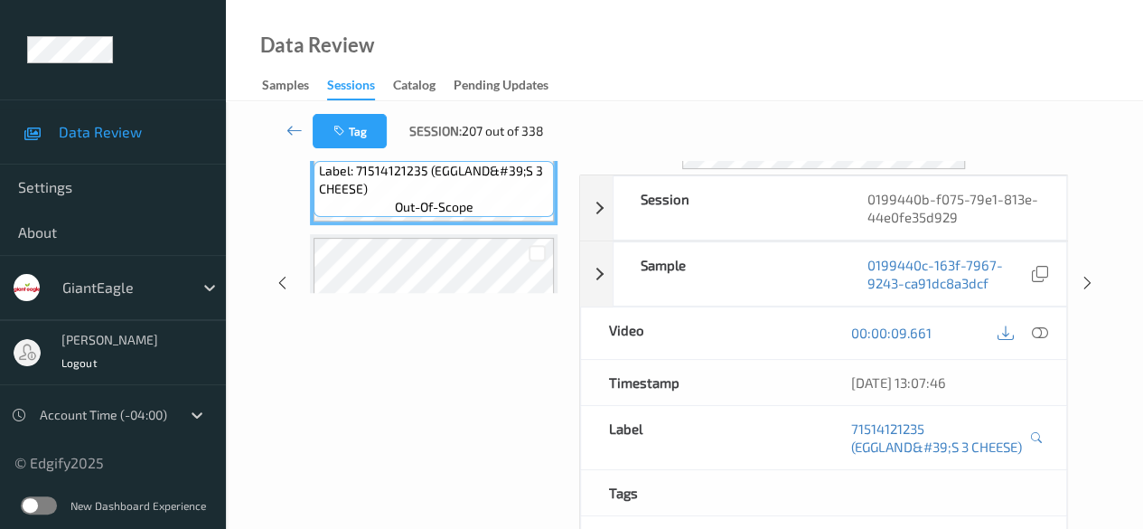
scroll to position [154, 0]
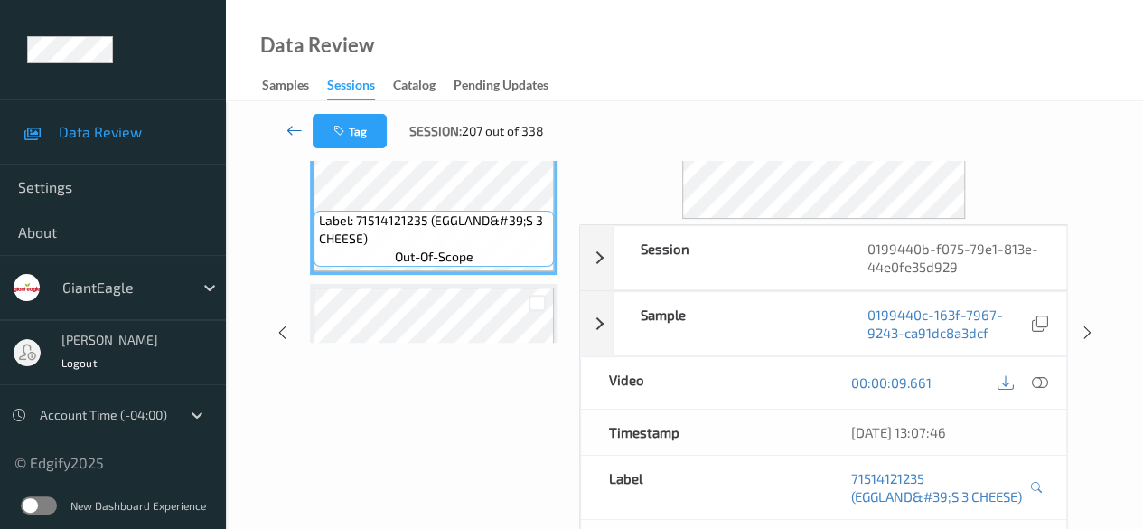
click at [294, 126] on icon at bounding box center [294, 130] width 16 height 18
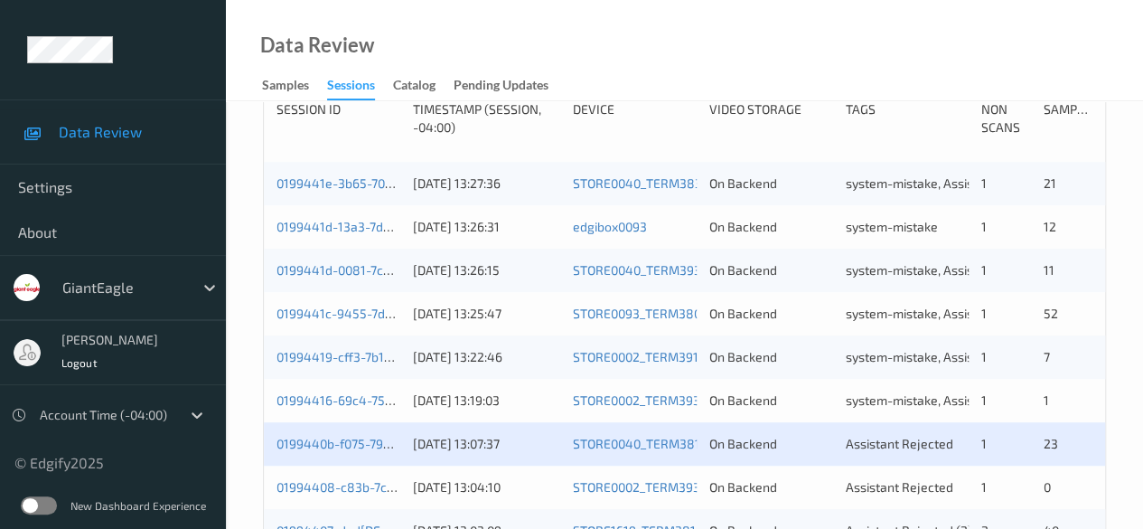
scroll to position [452, 0]
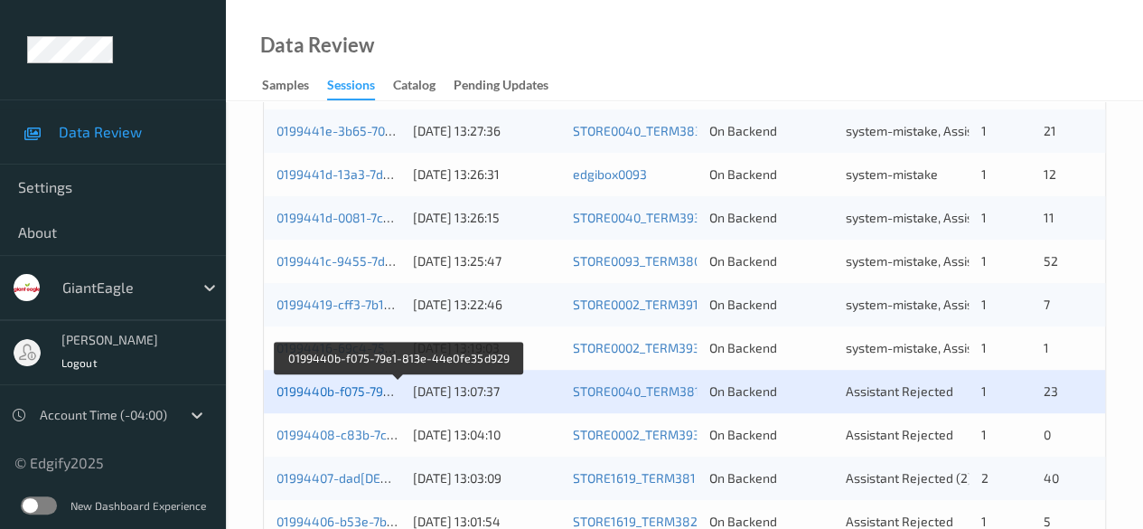
click at [343, 394] on link "0199440b-f075-79e1-813e-44e0fe35d929" at bounding box center [398, 390] width 244 height 15
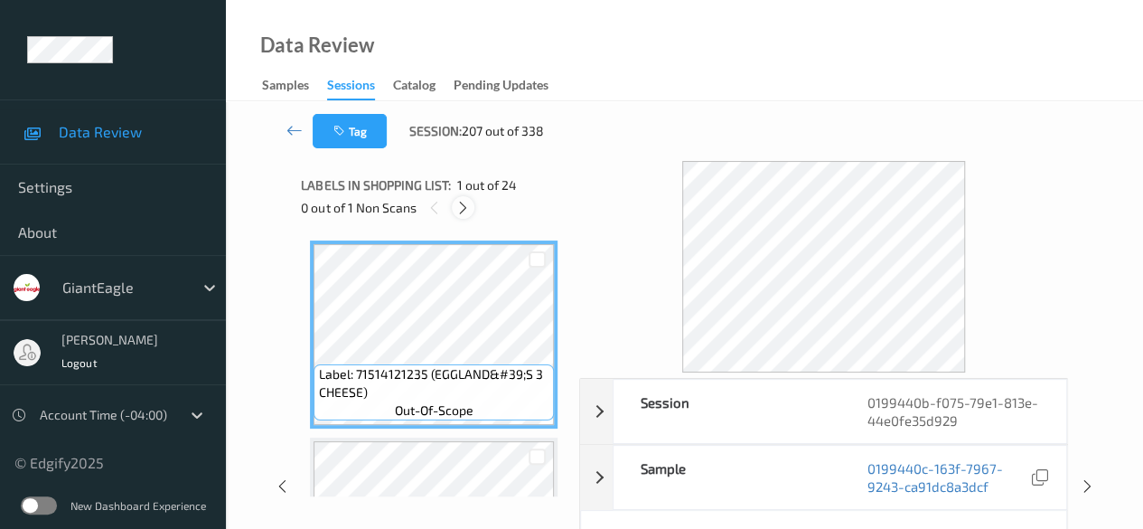
click at [468, 208] on icon at bounding box center [462, 208] width 15 height 16
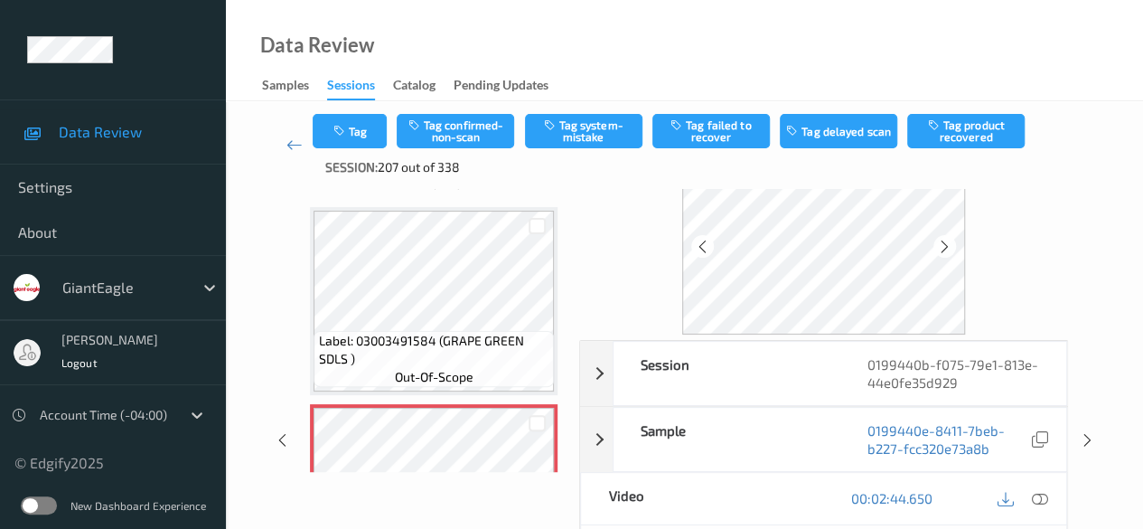
scroll to position [90, 0]
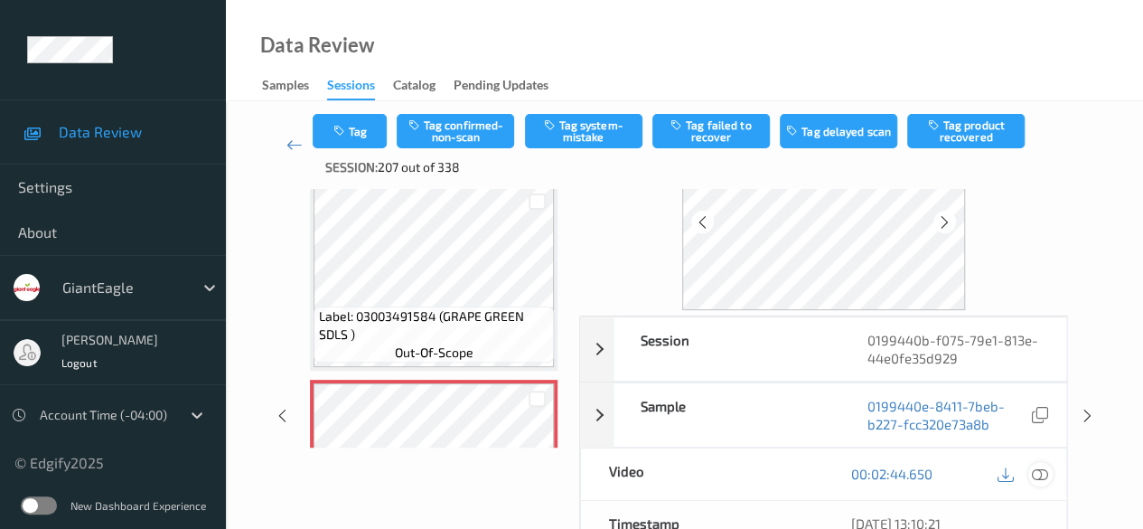
click at [922, 474] on icon at bounding box center [1040, 473] width 16 height 16
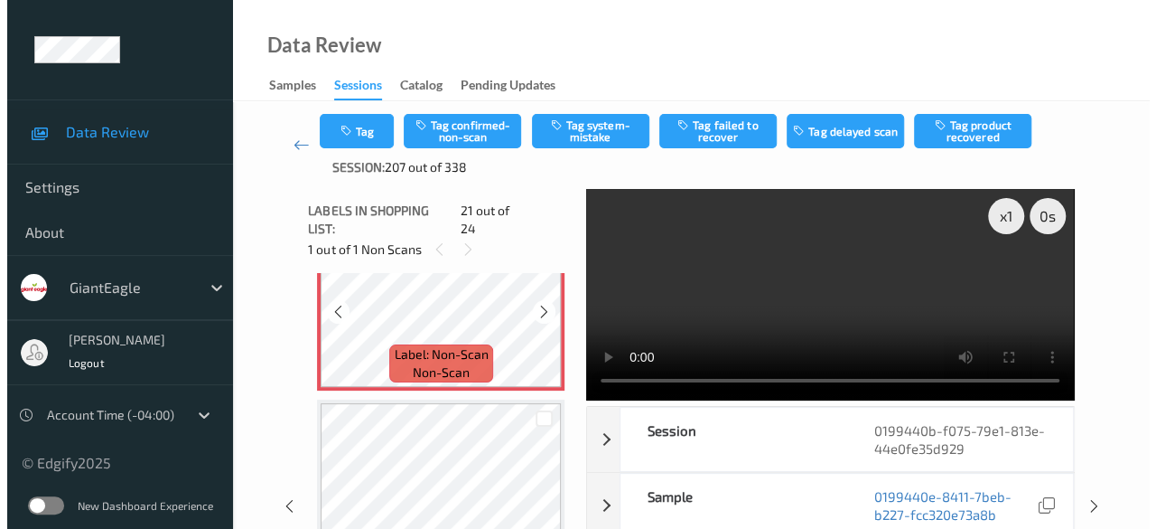
scroll to position [4022, 0]
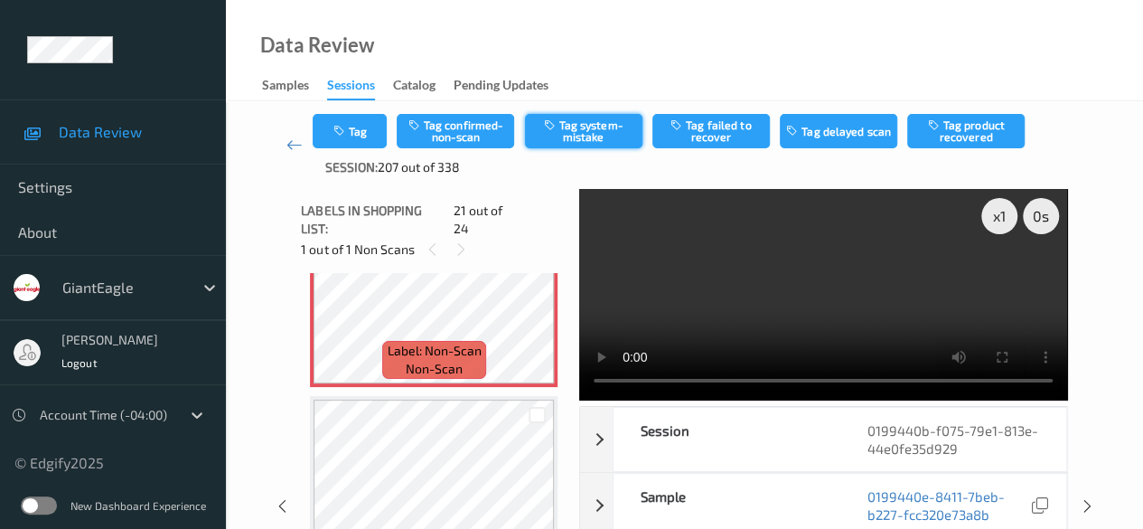
click at [597, 135] on button "Tag system-mistake" at bounding box center [583, 131] width 117 height 34
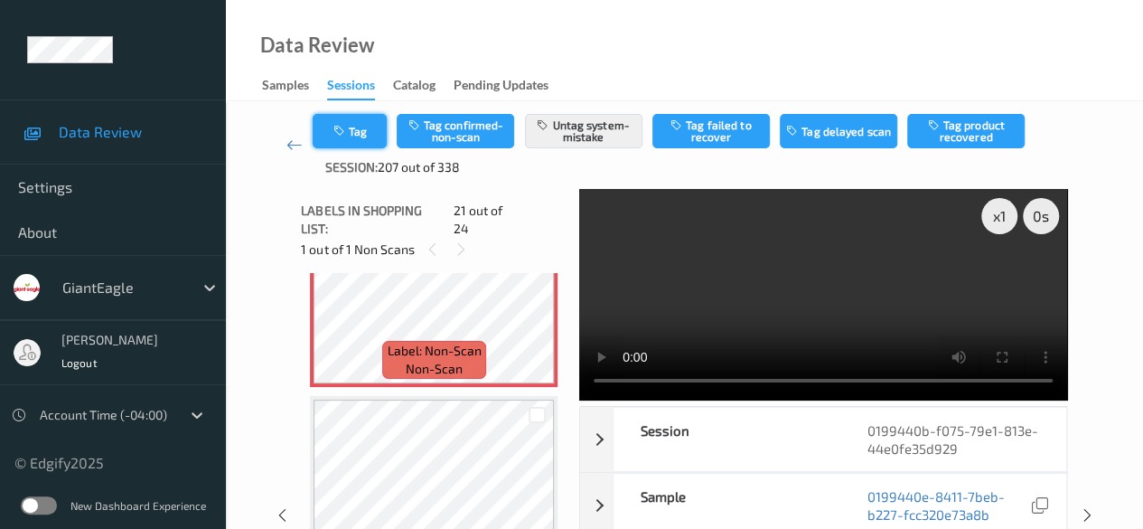
click at [354, 129] on button "Tag" at bounding box center [350, 131] width 74 height 34
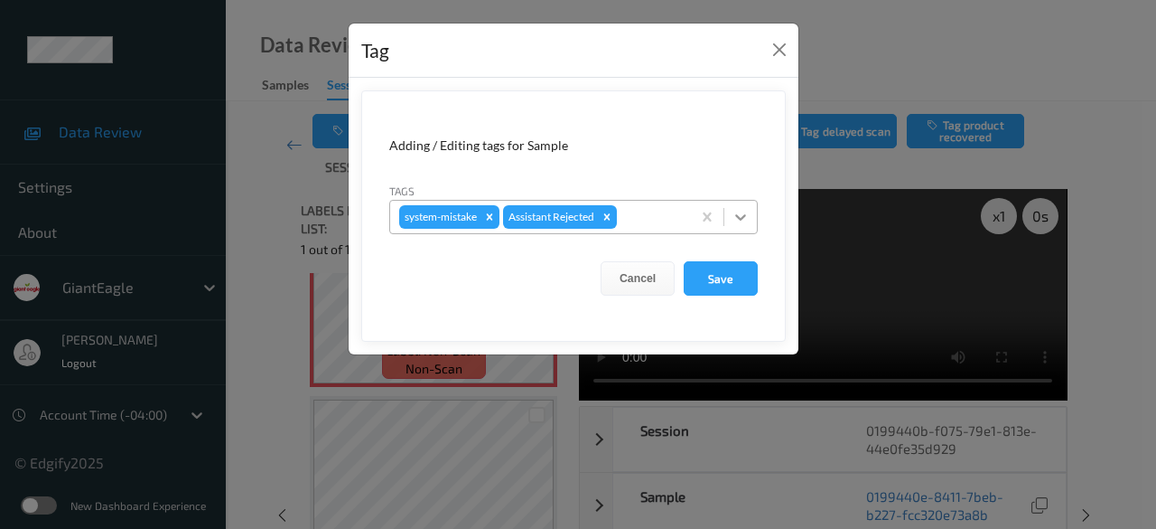
click at [741, 211] on icon at bounding box center [741, 217] width 18 height 18
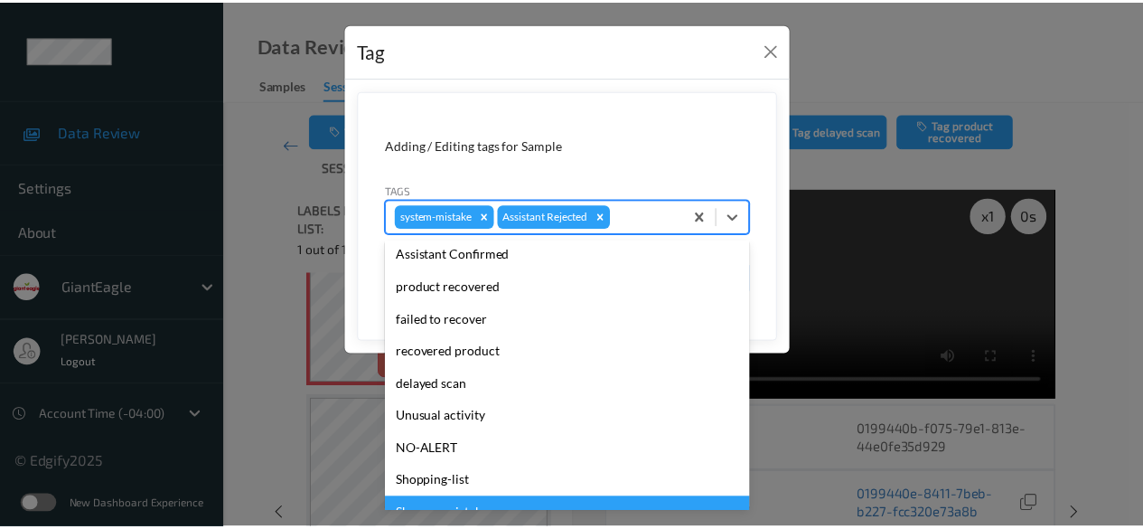
scroll to position [192, 0]
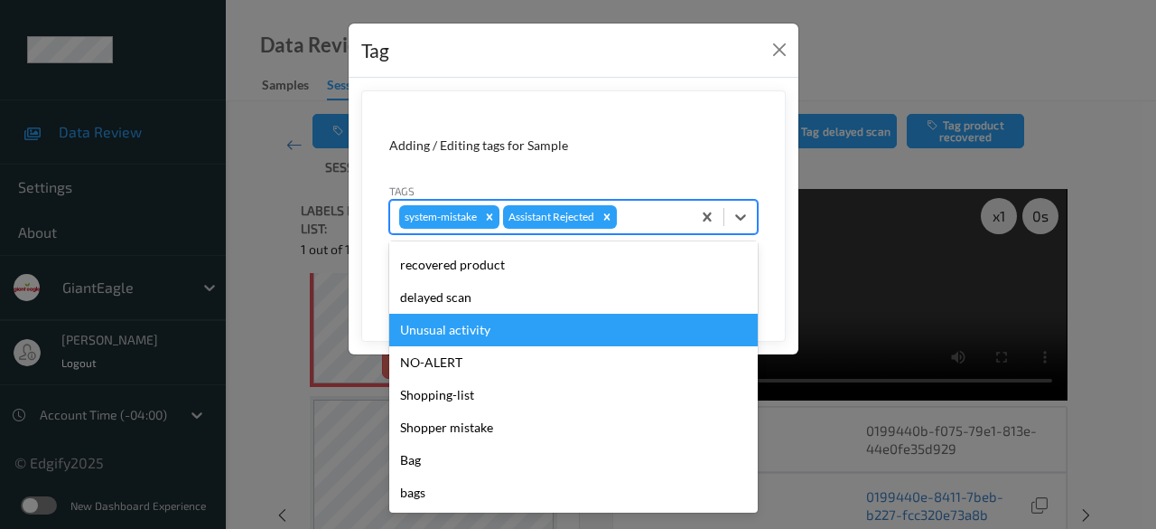
click at [515, 322] on div "Unusual activity" at bounding box center [573, 330] width 369 height 33
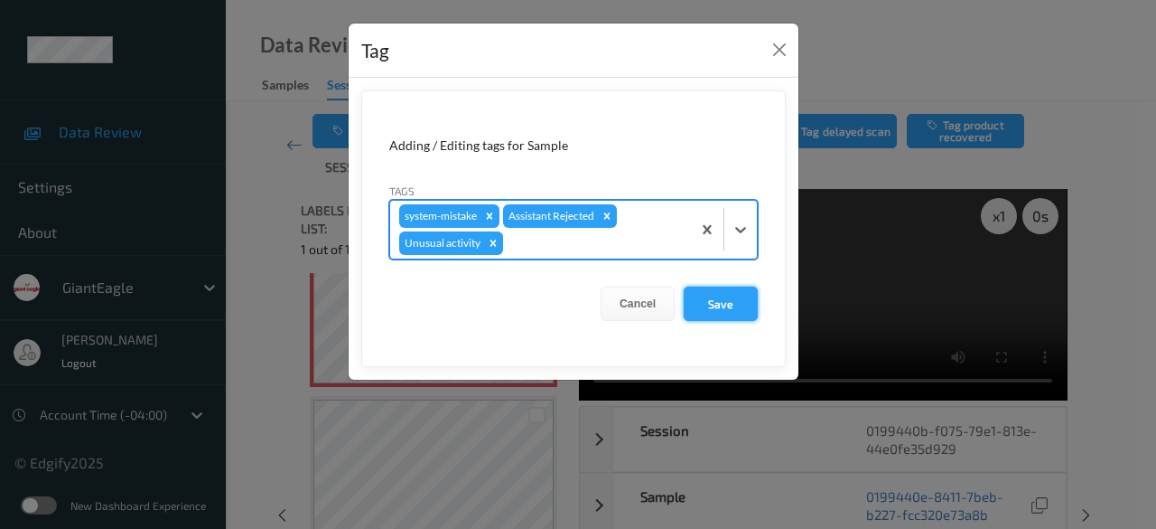
click at [722, 301] on button "Save" at bounding box center [721, 303] width 74 height 34
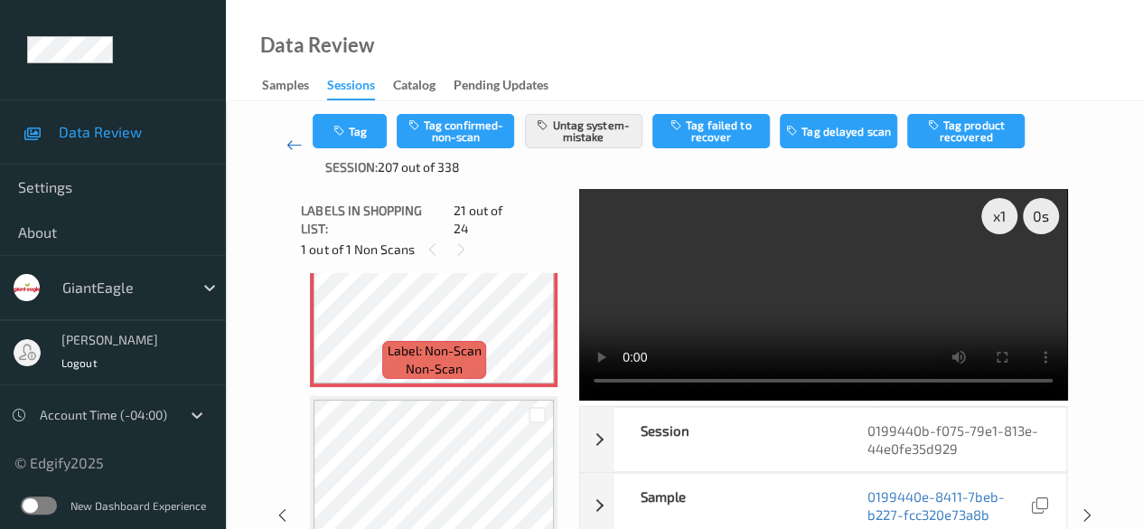
click at [289, 147] on icon at bounding box center [294, 145] width 16 height 18
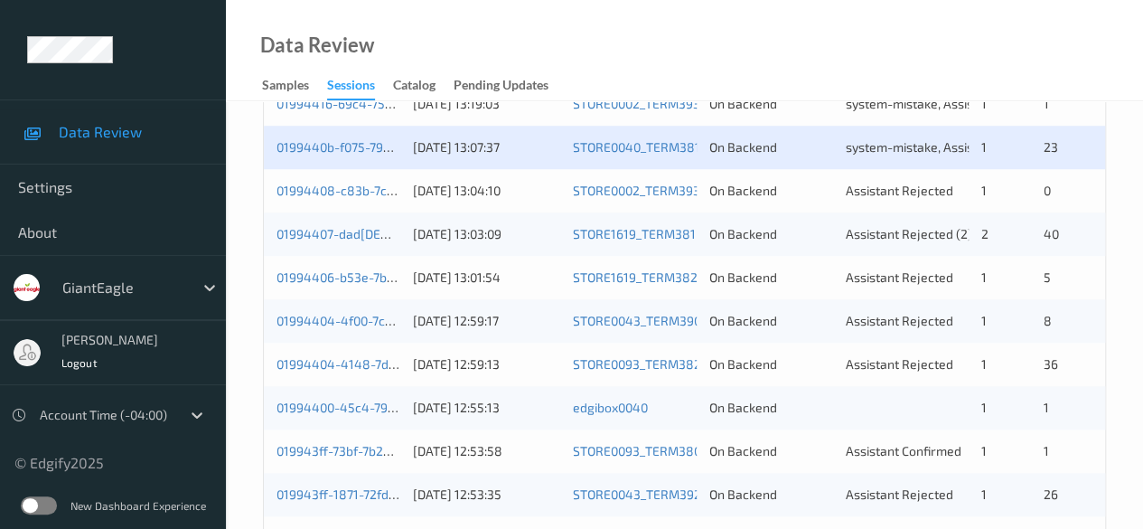
scroll to position [723, 0]
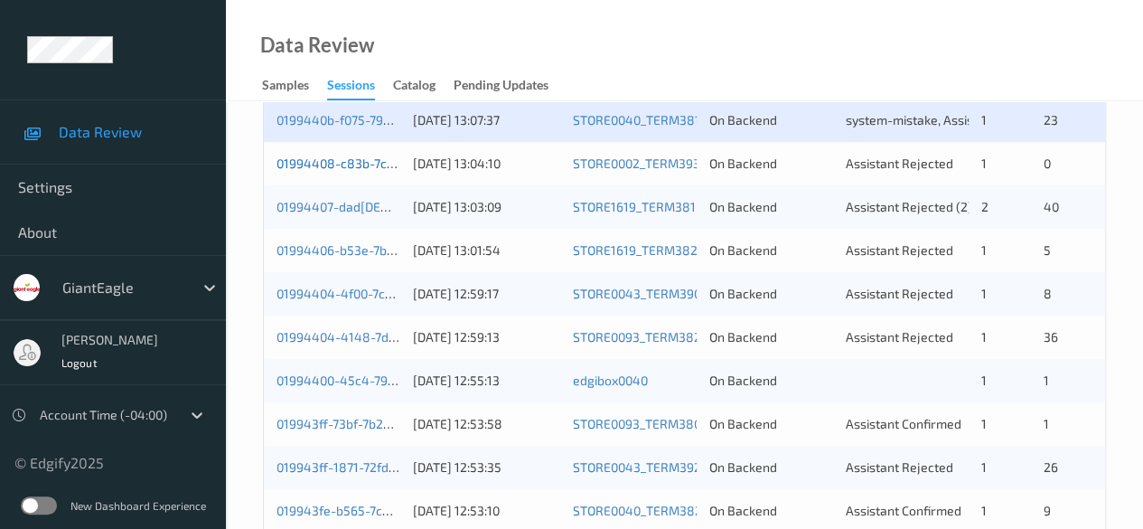
click at [356, 168] on link "01994408-c83b-7cc0-8ba3-b0449fd96775" at bounding box center [400, 162] width 248 height 15
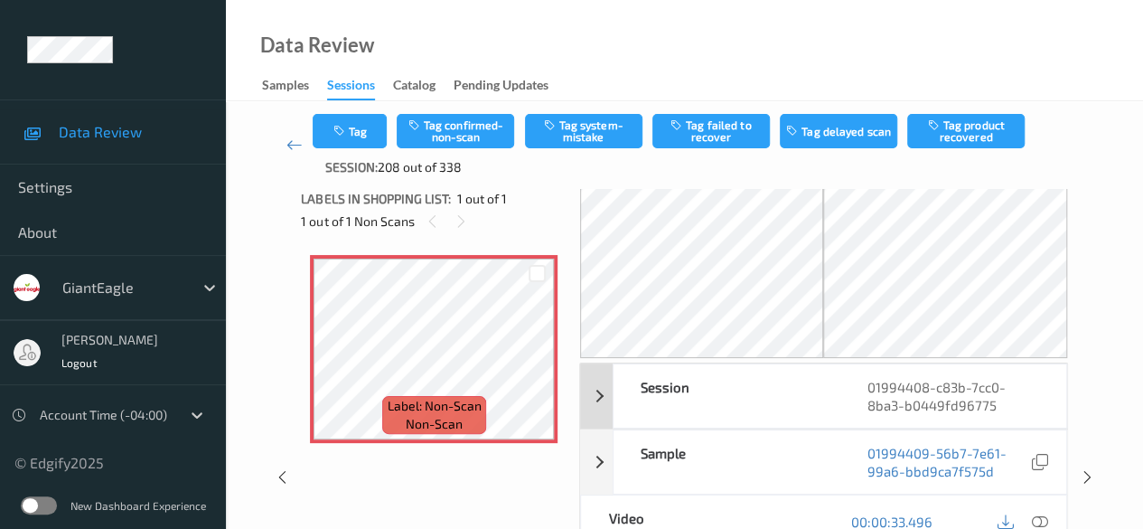
scroll to position [90, 0]
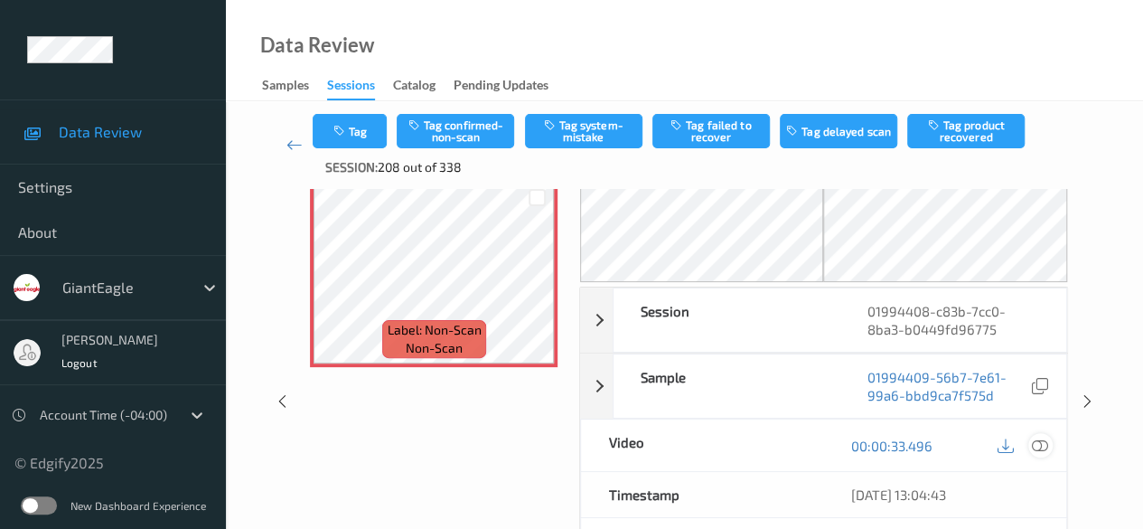
click at [922, 439] on icon at bounding box center [1040, 445] width 16 height 16
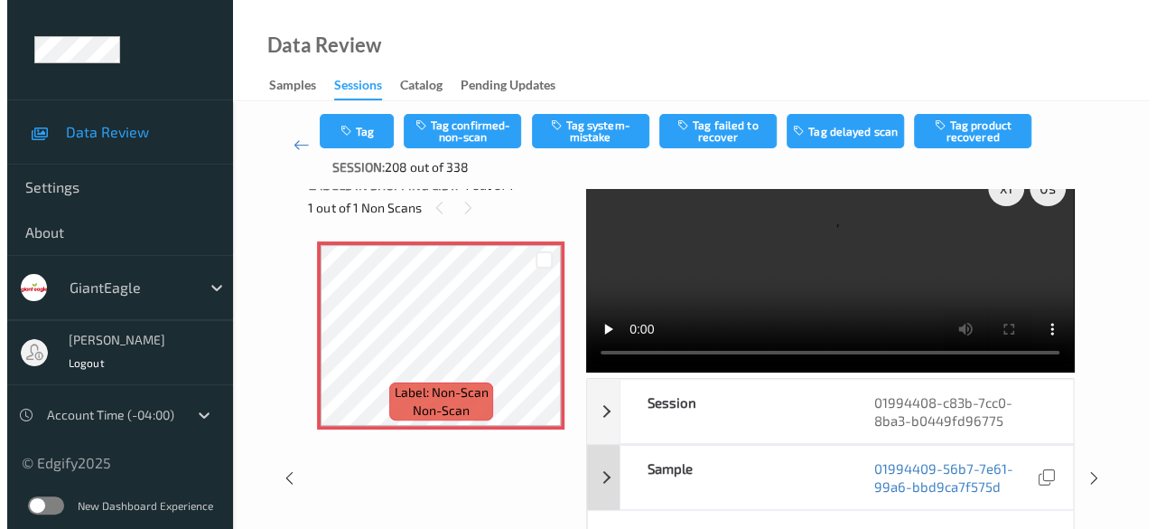
scroll to position [0, 0]
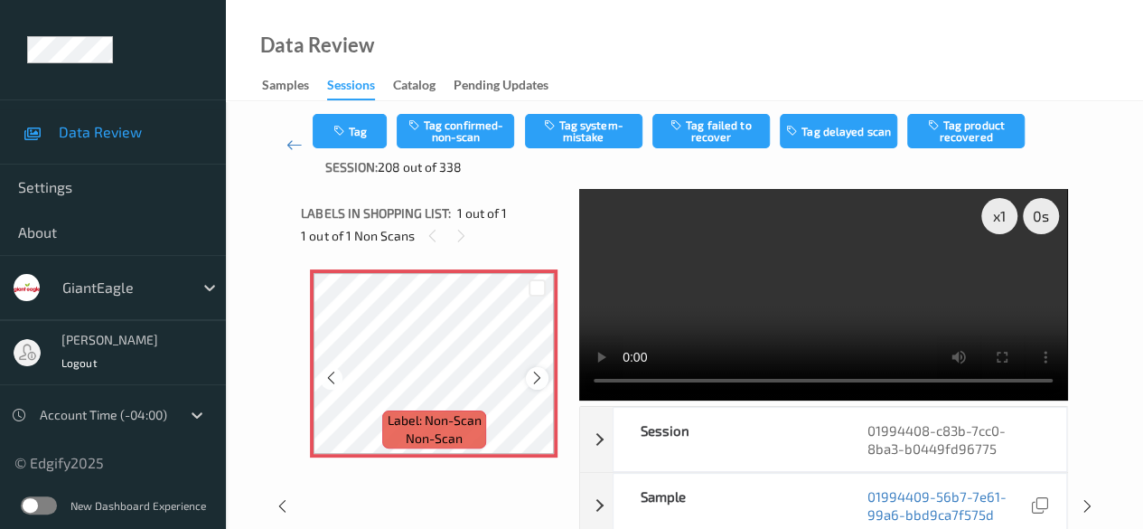
click at [538, 383] on icon at bounding box center [536, 378] width 15 height 16
click at [740, 285] on video at bounding box center [823, 294] width 488 height 211
click at [565, 128] on button "Tag system-mistake" at bounding box center [583, 131] width 117 height 34
click at [370, 136] on button "Tag" at bounding box center [350, 131] width 74 height 34
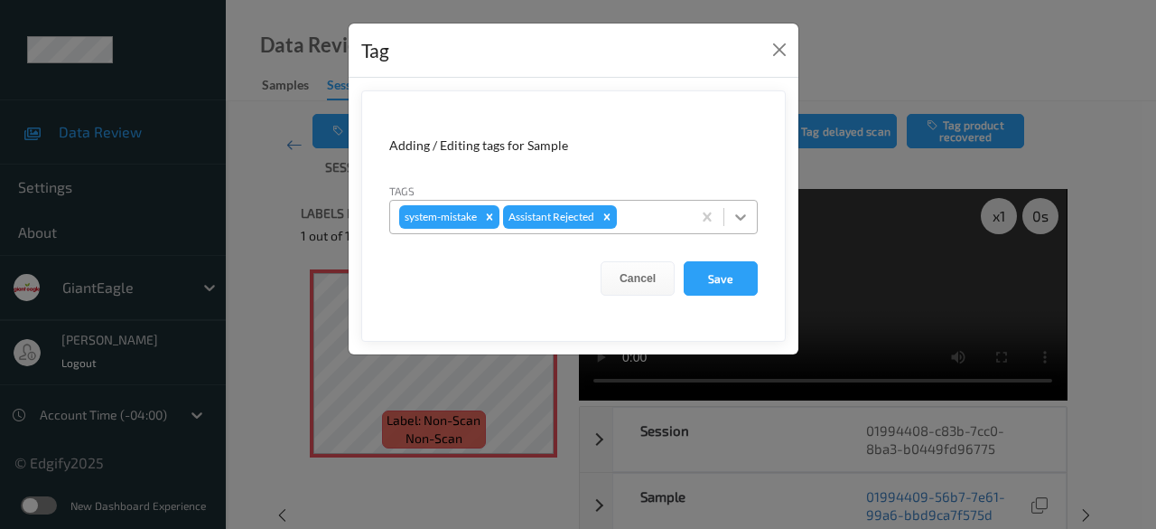
click at [741, 214] on icon at bounding box center [741, 217] width 18 height 18
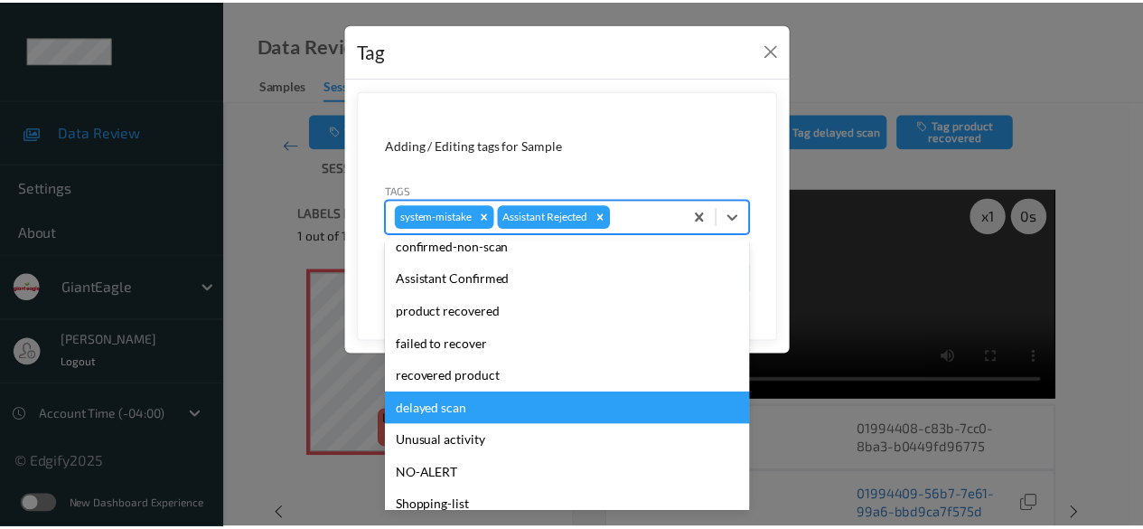
scroll to position [181, 0]
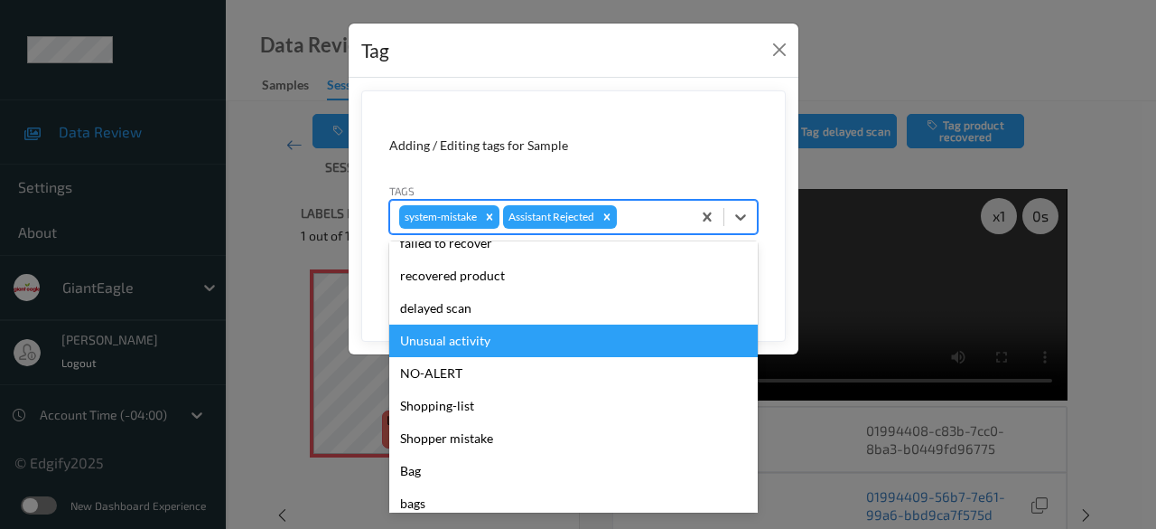
click at [503, 339] on div "Unusual activity" at bounding box center [573, 340] width 369 height 33
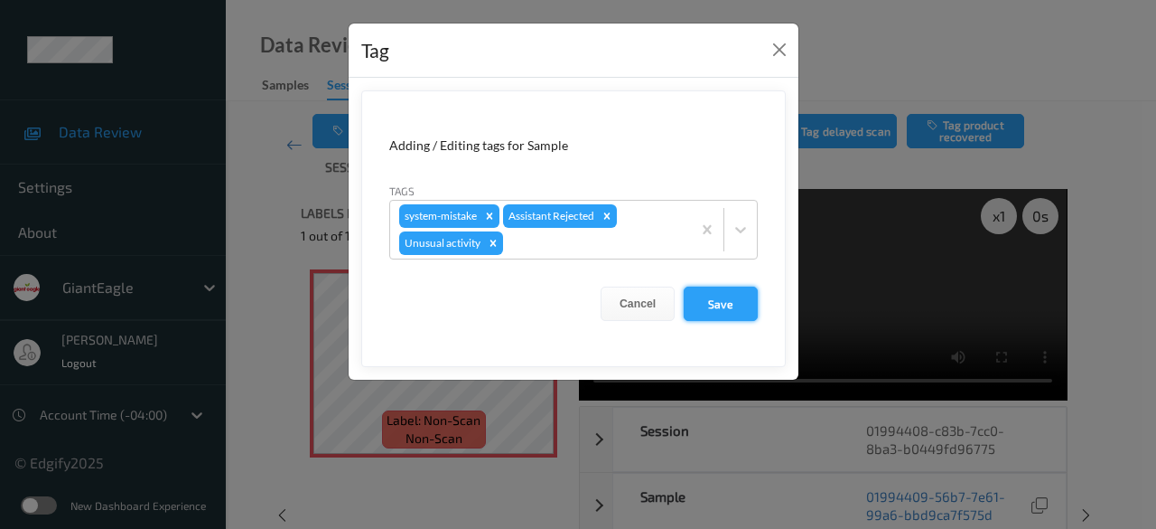
click at [734, 296] on button "Save" at bounding box center [721, 303] width 74 height 34
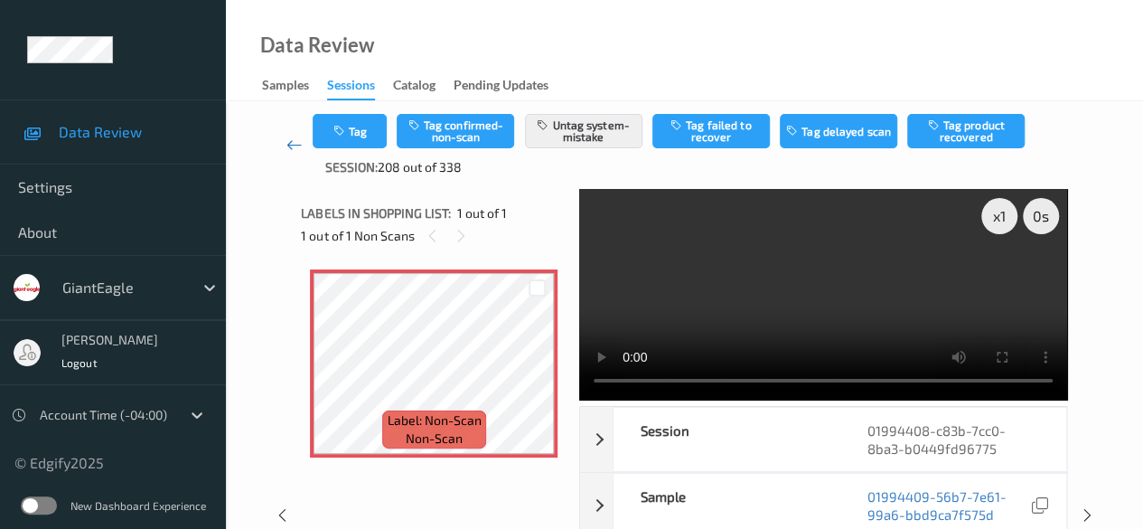
click at [286, 142] on icon at bounding box center [294, 145] width 16 height 18
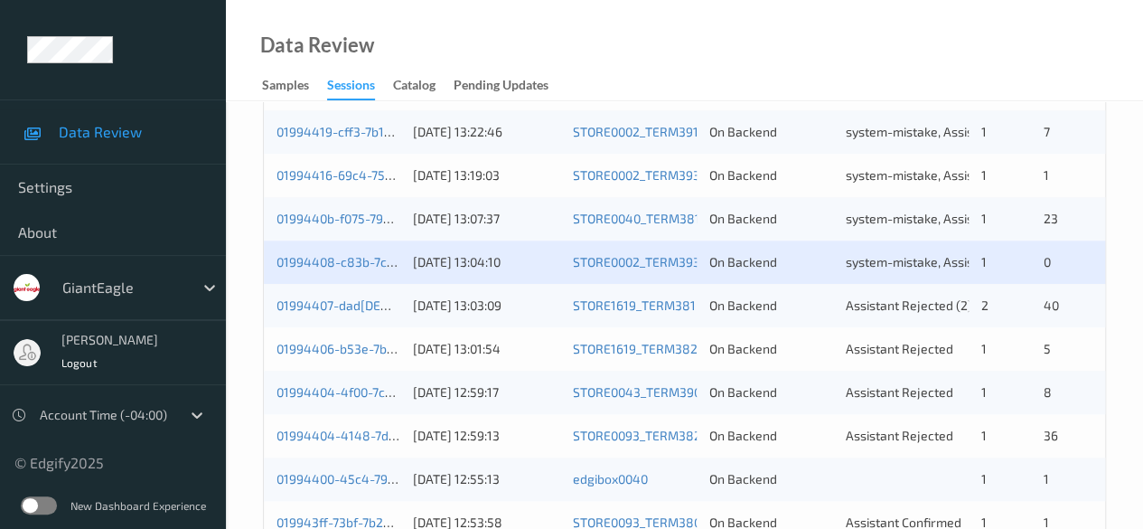
scroll to position [723, 0]
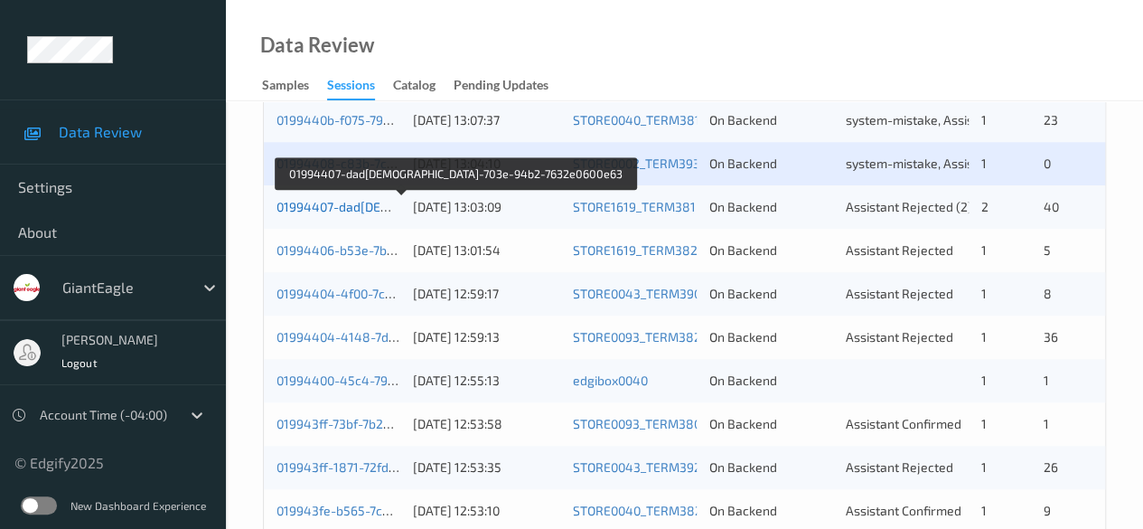
click at [370, 209] on link "01994407-dad[DEMOGRAPHIC_DATA]-703e-94b2-7632e0600e63" at bounding box center [461, 206] width 371 height 15
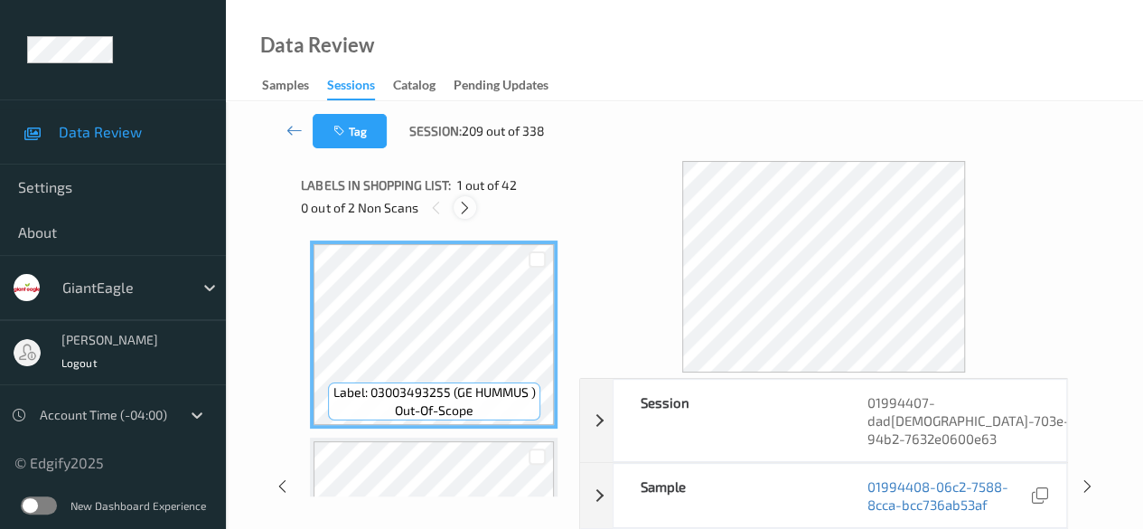
click at [464, 209] on icon at bounding box center [464, 208] width 15 height 16
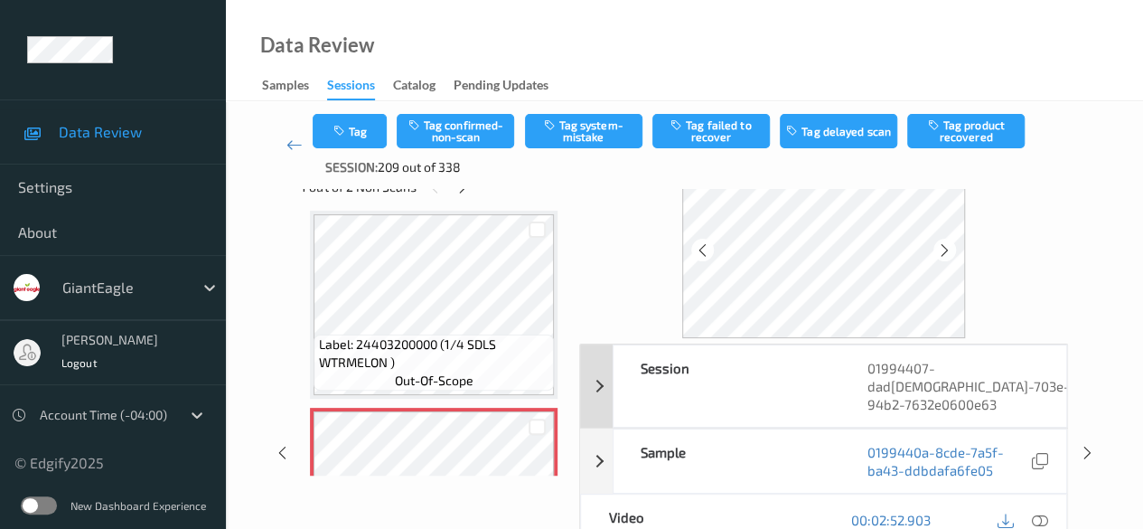
scroll to position [90, 0]
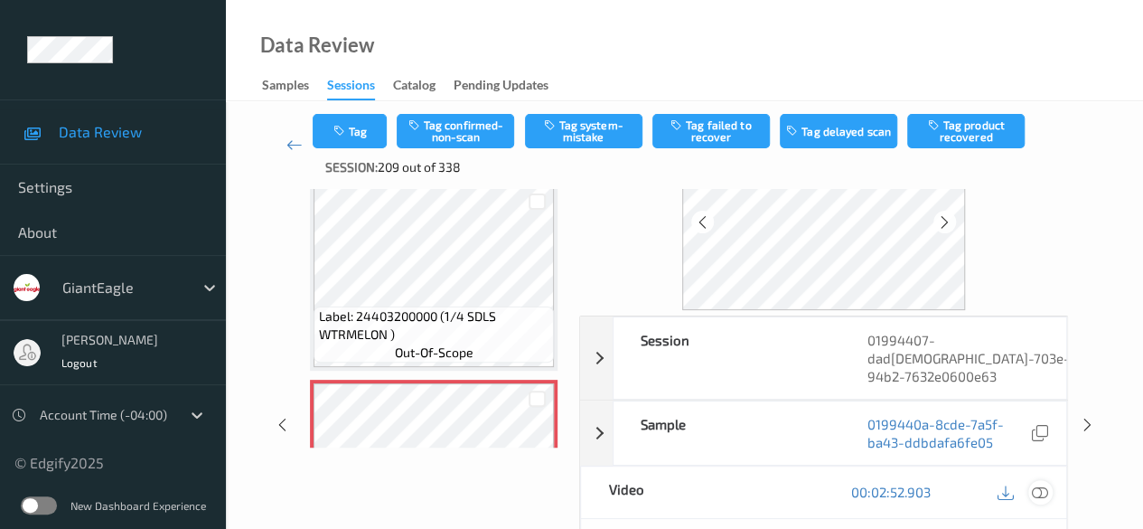
click at [922, 483] on icon at bounding box center [1040, 491] width 16 height 16
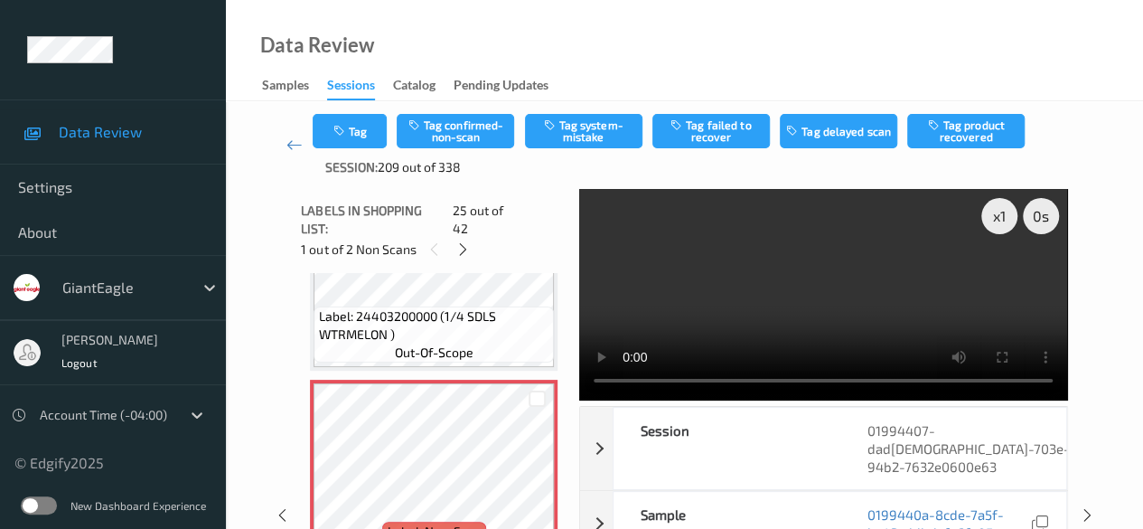
scroll to position [4720, 0]
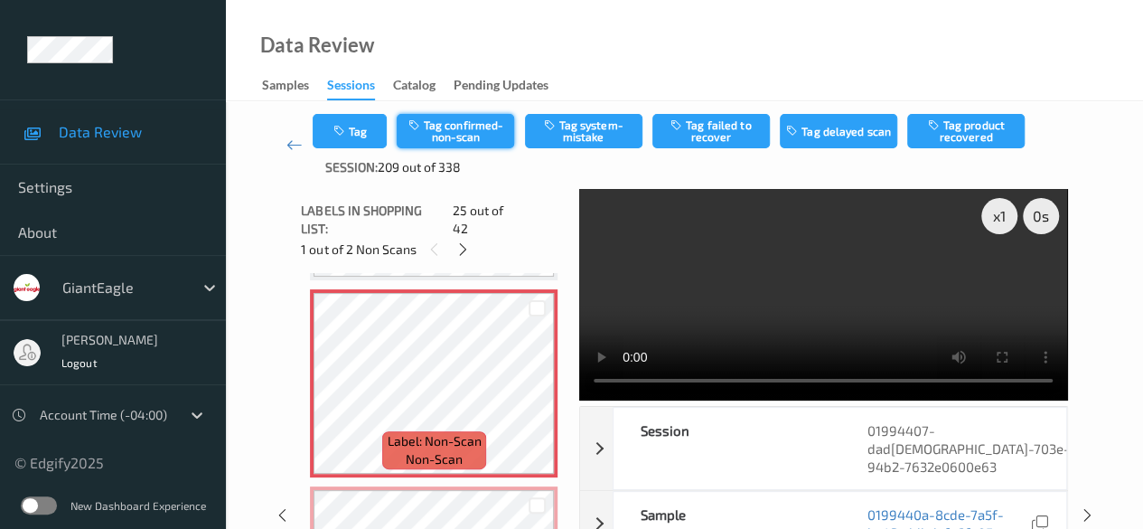
click at [471, 117] on button "Tag confirmed-non-scan" at bounding box center [455, 131] width 117 height 34
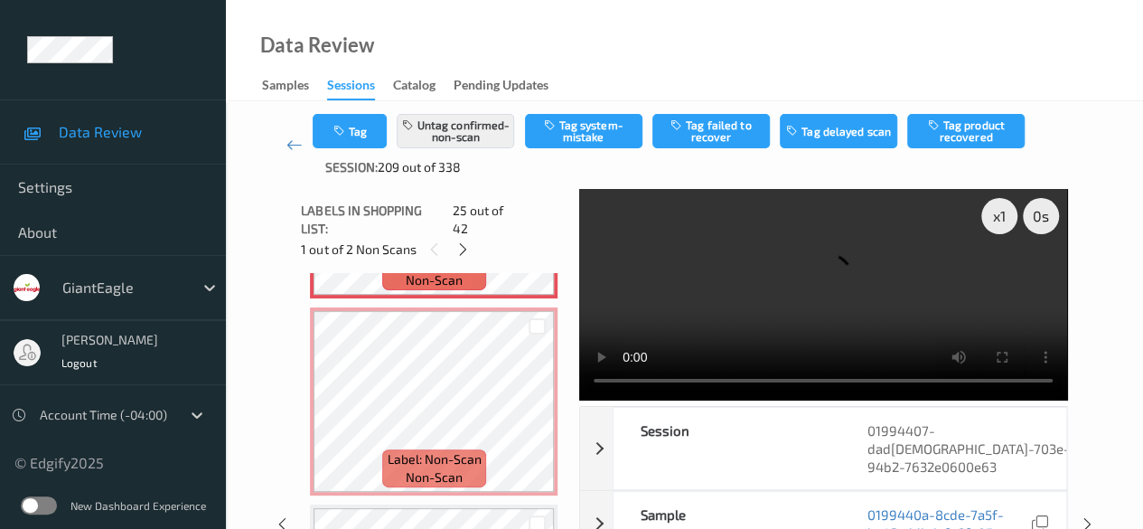
scroll to position [4900, 0]
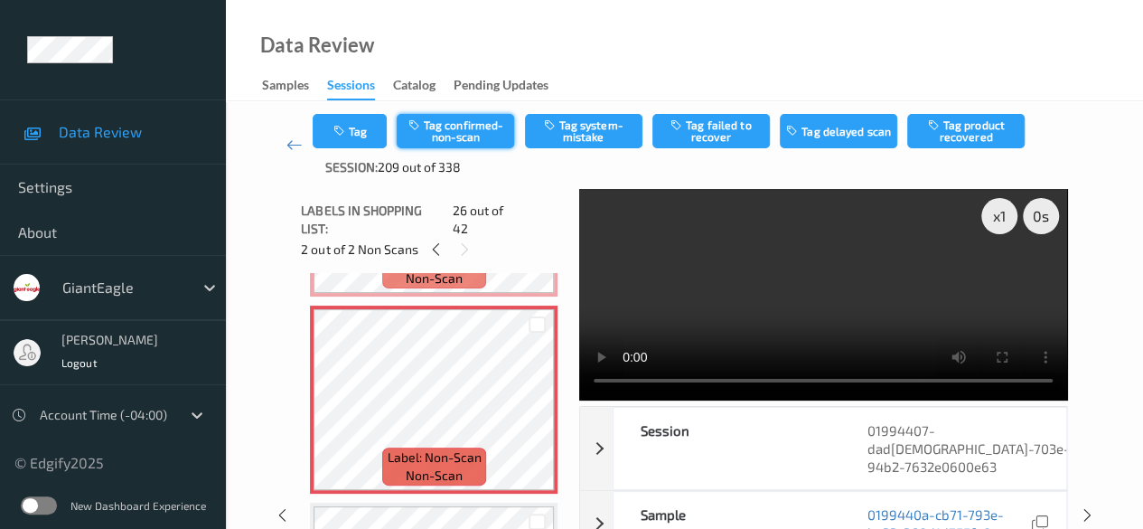
click at [481, 131] on button "Tag confirmed-non-scan" at bounding box center [455, 131] width 117 height 34
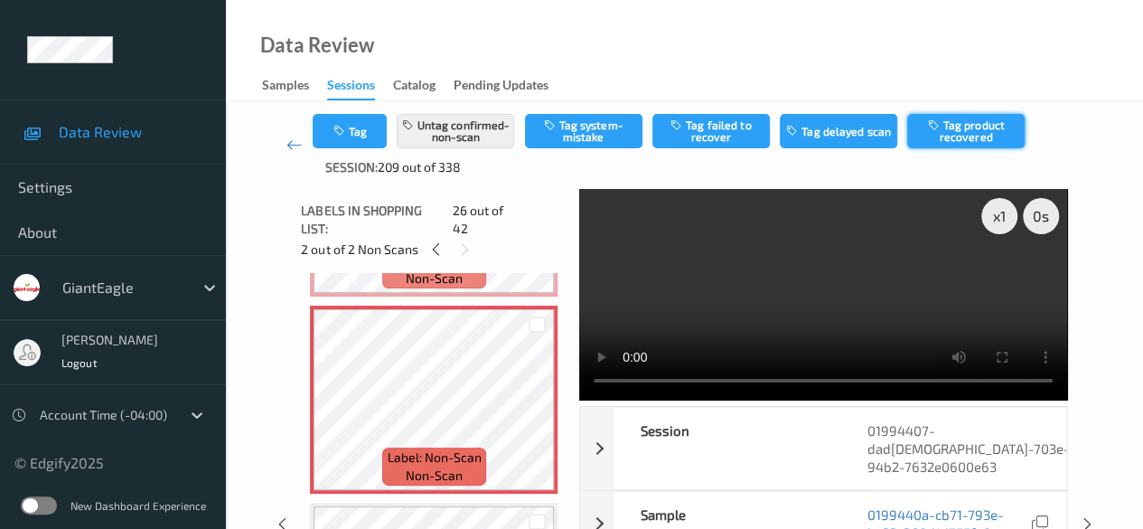
click at [922, 128] on button "Tag product recovered" at bounding box center [965, 131] width 117 height 34
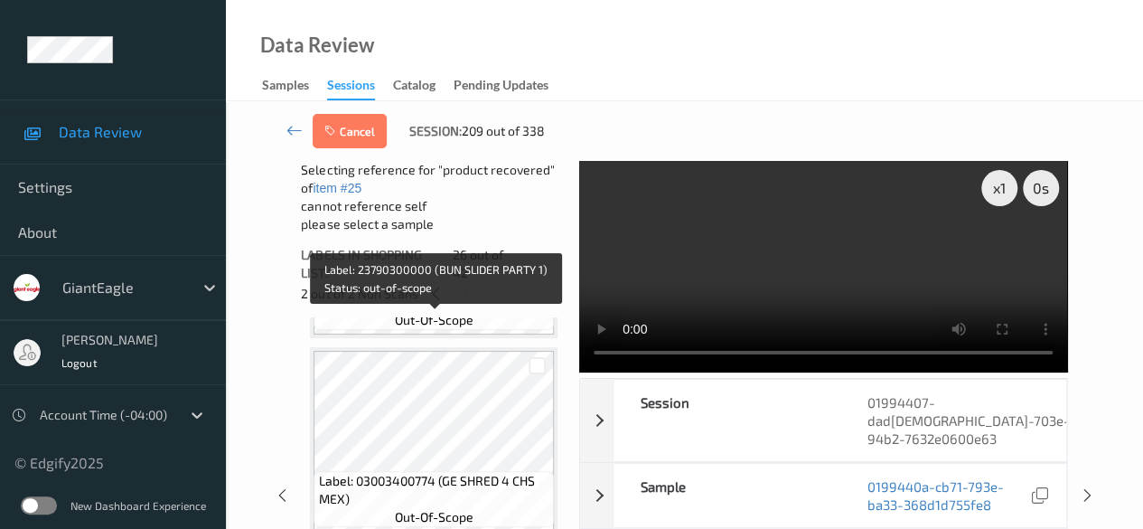
scroll to position [5533, 0]
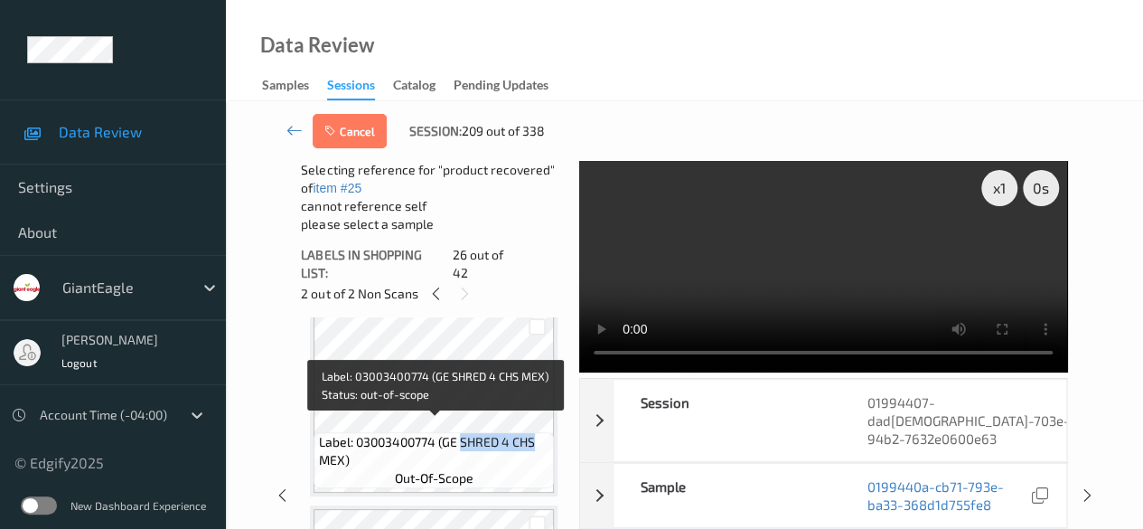
drag, startPoint x: 462, startPoint y: 426, endPoint x: 542, endPoint y: 430, distance: 80.5
click at [542, 433] on span "Label: 03003400774 (GE SHRED 4 CHS MEX)" at bounding box center [434, 451] width 231 height 36
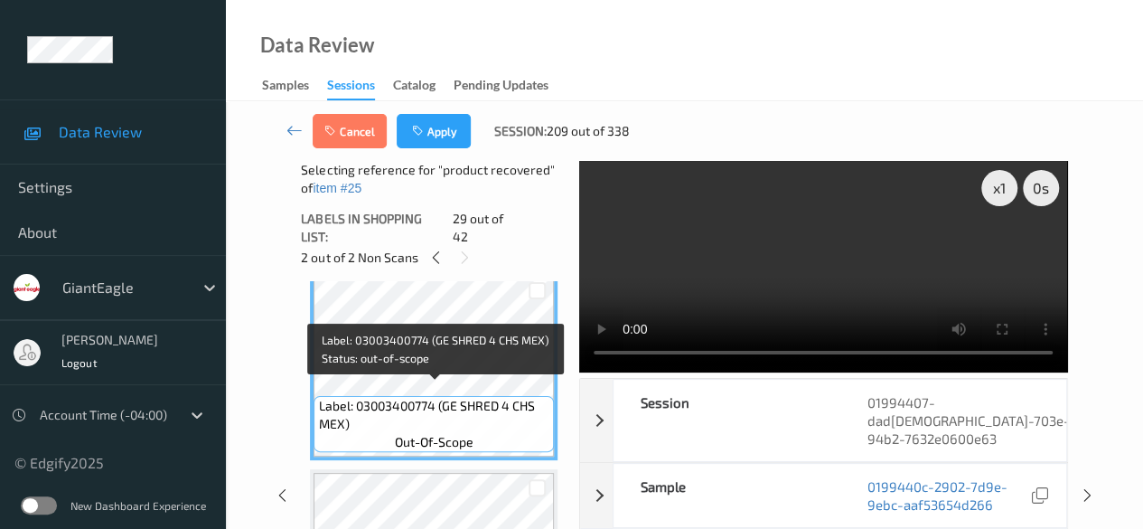
click at [457, 406] on span "Label: 03003400774 (GE SHRED 4 CHS MEX)" at bounding box center [434, 415] width 231 height 36
drag, startPoint x: 459, startPoint y: 392, endPoint x: 541, endPoint y: 411, distance: 84.4
click at [541, 411] on span "Label: 03003400774 (GE SHRED 4 CHS MEX)" at bounding box center [434, 415] width 231 height 36
copy span "SHRED 4 CHS MEX)"
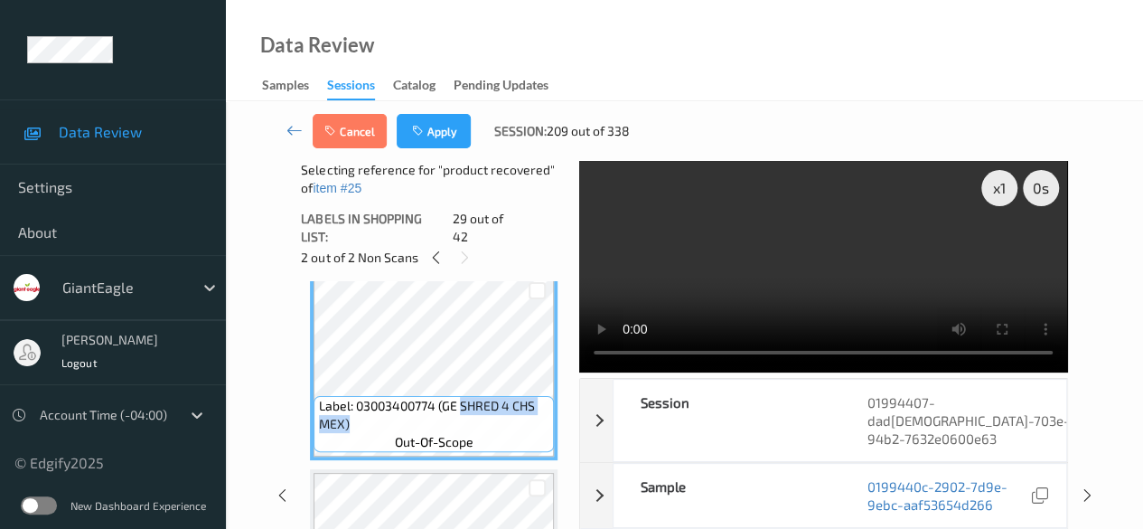
scroll to position [5443, 0]
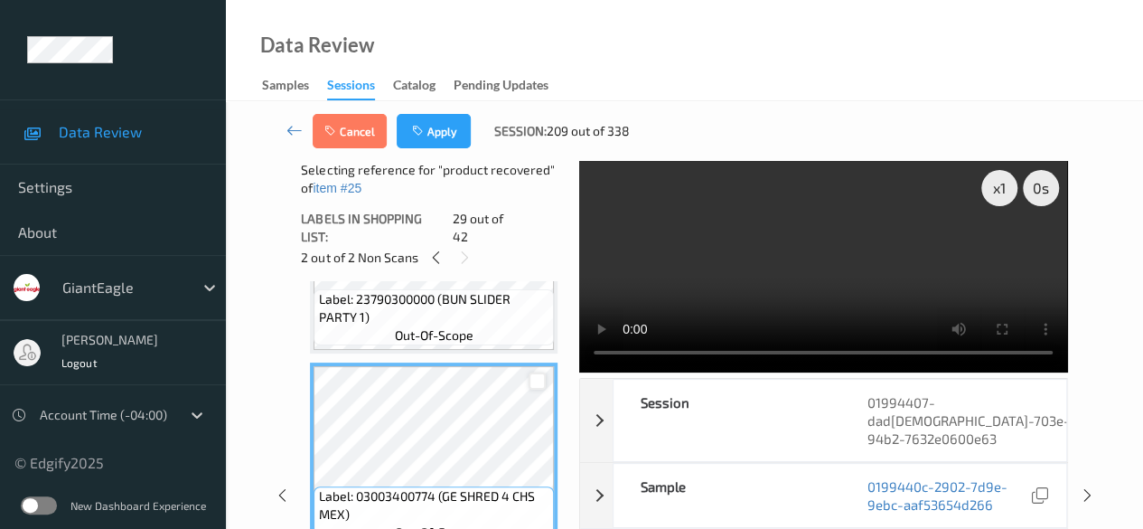
click at [539, 372] on div at bounding box center [537, 380] width 17 height 17
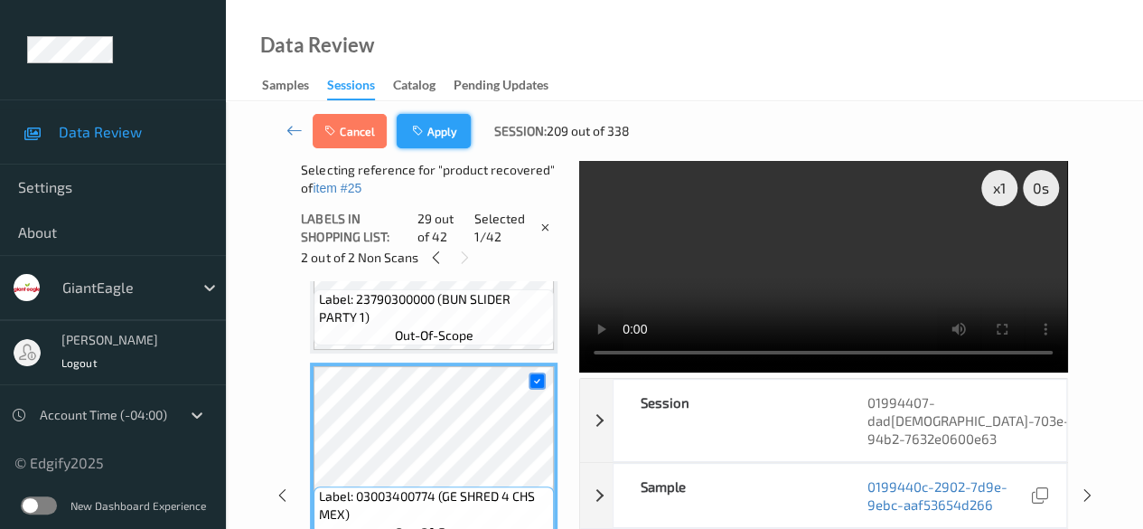
click at [437, 142] on button "Apply" at bounding box center [434, 131] width 74 height 34
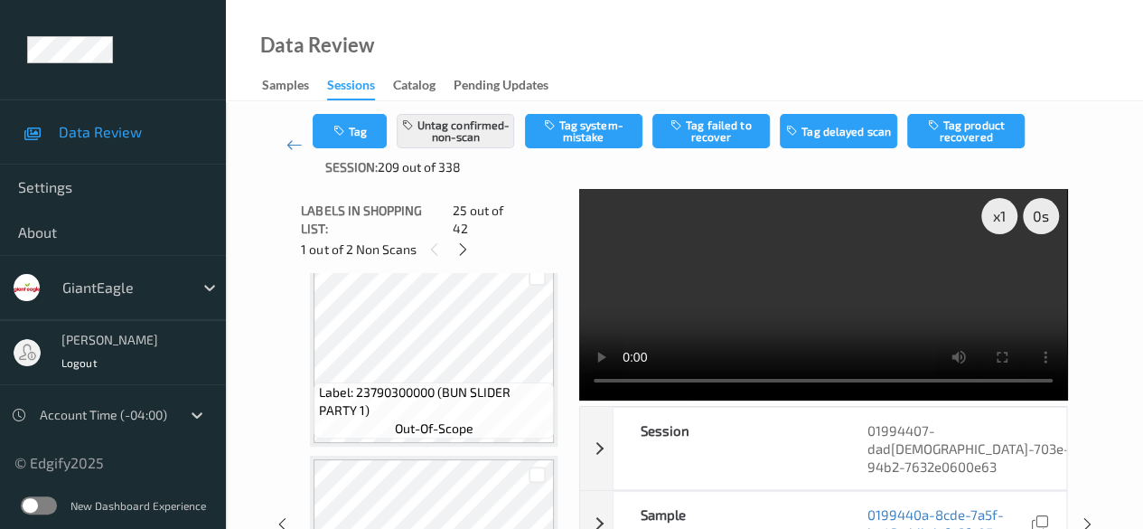
scroll to position [5368, 0]
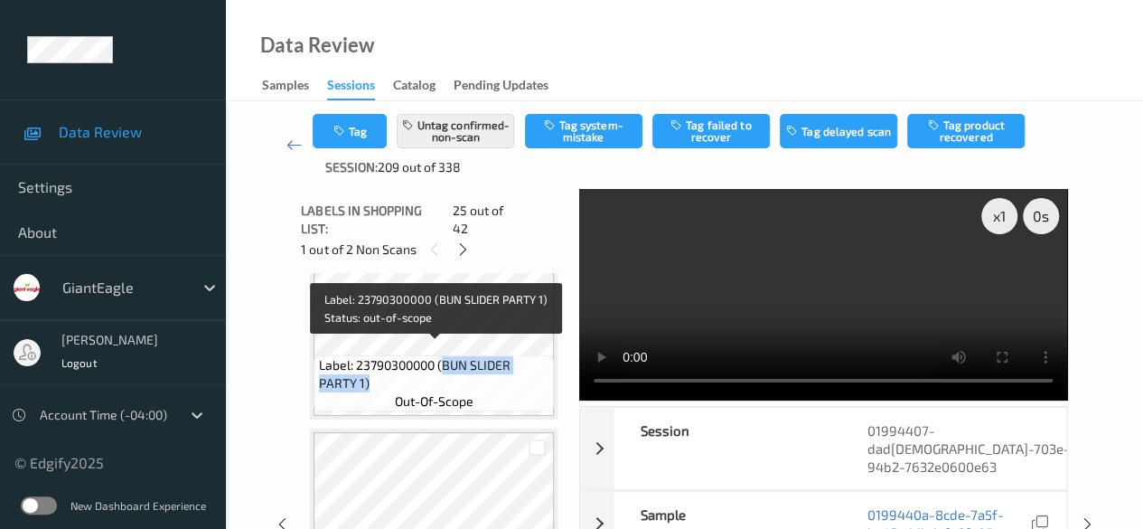
drag, startPoint x: 441, startPoint y: 352, endPoint x: 527, endPoint y: 364, distance: 86.6
click at [527, 364] on span "Label: 23790300000 (BUN SLIDER PARTY 1)" at bounding box center [434, 374] width 231 height 36
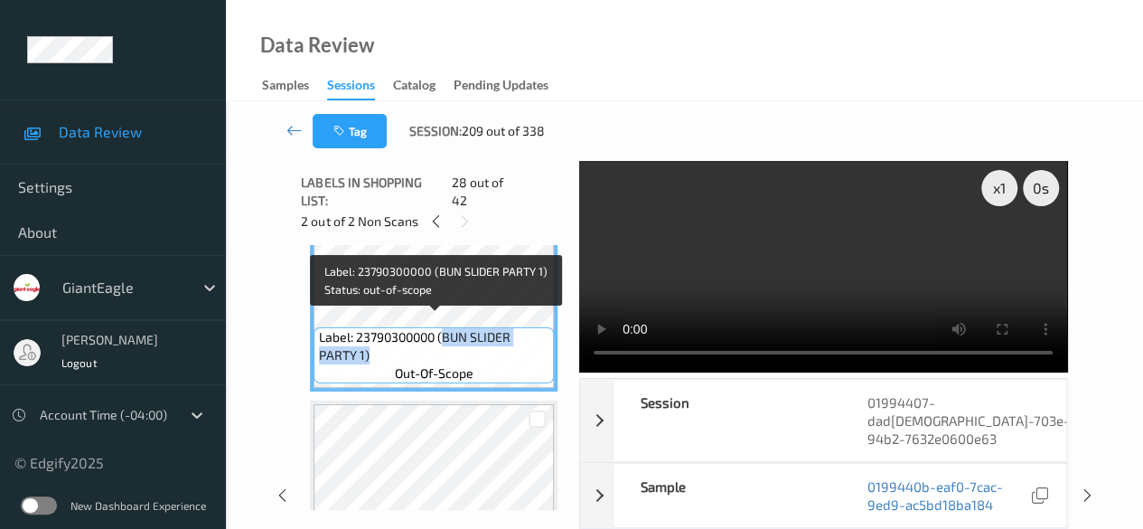
copy span "BUN SLIDER PARTY 1)"
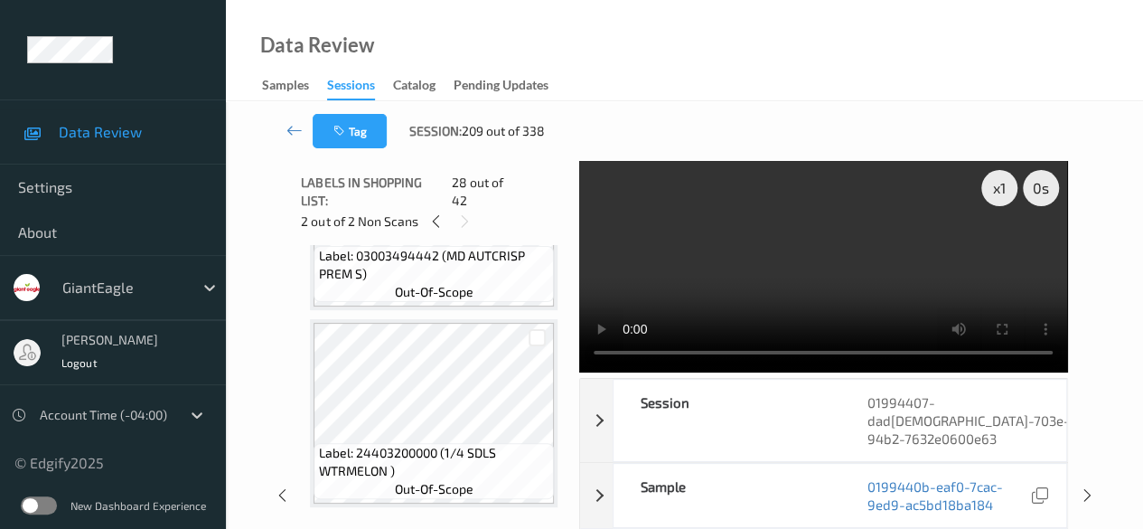
scroll to position [4736, 0]
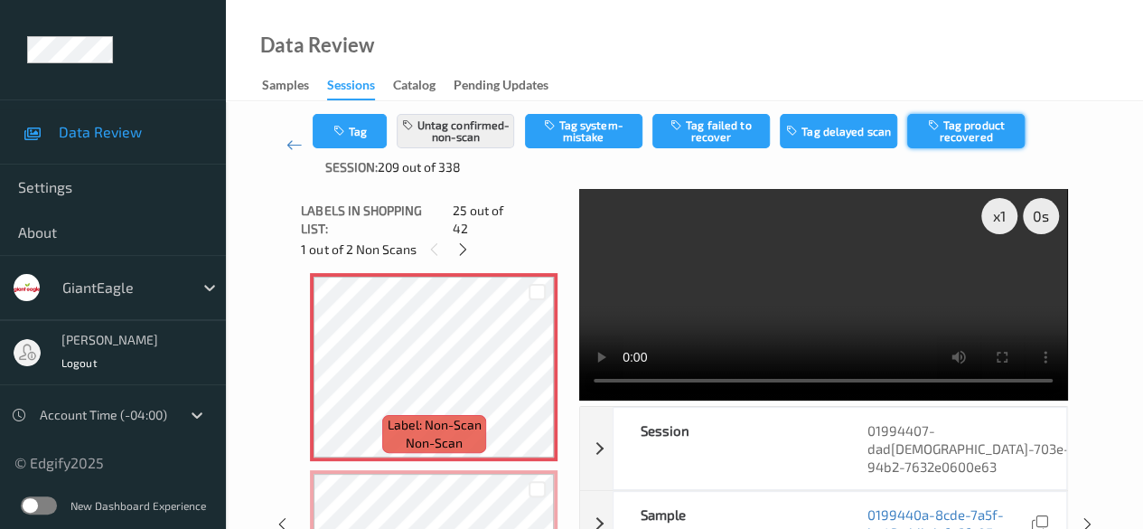
click at [922, 135] on button "Tag product recovered" at bounding box center [965, 131] width 117 height 34
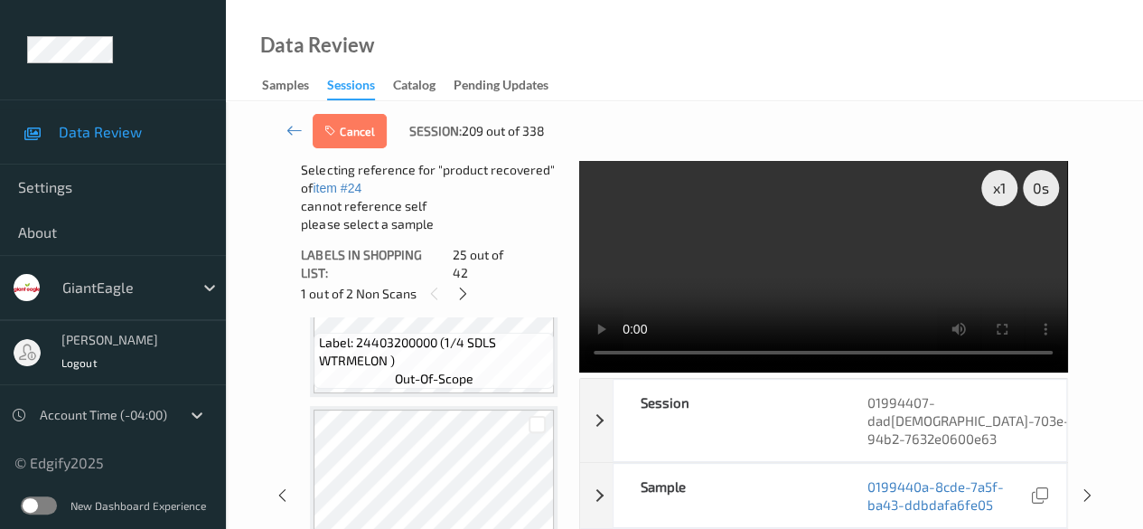
scroll to position [5278, 0]
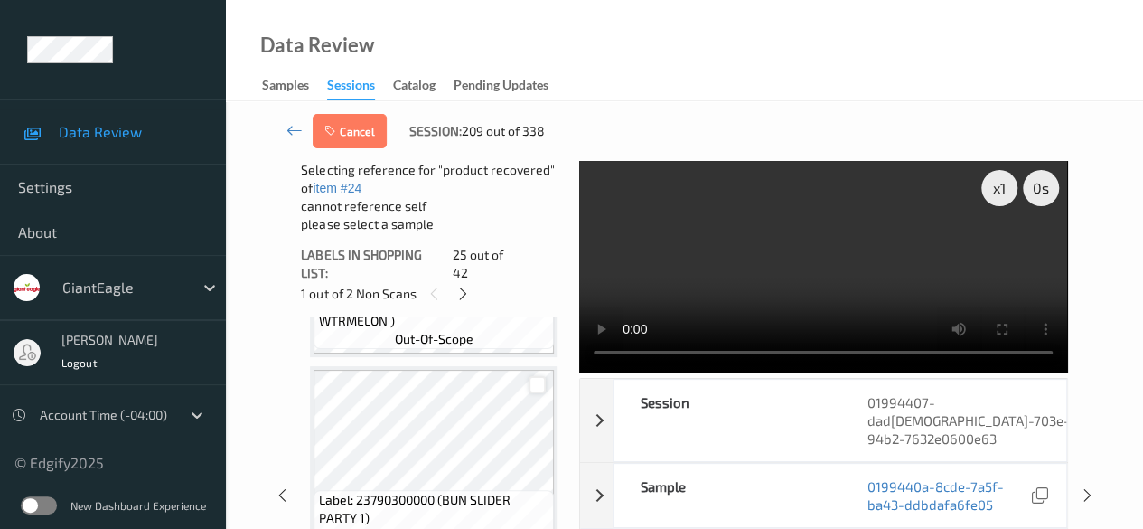
click at [536, 377] on div at bounding box center [537, 384] width 17 height 17
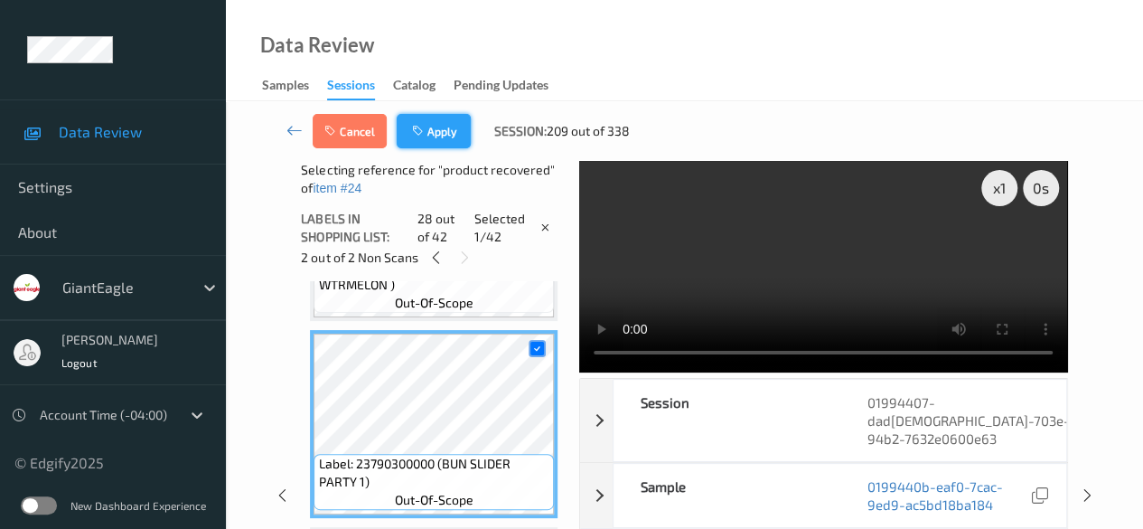
click at [426, 131] on icon "button" at bounding box center [419, 131] width 15 height 13
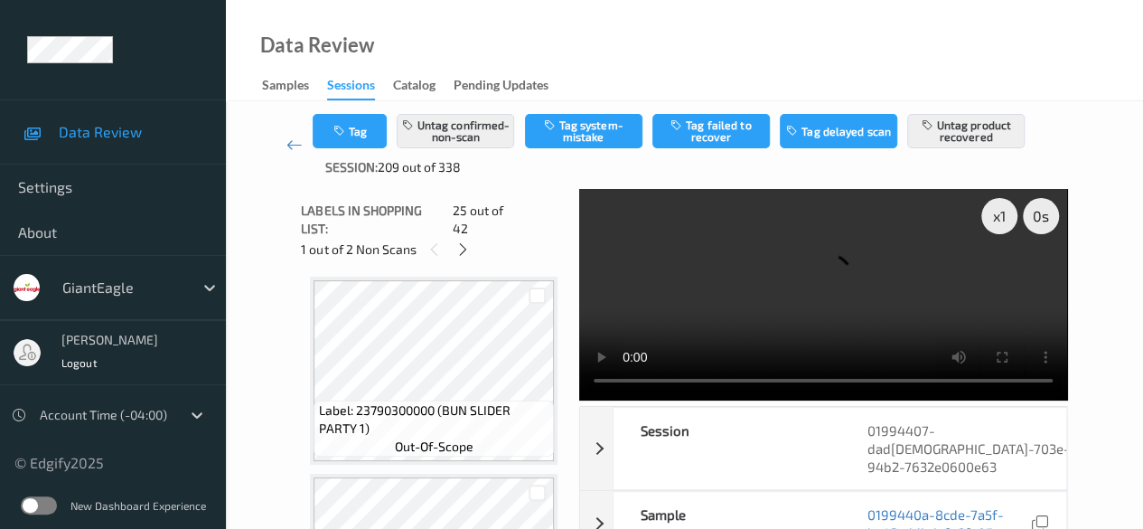
scroll to position [5352, 0]
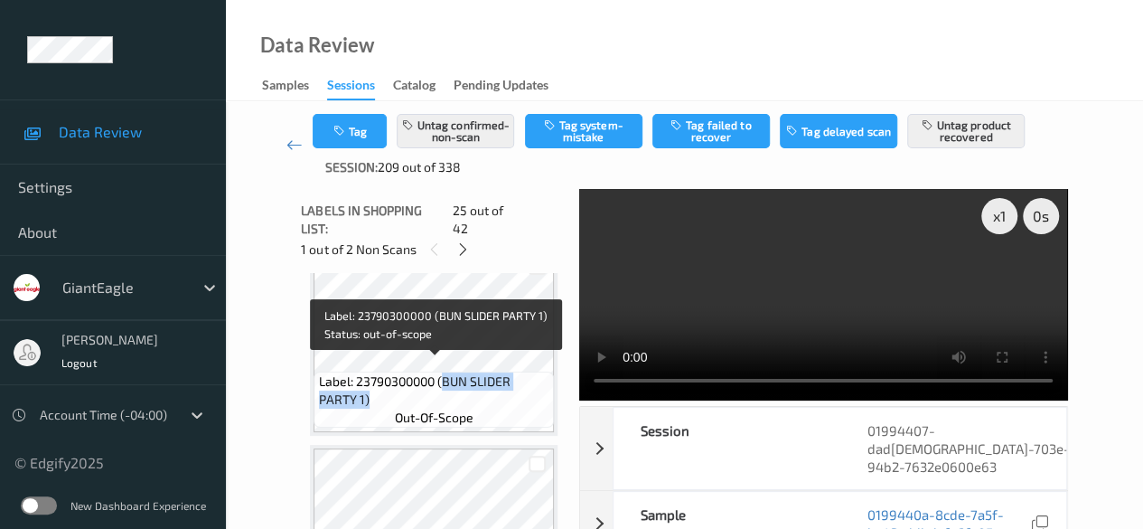
drag, startPoint x: 441, startPoint y: 364, endPoint x: 526, endPoint y: 385, distance: 87.4
click at [526, 385] on span "Label: 23790300000 (BUN SLIDER PARTY 1)" at bounding box center [434, 390] width 231 height 36
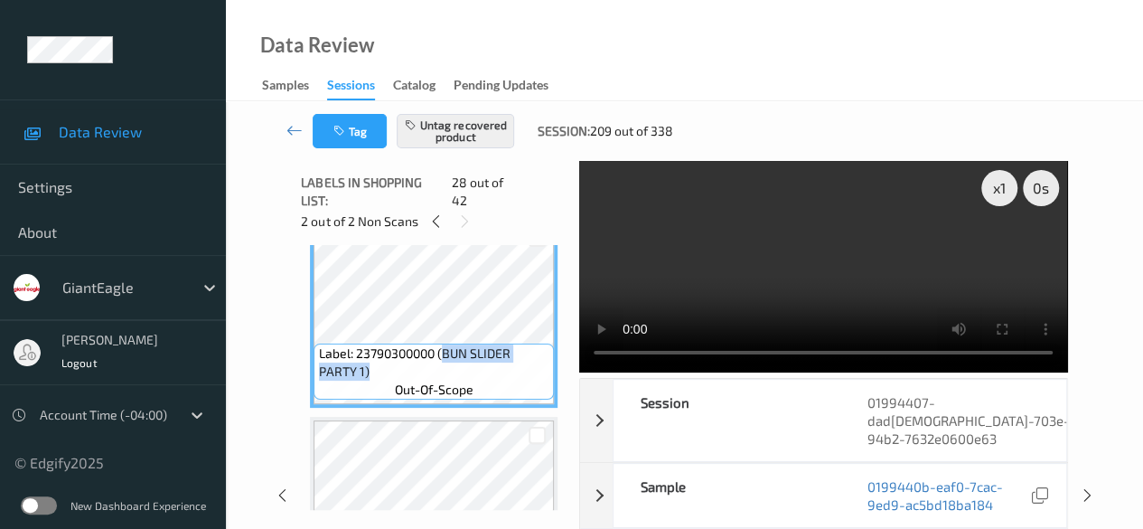
copy span "BUN SLIDER PARTY 1)"
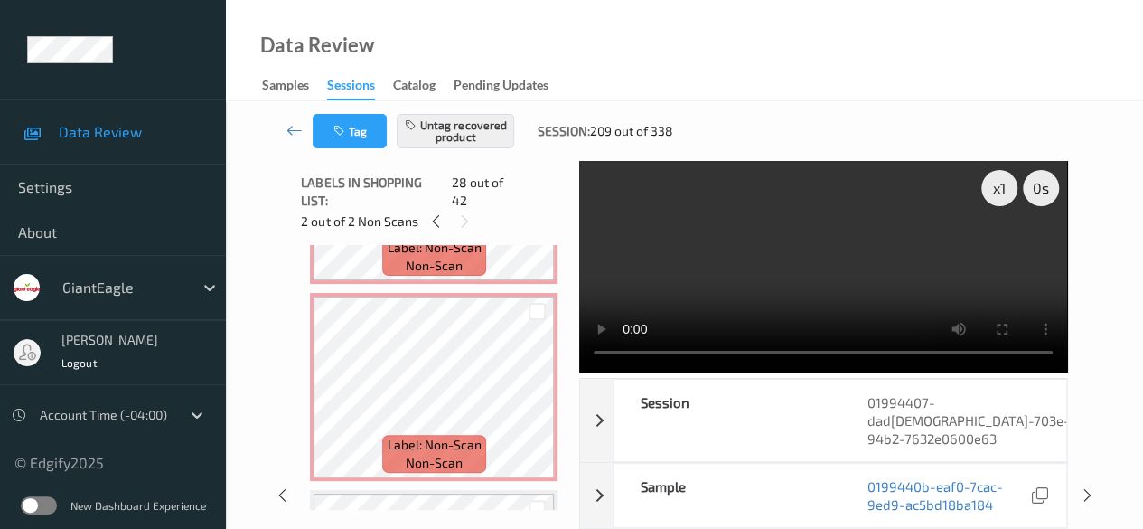
scroll to position [4629, 0]
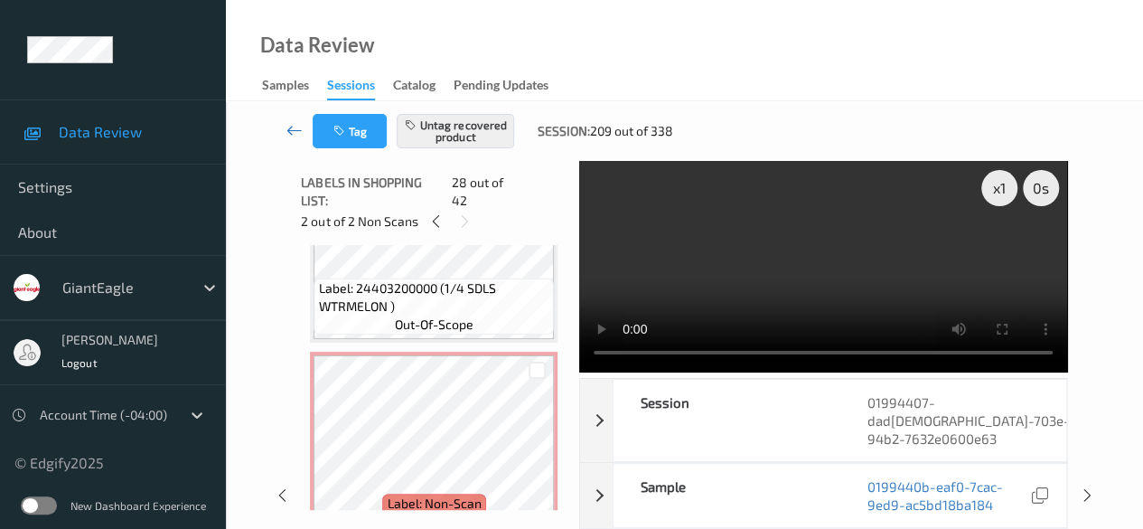
click at [292, 127] on icon at bounding box center [294, 130] width 16 height 18
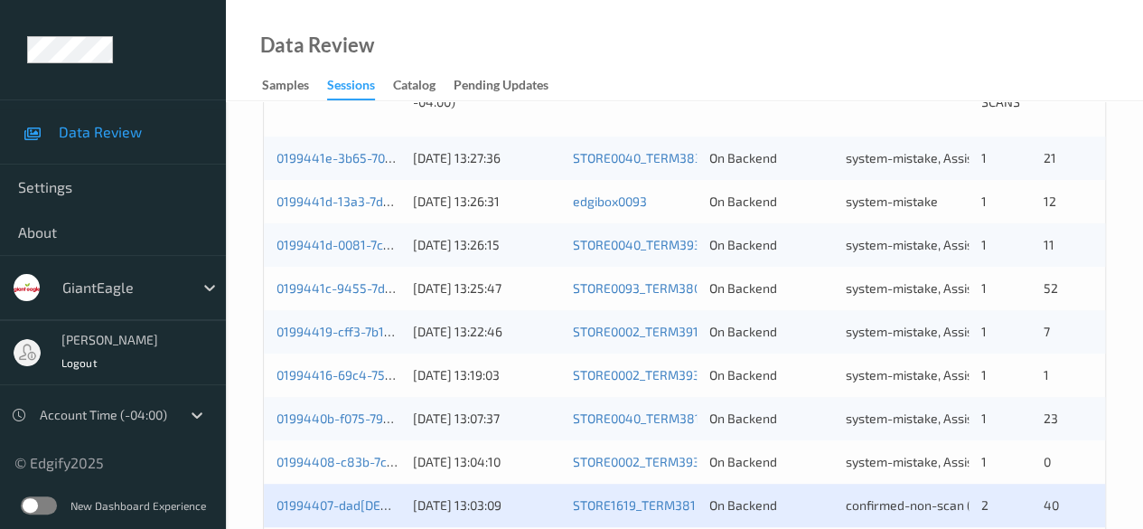
scroll to position [632, 0]
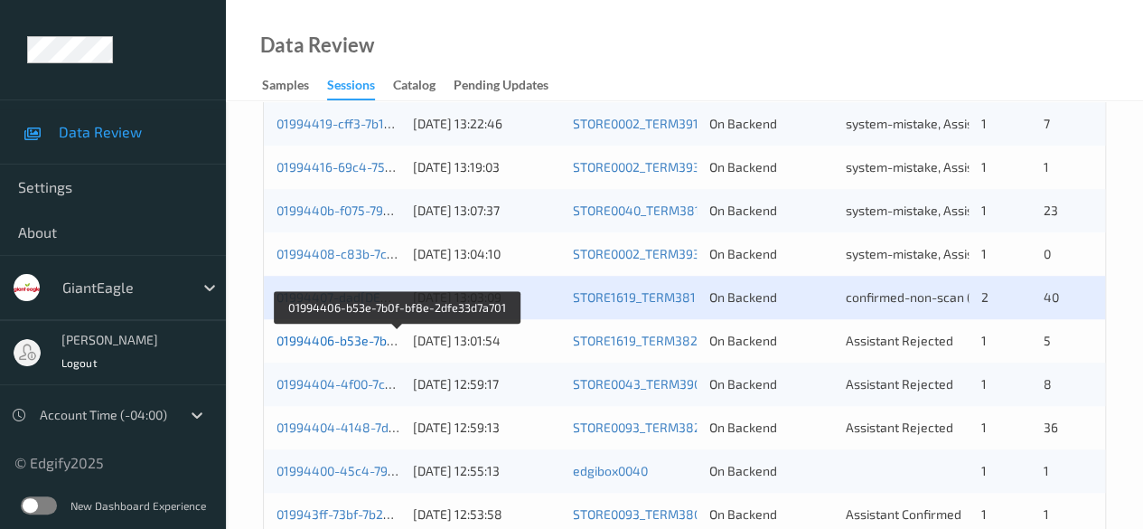
click at [304, 333] on link "01994406-b53e-7b0f-bf8e-2dfe33d7a701" at bounding box center [396, 339] width 240 height 15
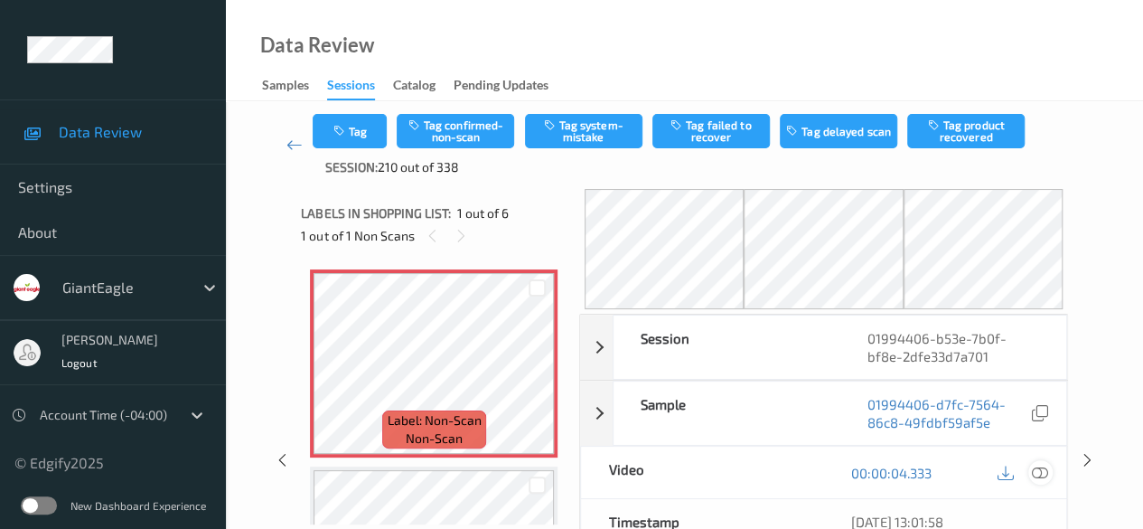
click at [922, 467] on icon at bounding box center [1040, 472] width 16 height 16
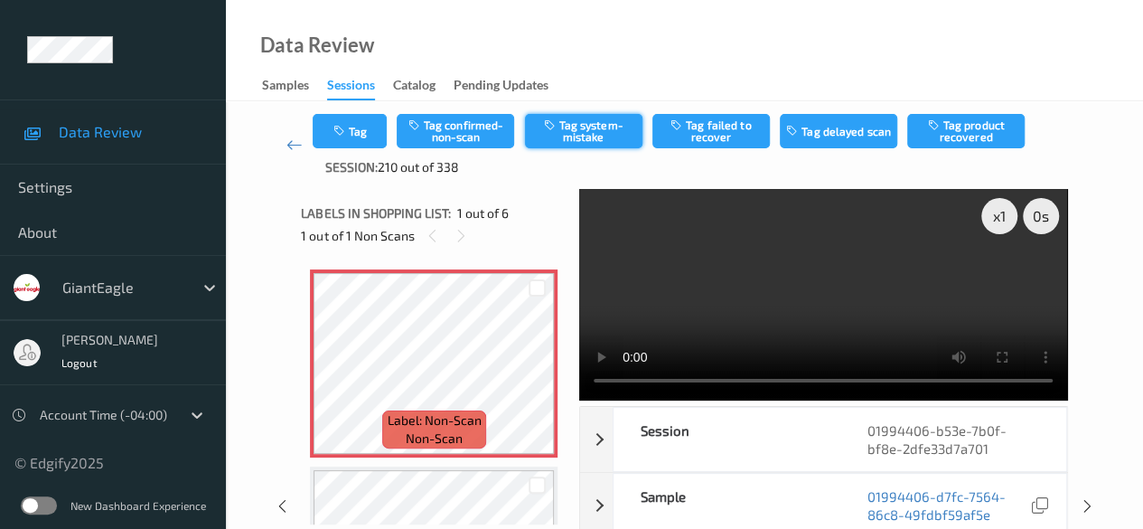
click at [586, 136] on button "Tag system-mistake" at bounding box center [583, 131] width 117 height 34
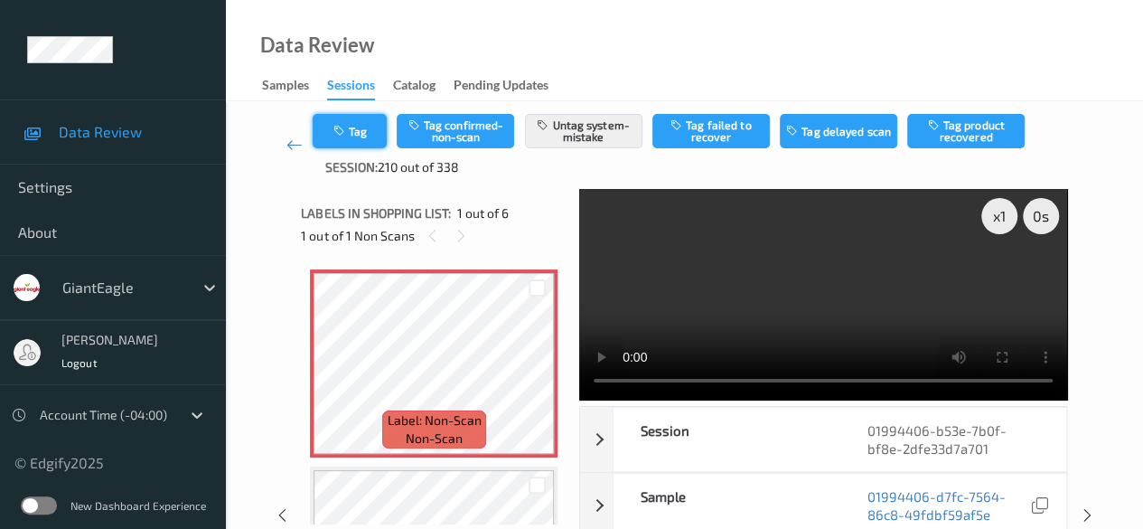
click at [367, 126] on button "Tag" at bounding box center [350, 131] width 74 height 34
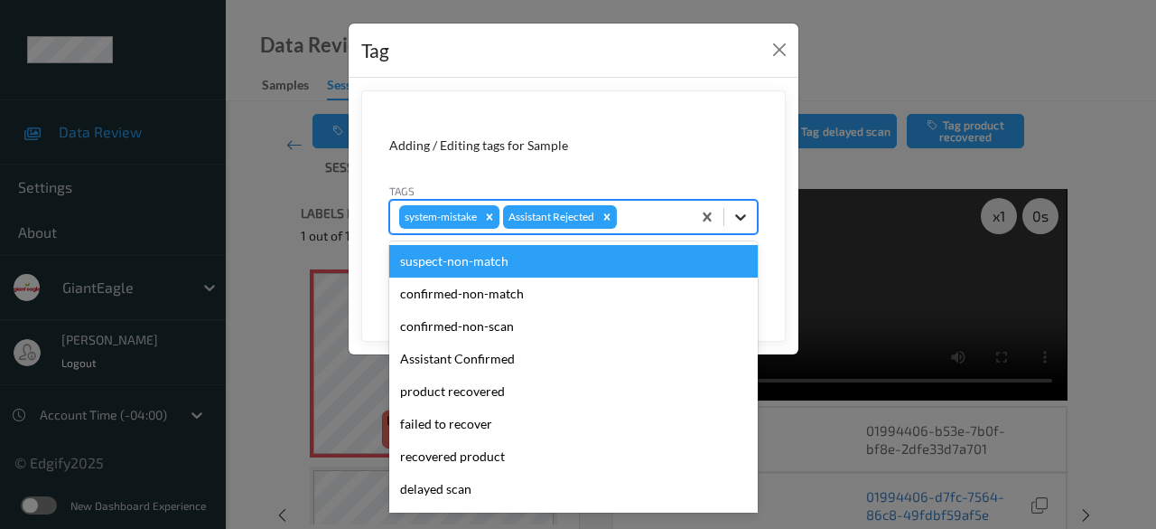
click at [744, 219] on icon at bounding box center [741, 217] width 18 height 18
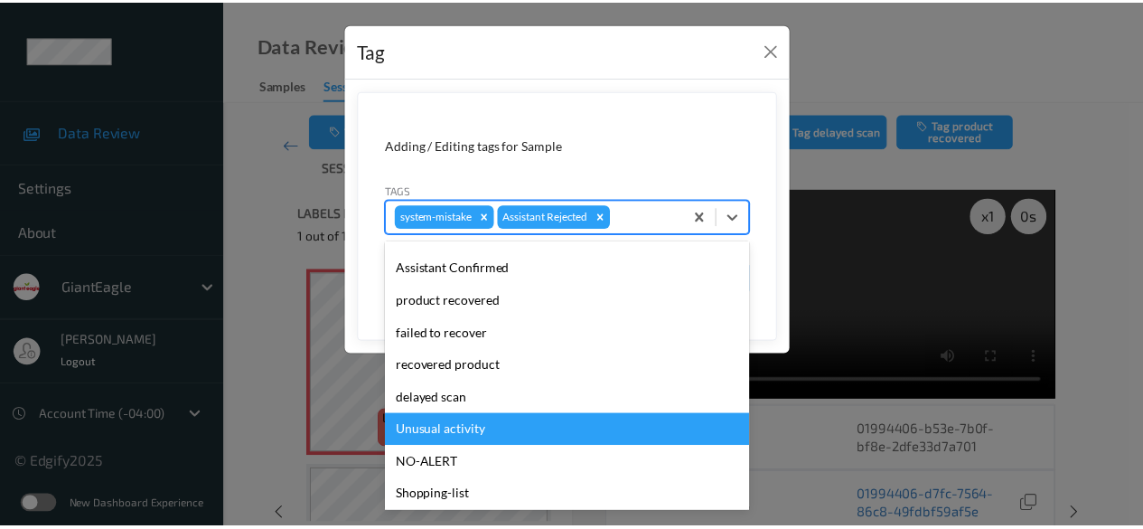
scroll to position [192, 0]
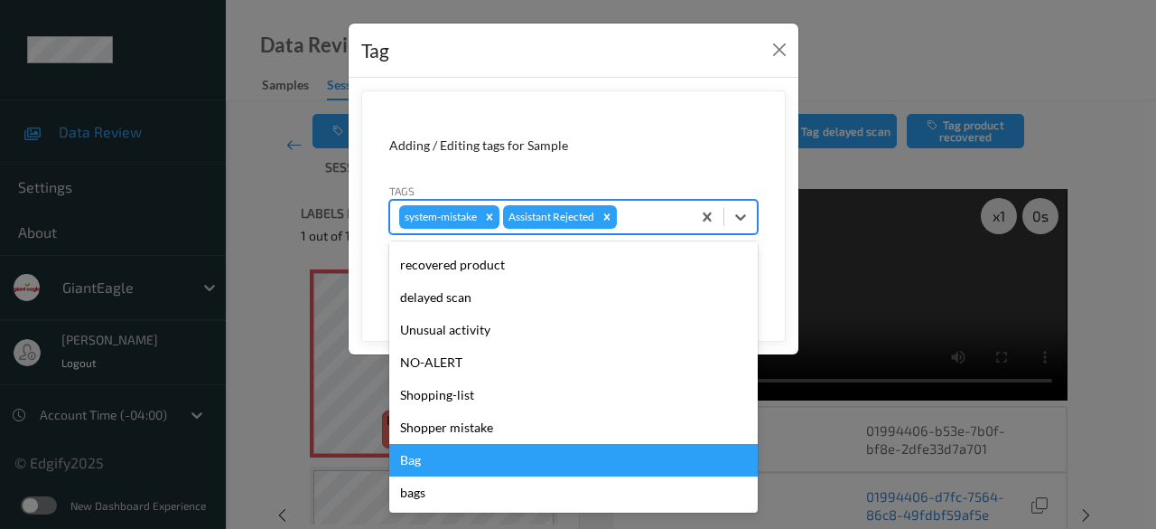
click at [457, 469] on div "Bag" at bounding box center [573, 460] width 369 height 33
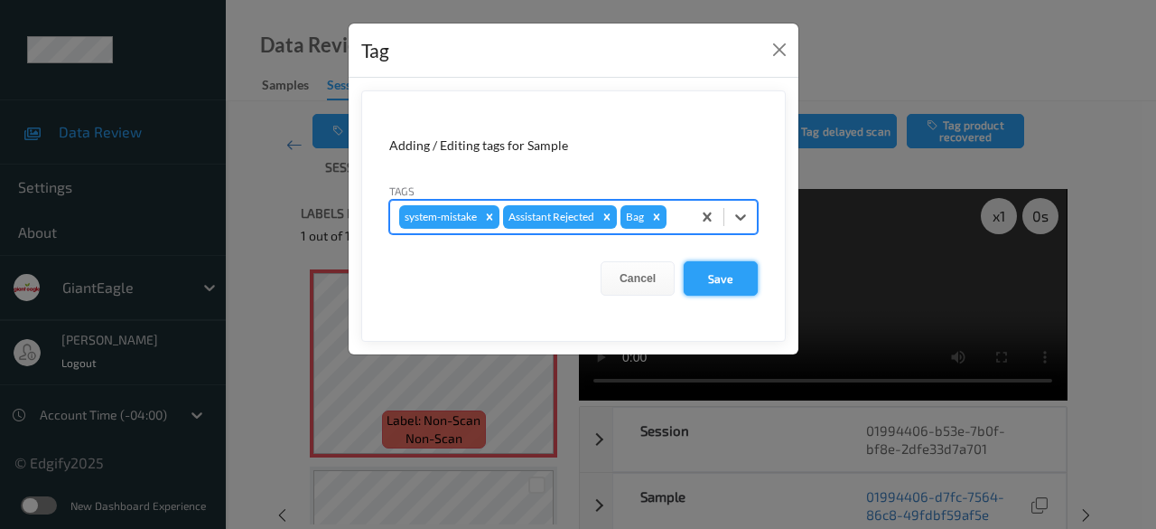
click at [723, 272] on button "Save" at bounding box center [721, 278] width 74 height 34
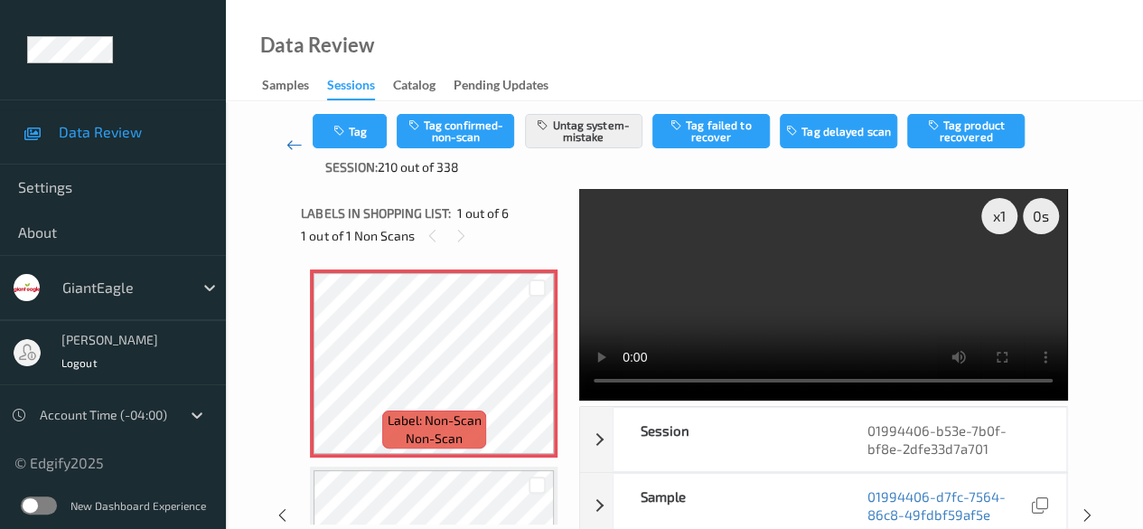
click at [289, 149] on icon at bounding box center [294, 145] width 16 height 18
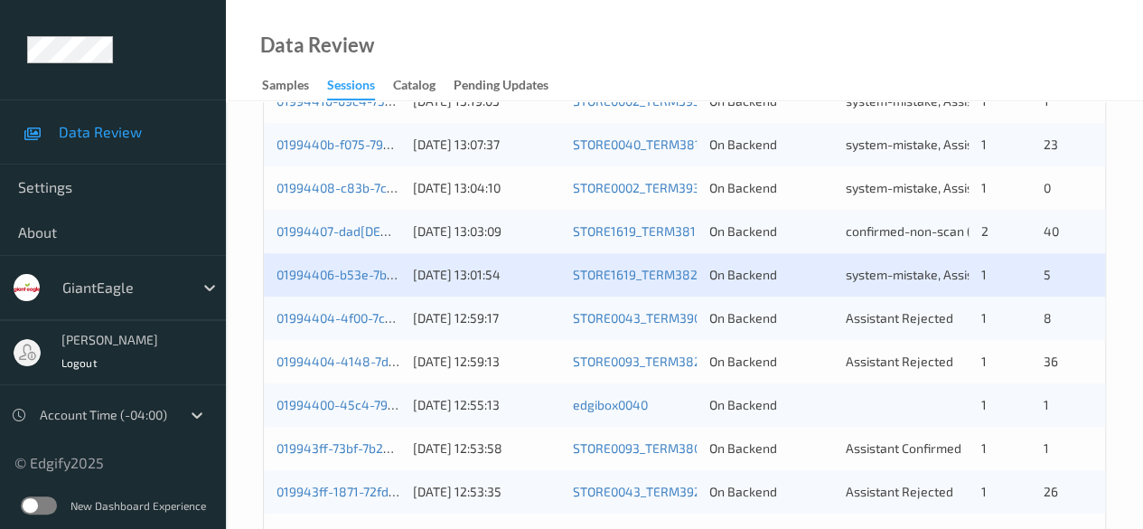
scroll to position [723, 0]
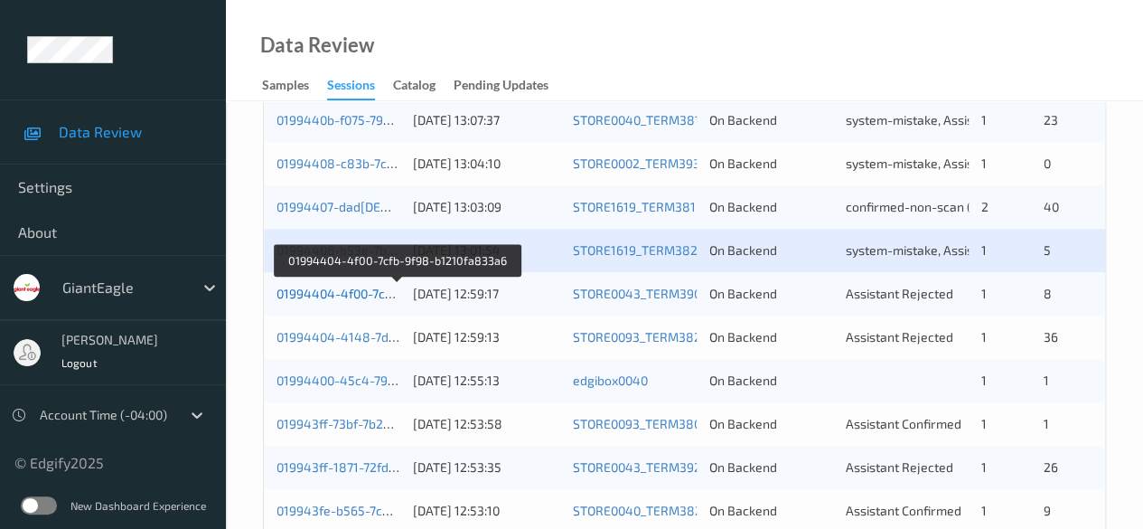
click at [342, 297] on link "01994404-4f00-7cfb-9f98-b1210fa833a6" at bounding box center [395, 292] width 239 height 15
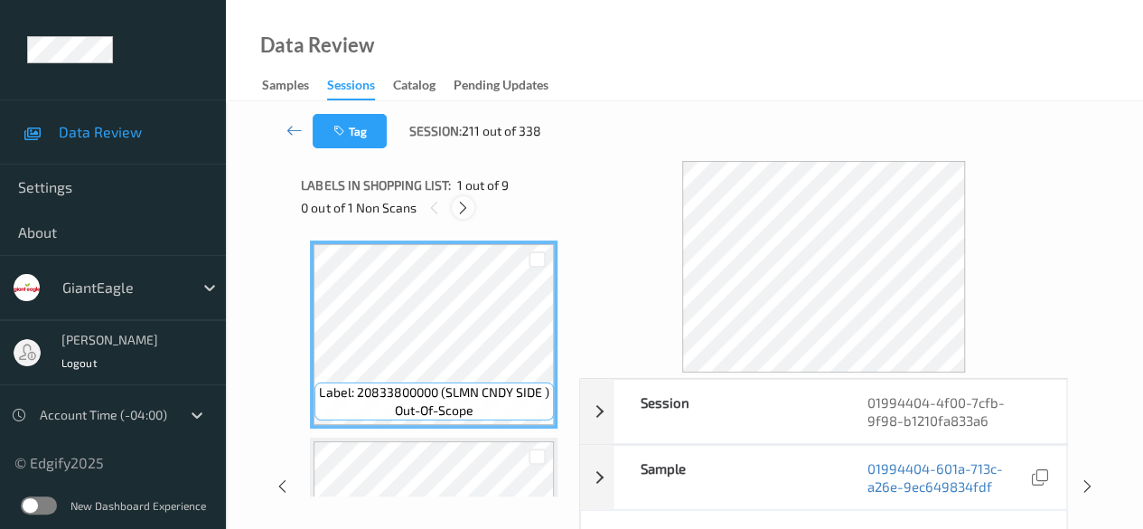
click at [463, 205] on icon at bounding box center [462, 208] width 15 height 16
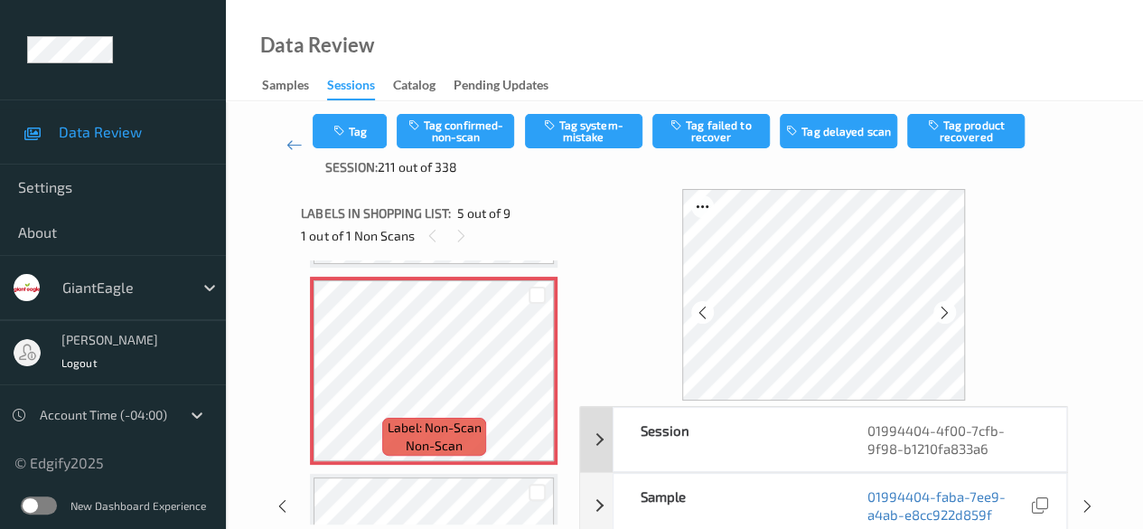
scroll to position [90, 0]
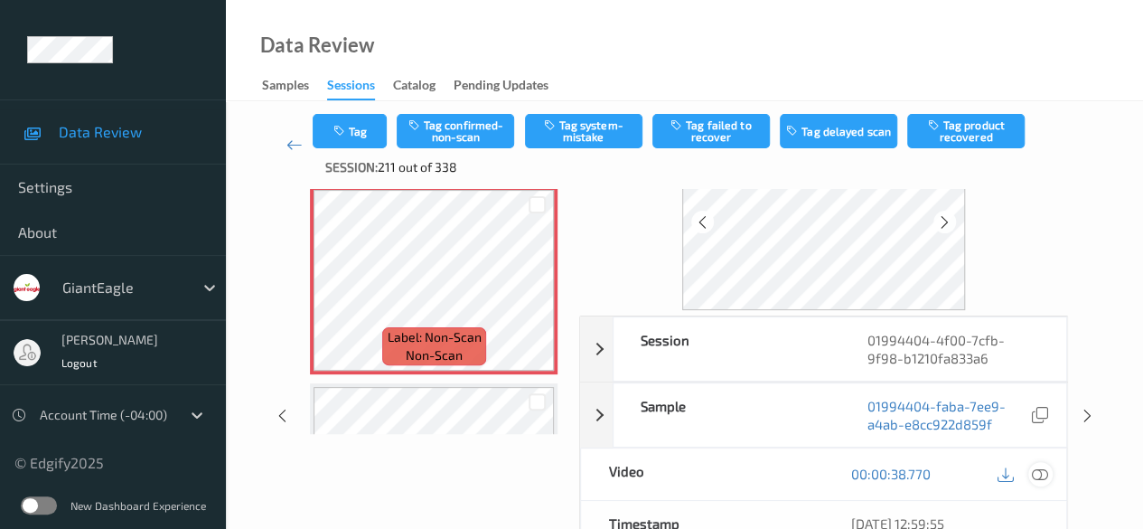
click at [922, 470] on icon at bounding box center [1040, 473] width 16 height 16
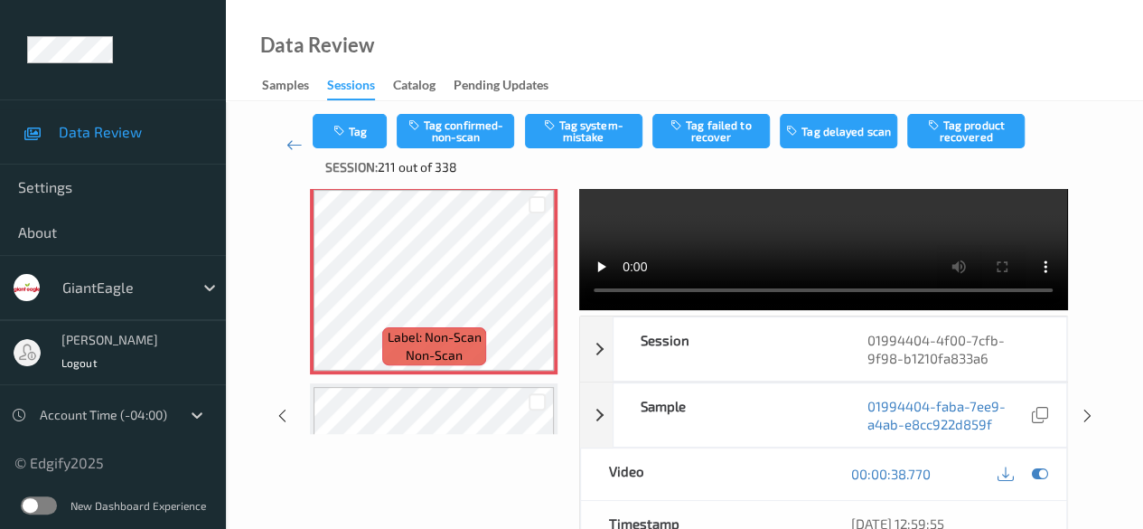
scroll to position [0, 0]
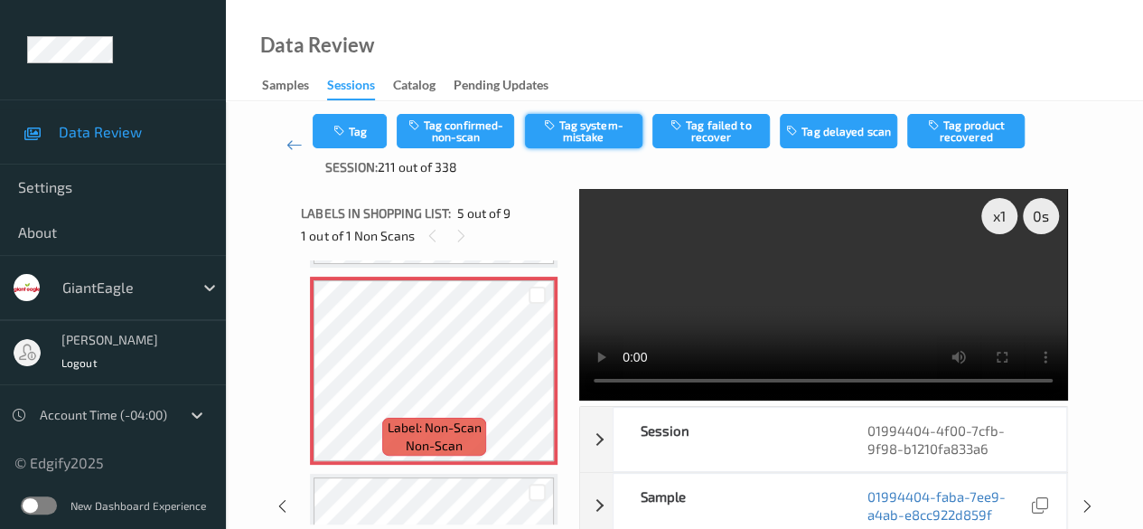
click at [585, 133] on button "Tag system-mistake" at bounding box center [583, 131] width 117 height 34
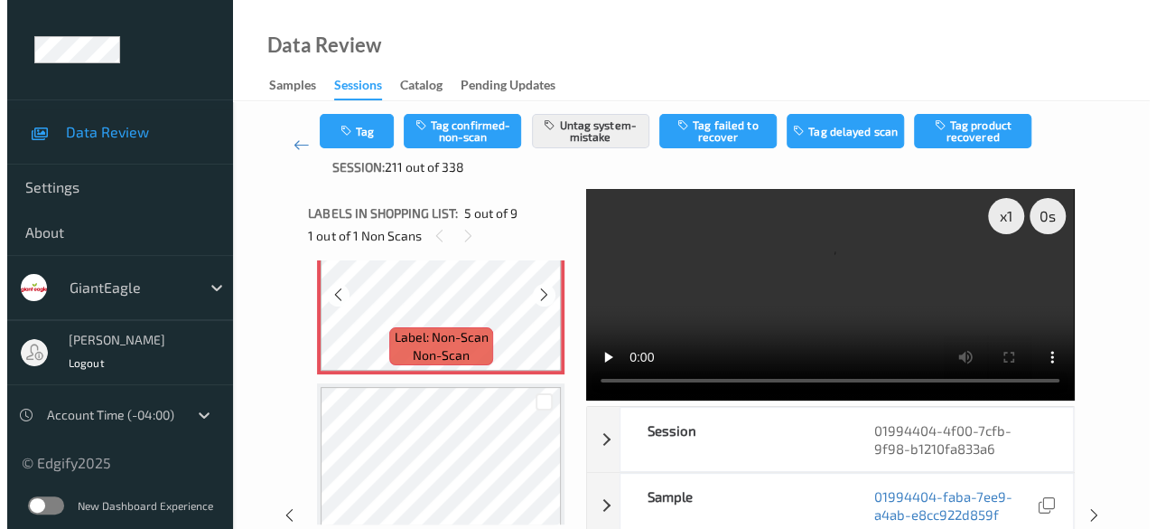
scroll to position [961, 0]
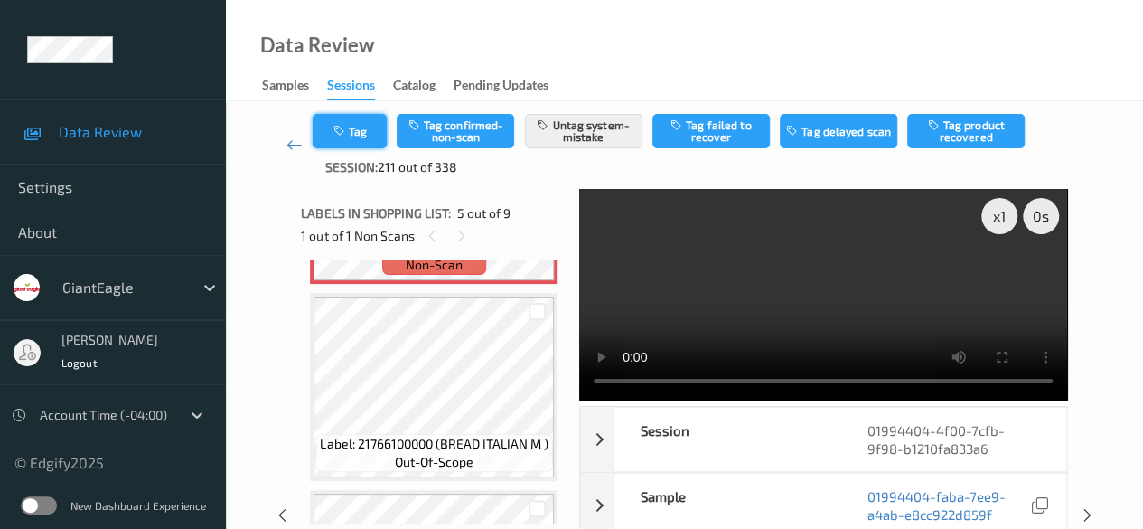
click at [356, 134] on button "Tag" at bounding box center [350, 131] width 74 height 34
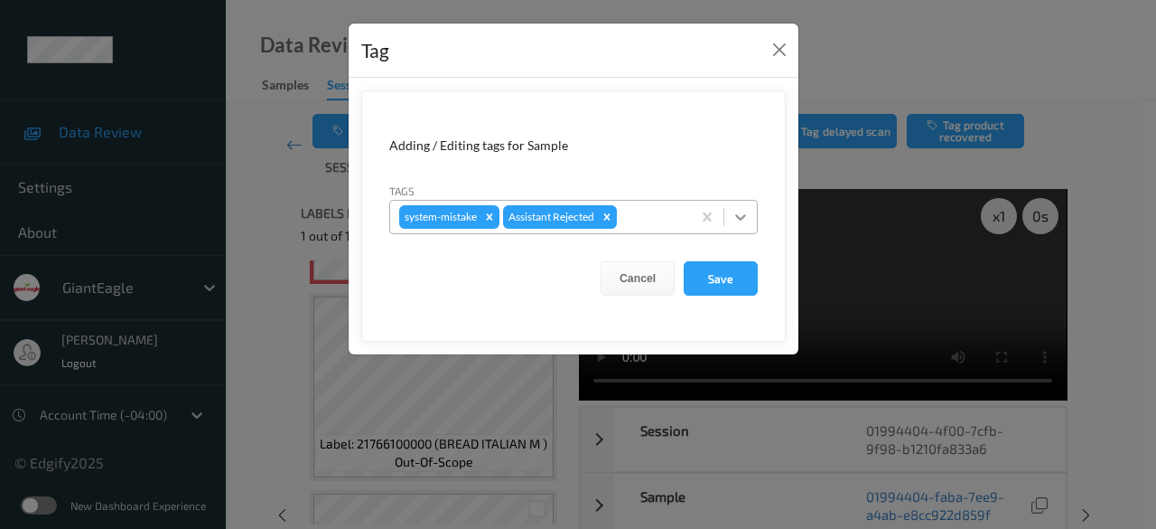
click at [743, 221] on icon at bounding box center [741, 217] width 18 height 18
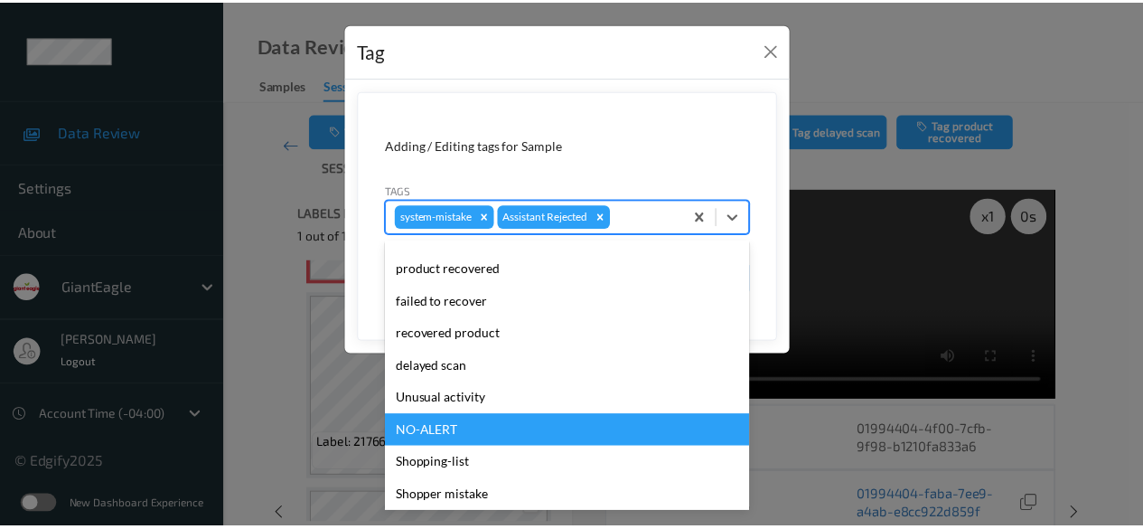
scroll to position [192, 0]
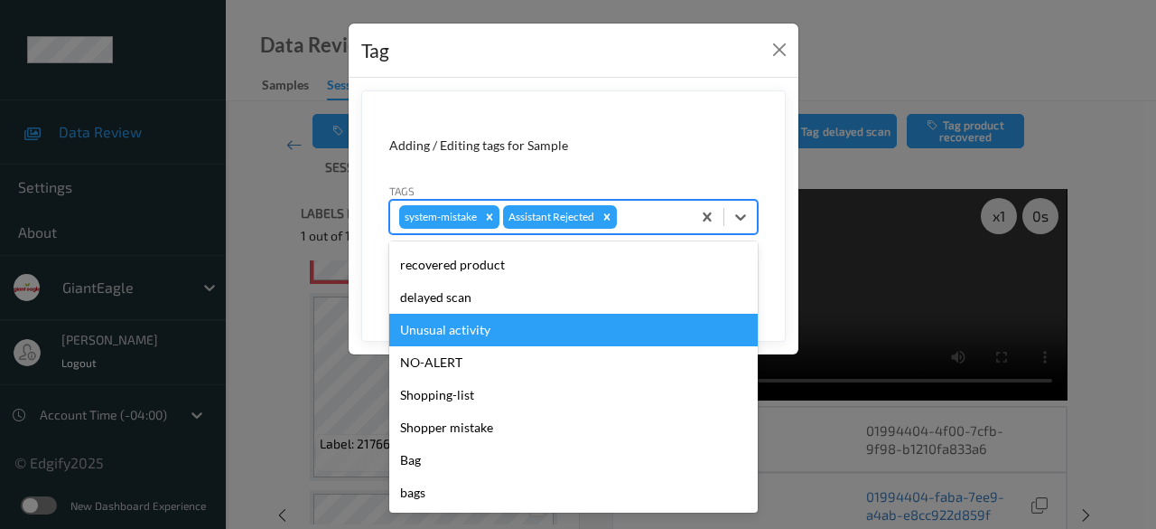
click at [500, 338] on div "Unusual activity" at bounding box center [573, 330] width 369 height 33
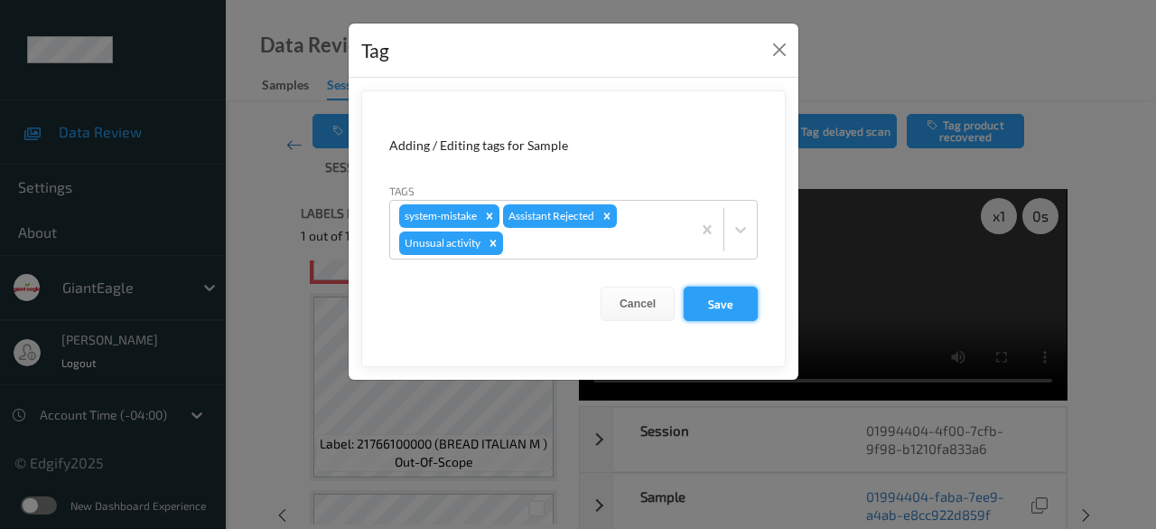
click at [721, 299] on button "Save" at bounding box center [721, 303] width 74 height 34
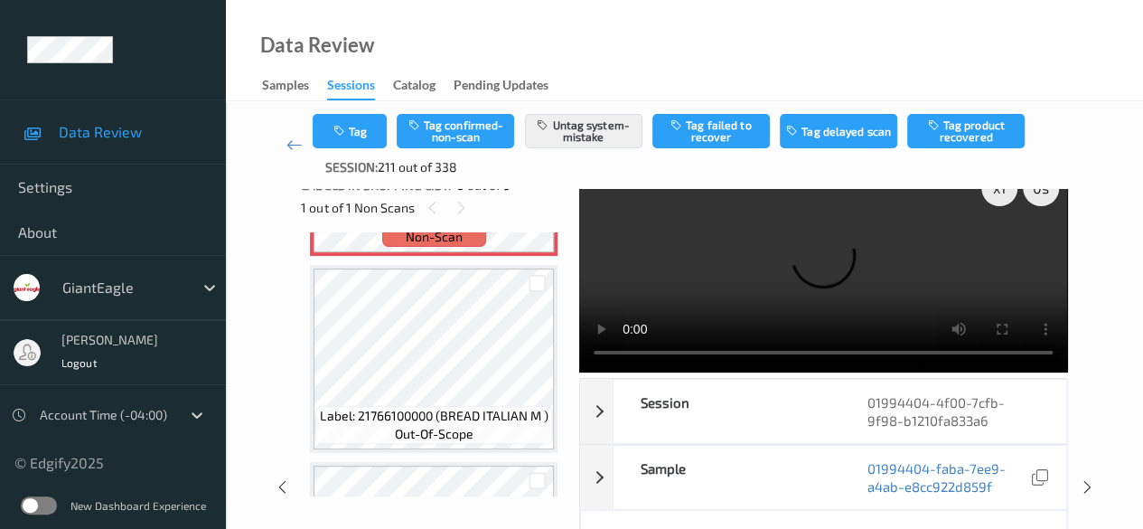
scroll to position [0, 0]
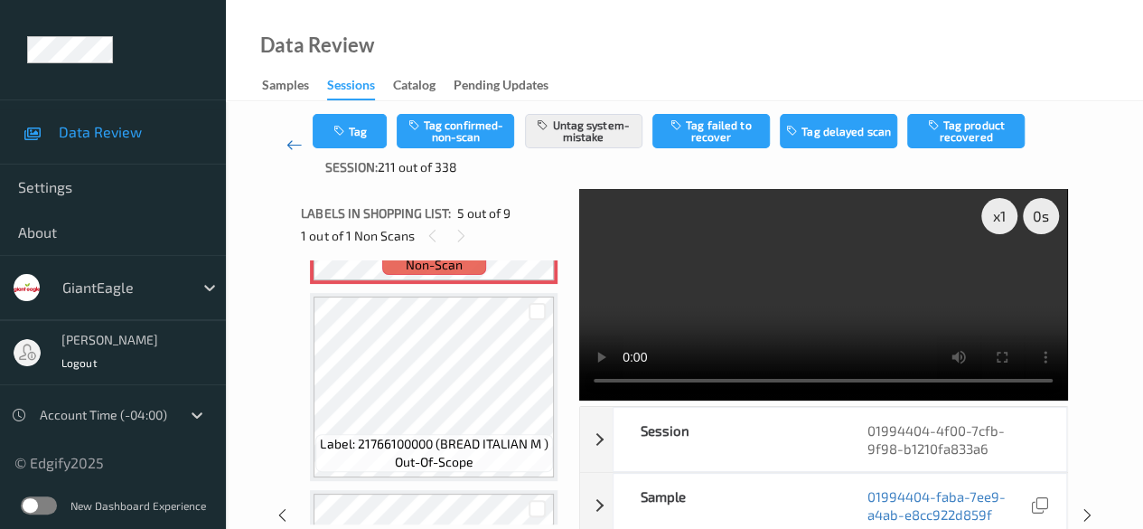
click at [291, 151] on icon at bounding box center [294, 145] width 16 height 18
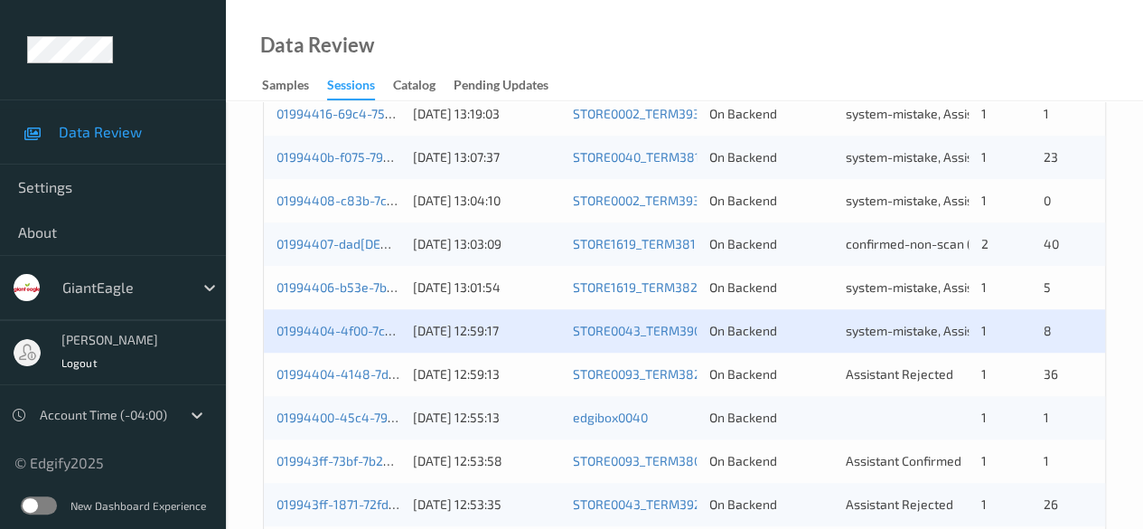
scroll to position [723, 0]
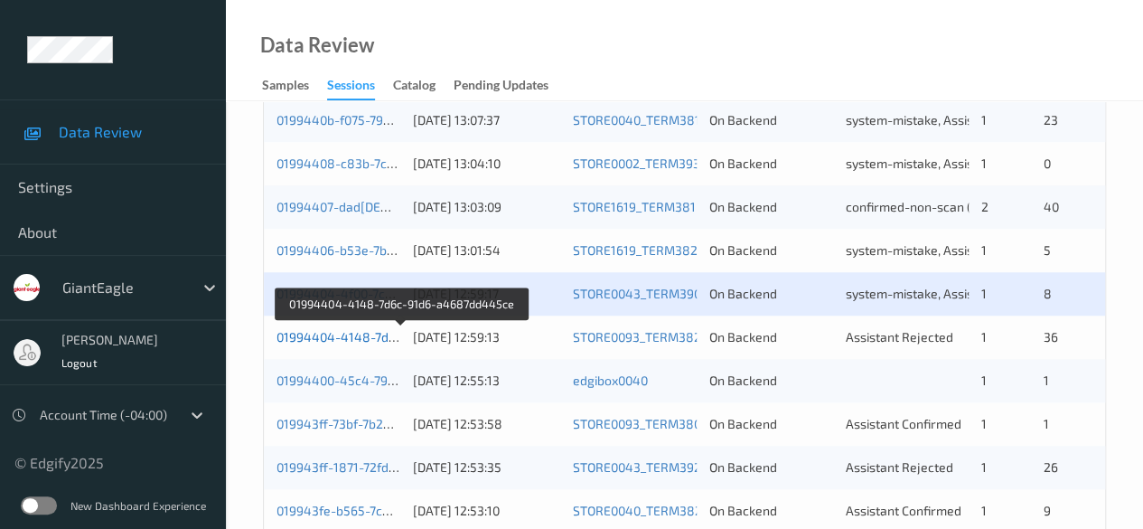
click at [370, 330] on link "01994404-4148-7d6c-91d6-a4687dd445ce" at bounding box center [402, 336] width 252 height 15
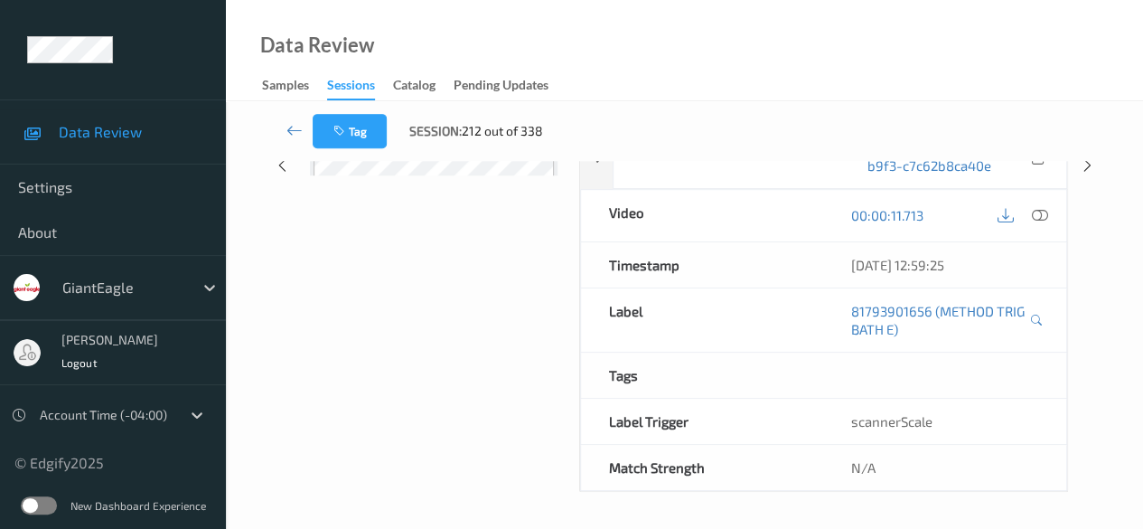
scroll to position [316, 0]
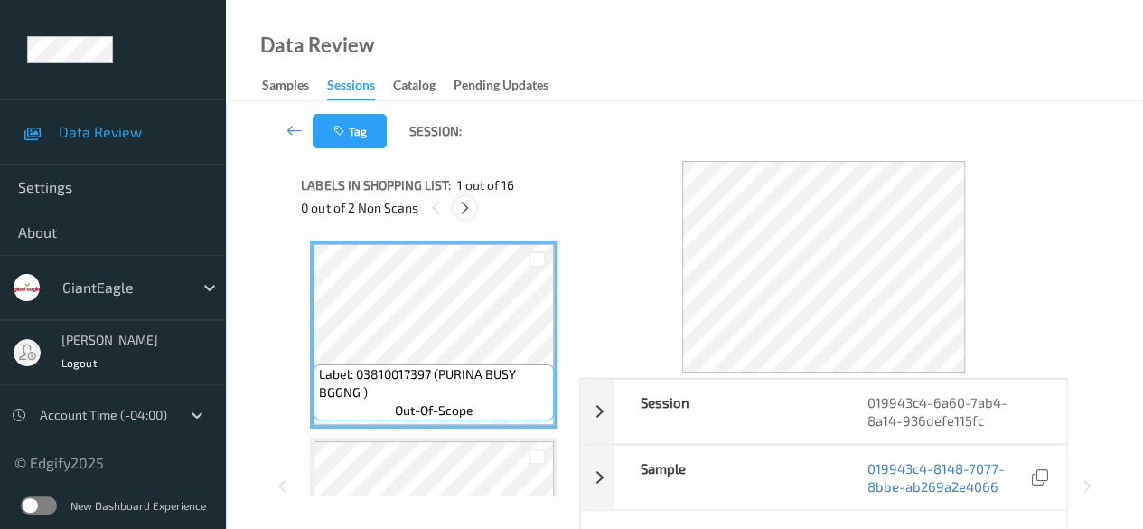
click at [464, 209] on icon at bounding box center [464, 208] width 15 height 16
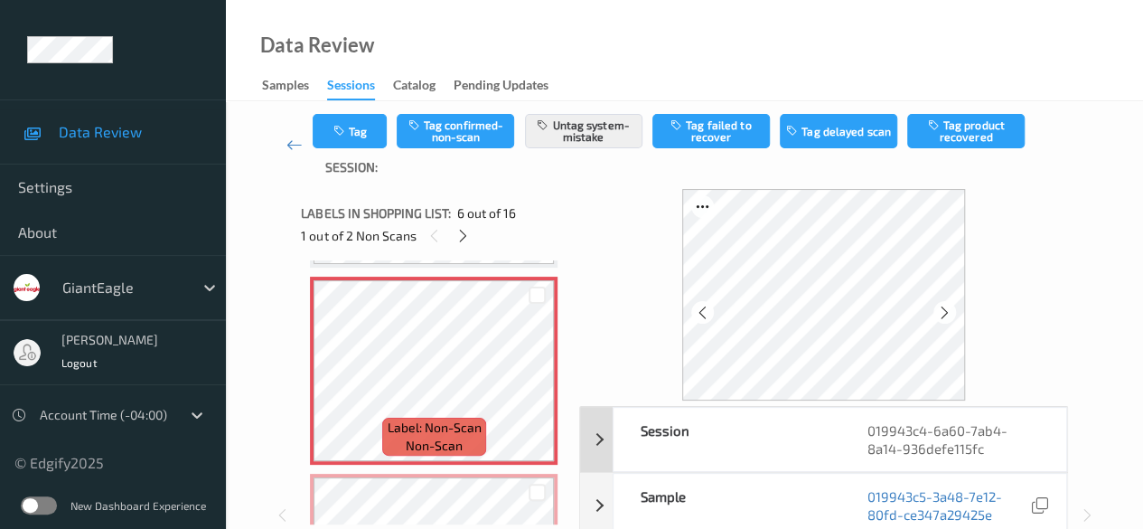
scroll to position [90, 0]
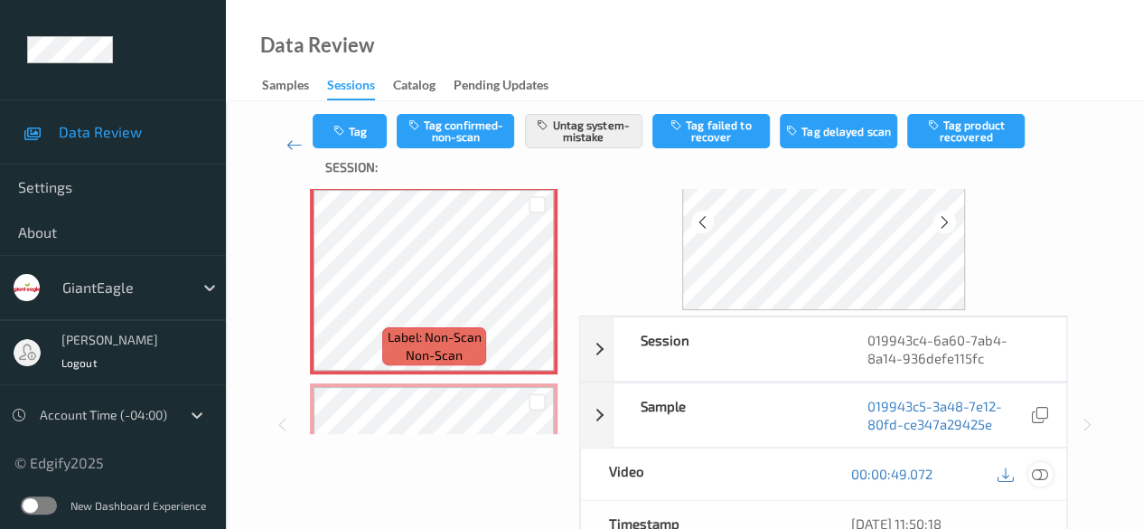
click at [1042, 471] on icon at bounding box center [1040, 473] width 16 height 16
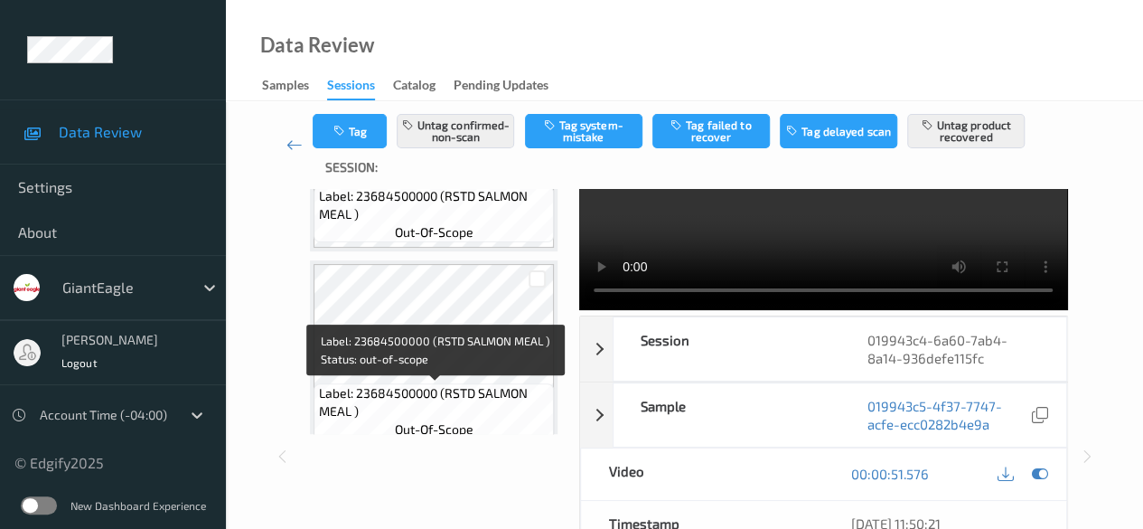
scroll to position [797, 0]
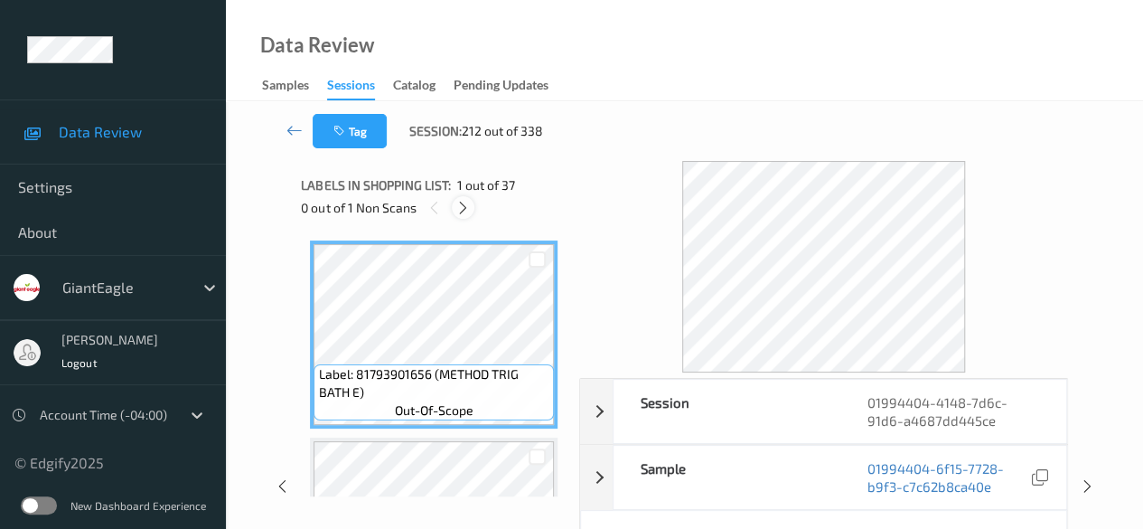
click at [466, 206] on icon at bounding box center [462, 208] width 15 height 16
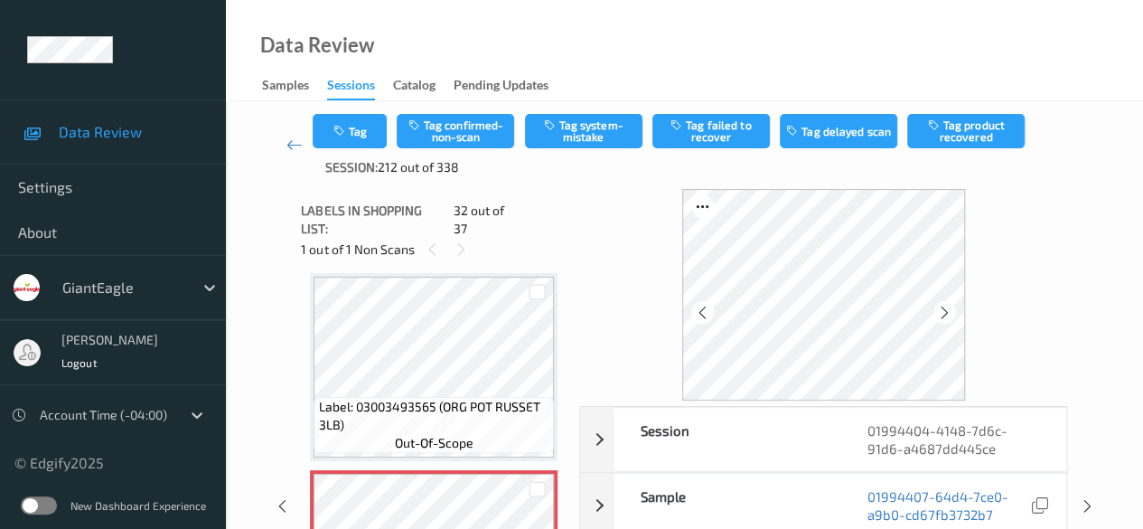
scroll to position [90, 0]
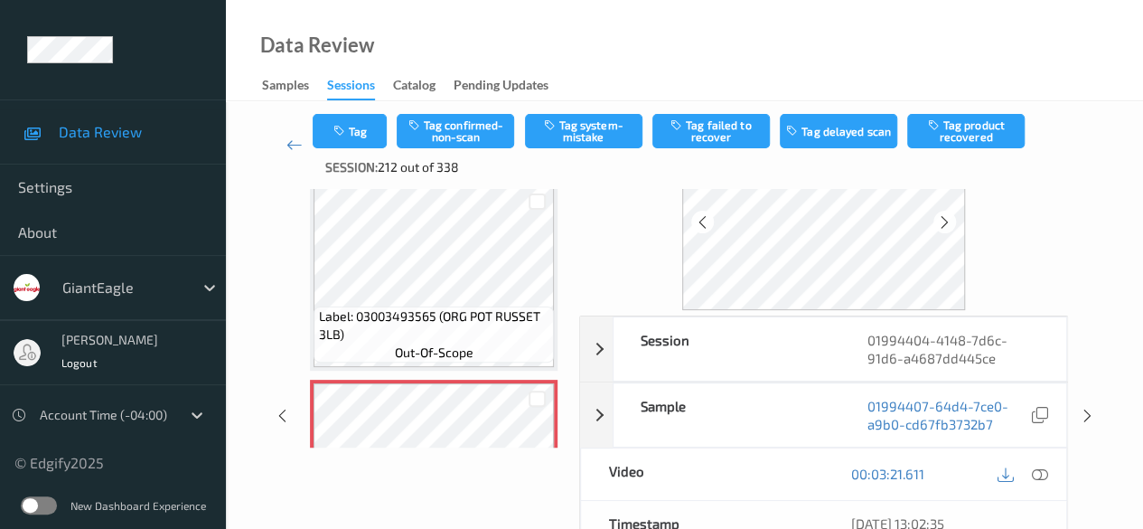
click at [1040, 471] on icon at bounding box center [1040, 473] width 16 height 16
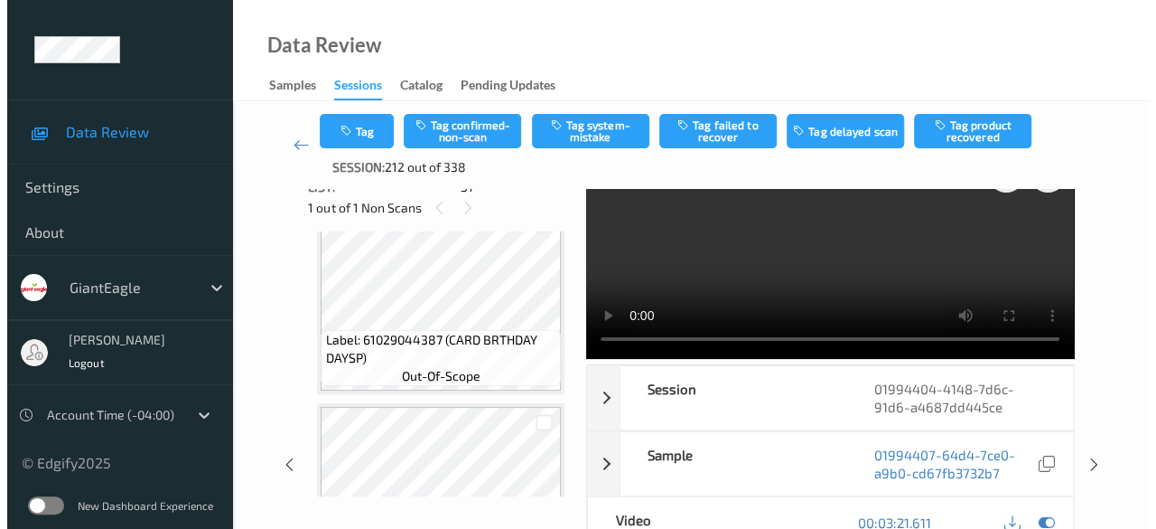
scroll to position [0, 0]
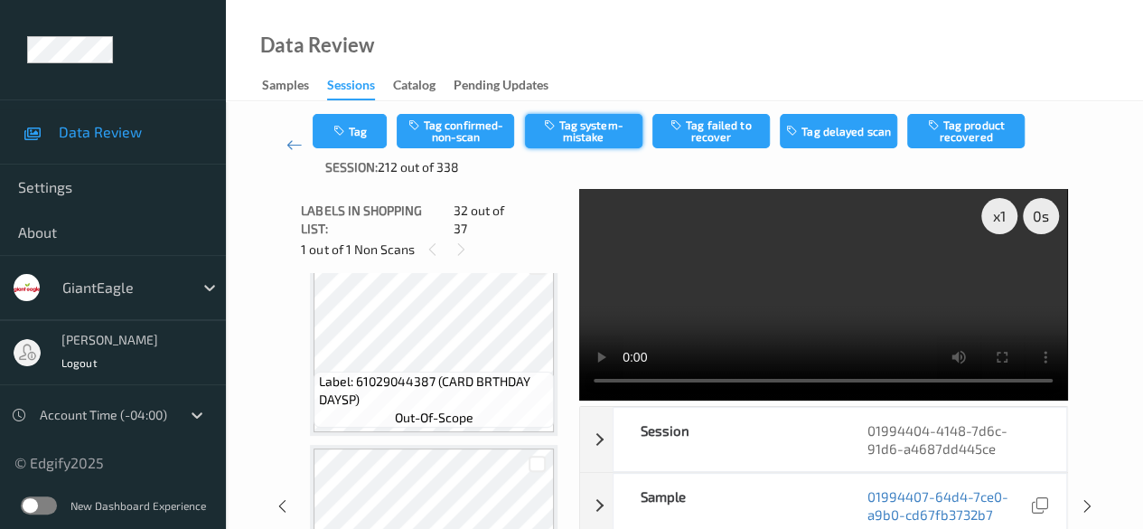
click at [558, 130] on icon "button" at bounding box center [550, 124] width 15 height 13
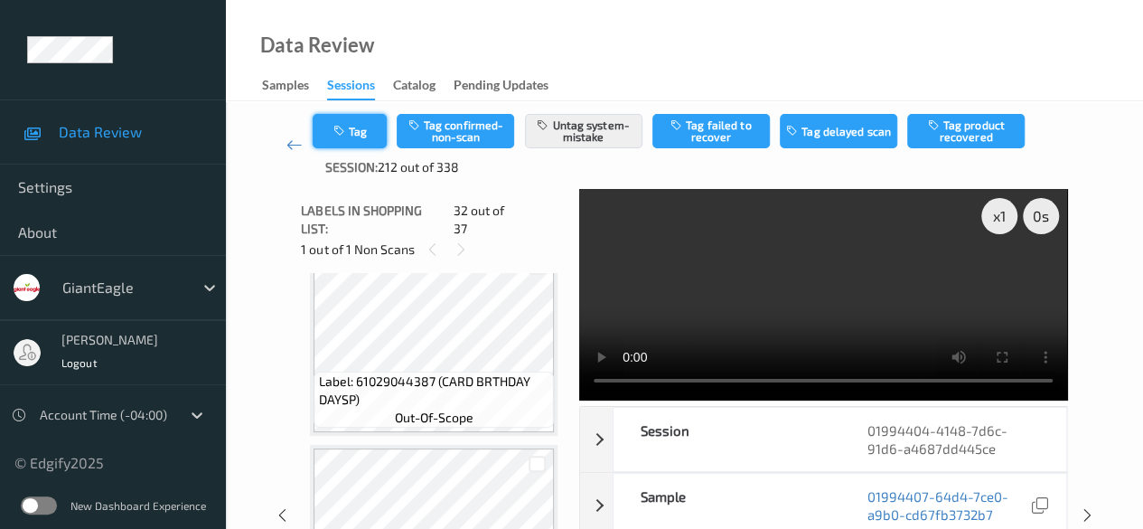
click at [348, 130] on icon "button" at bounding box center [339, 131] width 15 height 13
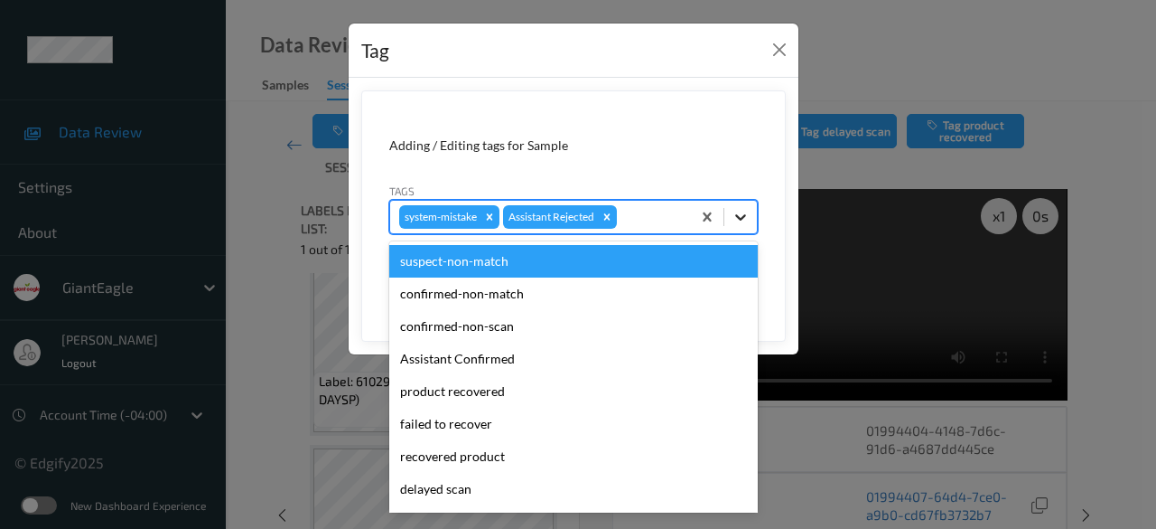
click at [743, 220] on icon at bounding box center [741, 217] width 18 height 18
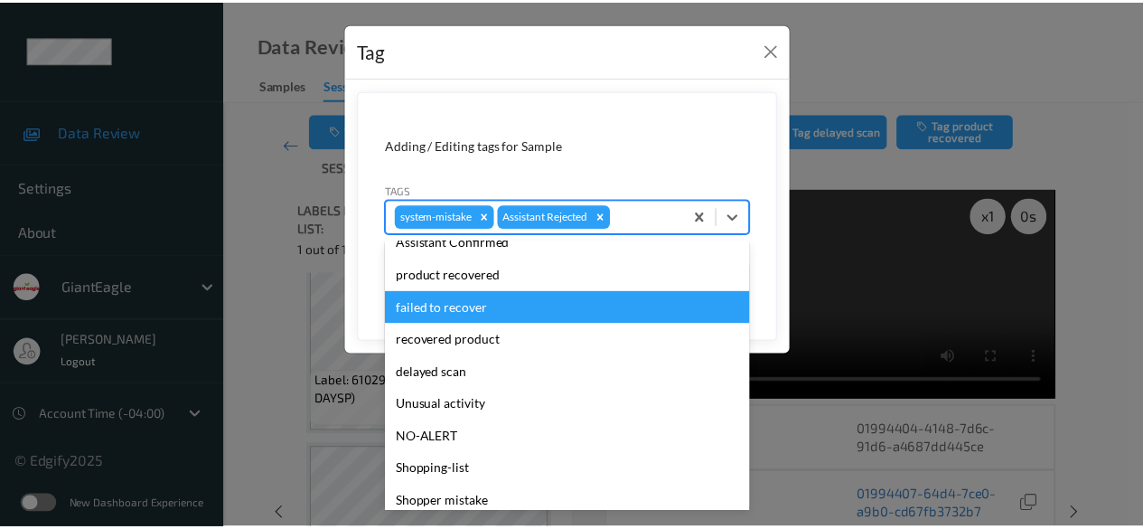
scroll to position [181, 0]
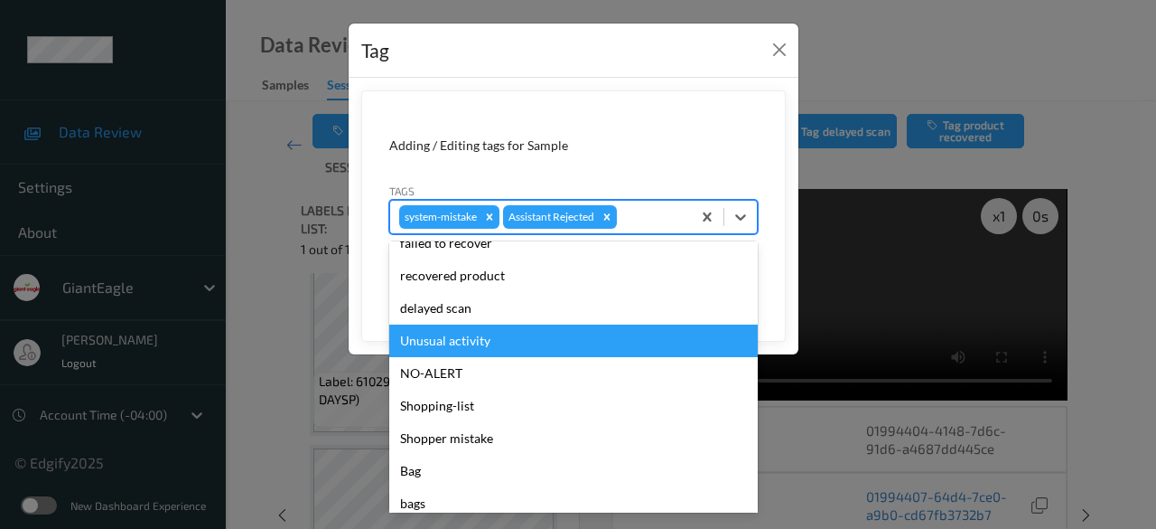
click at [469, 348] on div "Unusual activity" at bounding box center [573, 340] width 369 height 33
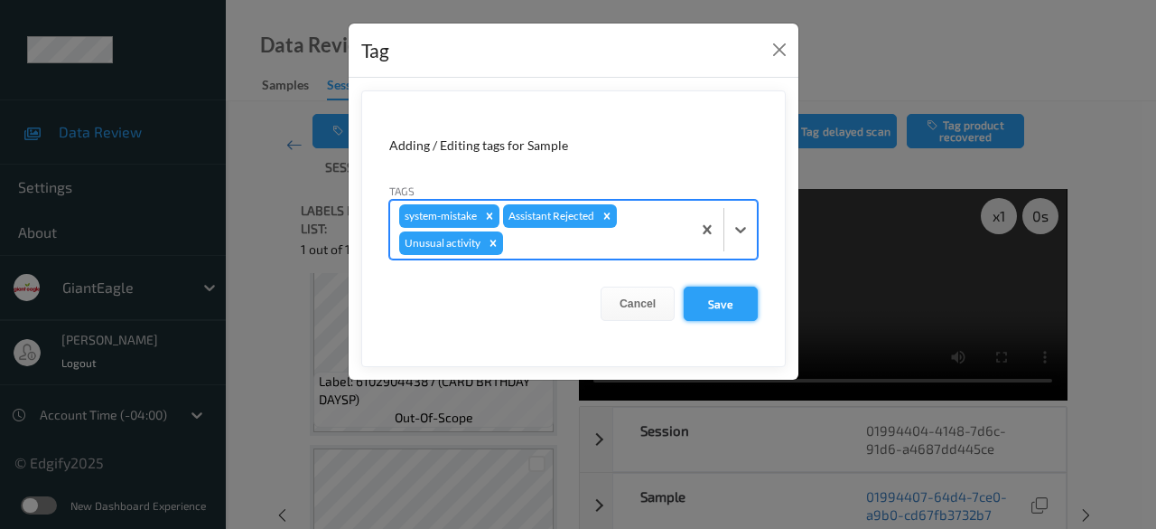
click at [719, 304] on button "Save" at bounding box center [721, 303] width 74 height 34
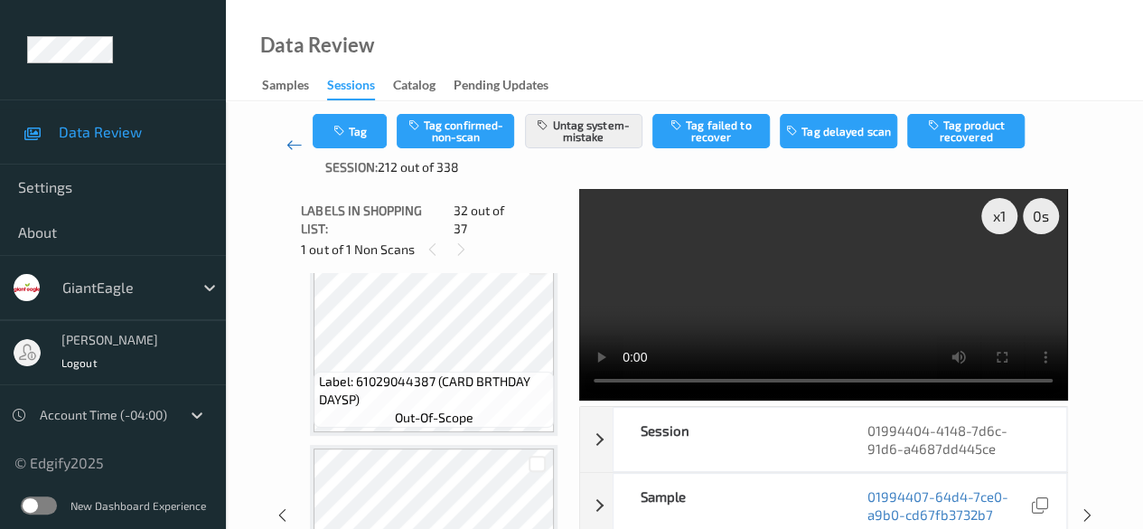
click at [289, 142] on icon at bounding box center [294, 145] width 16 height 18
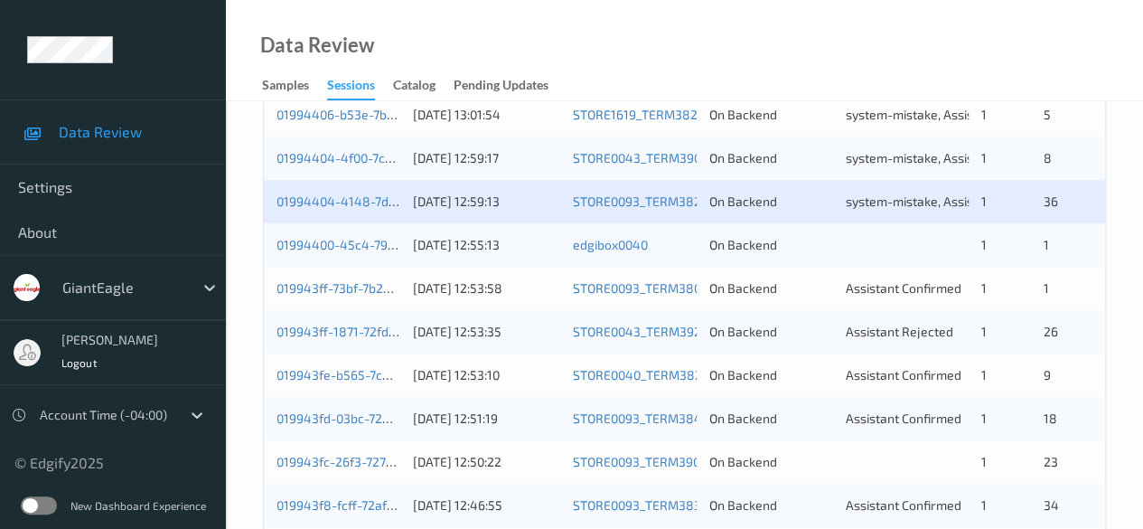
scroll to position [903, 0]
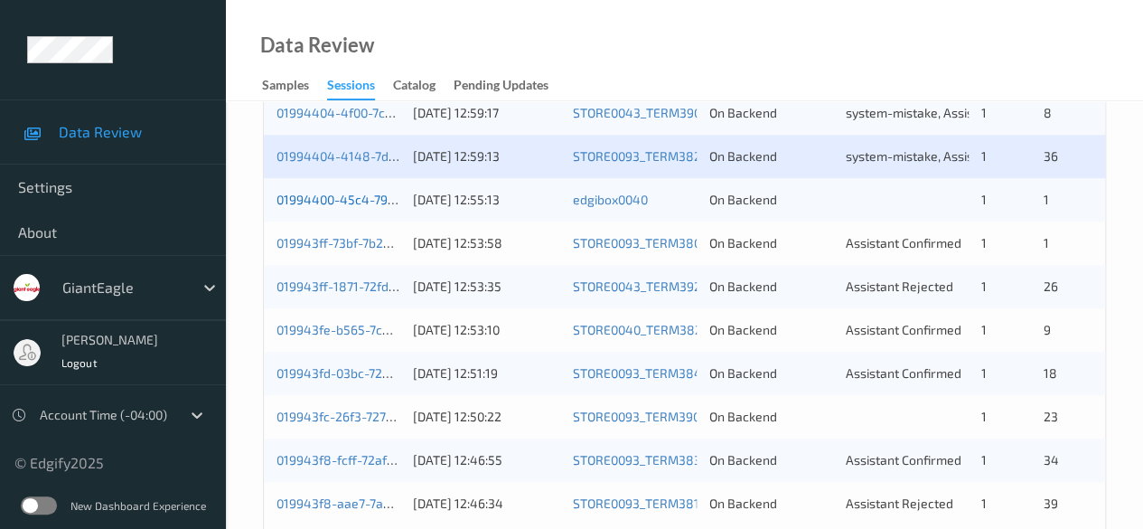
click at [351, 201] on link "01994400-45c4-799c-afca-d4b6fdb49cb8" at bounding box center [399, 199] width 247 height 15
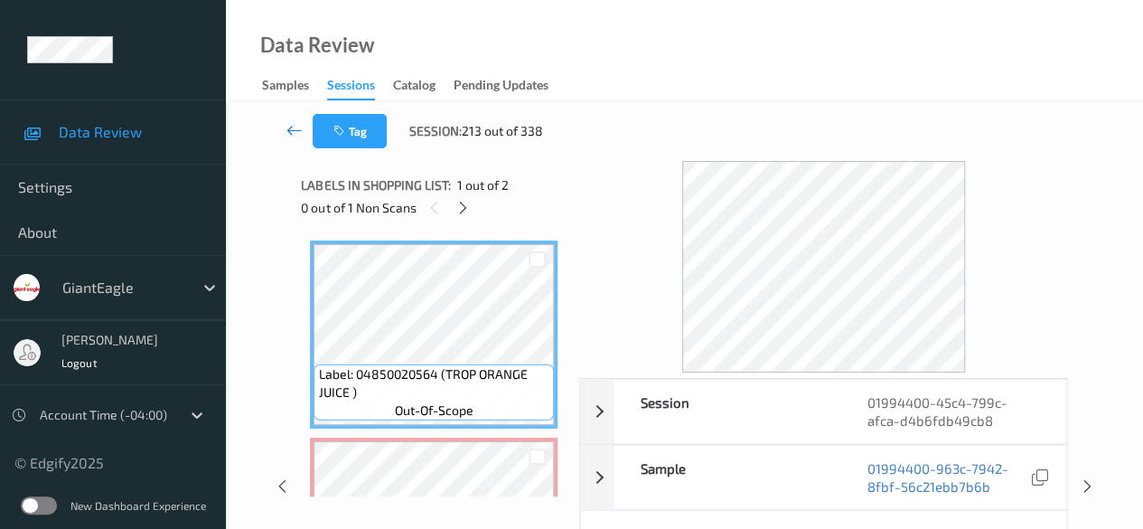
click at [291, 136] on icon at bounding box center [294, 130] width 16 height 18
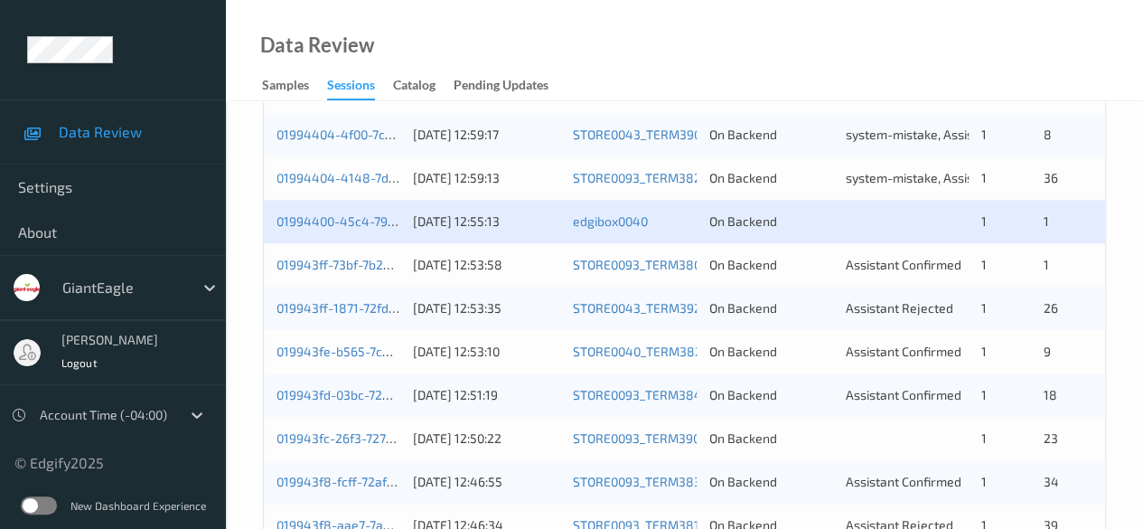
scroll to position [972, 0]
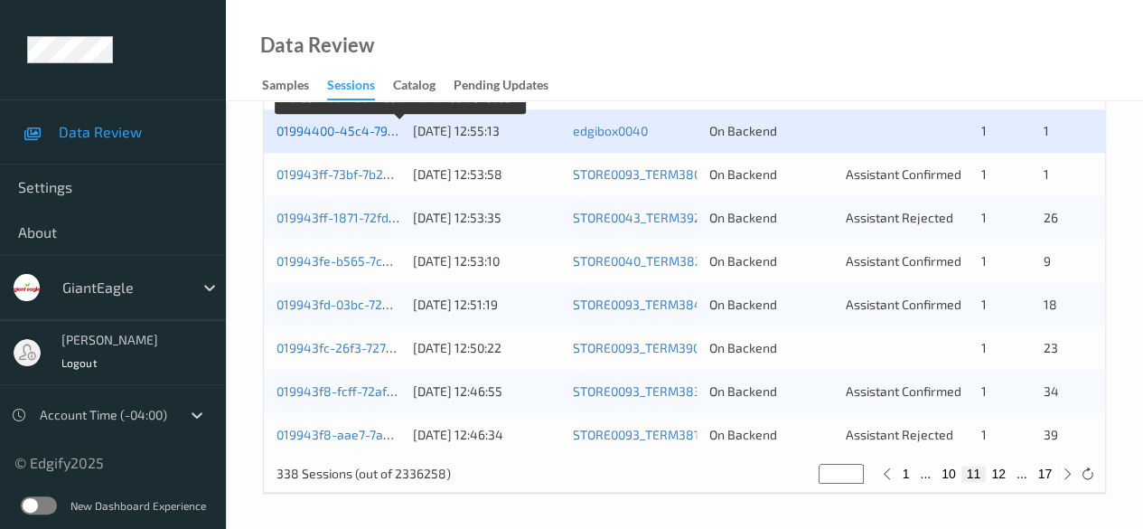
click at [348, 127] on link "01994400-45c4-799c-afca-d4b6fdb49cb8" at bounding box center [399, 130] width 247 height 15
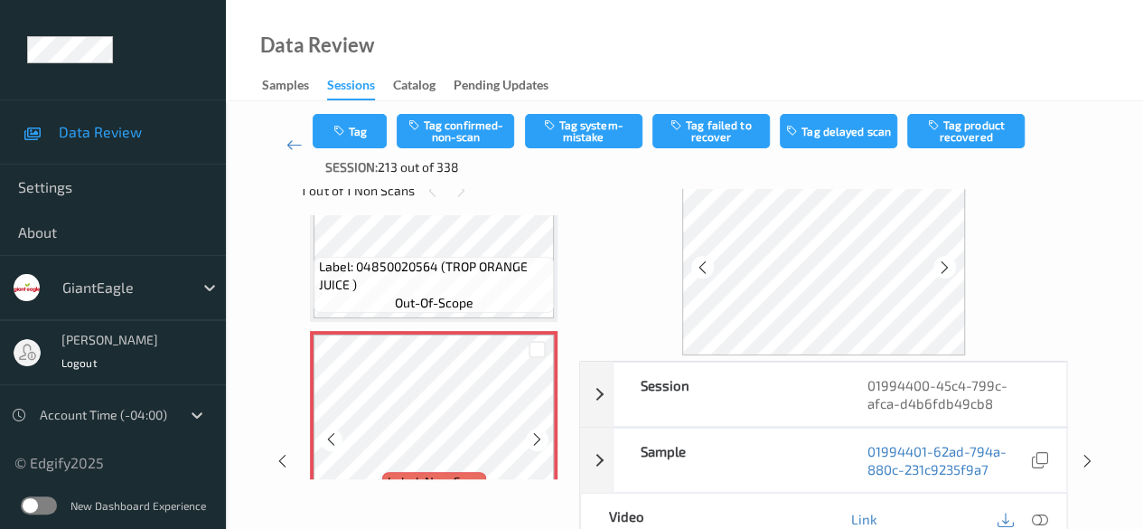
scroll to position [138, 0]
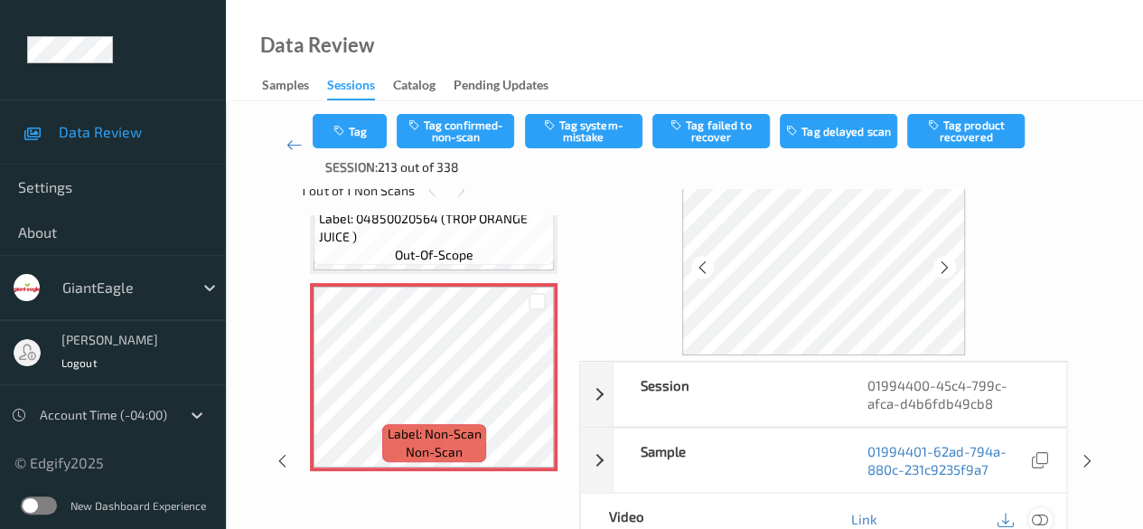
click at [1042, 515] on icon at bounding box center [1040, 518] width 16 height 16
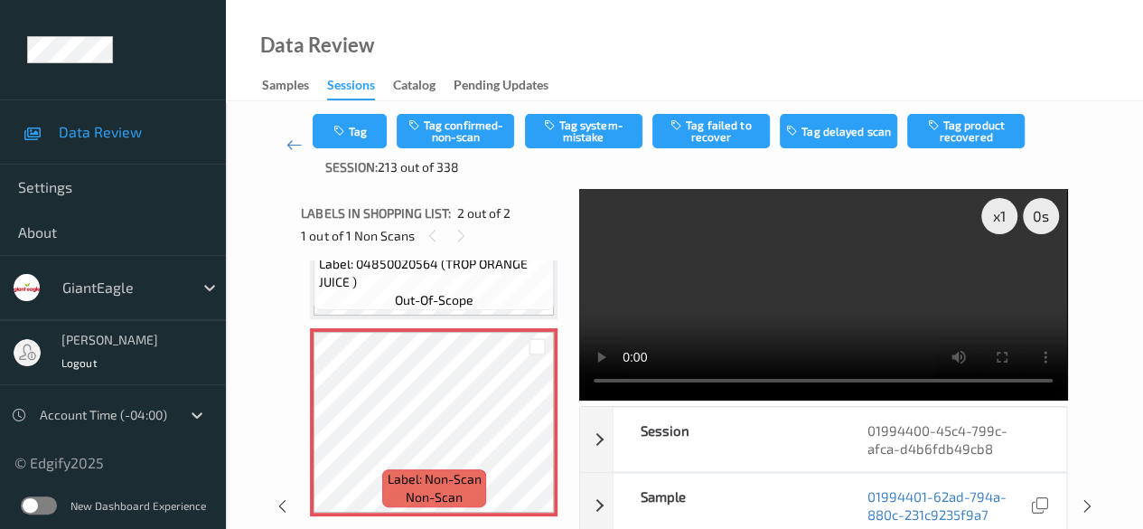
scroll to position [29, 0]
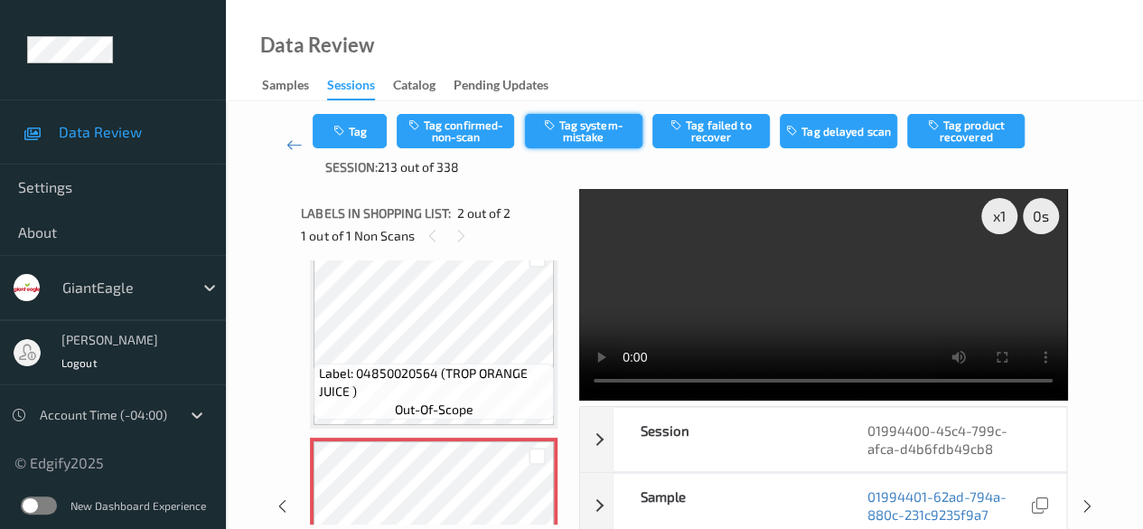
click at [588, 133] on button "Tag system-mistake" at bounding box center [583, 131] width 117 height 34
click at [293, 146] on icon at bounding box center [294, 145] width 16 height 18
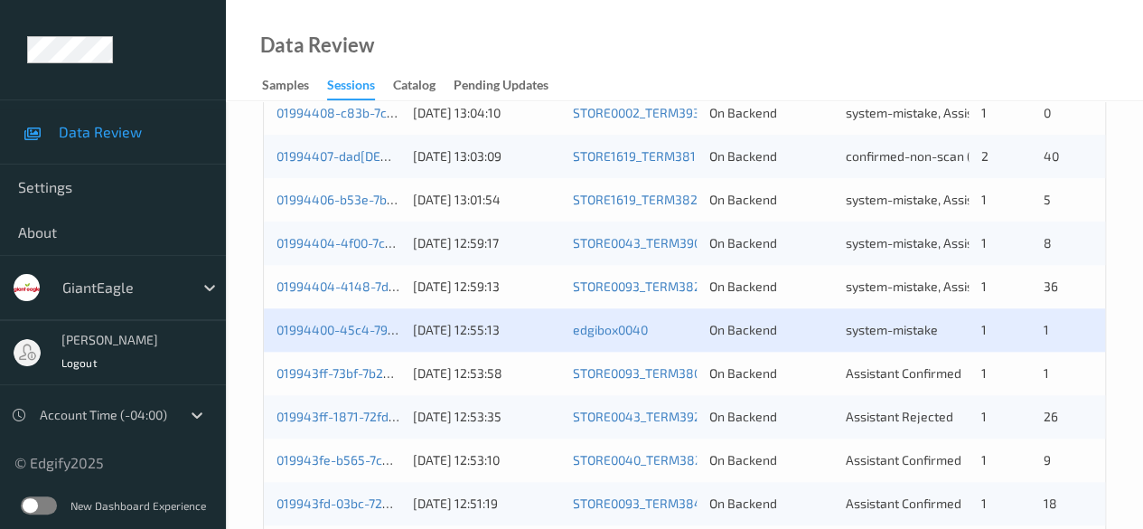
scroll to position [813, 0]
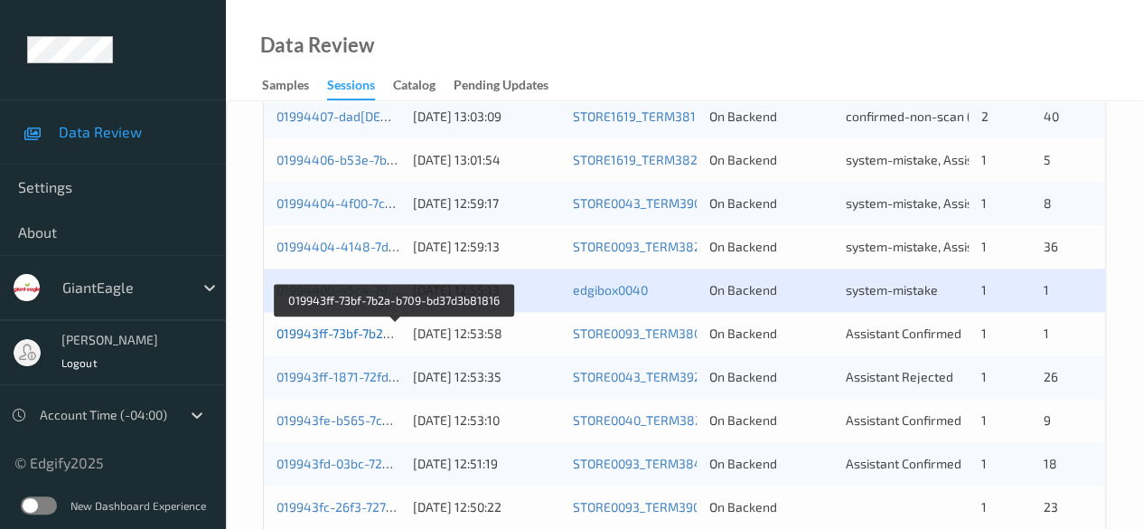
click at [345, 329] on link "019943ff-73bf-7b2a-b709-bd37d3b81816" at bounding box center [394, 332] width 237 height 15
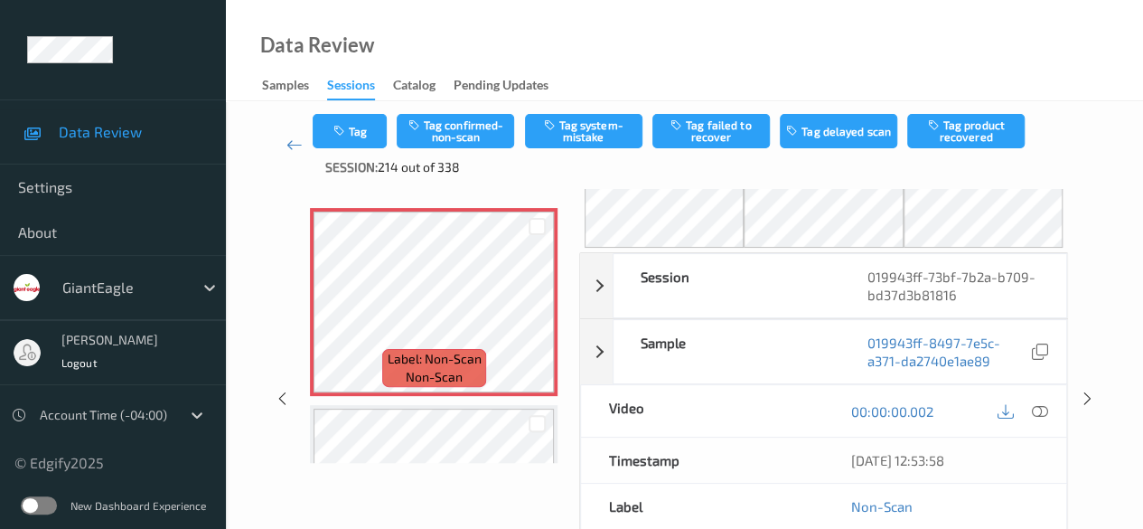
scroll to position [90, 0]
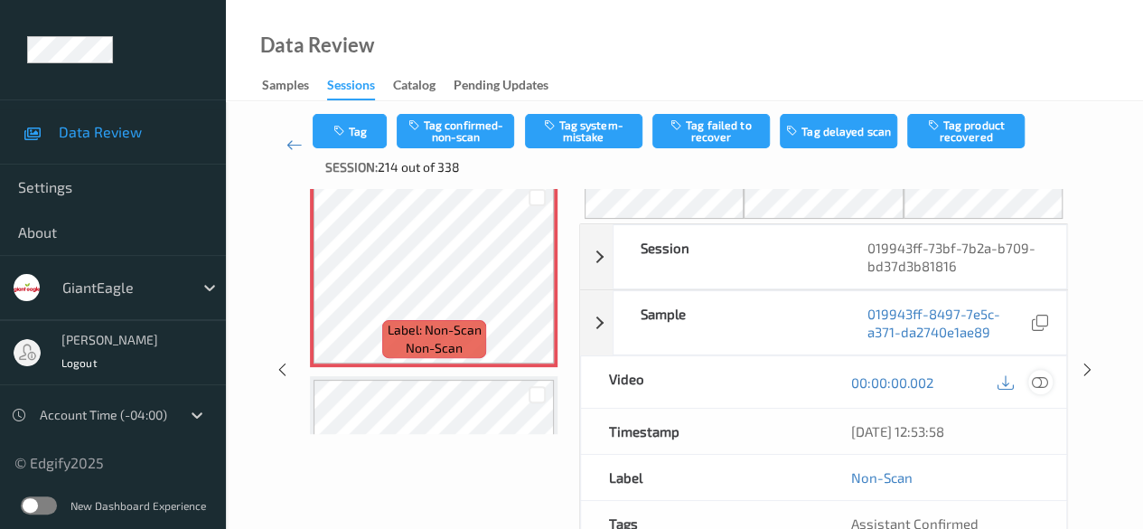
click at [1042, 381] on icon at bounding box center [1040, 382] width 16 height 16
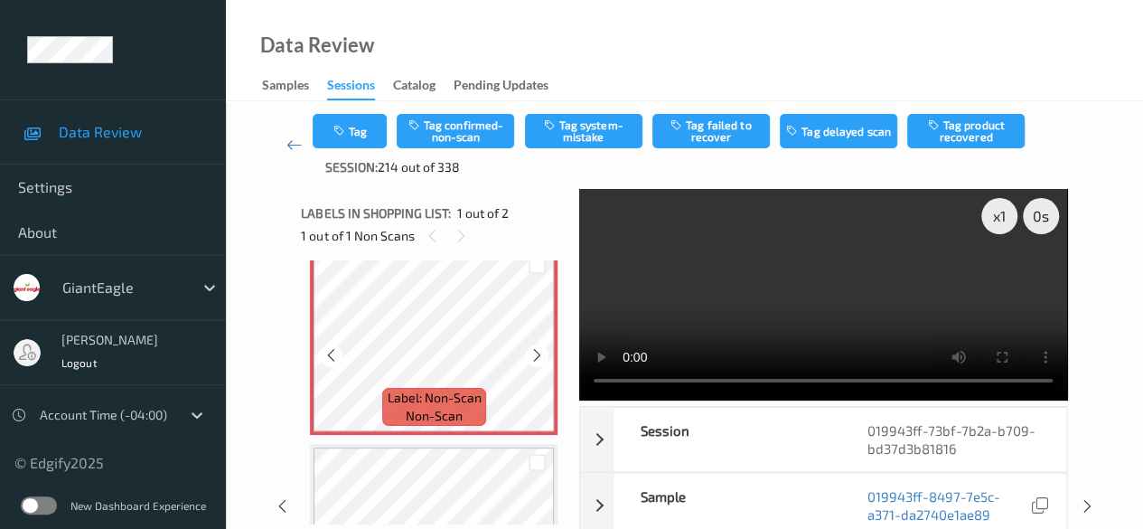
scroll to position [0, 0]
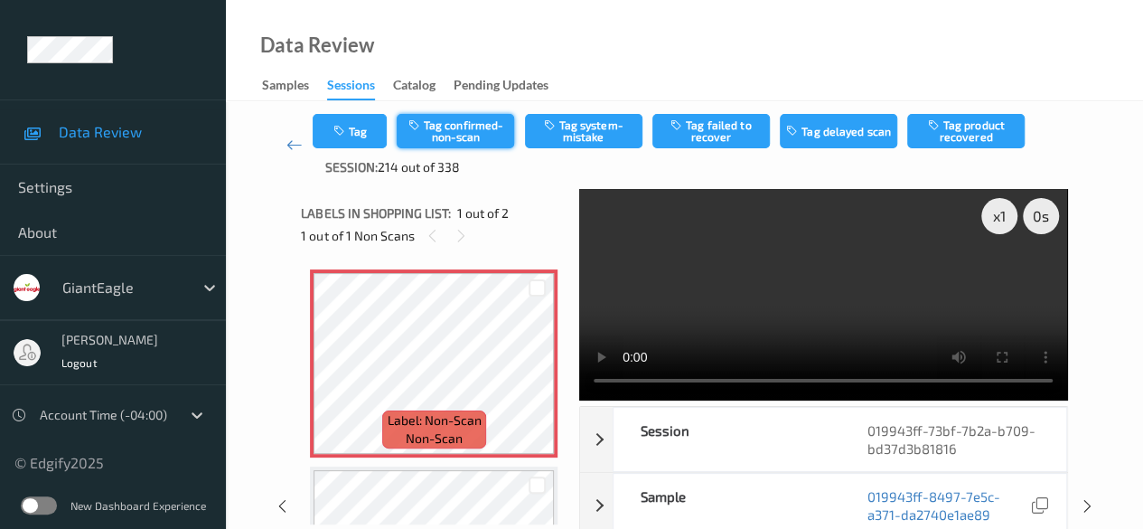
click at [456, 124] on button "Tag confirmed-non-scan" at bounding box center [455, 131] width 117 height 34
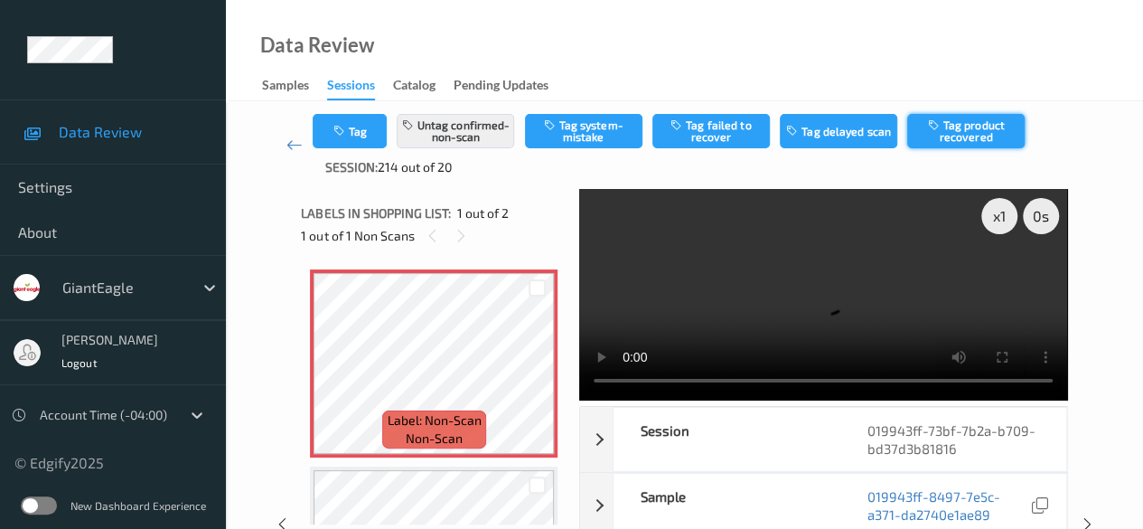
click at [968, 141] on button "Tag product recovered" at bounding box center [965, 131] width 117 height 34
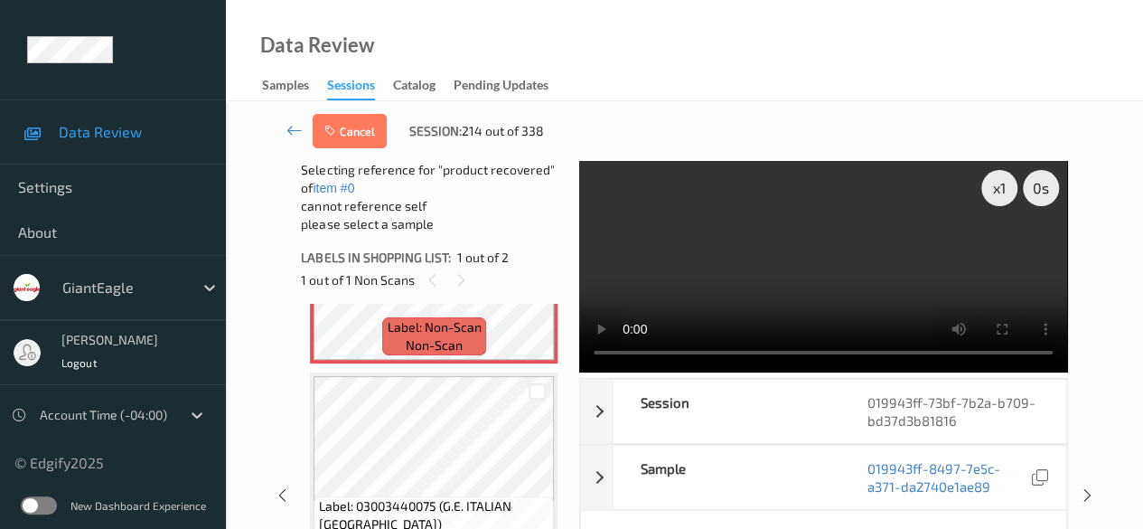
scroll to position [138, 0]
click at [542, 391] on div at bounding box center [537, 390] width 17 height 17
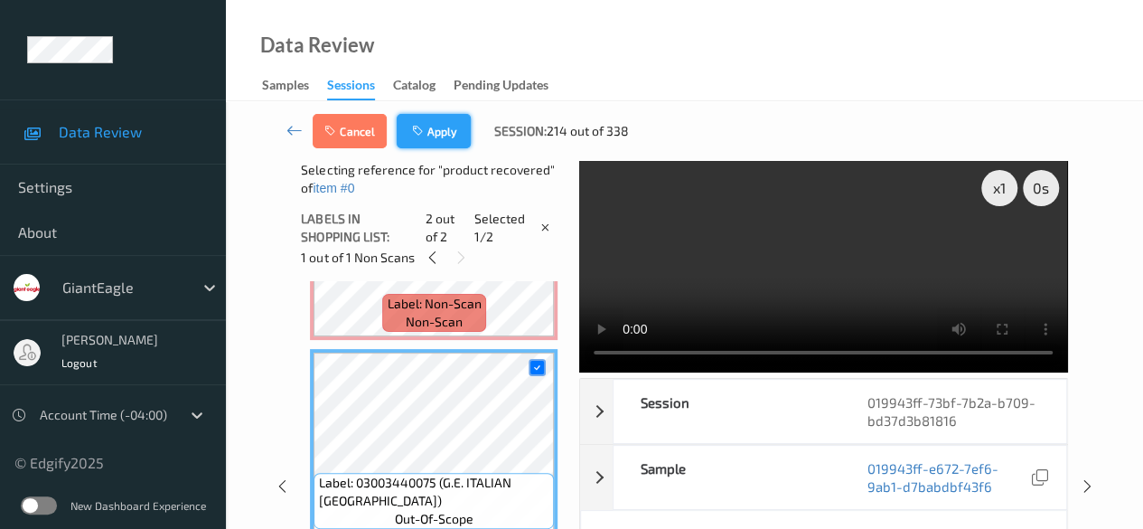
click at [443, 136] on button "Apply" at bounding box center [434, 131] width 74 height 34
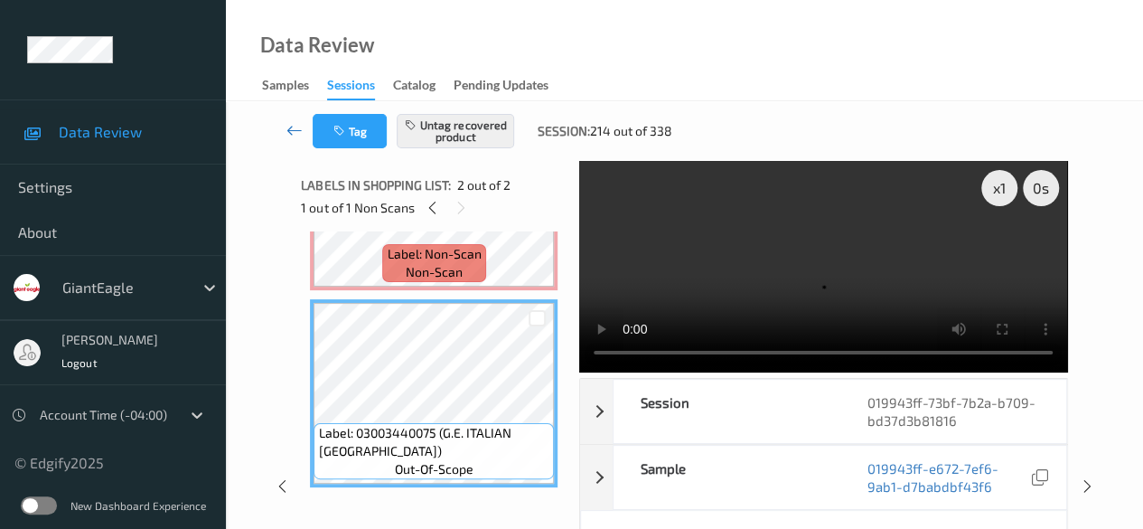
click at [289, 126] on icon at bounding box center [294, 130] width 16 height 18
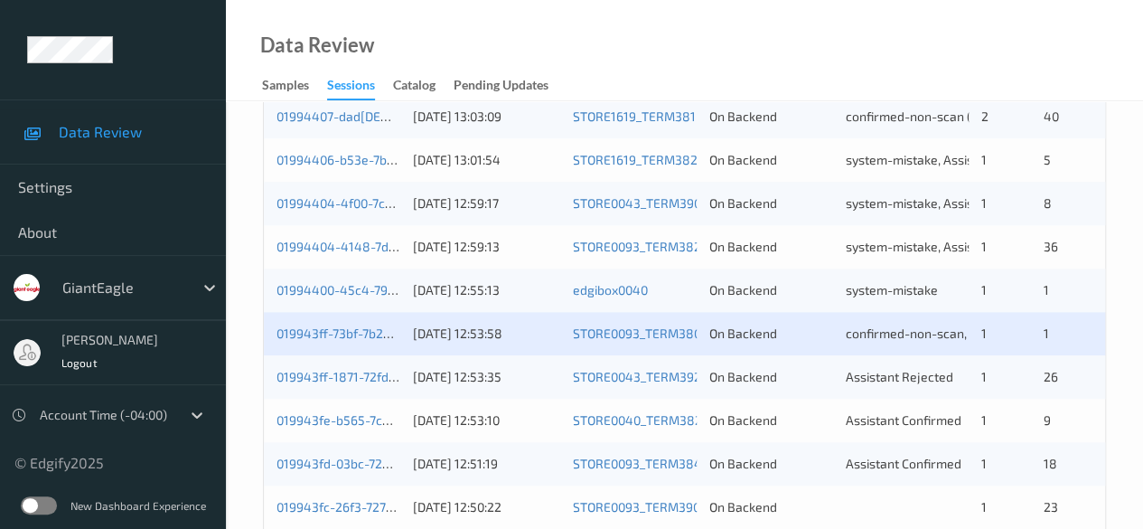
scroll to position [972, 0]
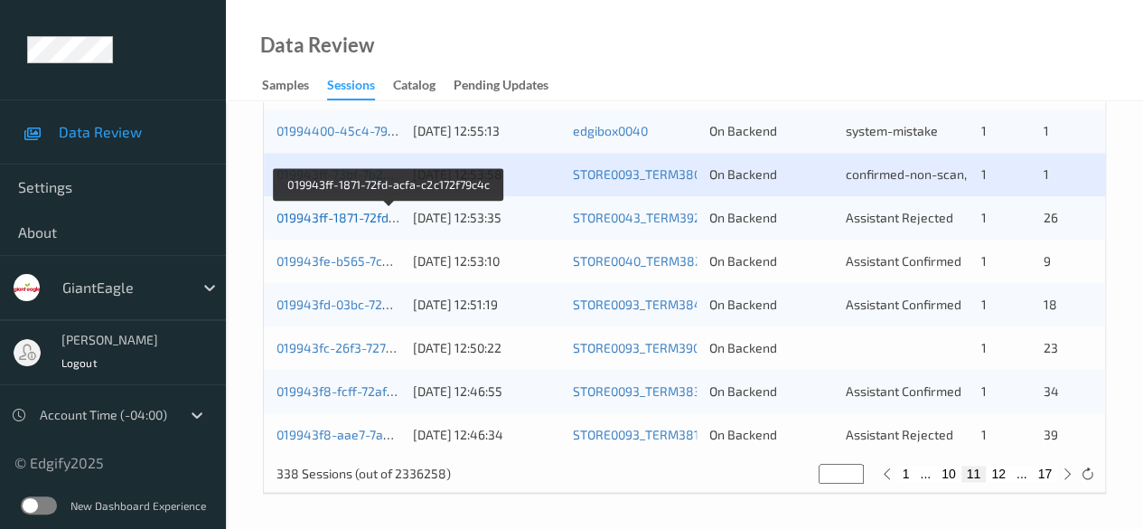
click at [353, 220] on link "019943ff-1871-72fd-acfa-c2c172f79c4c" at bounding box center [389, 217] width 226 height 15
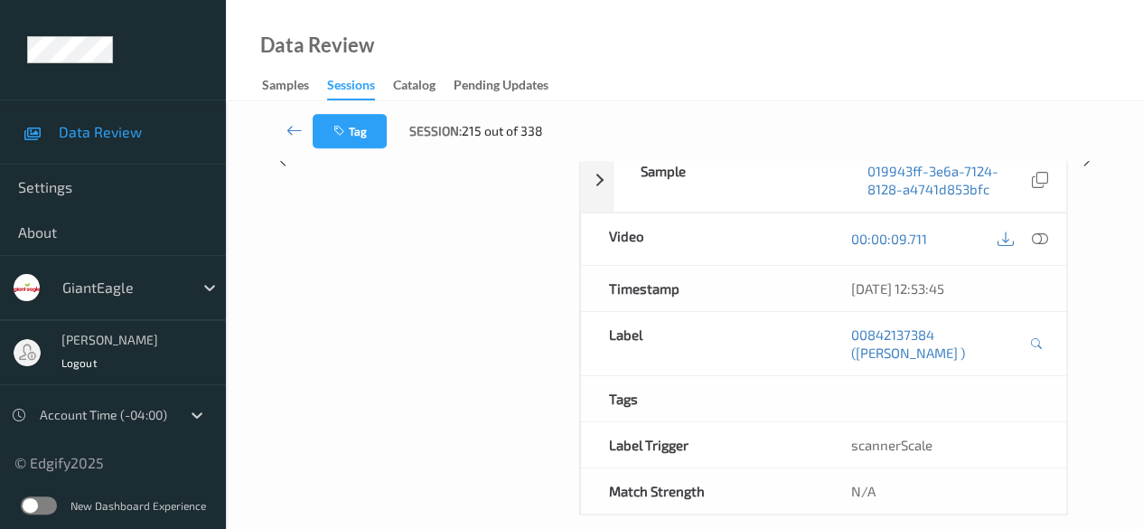
scroll to position [298, 0]
